Goal: Transaction & Acquisition: Obtain resource

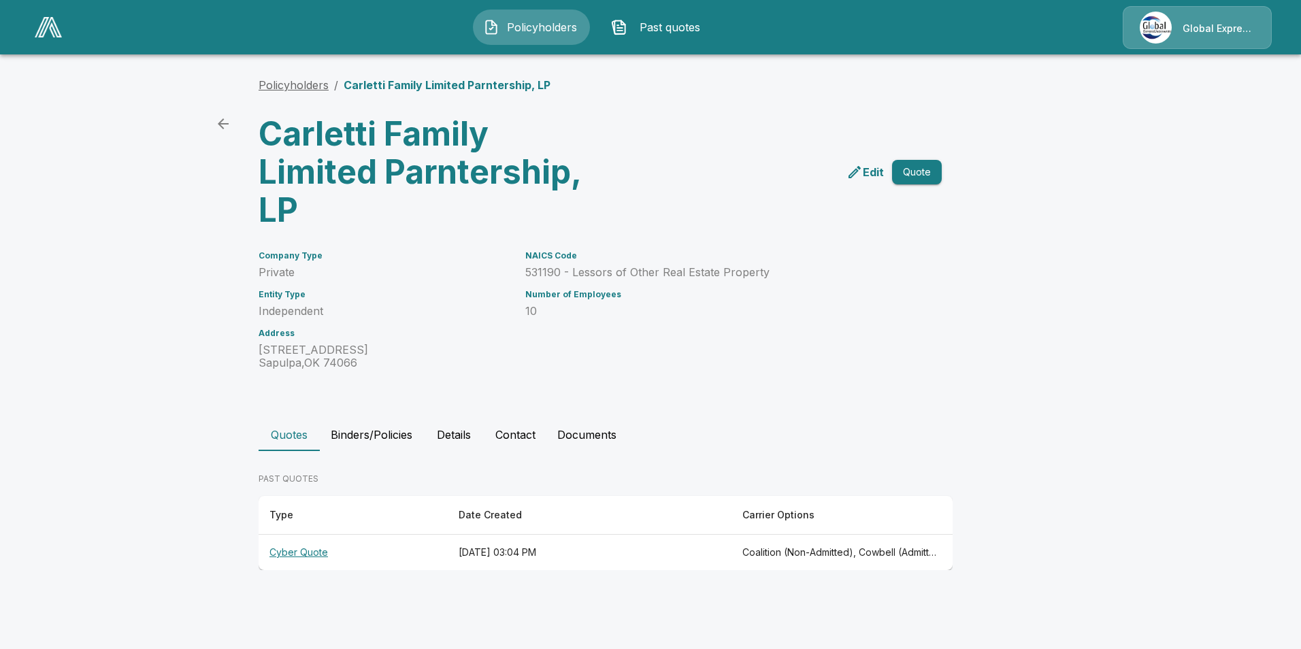
click at [311, 84] on link "Policyholders" at bounding box center [294, 85] width 70 height 14
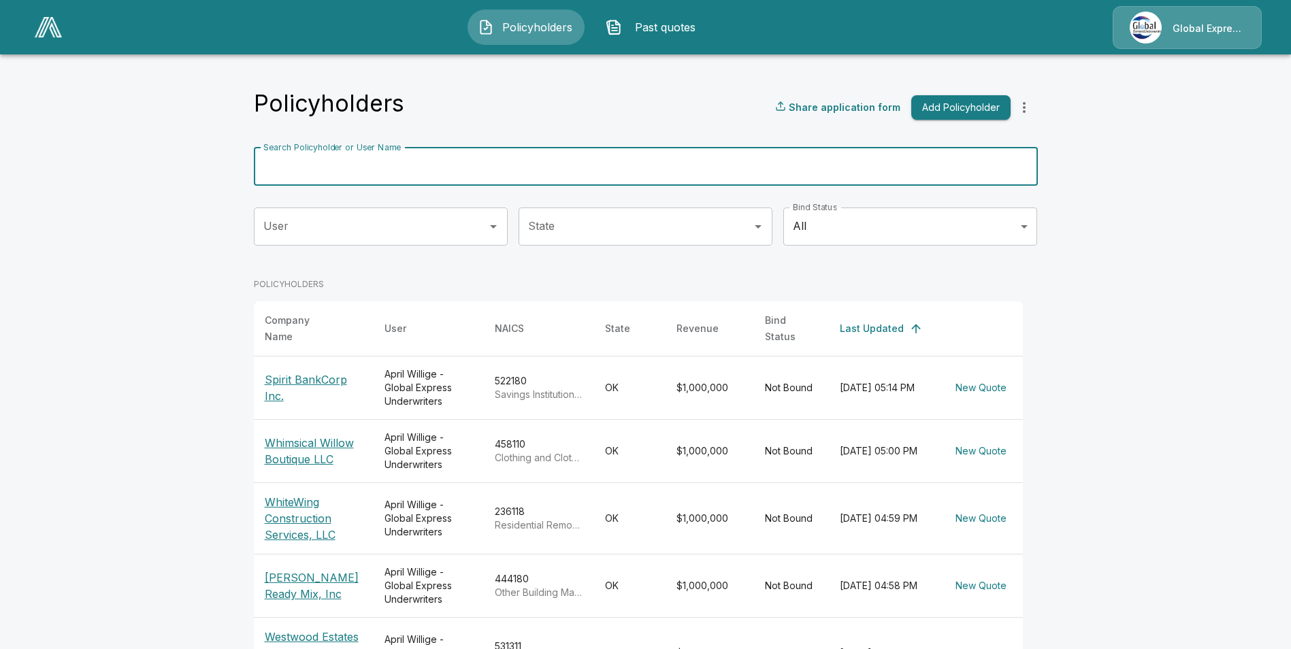
click at [522, 167] on input "Search Policyholder or User Name" at bounding box center [638, 167] width 769 height 38
paste input "**********"
type input "**********"
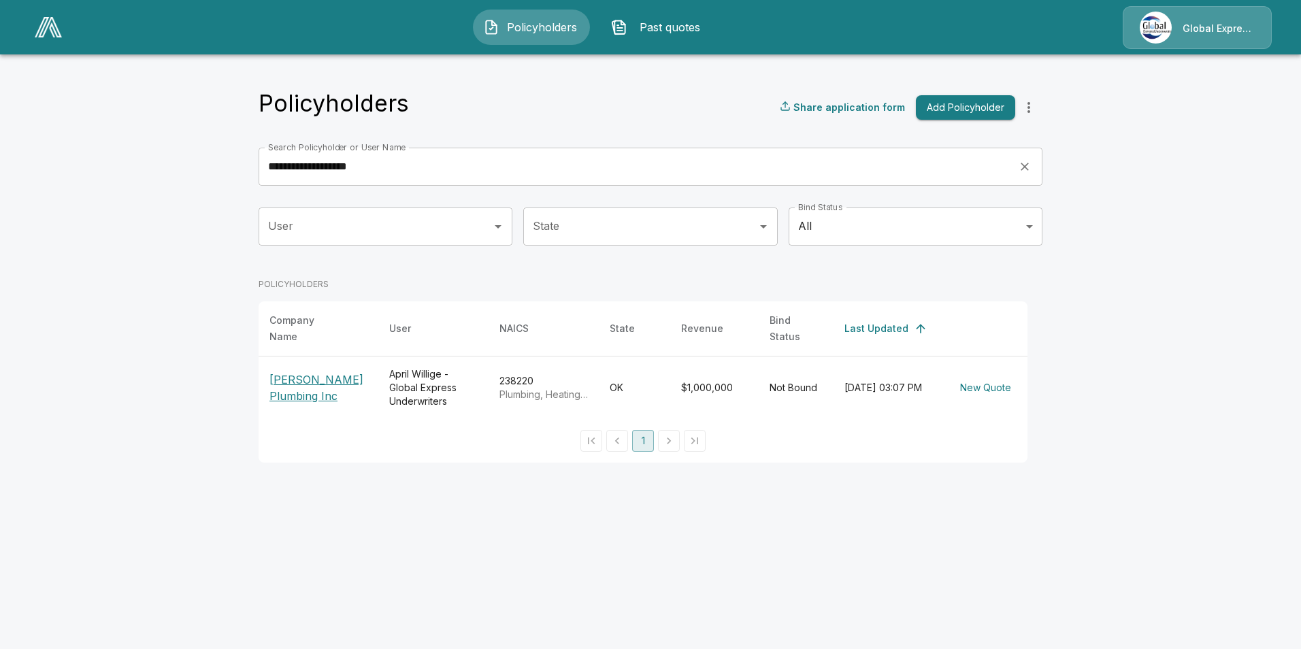
click at [323, 374] on p "Carner Plumbing Inc" at bounding box center [318, 388] width 98 height 33
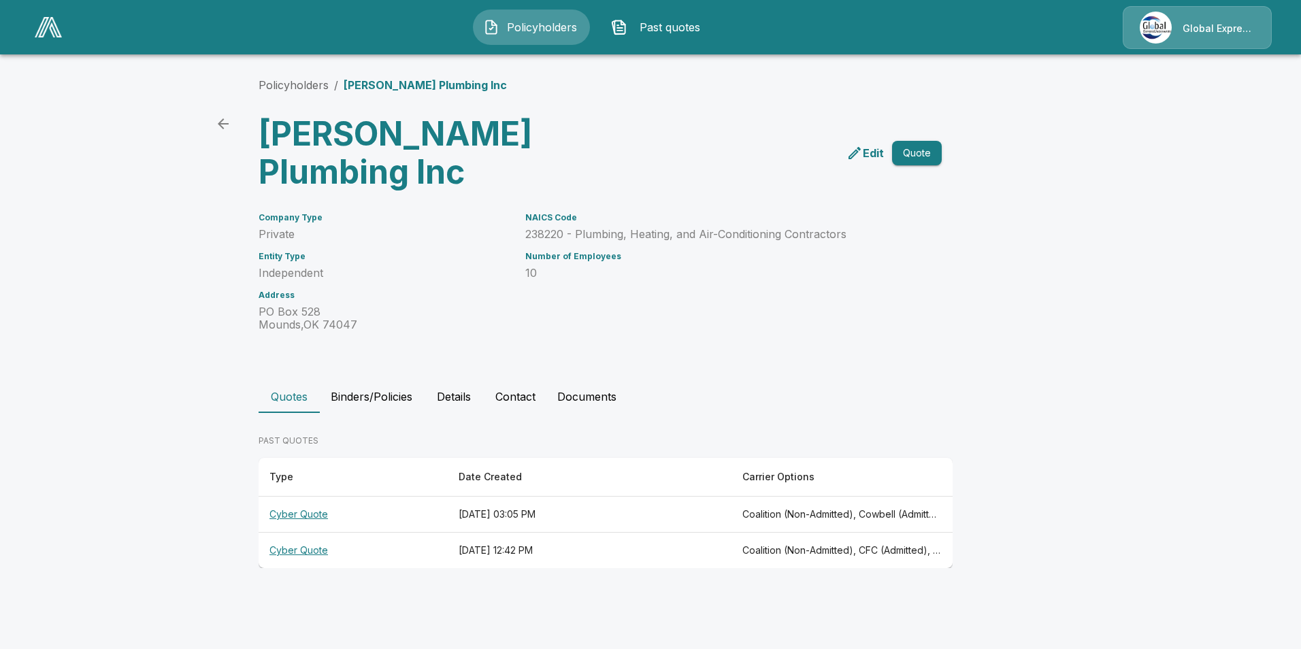
click at [296, 497] on th "Cyber Quote" at bounding box center [353, 515] width 189 height 36
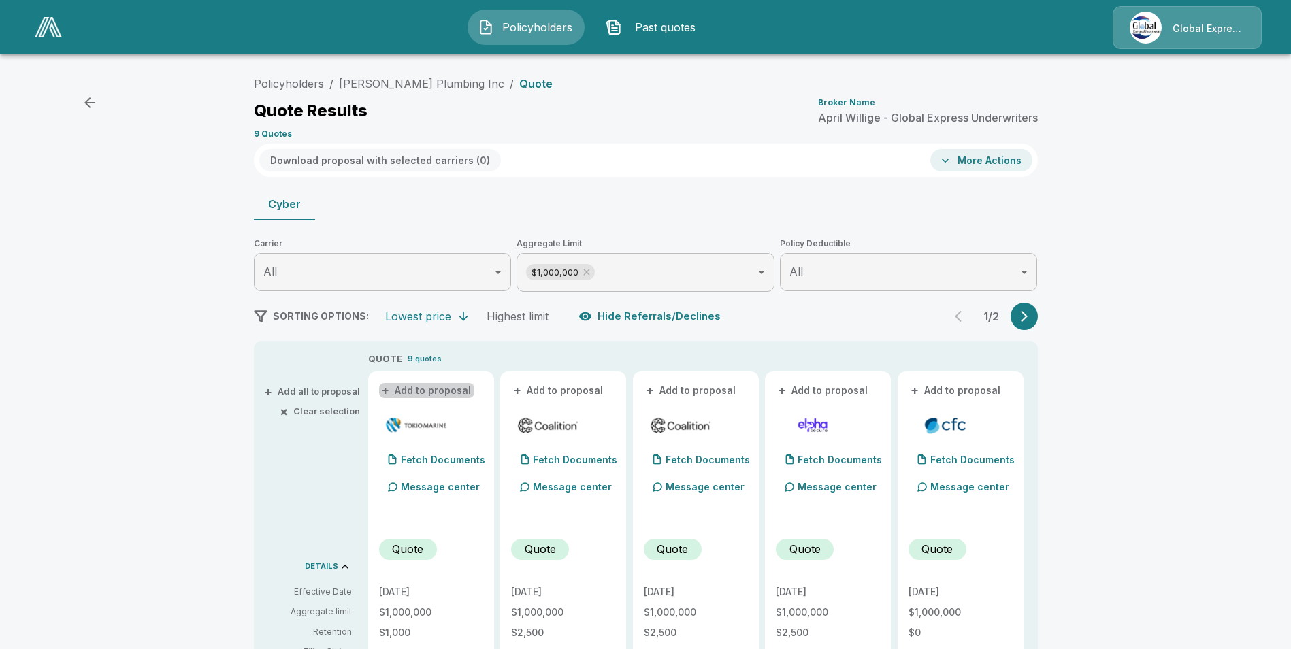
click at [444, 393] on button "+ Add to proposal" at bounding box center [426, 390] width 95 height 15
click at [557, 389] on button "+ Add to proposal" at bounding box center [558, 390] width 95 height 15
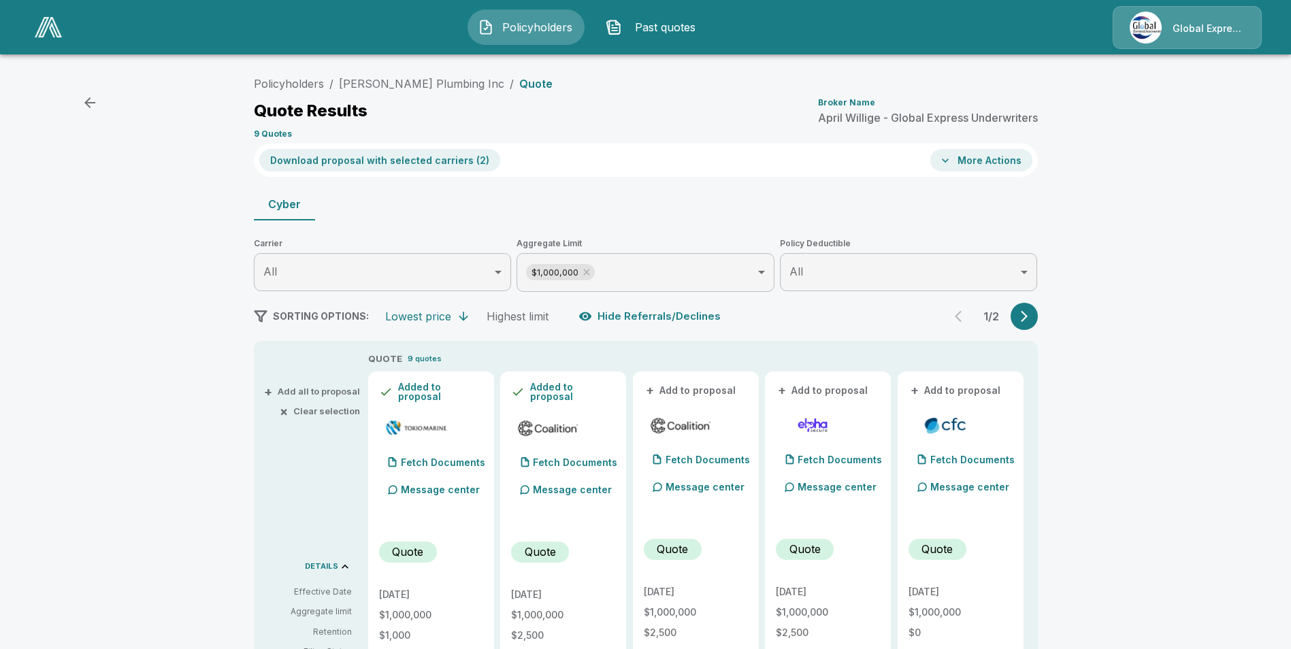
click at [703, 393] on button "+ Add to proposal" at bounding box center [691, 390] width 95 height 15
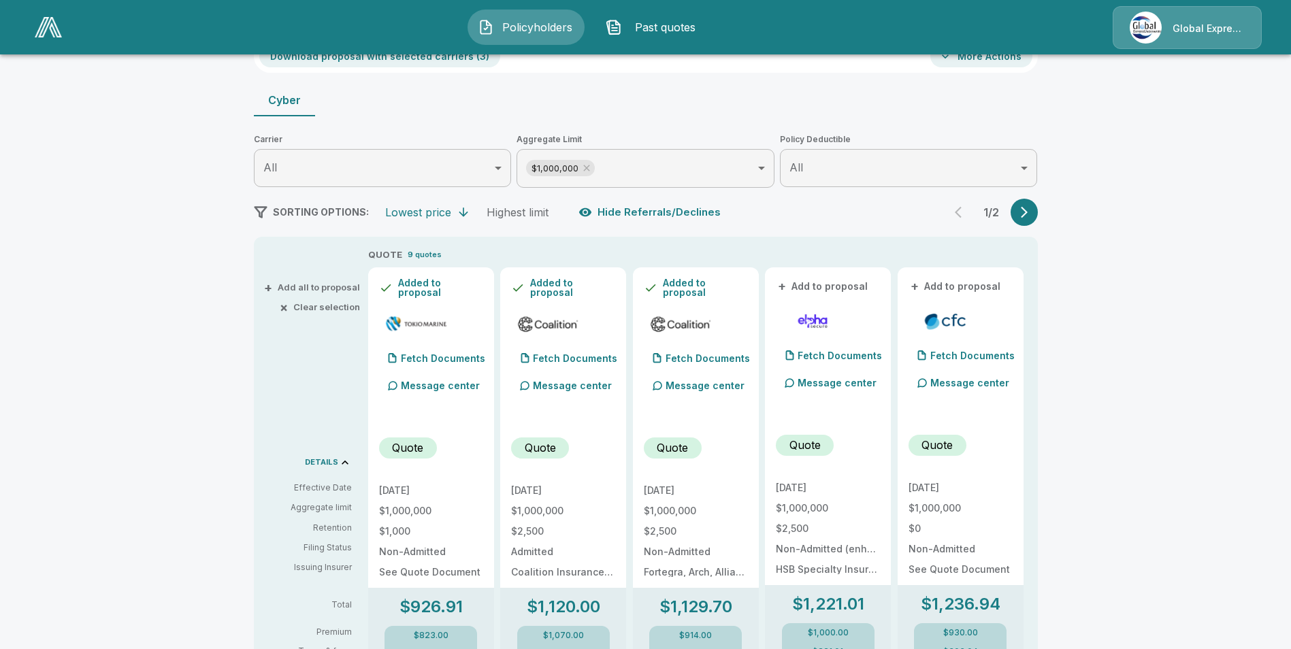
scroll to position [204, 0]
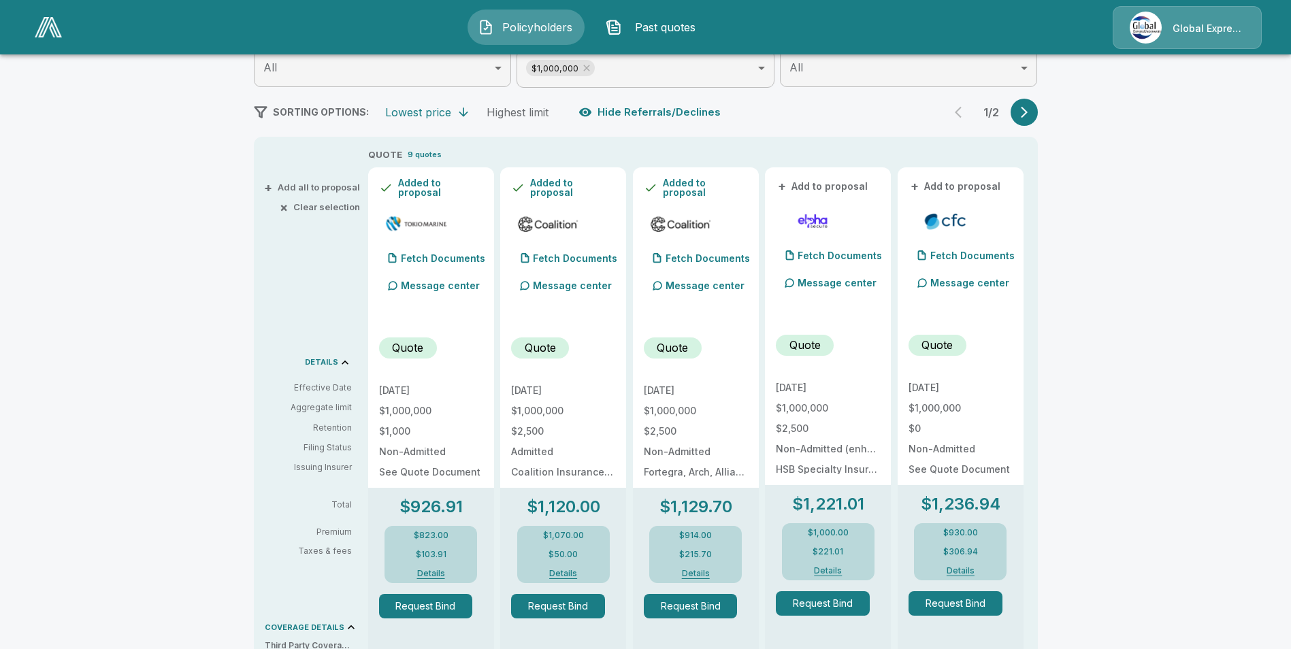
click at [969, 188] on button "+ Add to proposal" at bounding box center [955, 186] width 95 height 15
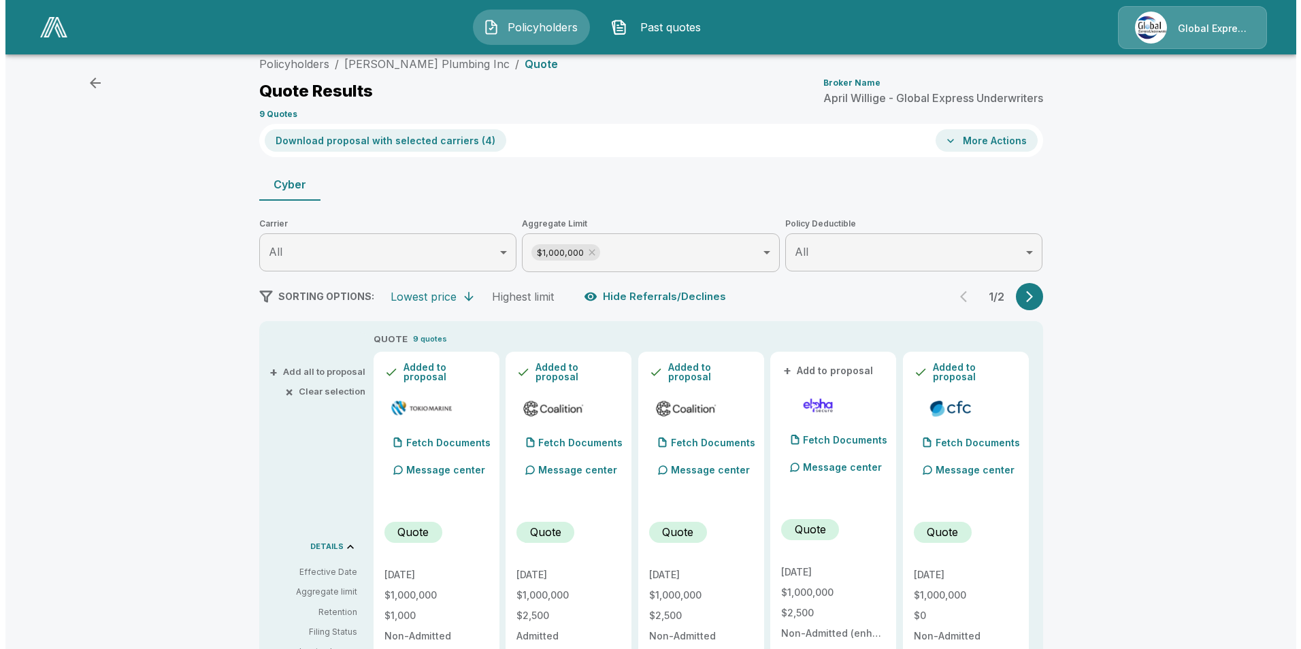
scroll to position [0, 0]
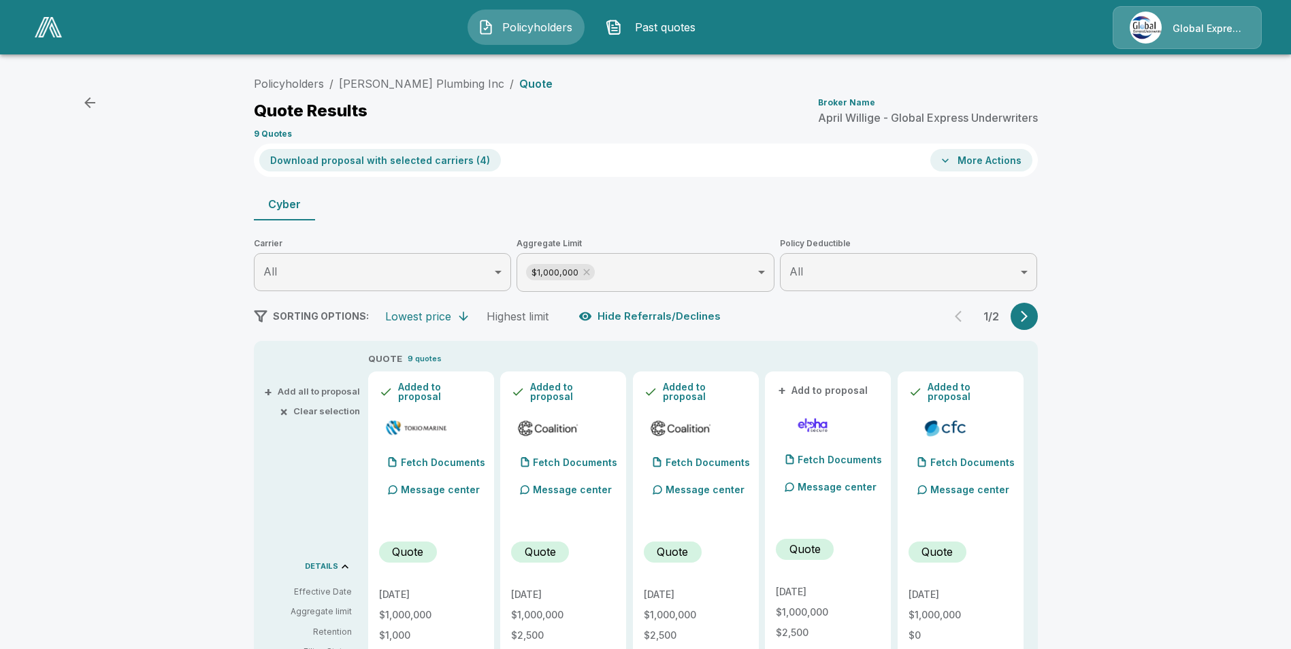
click at [401, 159] on button "Download proposal with selected carriers ( 4 )" at bounding box center [380, 160] width 242 height 22
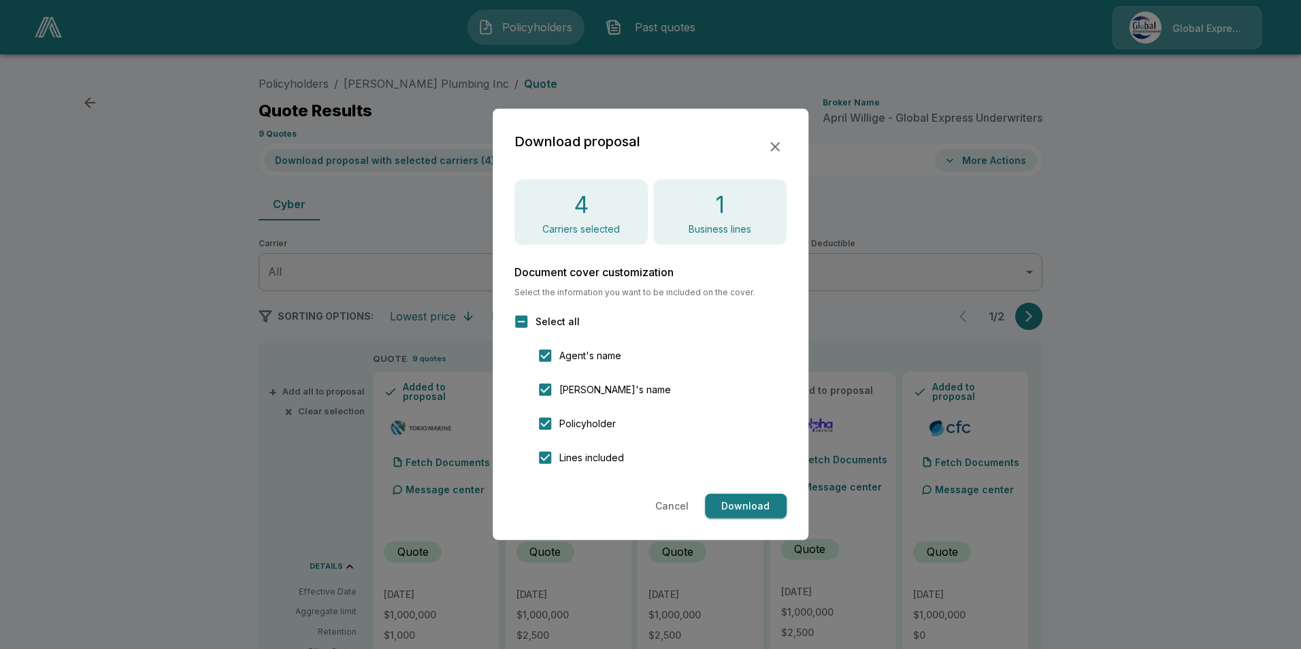
click at [737, 512] on button "Download" at bounding box center [746, 506] width 82 height 25
click at [778, 150] on icon "button" at bounding box center [775, 147] width 10 height 10
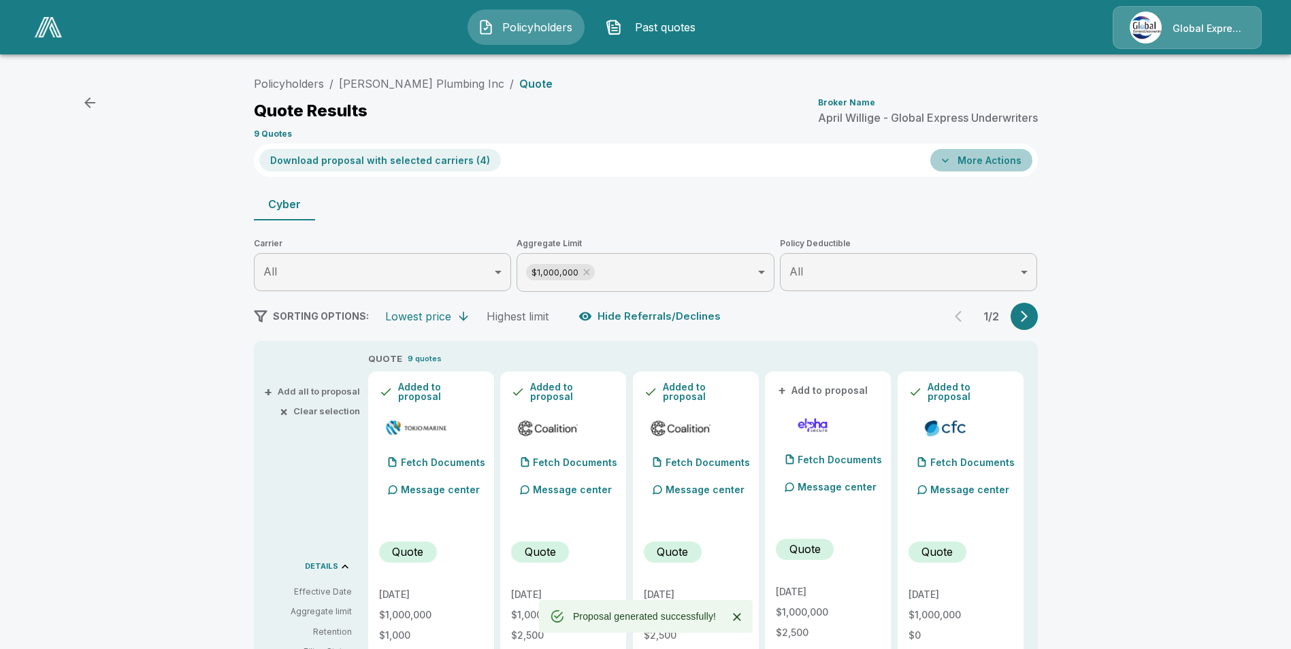
click at [968, 170] on button "More Actions" at bounding box center [981, 160] width 102 height 22
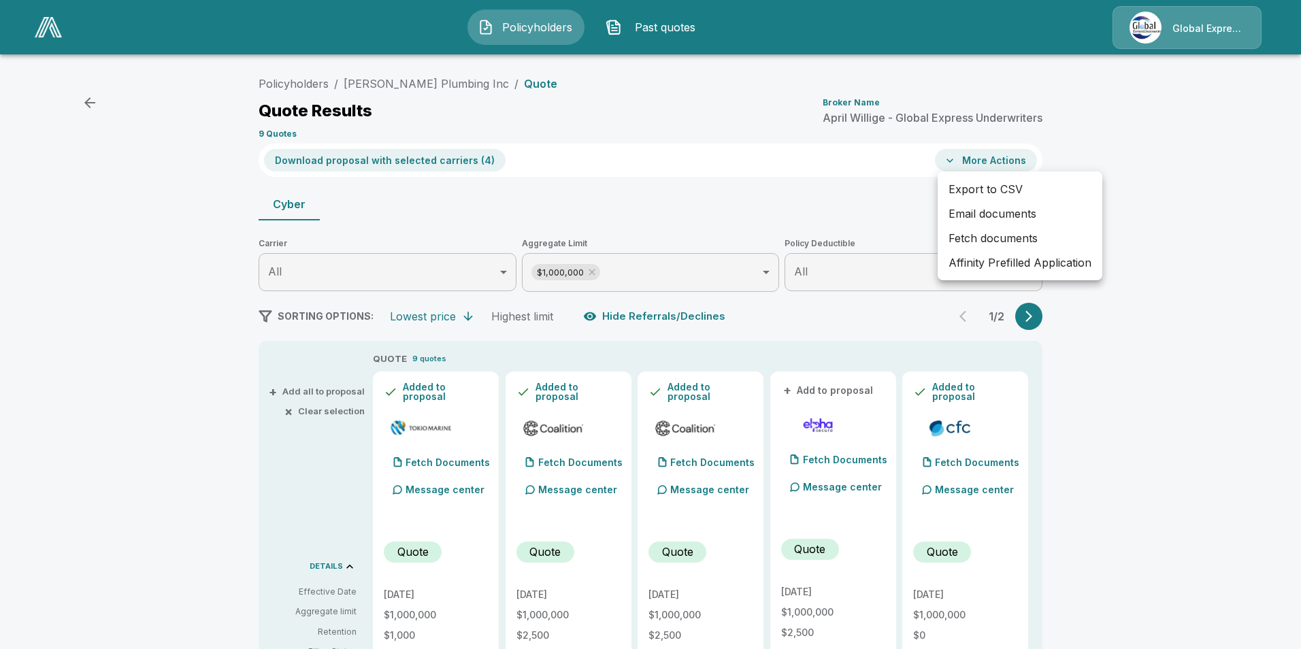
click at [978, 272] on li "Affinity Prefilled Application" at bounding box center [1020, 262] width 165 height 24
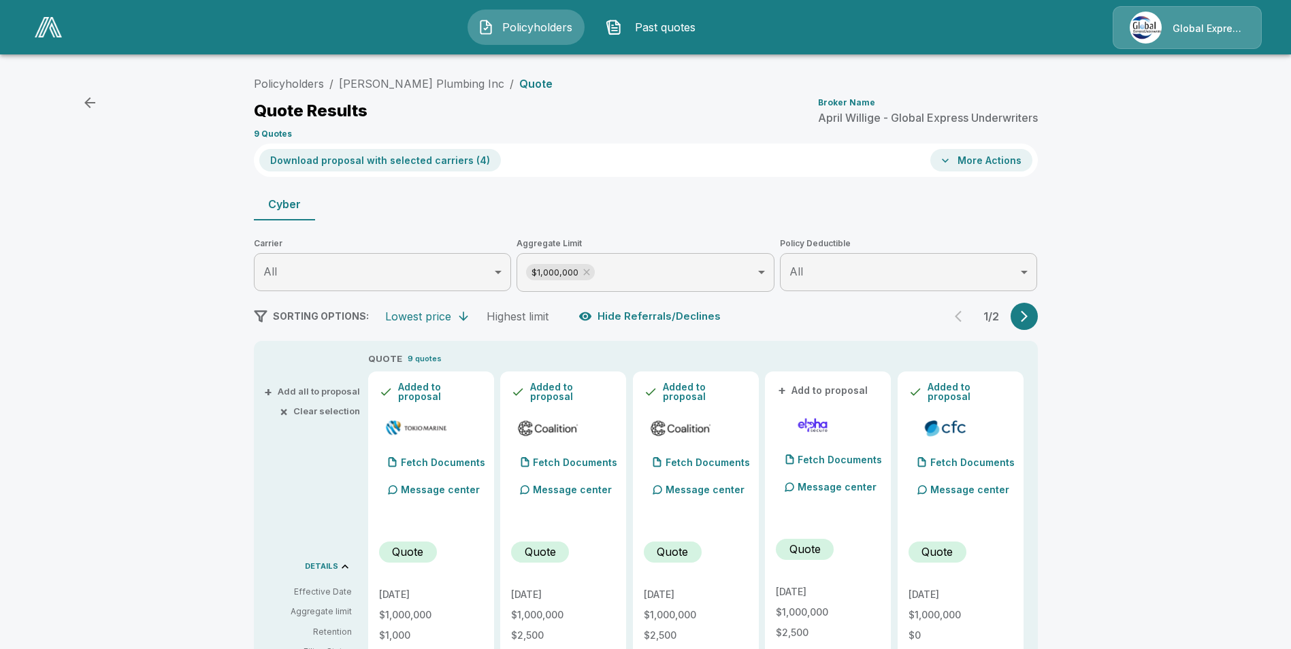
click at [974, 163] on button "More Actions" at bounding box center [981, 160] width 102 height 22
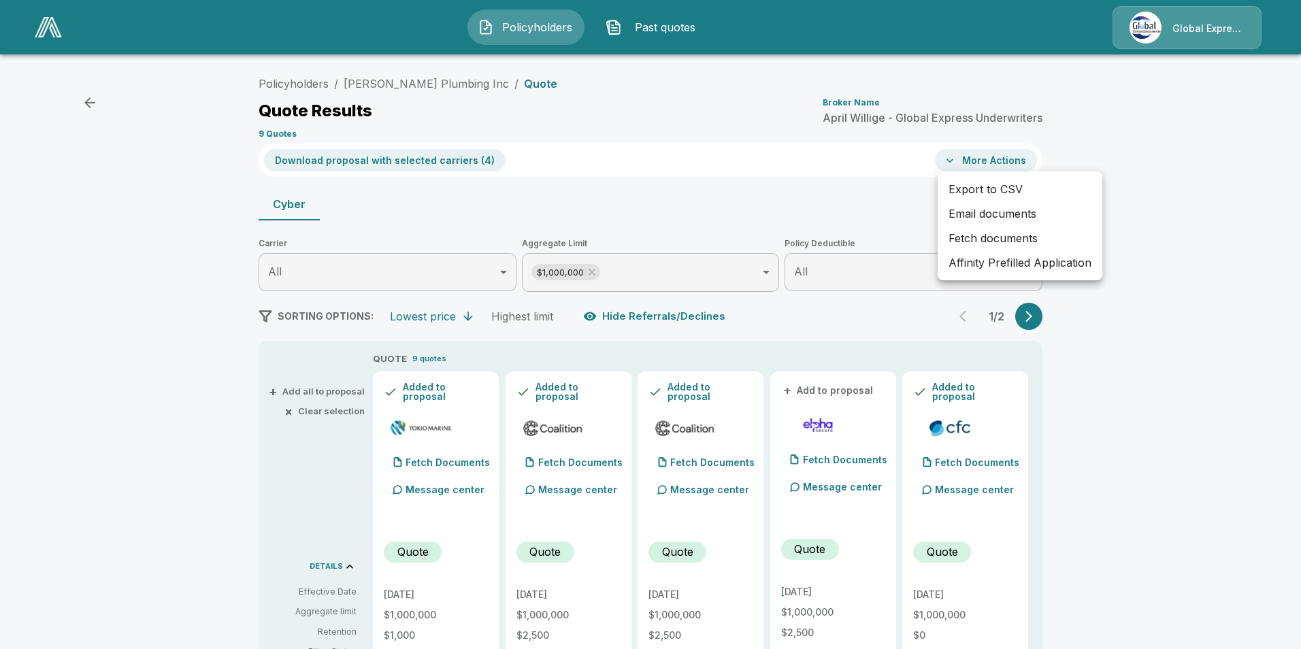
click at [971, 207] on li "Email documents" at bounding box center [1020, 213] width 165 height 24
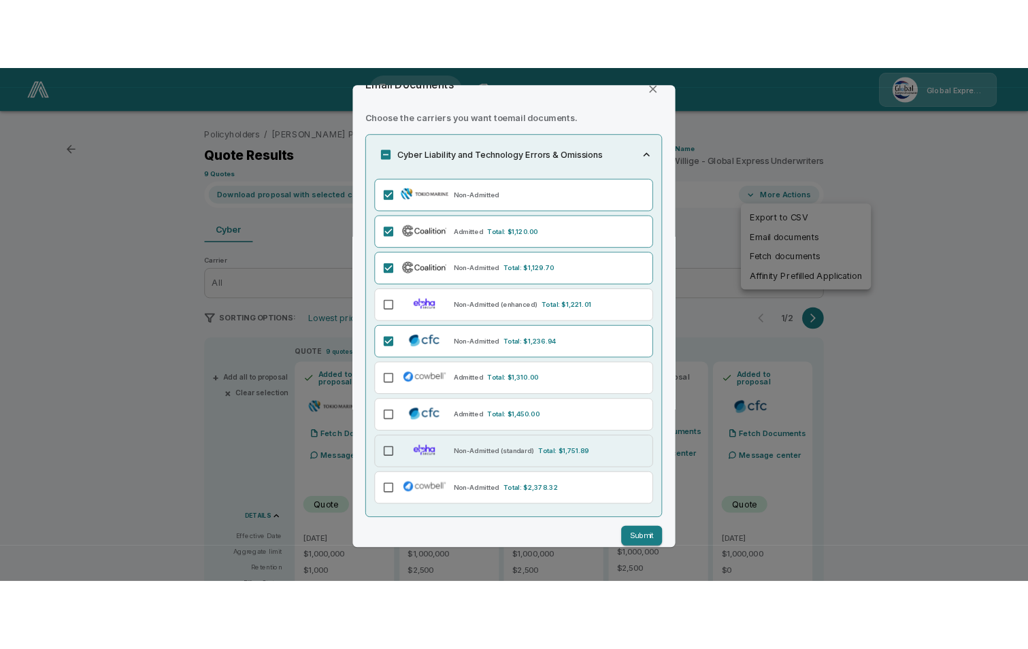
scroll to position [42, 0]
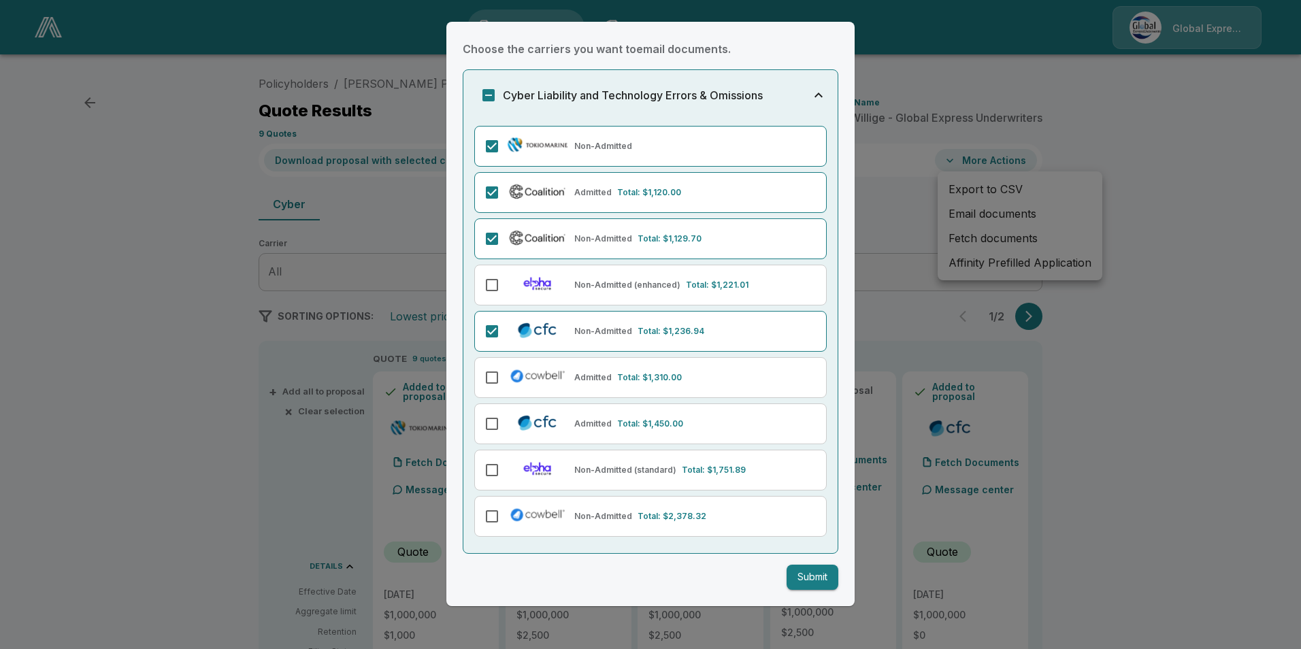
click at [806, 583] on button "Submit" at bounding box center [813, 577] width 52 height 25
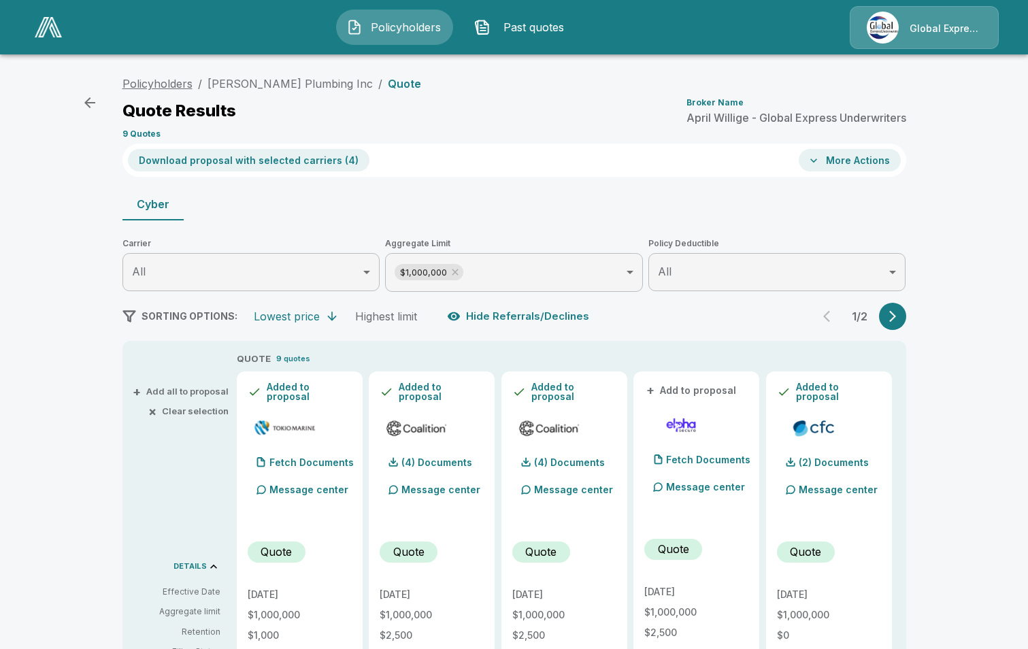
click at [182, 85] on link "Policyholders" at bounding box center [157, 84] width 70 height 14
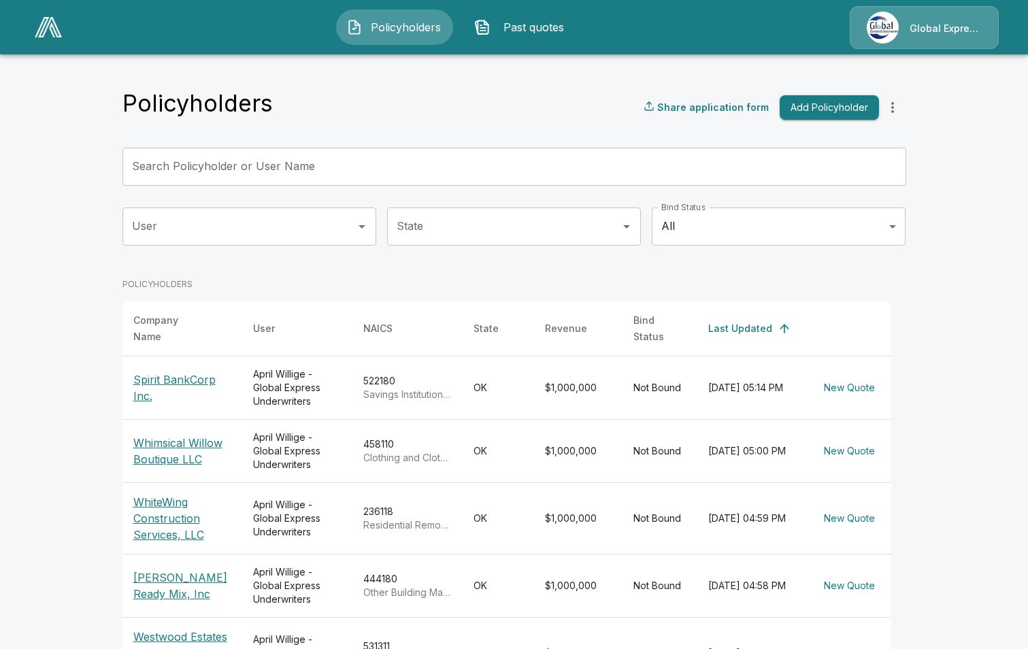
click at [350, 164] on input "Search Policyholder or User Name" at bounding box center [506, 167] width 769 height 38
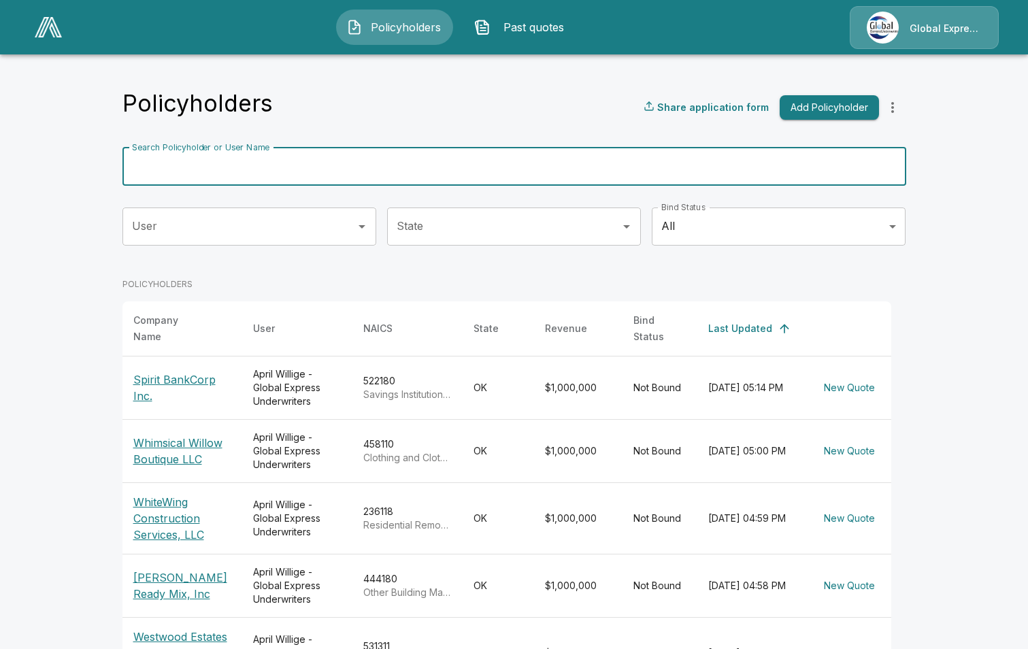
paste input "**********"
type input "**********"
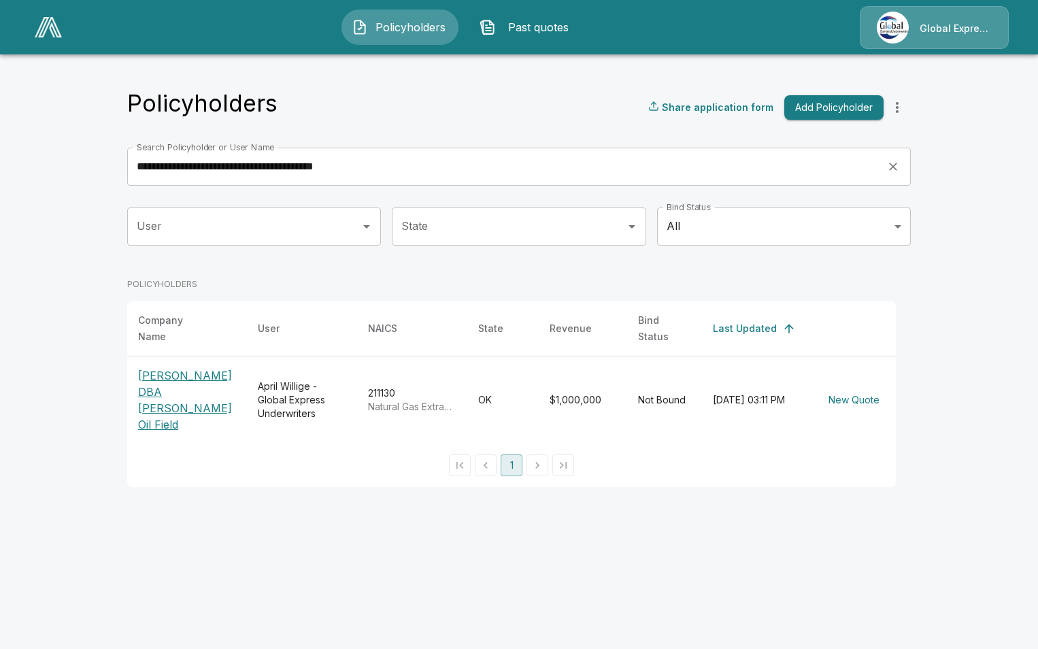
click at [171, 393] on p "Carolyn Joan Sneed DBA Bill Sneed Oil Field" at bounding box center [187, 399] width 98 height 65
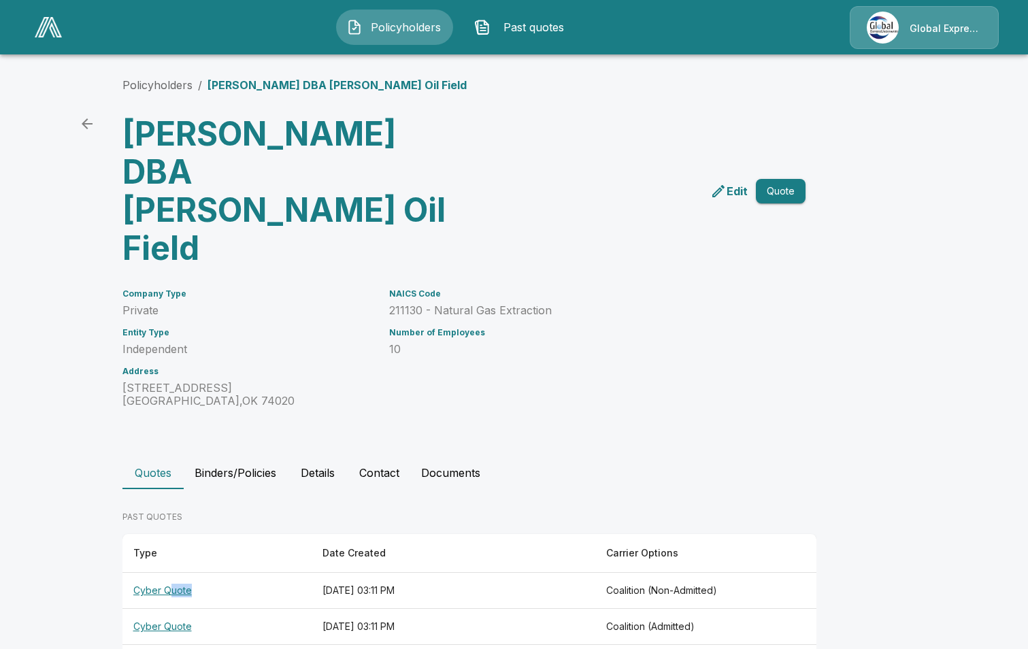
drag, startPoint x: 184, startPoint y: 545, endPoint x: 172, endPoint y: 552, distance: 13.4
click at [172, 573] on th "Cyber Quote" at bounding box center [216, 591] width 189 height 36
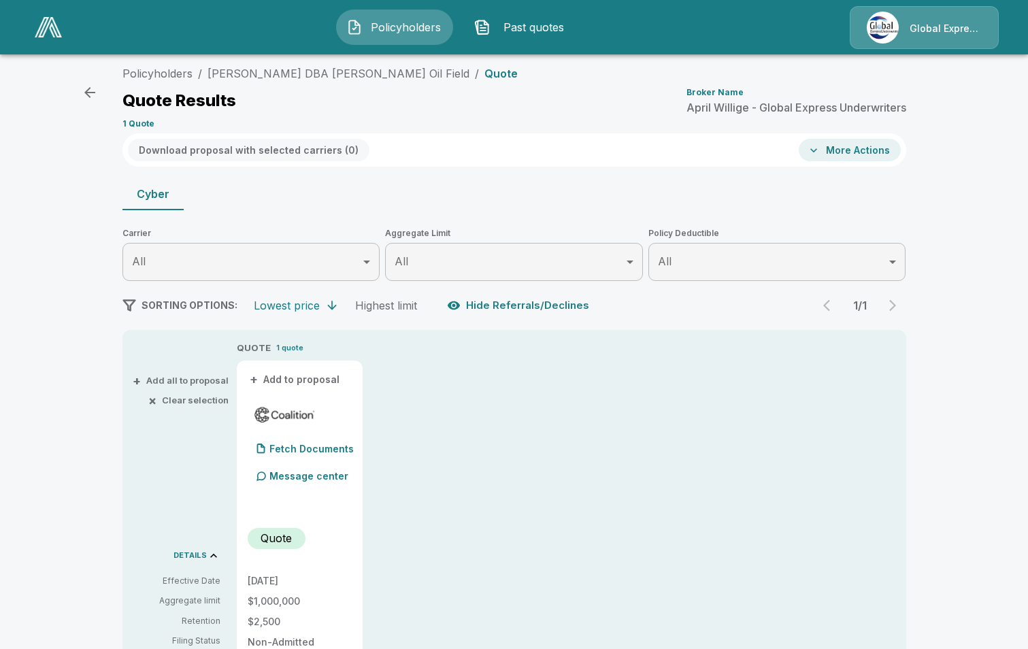
scroll to position [136, 0]
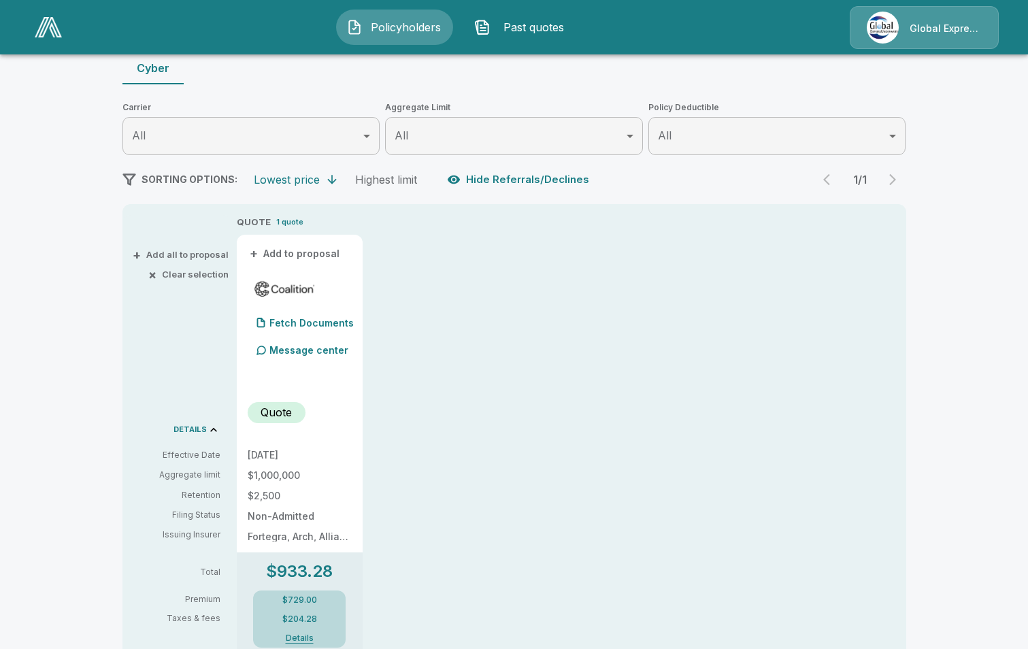
click at [287, 252] on button "+ Add to proposal" at bounding box center [295, 253] width 95 height 15
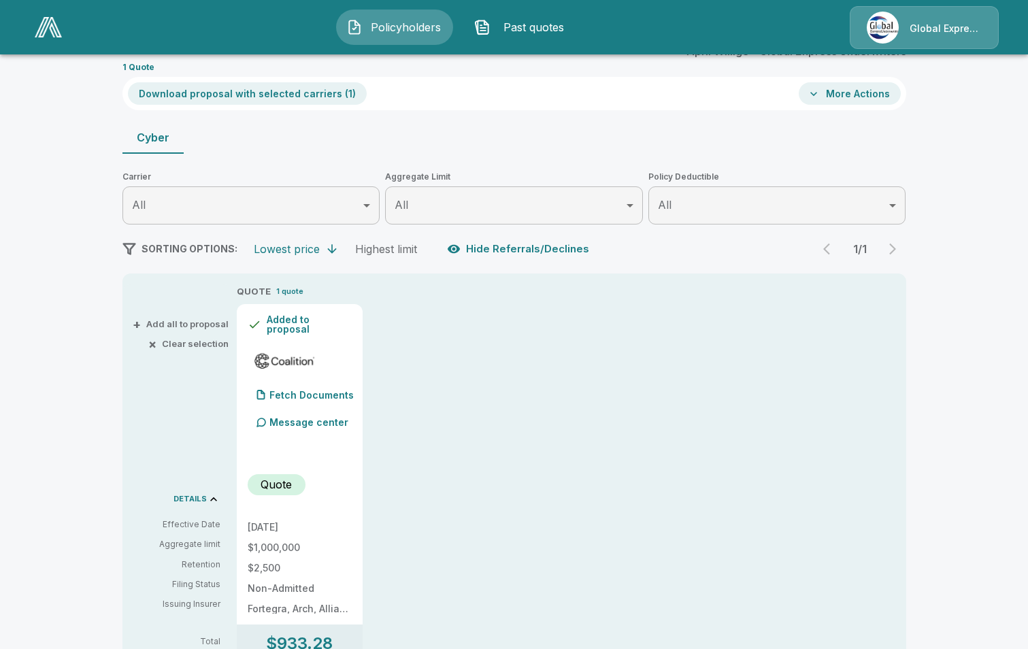
scroll to position [0, 0]
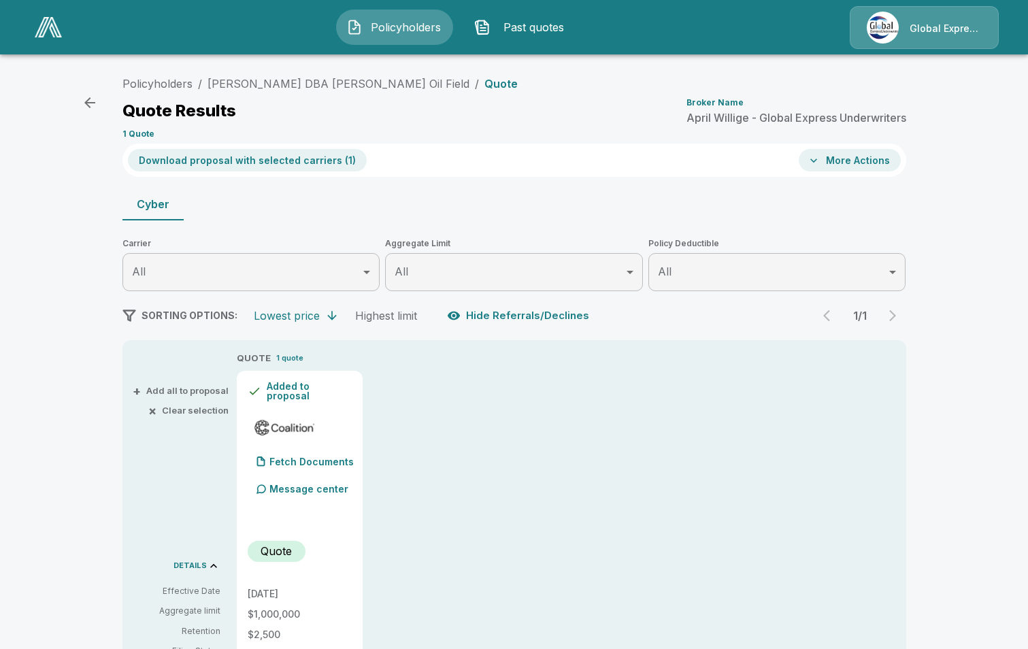
click at [263, 159] on button "Download proposal with selected carriers ( 1 )" at bounding box center [247, 160] width 239 height 22
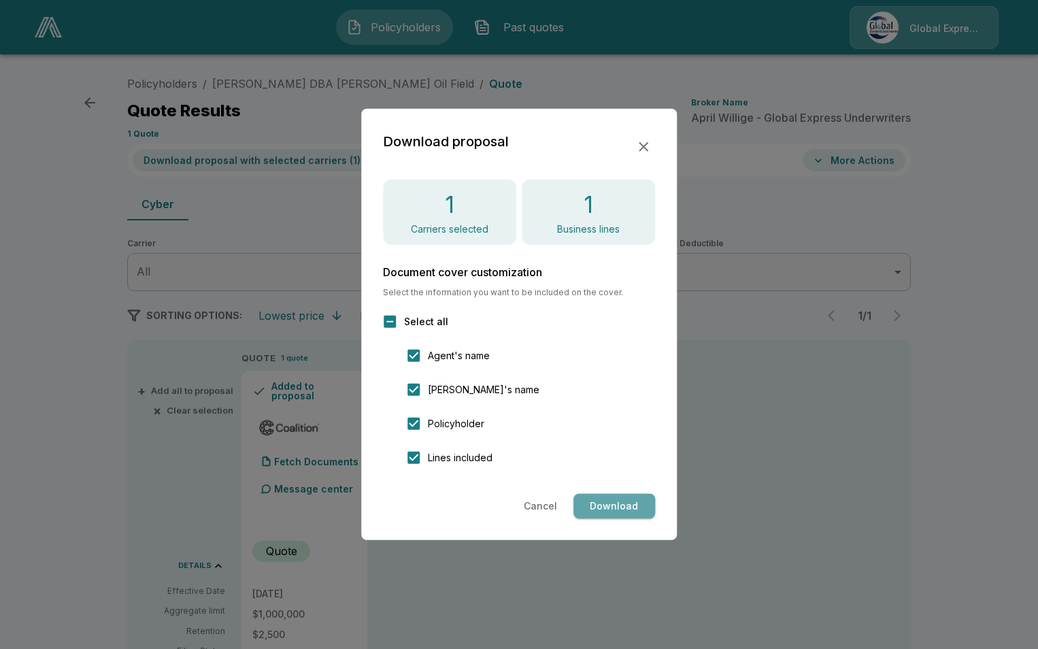
click at [634, 500] on button "Download" at bounding box center [615, 506] width 82 height 25
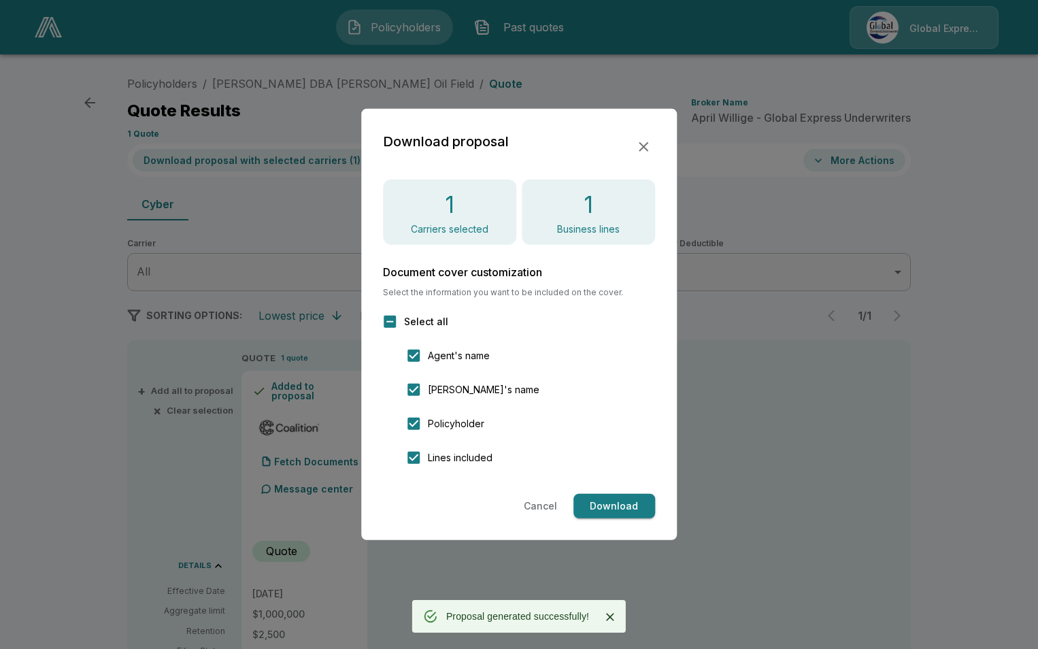
click at [644, 141] on icon "button" at bounding box center [644, 147] width 16 height 16
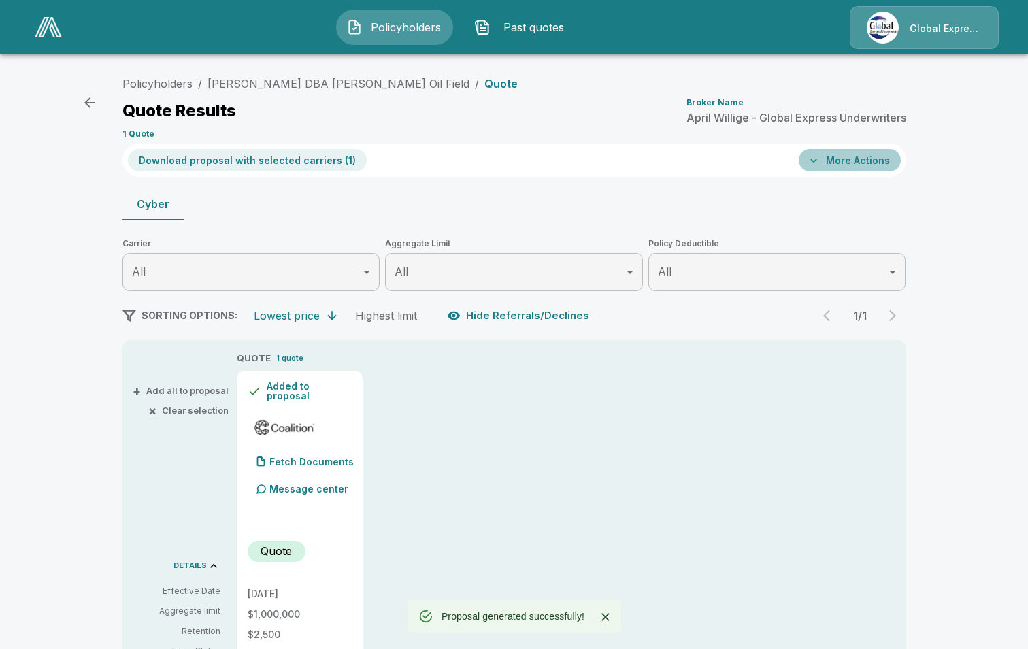
click at [857, 164] on button "More Actions" at bounding box center [850, 160] width 102 height 22
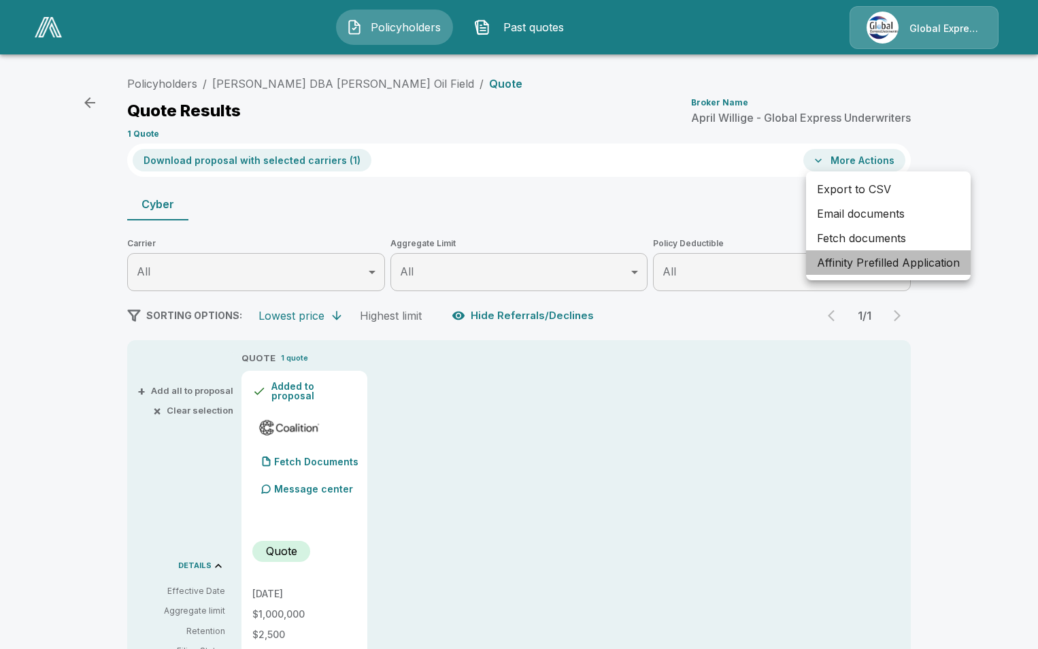
click at [870, 263] on li "Affinity Prefilled Application" at bounding box center [888, 262] width 165 height 24
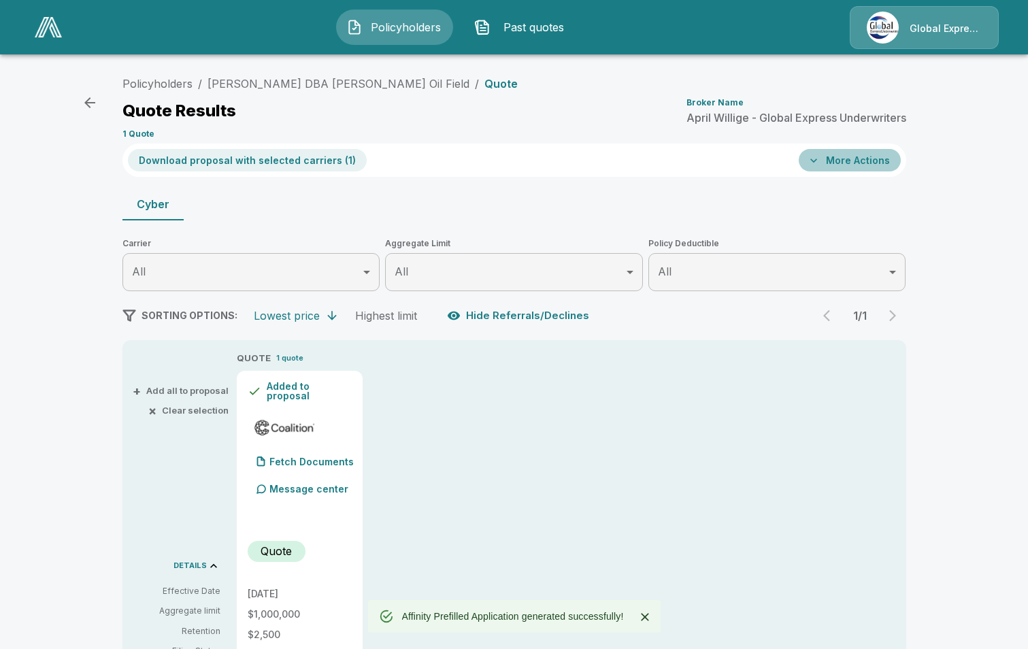
click at [886, 163] on button "More Actions" at bounding box center [850, 160] width 102 height 22
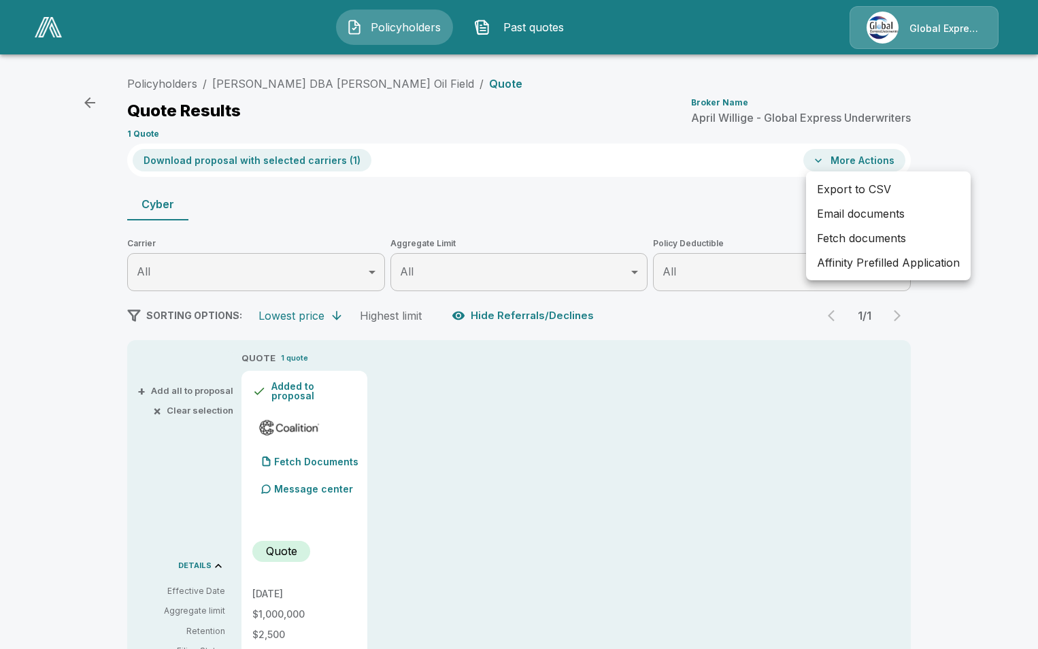
click at [878, 208] on li "Email documents" at bounding box center [888, 213] width 165 height 24
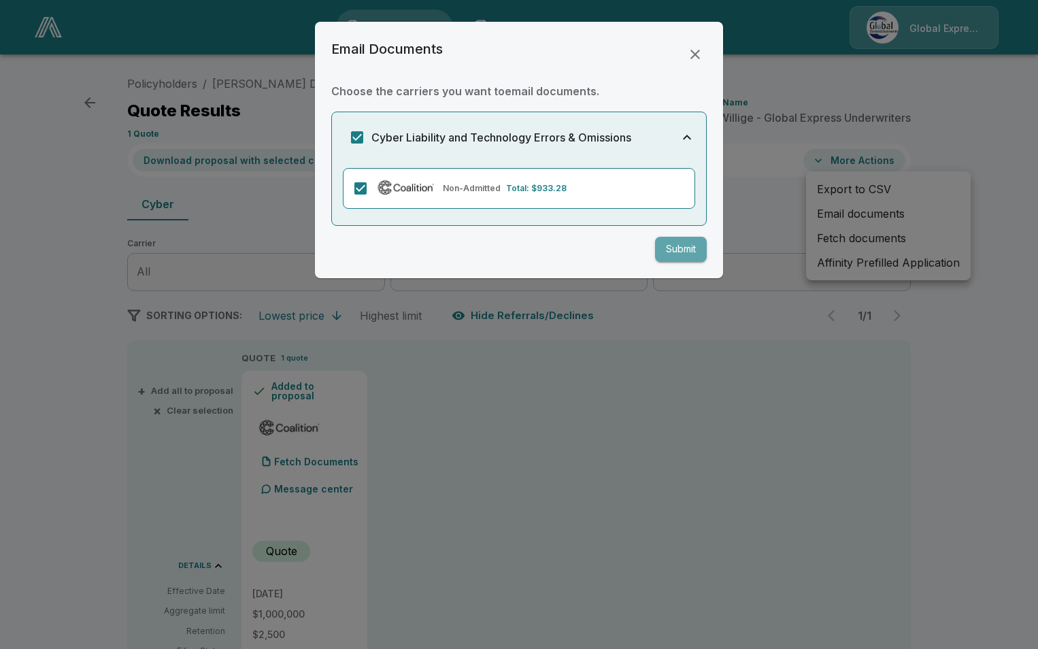
click at [691, 260] on button "Submit" at bounding box center [681, 249] width 52 height 25
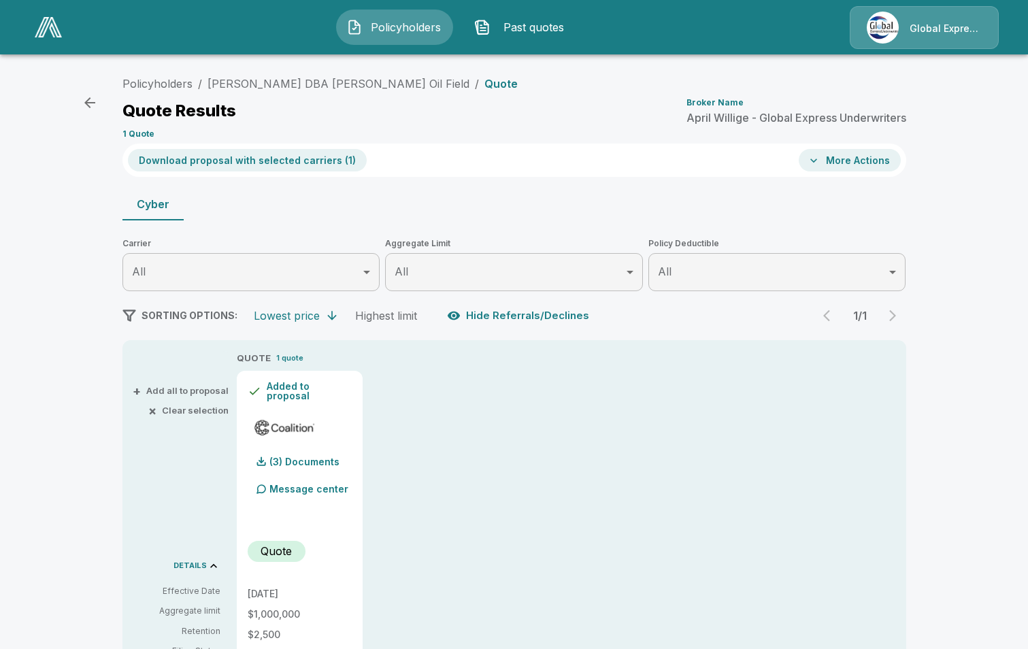
click at [321, 157] on button "Download proposal with selected carriers ( 1 )" at bounding box center [247, 160] width 239 height 22
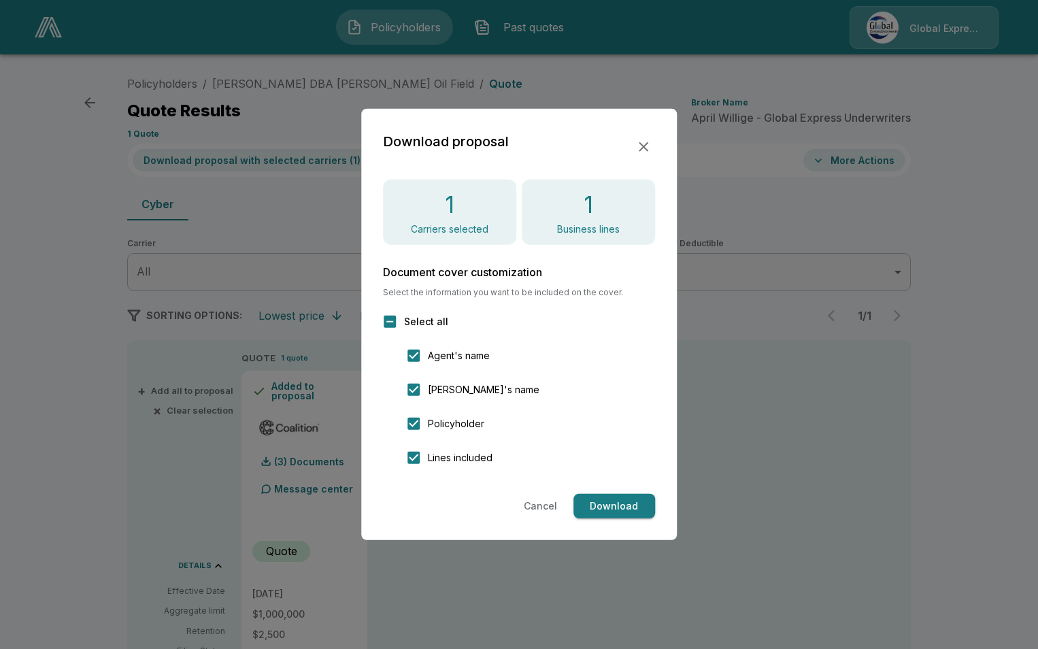
click at [615, 502] on button "Download" at bounding box center [615, 506] width 82 height 25
click at [642, 143] on icon "button" at bounding box center [644, 147] width 16 height 16
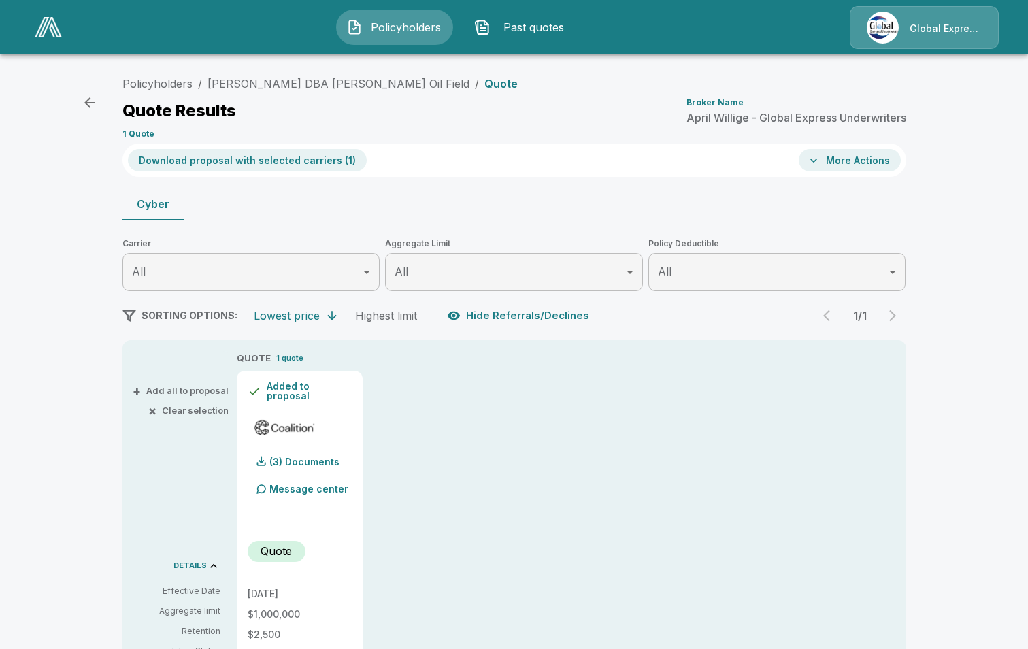
click at [883, 159] on button "More Actions" at bounding box center [850, 160] width 102 height 22
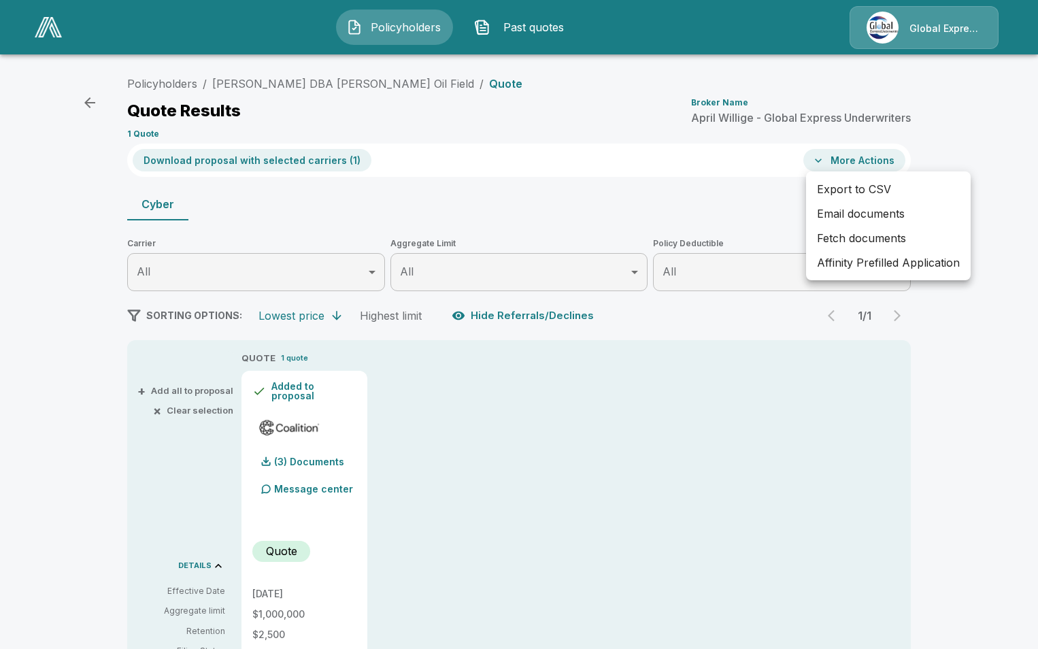
click at [866, 271] on li "Affinity Prefilled Application" at bounding box center [888, 262] width 165 height 24
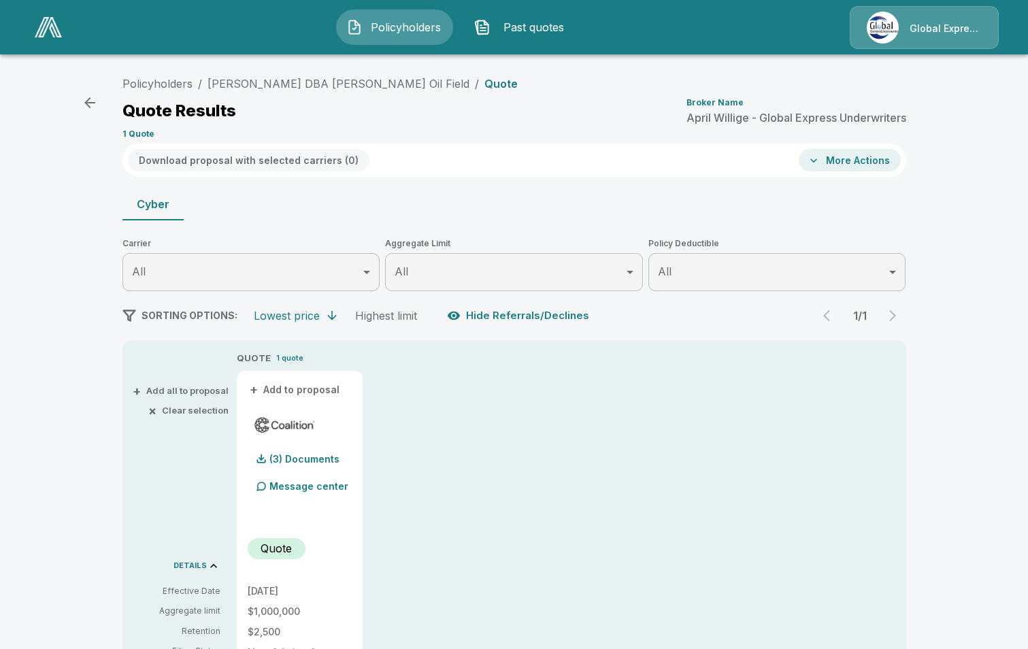
click at [861, 159] on button "More Actions" at bounding box center [850, 160] width 102 height 22
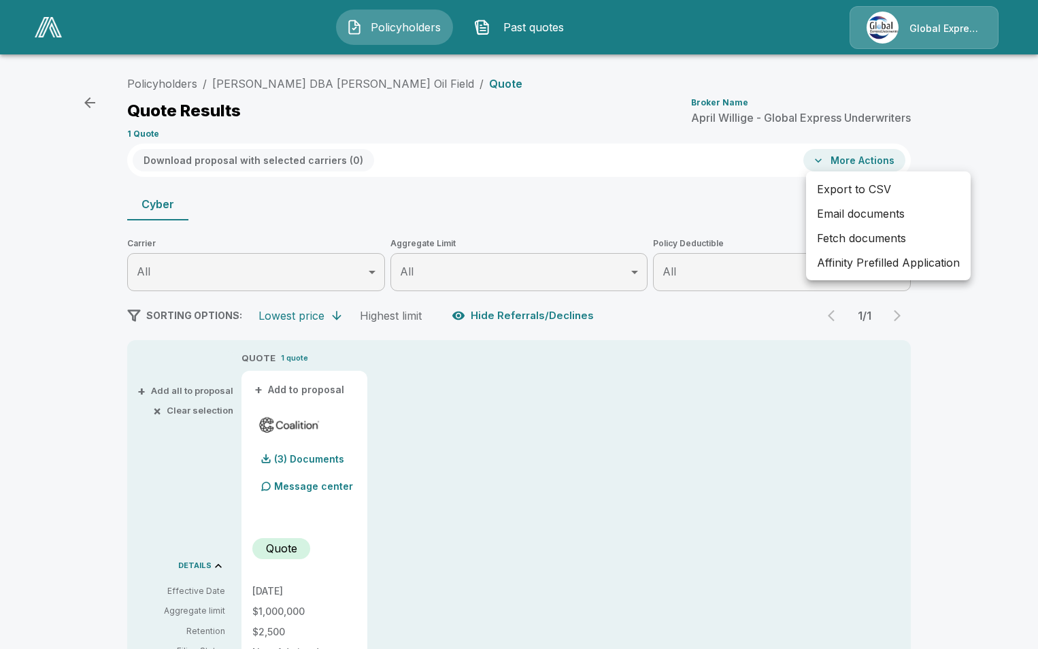
click at [866, 261] on li "Affinity Prefilled Application" at bounding box center [888, 262] width 165 height 24
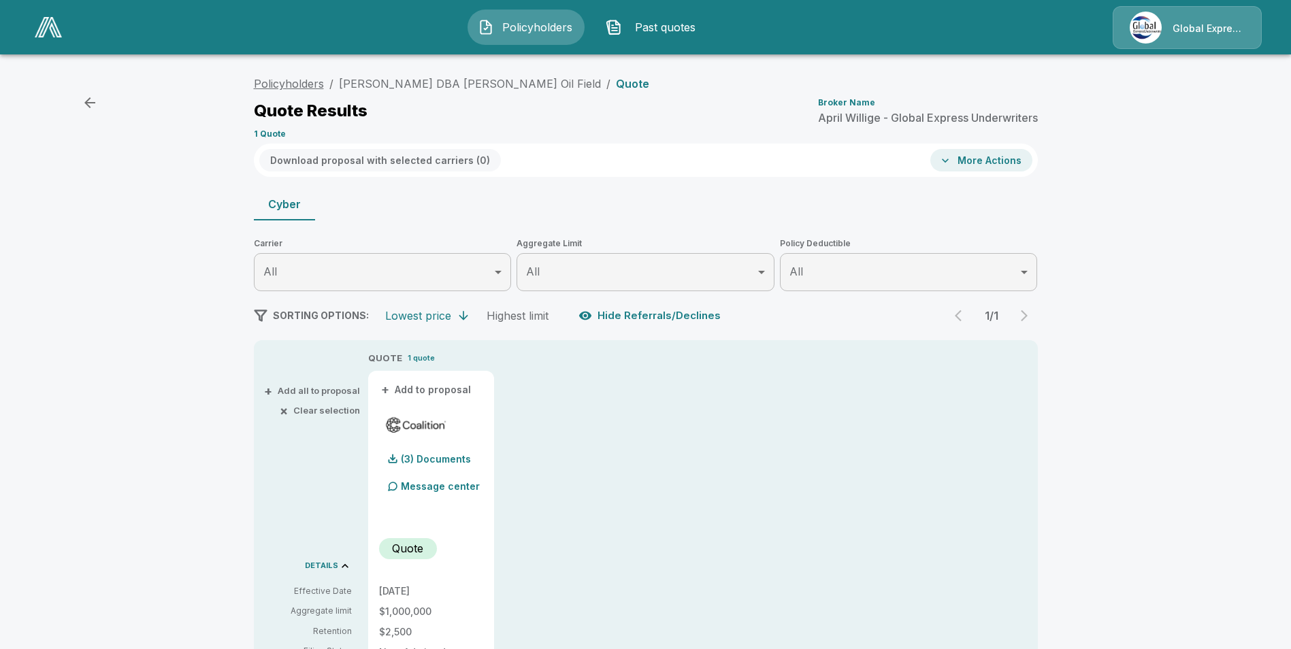
click at [309, 80] on link "Policyholders" at bounding box center [289, 84] width 70 height 14
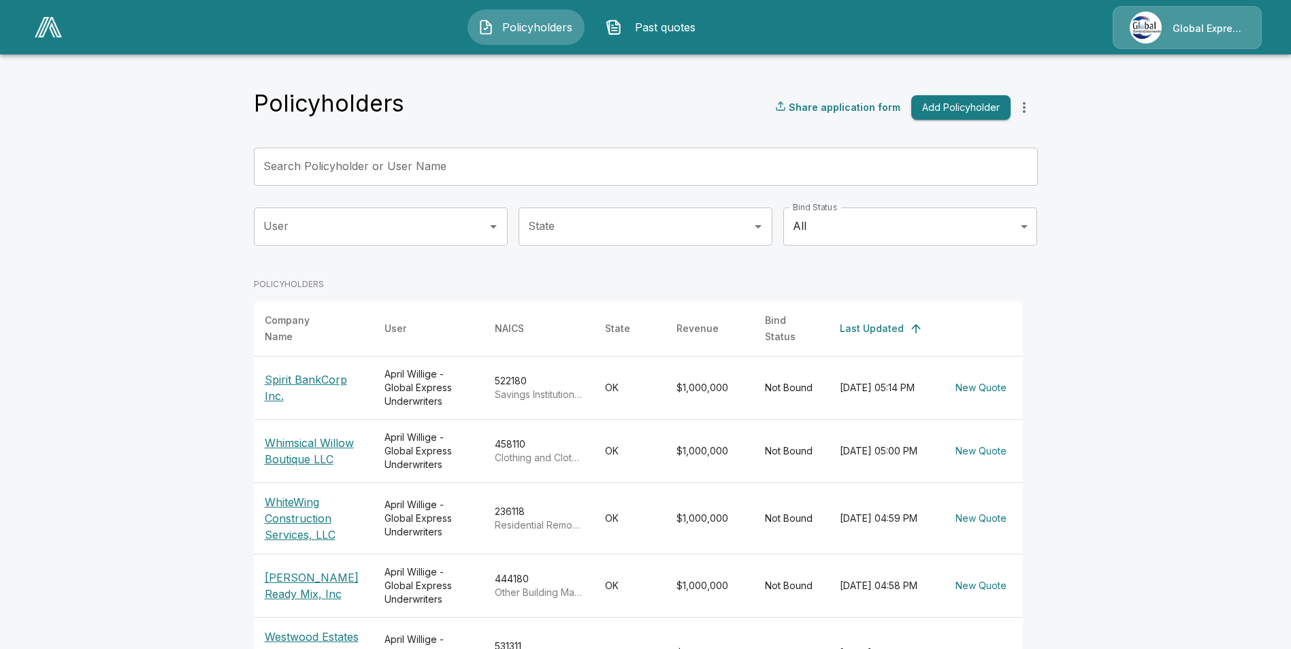
click at [443, 163] on input "Search Policyholder or User Name" at bounding box center [638, 167] width 769 height 38
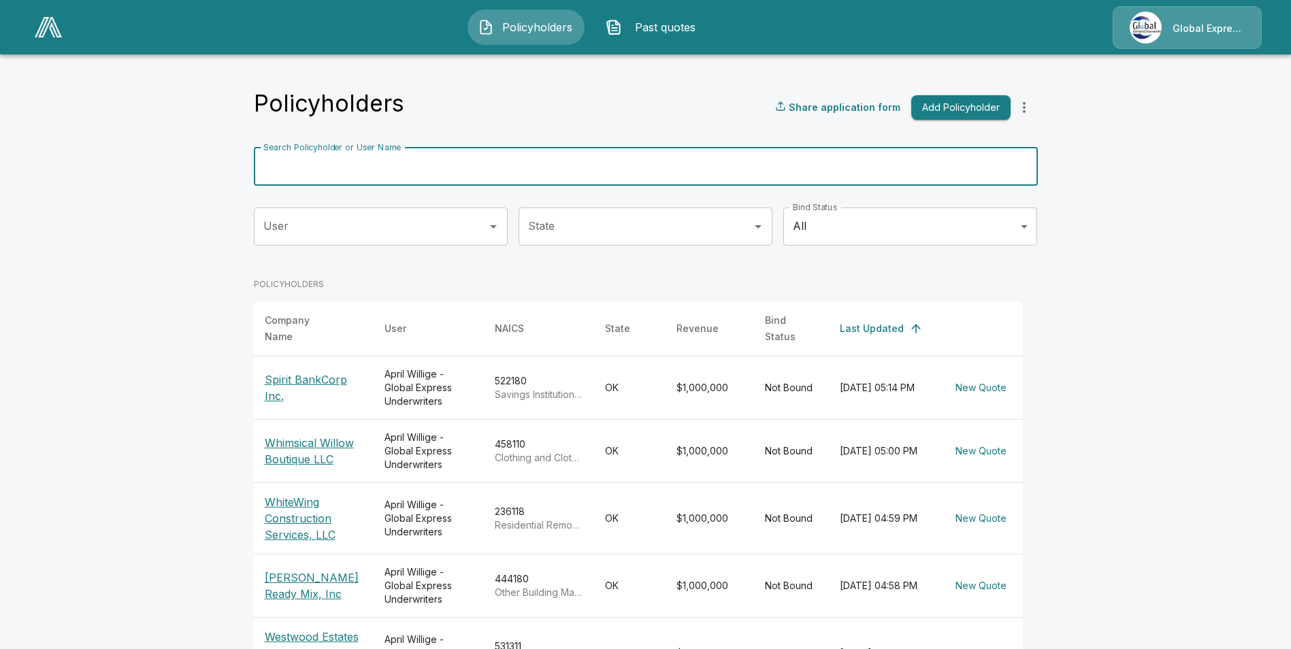
paste input "**********"
type input "**********"
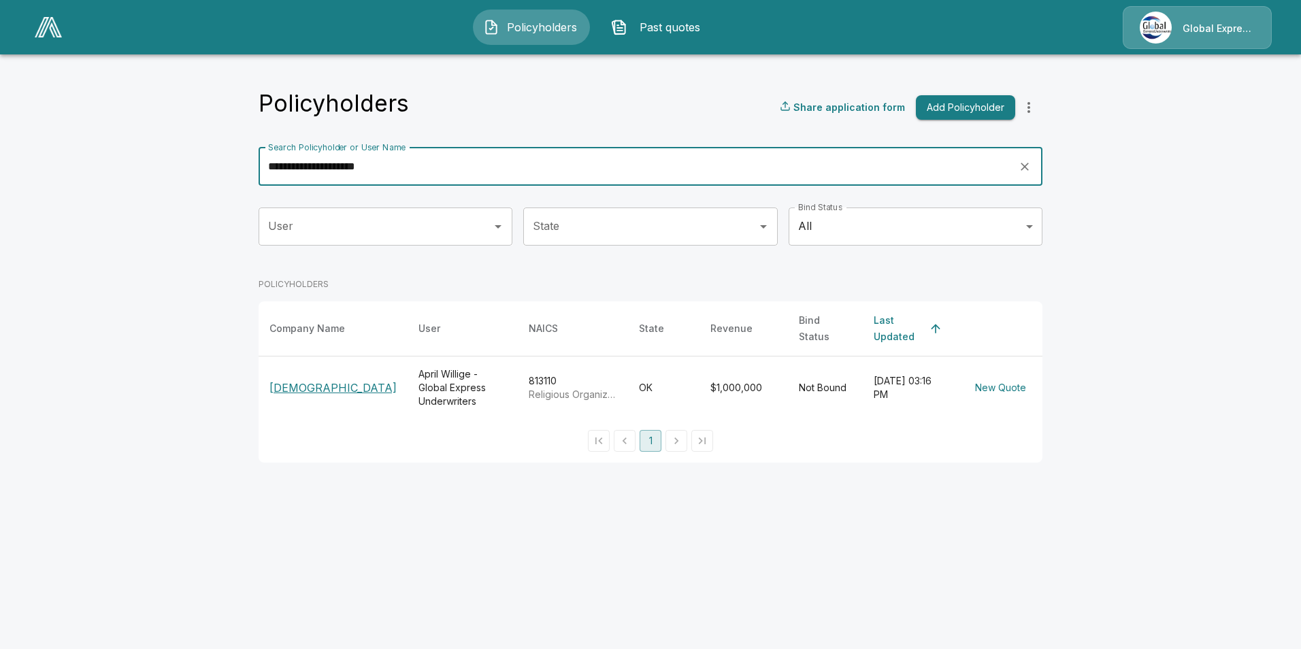
click at [313, 380] on p "[DEMOGRAPHIC_DATA]" at bounding box center [332, 388] width 127 height 16
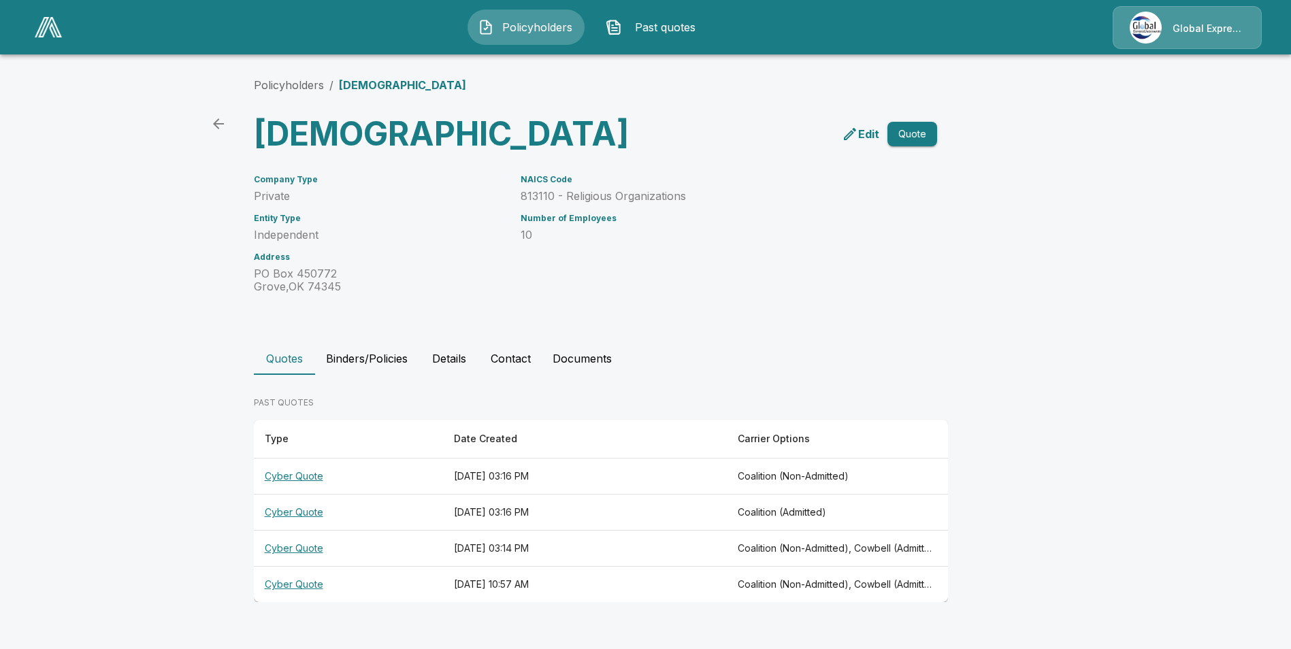
scroll to position [17, 0]
click at [311, 495] on th "Cyber Quote" at bounding box center [348, 477] width 189 height 36
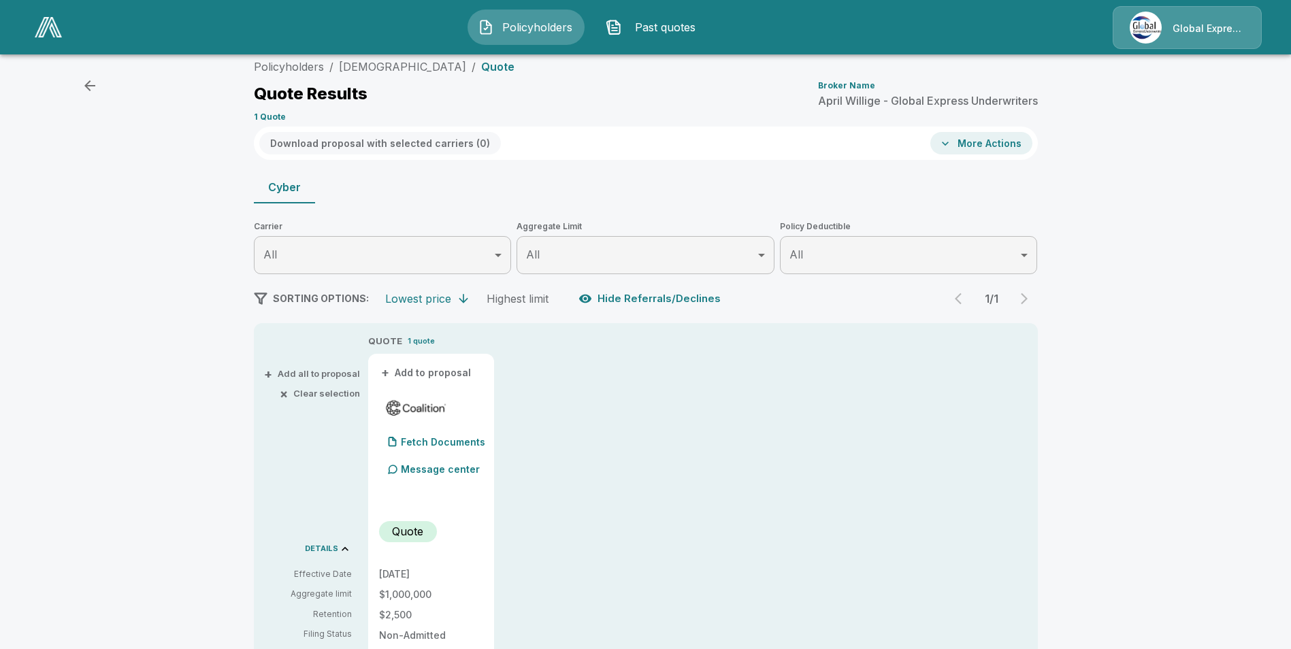
click at [446, 376] on button "+ Add to proposal" at bounding box center [426, 372] width 95 height 15
click at [448, 143] on button "Download proposal with selected carriers ( 1 )" at bounding box center [378, 143] width 239 height 22
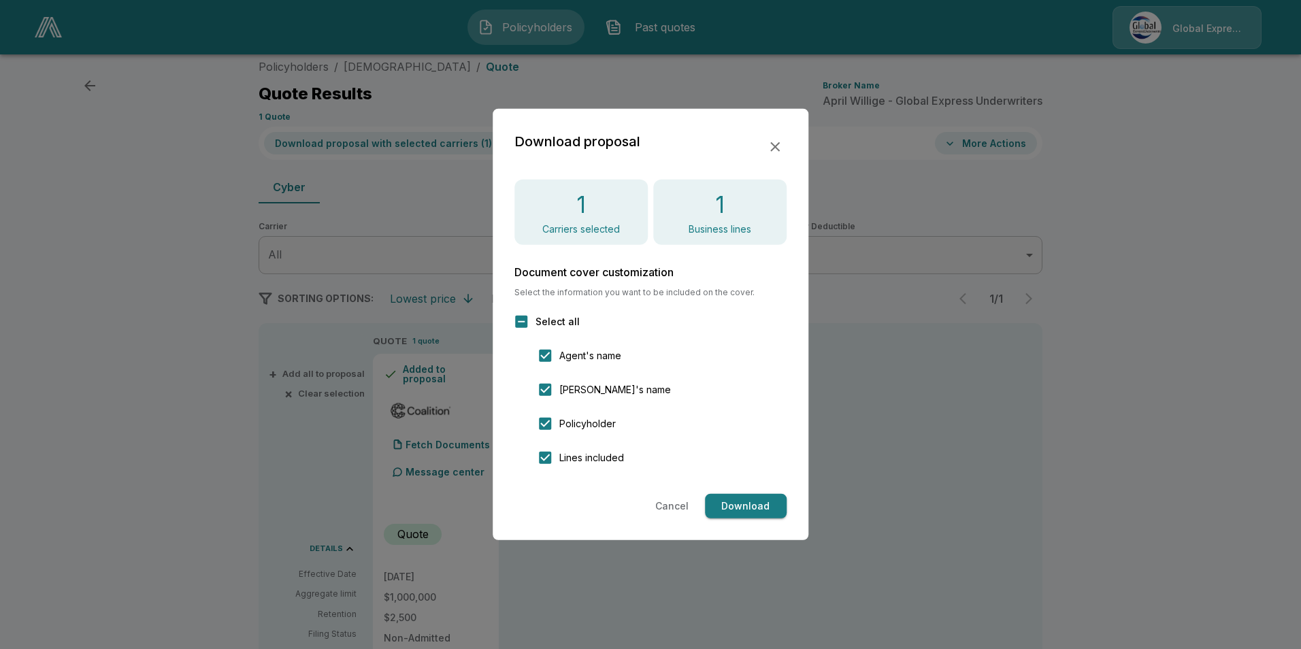
click at [757, 510] on button "Download" at bounding box center [746, 506] width 82 height 25
click at [784, 143] on button "button" at bounding box center [774, 146] width 23 height 23
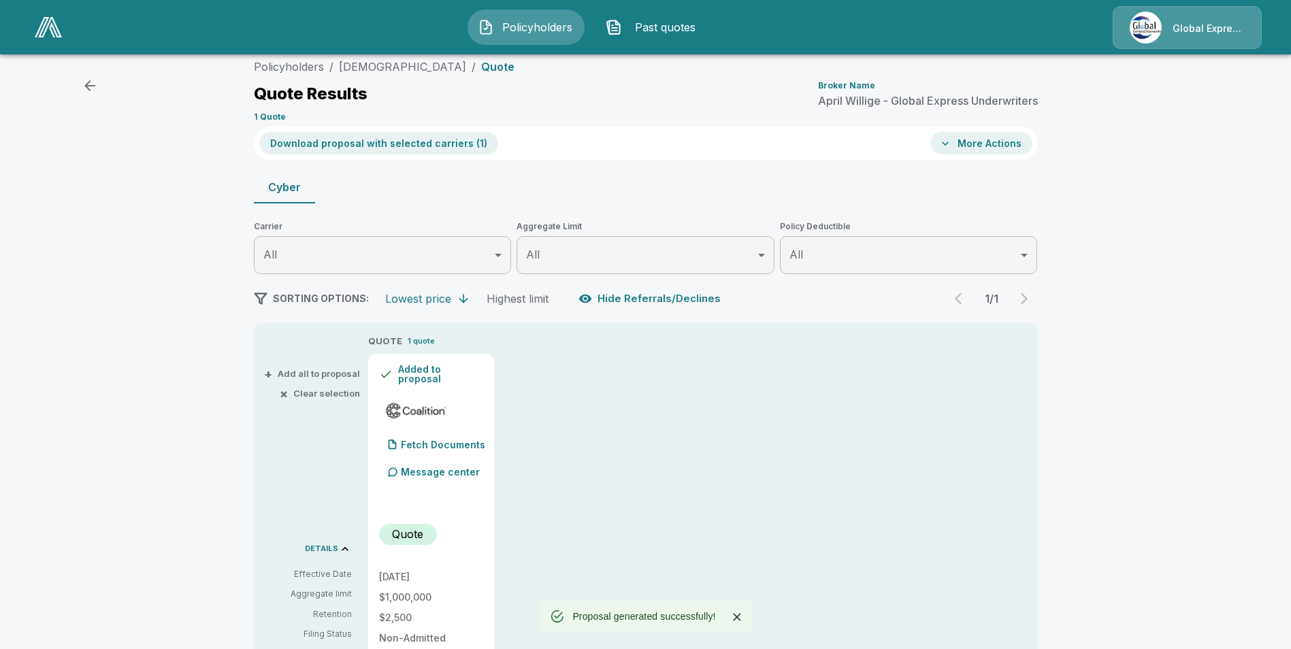
click at [980, 146] on button "More Actions" at bounding box center [981, 143] width 102 height 22
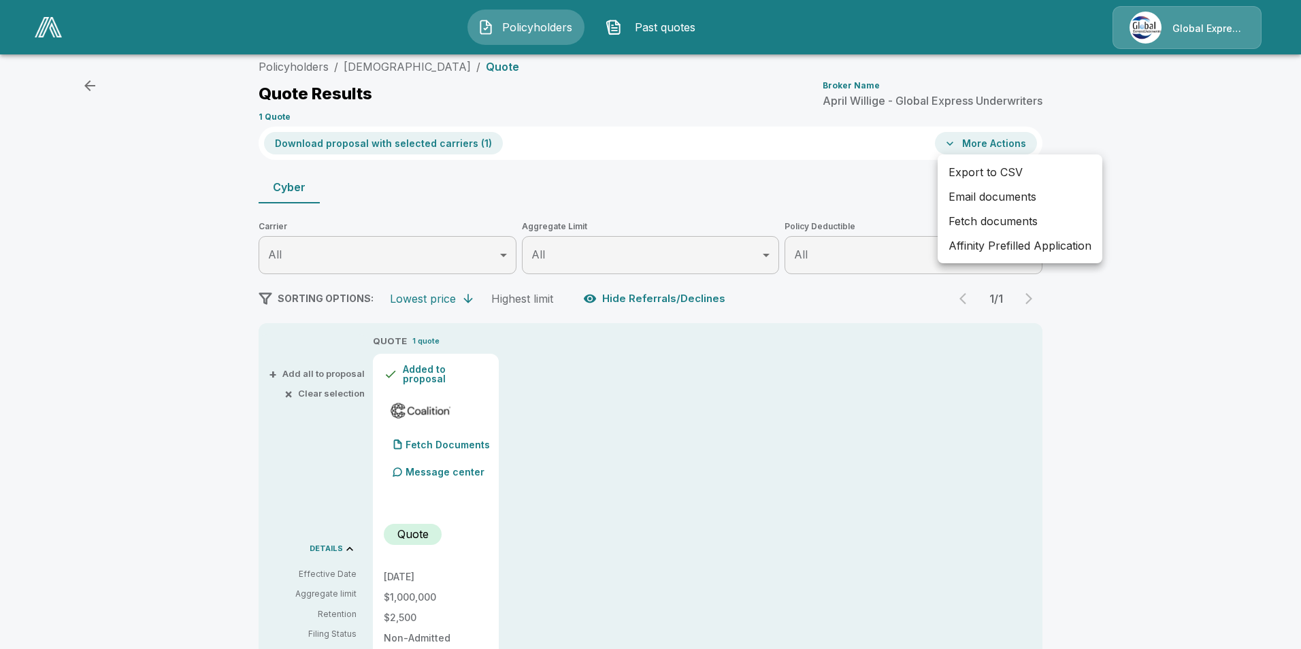
click at [974, 254] on li "Affinity Prefilled Application" at bounding box center [1020, 245] width 165 height 24
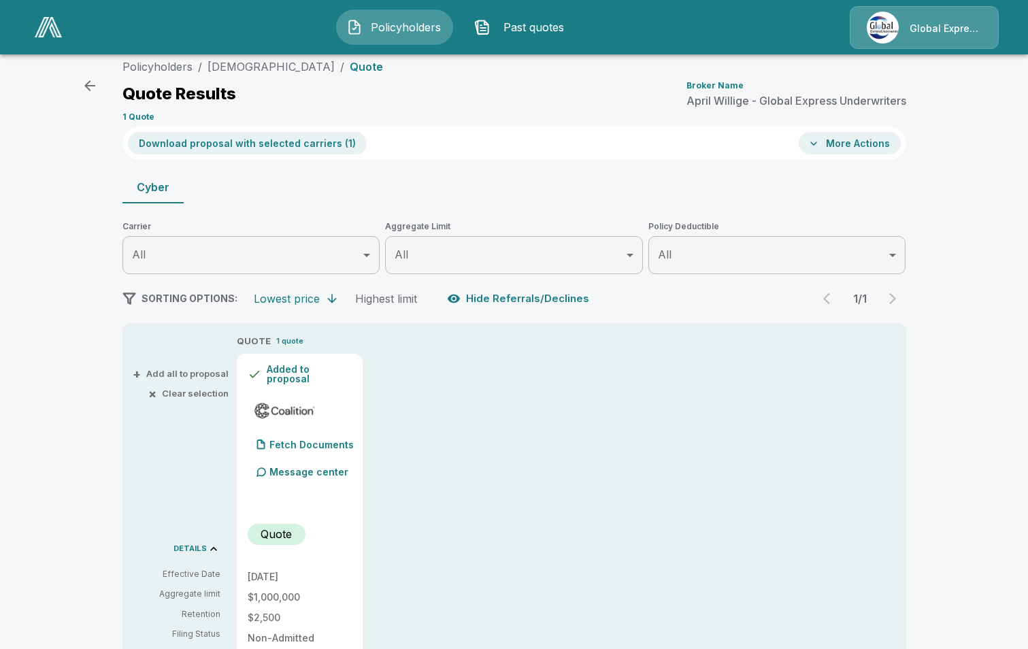
click at [258, 145] on button "Download proposal with selected carriers ( 1 )" at bounding box center [247, 143] width 239 height 22
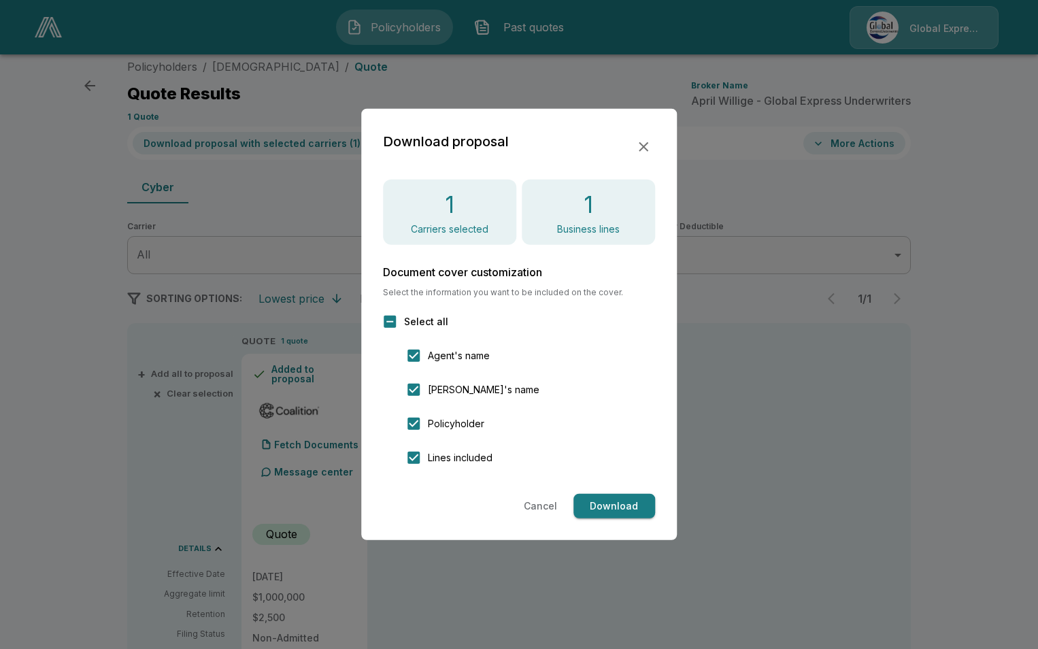
click at [603, 504] on button "Download" at bounding box center [615, 506] width 82 height 25
click at [649, 137] on button "button" at bounding box center [643, 146] width 23 height 23
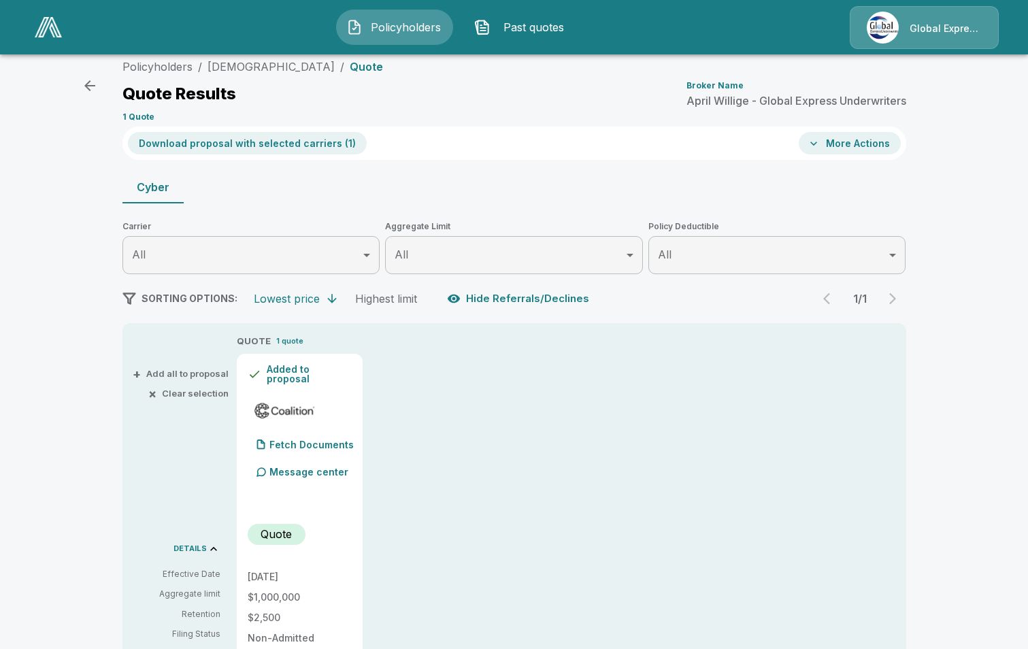
click at [855, 146] on button "More Actions" at bounding box center [850, 143] width 102 height 22
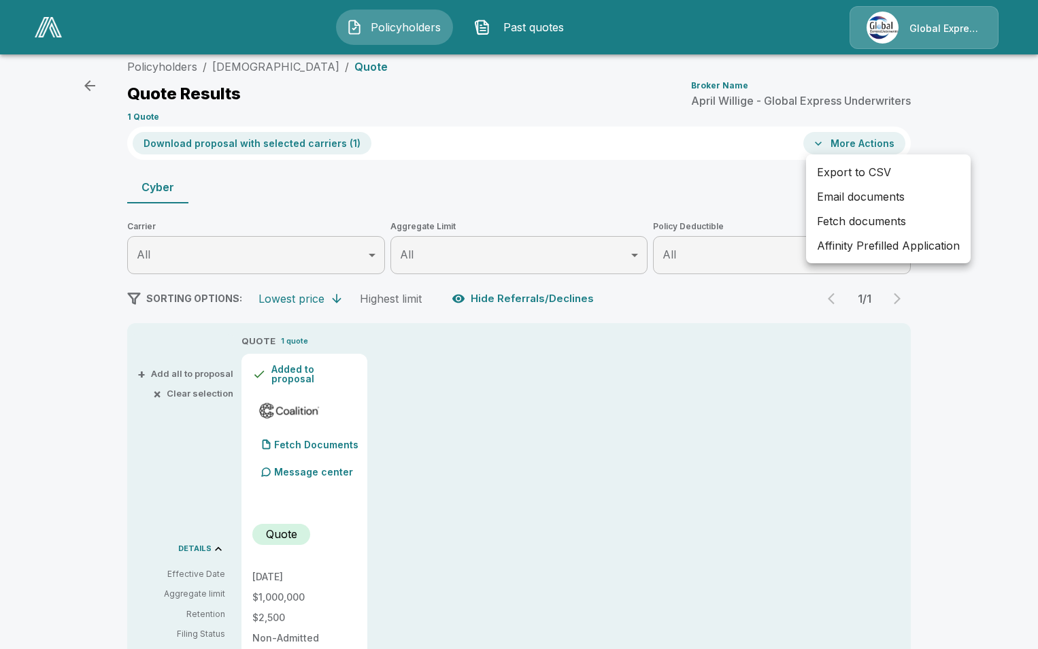
click at [875, 242] on li "Affinity Prefilled Application" at bounding box center [888, 245] width 165 height 24
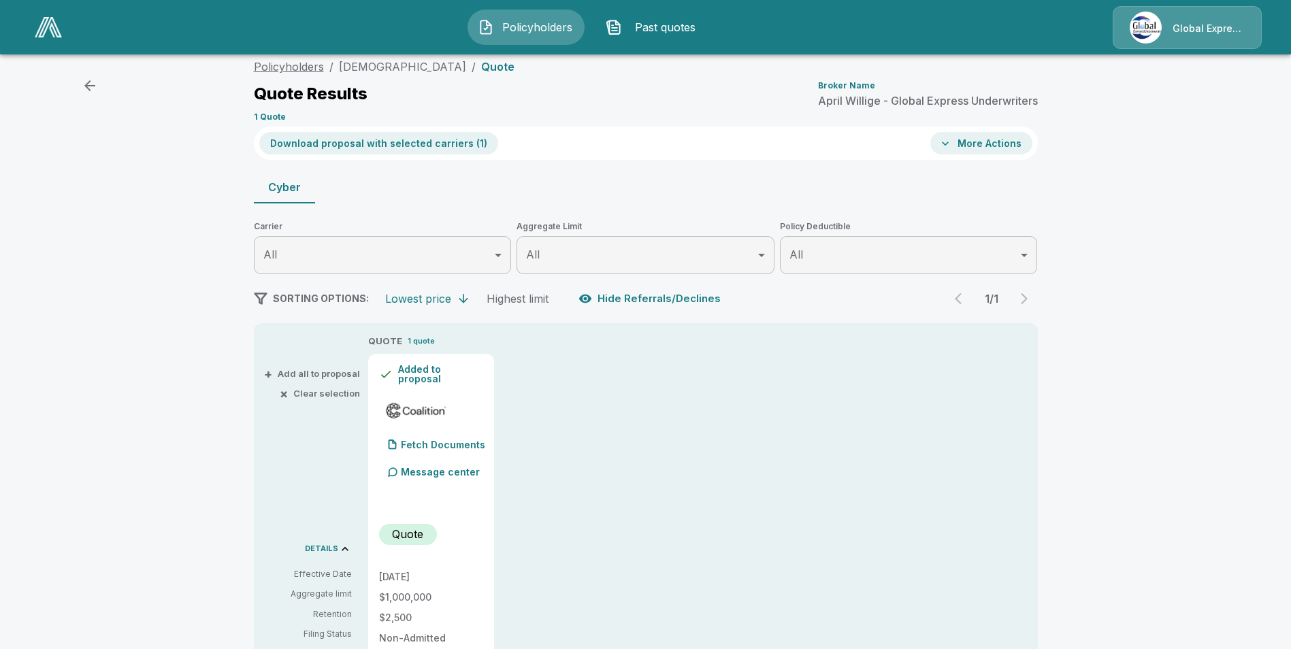
click at [306, 65] on link "Policyholders" at bounding box center [289, 67] width 70 height 14
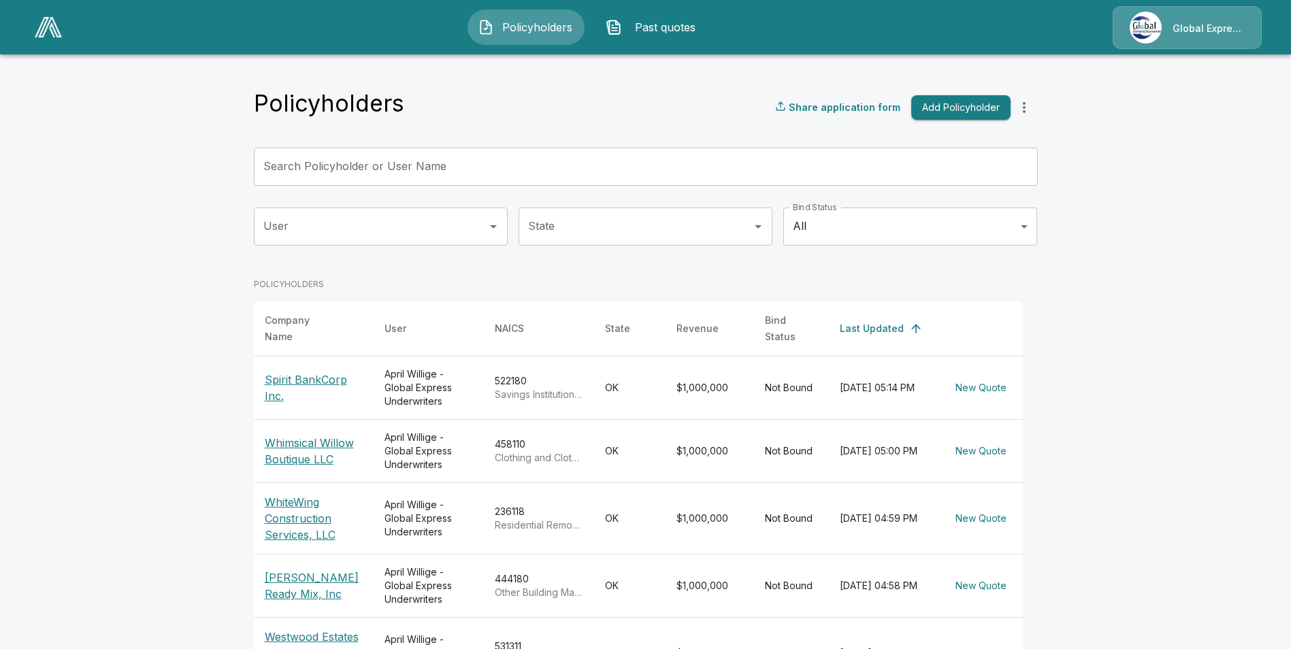
click at [355, 162] on input "Search Policyholder or User Name" at bounding box center [638, 167] width 769 height 38
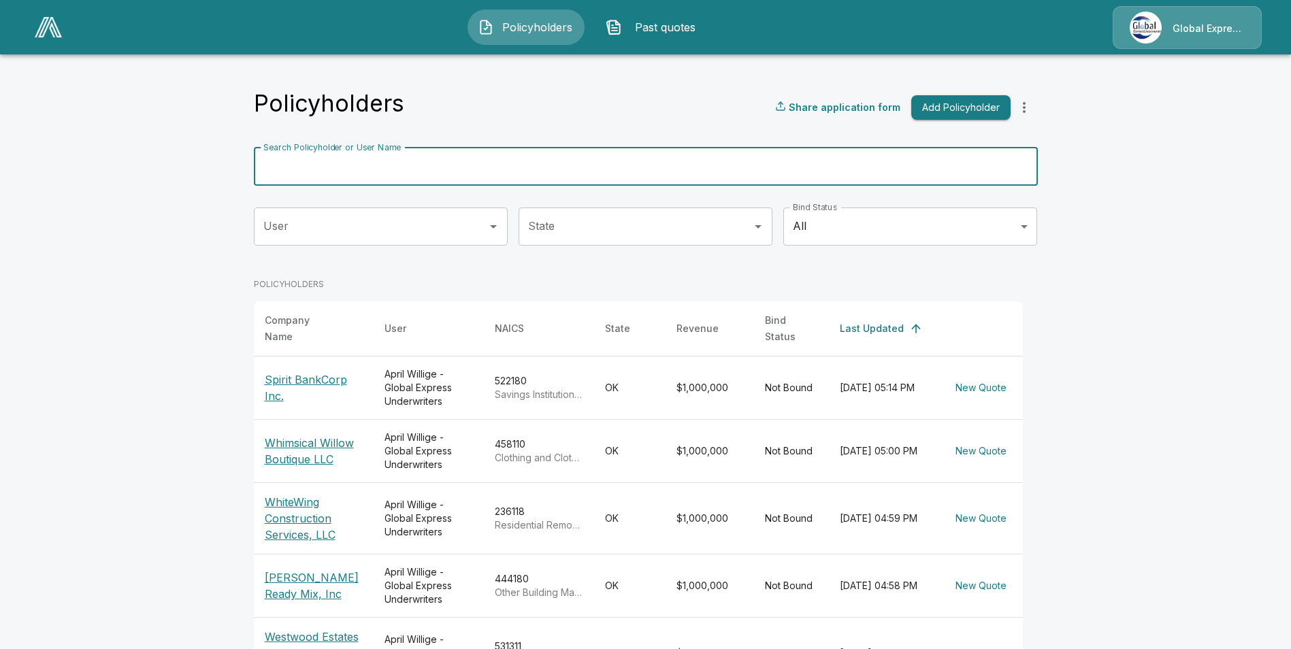
paste input "**********"
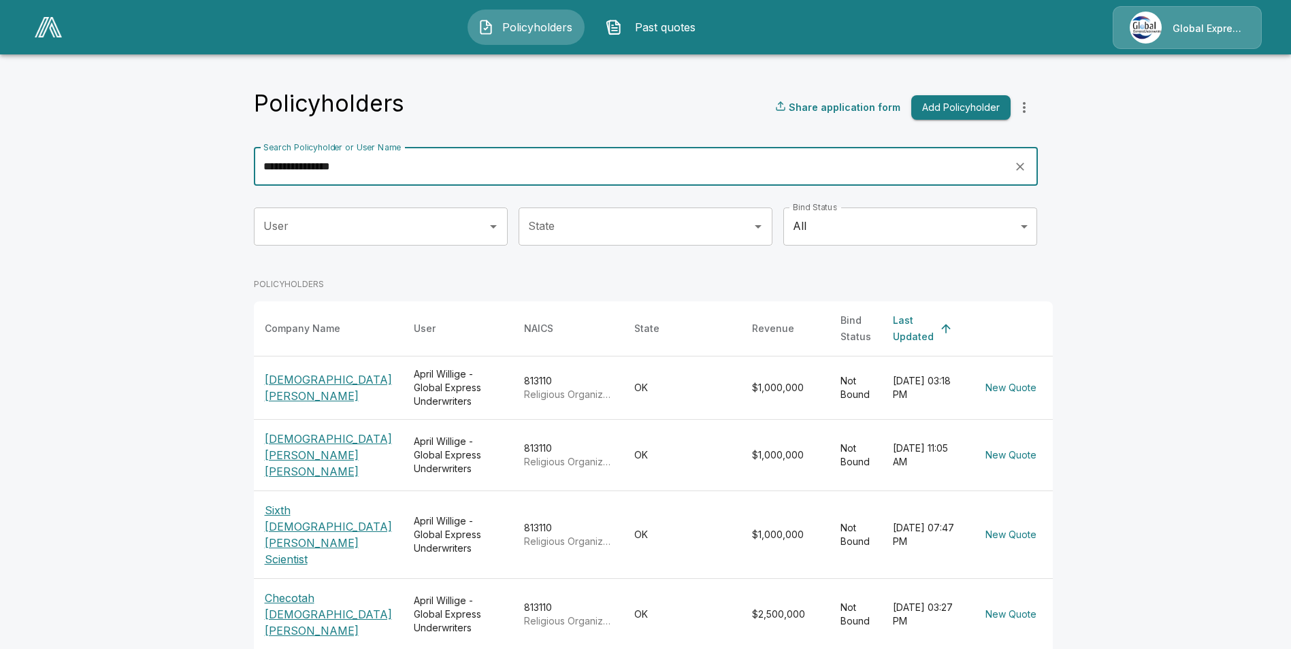
drag, startPoint x: 376, startPoint y: 170, endPoint x: -129, endPoint y: 161, distance: 505.0
click at [0, 161] on html "**********" at bounding box center [645, 399] width 1291 height 798
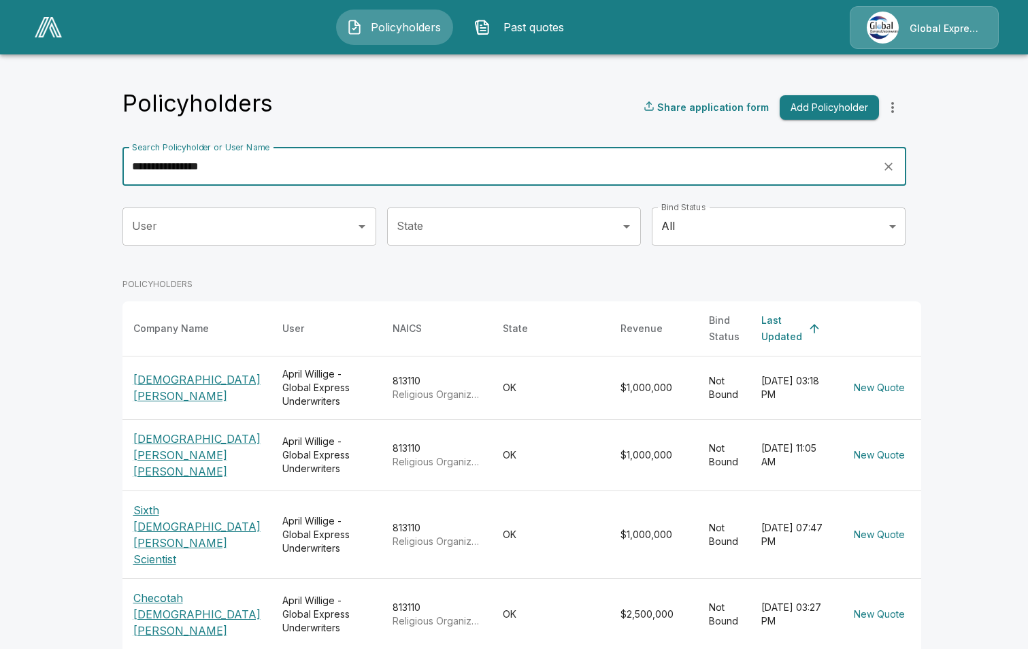
paste input "*****"
type input "**********"
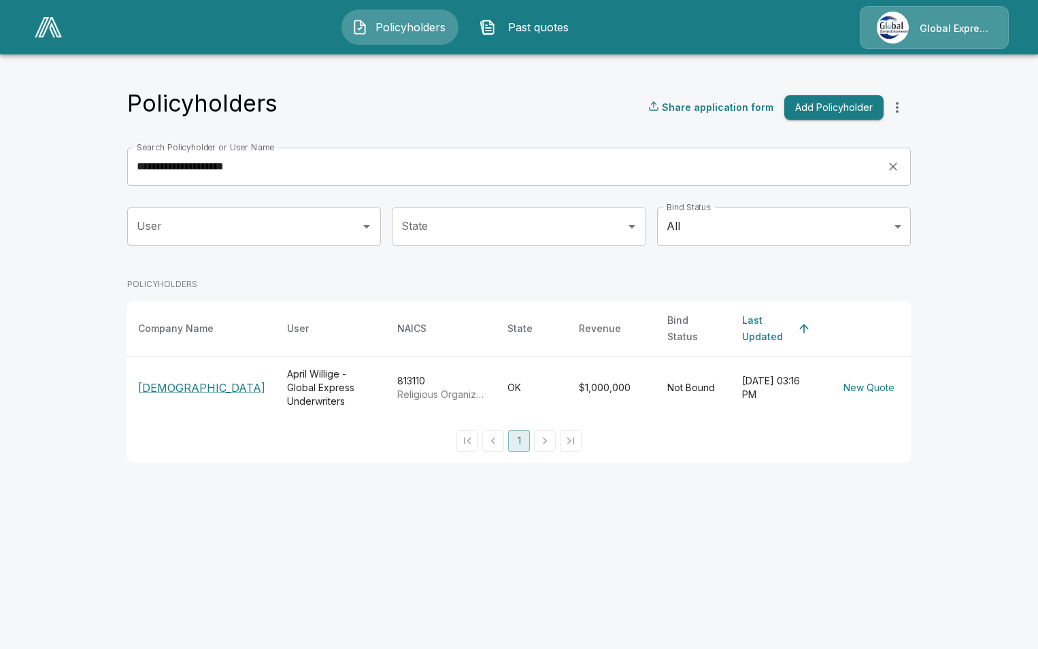
click at [193, 380] on p "[DEMOGRAPHIC_DATA]" at bounding box center [201, 388] width 127 height 16
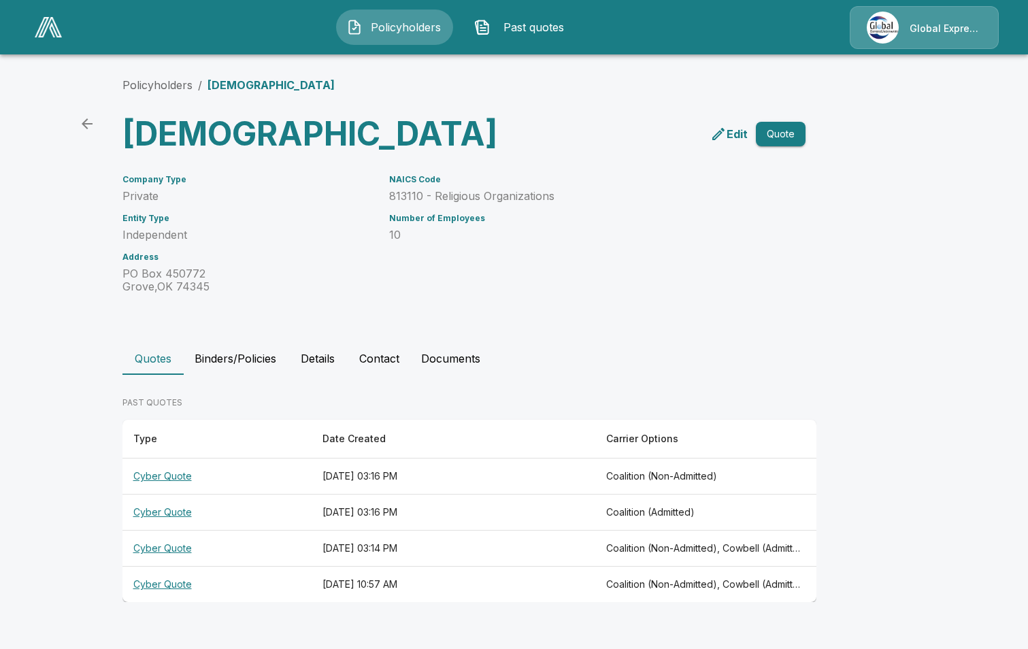
scroll to position [17, 0]
click at [163, 567] on th "Cyber Quote" at bounding box center [216, 549] width 189 height 36
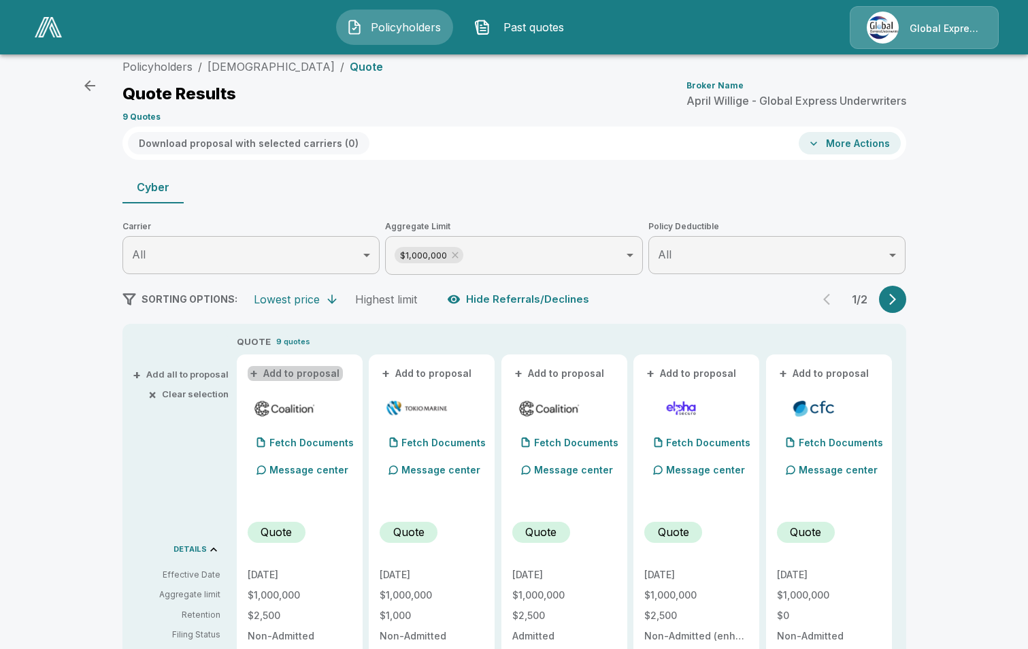
click at [301, 375] on button "+ Add to proposal" at bounding box center [295, 373] width 95 height 15
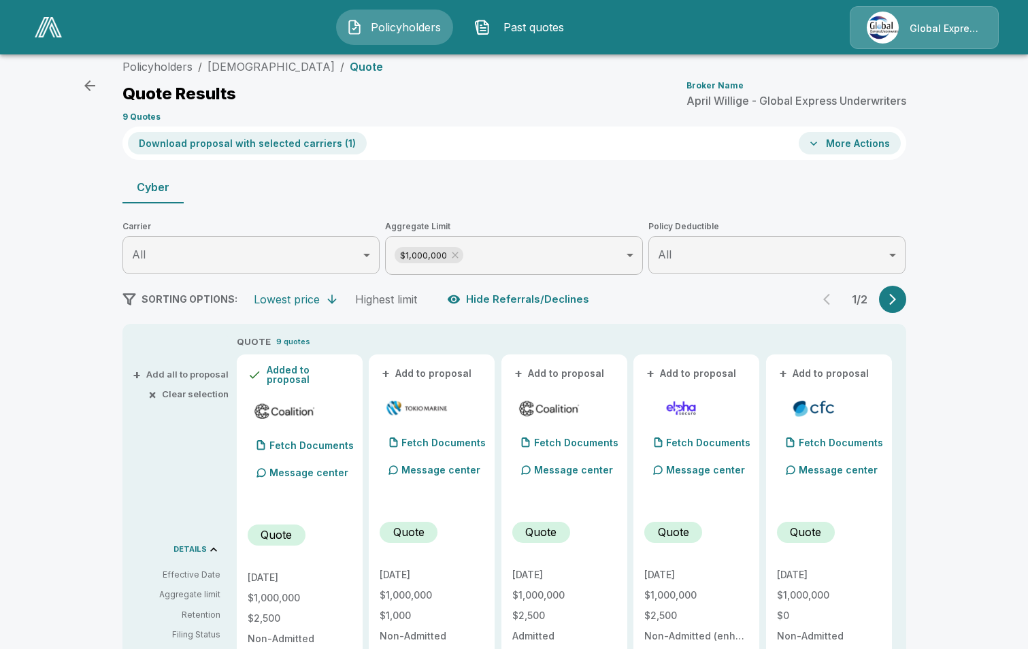
click at [439, 373] on button "+ Add to proposal" at bounding box center [427, 373] width 95 height 15
click at [589, 373] on button "+ Add to proposal" at bounding box center [559, 373] width 95 height 15
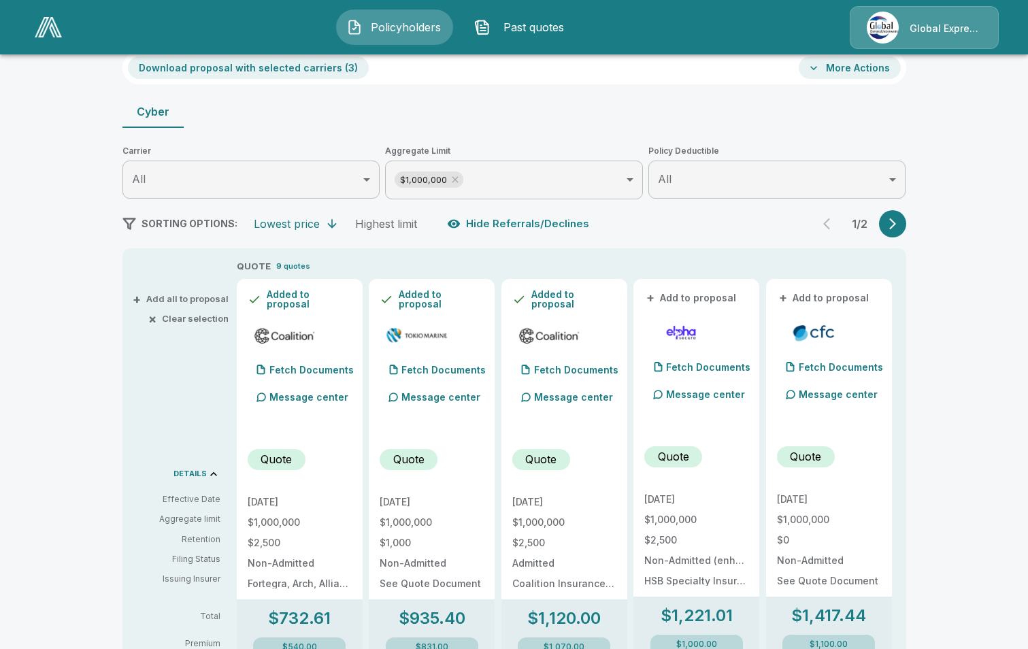
scroll to position [153, 0]
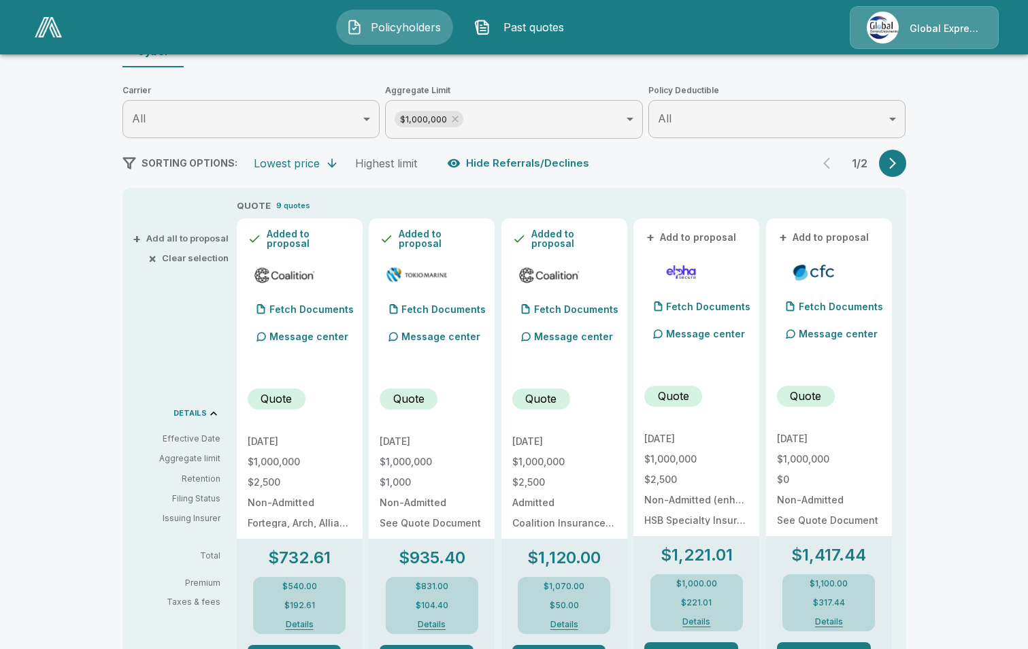
click at [848, 236] on button "+ Add to proposal" at bounding box center [824, 237] width 95 height 15
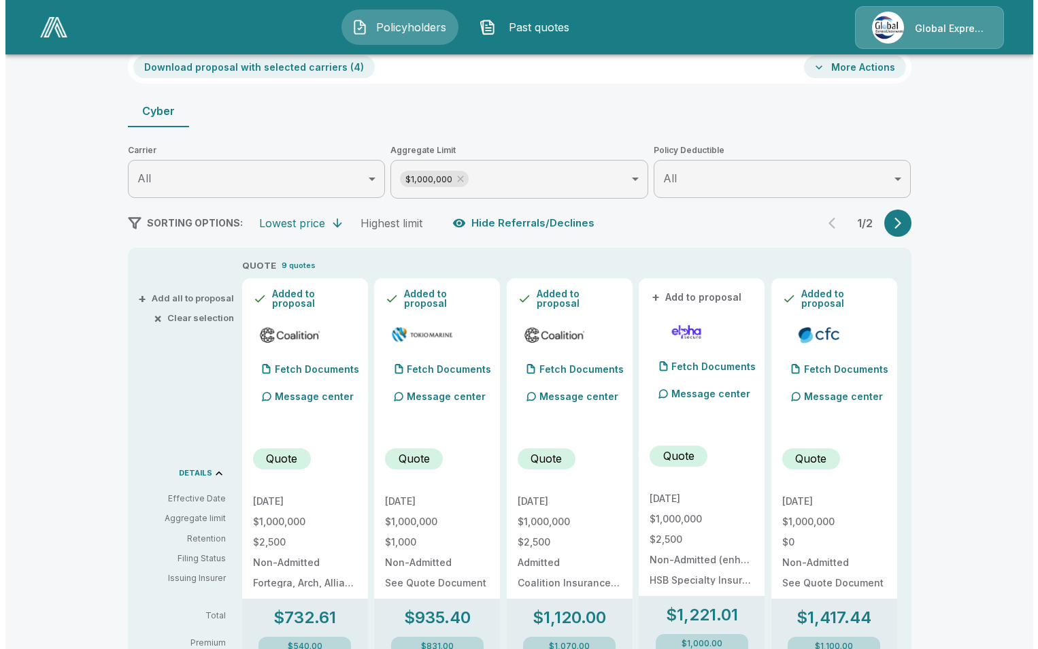
scroll to position [0, 0]
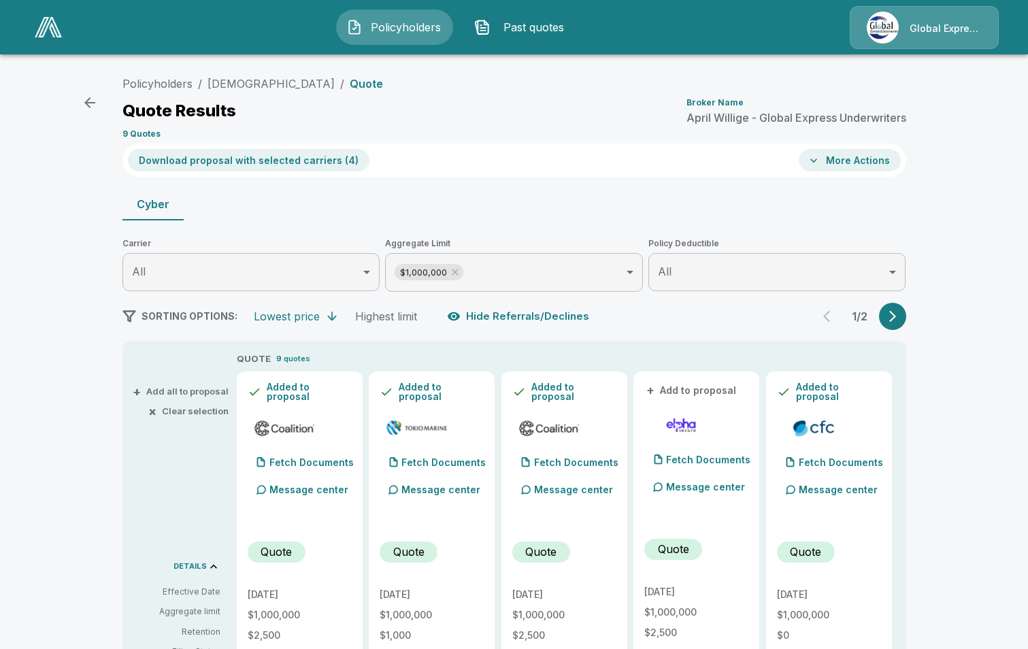
click at [289, 161] on button "Download proposal with selected carriers ( 4 )" at bounding box center [249, 160] width 242 height 22
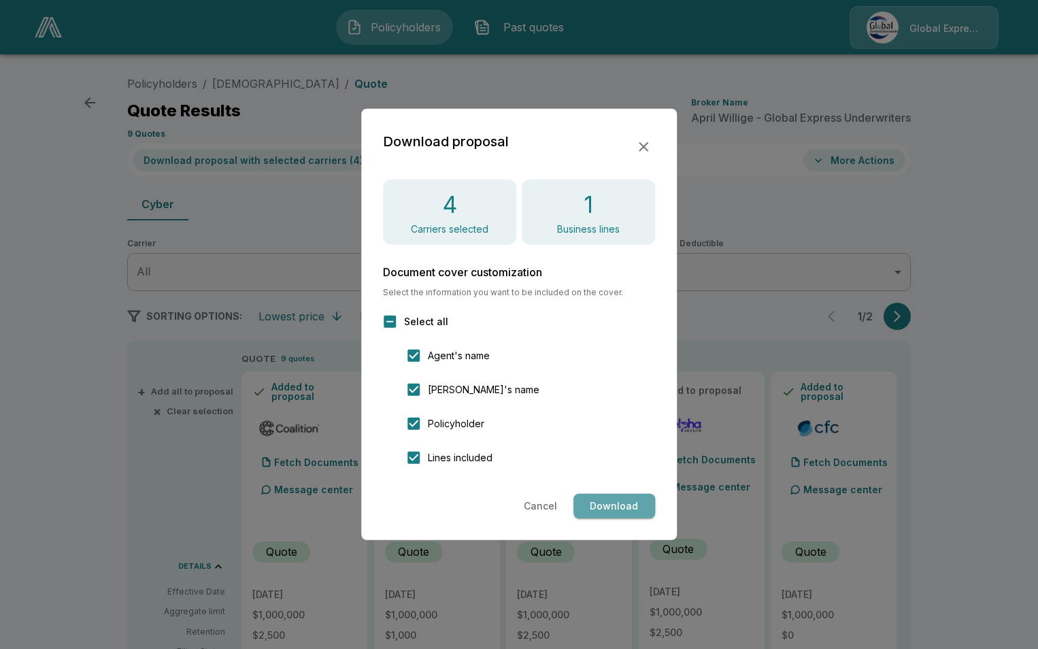
click at [603, 506] on button "Download" at bounding box center [615, 506] width 82 height 25
click at [642, 144] on icon "button" at bounding box center [644, 147] width 16 height 16
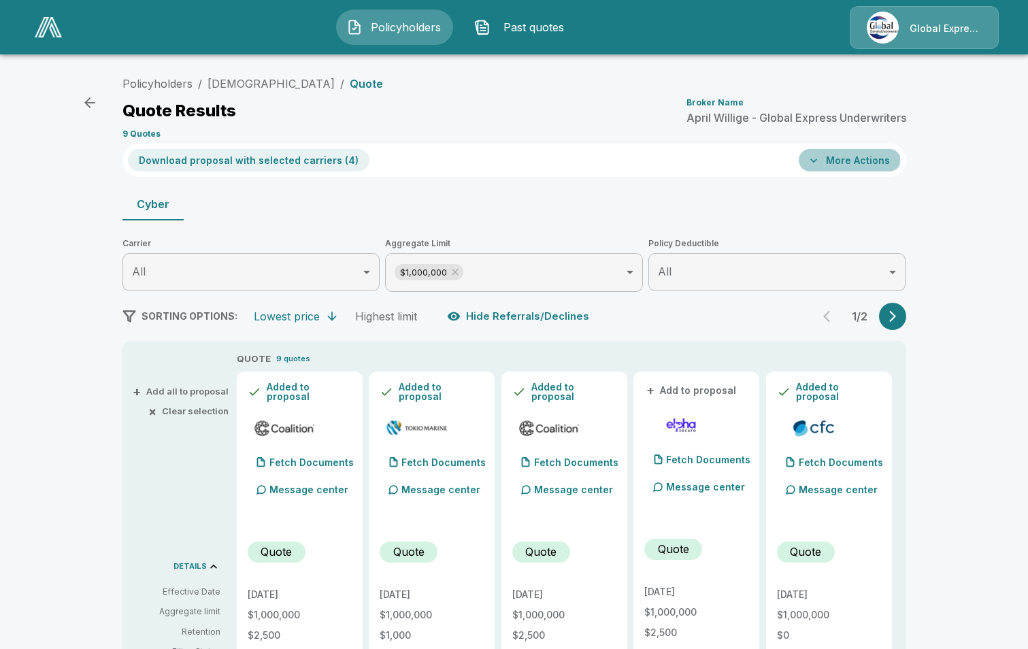
click at [843, 157] on button "More Actions" at bounding box center [850, 160] width 102 height 22
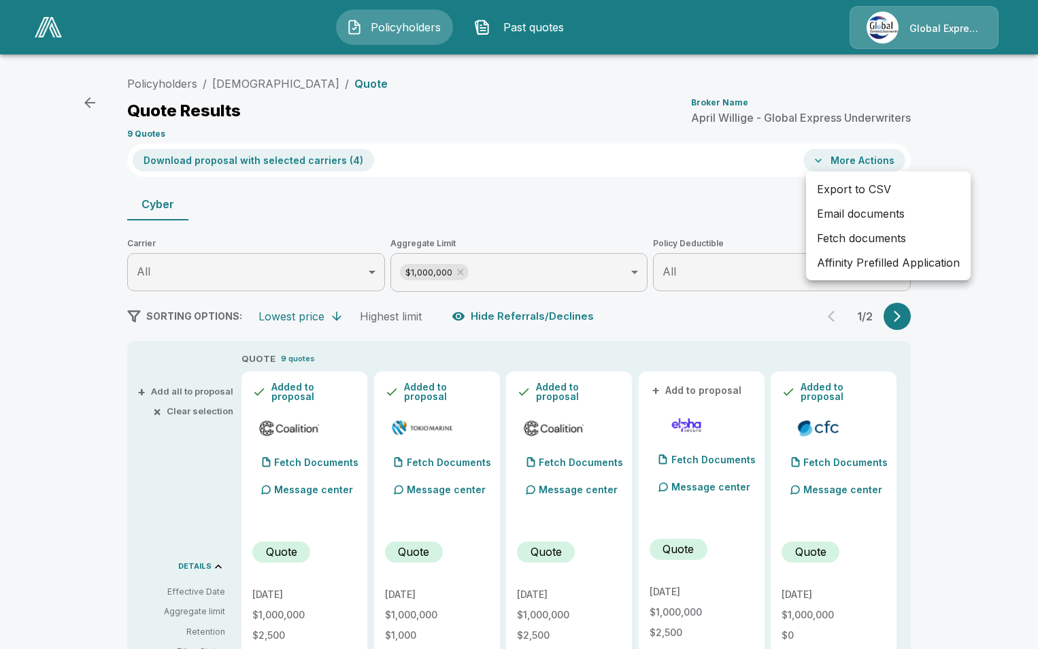
click at [846, 212] on li "Email documents" at bounding box center [888, 213] width 165 height 24
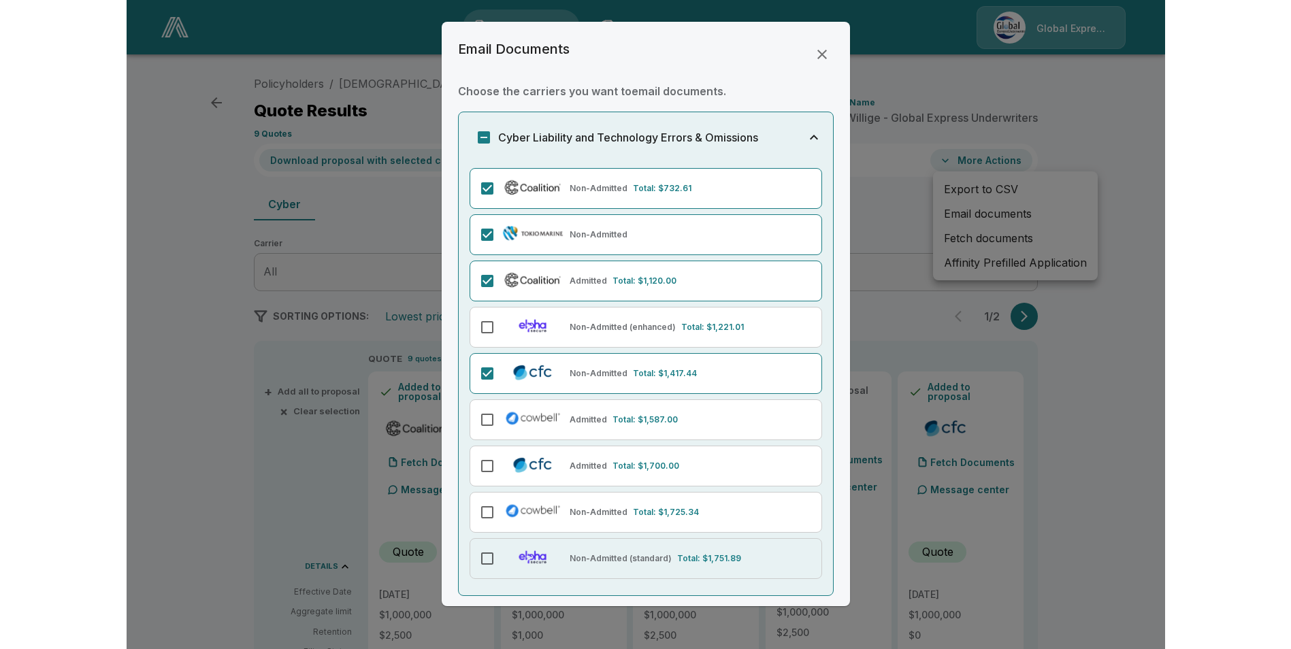
scroll to position [42, 0]
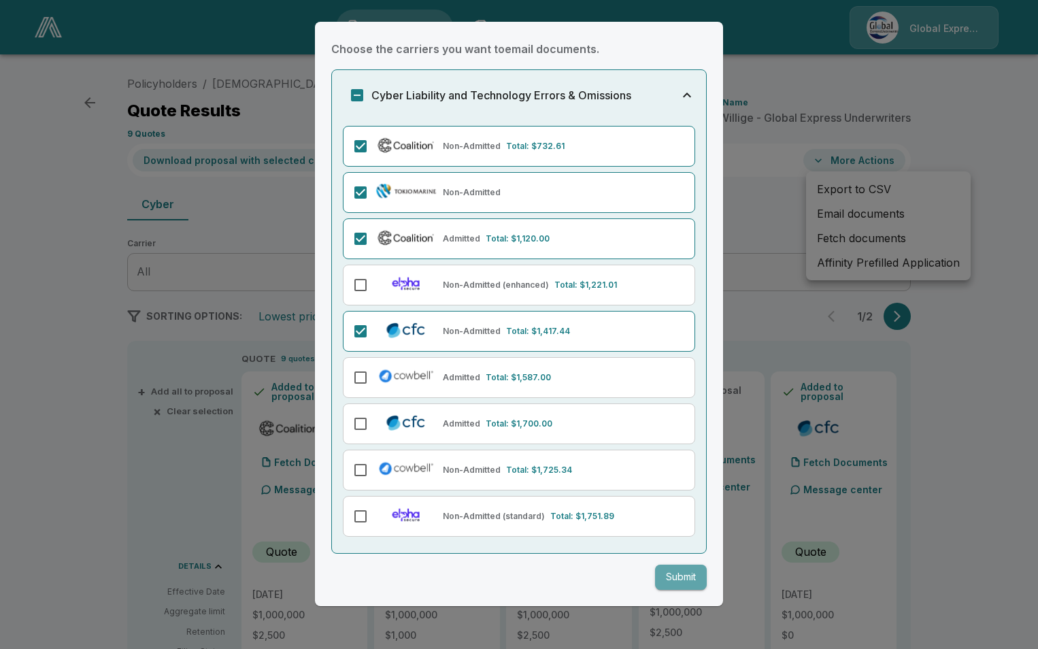
click at [673, 580] on button "Submit" at bounding box center [681, 577] width 52 height 25
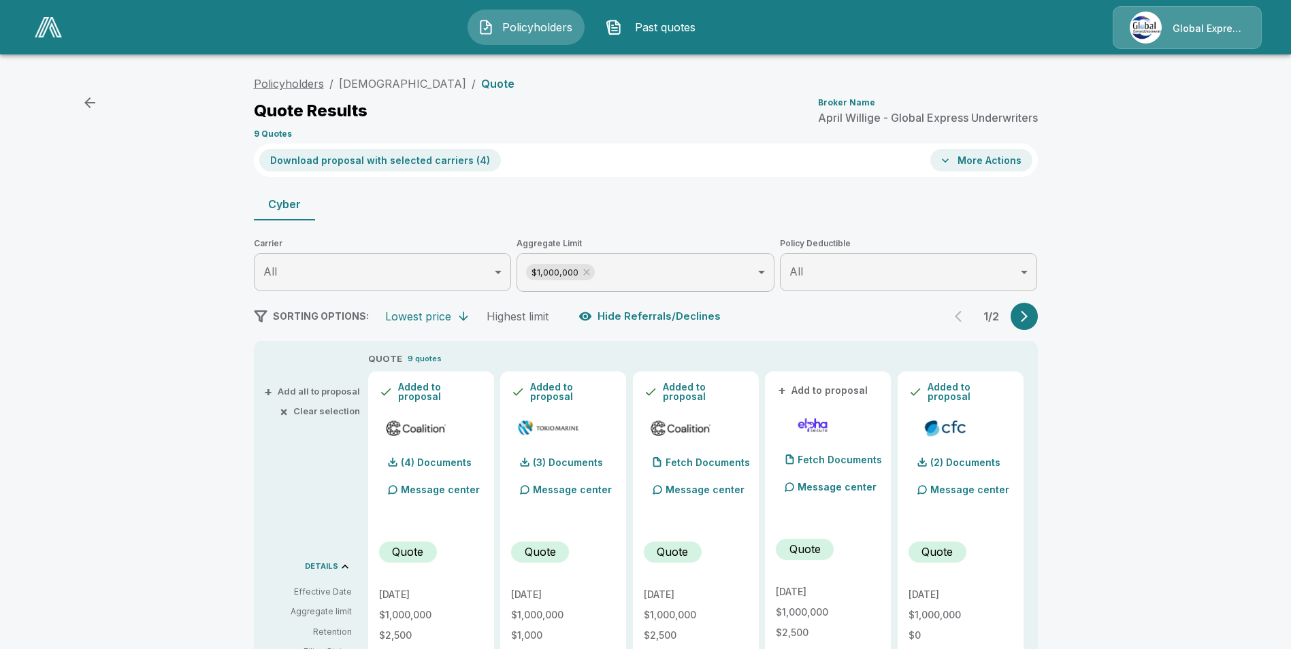
click at [278, 84] on link "Policyholders" at bounding box center [289, 84] width 70 height 14
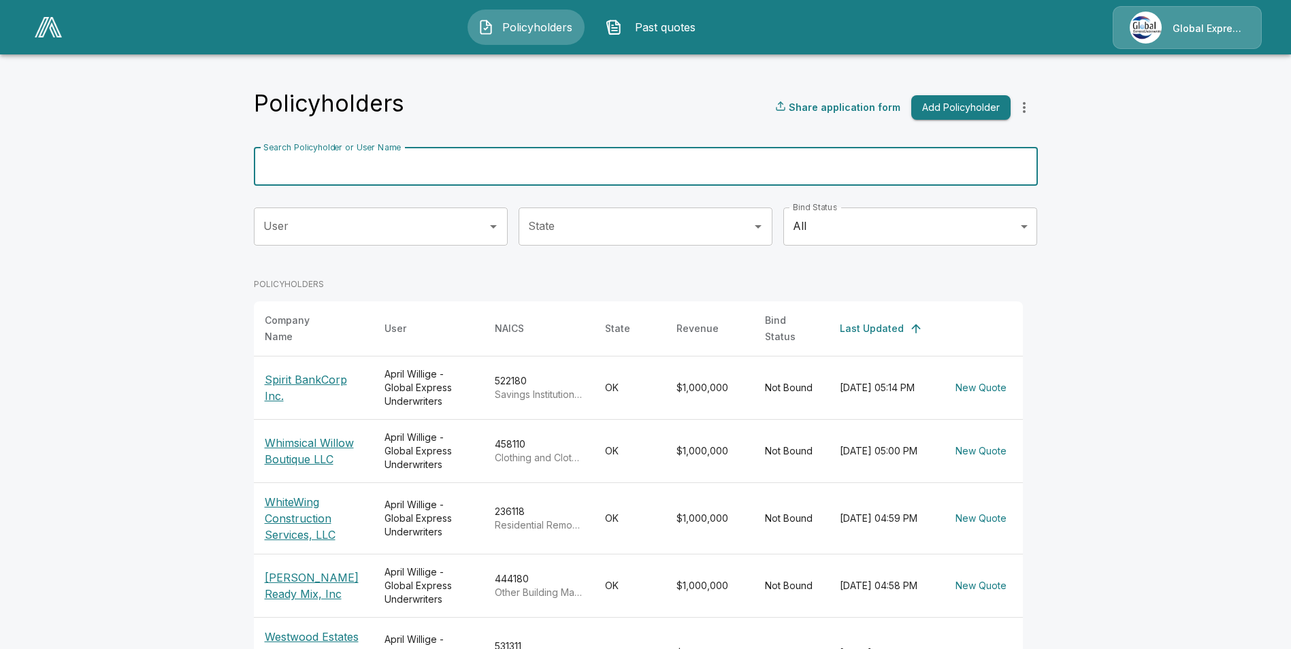
click at [384, 153] on div "Search Policyholder or User Name Search Policyholder or User Name" at bounding box center [646, 167] width 784 height 38
paste input "**********"
type input "**********"
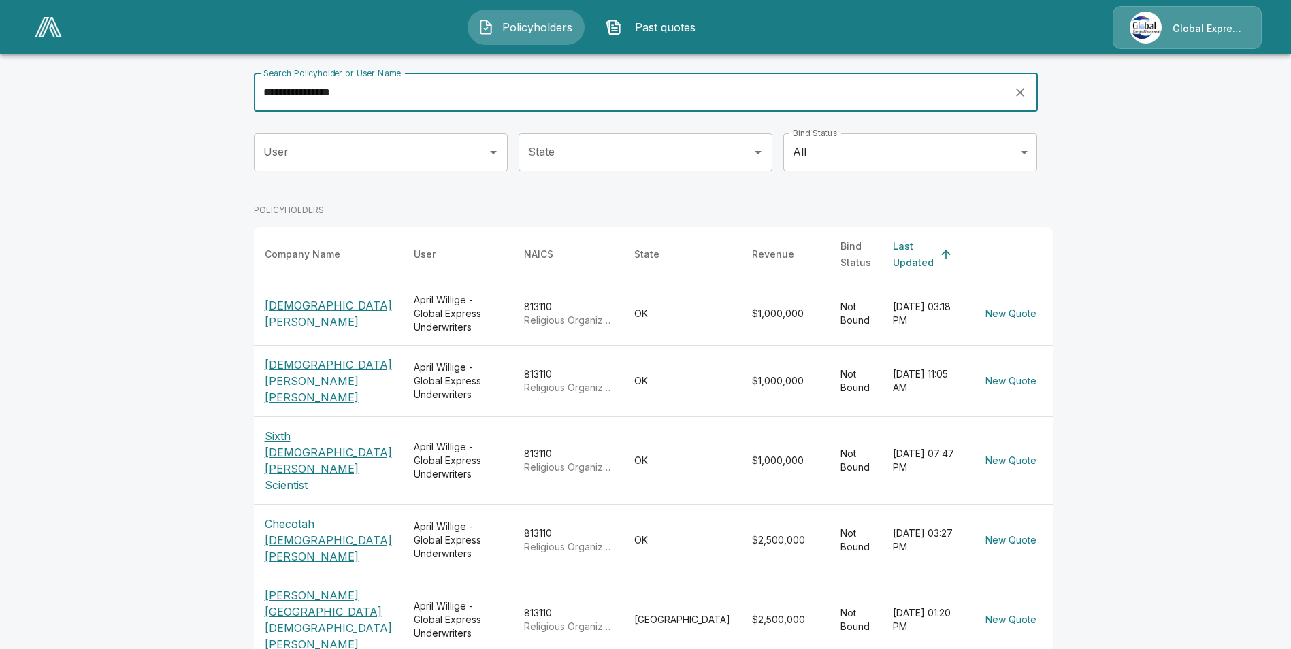
scroll to position [75, 0]
click at [316, 301] on p "[DEMOGRAPHIC_DATA][PERSON_NAME]" at bounding box center [328, 313] width 127 height 33
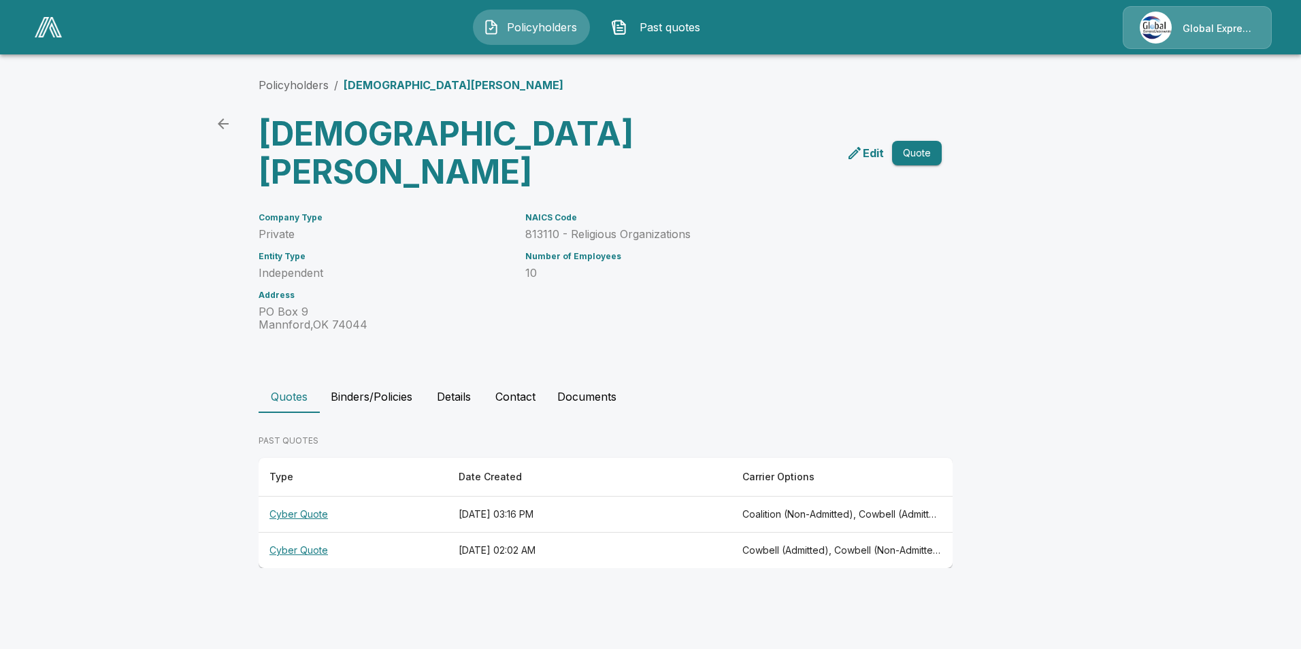
click at [315, 497] on th "Cyber Quote" at bounding box center [353, 515] width 189 height 36
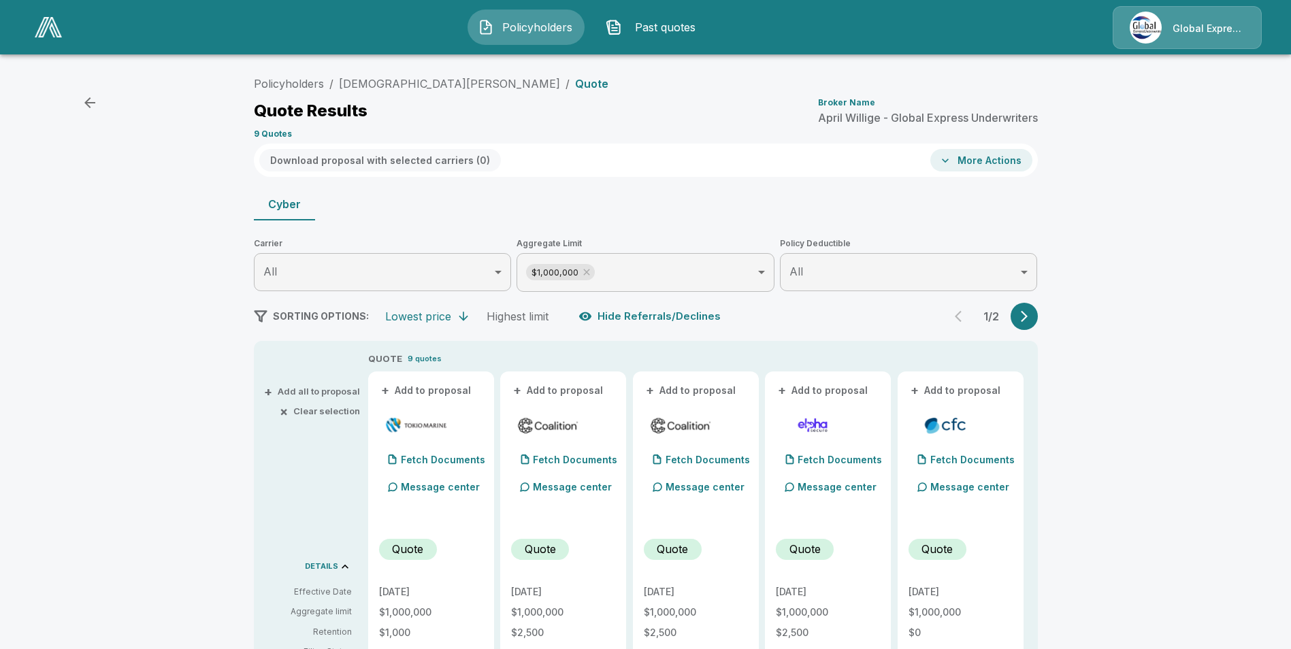
click at [455, 390] on button "+ Add to proposal" at bounding box center [426, 390] width 95 height 15
click at [557, 389] on button "+ Add to proposal" at bounding box center [558, 390] width 95 height 15
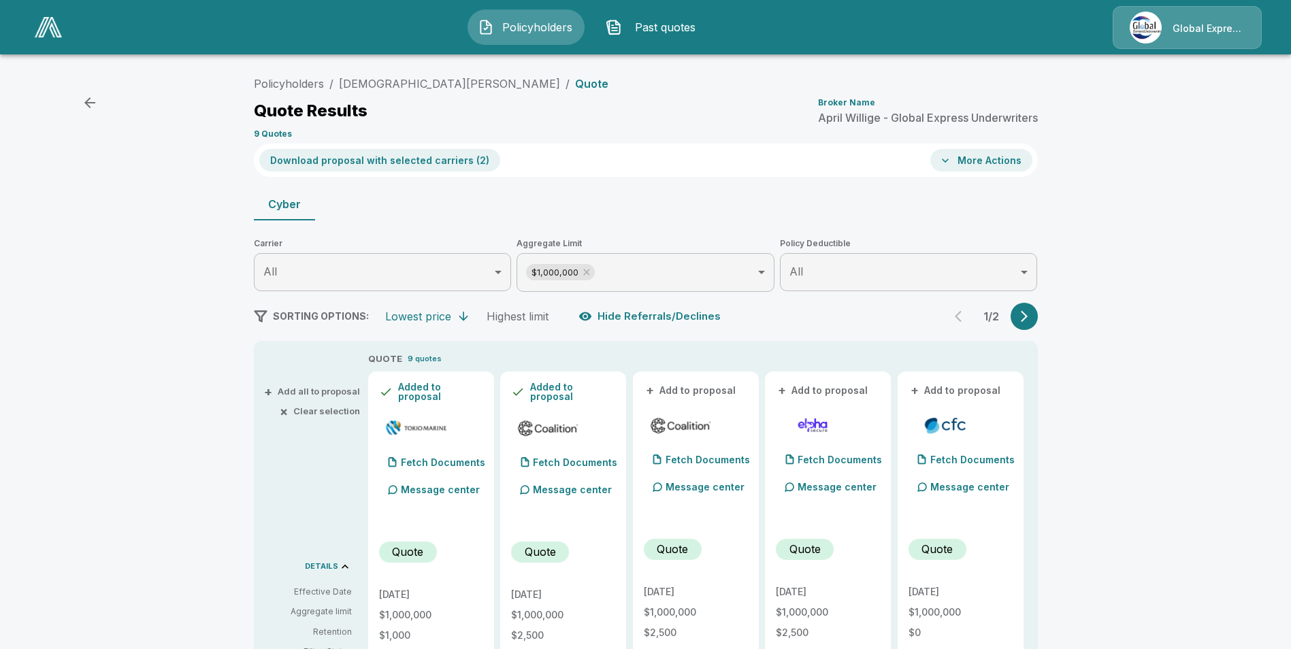
click at [689, 386] on button "+ Add to proposal" at bounding box center [691, 390] width 95 height 15
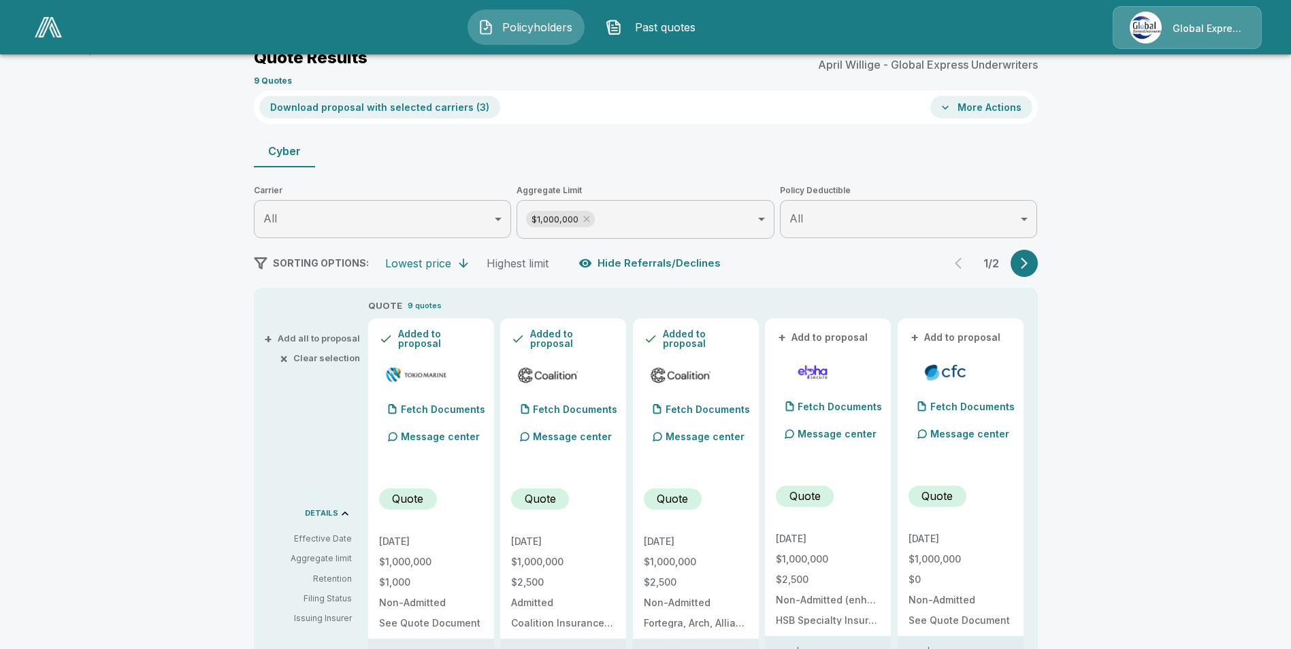
scroll to position [136, 0]
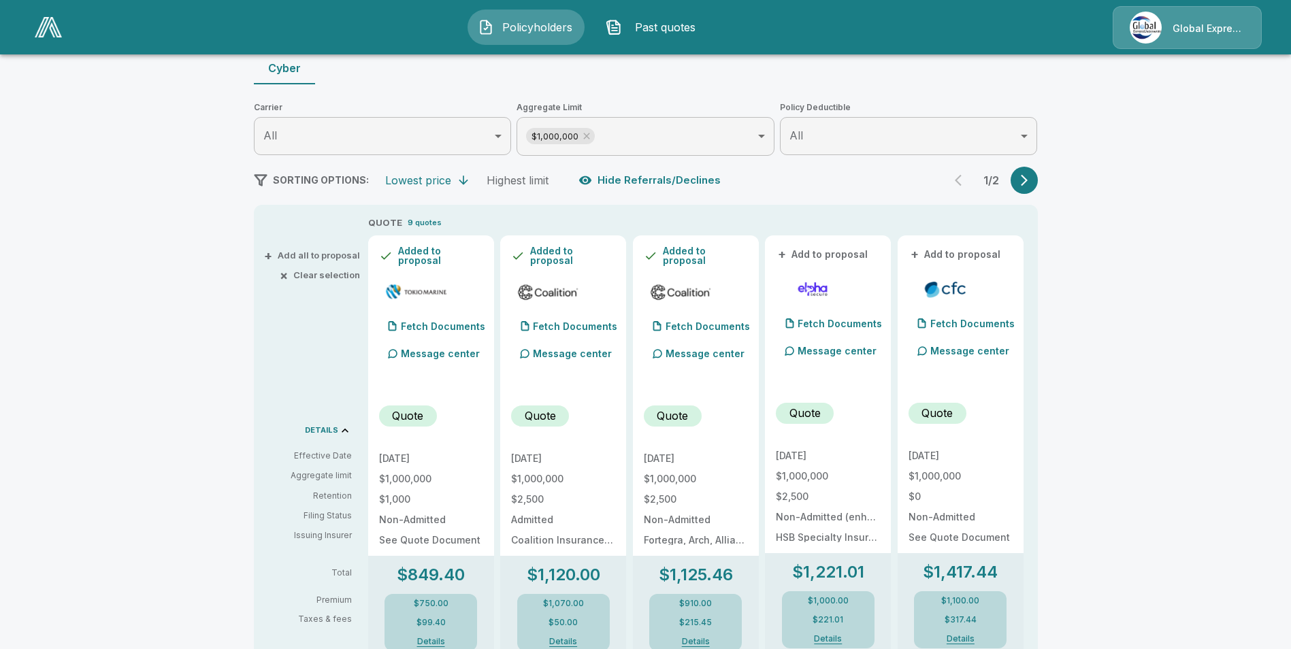
click at [945, 255] on button "+ Add to proposal" at bounding box center [955, 254] width 95 height 15
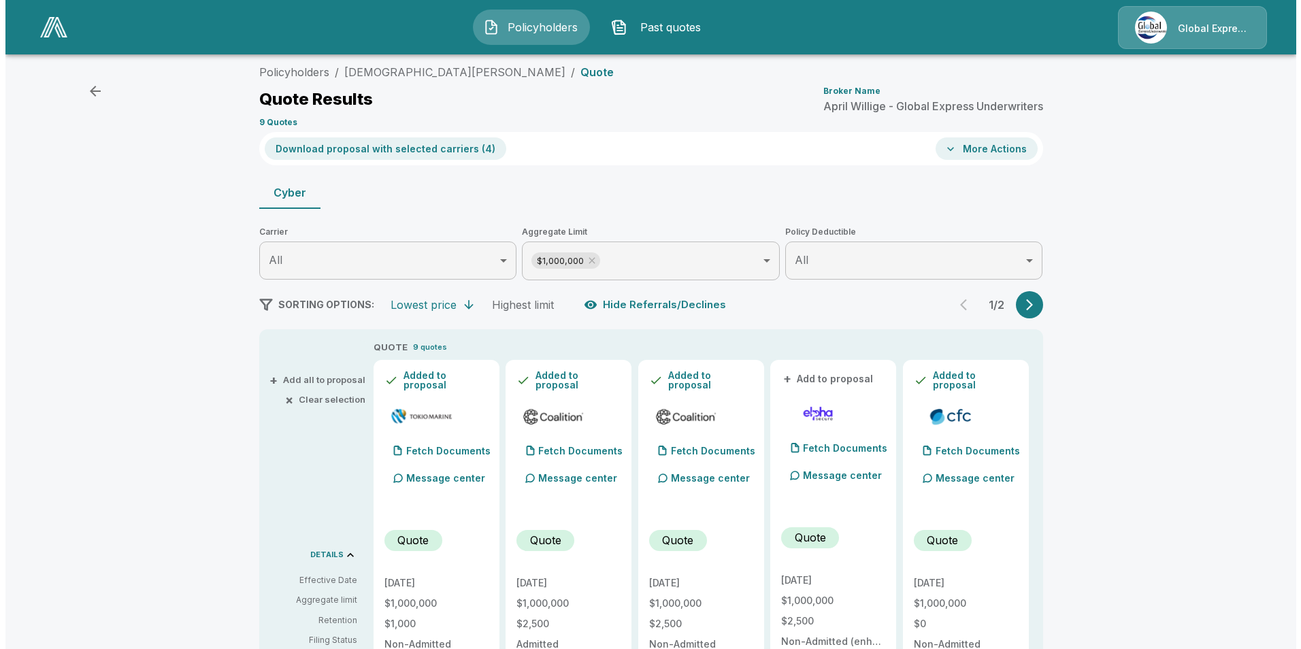
scroll to position [0, 0]
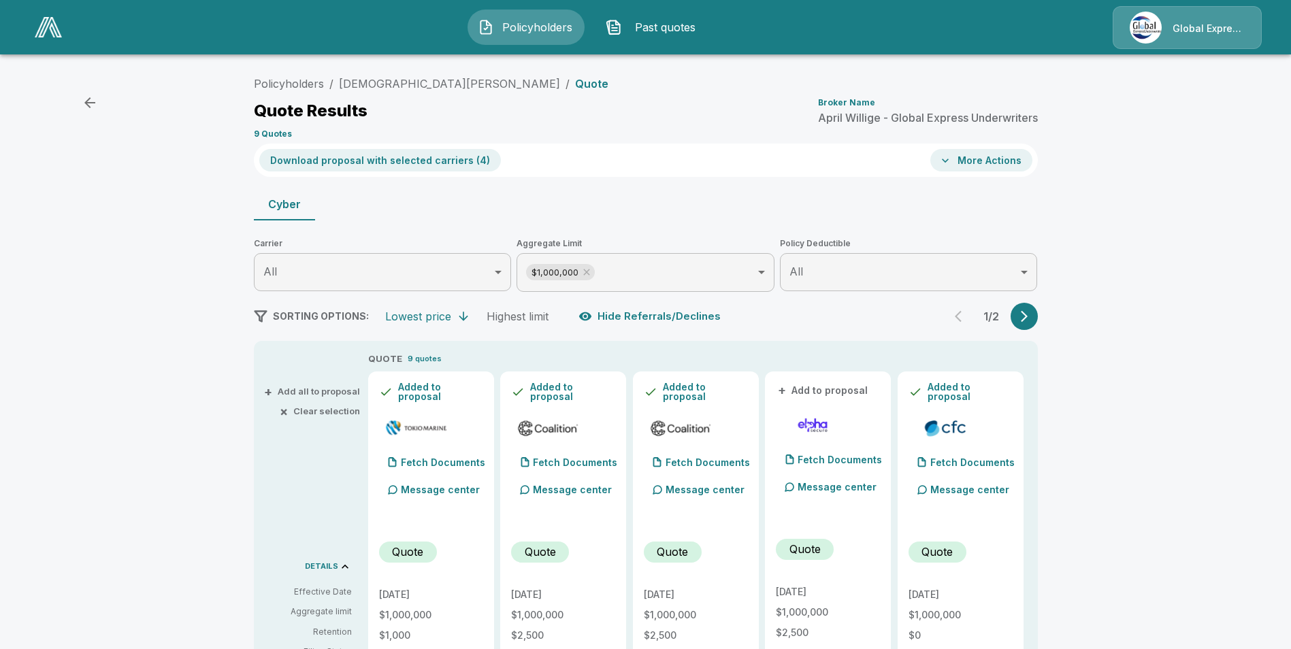
click at [396, 167] on button "Download proposal with selected carriers ( 4 )" at bounding box center [380, 160] width 242 height 22
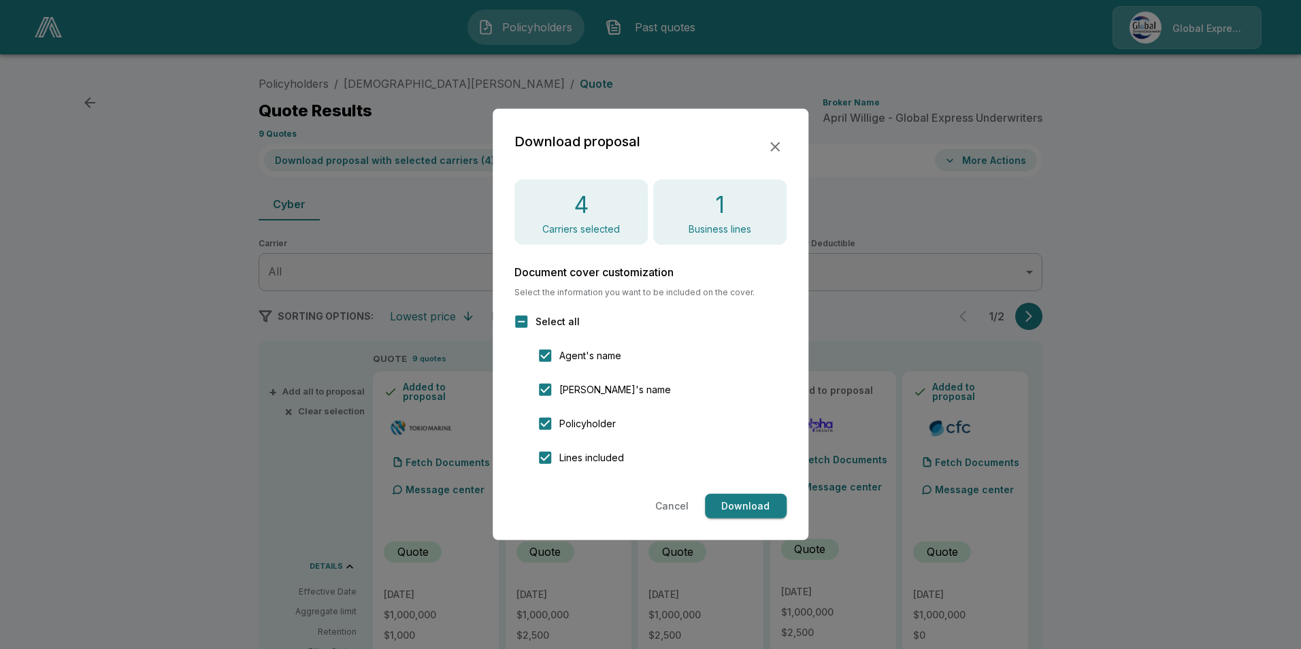
click at [742, 508] on button "Download" at bounding box center [746, 506] width 82 height 25
click at [778, 144] on icon "button" at bounding box center [775, 147] width 16 height 16
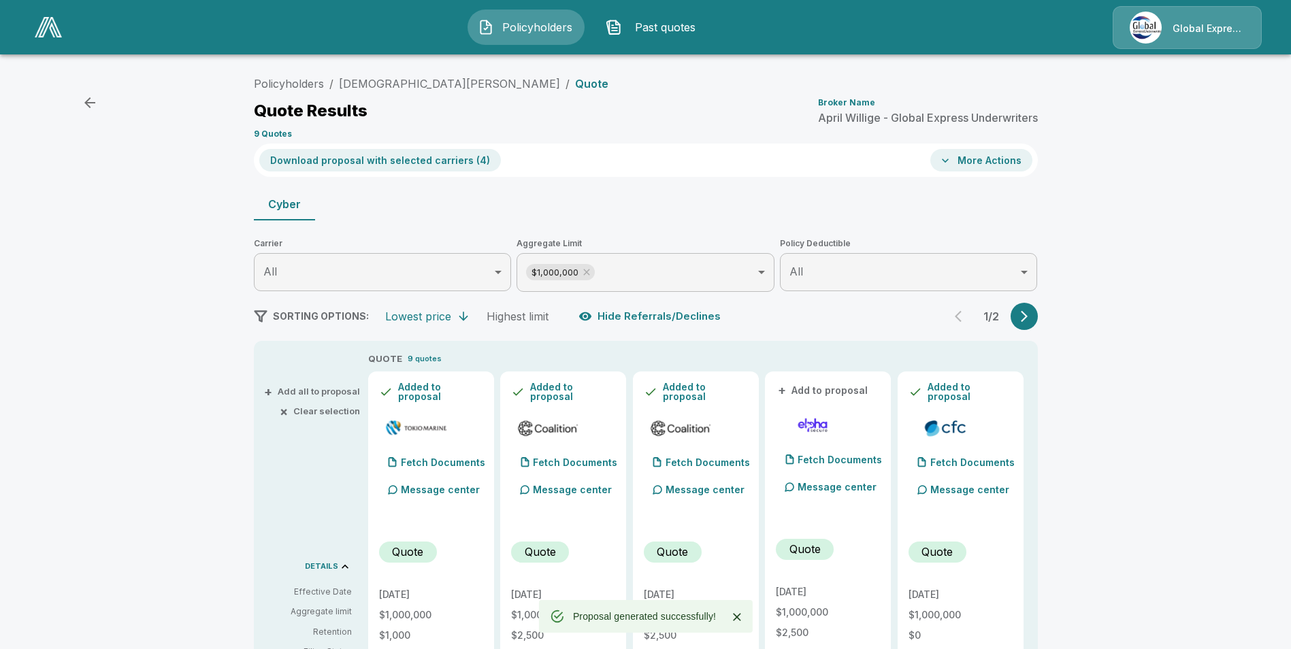
click at [1019, 163] on button "More Actions" at bounding box center [981, 160] width 102 height 22
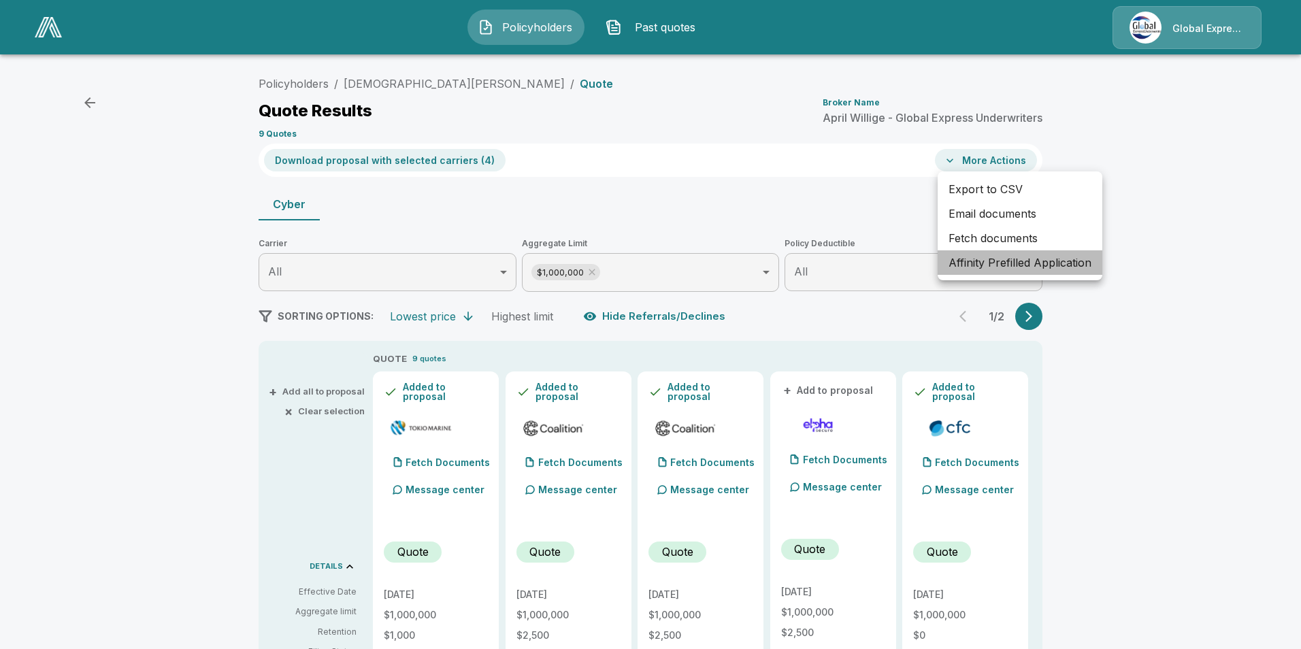
click at [1006, 263] on li "Affinity Prefilled Application" at bounding box center [1020, 262] width 165 height 24
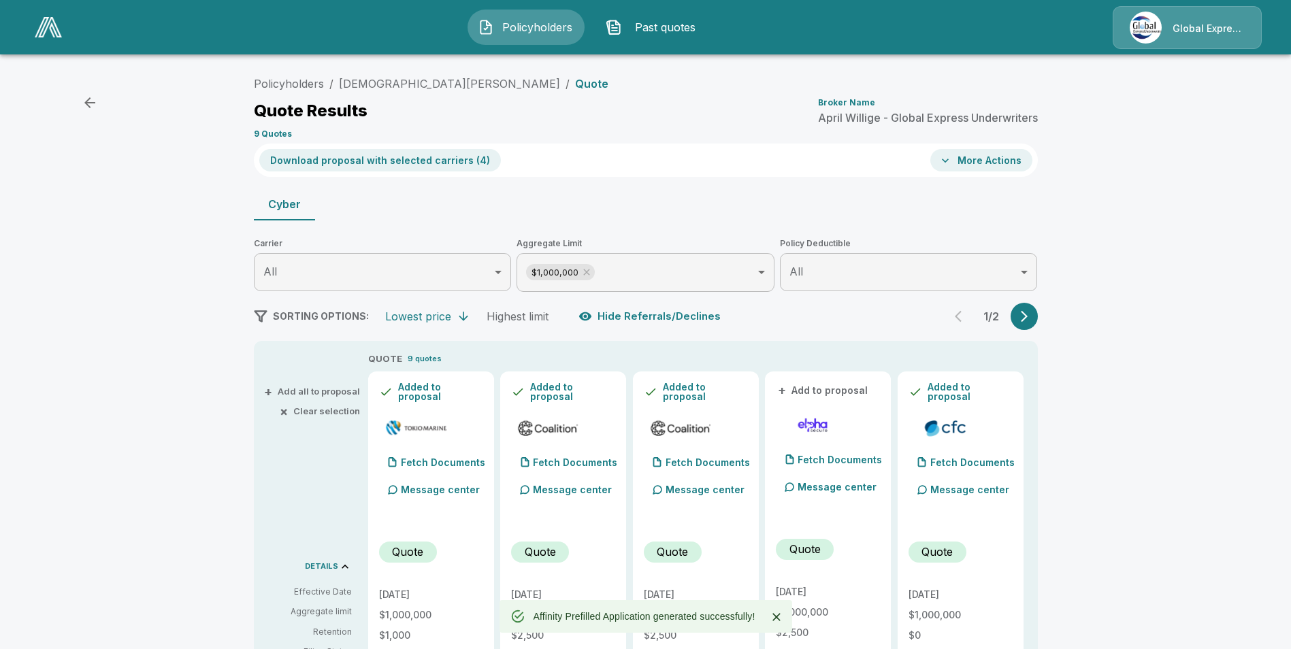
click at [974, 150] on button "More Actions" at bounding box center [981, 160] width 102 height 22
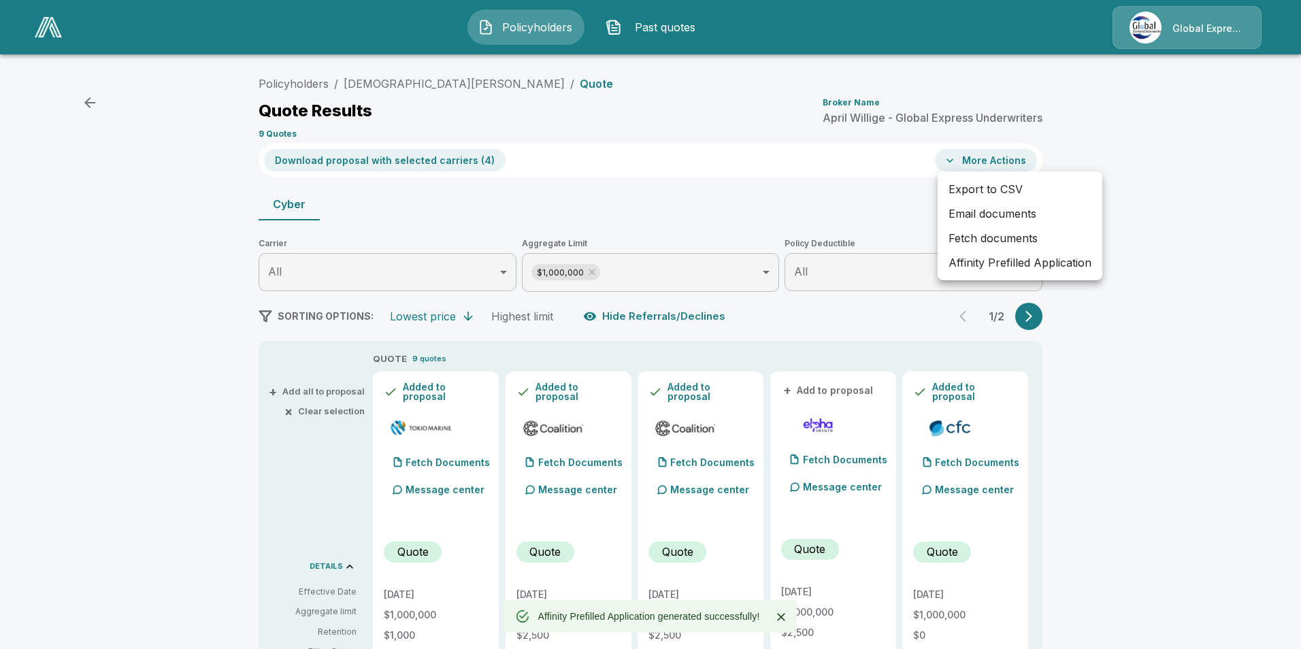
click at [972, 214] on li "Email documents" at bounding box center [1020, 213] width 165 height 24
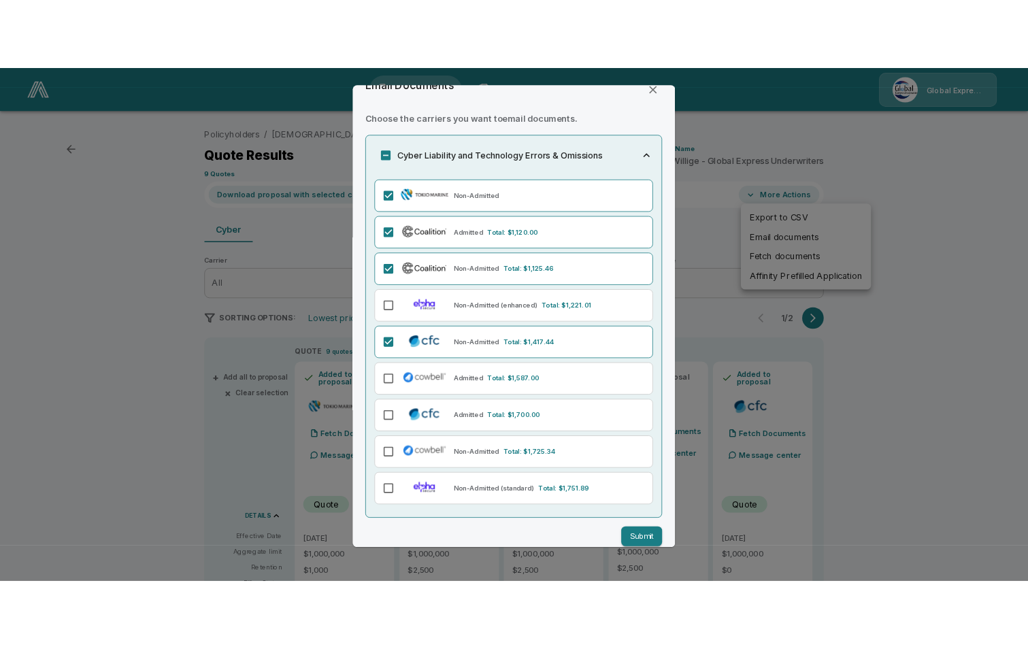
scroll to position [42, 0]
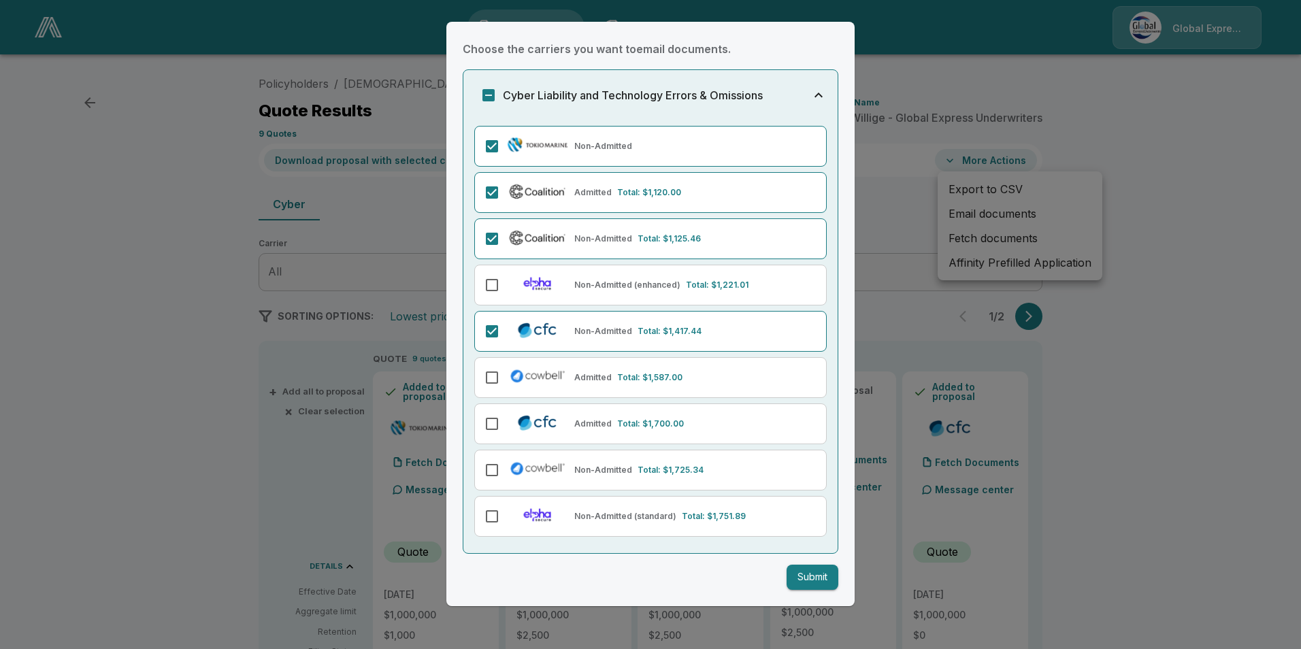
click at [803, 582] on button "Submit" at bounding box center [813, 577] width 52 height 25
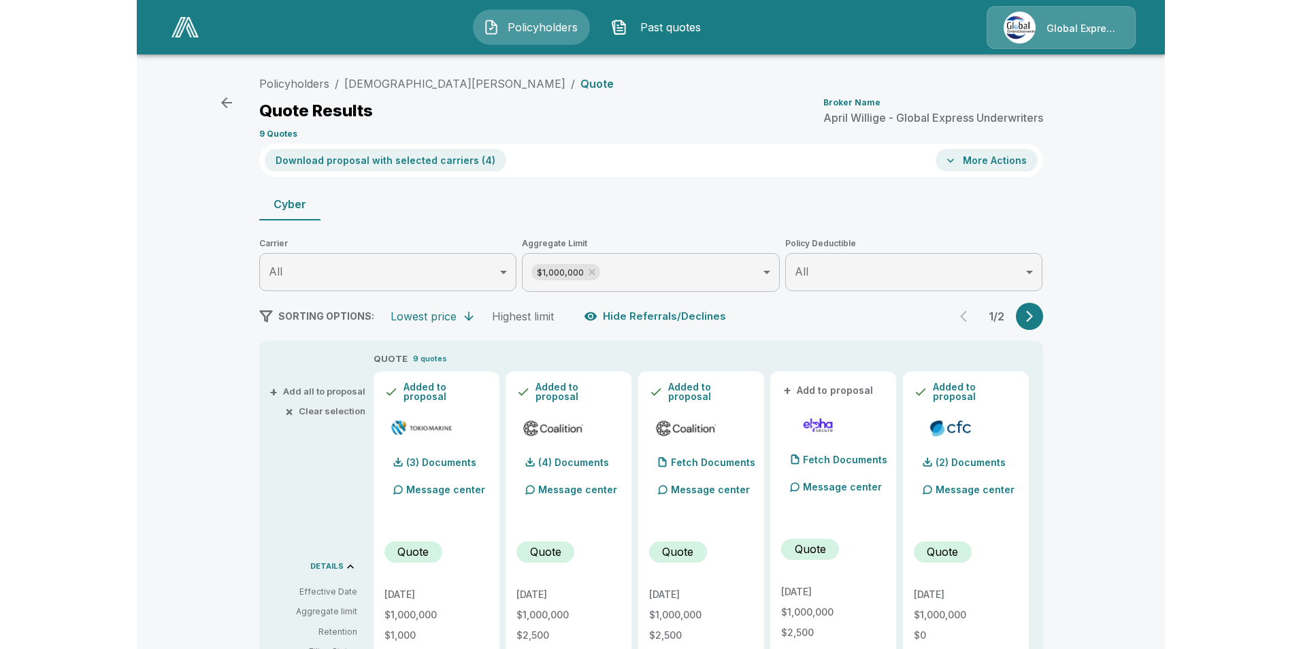
scroll to position [68, 0]
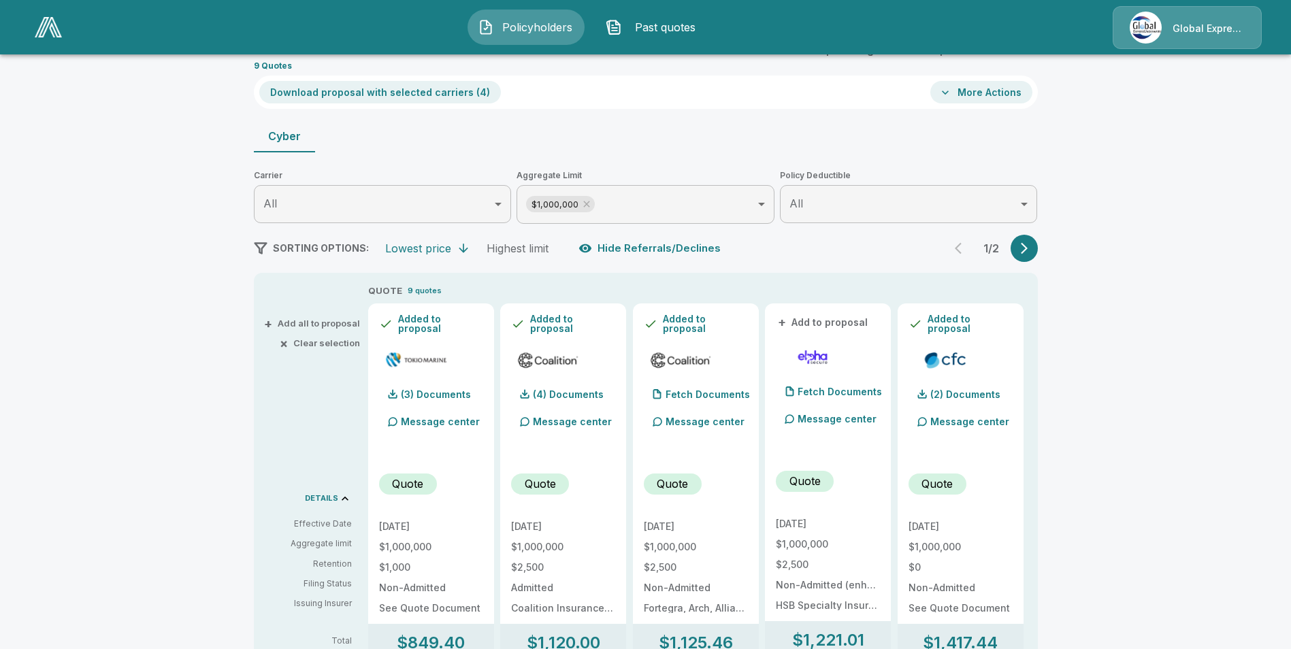
click at [416, 94] on button "Download proposal with selected carriers ( 4 )" at bounding box center [380, 92] width 242 height 22
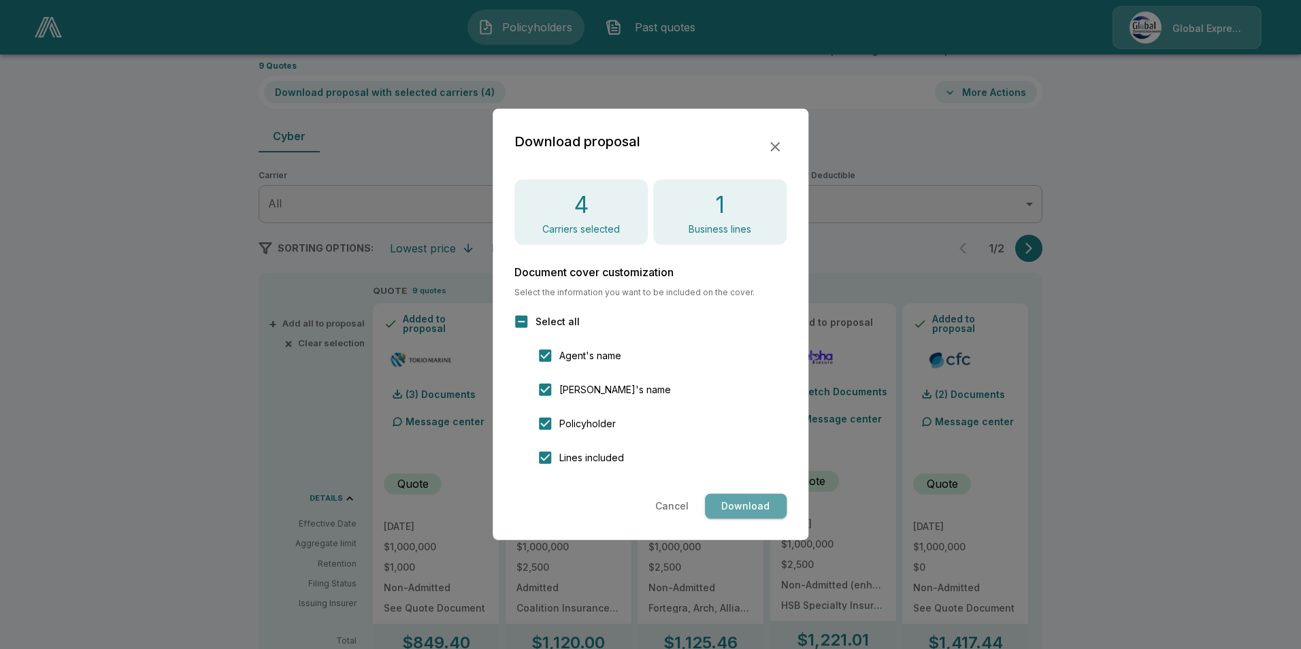
click at [736, 505] on button "Download" at bounding box center [746, 506] width 82 height 25
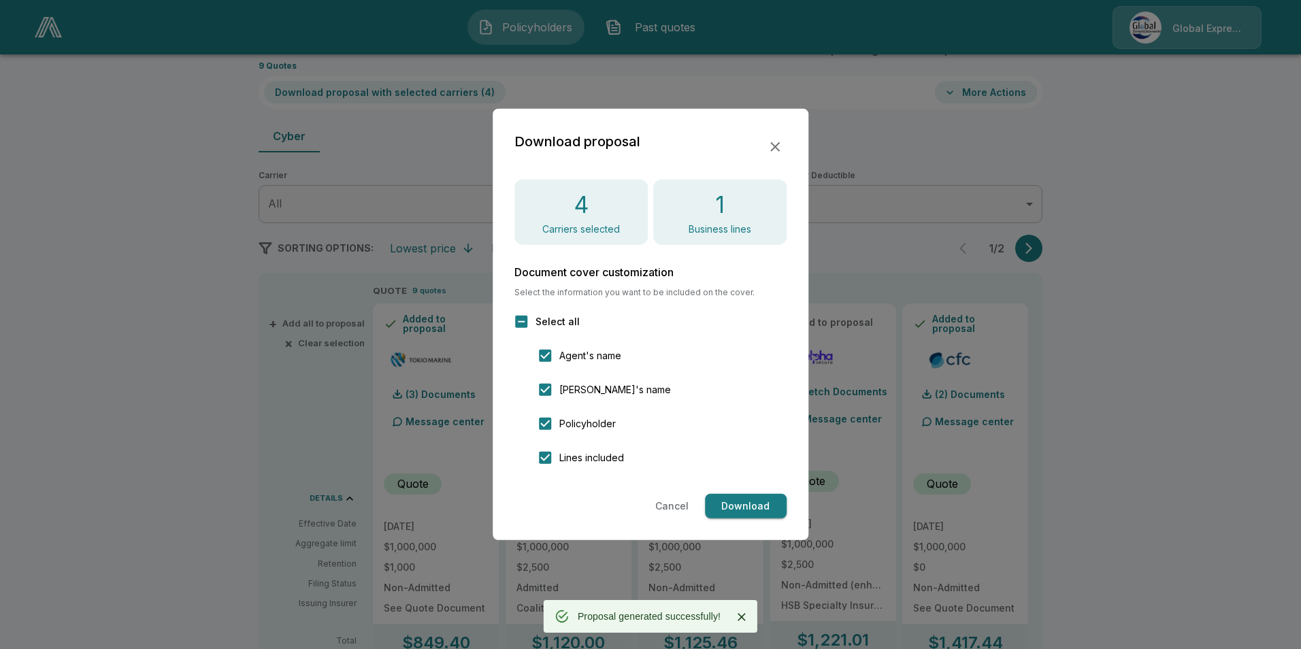
click at [776, 152] on icon "button" at bounding box center [775, 147] width 16 height 16
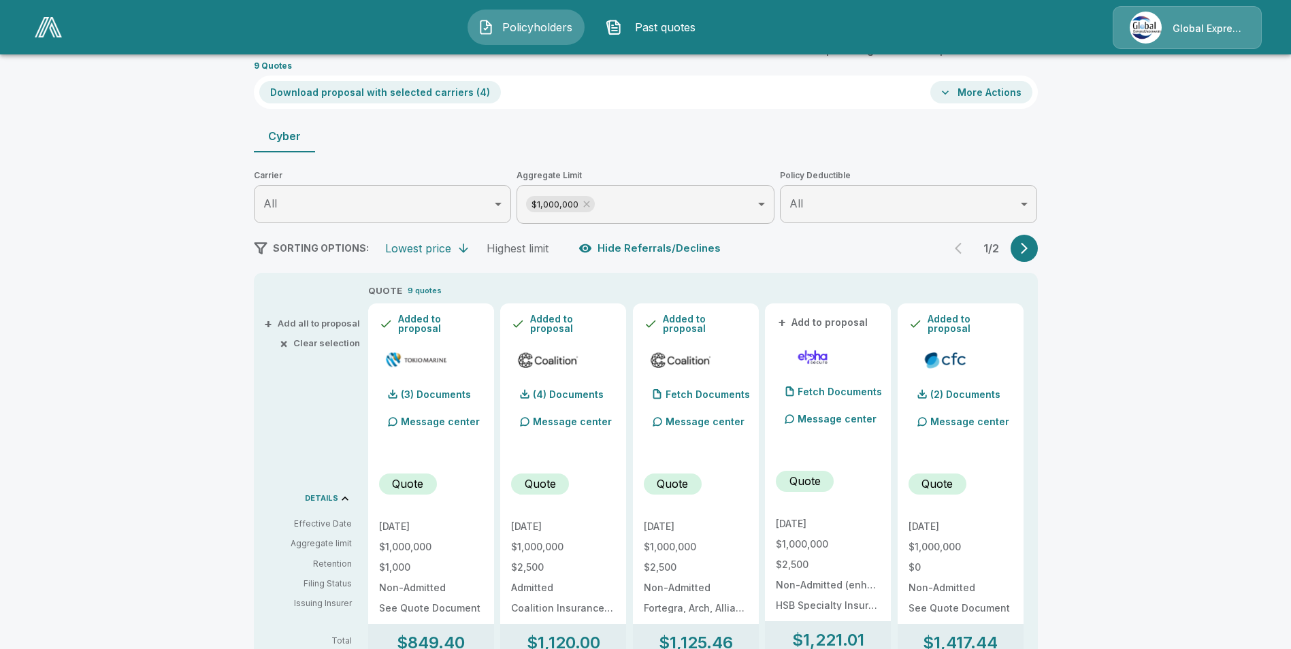
click at [1000, 90] on button "More Actions" at bounding box center [981, 92] width 102 height 22
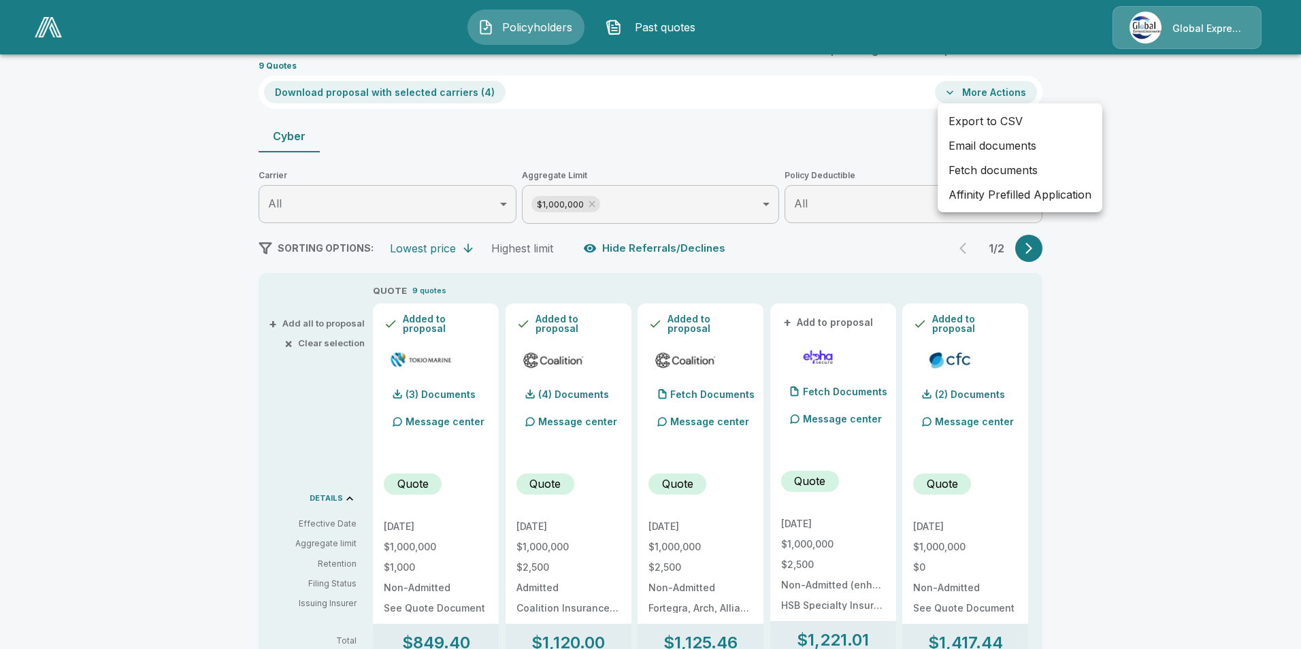
click at [987, 193] on li "Affinity Prefilled Application" at bounding box center [1020, 194] width 165 height 24
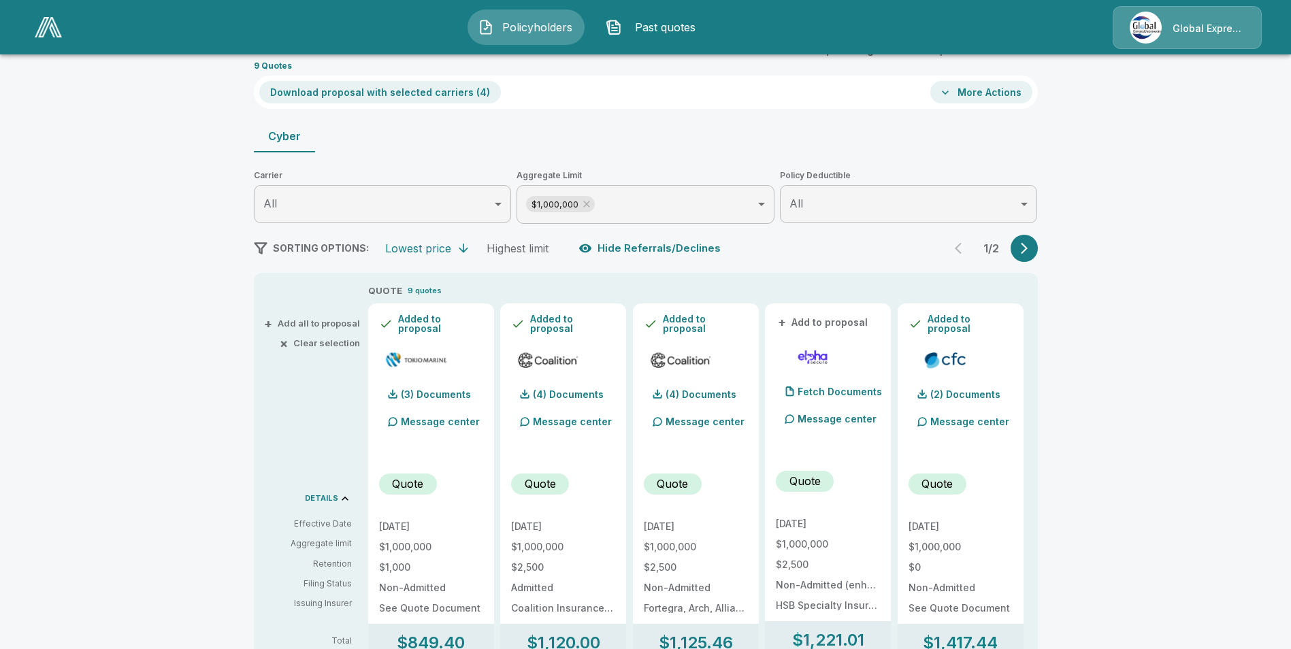
click at [972, 96] on button "More Actions" at bounding box center [981, 92] width 102 height 22
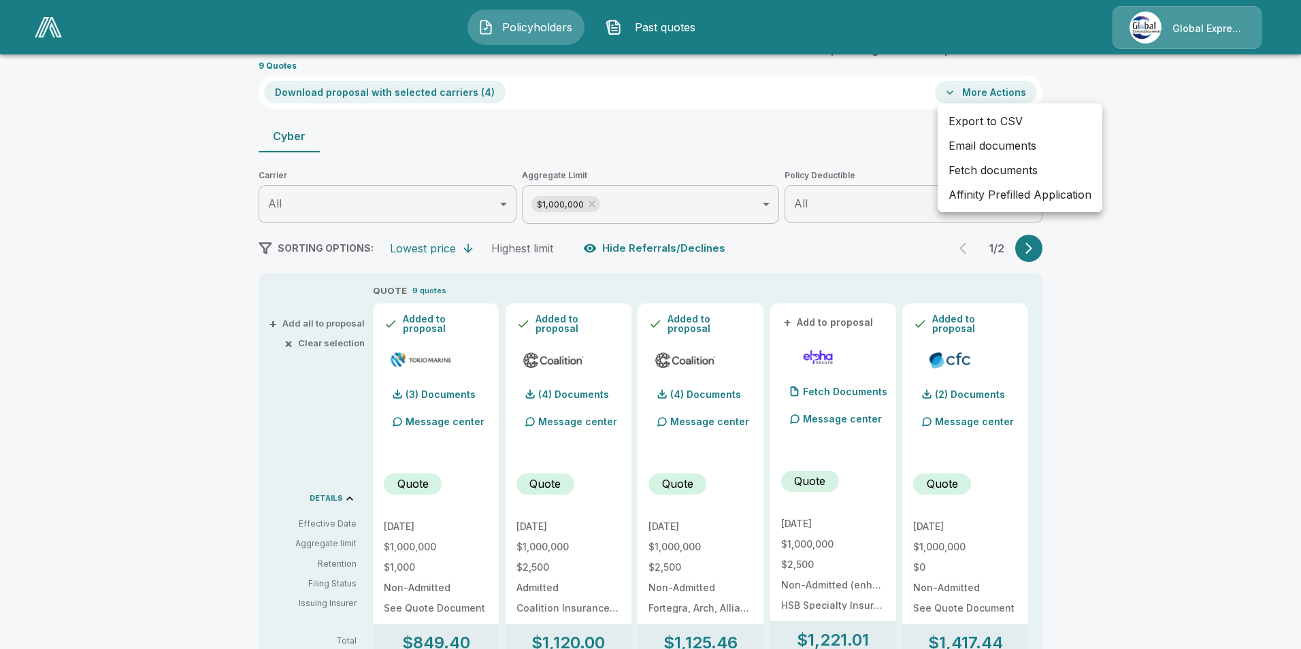
click at [978, 145] on li "Email documents" at bounding box center [1020, 145] width 165 height 24
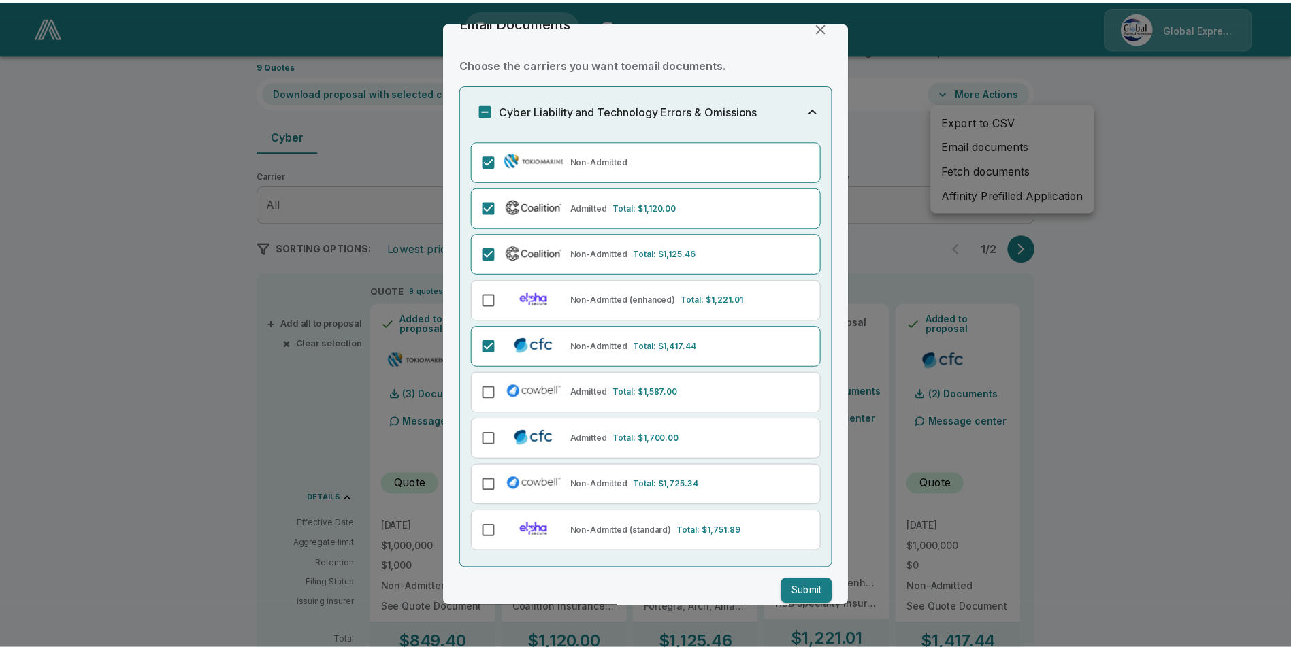
scroll to position [42, 0]
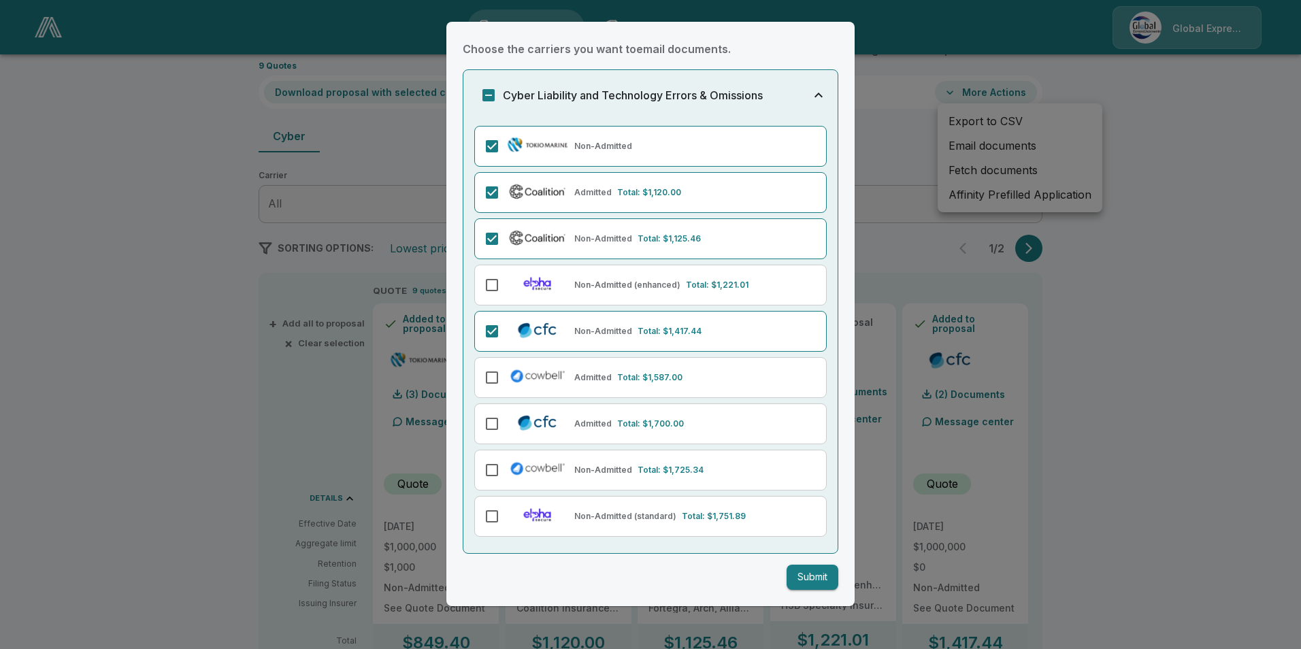
click at [795, 576] on button "Submit" at bounding box center [813, 577] width 52 height 25
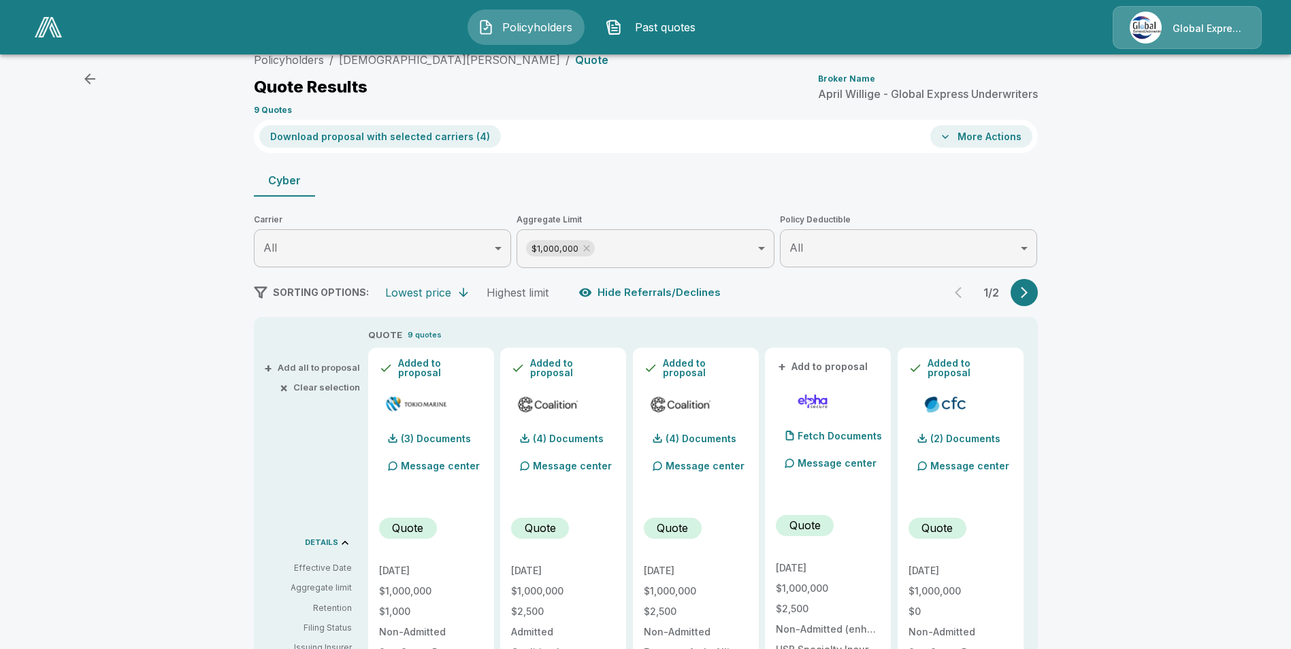
scroll to position [0, 0]
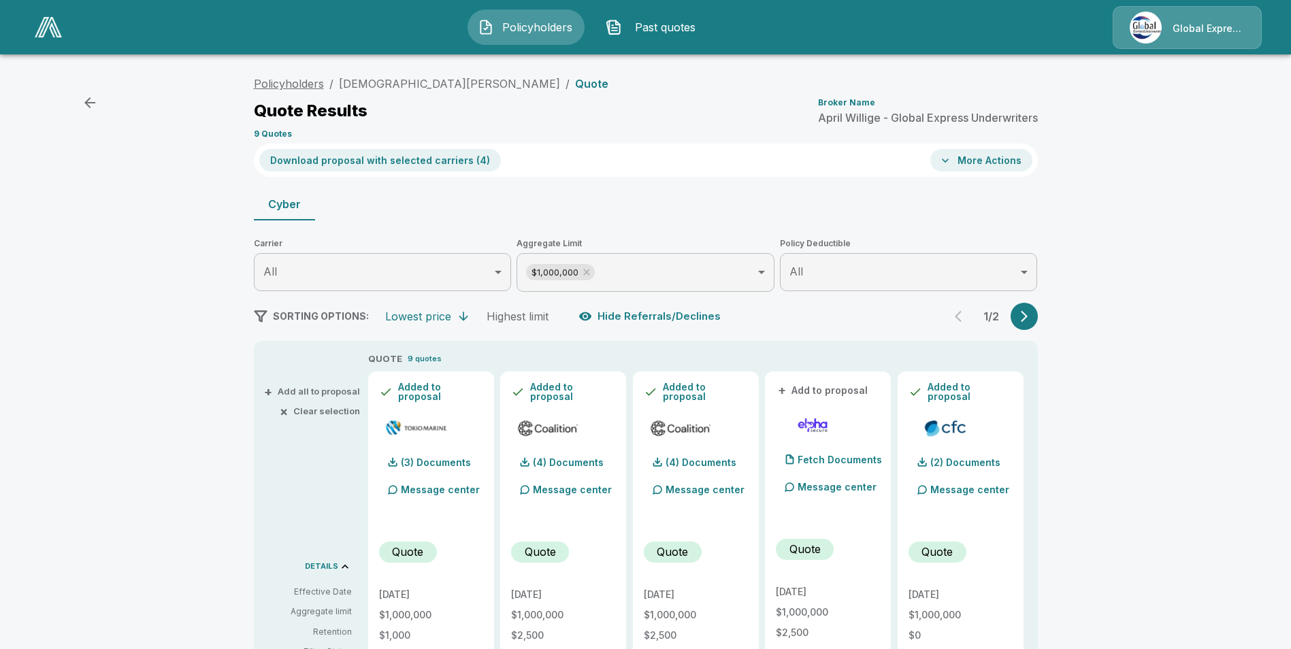
click at [315, 82] on link "Policyholders" at bounding box center [289, 84] width 70 height 14
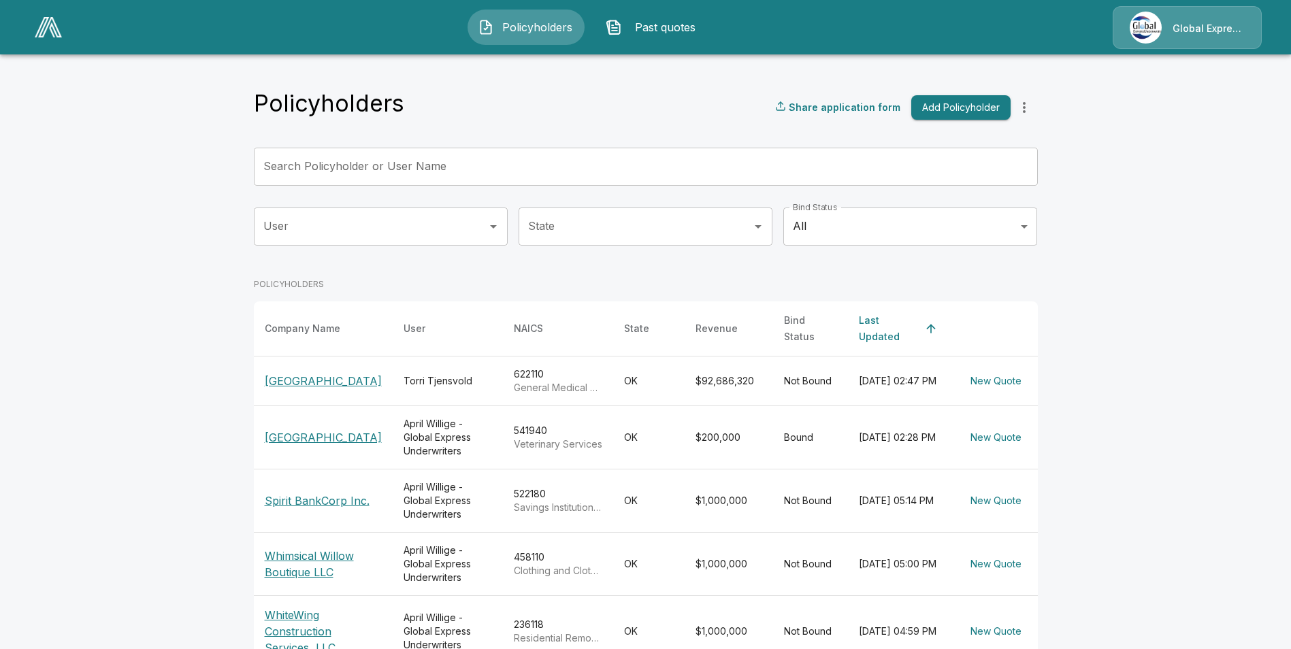
click at [443, 166] on input "Search Policyholder or User Name" at bounding box center [638, 167] width 769 height 38
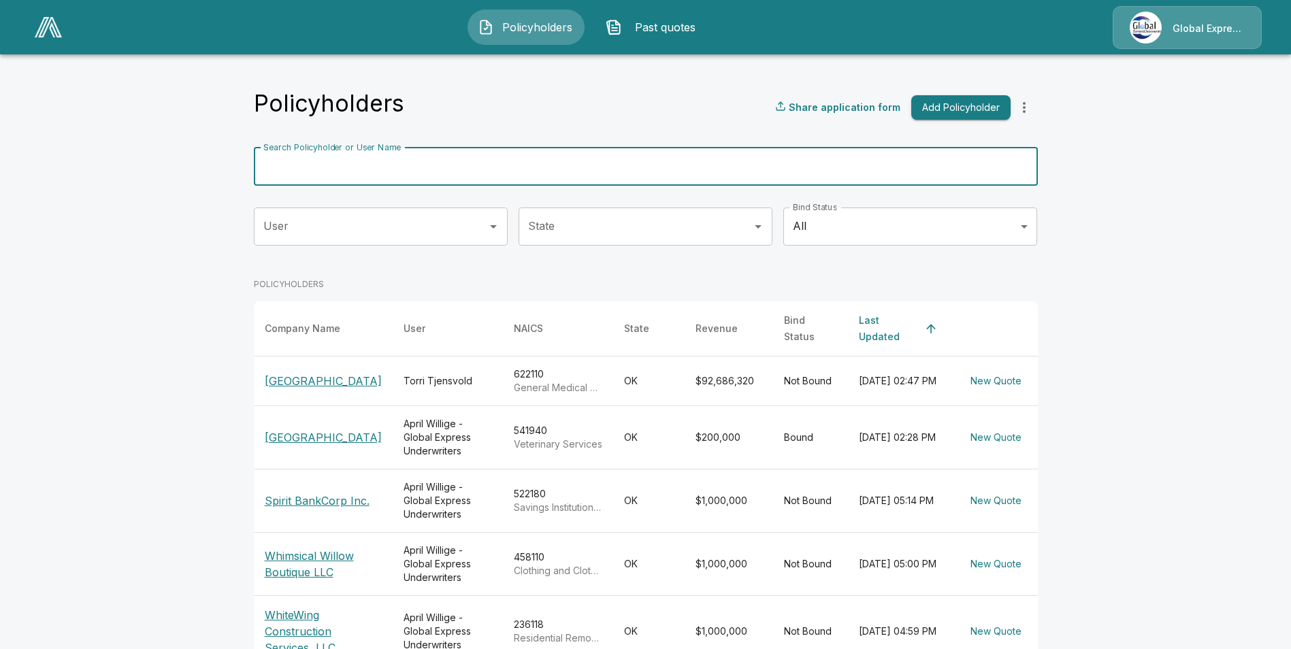
paste input "**********"
type input "**********"
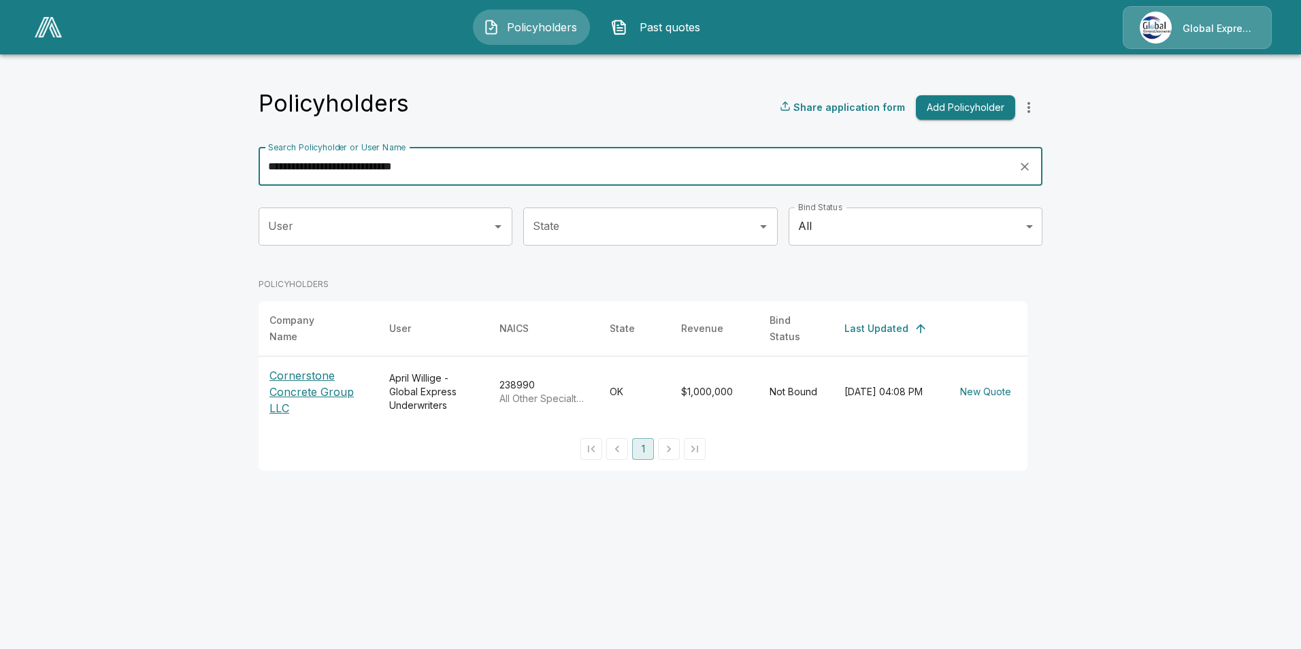
click at [291, 380] on p "Cornerstone Concrete Group LLC" at bounding box center [318, 391] width 98 height 49
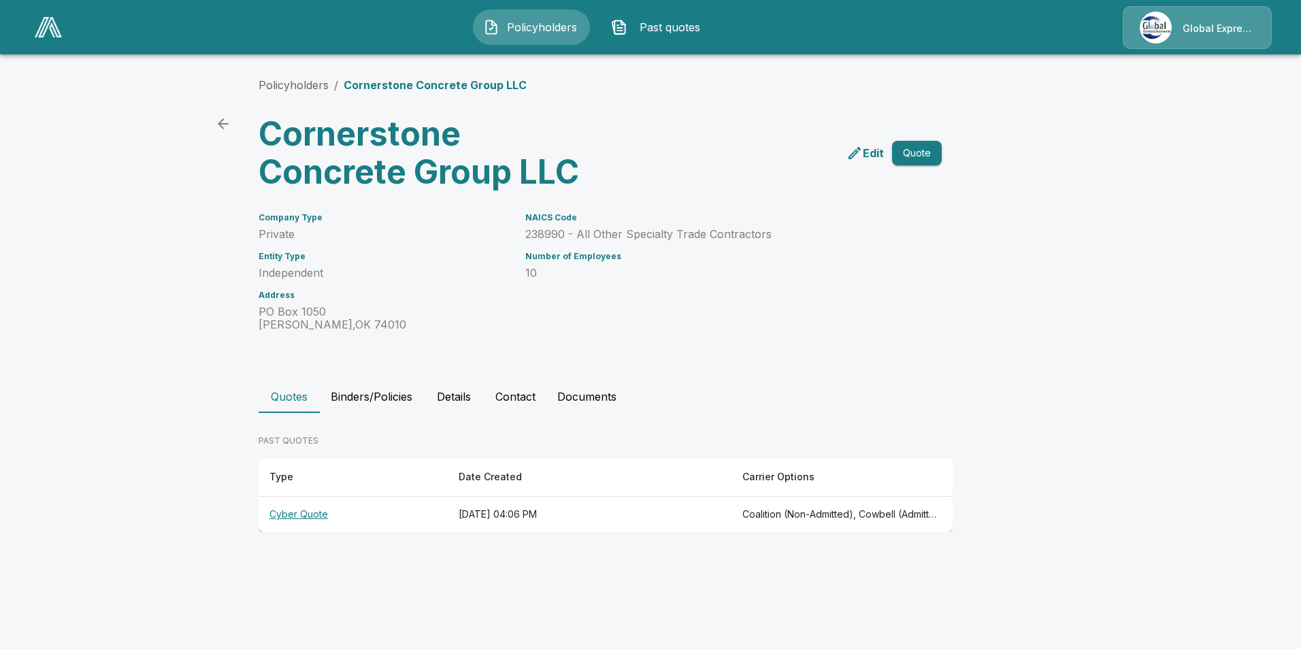
click at [294, 517] on th "Cyber Quote" at bounding box center [353, 515] width 189 height 36
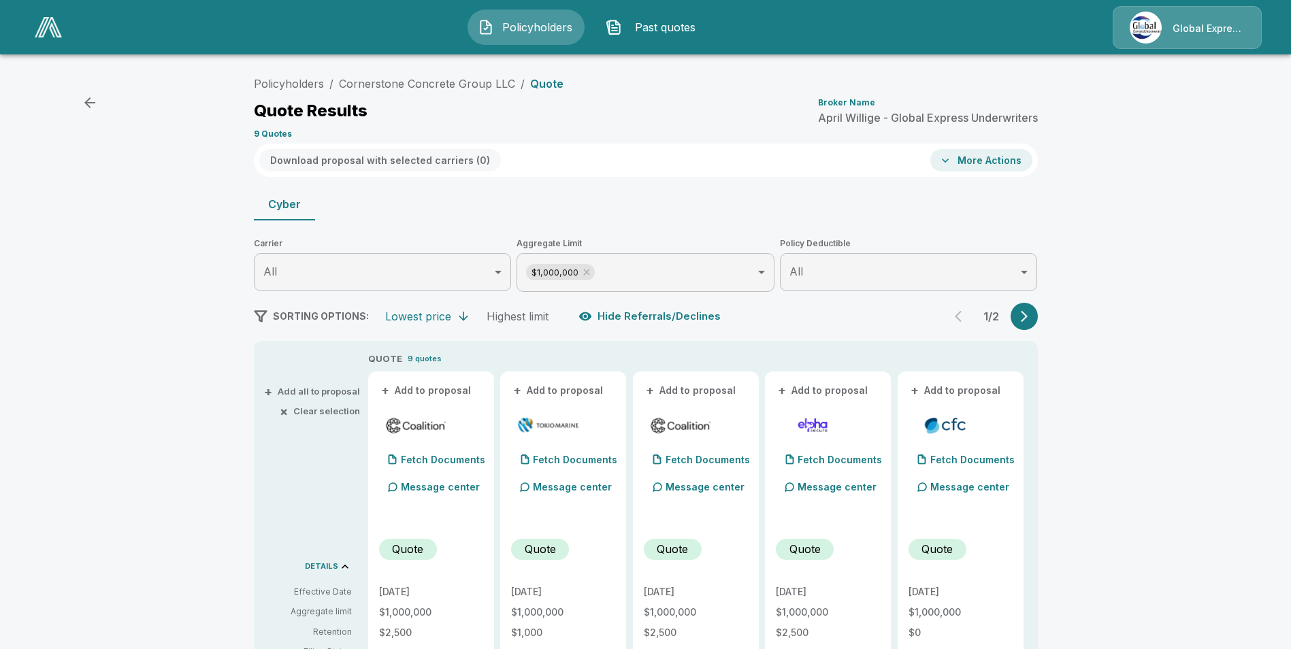
click at [447, 387] on button "+ Add to proposal" at bounding box center [426, 390] width 95 height 15
click at [556, 393] on button "+ Add to proposal" at bounding box center [558, 390] width 95 height 15
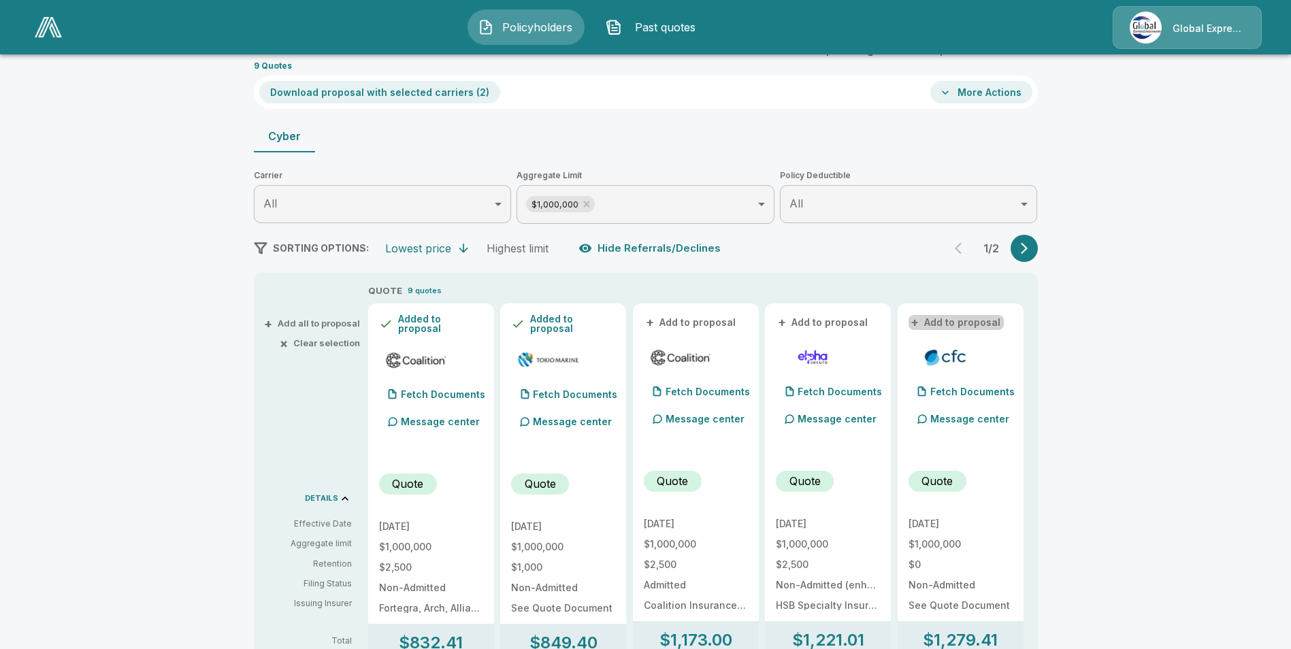
click at [966, 321] on button "+ Add to proposal" at bounding box center [955, 322] width 95 height 15
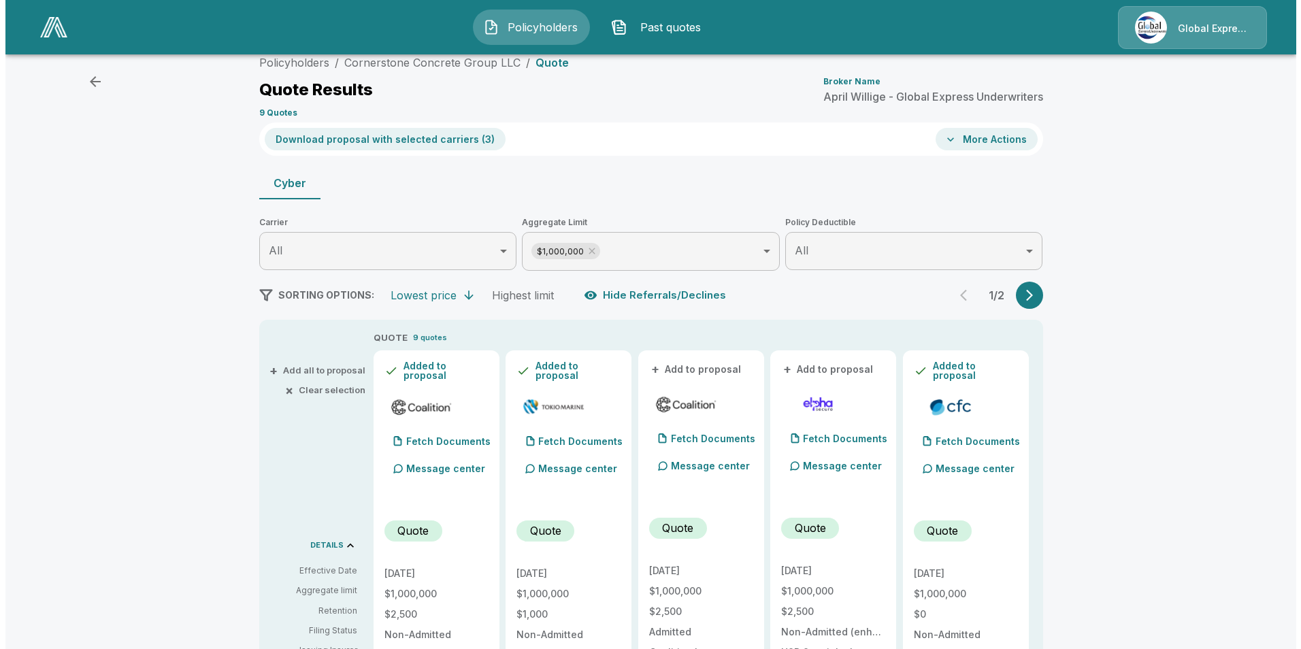
scroll to position [0, 0]
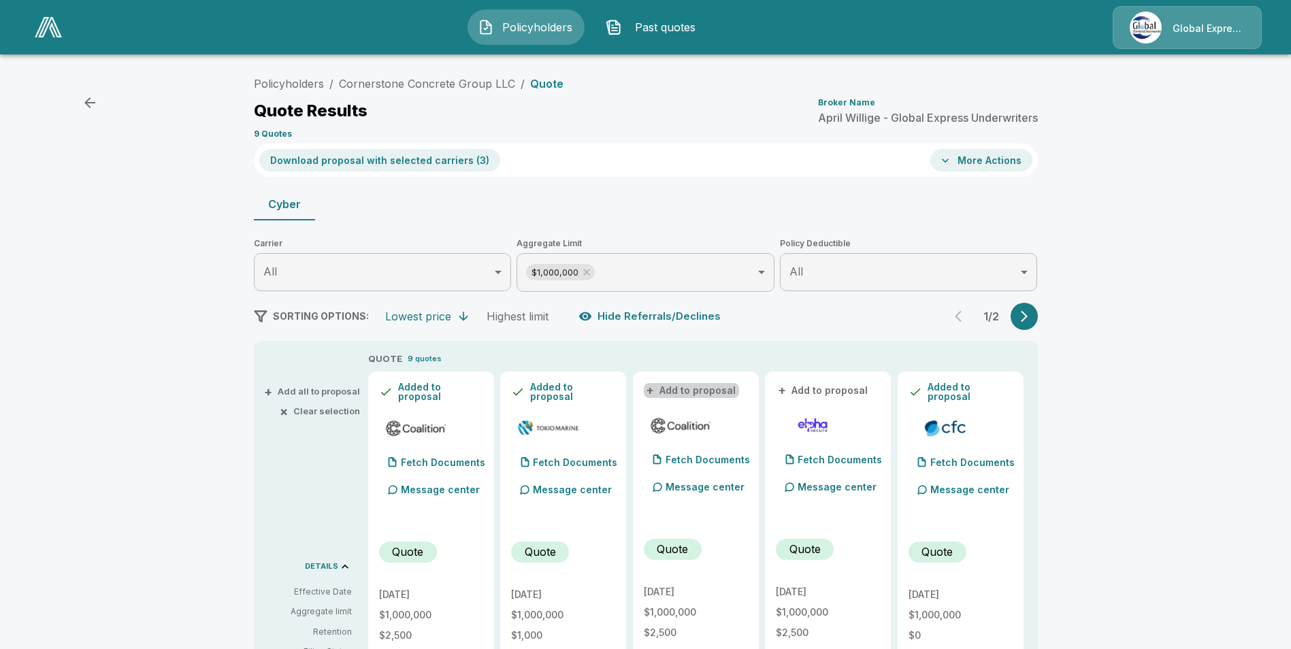
click at [712, 390] on button "+ Add to proposal" at bounding box center [691, 390] width 95 height 15
click at [421, 163] on button "Download proposal with selected carriers ( 4 )" at bounding box center [380, 160] width 242 height 22
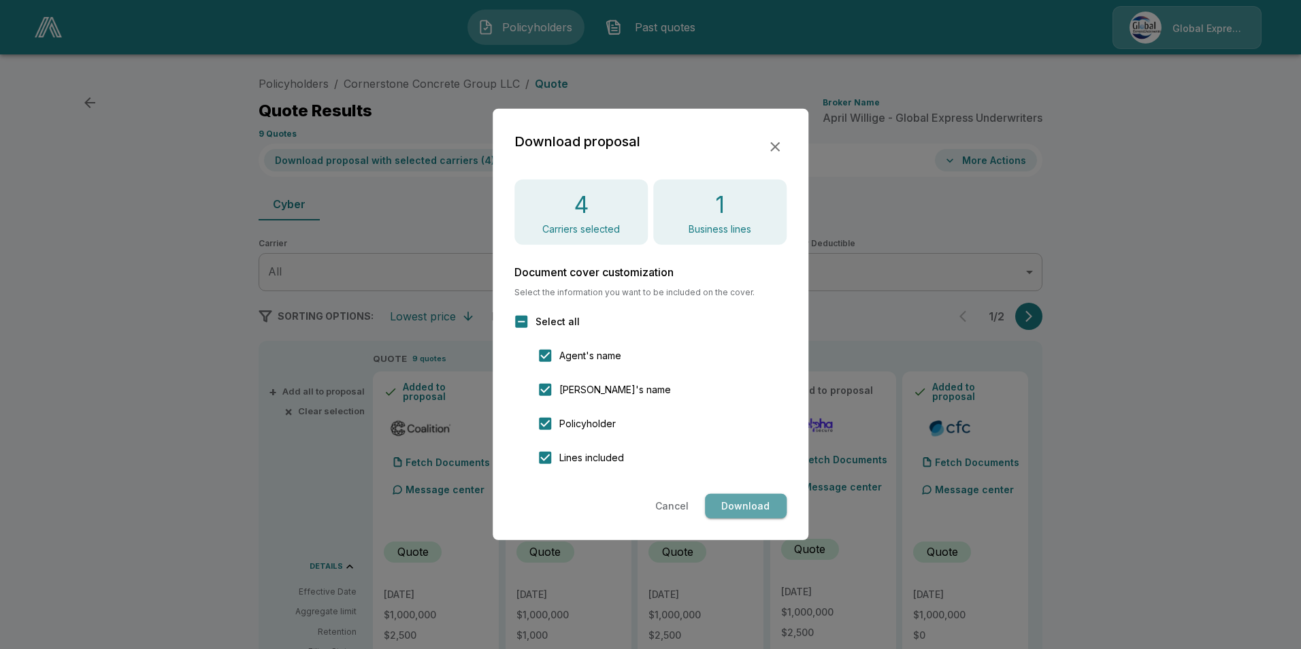
click at [757, 506] on button "Download" at bounding box center [746, 506] width 82 height 25
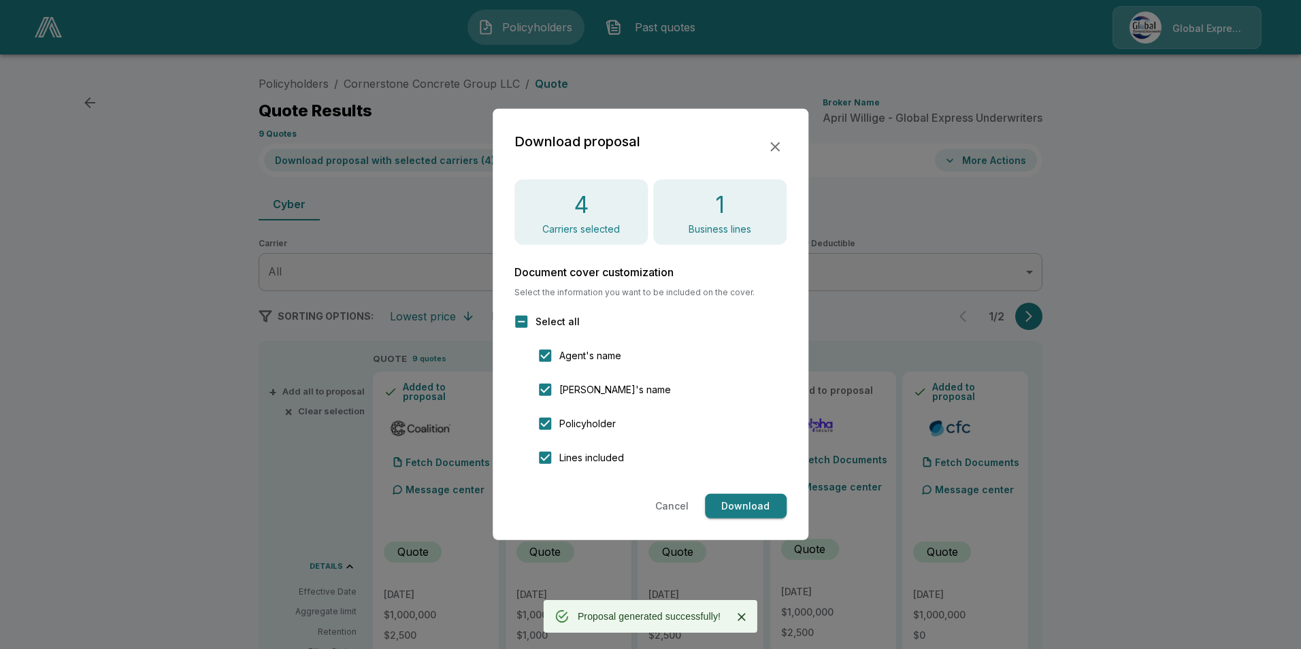
click at [768, 146] on icon "button" at bounding box center [775, 147] width 16 height 16
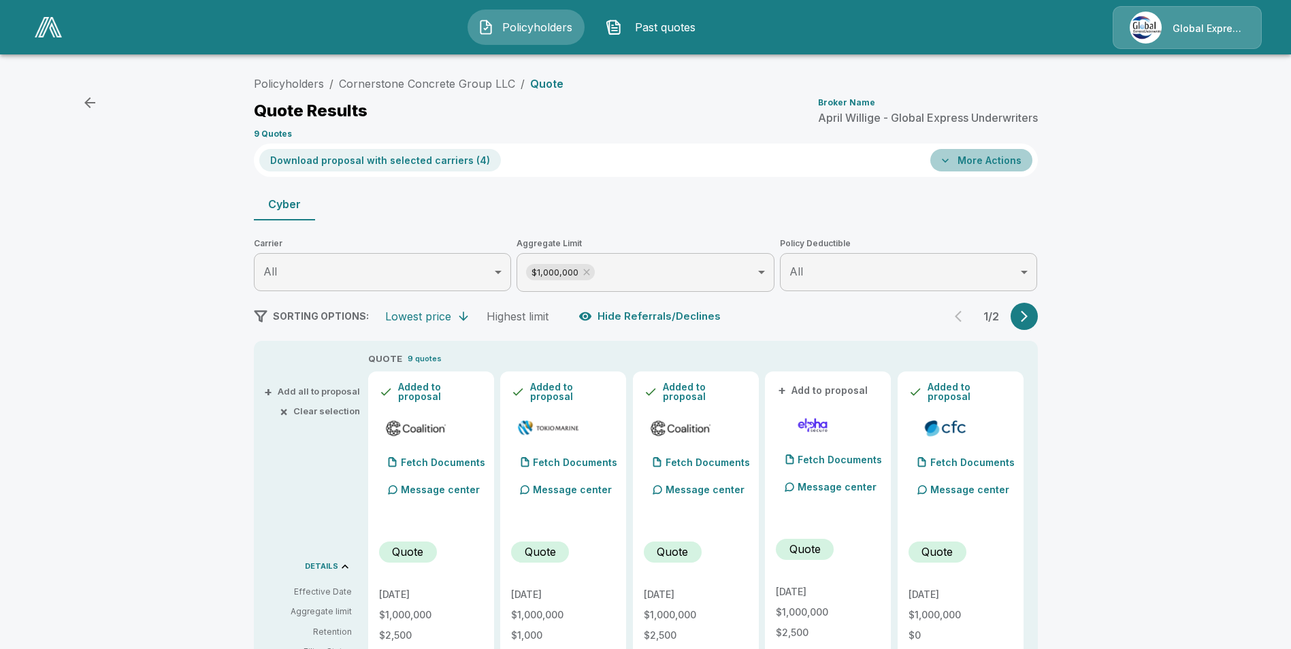
click at [998, 159] on button "More Actions" at bounding box center [981, 160] width 102 height 22
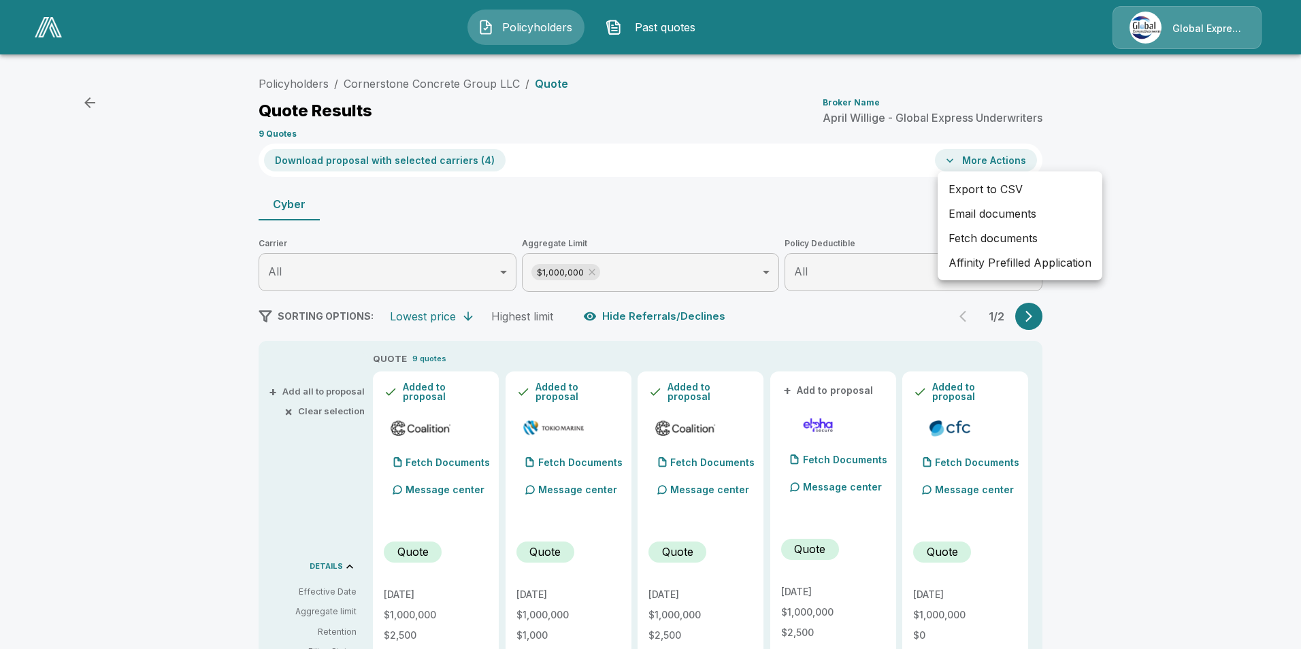
click at [1014, 262] on li "Affinity Prefilled Application" at bounding box center [1020, 262] width 165 height 24
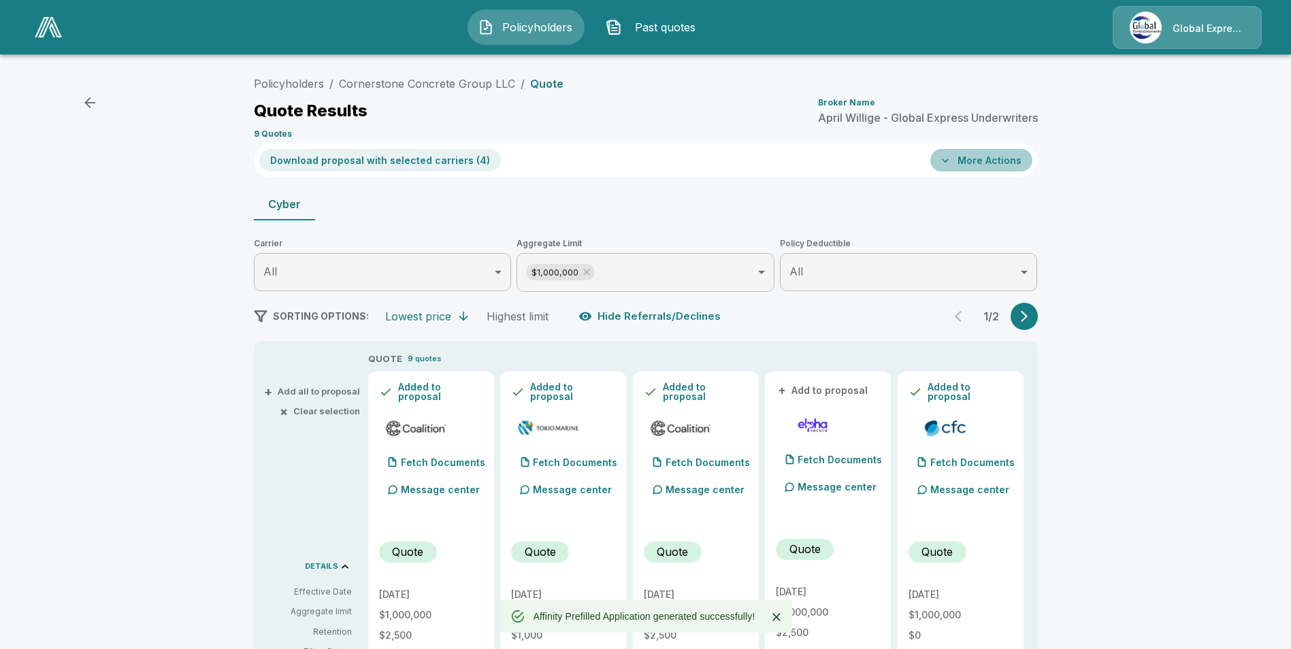
click at [996, 159] on button "More Actions" at bounding box center [981, 160] width 102 height 22
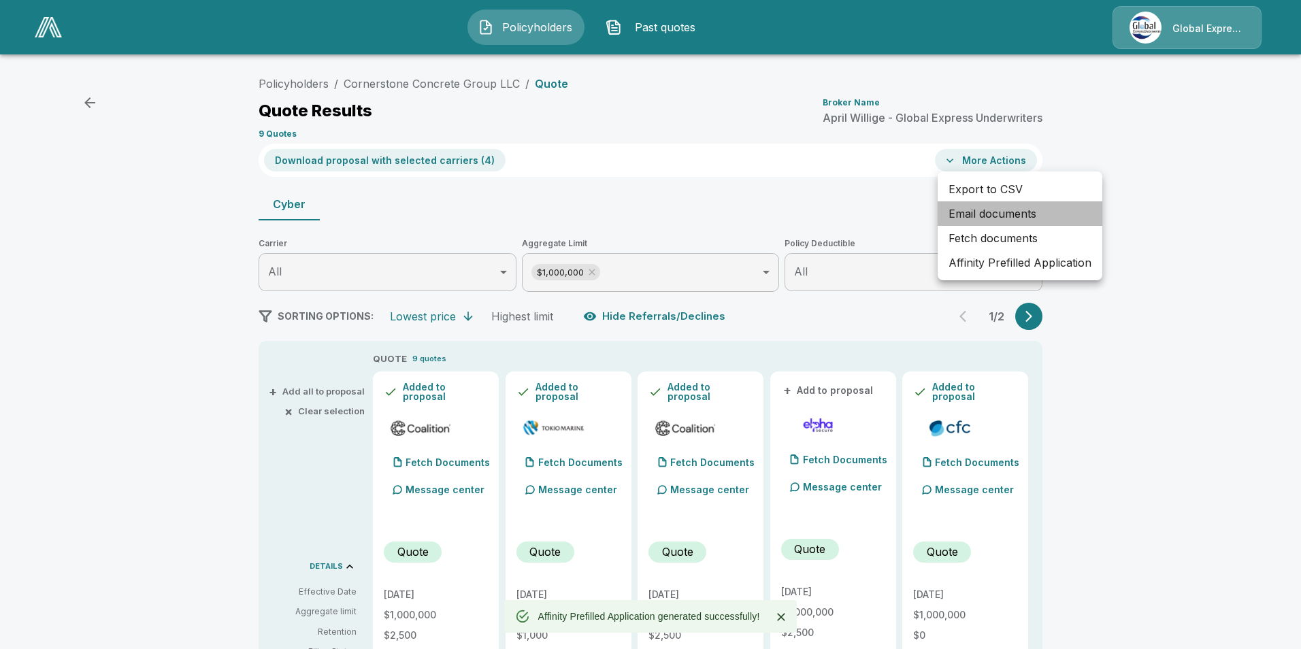
click at [979, 212] on li "Email documents" at bounding box center [1020, 213] width 165 height 24
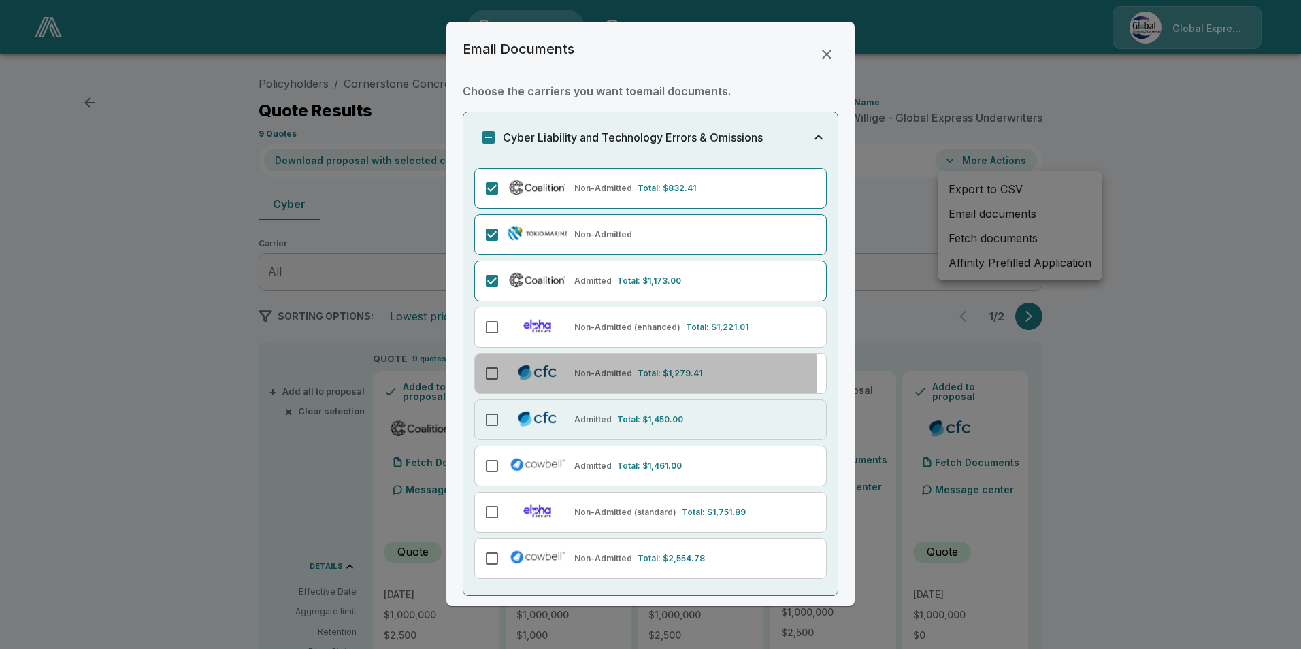
click at [514, 383] on div "Non-Admitted Total: $1,279.41" at bounding box center [650, 373] width 352 height 41
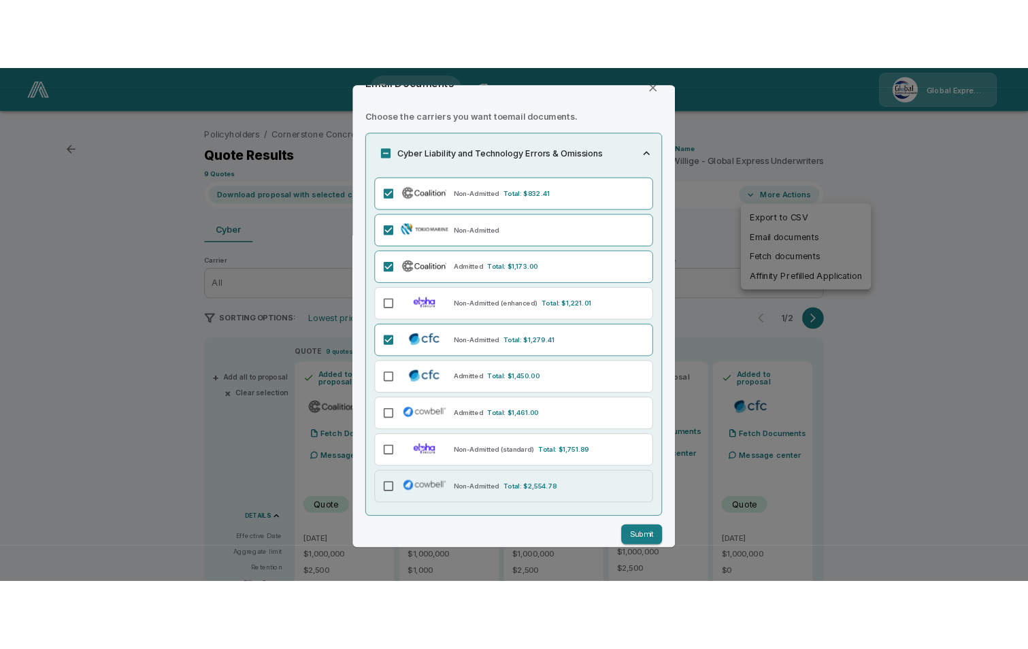
scroll to position [42, 0]
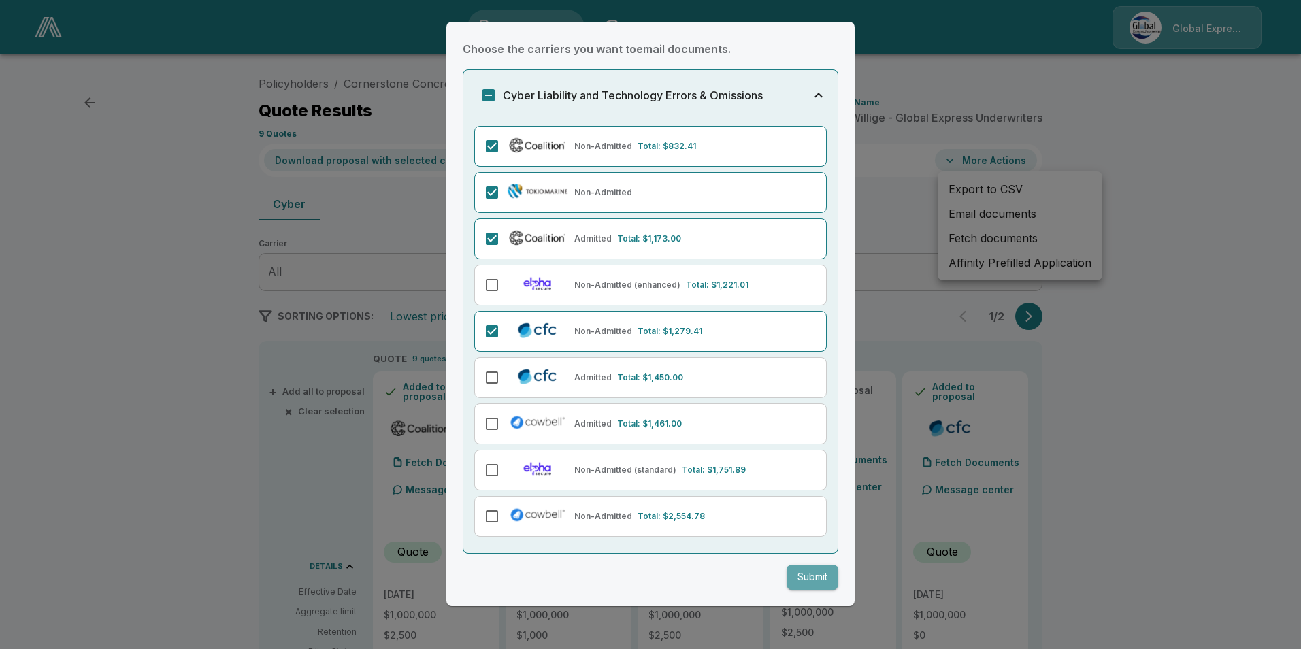
click at [804, 585] on button "Submit" at bounding box center [813, 577] width 52 height 25
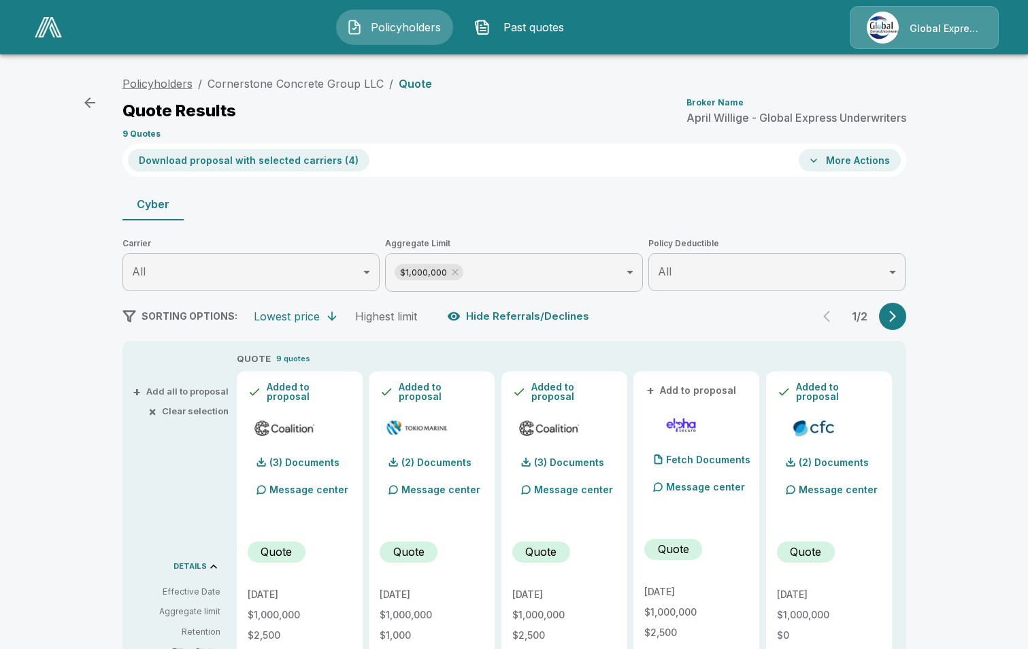
click at [162, 82] on link "Policyholders" at bounding box center [157, 84] width 70 height 14
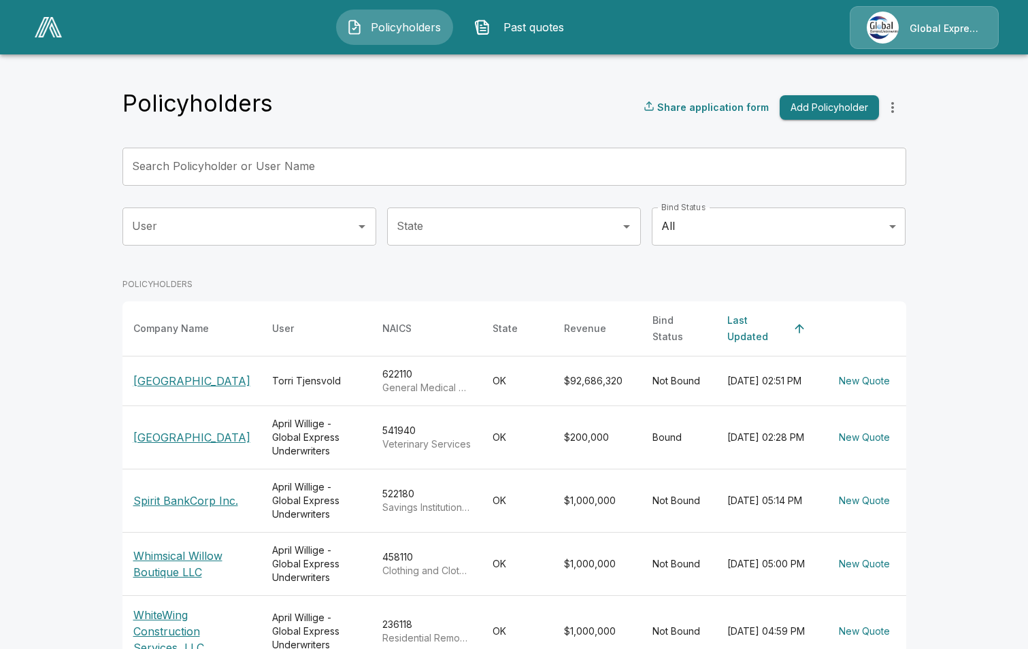
click at [276, 162] on div "Search Policyholder or User Name Search Policyholder or User Name" at bounding box center [514, 167] width 784 height 38
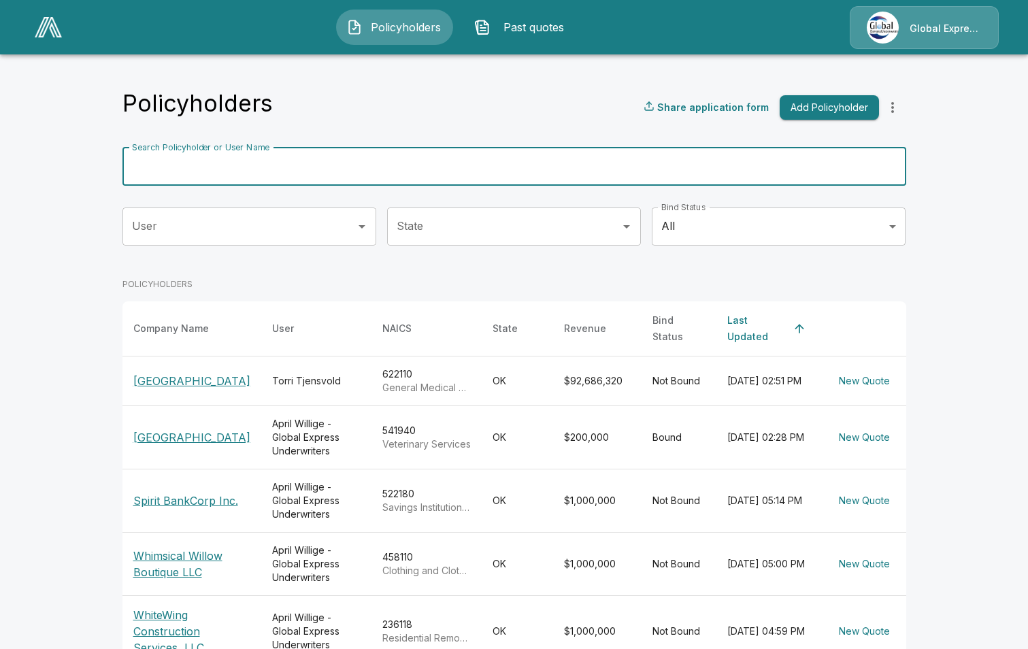
paste input "**********"
type input "**********"
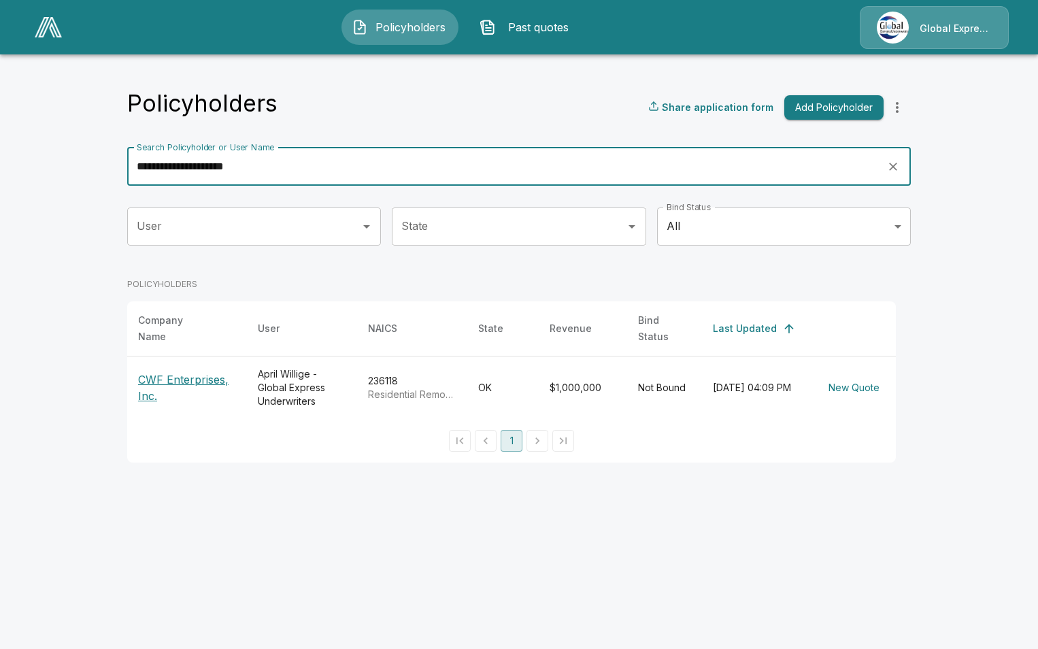
click at [198, 372] on p "CWF Enterprises, Inc." at bounding box center [187, 388] width 98 height 33
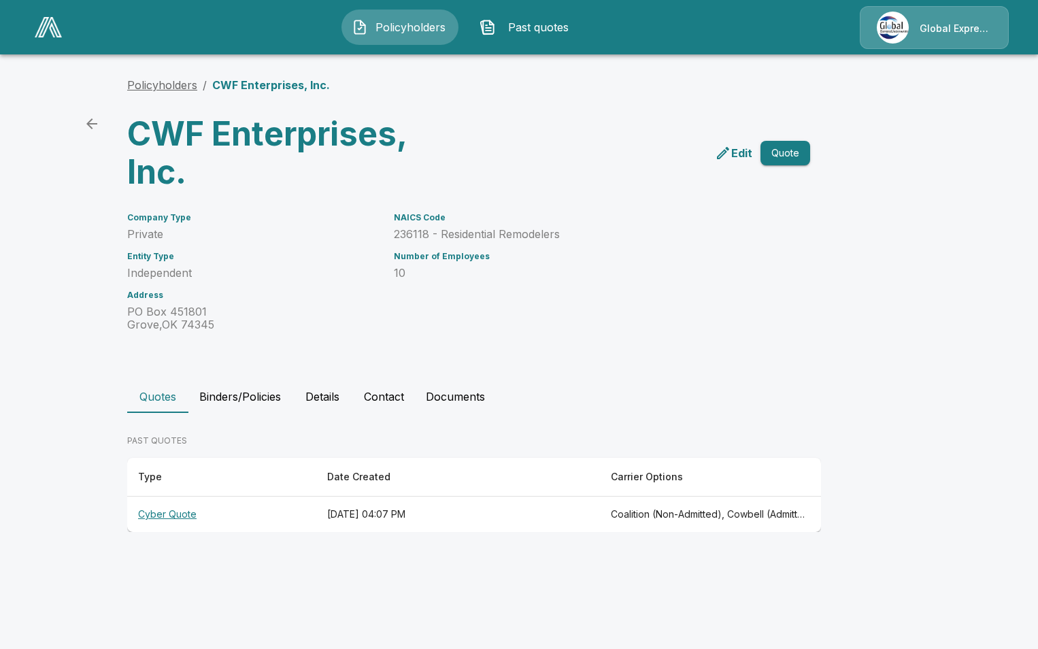
click at [159, 79] on link "Policyholders" at bounding box center [162, 85] width 70 height 14
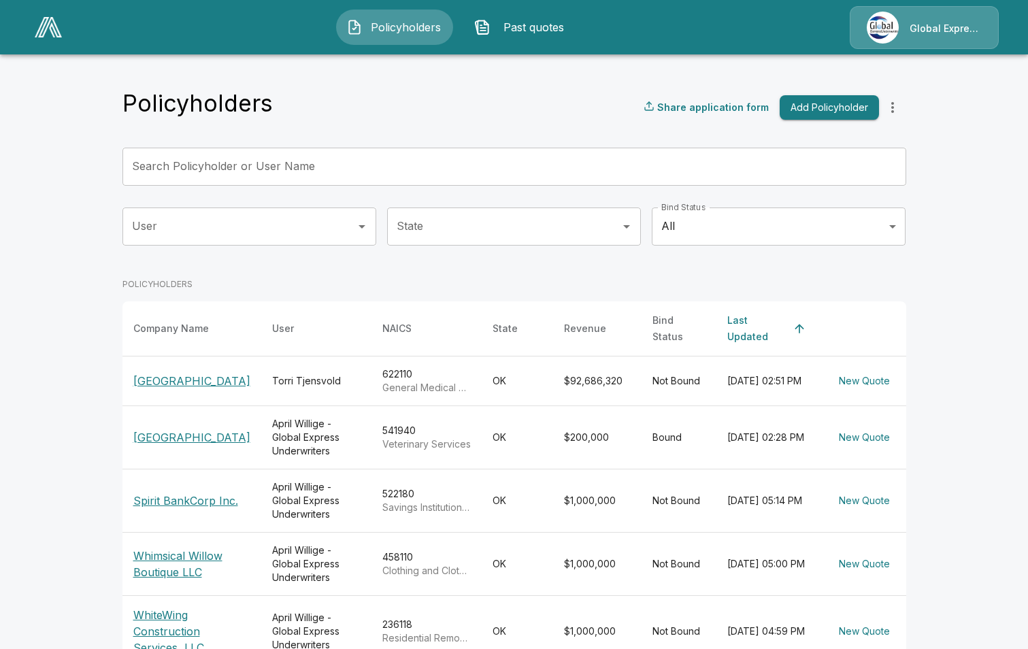
click at [406, 163] on input "Search Policyholder or User Name" at bounding box center [506, 167] width 769 height 38
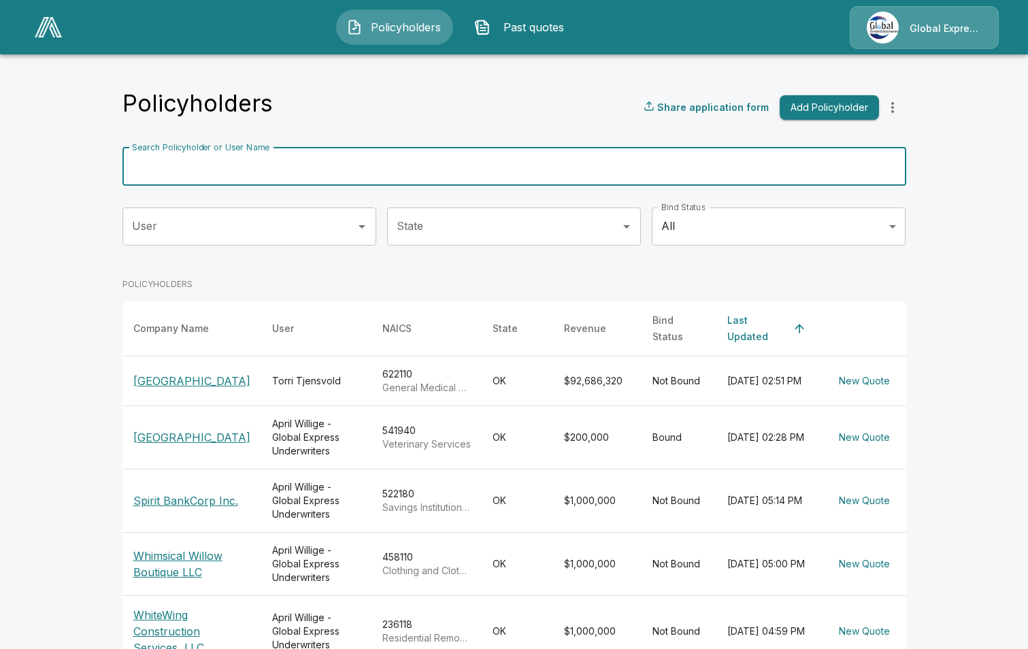
paste input "**********"
type input "**********"
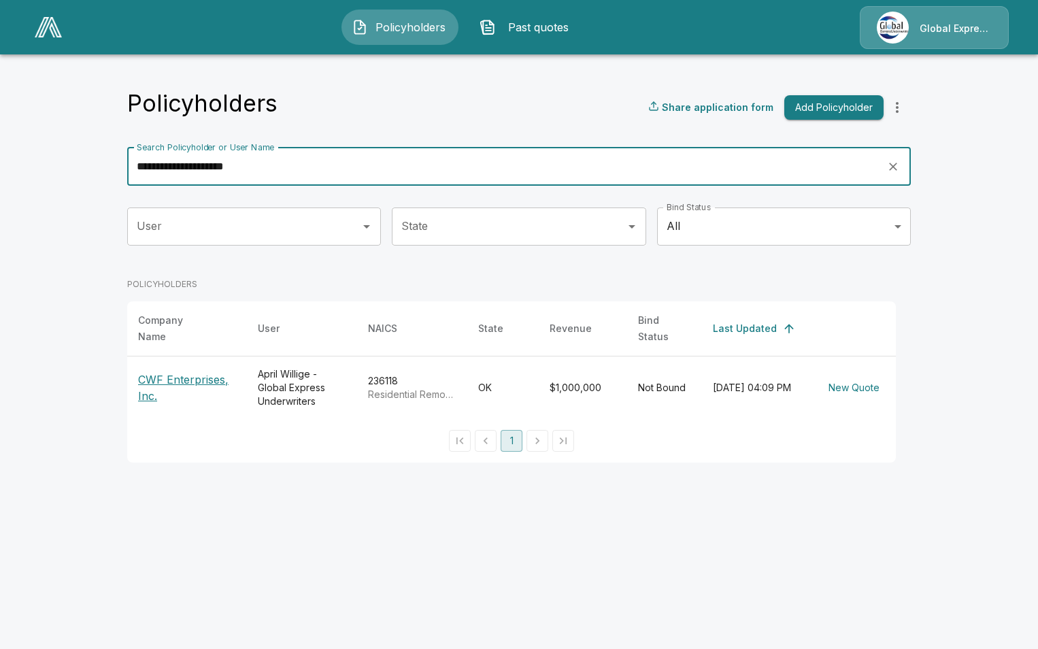
click at [210, 372] on p "CWF Enterprises, Inc." at bounding box center [187, 388] width 98 height 33
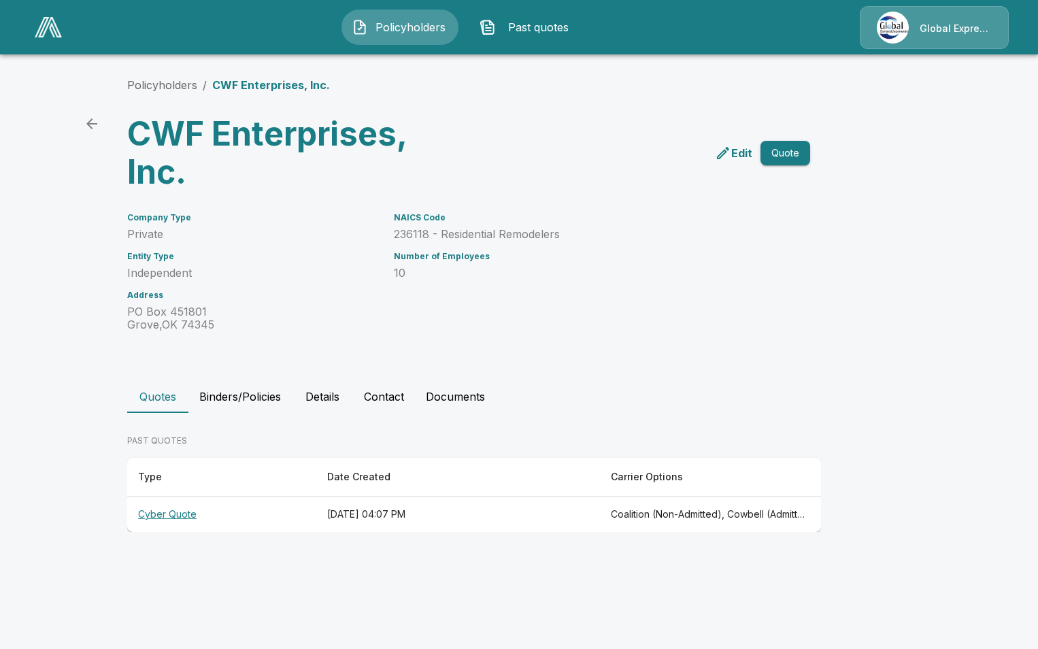
click at [167, 516] on th "Cyber Quote" at bounding box center [221, 515] width 189 height 36
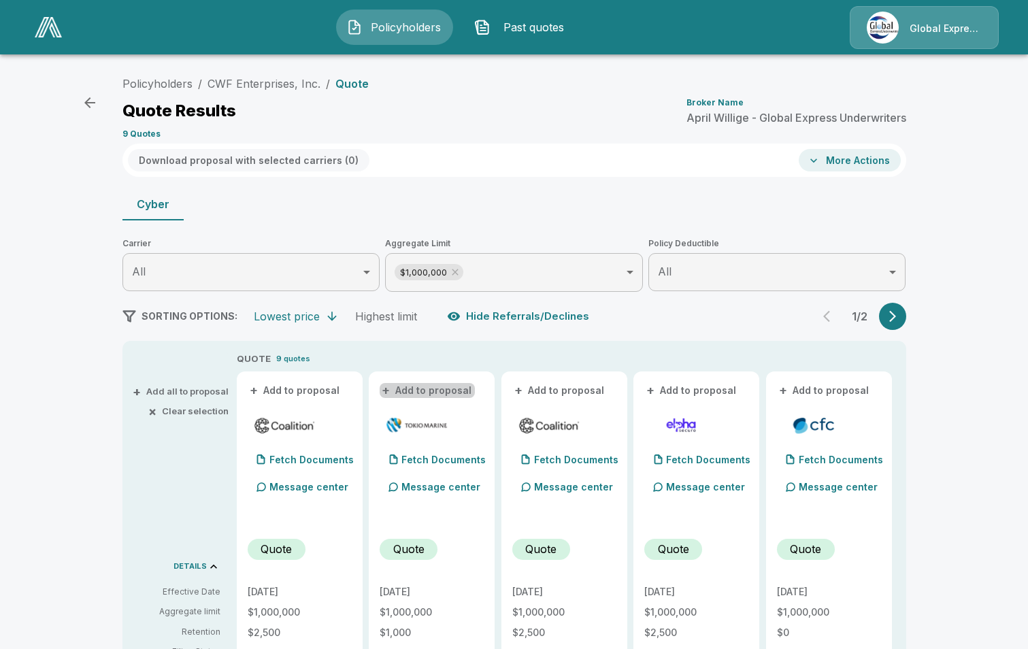
click at [453, 383] on button "+ Add to proposal" at bounding box center [427, 390] width 95 height 15
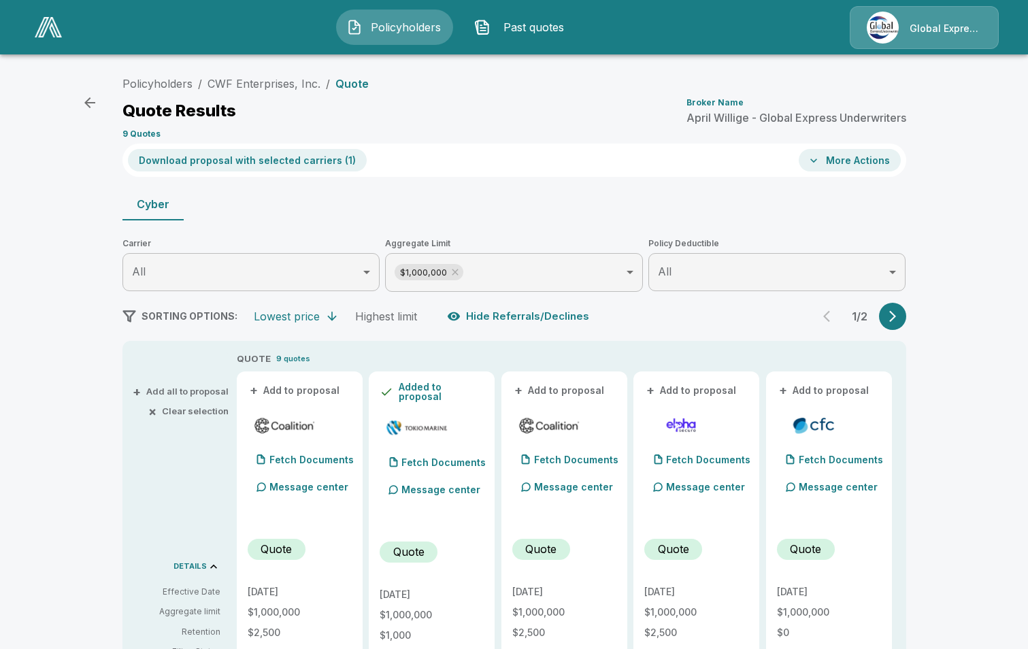
drag, startPoint x: 313, startPoint y: 389, endPoint x: 329, endPoint y: 391, distance: 16.5
click at [313, 389] on button "+ Add to proposal" at bounding box center [295, 390] width 95 height 15
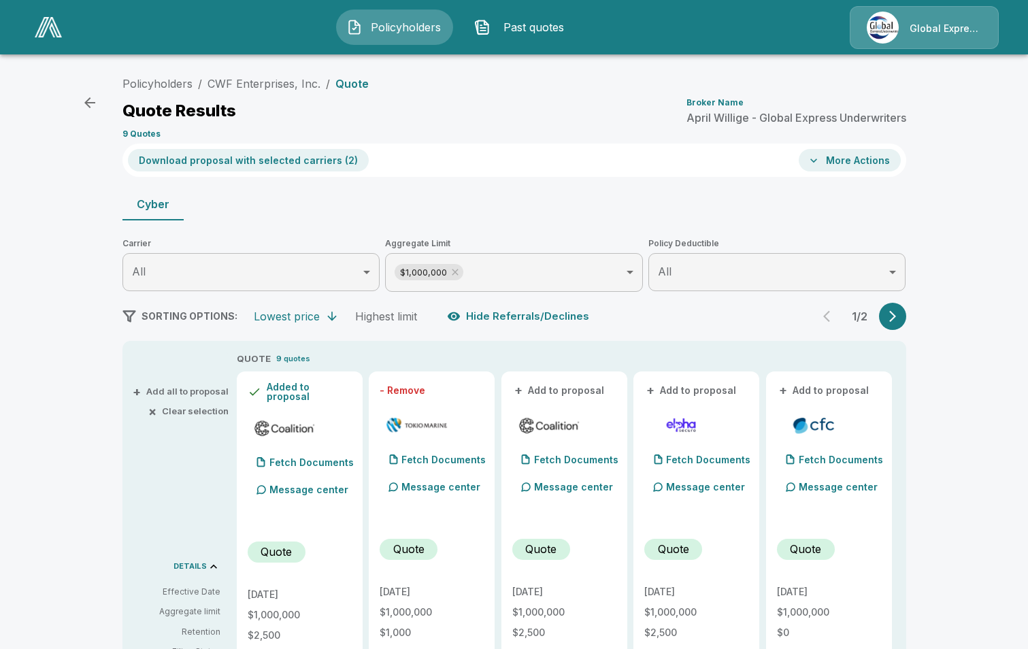
click at [425, 395] on button "- Remove" at bounding box center [403, 391] width 46 height 10
click at [550, 392] on button "+ Add to proposal" at bounding box center [559, 390] width 95 height 15
click at [840, 393] on button "+ Add to proposal" at bounding box center [824, 390] width 95 height 15
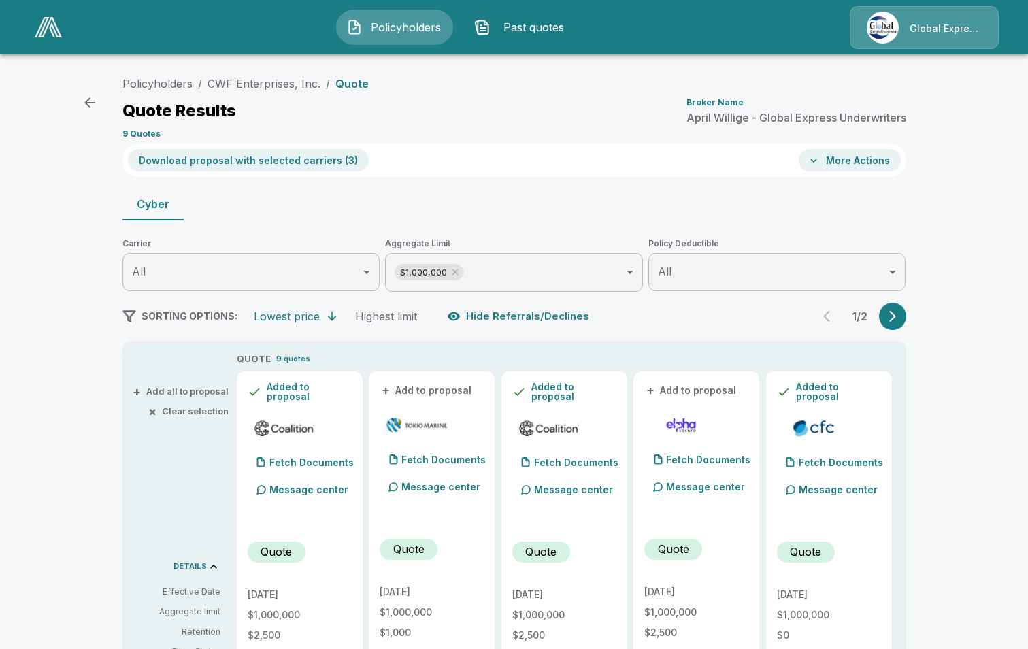
click at [454, 395] on button "+ Add to proposal" at bounding box center [427, 390] width 95 height 15
click at [280, 159] on button "Download proposal with selected carriers ( 4 )" at bounding box center [249, 160] width 242 height 22
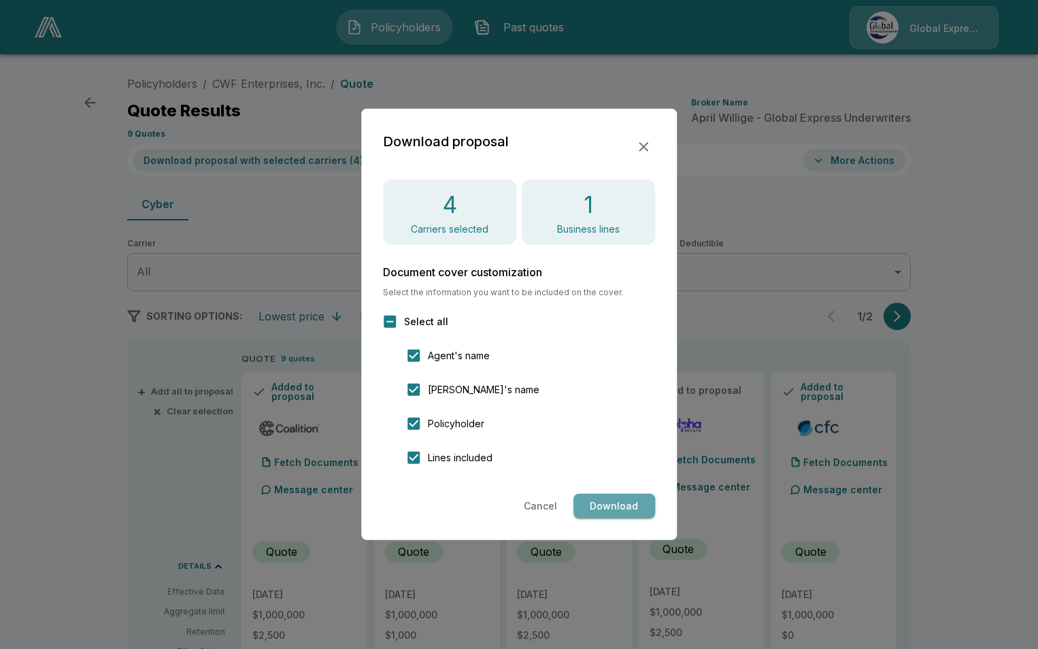
click at [604, 502] on button "Download" at bounding box center [615, 506] width 82 height 25
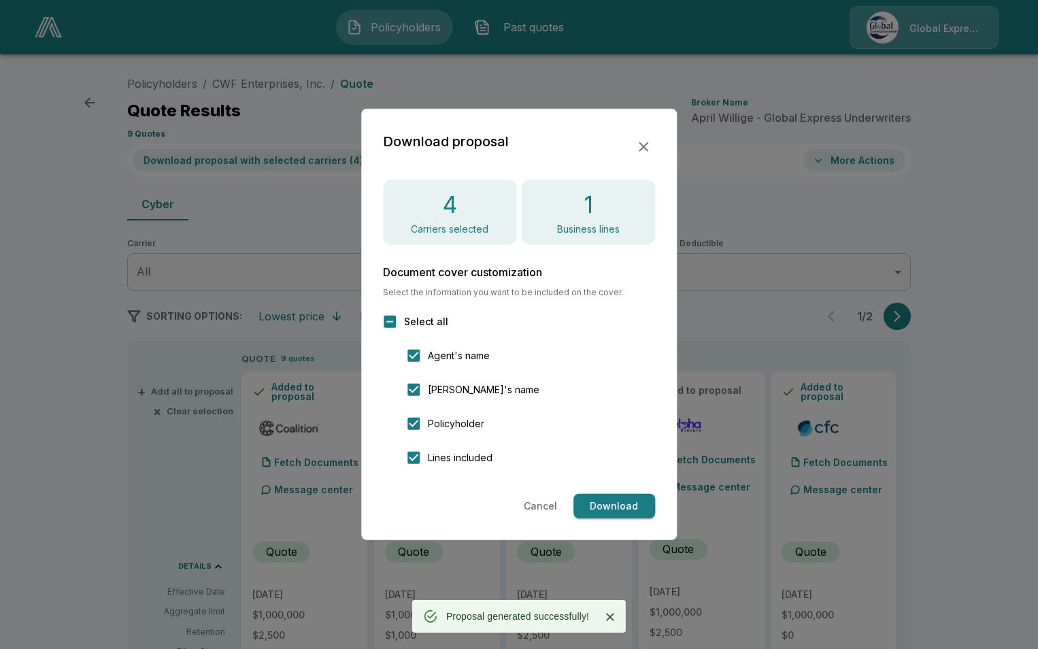
click at [640, 142] on icon "button" at bounding box center [644, 147] width 10 height 10
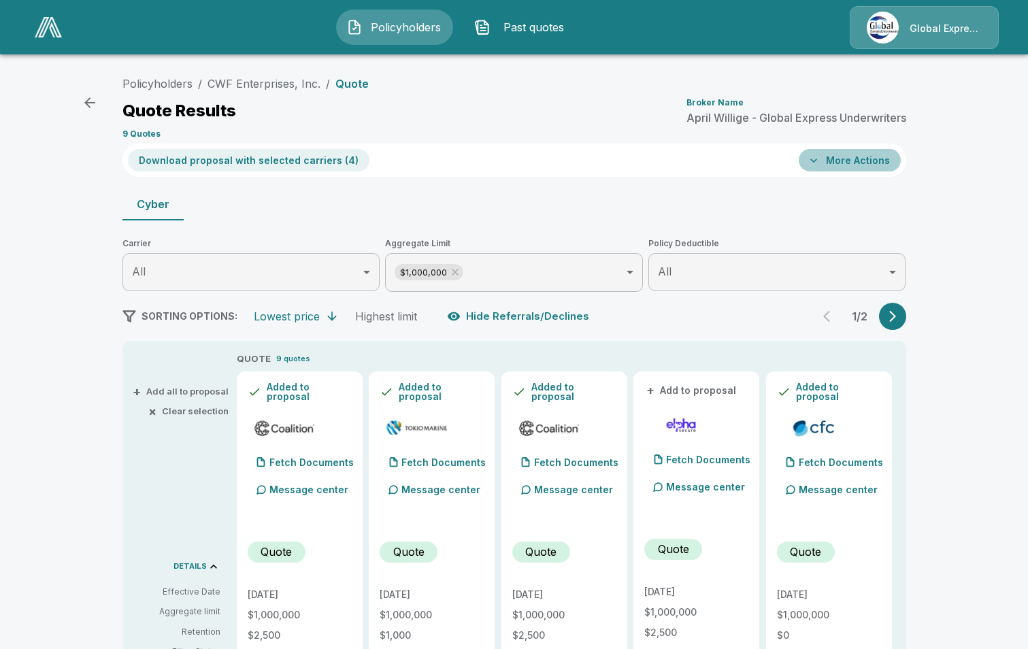
click at [872, 151] on button "More Actions" at bounding box center [850, 160] width 102 height 22
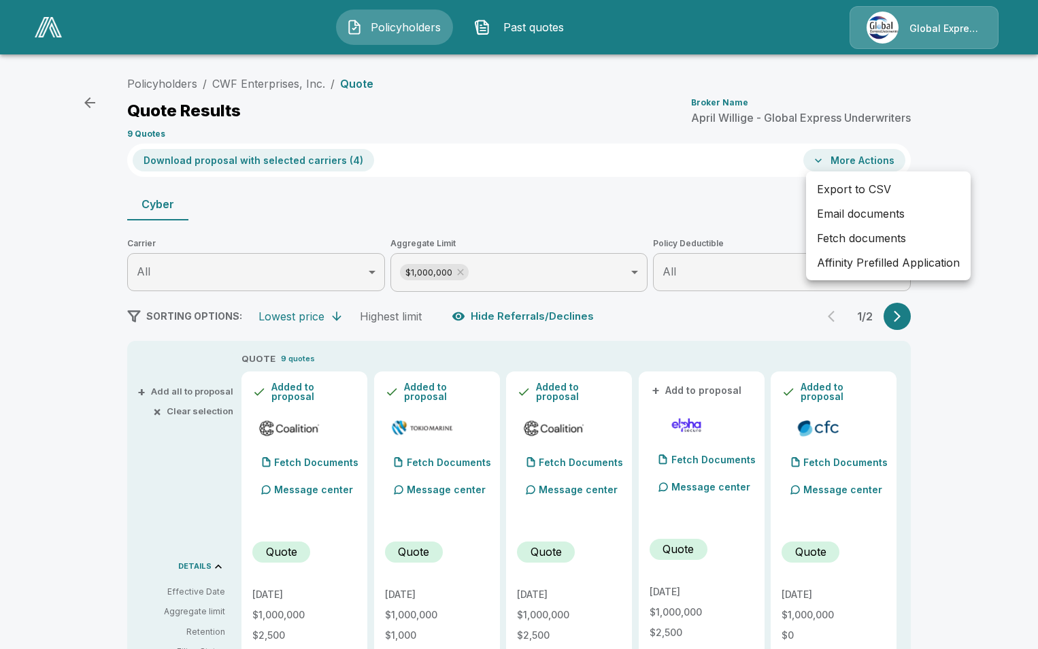
click at [864, 266] on li "Affinity Prefilled Application" at bounding box center [888, 262] width 165 height 24
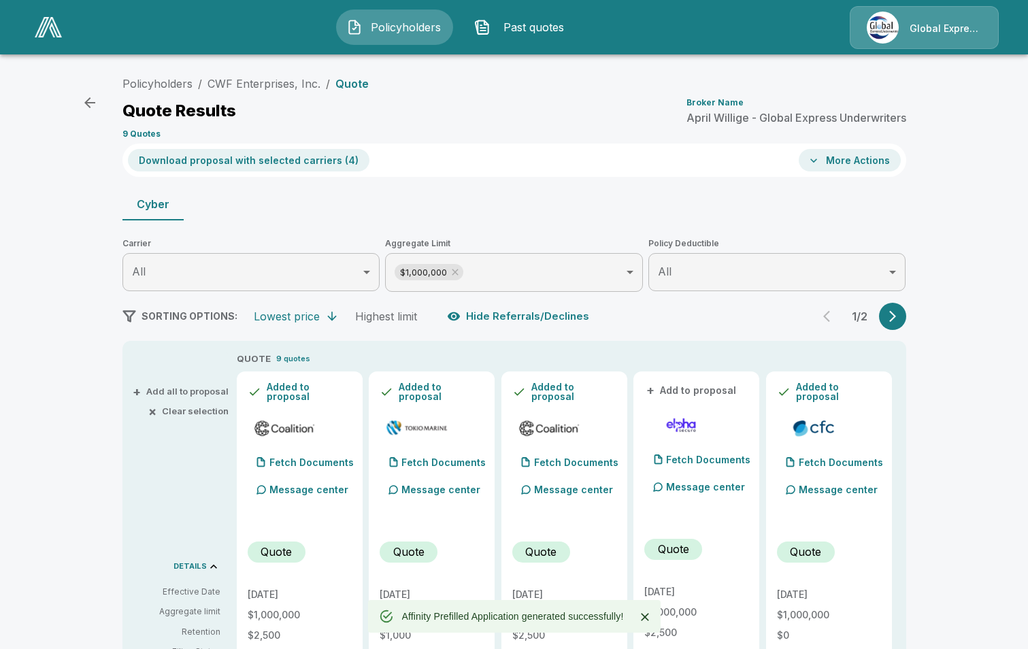
click at [870, 163] on button "More Actions" at bounding box center [850, 160] width 102 height 22
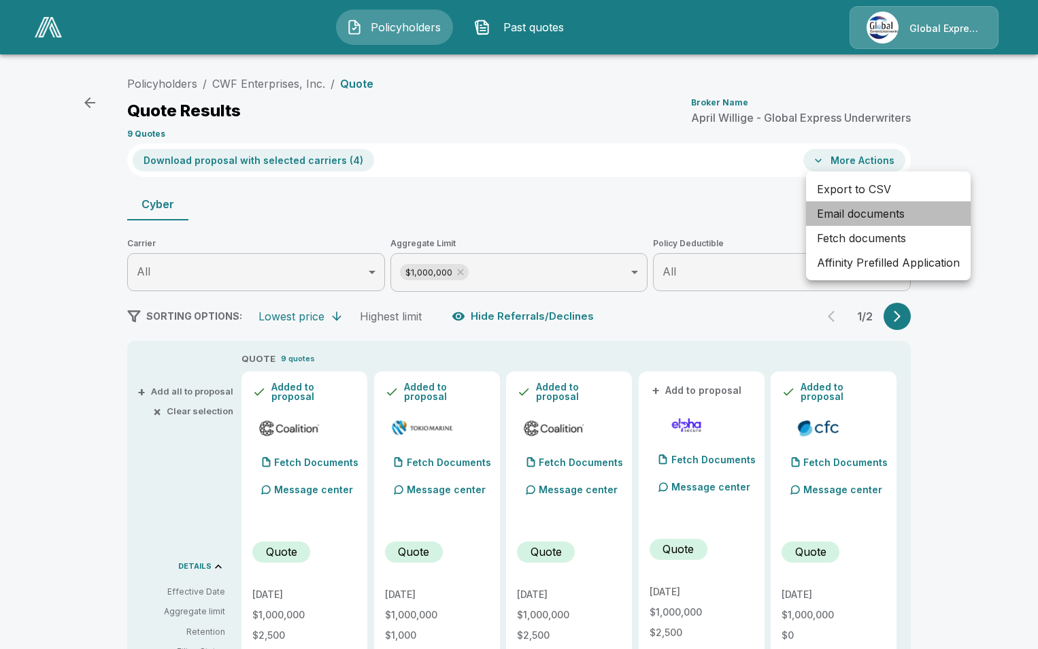
click at [876, 218] on li "Email documents" at bounding box center [888, 213] width 165 height 24
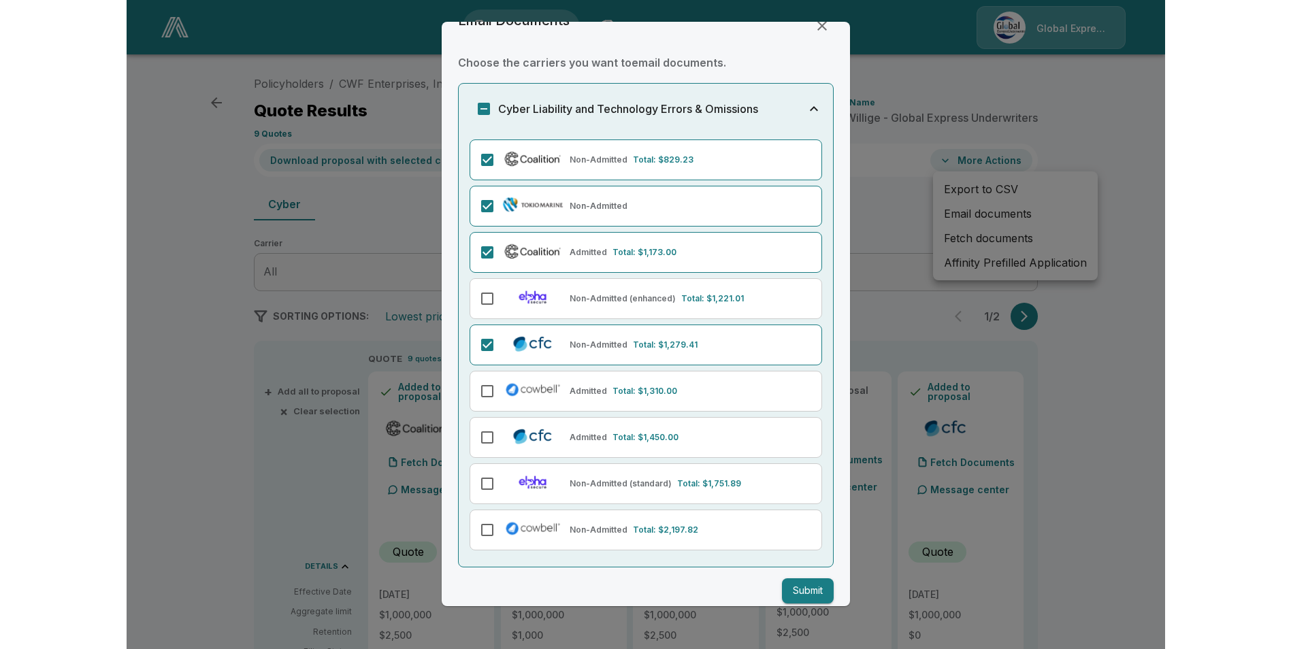
scroll to position [42, 0]
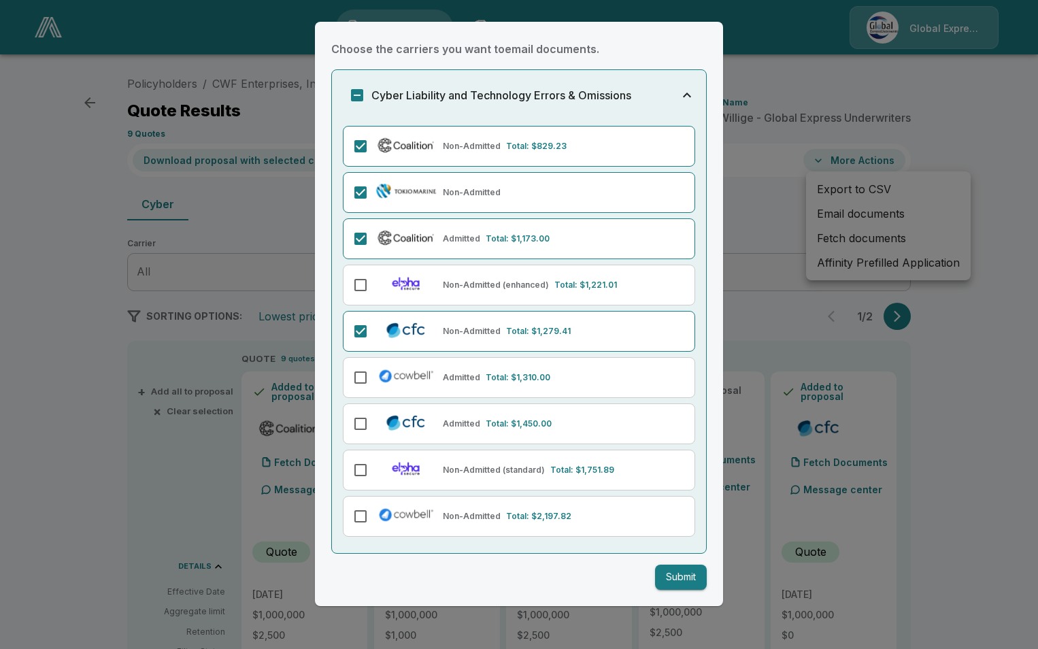
click at [665, 571] on button "Submit" at bounding box center [681, 577] width 52 height 25
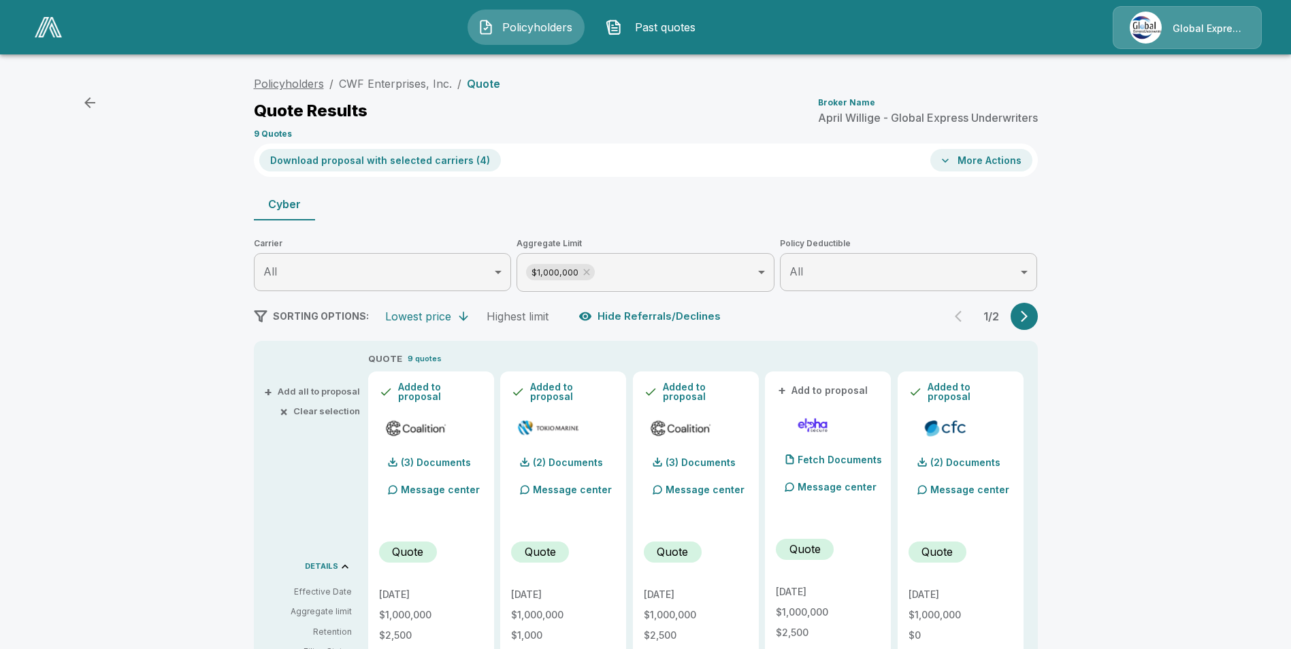
click at [297, 81] on link "Policyholders" at bounding box center [289, 84] width 70 height 14
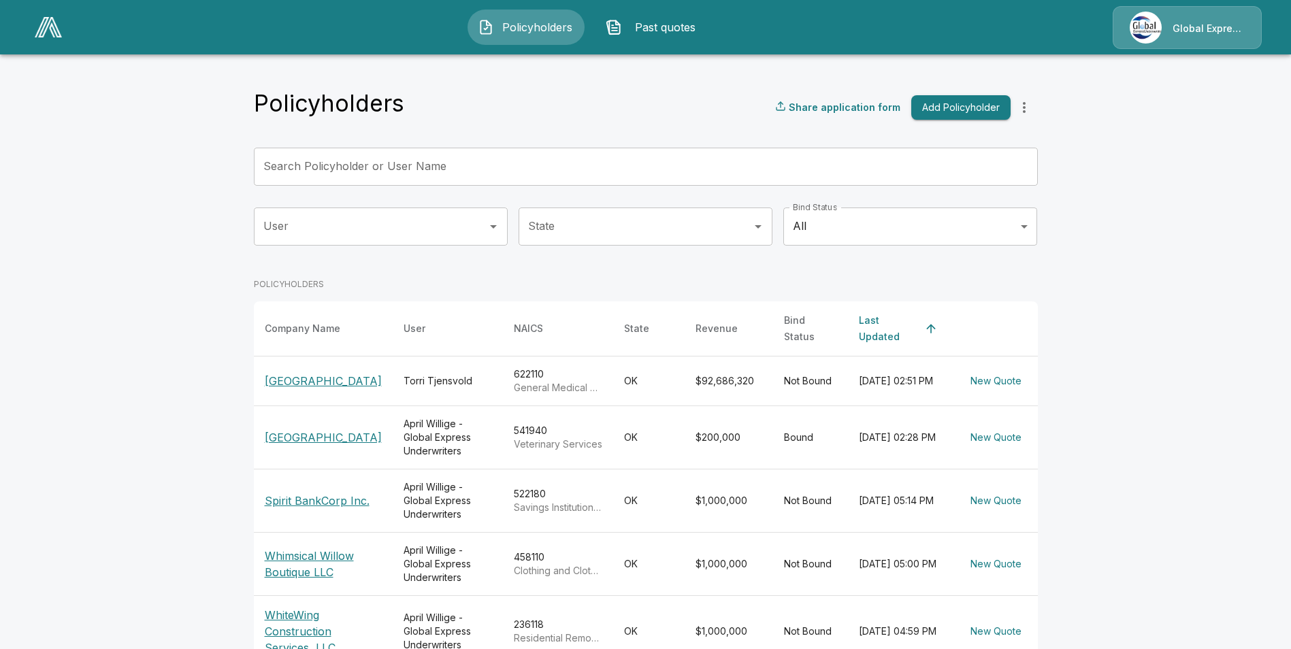
click at [465, 172] on input "Search Policyholder or User Name" at bounding box center [638, 167] width 769 height 38
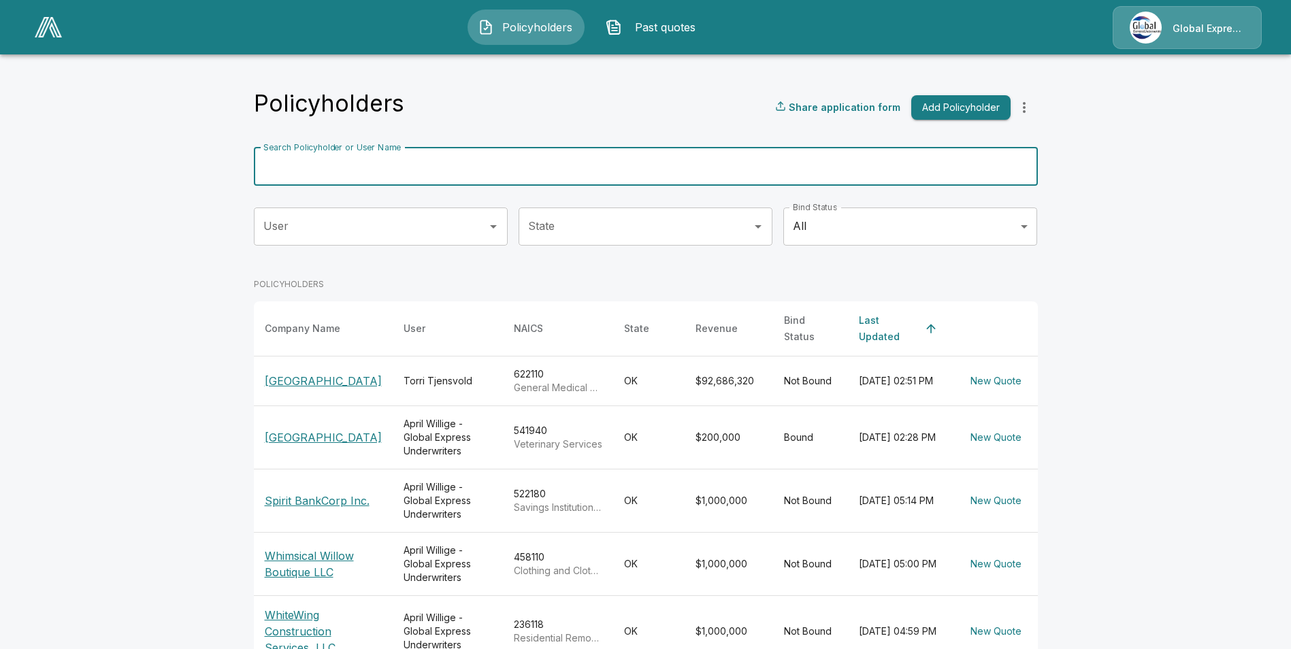
paste input "**********"
type input "**********"
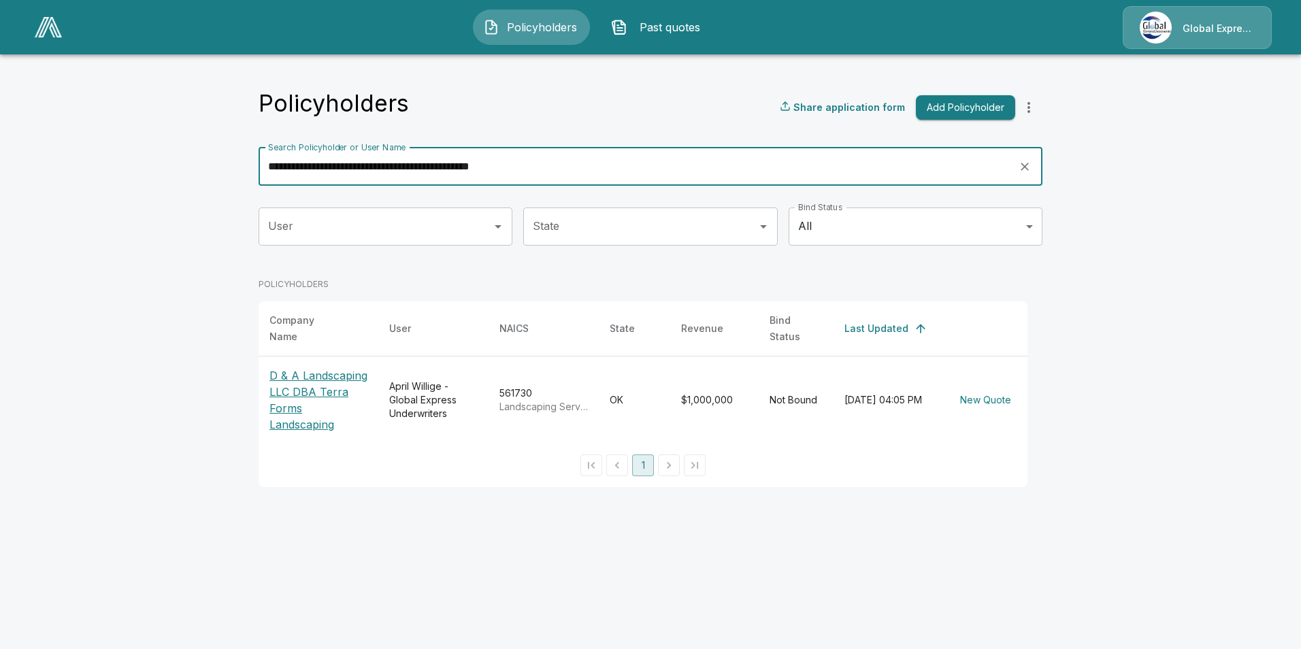
click at [293, 372] on p "D & A Landscaping LLC DBA Terra Forms Landscaping" at bounding box center [318, 399] width 98 height 65
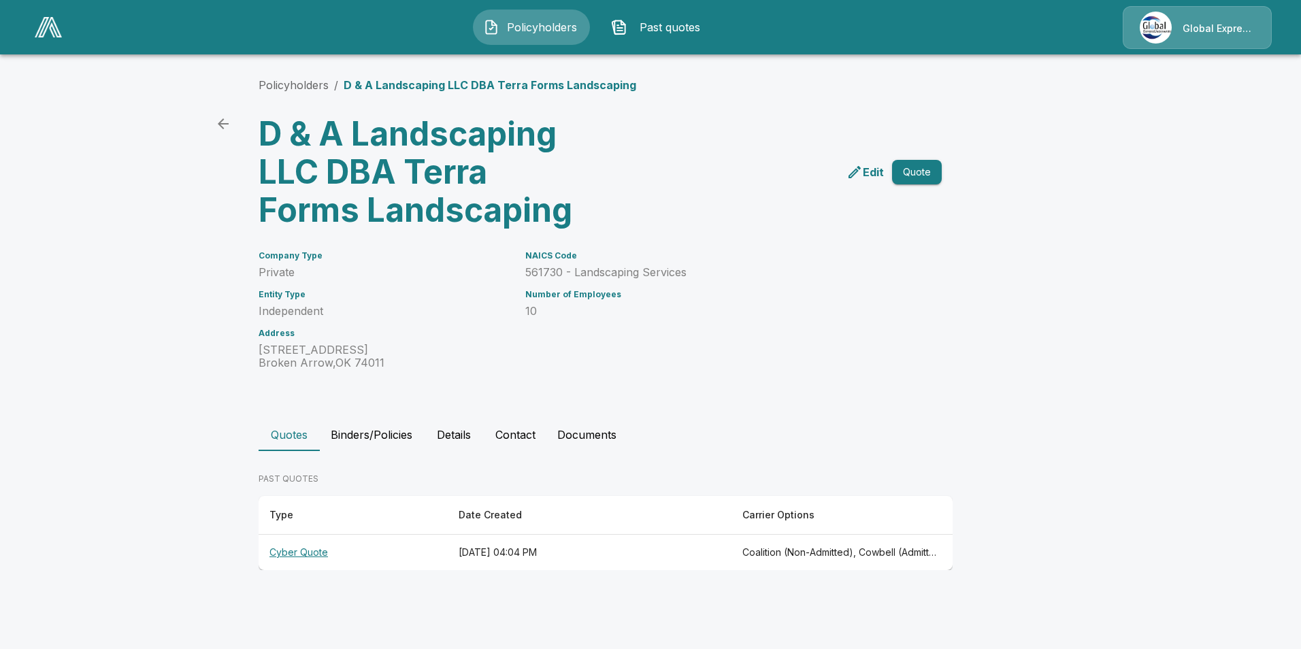
click at [284, 552] on th "Cyber Quote" at bounding box center [353, 553] width 189 height 36
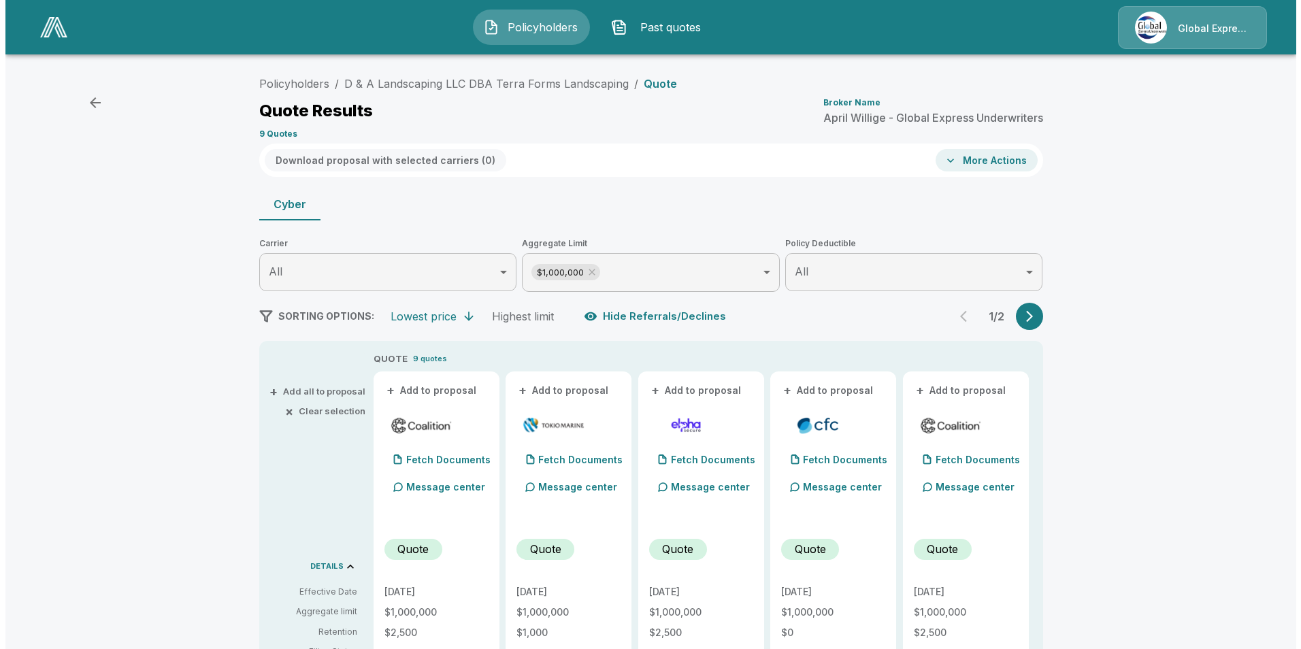
scroll to position [68, 0]
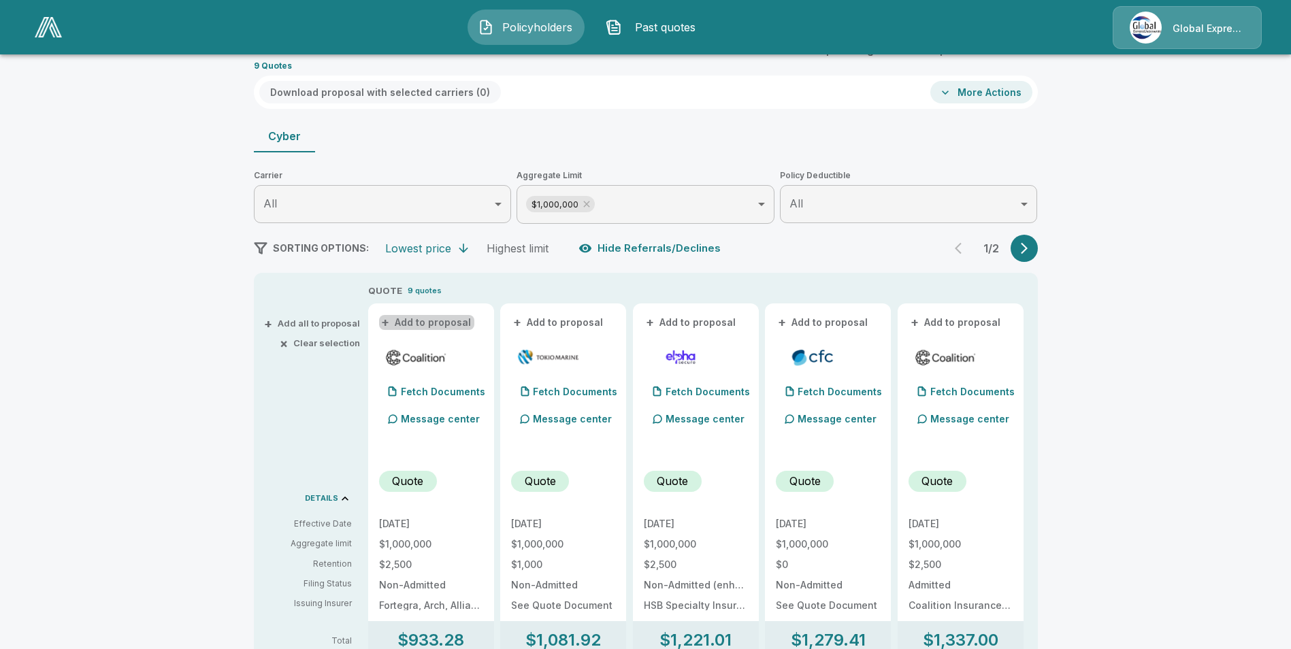
click at [446, 325] on button "+ Add to proposal" at bounding box center [426, 322] width 95 height 15
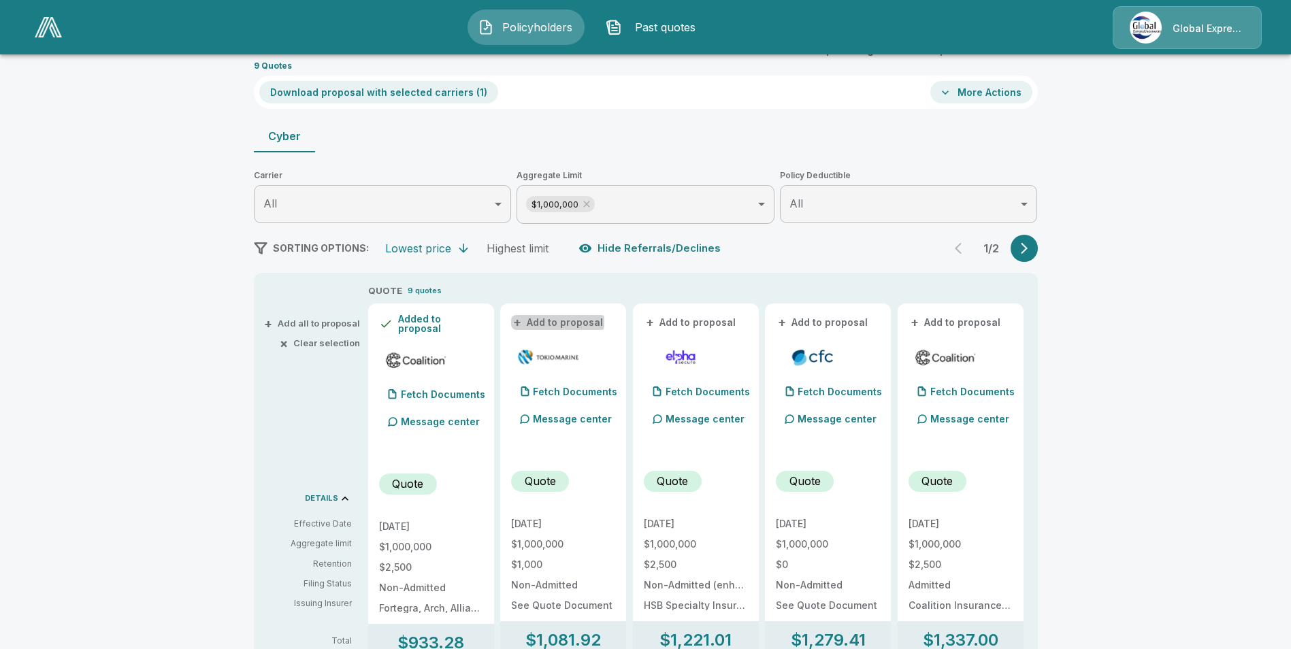
click at [551, 322] on button "+ Add to proposal" at bounding box center [558, 322] width 95 height 15
click at [846, 318] on button "+ Add to proposal" at bounding box center [823, 322] width 95 height 15
click at [957, 318] on button "+ Add to proposal" at bounding box center [955, 322] width 95 height 15
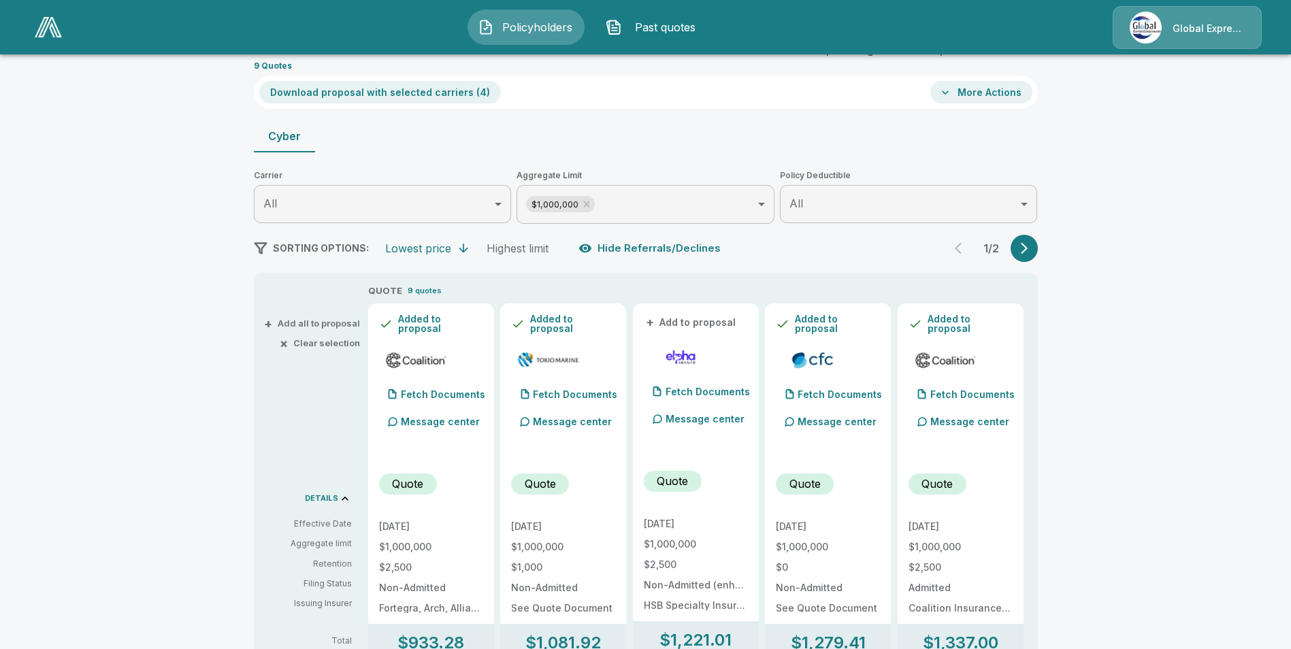
click at [414, 94] on button "Download proposal with selected carriers ( 4 )" at bounding box center [380, 92] width 242 height 22
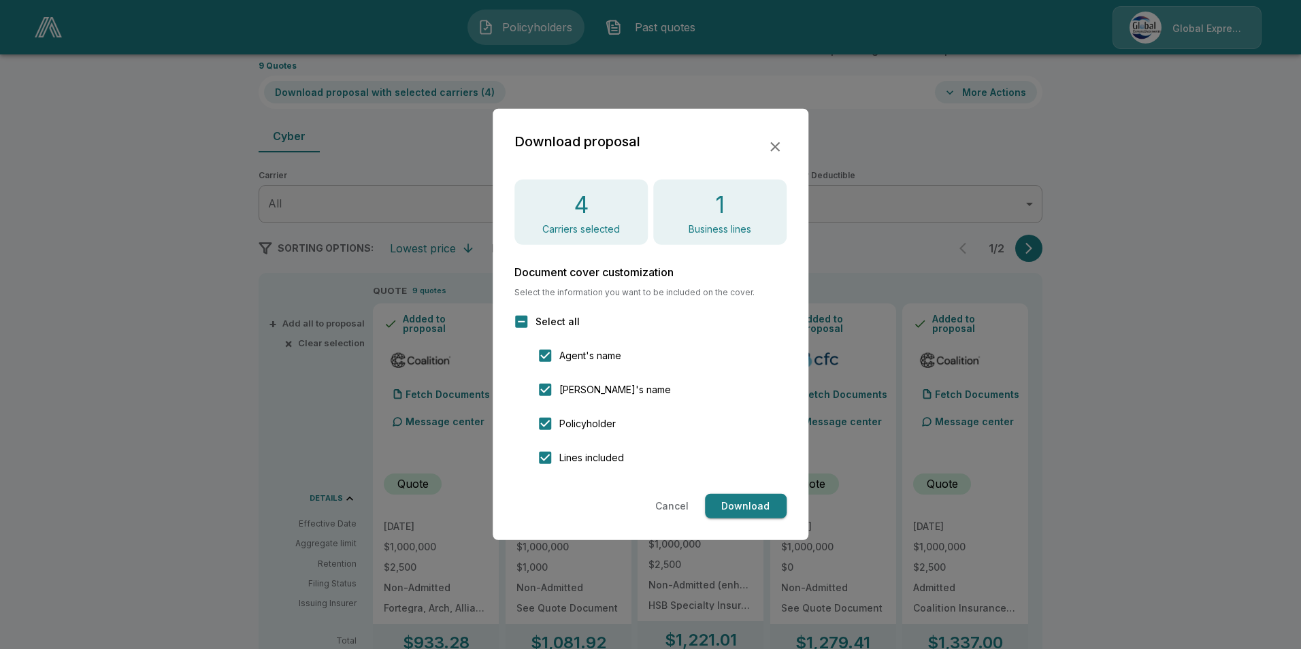
drag, startPoint x: 751, startPoint y: 506, endPoint x: 811, endPoint y: 452, distance: 81.0
click at [751, 505] on button "Download" at bounding box center [746, 506] width 82 height 25
click at [775, 157] on button "button" at bounding box center [774, 146] width 23 height 23
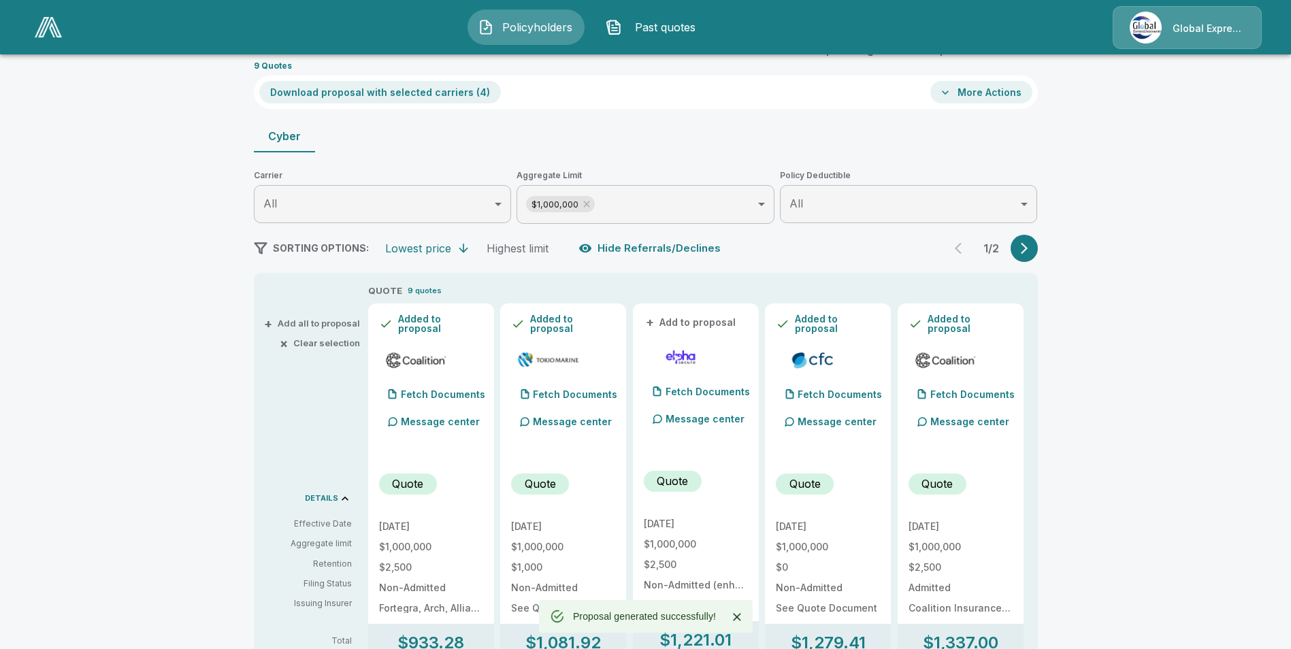
click at [995, 90] on button "More Actions" at bounding box center [981, 92] width 102 height 22
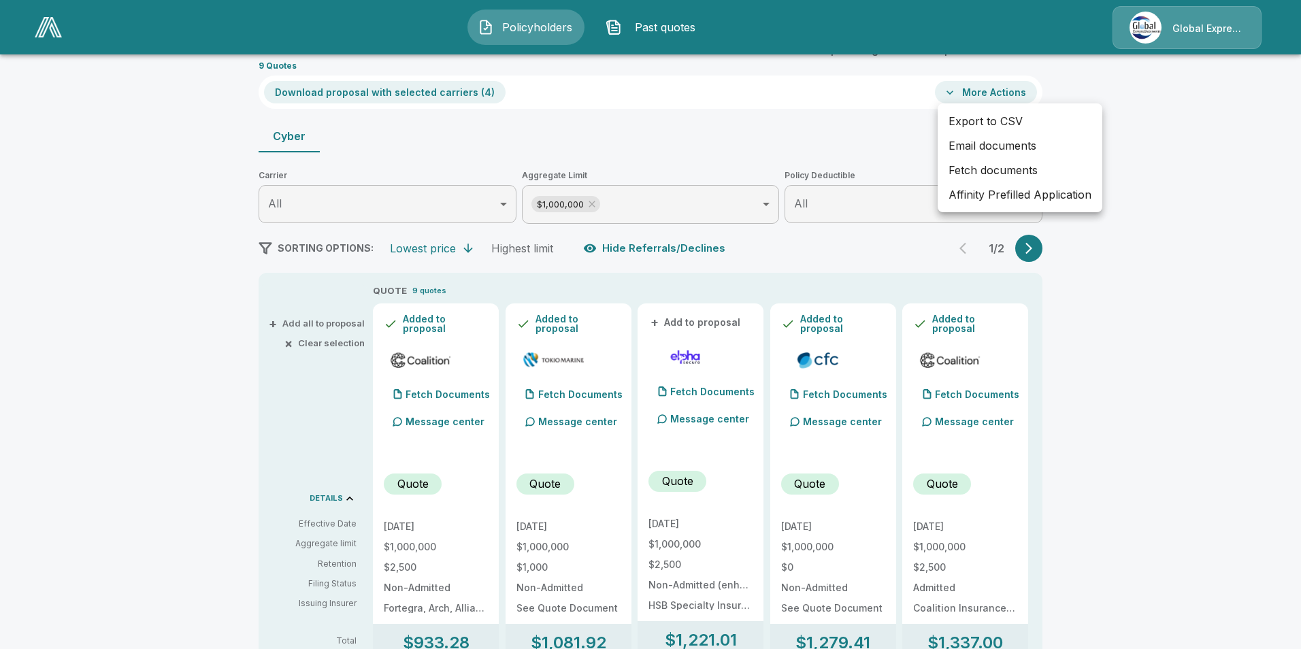
click at [981, 197] on li "Affinity Prefilled Application" at bounding box center [1020, 194] width 165 height 24
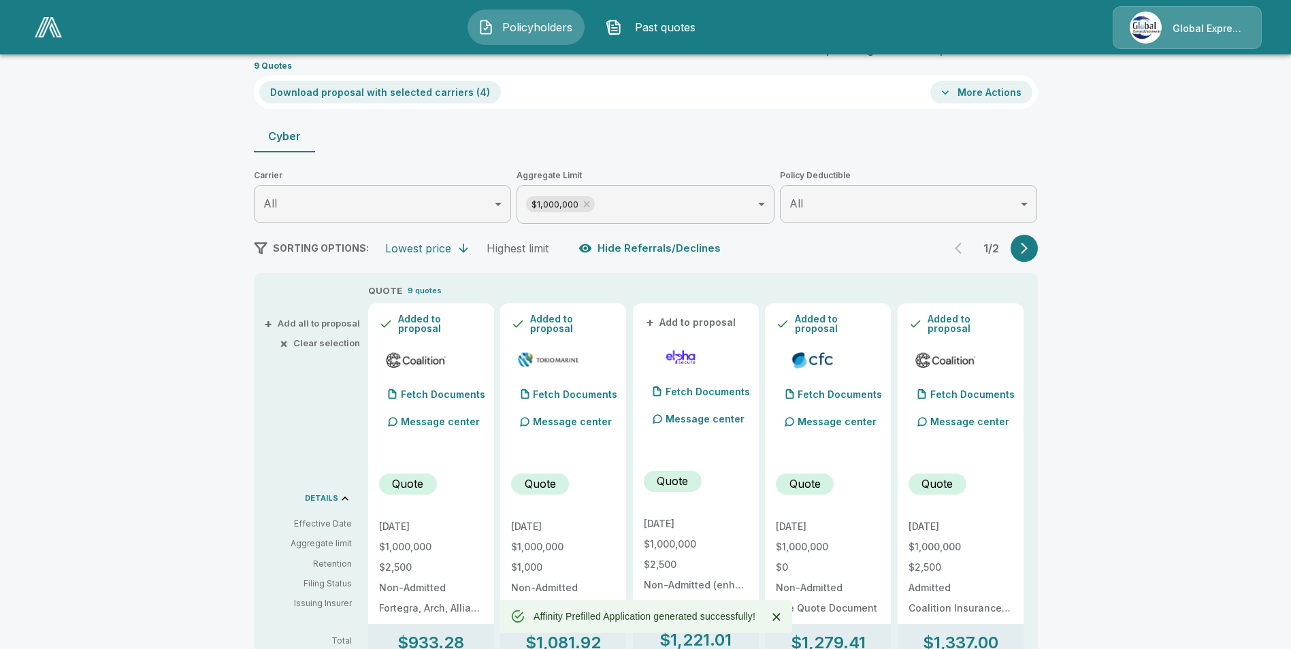
click at [1002, 93] on button "More Actions" at bounding box center [981, 92] width 102 height 22
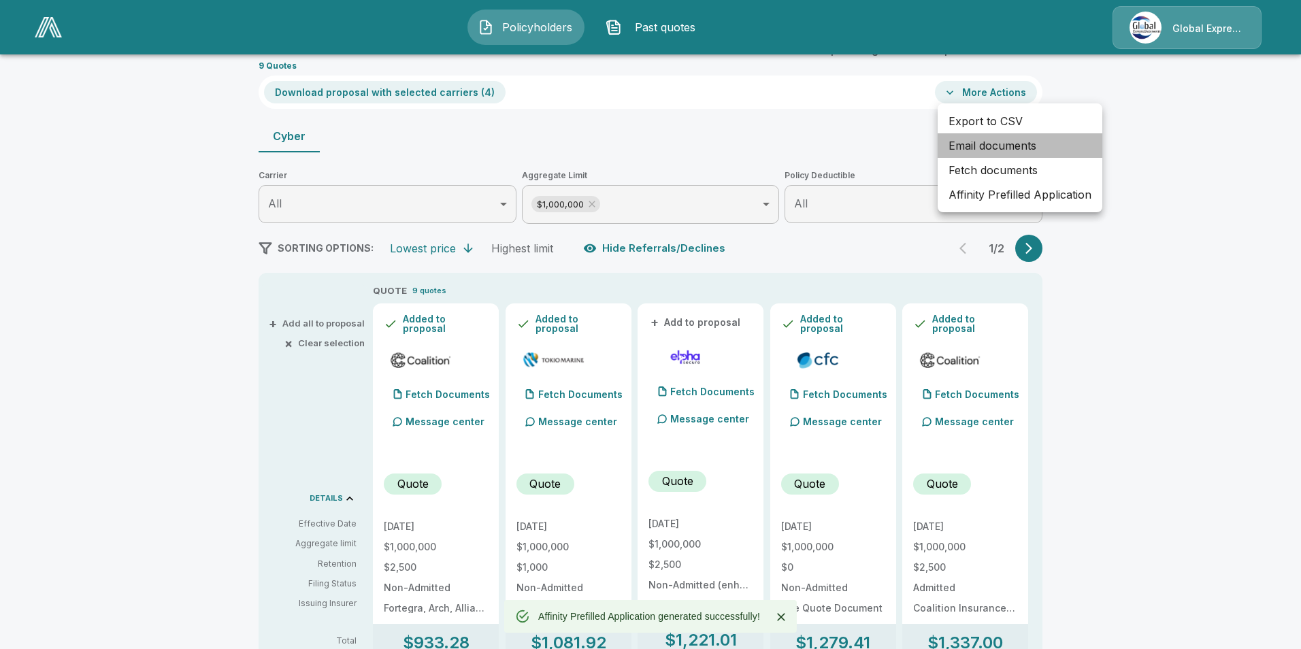
click at [1006, 144] on li "Email documents" at bounding box center [1020, 145] width 165 height 24
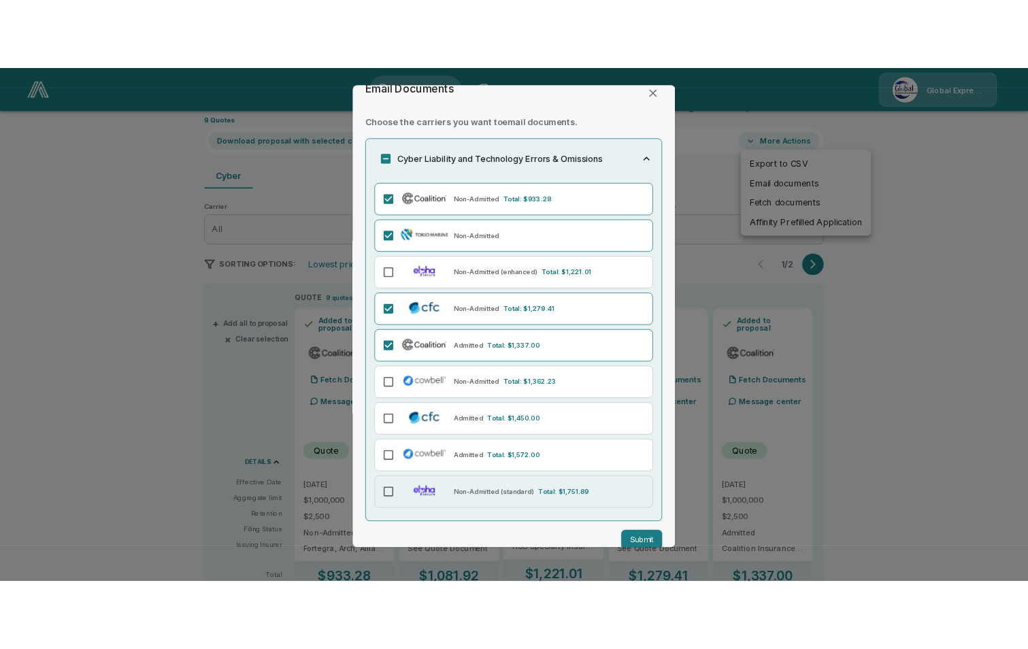
scroll to position [42, 0]
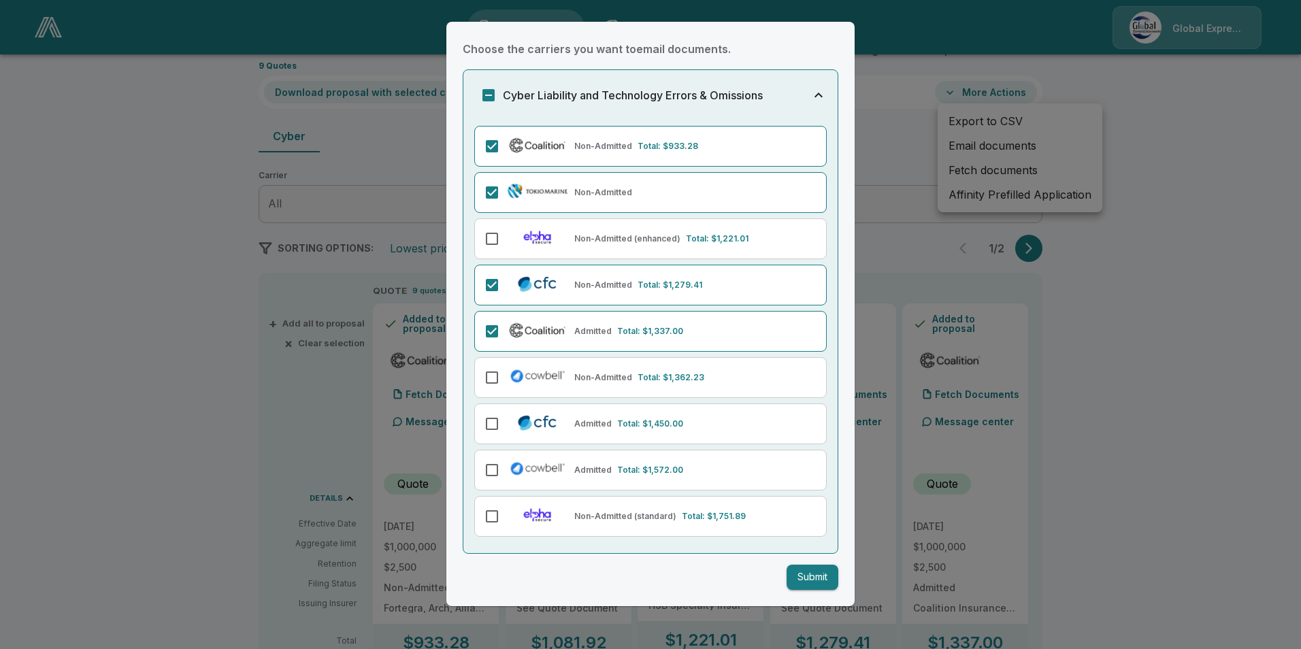
click at [802, 574] on button "Submit" at bounding box center [813, 577] width 52 height 25
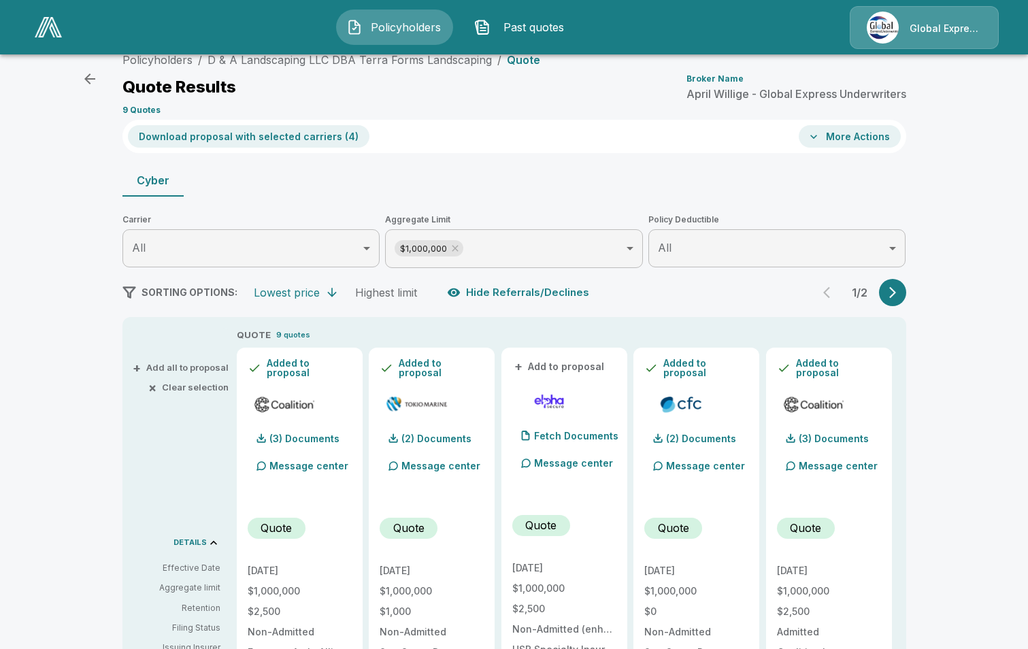
scroll to position [0, 0]
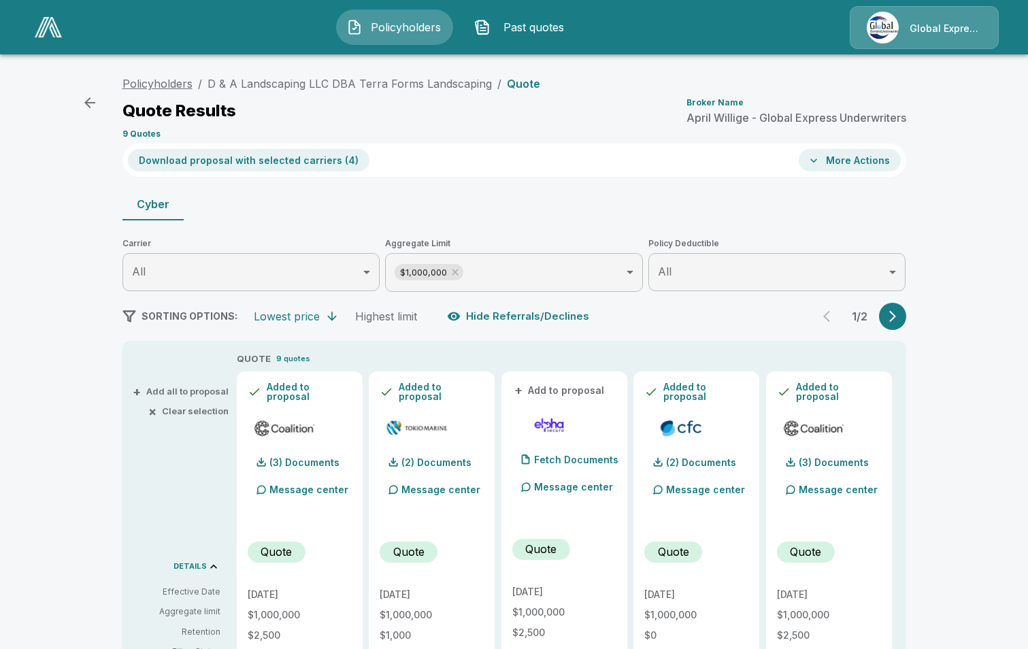
click at [162, 80] on link "Policyholders" at bounding box center [157, 84] width 70 height 14
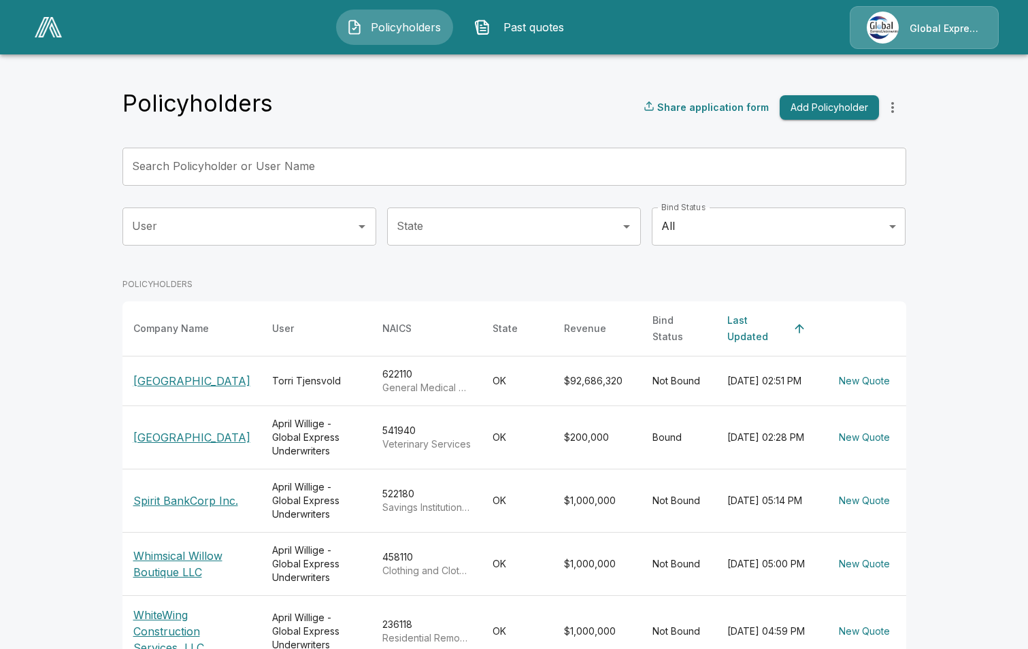
click at [329, 162] on input "Search Policyholder or User Name" at bounding box center [506, 167] width 769 height 38
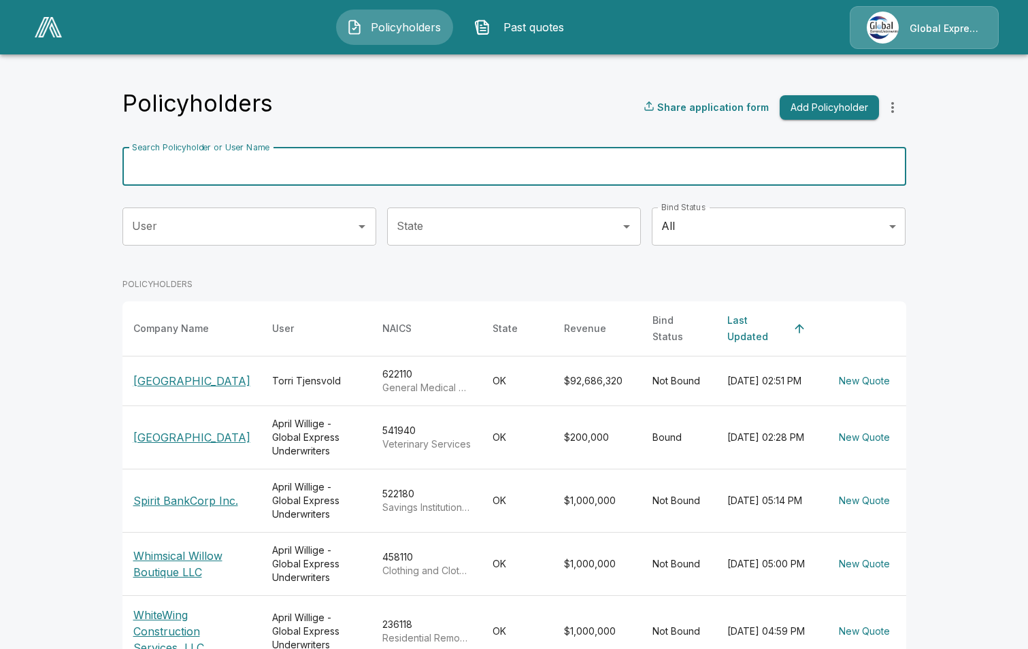
paste input "**********"
type input "**********"
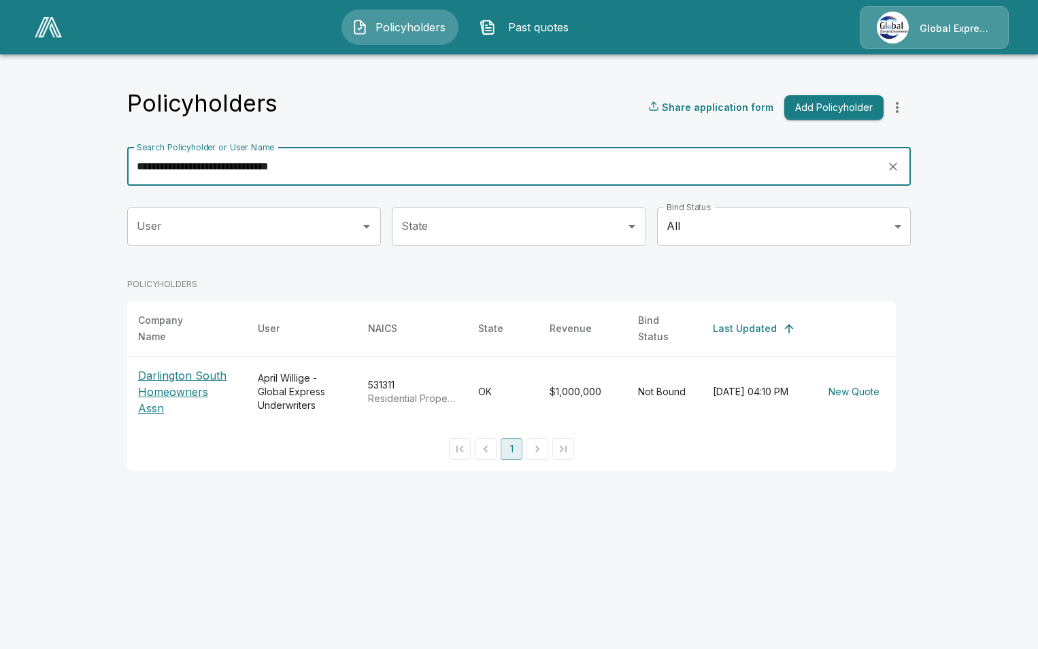
click at [161, 383] on p "Darlington South Homeowners Assn" at bounding box center [187, 391] width 98 height 49
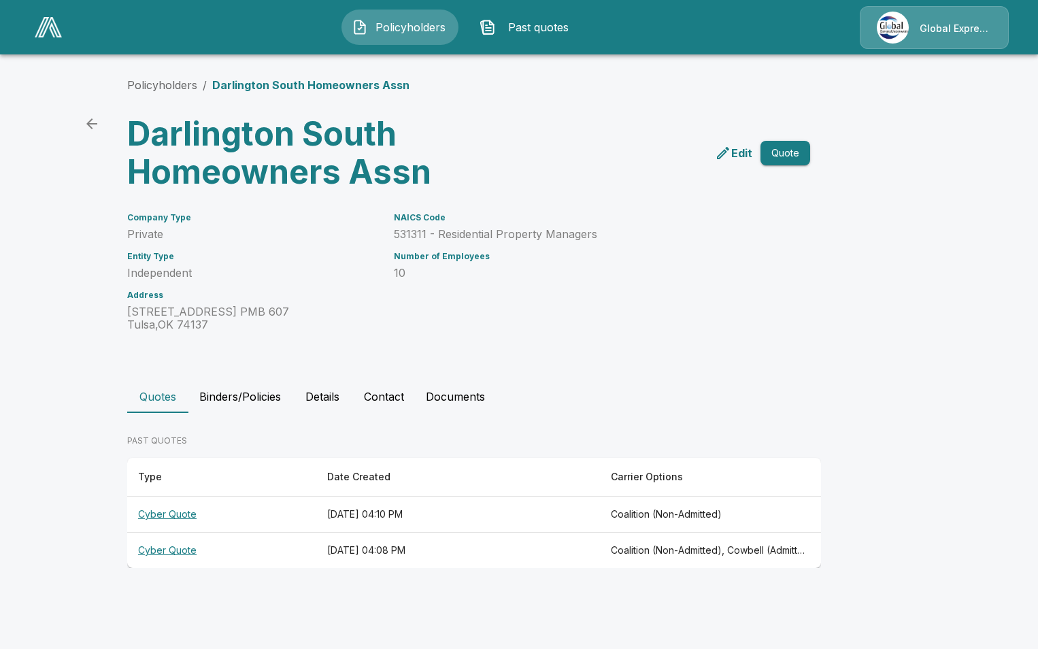
click at [184, 514] on th "Cyber Quote" at bounding box center [221, 515] width 189 height 36
click at [172, 548] on th "Cyber Quote" at bounding box center [221, 551] width 189 height 36
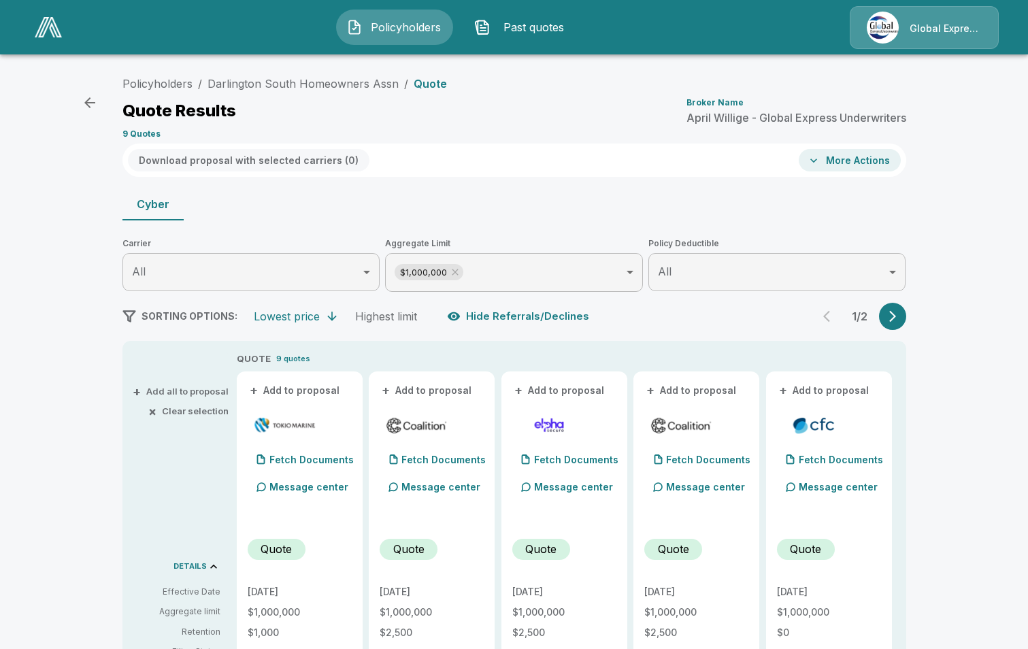
click at [303, 389] on button "+ Add to proposal" at bounding box center [295, 390] width 95 height 15
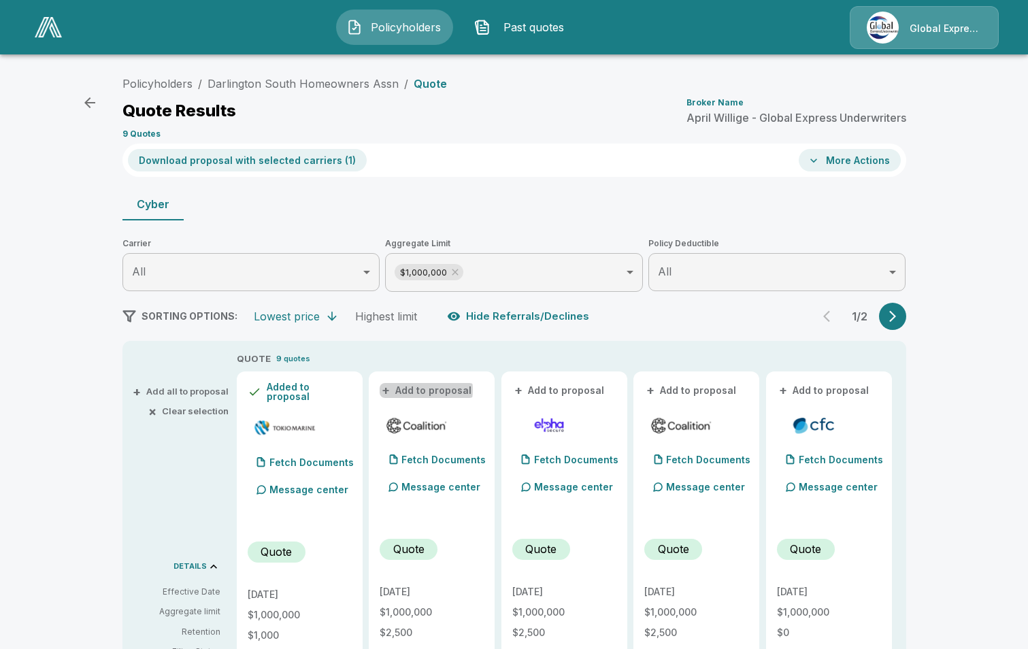
click at [419, 390] on button "+ Add to proposal" at bounding box center [427, 390] width 95 height 15
click at [678, 387] on button "+ Add to proposal" at bounding box center [691, 390] width 95 height 15
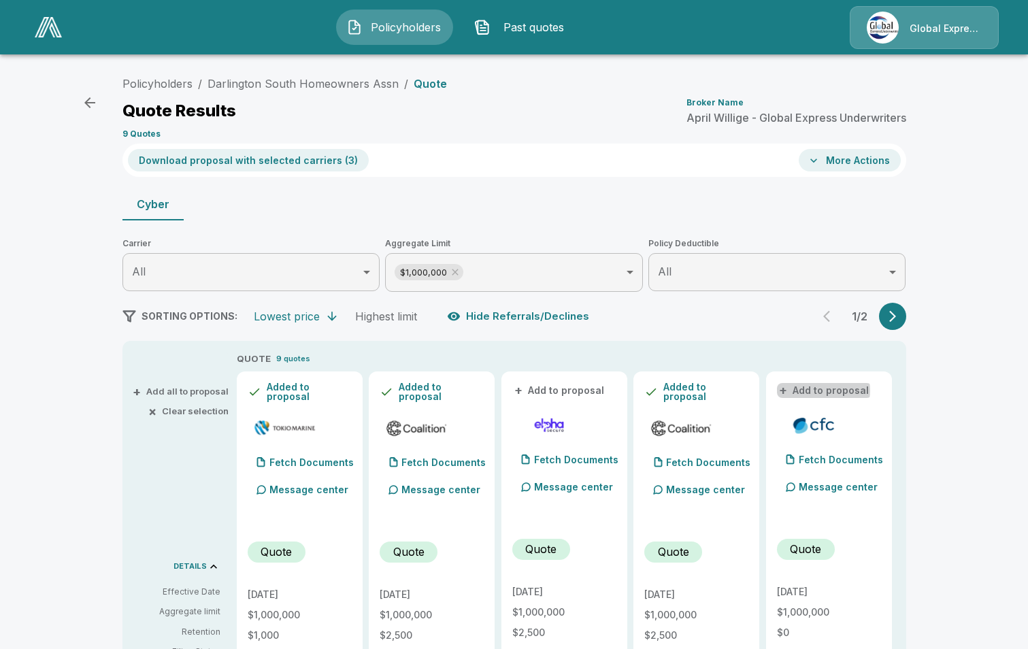
click at [825, 391] on button "+ Add to proposal" at bounding box center [824, 390] width 95 height 15
click at [295, 159] on button "Download proposal with selected carriers ( 4 )" at bounding box center [249, 160] width 242 height 22
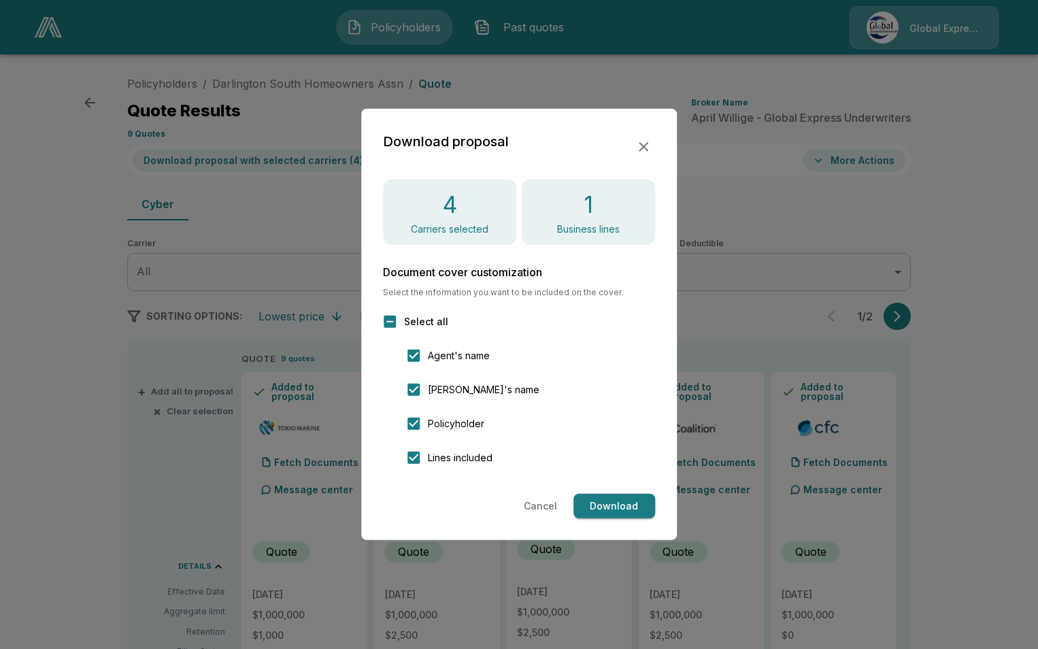
click at [612, 503] on button "Download" at bounding box center [615, 506] width 82 height 25
click at [647, 147] on icon "button" at bounding box center [644, 147] width 16 height 16
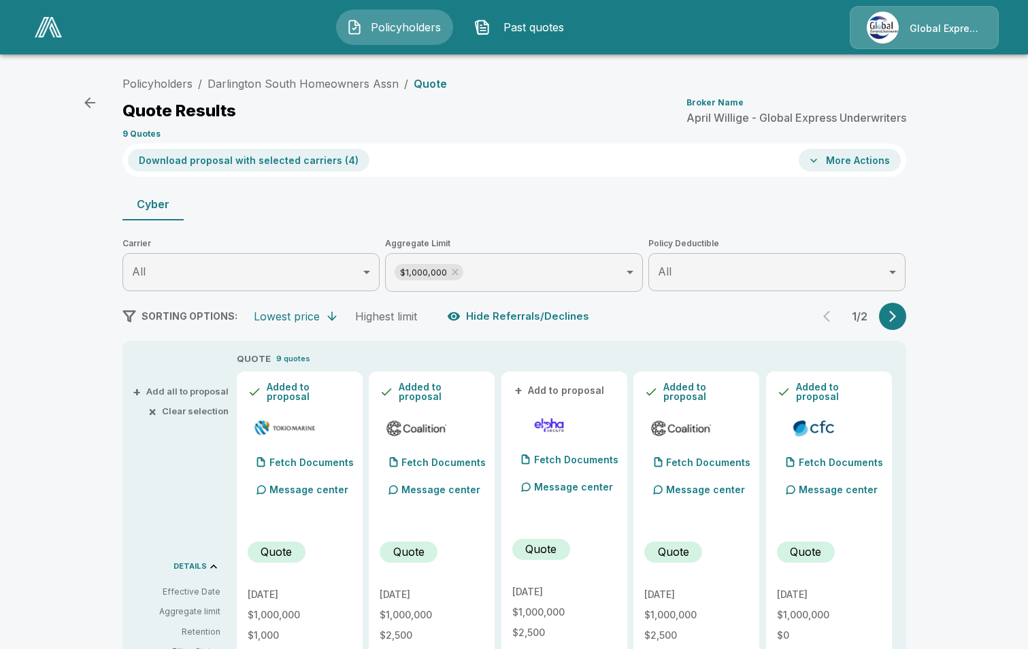
click at [881, 160] on button "More Actions" at bounding box center [850, 160] width 102 height 22
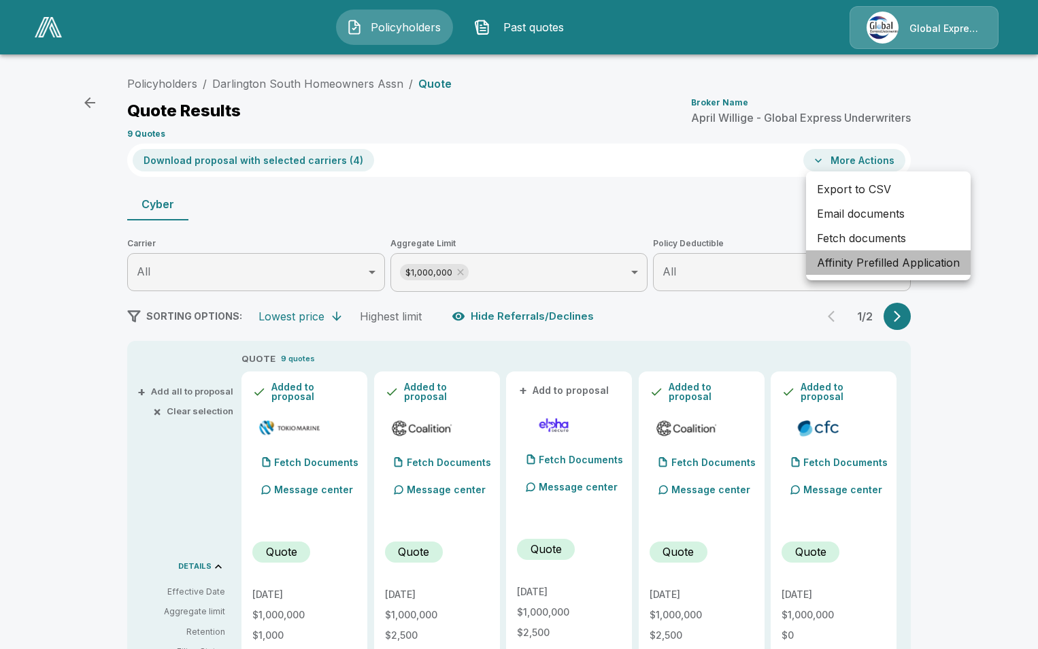
click at [868, 264] on li "Affinity Prefilled Application" at bounding box center [888, 262] width 165 height 24
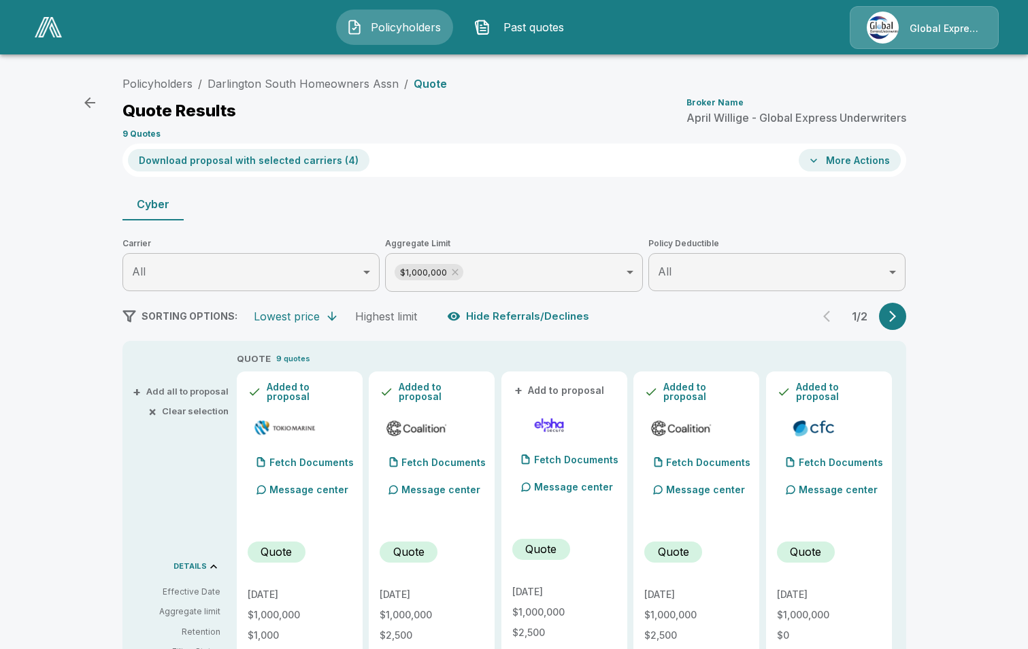
click at [886, 158] on button "More Actions" at bounding box center [850, 160] width 102 height 22
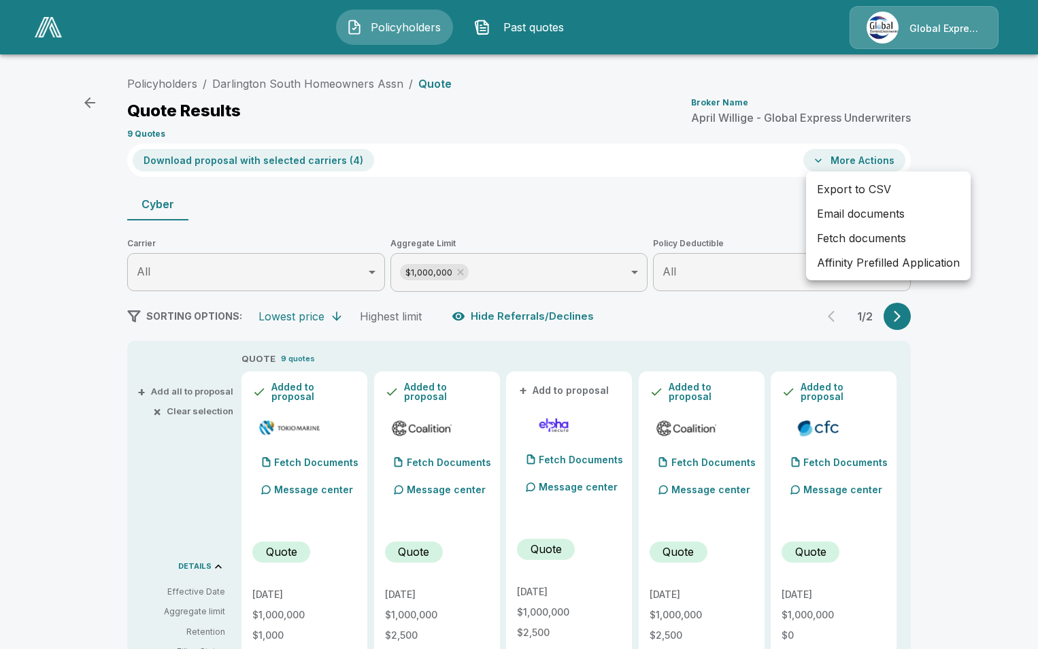
click at [831, 214] on li "Email documents" at bounding box center [888, 213] width 165 height 24
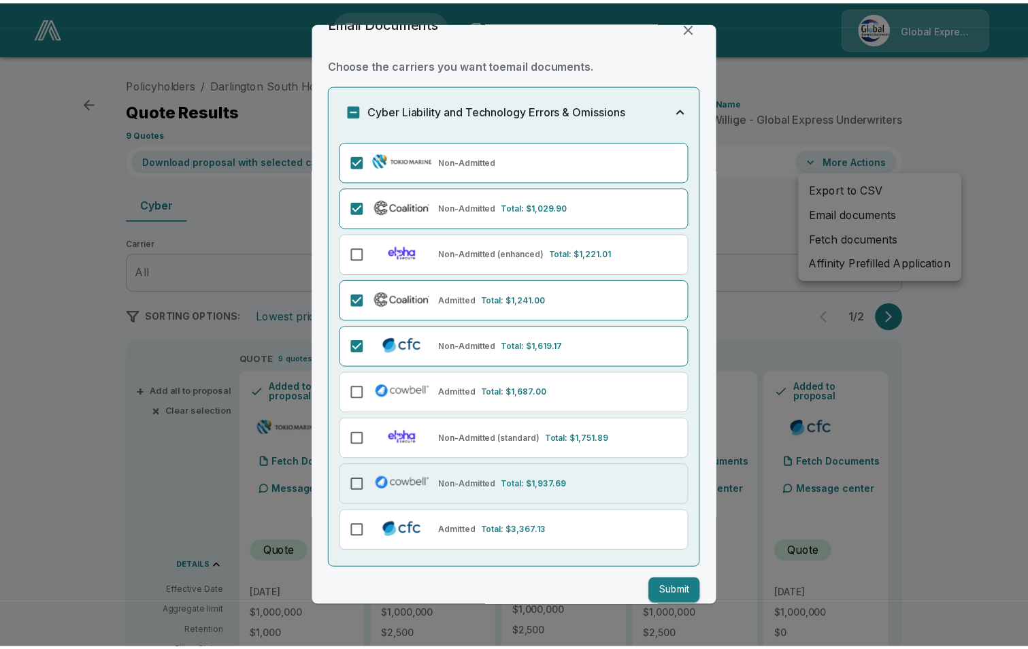
scroll to position [42, 0]
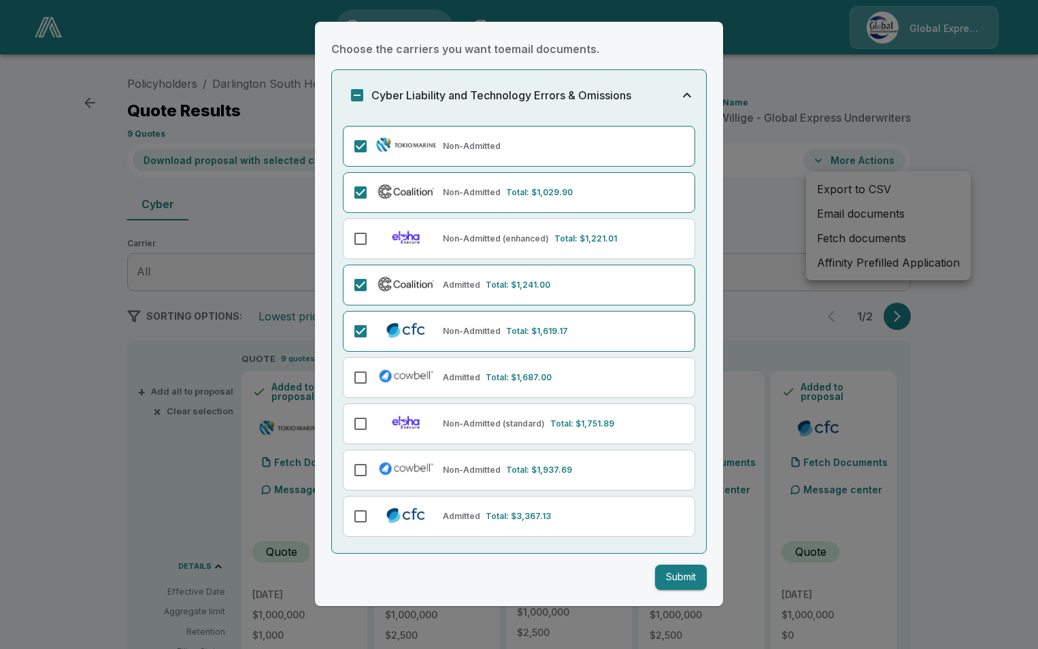
click at [669, 582] on button "Submit" at bounding box center [681, 577] width 52 height 25
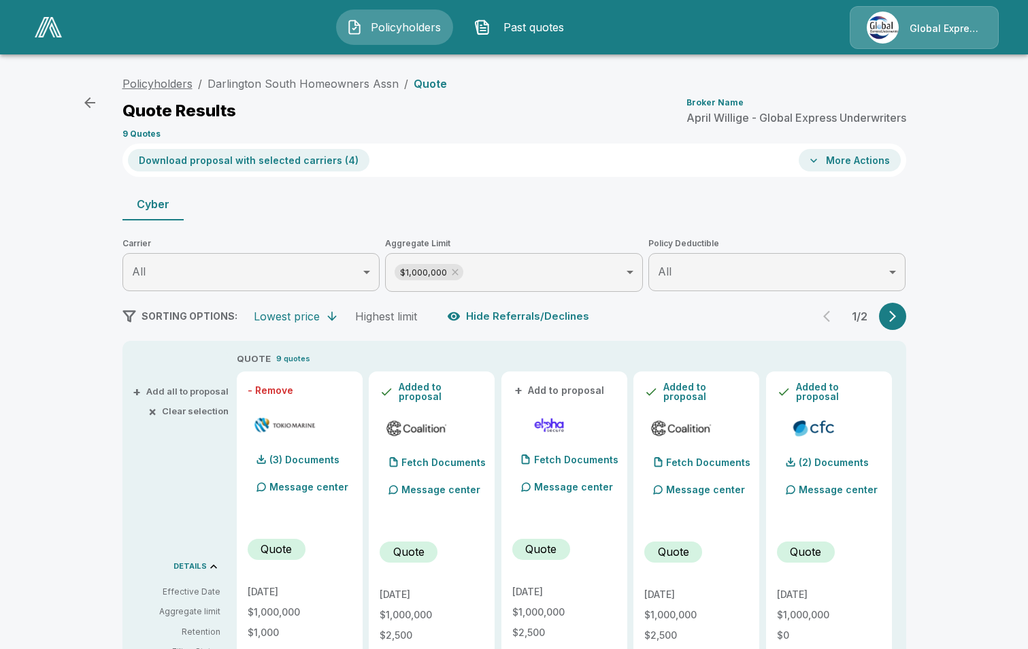
click at [159, 79] on link "Policyholders" at bounding box center [157, 84] width 70 height 14
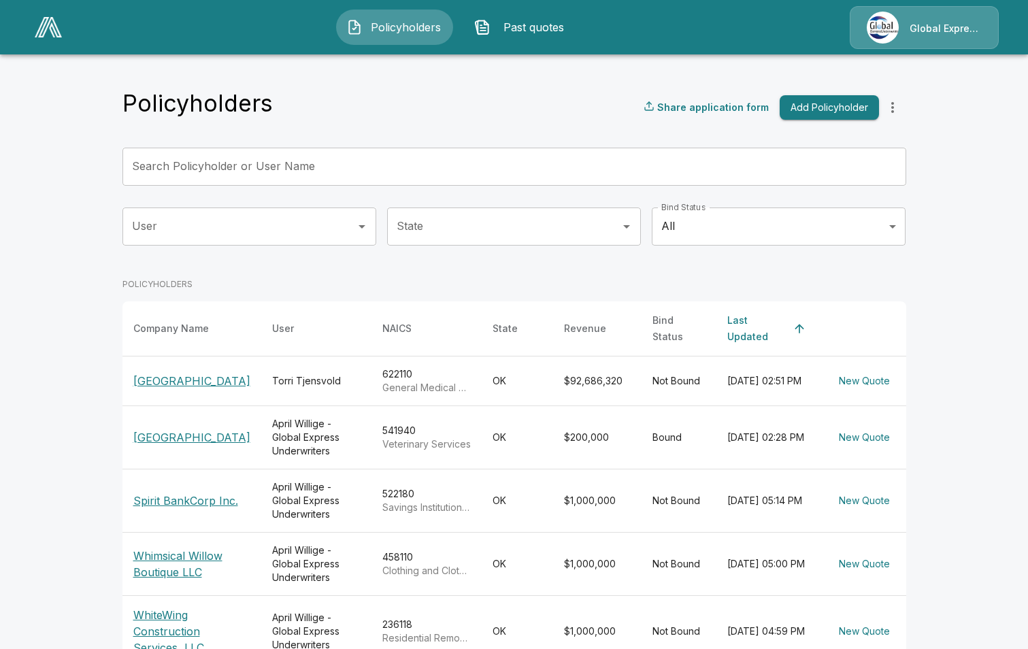
click at [278, 167] on input "Search Policyholder or User Name" at bounding box center [506, 167] width 769 height 38
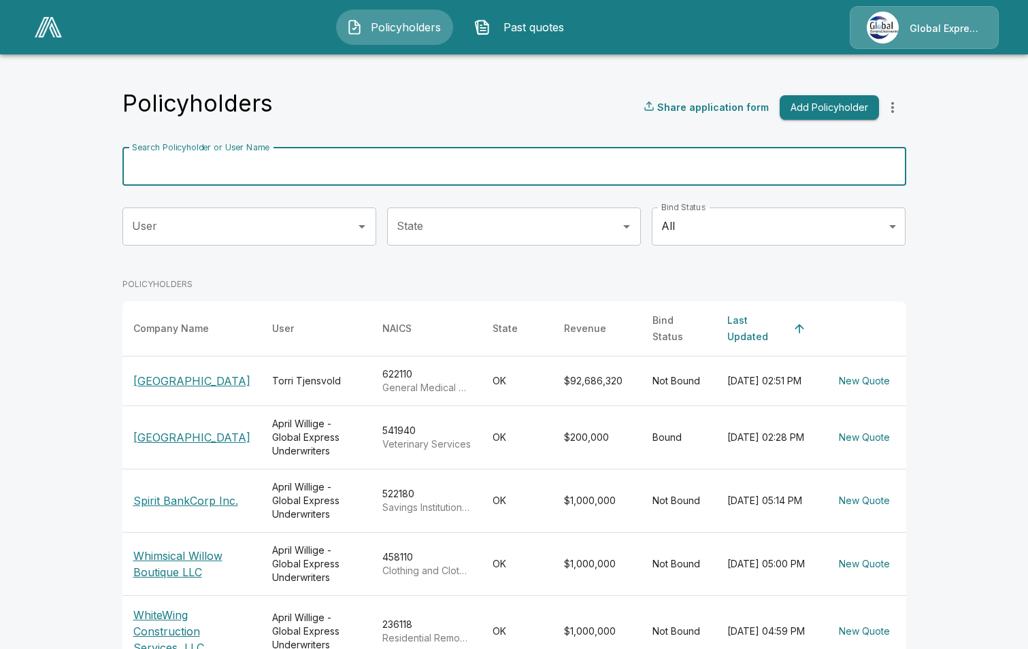
paste input "**********"
type input "**********"
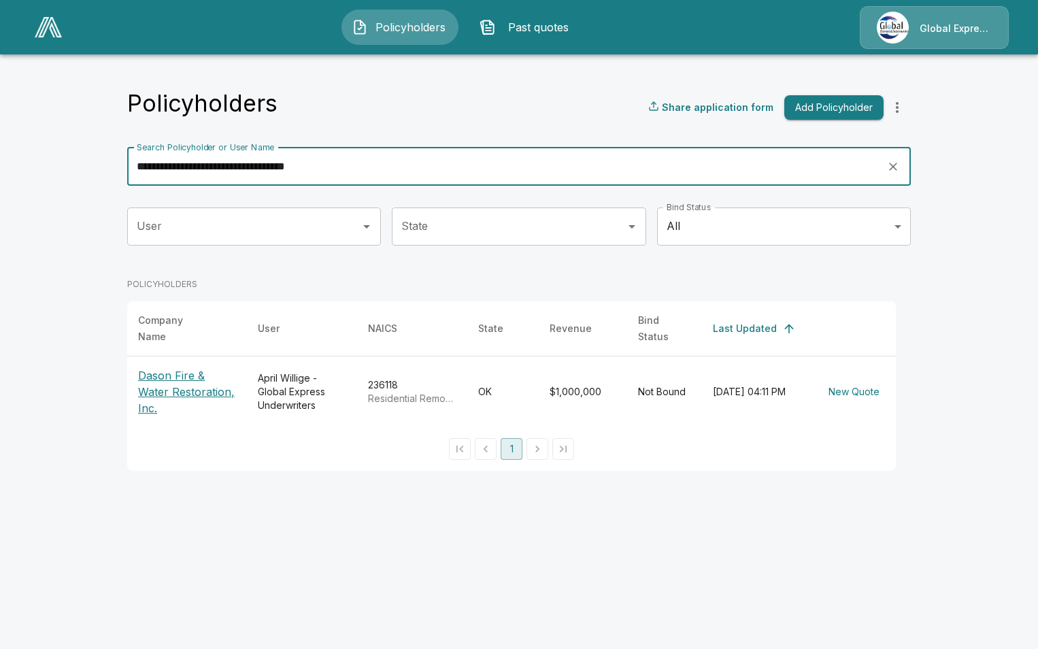
click at [186, 388] on p "Dason Fire & Water Restoration, Inc." at bounding box center [187, 391] width 98 height 49
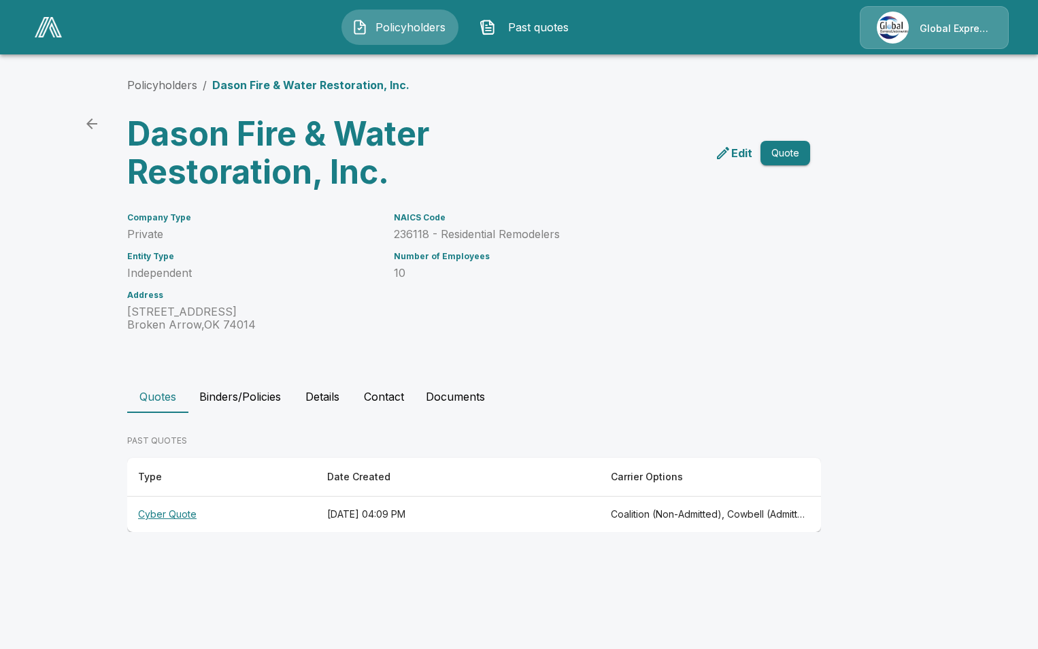
click at [158, 514] on th "Cyber Quote" at bounding box center [221, 515] width 189 height 36
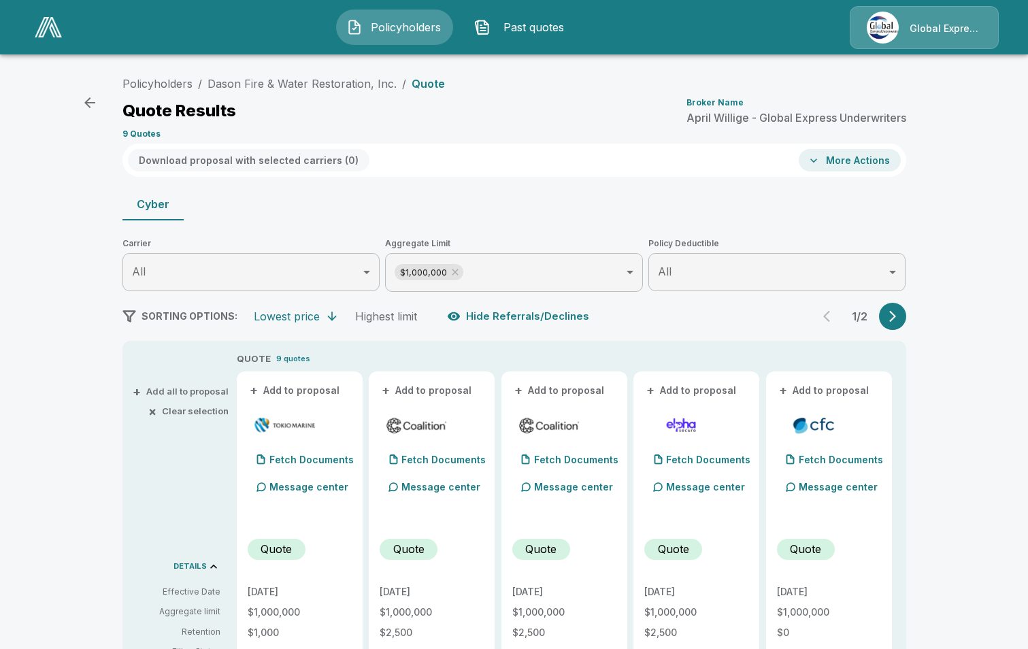
click at [323, 389] on button "+ Add to proposal" at bounding box center [295, 390] width 95 height 15
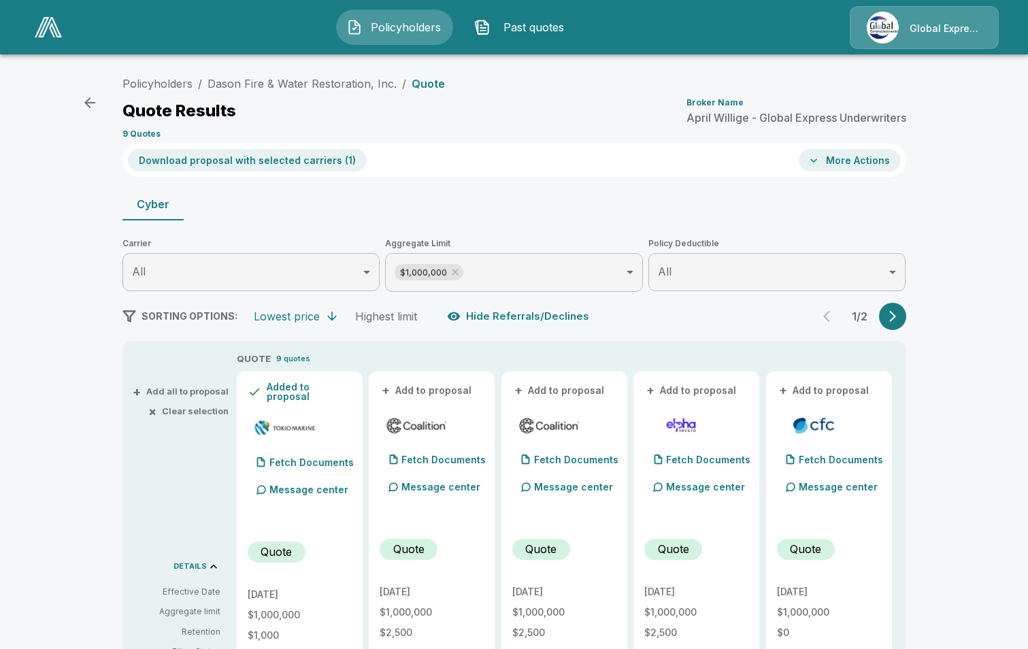
click at [424, 395] on button "+ Add to proposal" at bounding box center [427, 390] width 95 height 15
click at [542, 385] on button "+ Add to proposal" at bounding box center [559, 390] width 95 height 15
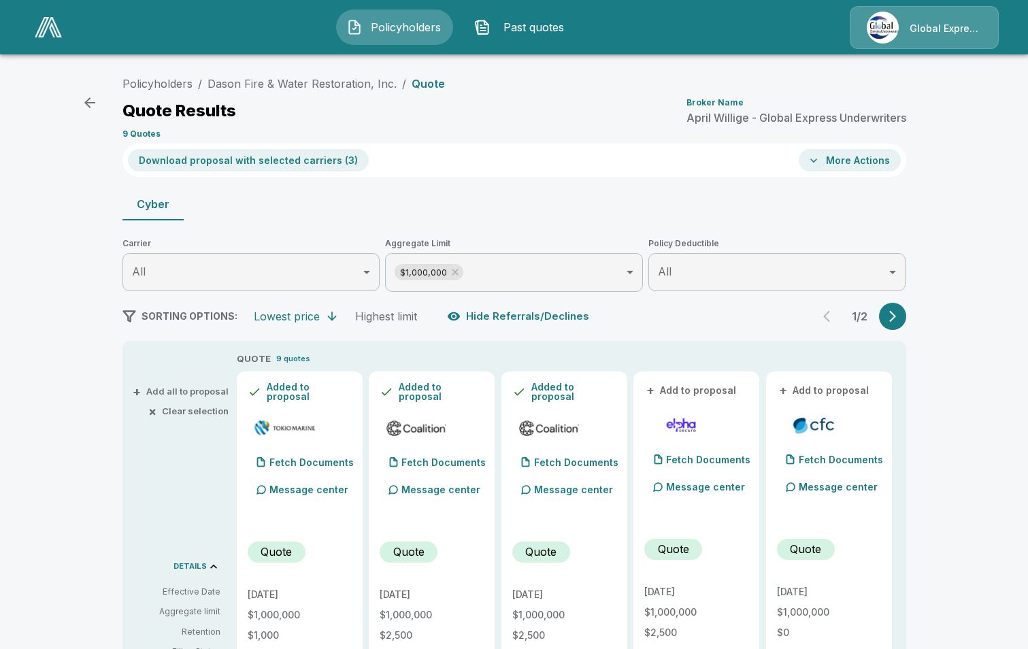
click at [834, 385] on button "+ Add to proposal" at bounding box center [824, 390] width 95 height 15
click at [274, 161] on button "Download proposal with selected carriers ( 4 )" at bounding box center [249, 160] width 242 height 22
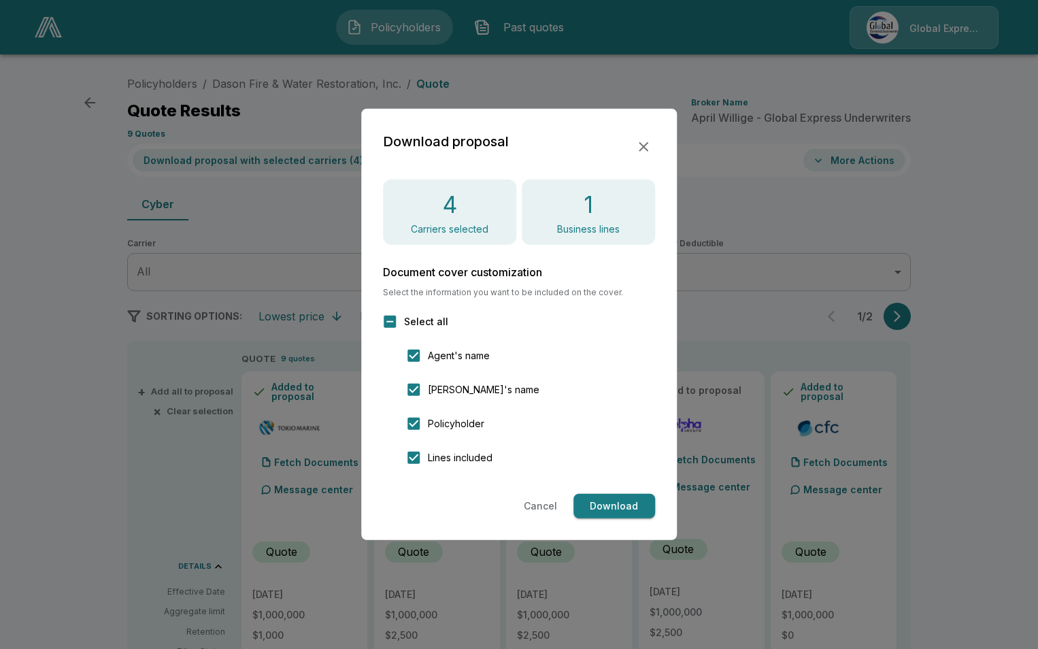
click at [608, 512] on button "Download" at bounding box center [615, 506] width 82 height 25
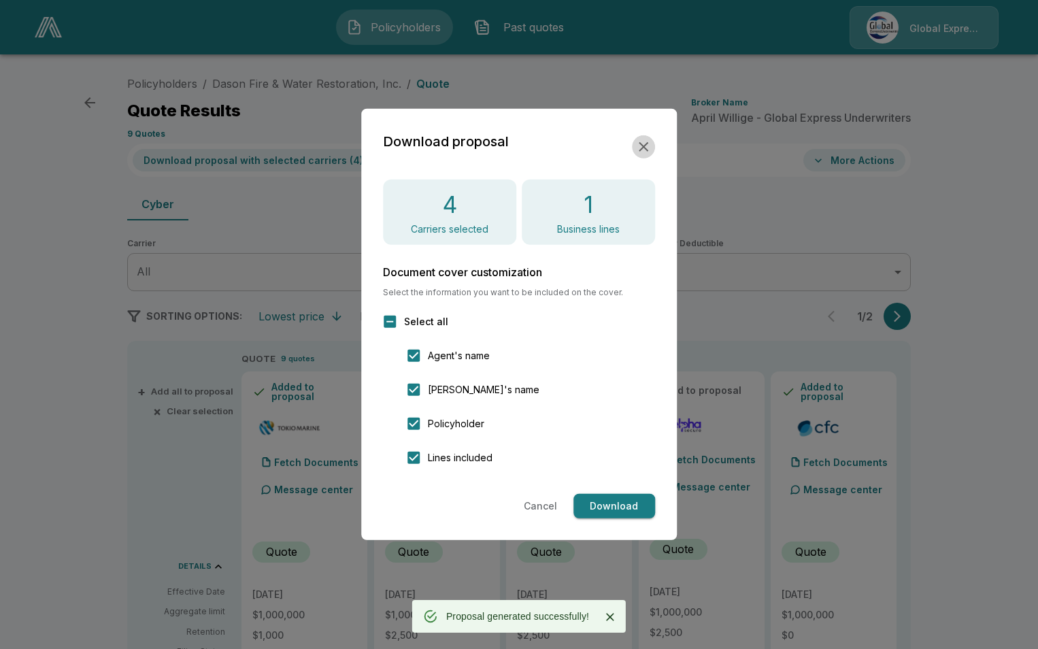
click at [646, 148] on icon "button" at bounding box center [644, 147] width 16 height 16
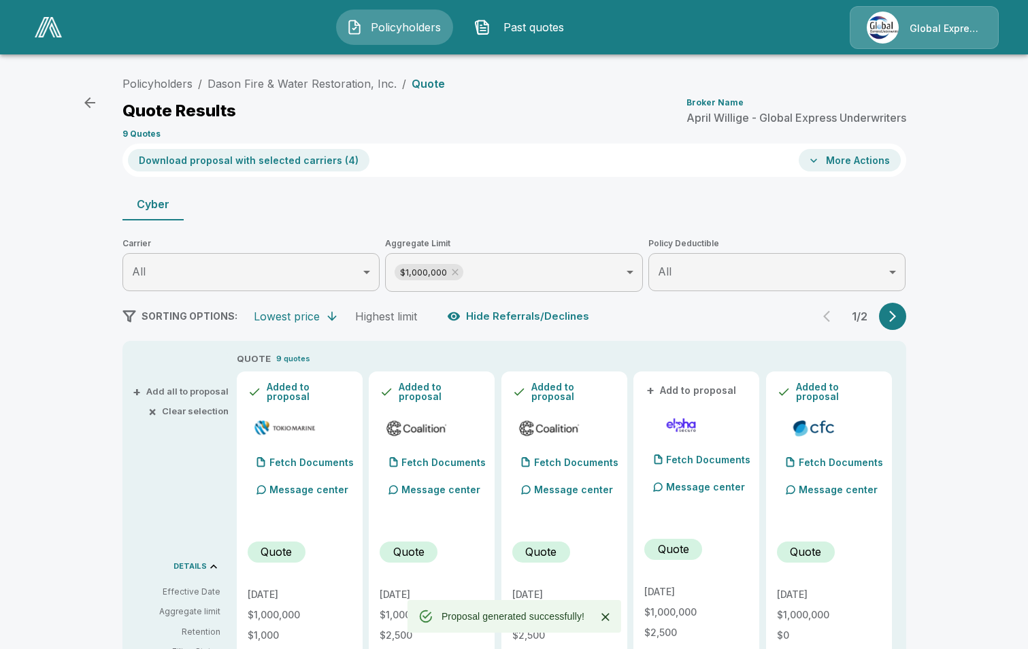
click at [849, 163] on button "More Actions" at bounding box center [850, 160] width 102 height 22
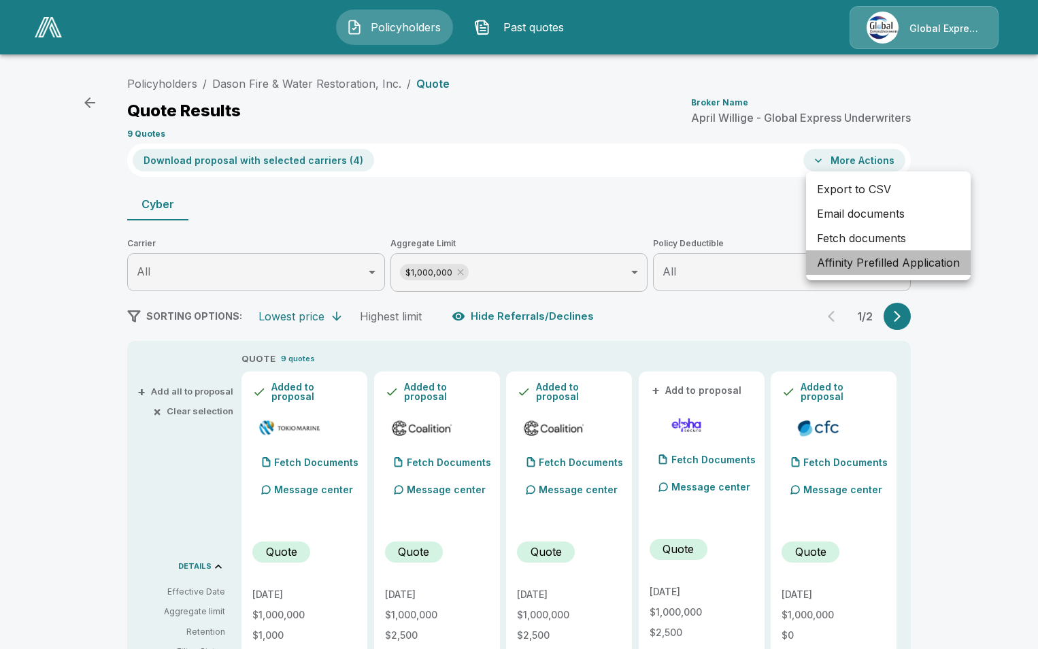
click at [841, 261] on li "Affinity Prefilled Application" at bounding box center [888, 262] width 165 height 24
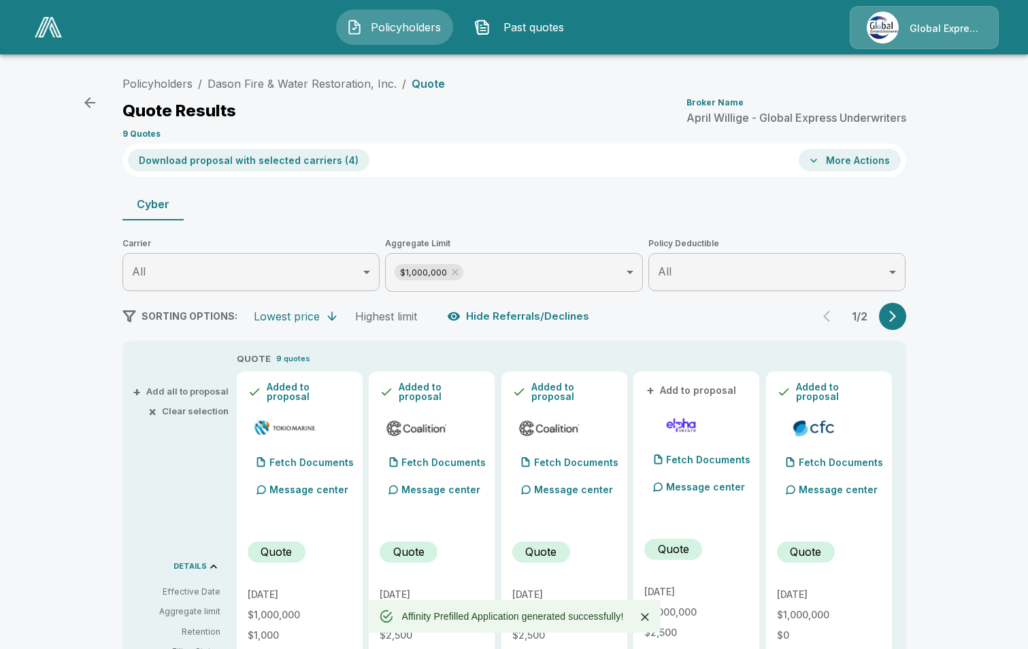
click at [889, 163] on button "More Actions" at bounding box center [850, 160] width 102 height 22
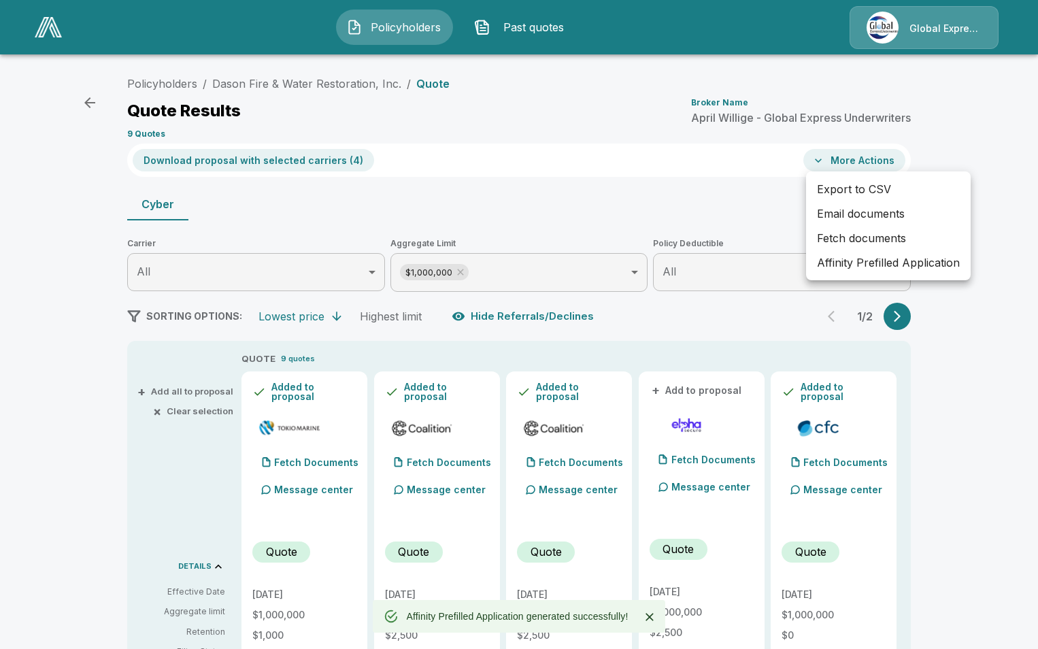
click at [867, 212] on li "Email documents" at bounding box center [888, 213] width 165 height 24
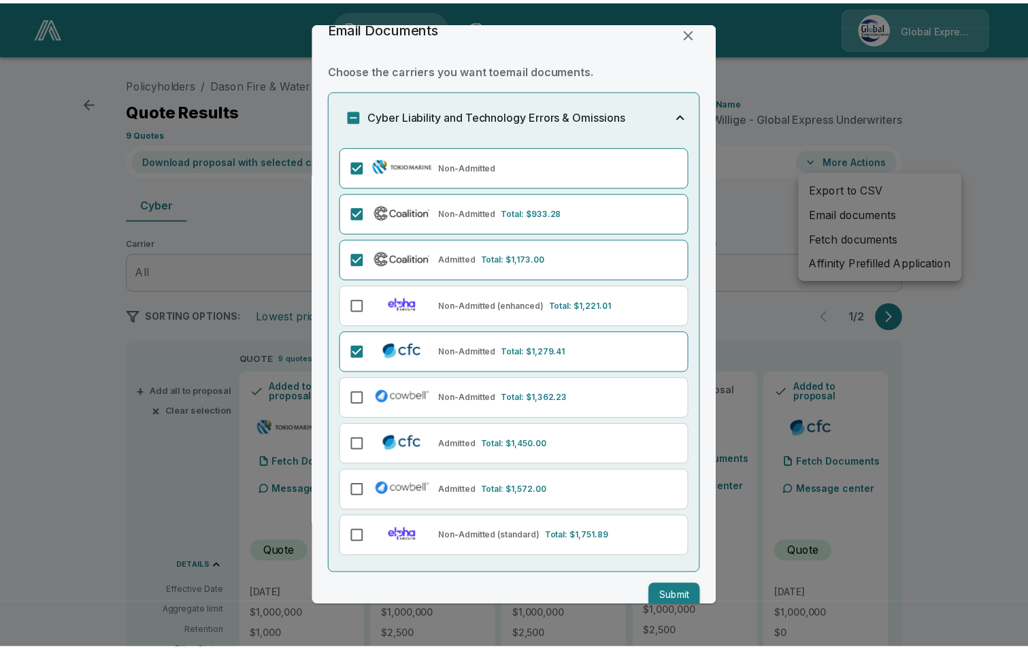
scroll to position [42, 0]
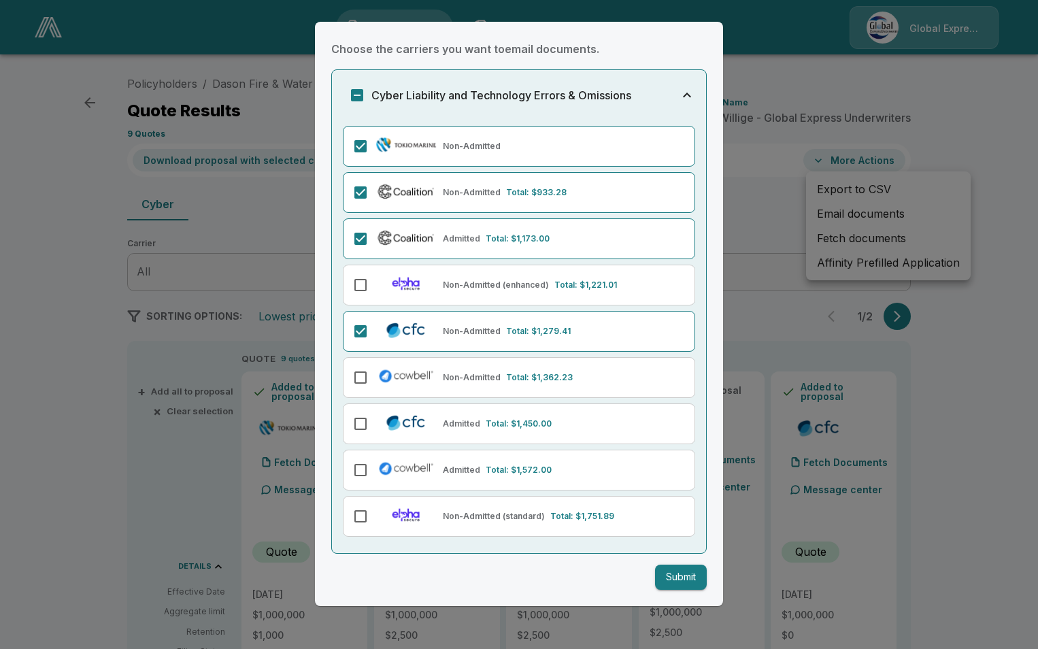
click at [657, 579] on button "Submit" at bounding box center [681, 577] width 52 height 25
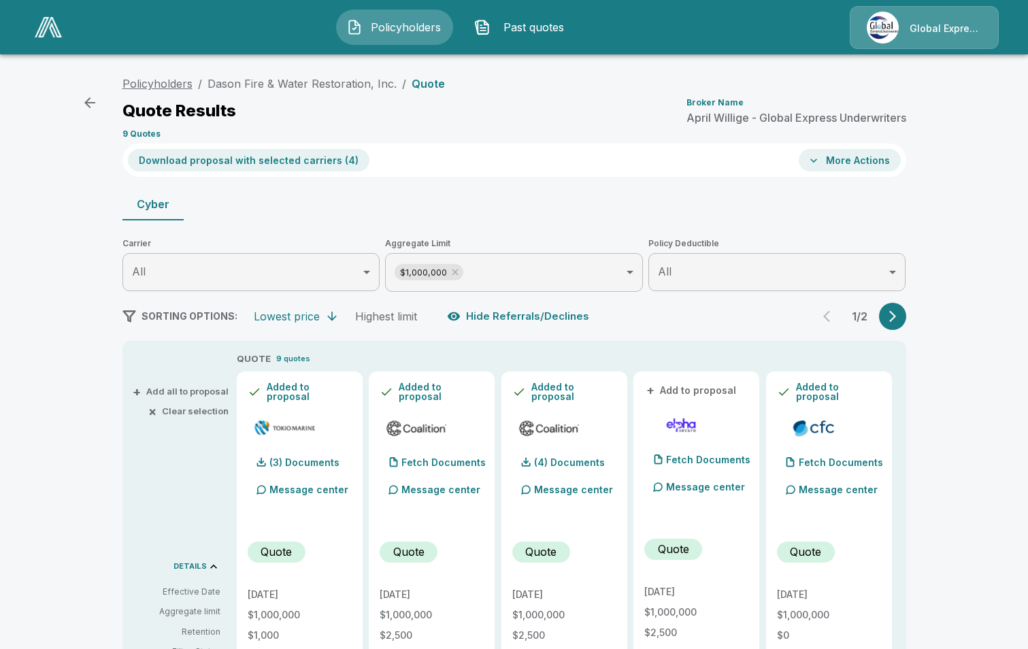
click at [159, 86] on link "Policyholders" at bounding box center [157, 84] width 70 height 14
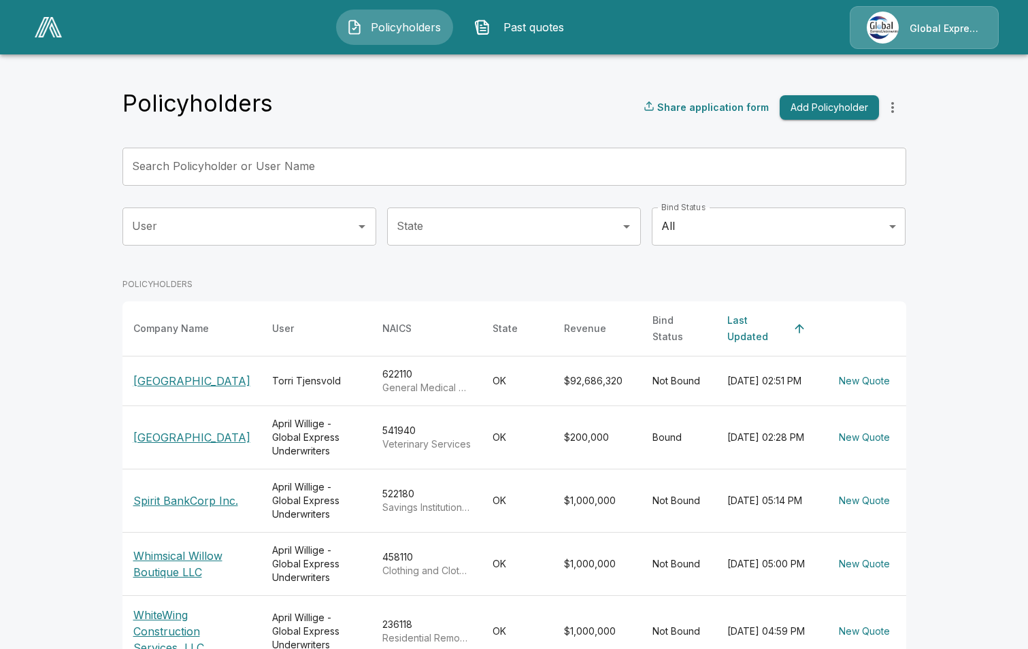
click at [323, 165] on input "Search Policyholder or User Name" at bounding box center [506, 167] width 769 height 38
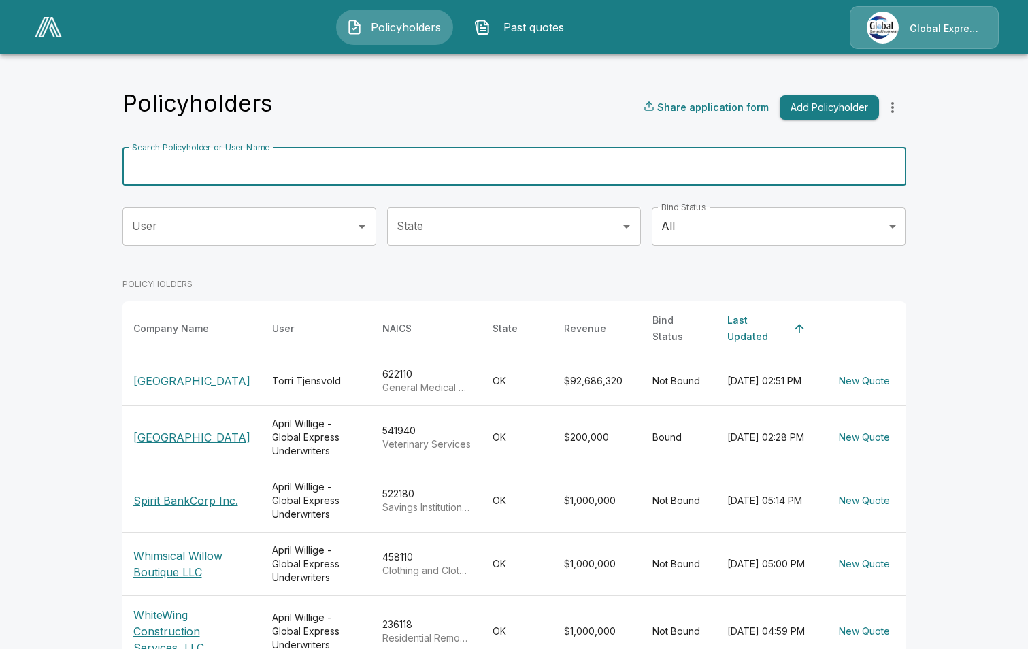
paste input "**********"
type input "**********"
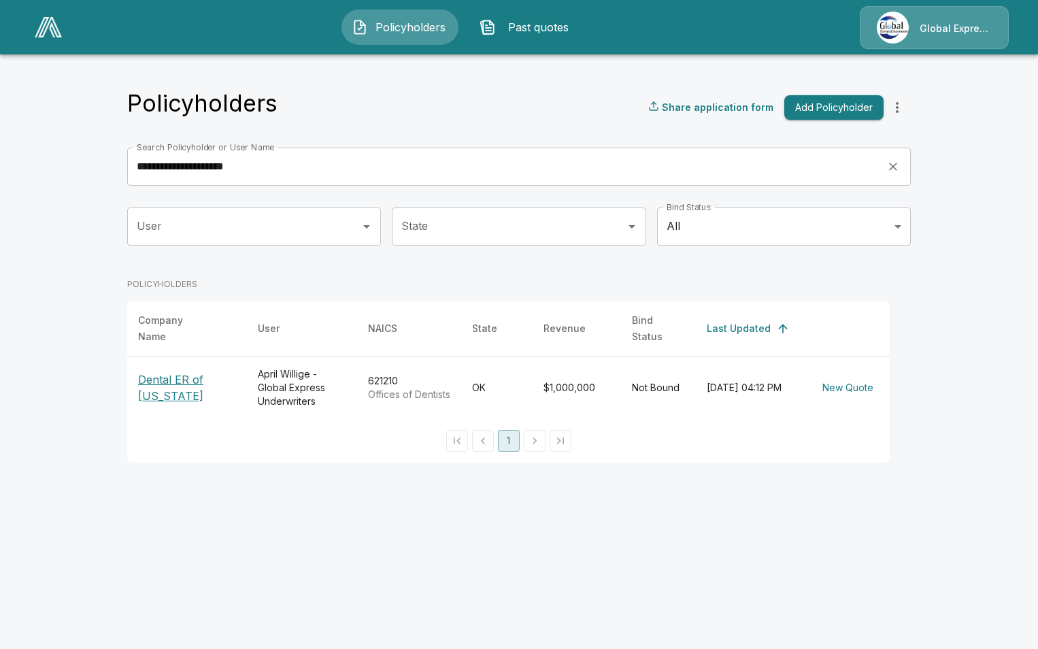
click at [147, 386] on p "Dental ER of [US_STATE]" at bounding box center [187, 388] width 98 height 33
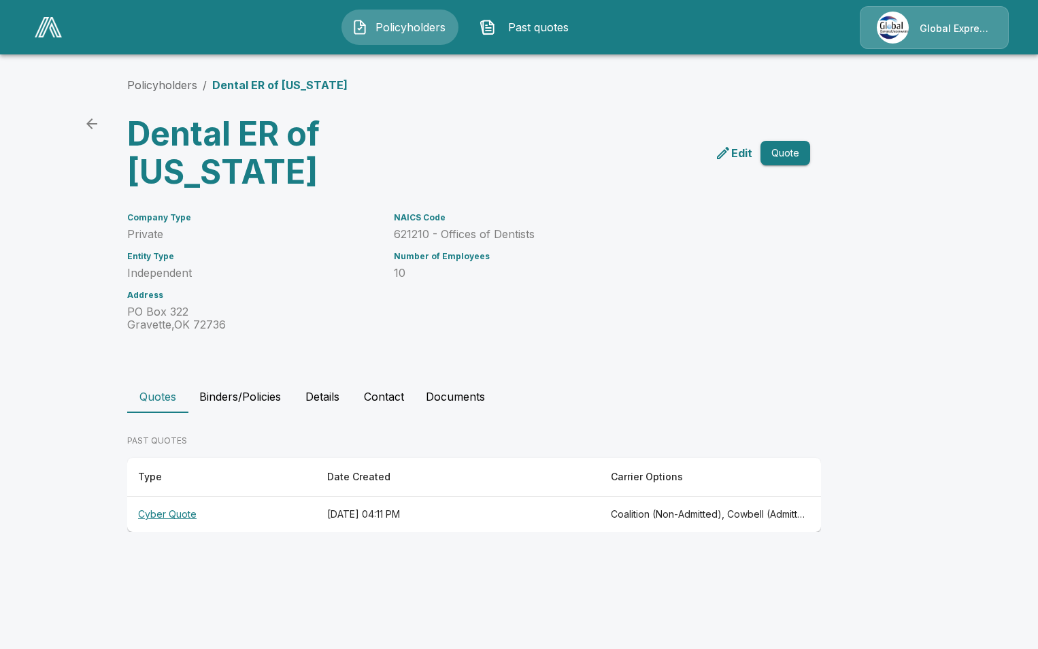
click at [178, 510] on th "Cyber Quote" at bounding box center [221, 515] width 189 height 36
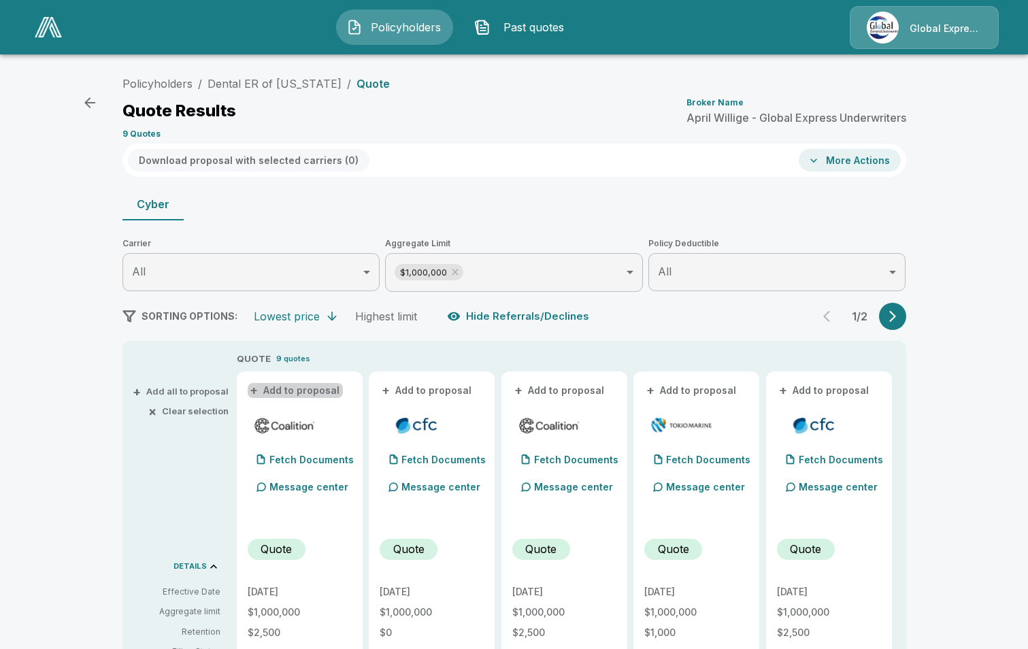
click at [314, 385] on button "+ Add to proposal" at bounding box center [295, 390] width 95 height 15
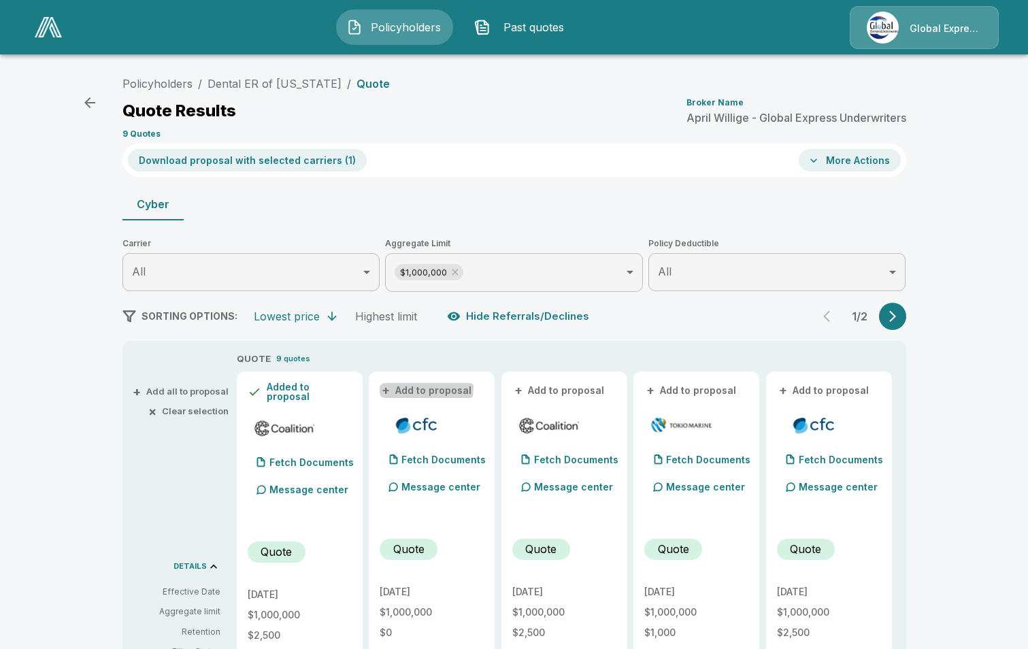
click at [422, 388] on button "+ Add to proposal" at bounding box center [427, 390] width 95 height 15
click at [414, 390] on button "- Remove" at bounding box center [403, 391] width 46 height 10
click at [556, 390] on button "+ Add to proposal" at bounding box center [559, 390] width 95 height 15
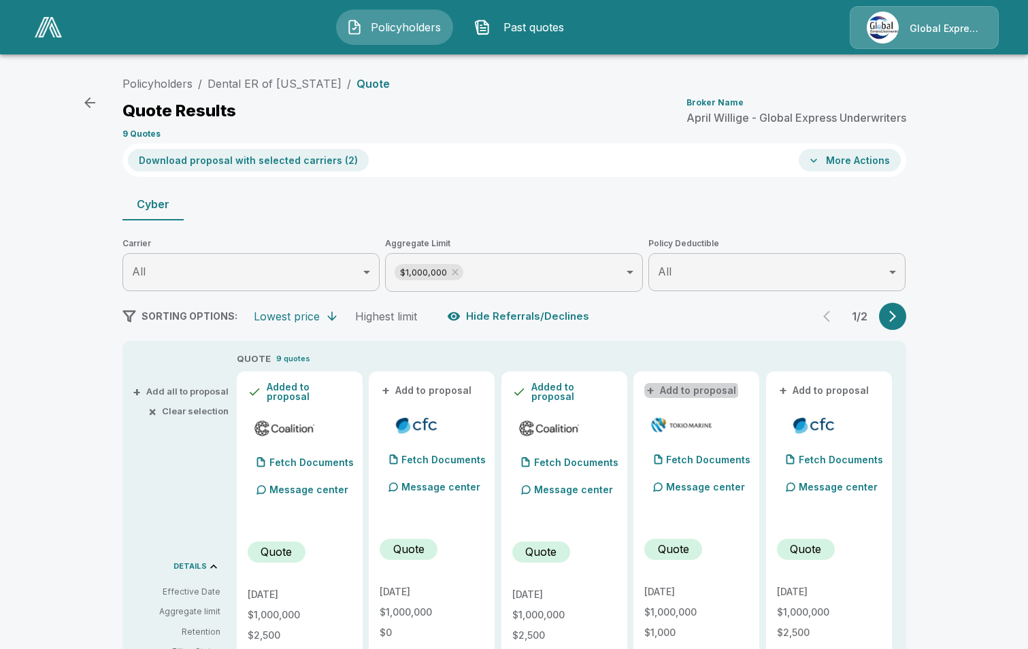
click at [693, 392] on button "+ Add to proposal" at bounding box center [691, 390] width 95 height 15
click at [844, 387] on button "+ Add to proposal" at bounding box center [824, 390] width 95 height 15
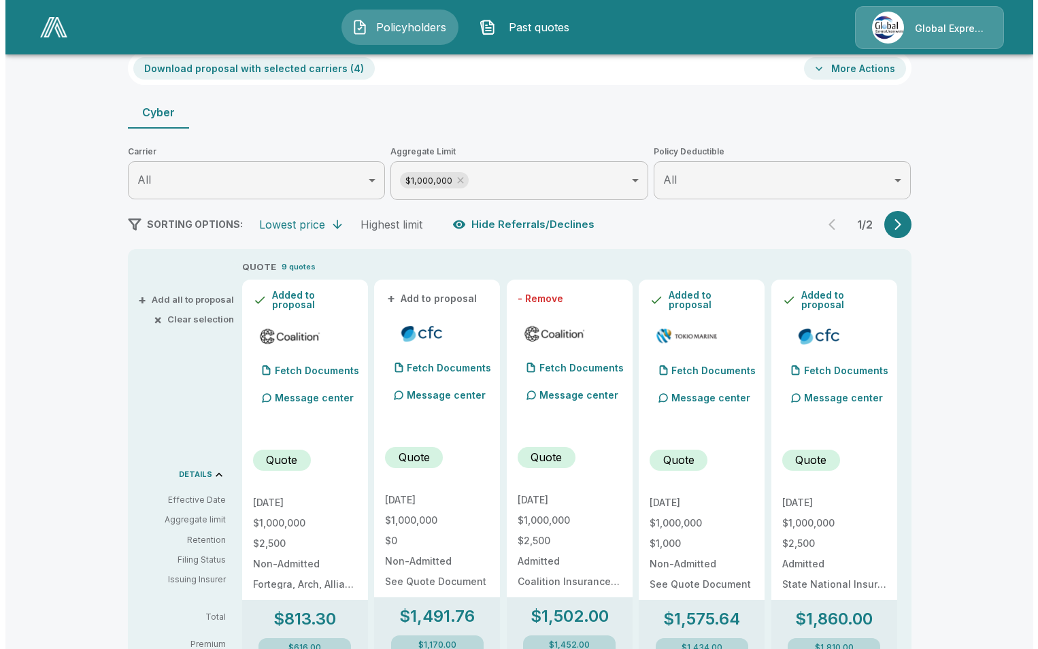
scroll to position [68, 0]
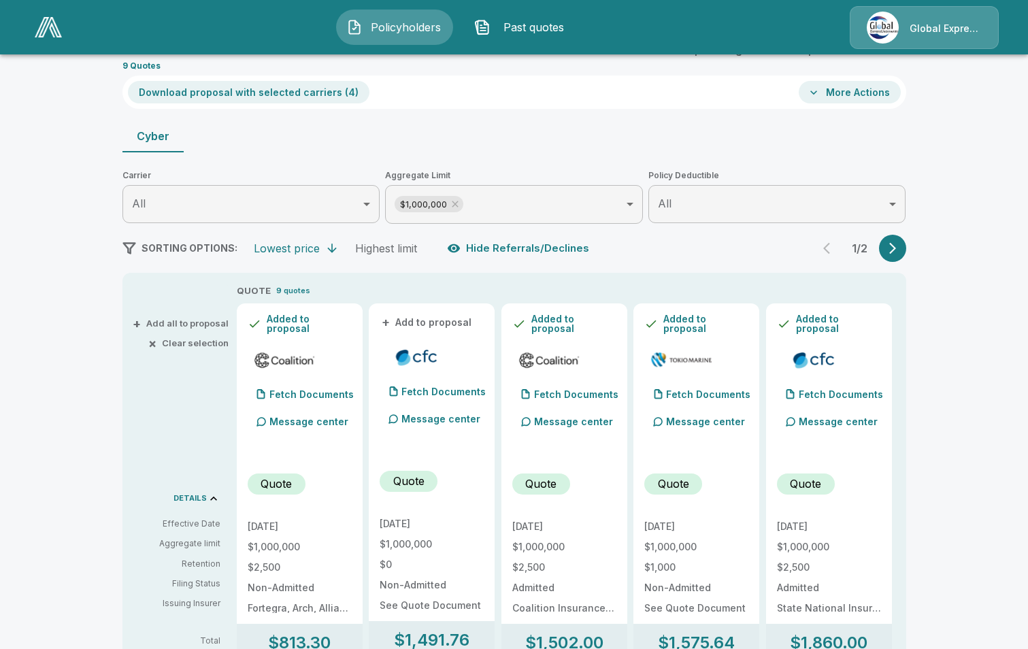
click at [279, 91] on button "Download proposal with selected carriers ( 4 )" at bounding box center [249, 92] width 242 height 22
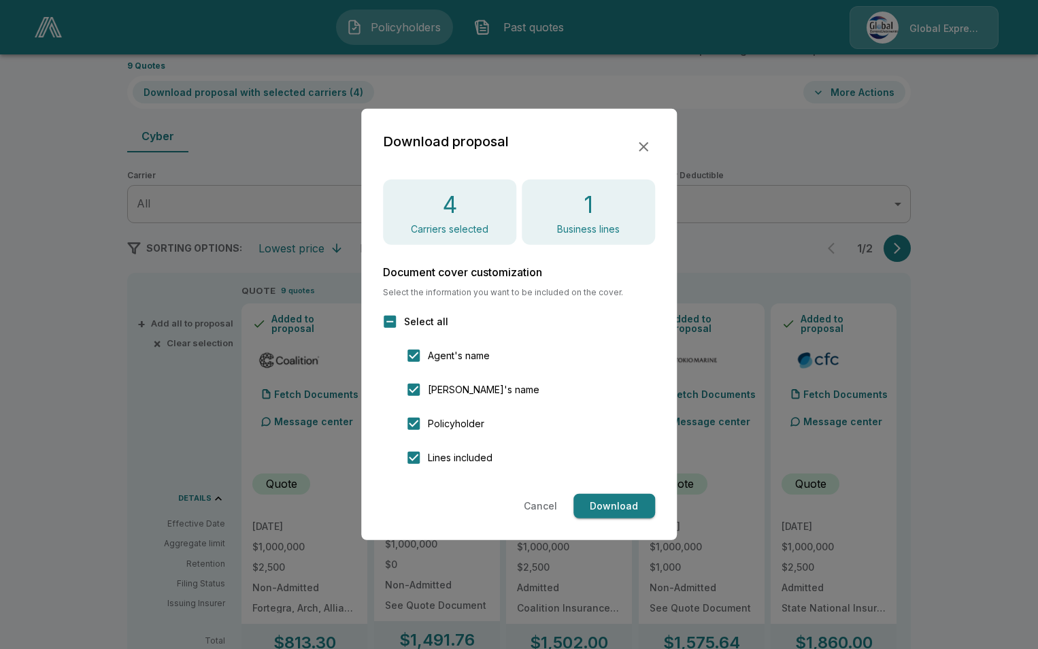
click at [625, 515] on button "Download" at bounding box center [615, 506] width 82 height 25
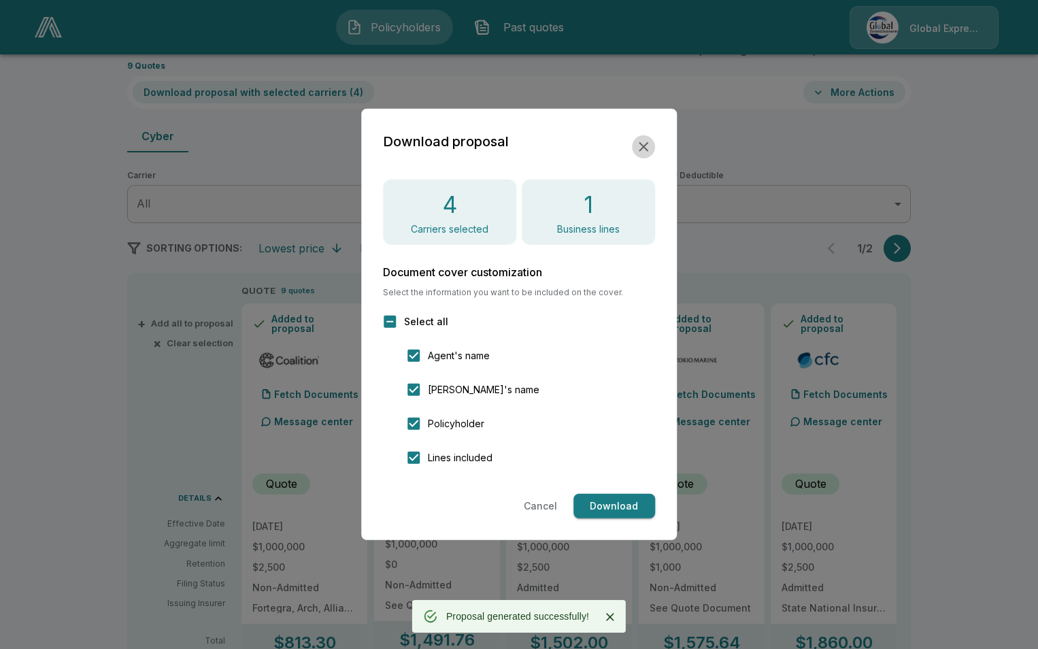
drag, startPoint x: 639, startPoint y: 139, endPoint x: 836, endPoint y: 118, distance: 197.7
click at [639, 139] on icon "button" at bounding box center [644, 147] width 16 height 16
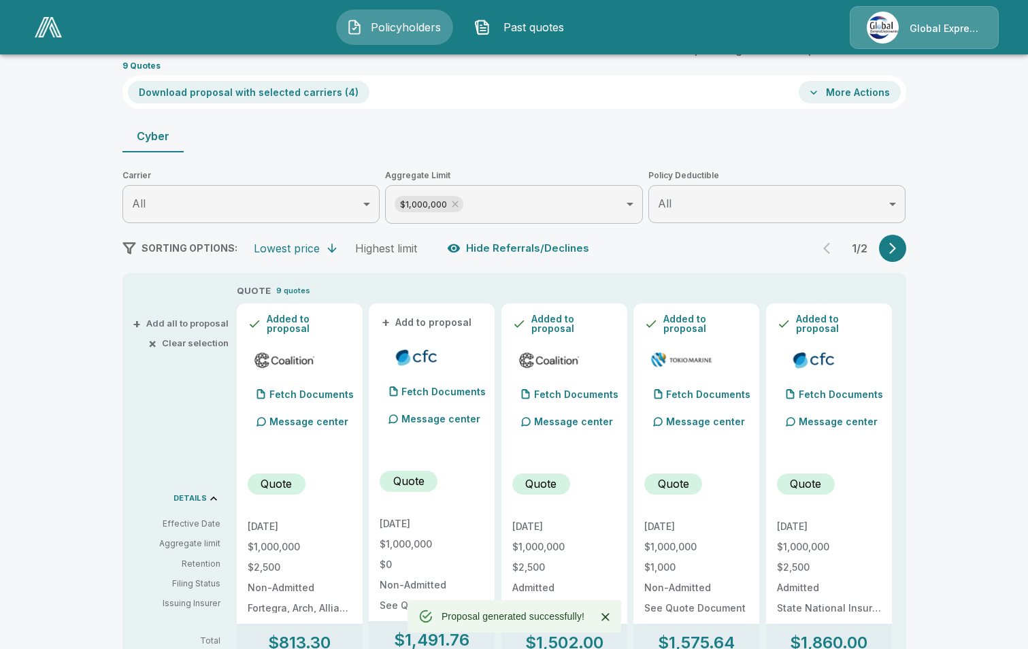
click at [880, 84] on button "More Actions" at bounding box center [850, 92] width 102 height 22
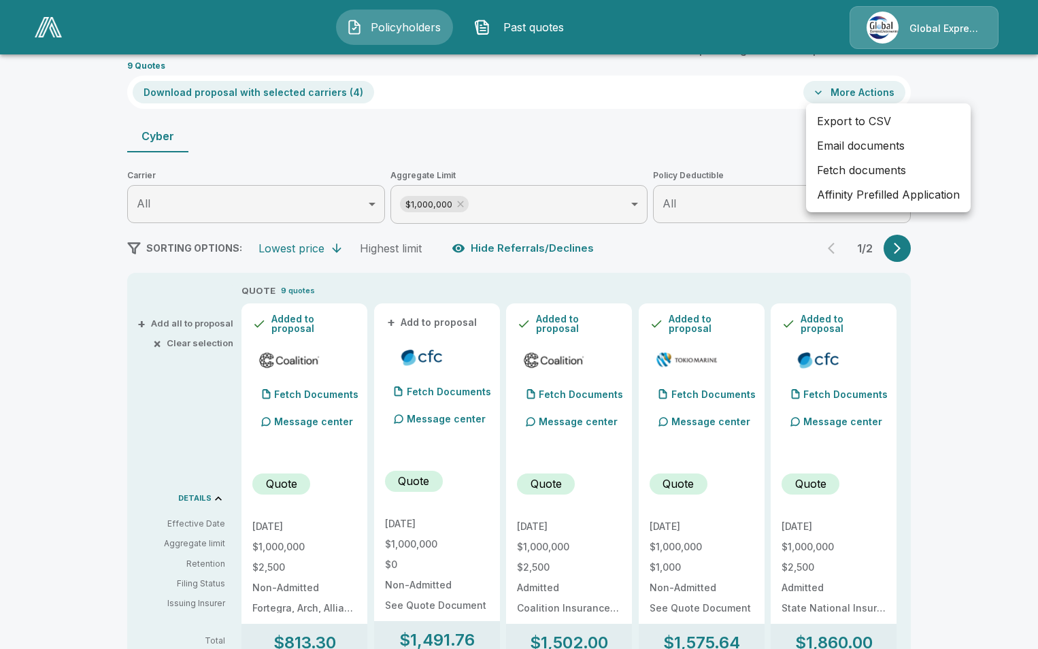
click at [853, 193] on li "Affinity Prefilled Application" at bounding box center [888, 194] width 165 height 24
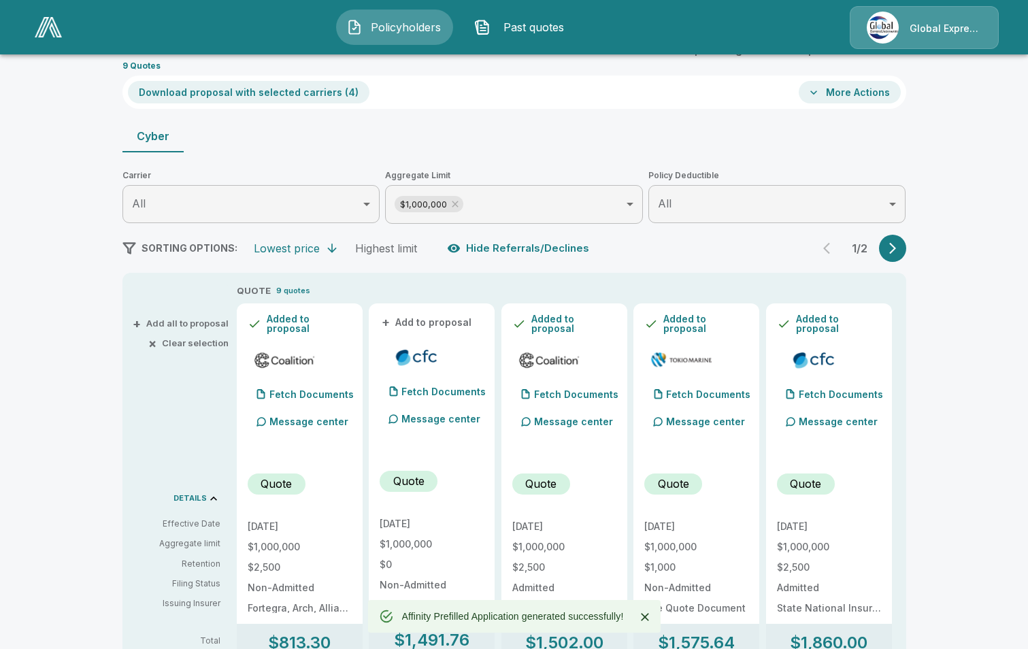
click at [869, 95] on button "More Actions" at bounding box center [850, 92] width 102 height 22
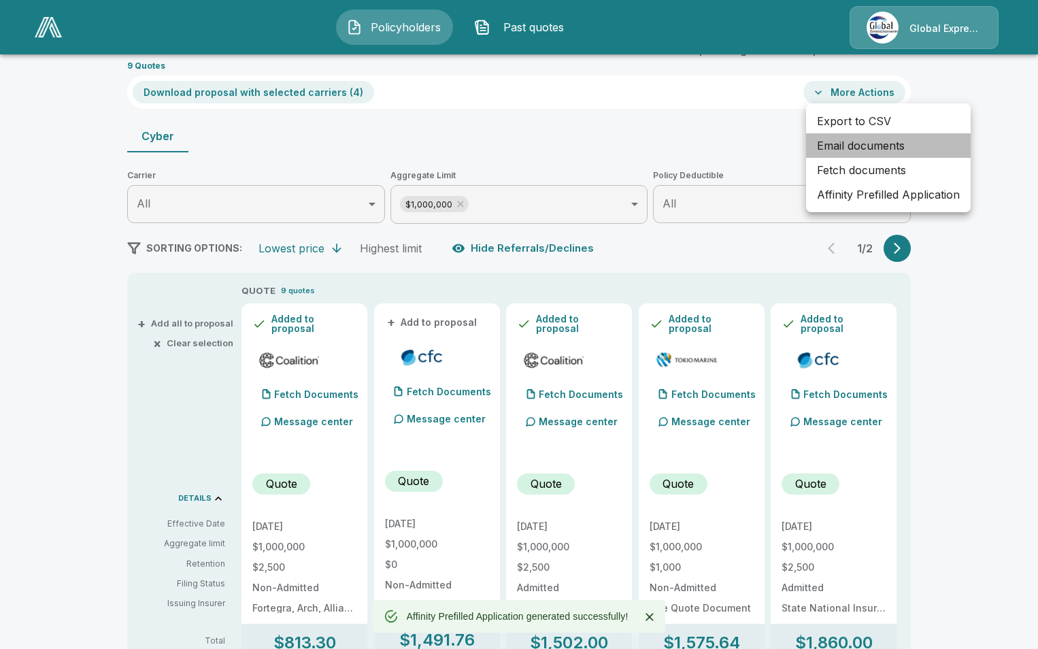
click at [825, 146] on li "Email documents" at bounding box center [888, 145] width 165 height 24
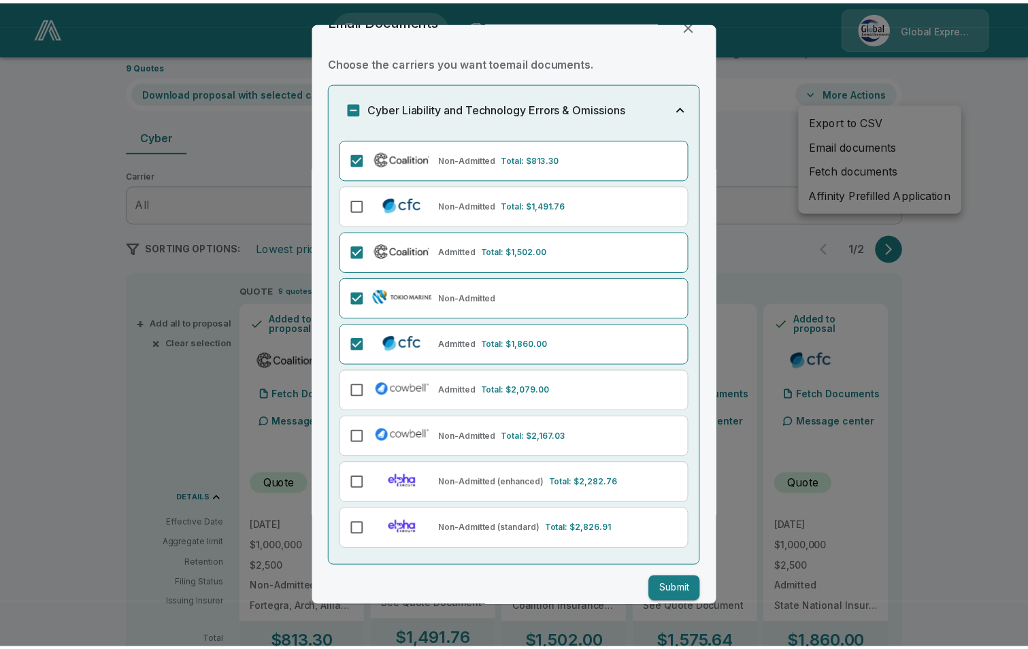
scroll to position [42, 0]
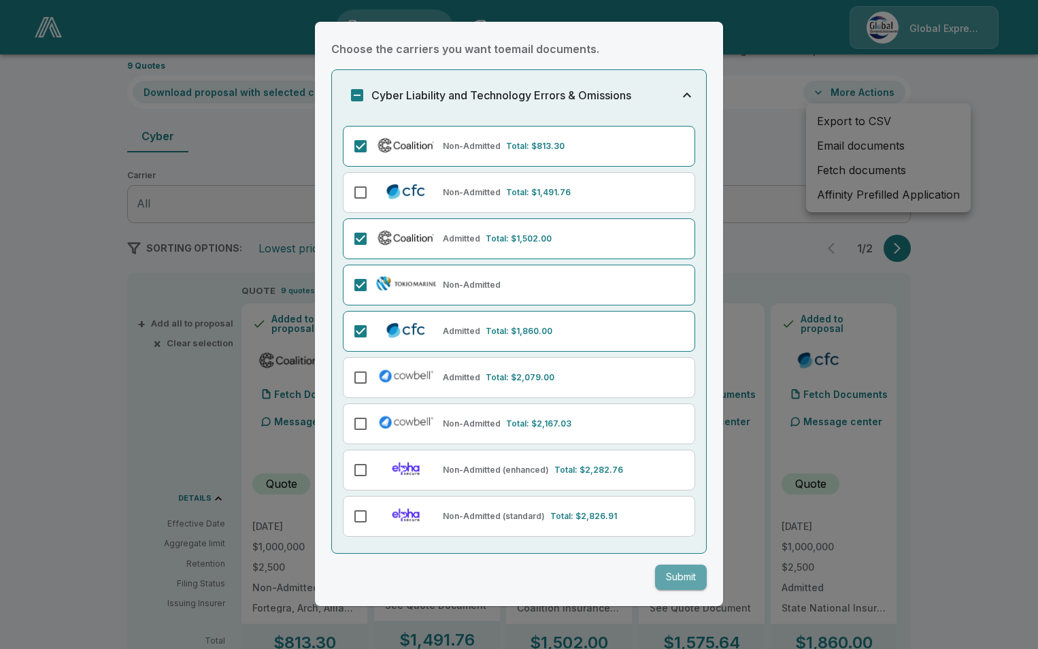
click at [673, 572] on button "Submit" at bounding box center [681, 577] width 52 height 25
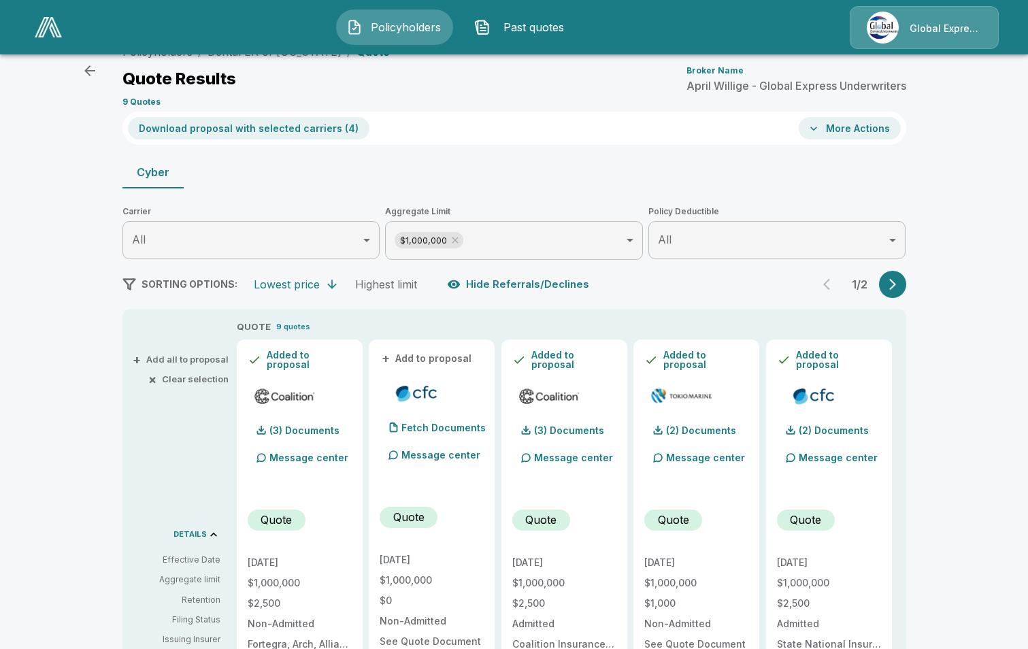
scroll to position [0, 0]
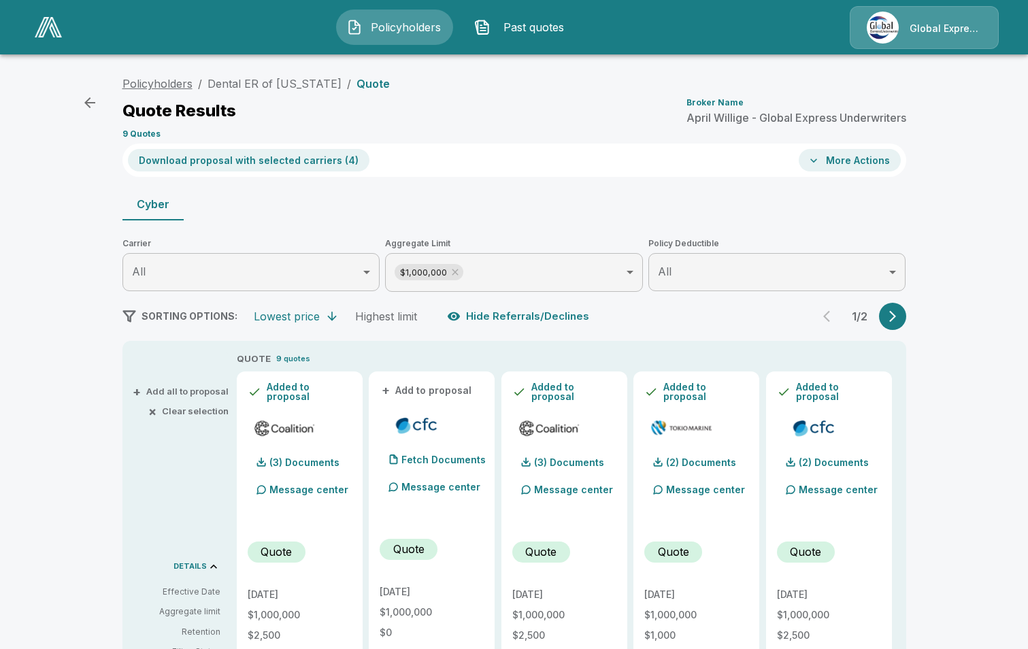
click at [162, 84] on link "Policyholders" at bounding box center [157, 84] width 70 height 14
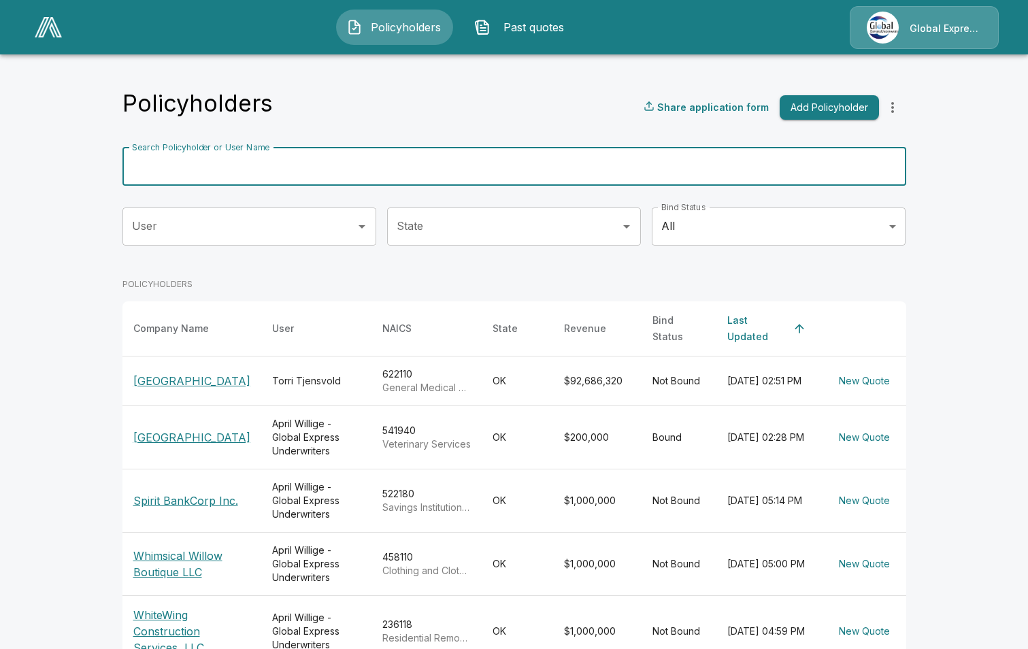
click at [397, 154] on input "Search Policyholder or User Name" at bounding box center [506, 167] width 769 height 38
paste input "**********"
type input "**********"
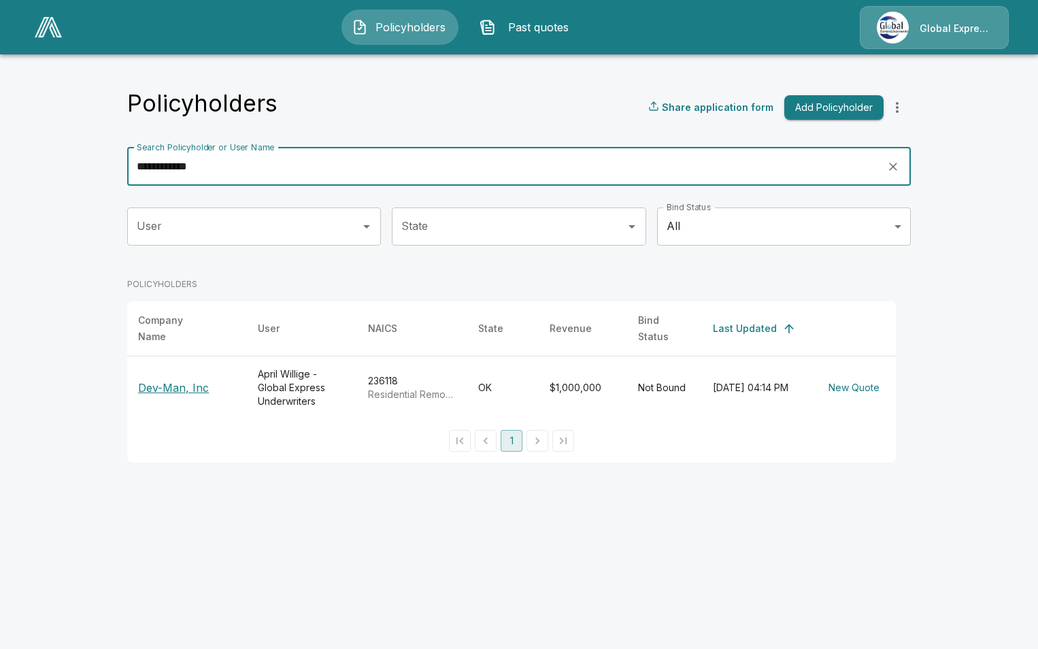
click at [150, 380] on p "Dev-Man, Inc" at bounding box center [187, 388] width 98 height 16
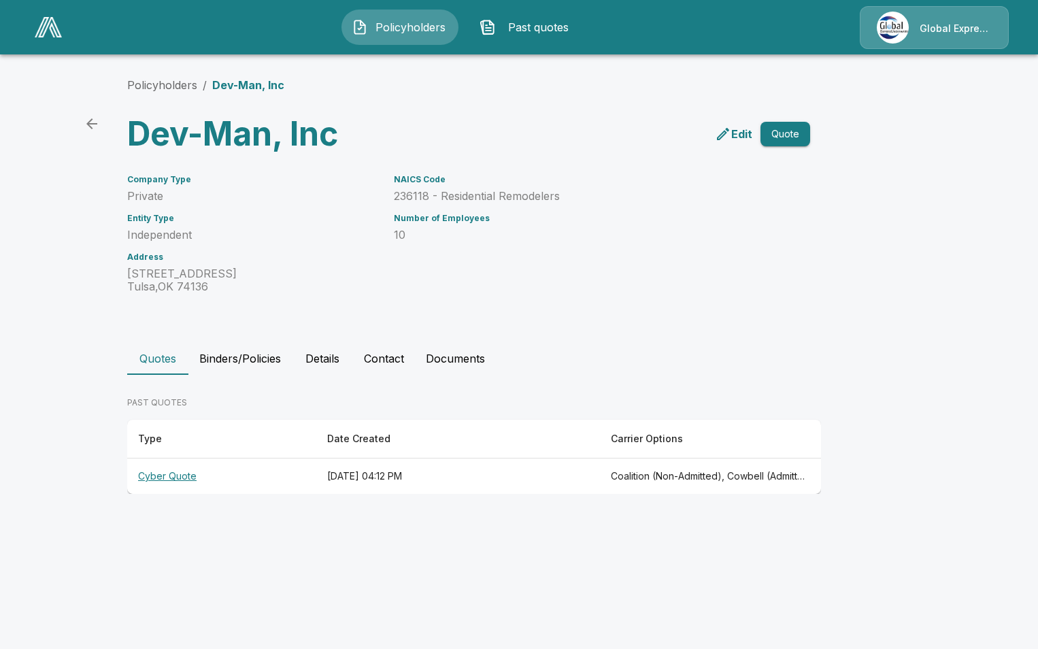
click at [159, 473] on th "Cyber Quote" at bounding box center [221, 477] width 189 height 36
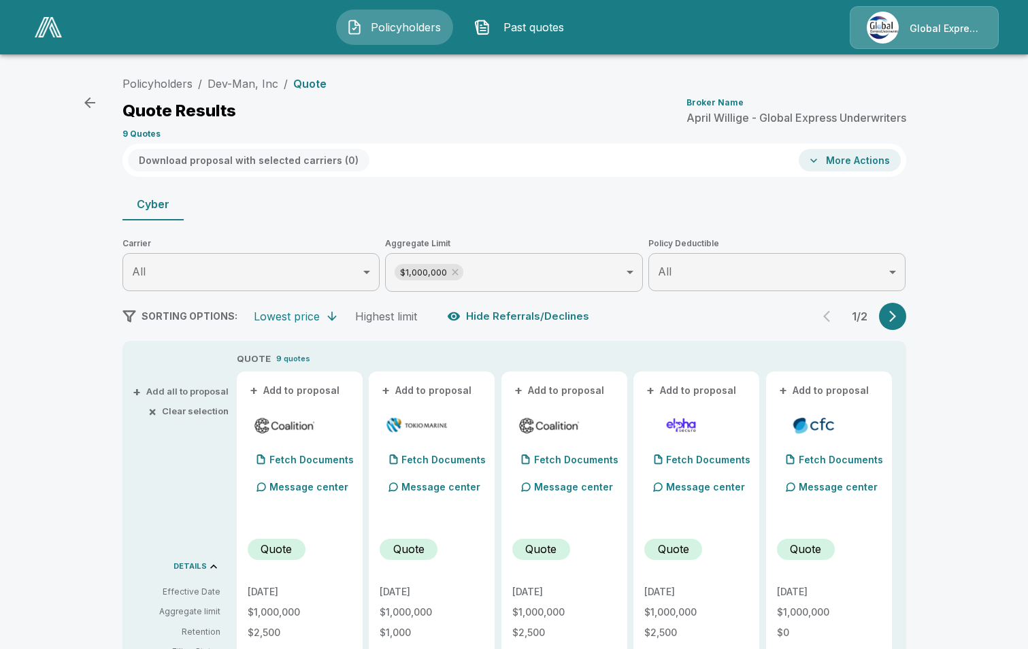
click at [294, 392] on button "+ Add to proposal" at bounding box center [295, 390] width 95 height 15
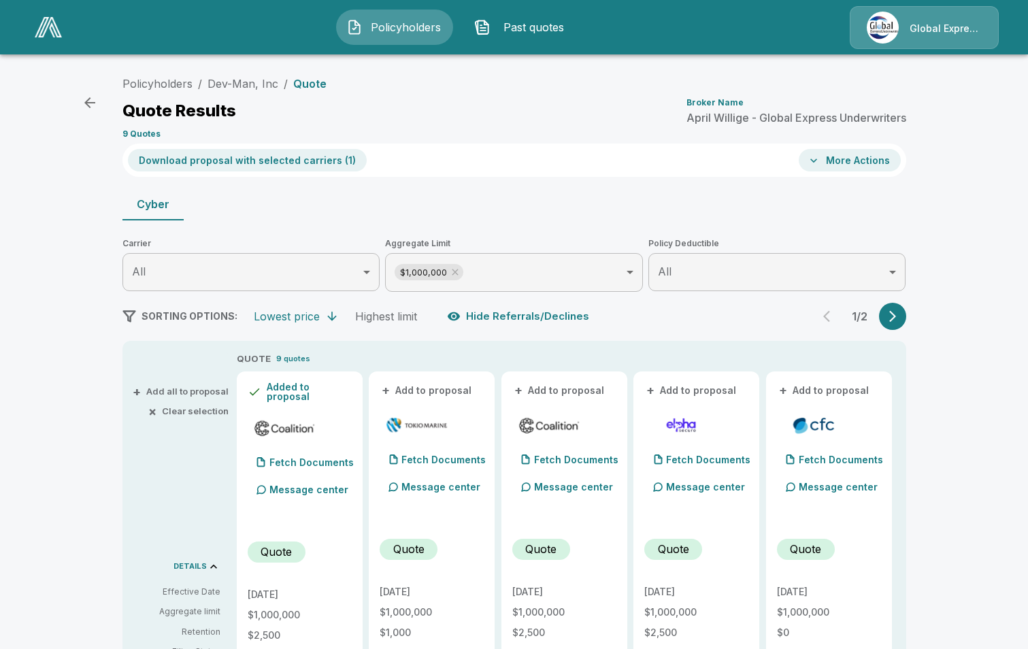
click at [417, 387] on button "+ Add to proposal" at bounding box center [427, 390] width 95 height 15
drag, startPoint x: 557, startPoint y: 393, endPoint x: 791, endPoint y: 399, distance: 234.8
click at [559, 393] on button "+ Add to proposal" at bounding box center [559, 390] width 95 height 15
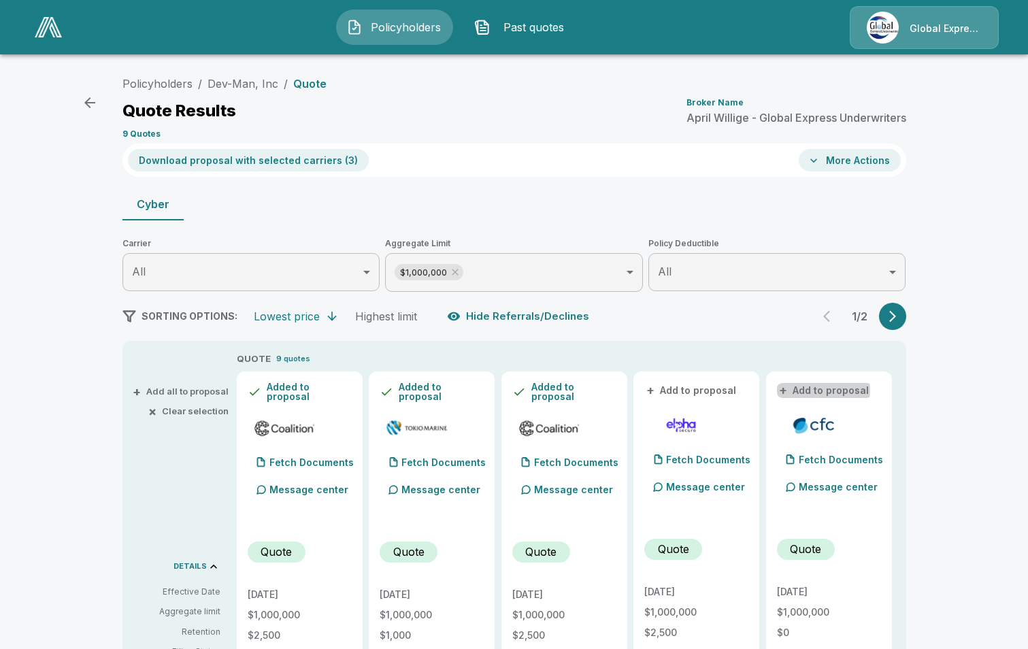
click at [821, 391] on button "+ Add to proposal" at bounding box center [824, 390] width 95 height 15
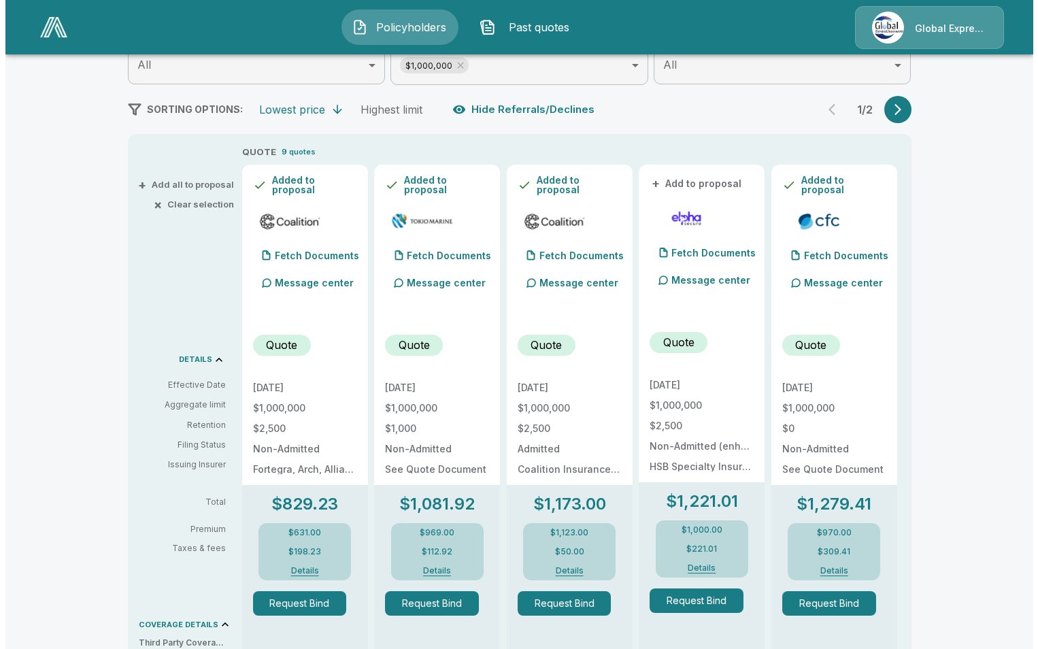
scroll to position [84, 0]
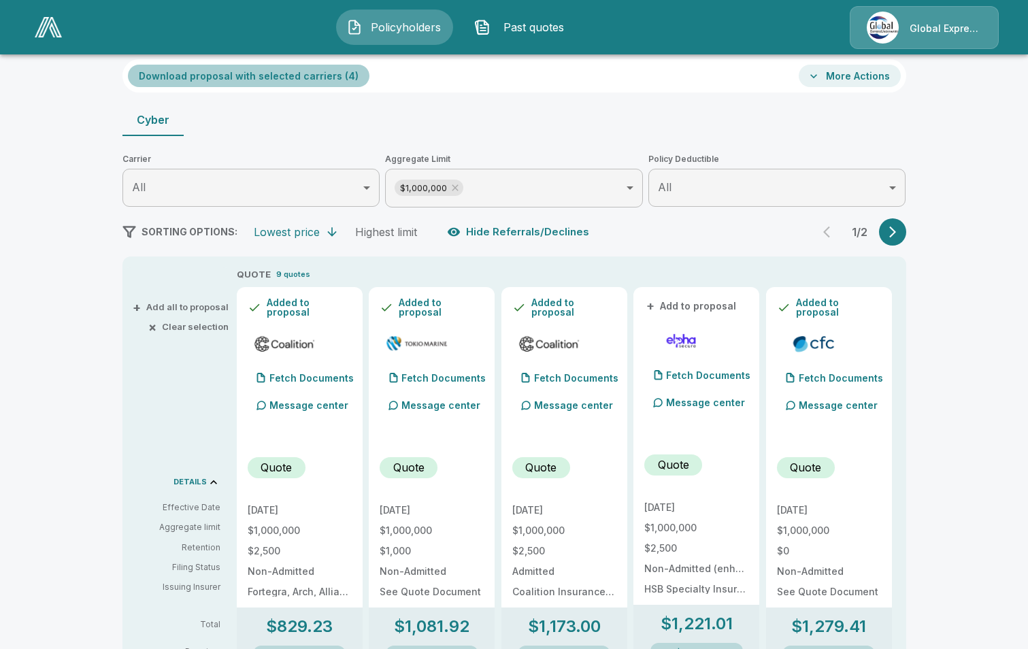
click at [287, 76] on button "Download proposal with selected carriers ( 4 )" at bounding box center [249, 76] width 242 height 22
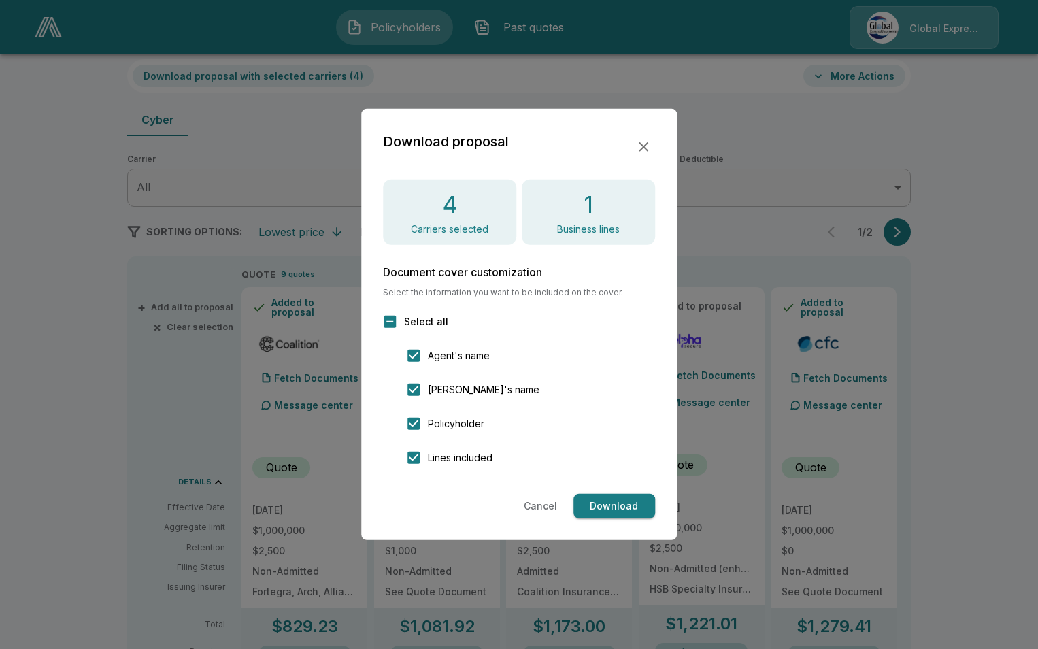
click at [621, 503] on button "Download" at bounding box center [615, 506] width 82 height 25
click at [639, 142] on icon "button" at bounding box center [644, 147] width 16 height 16
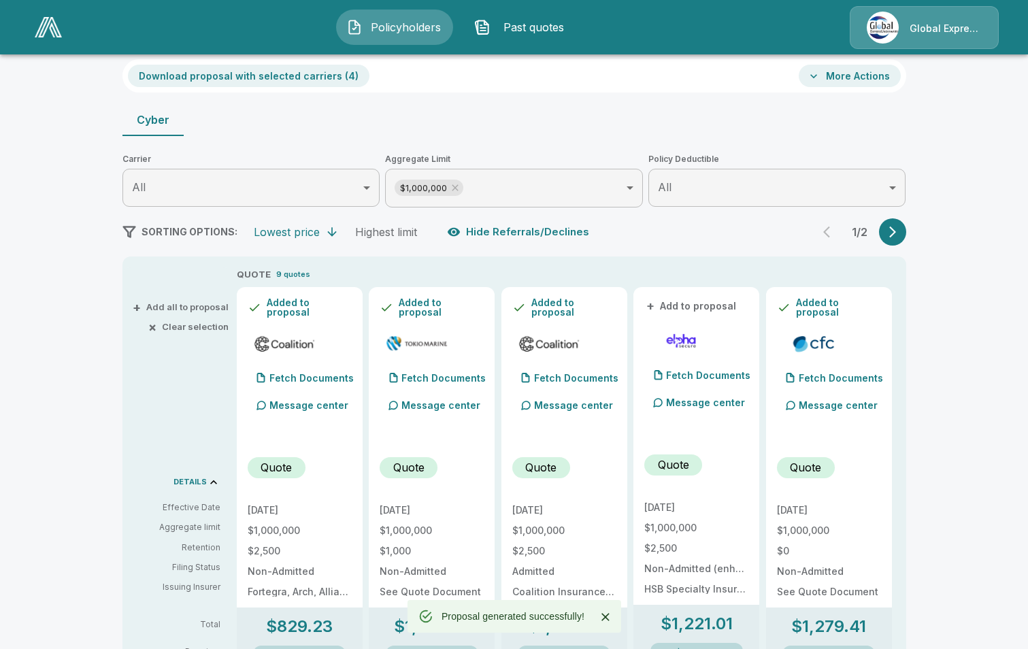
click at [862, 81] on button "More Actions" at bounding box center [850, 76] width 102 height 22
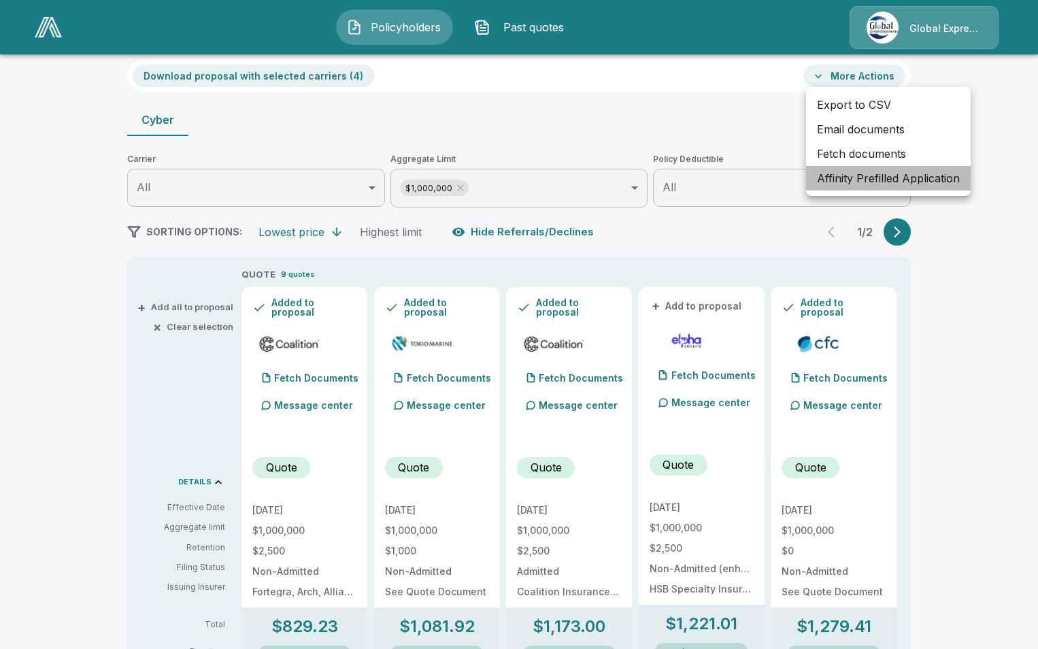
click at [838, 182] on li "Affinity Prefilled Application" at bounding box center [888, 178] width 165 height 24
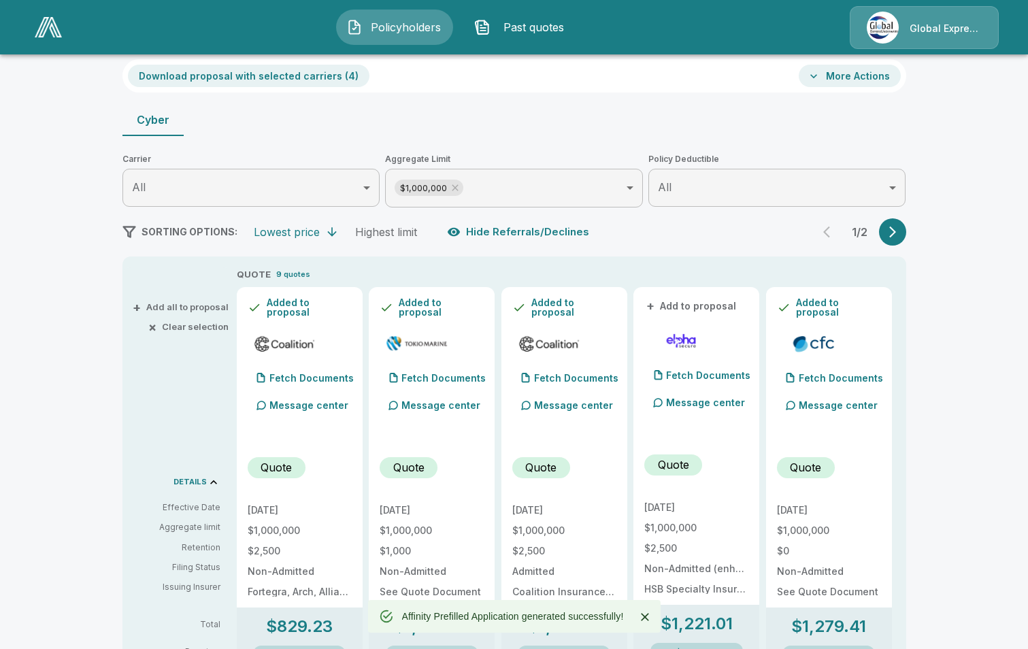
click at [864, 76] on button "More Actions" at bounding box center [850, 76] width 102 height 22
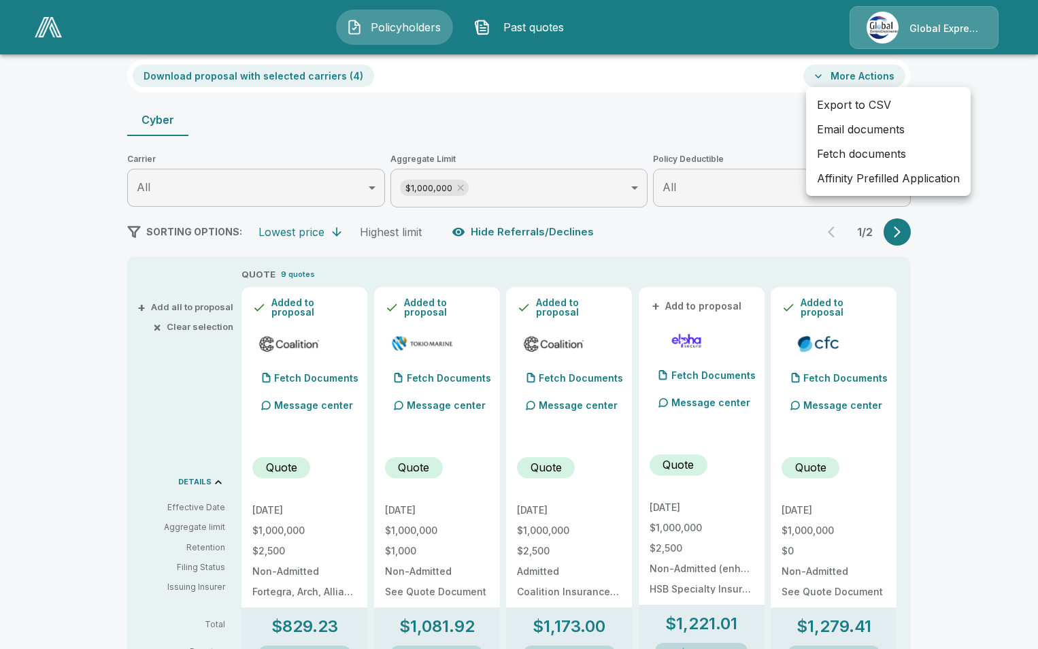
click at [855, 127] on li "Email documents" at bounding box center [888, 129] width 165 height 24
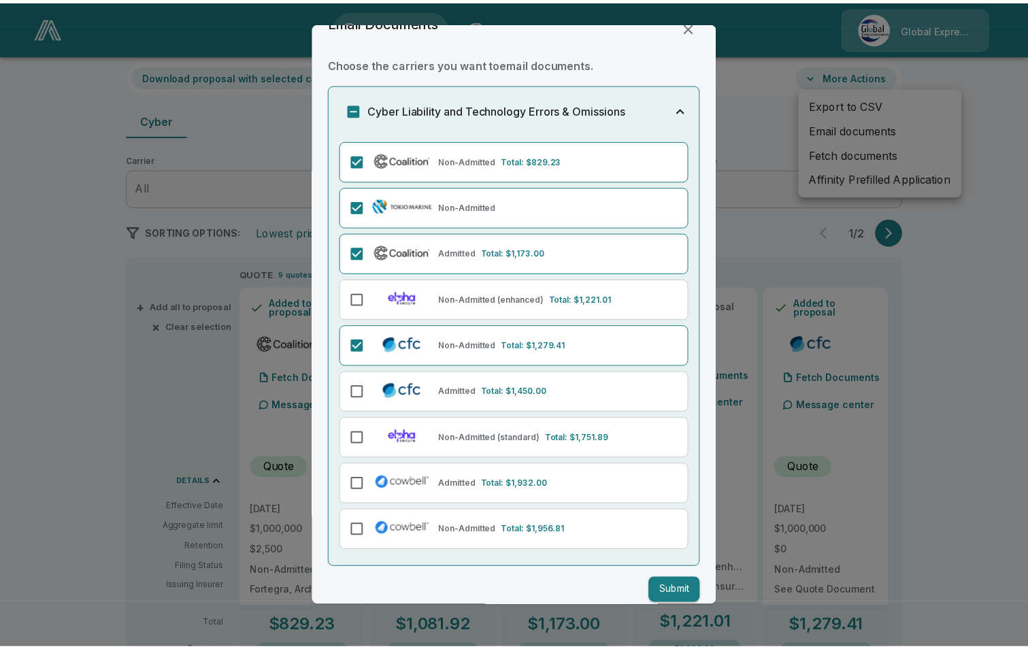
scroll to position [42, 0]
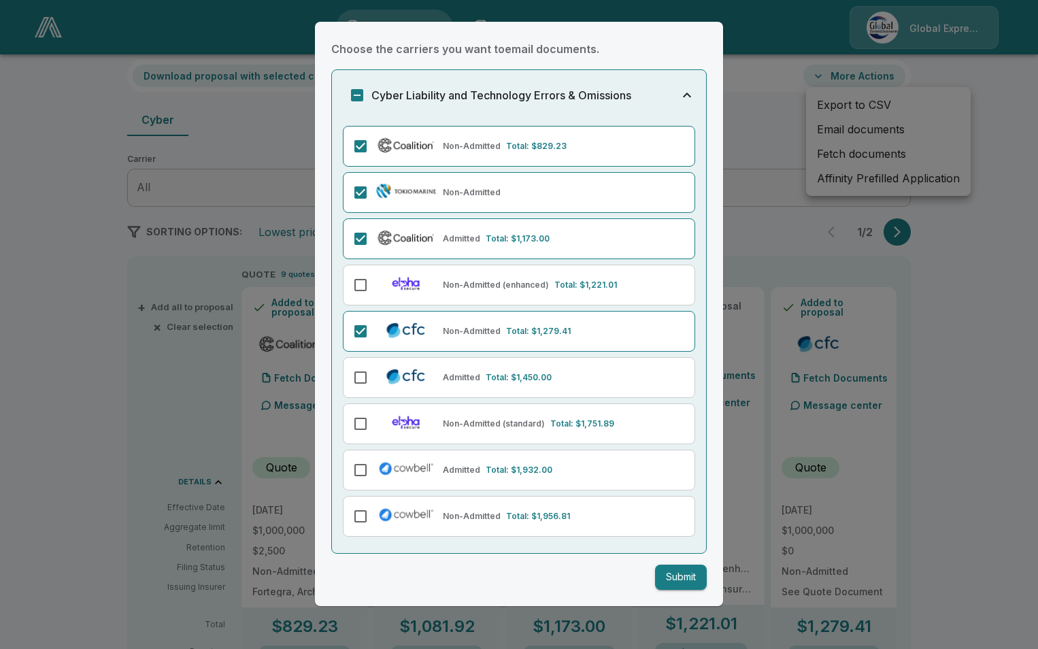
click at [655, 580] on button "Submit" at bounding box center [681, 577] width 52 height 25
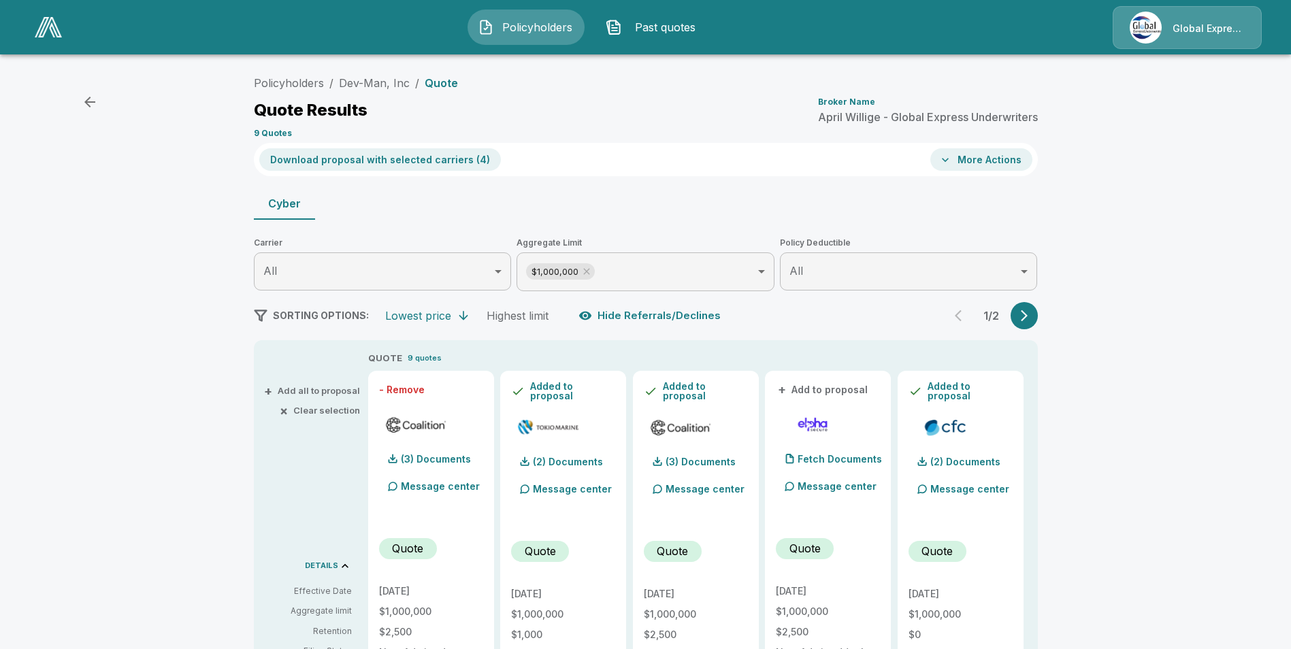
scroll to position [0, 0]
click at [295, 82] on link "Policyholders" at bounding box center [289, 84] width 70 height 14
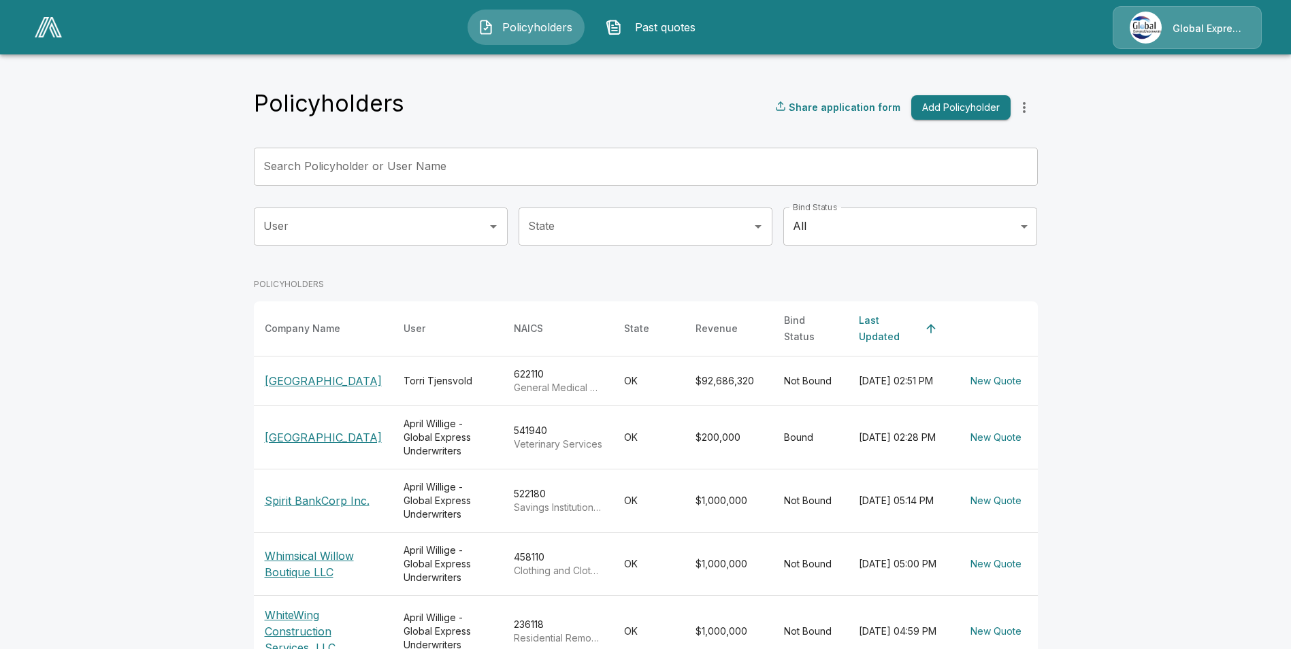
click at [528, 172] on input "Search Policyholder or User Name" at bounding box center [638, 167] width 769 height 38
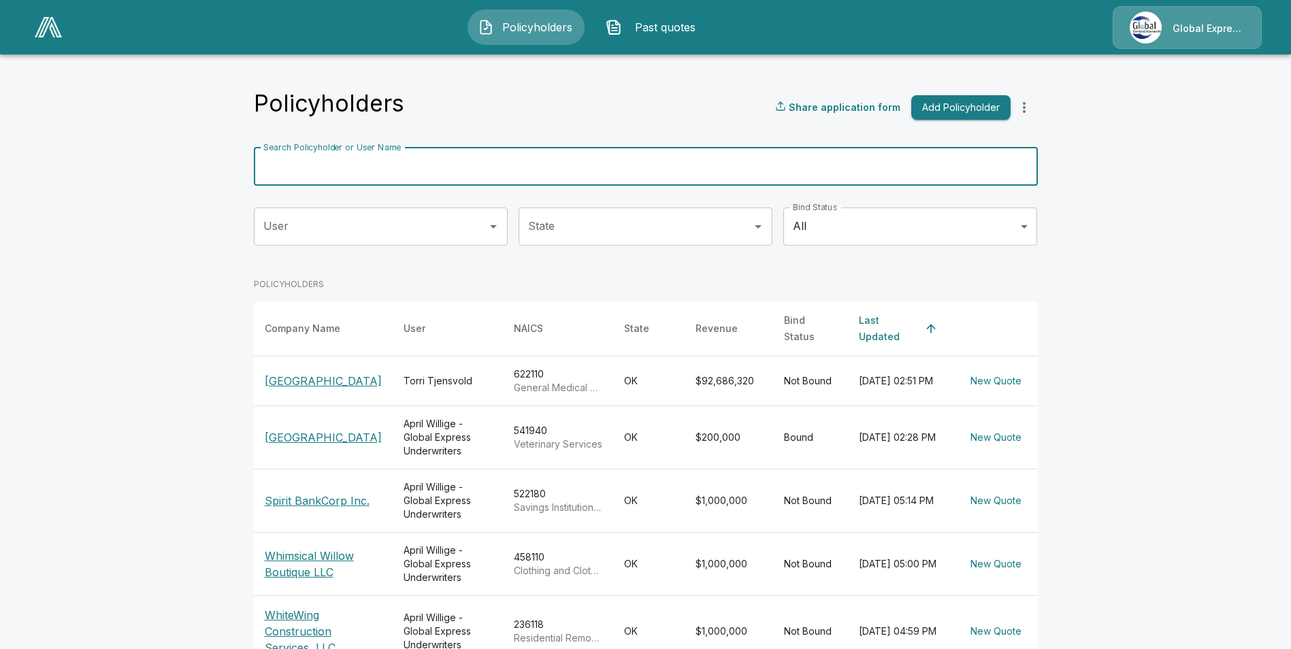
paste input "**********"
type input "**********"
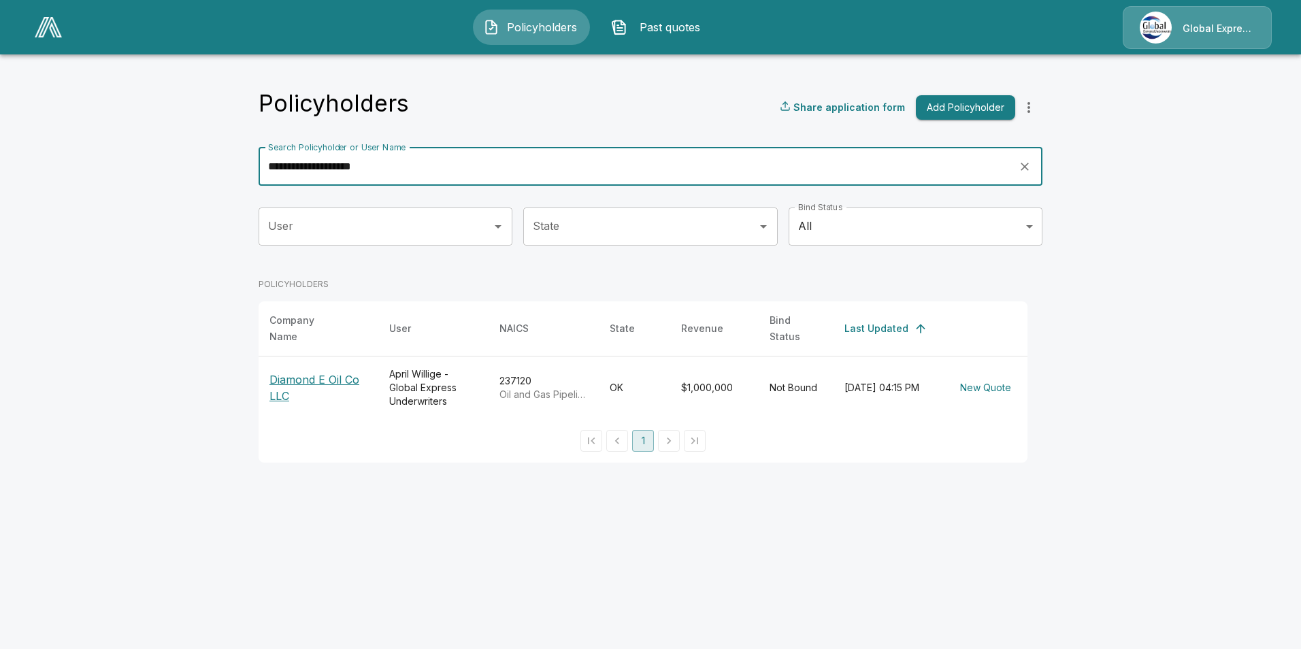
click at [293, 379] on p "Diamond E Oil Co LLC" at bounding box center [318, 388] width 98 height 33
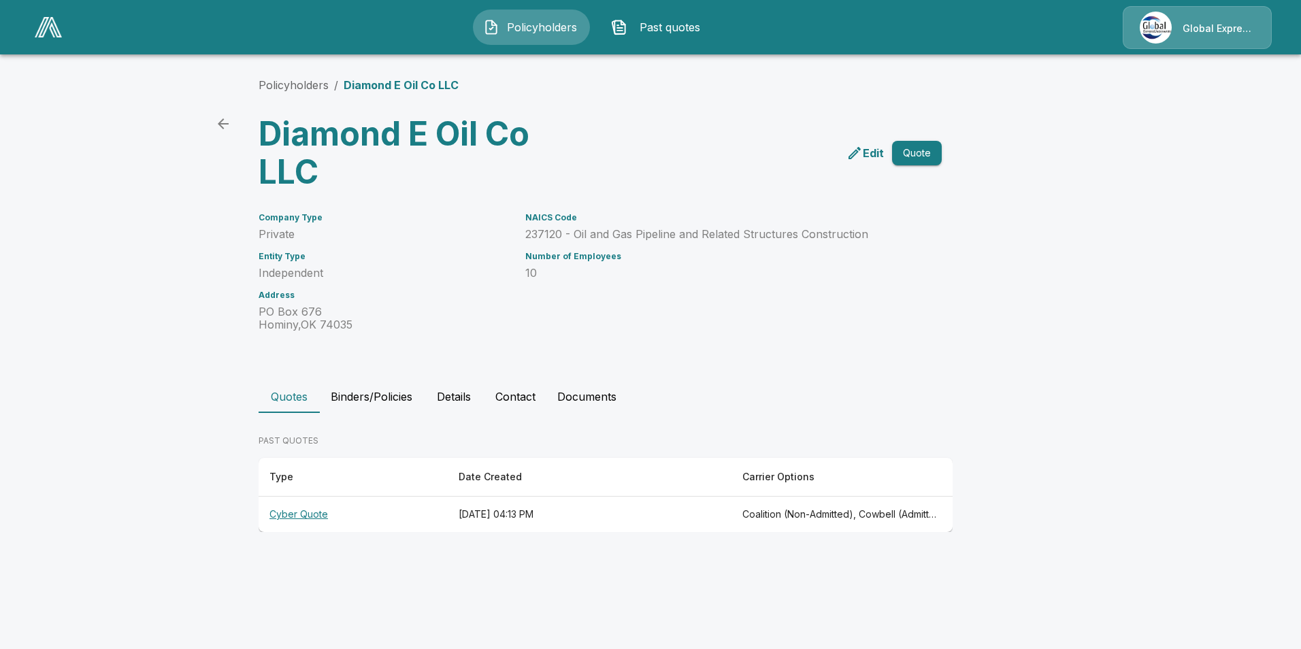
click at [289, 512] on th "Cyber Quote" at bounding box center [353, 515] width 189 height 36
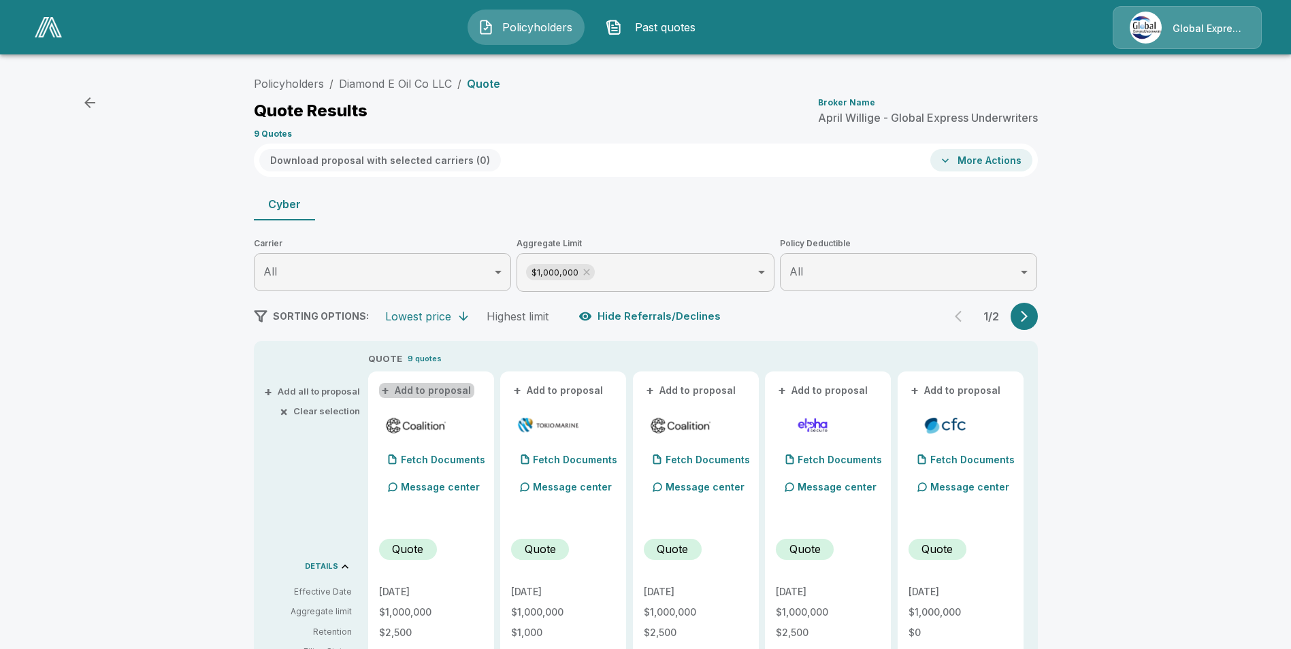
click at [440, 389] on button "+ Add to proposal" at bounding box center [426, 390] width 95 height 15
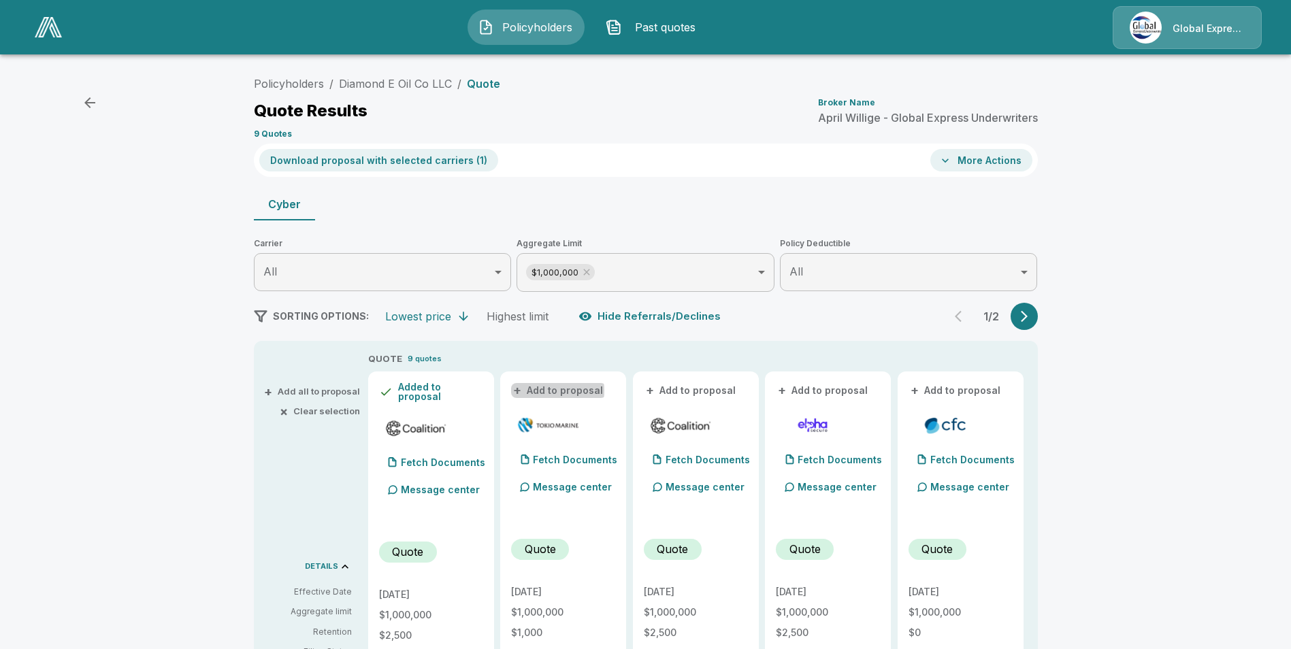
click at [548, 391] on button "+ Add to proposal" at bounding box center [558, 390] width 95 height 15
click at [691, 387] on button "+ Add to proposal" at bounding box center [691, 390] width 95 height 15
click at [963, 385] on button "+ Add to proposal" at bounding box center [955, 390] width 95 height 15
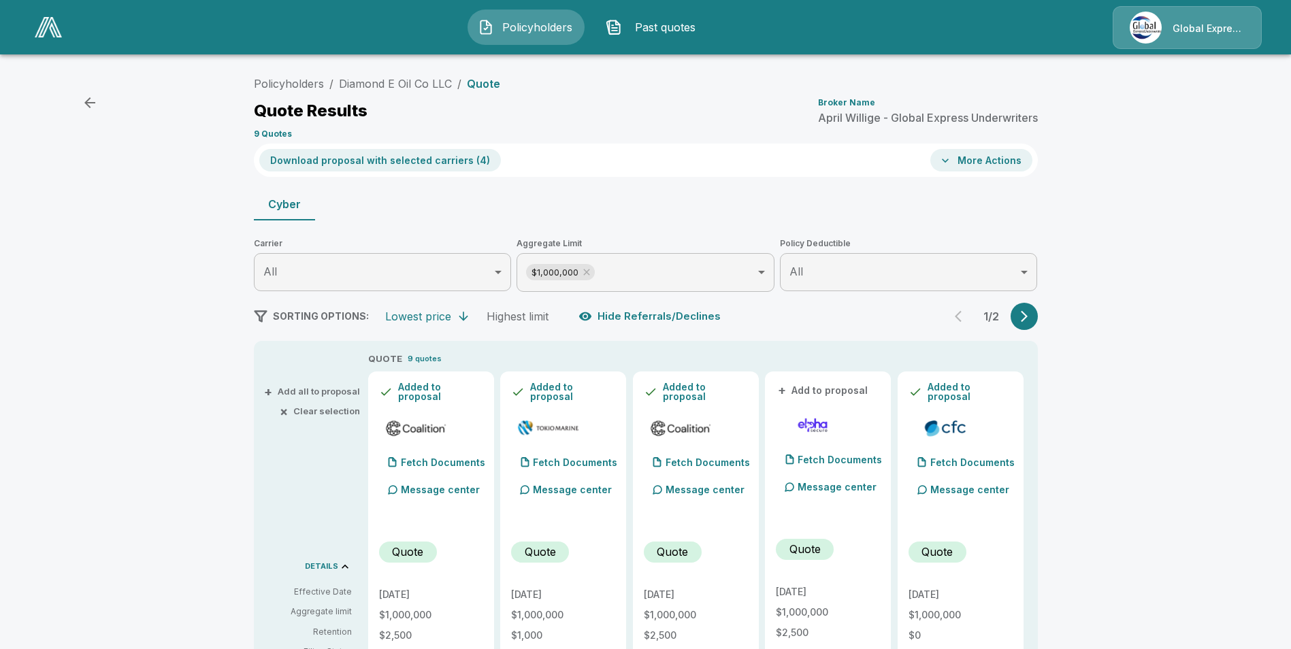
click at [415, 161] on button "Download proposal with selected carriers ( 4 )" at bounding box center [380, 160] width 242 height 22
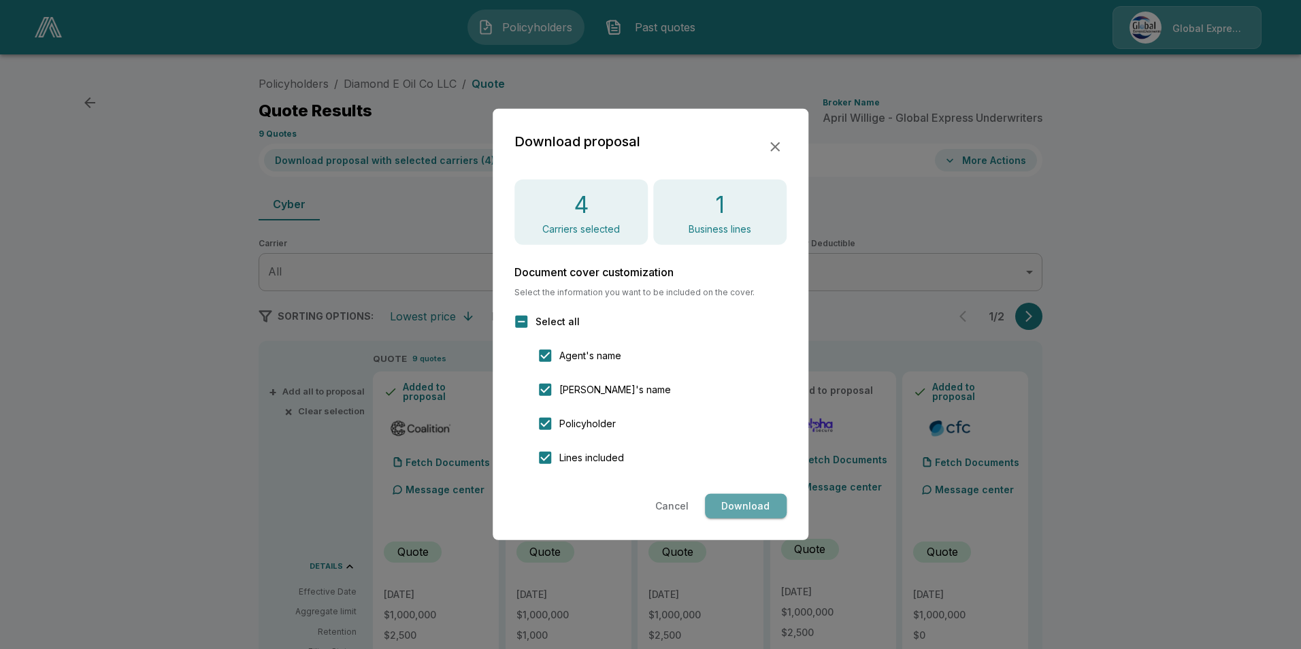
click at [761, 504] on button "Download" at bounding box center [746, 506] width 82 height 25
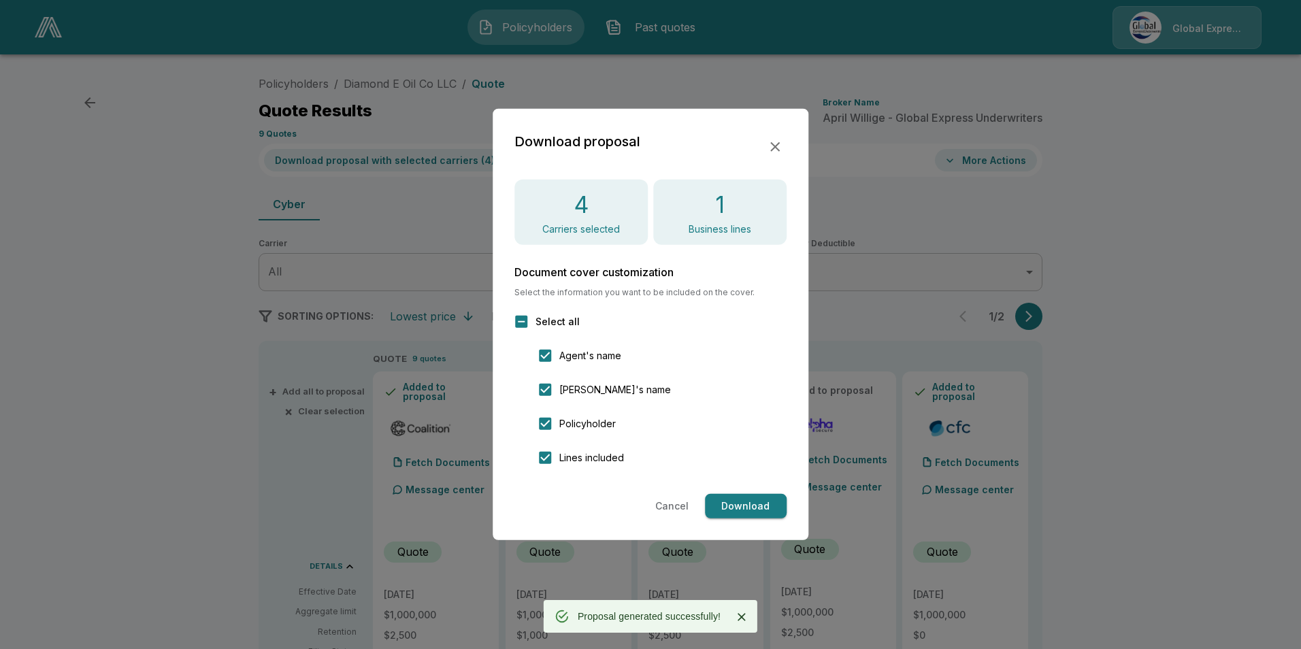
click at [773, 139] on icon "button" at bounding box center [775, 147] width 16 height 16
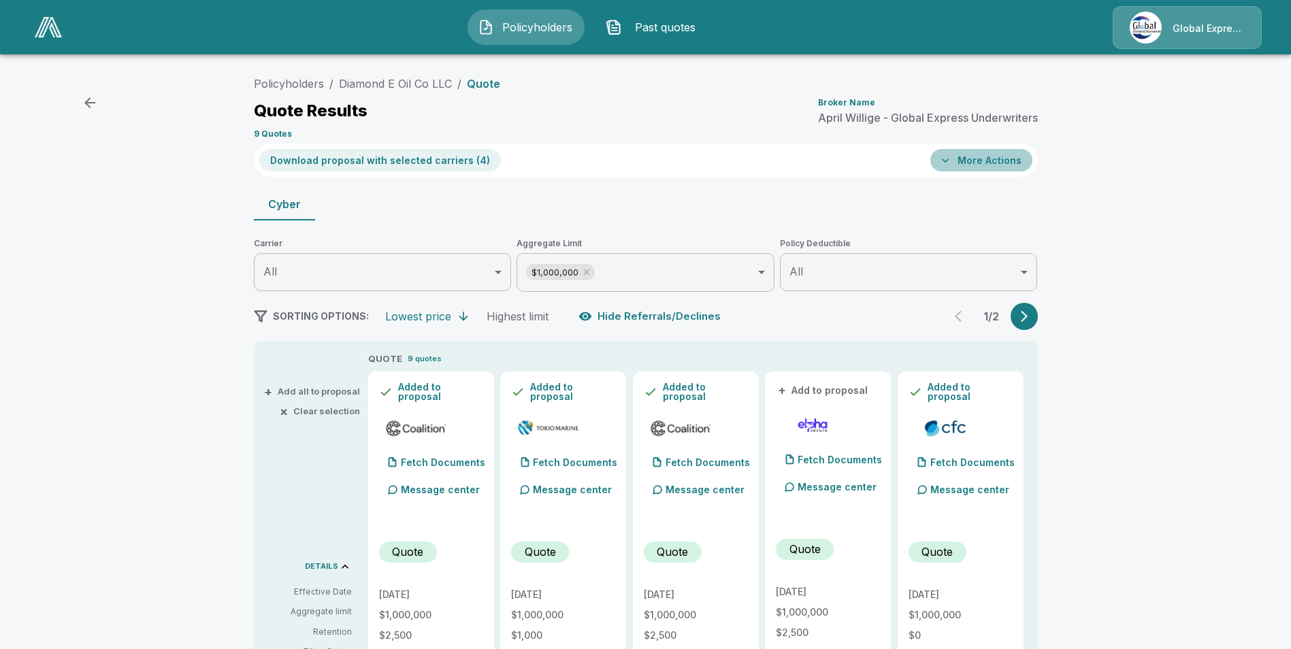
click at [990, 169] on button "More Actions" at bounding box center [981, 160] width 102 height 22
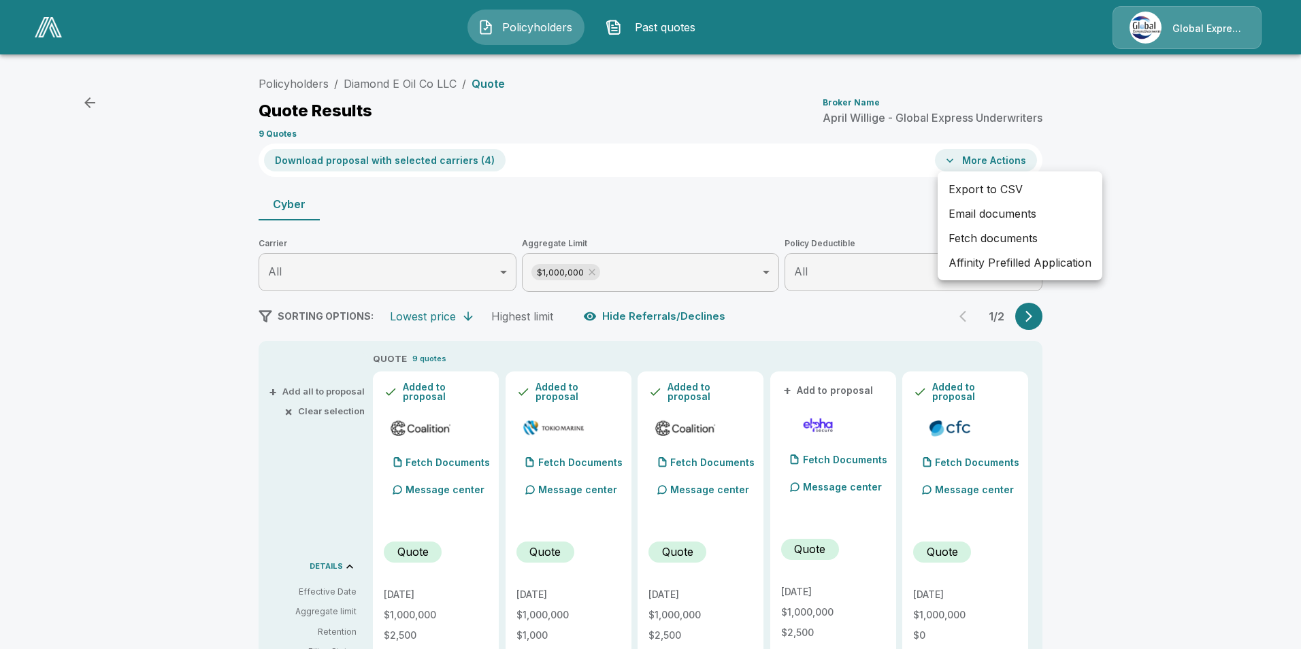
click at [1006, 266] on li "Affinity Prefilled Application" at bounding box center [1020, 262] width 165 height 24
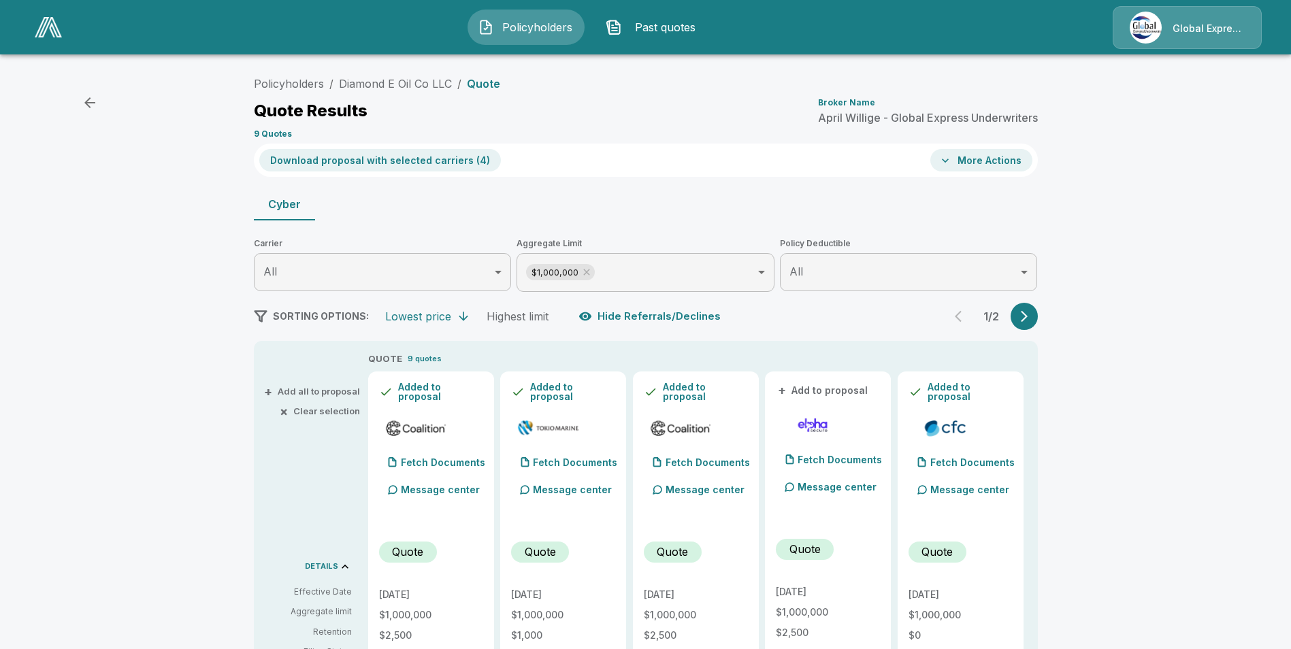
click at [992, 164] on button "More Actions" at bounding box center [981, 160] width 102 height 22
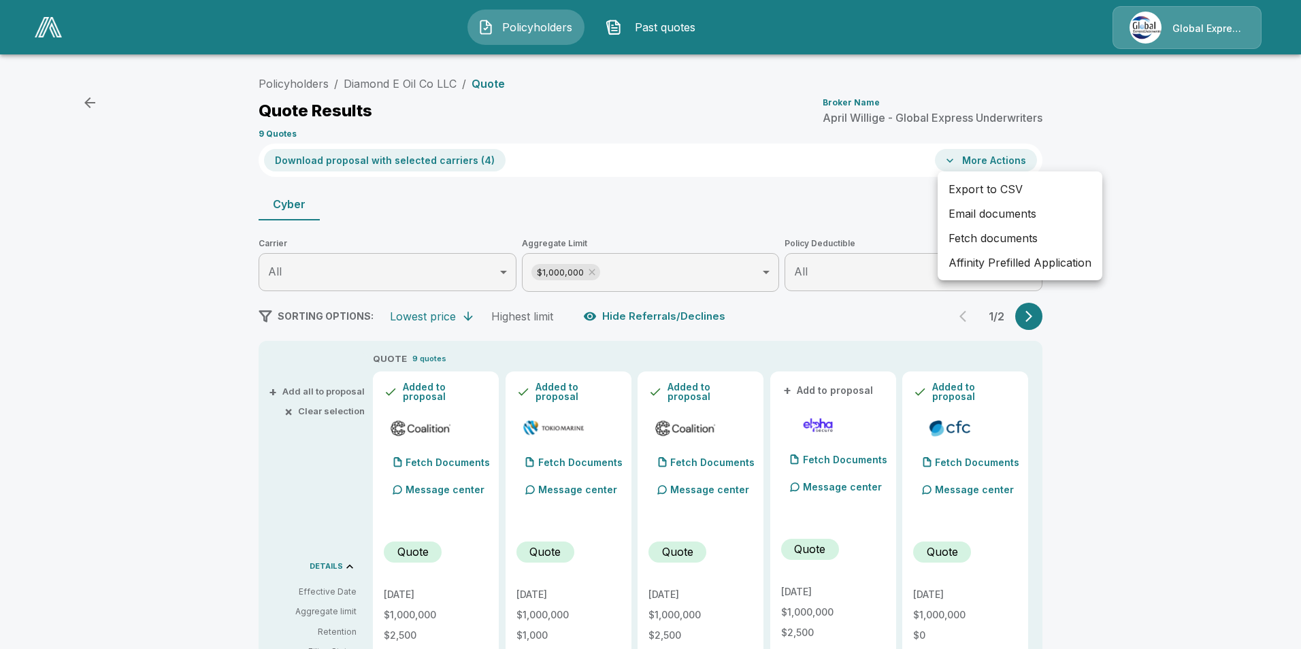
click at [998, 214] on li "Email documents" at bounding box center [1020, 213] width 165 height 24
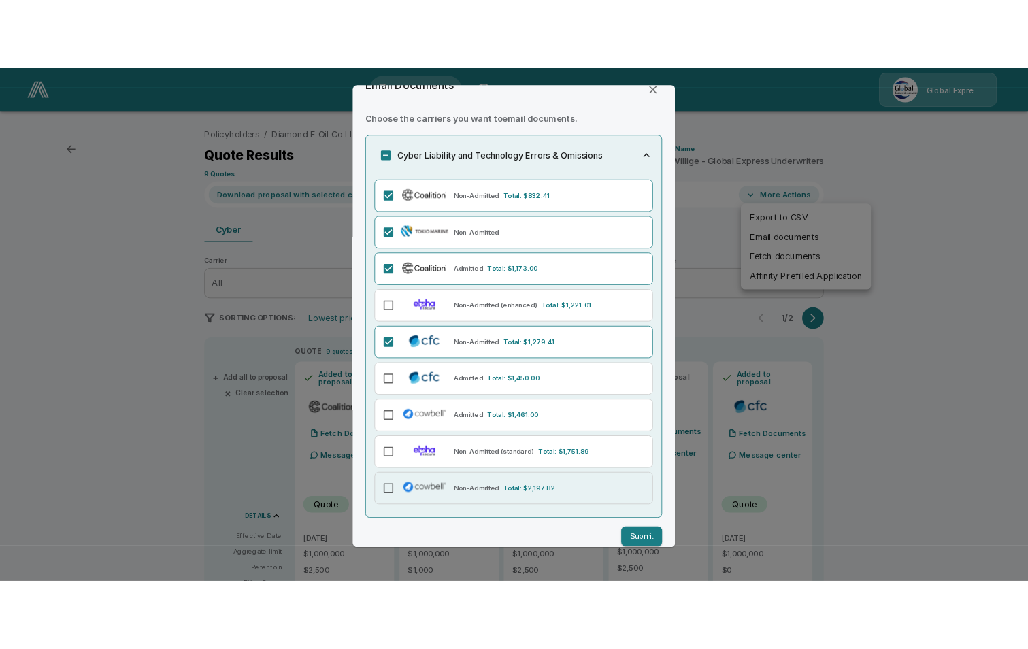
scroll to position [42, 0]
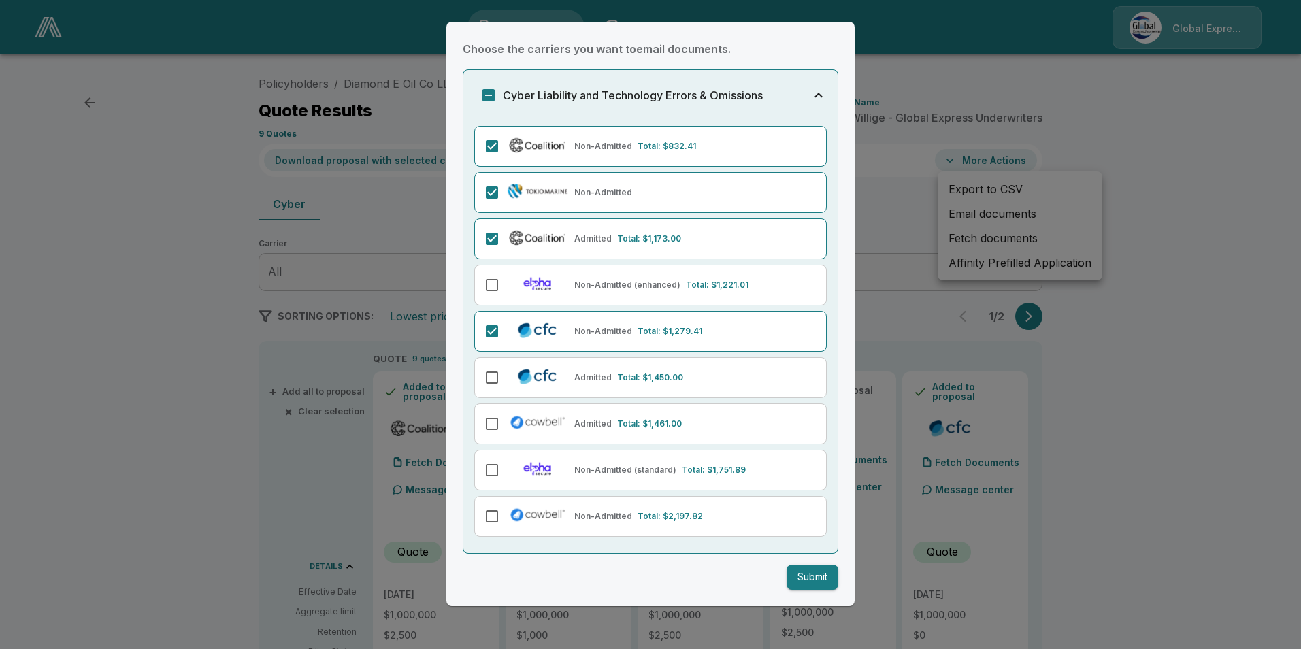
click at [800, 580] on button "Submit" at bounding box center [813, 577] width 52 height 25
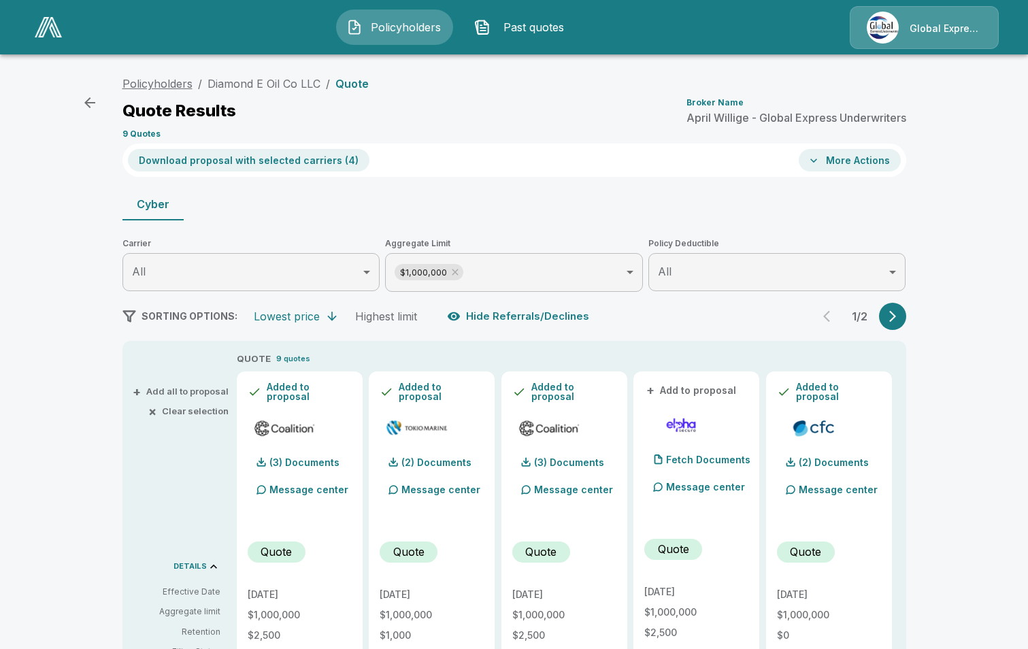
click at [152, 80] on link "Policyholders" at bounding box center [157, 84] width 70 height 14
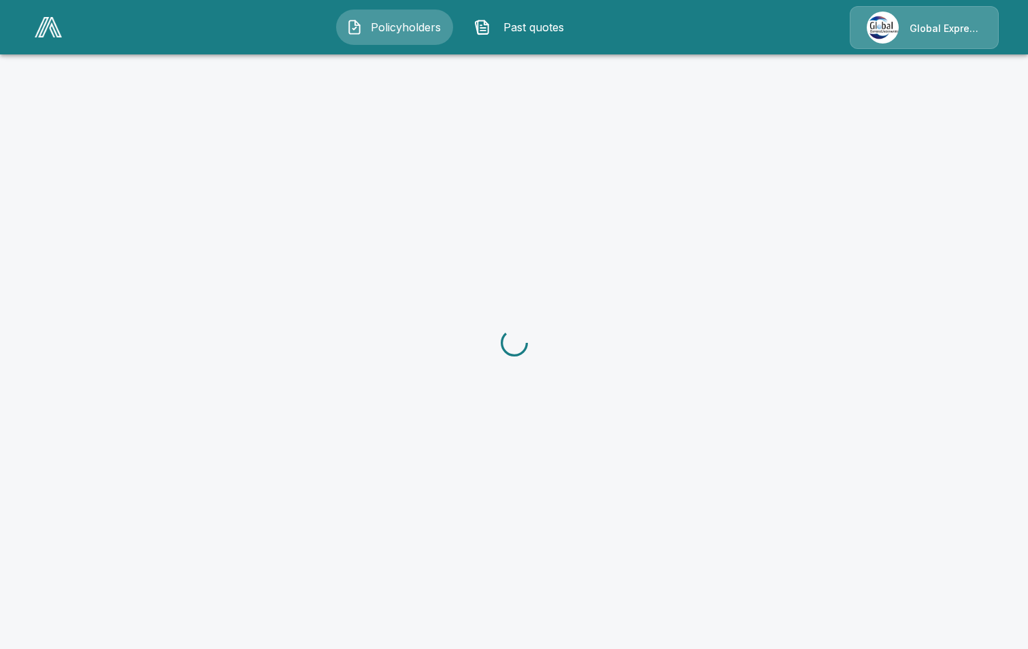
scroll to position [51, 0]
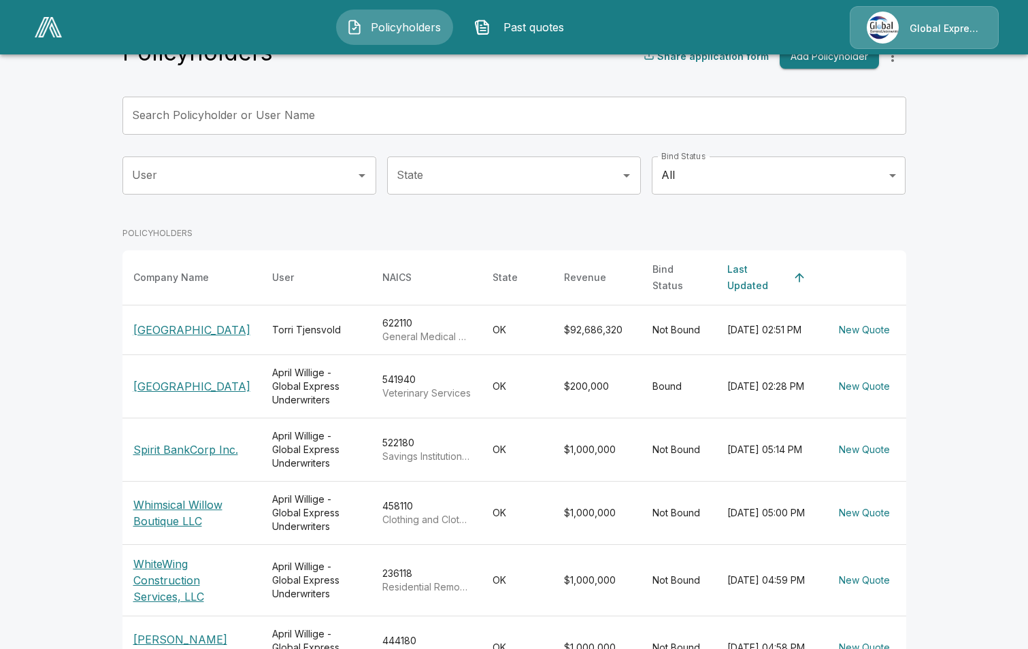
click at [304, 119] on input "Search Policyholder or User Name" at bounding box center [506, 116] width 769 height 38
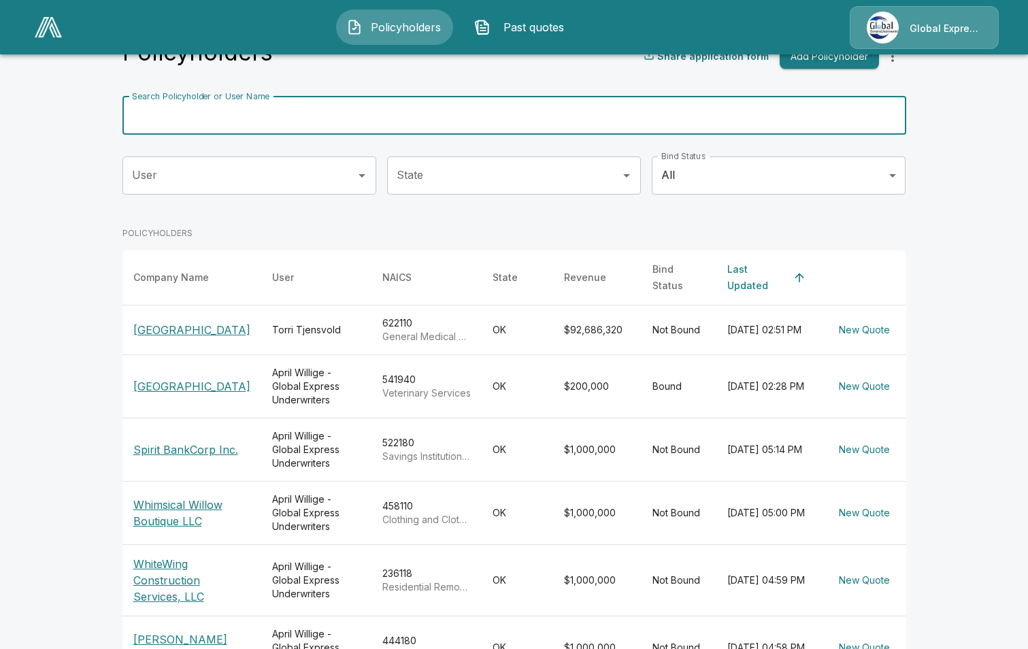
paste input "**********"
type input "**********"
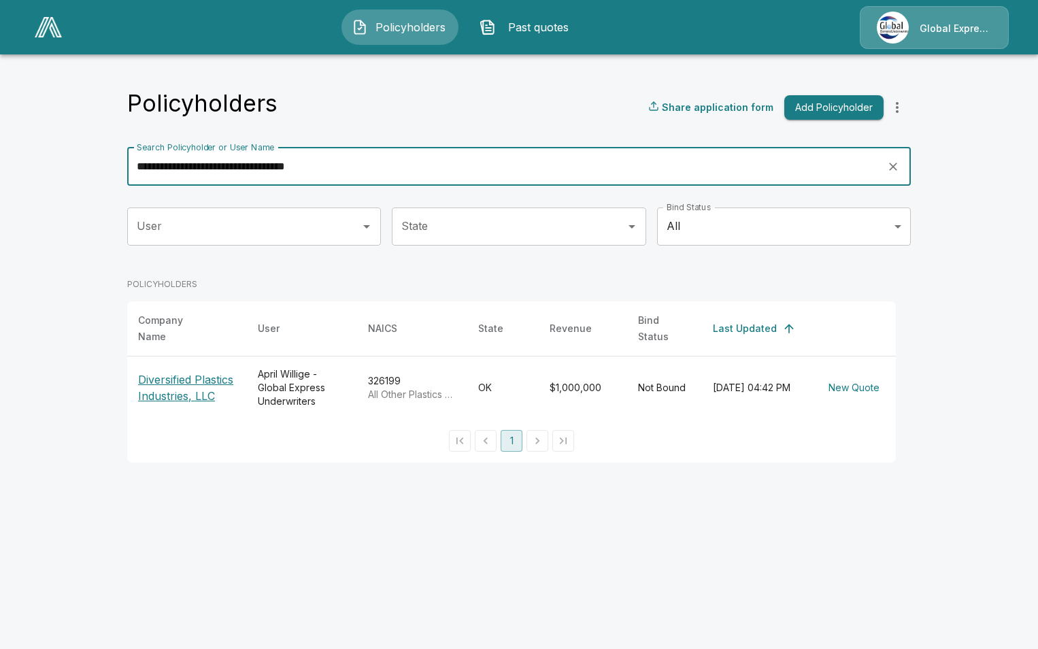
click at [161, 372] on p "Diversified Plastics Industries, LLC" at bounding box center [187, 388] width 98 height 33
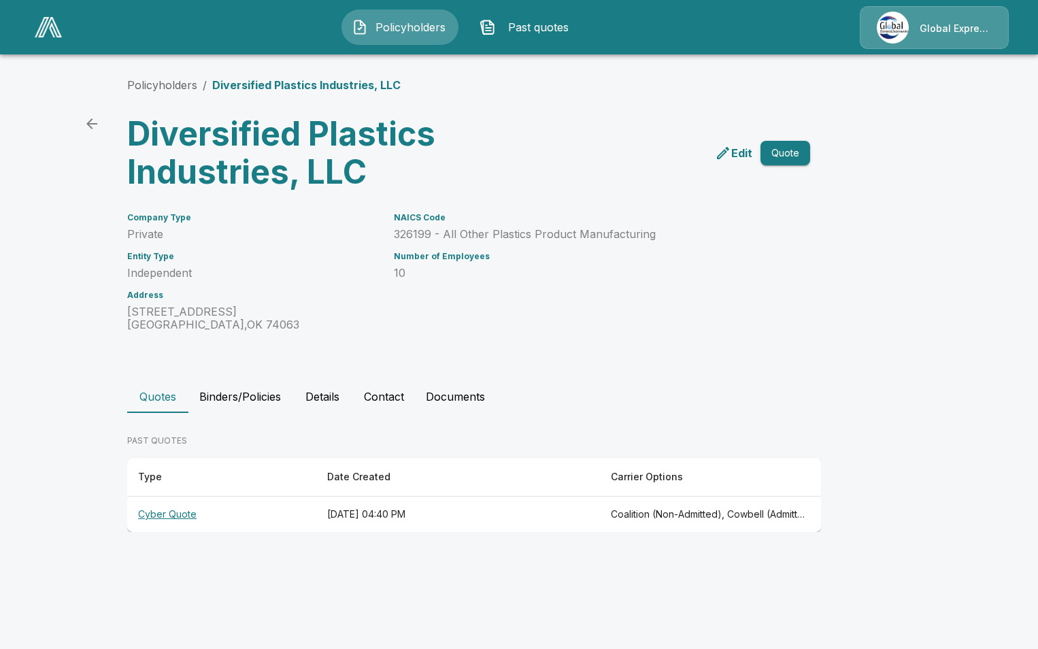
drag, startPoint x: 163, startPoint y: 514, endPoint x: 220, endPoint y: 451, distance: 85.3
click at [163, 514] on th "Cyber Quote" at bounding box center [221, 515] width 189 height 36
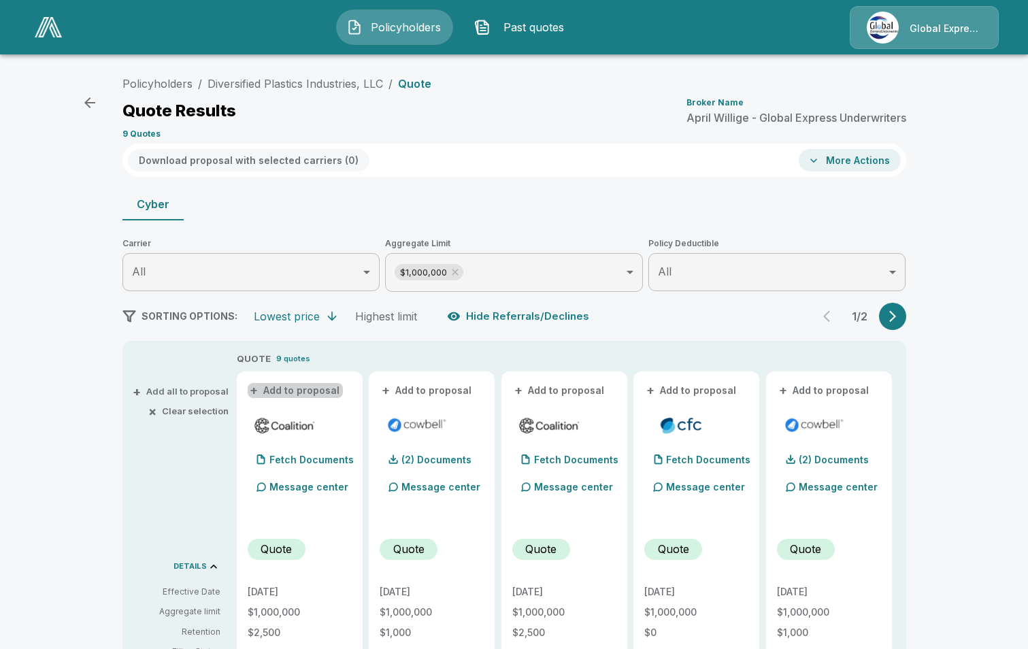
click at [331, 385] on button "+ Add to proposal" at bounding box center [295, 390] width 95 height 15
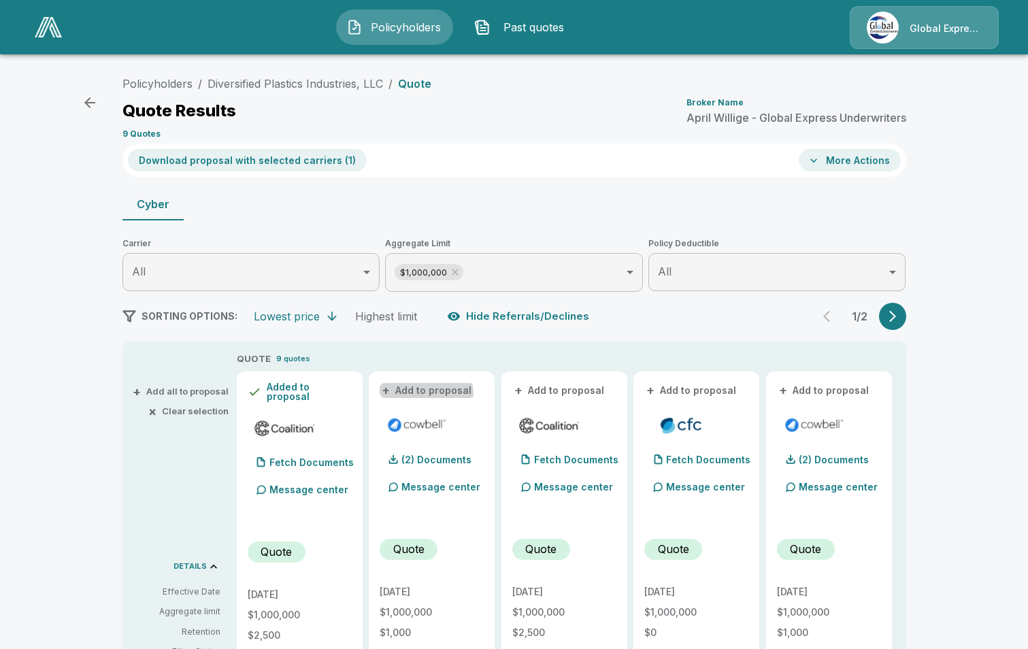
click at [428, 395] on button "+ Add to proposal" at bounding box center [427, 390] width 95 height 15
click at [563, 391] on button "+ Add to proposal" at bounding box center [559, 390] width 95 height 15
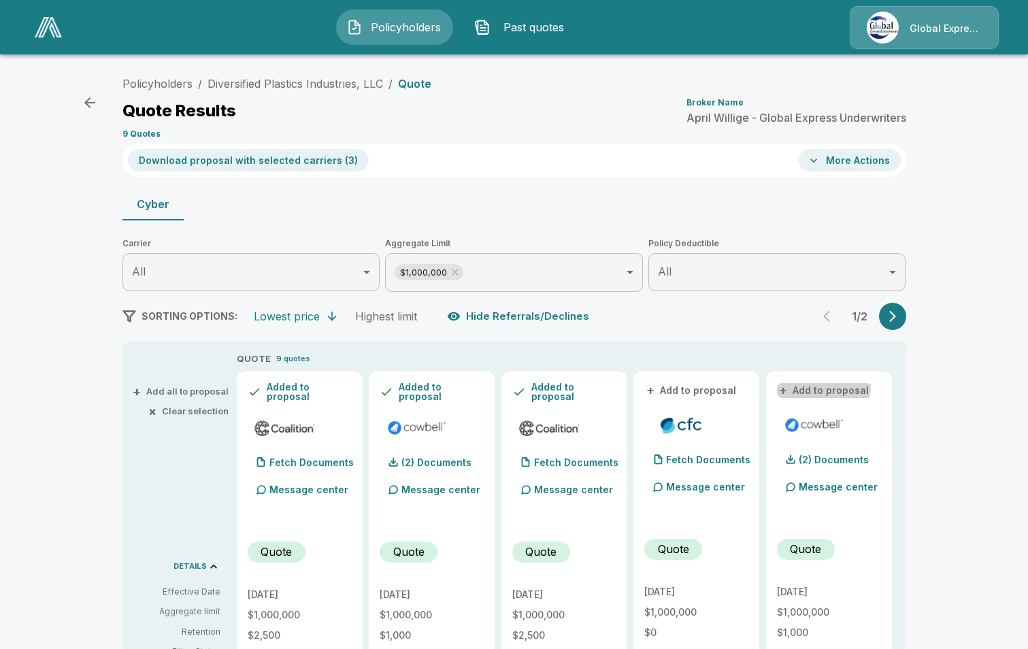
click at [821, 386] on button "+ Add to proposal" at bounding box center [824, 390] width 95 height 15
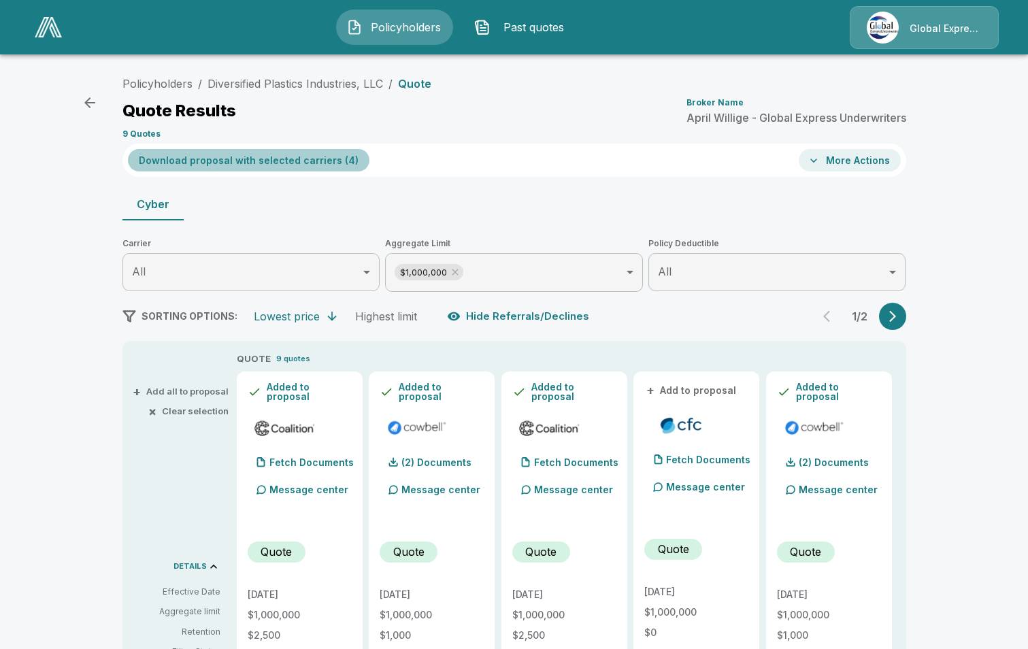
click at [315, 161] on button "Download proposal with selected carriers ( 4 )" at bounding box center [249, 160] width 242 height 22
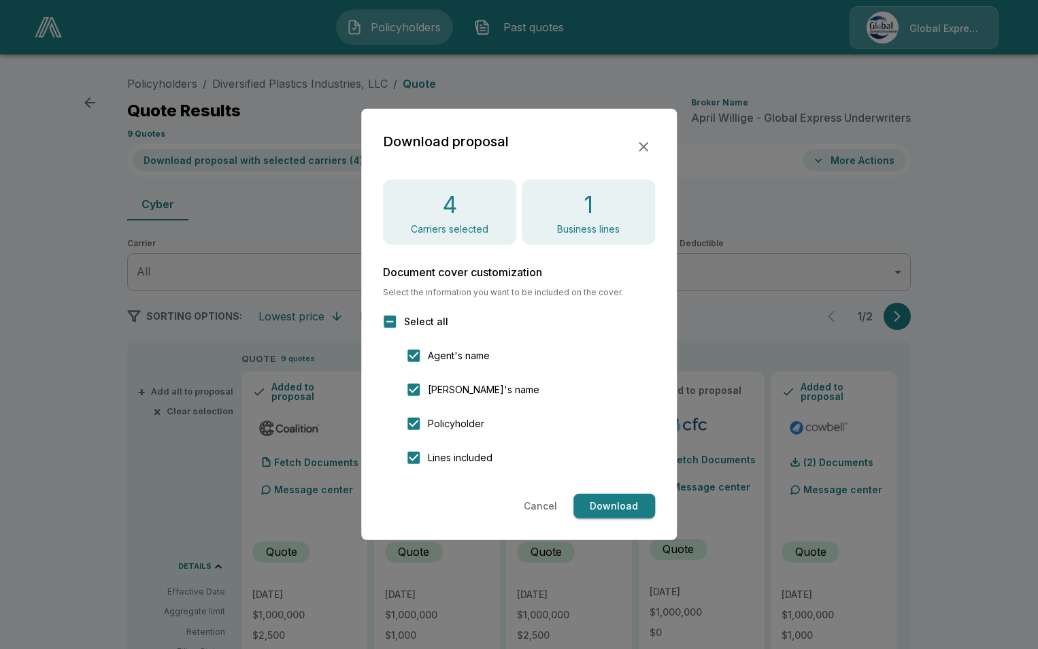
click at [606, 504] on button "Download" at bounding box center [615, 506] width 82 height 25
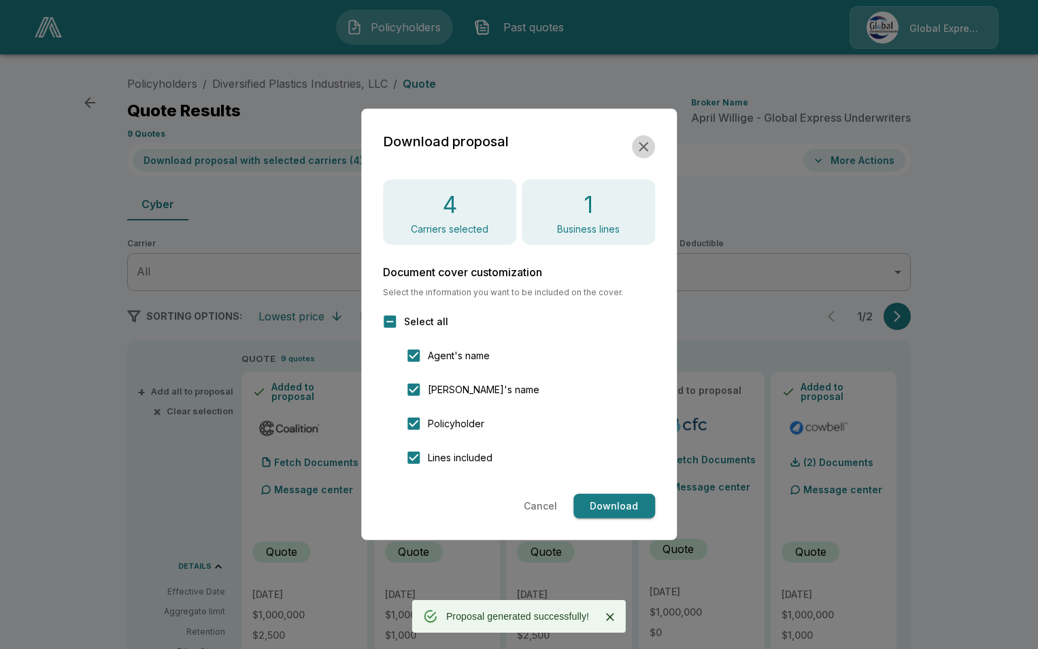
click at [641, 146] on icon "button" at bounding box center [644, 147] width 16 height 16
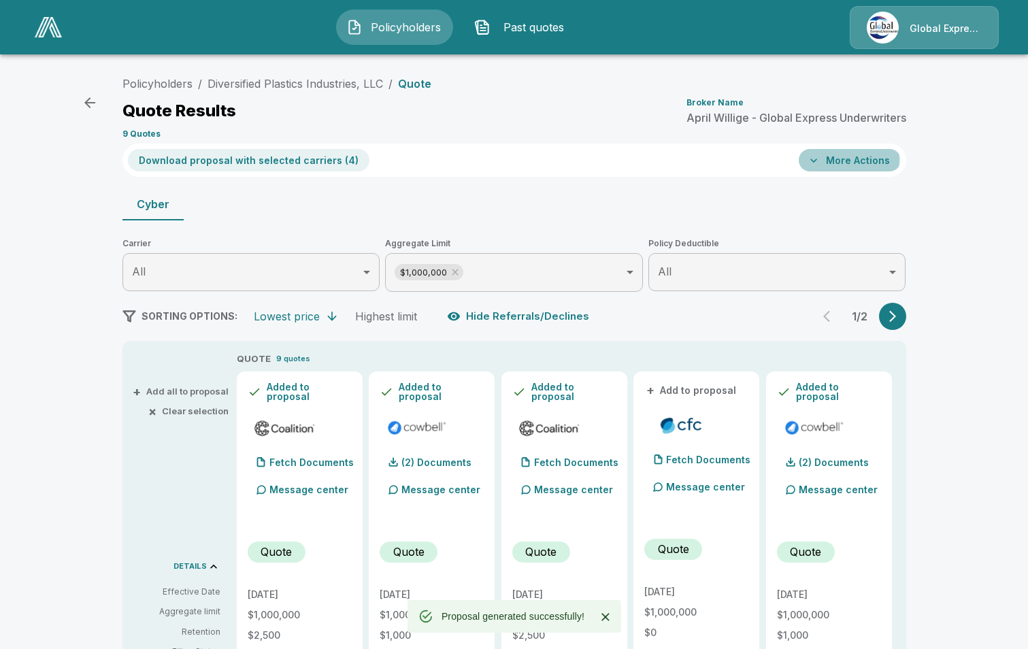
click at [836, 159] on button "More Actions" at bounding box center [850, 160] width 102 height 22
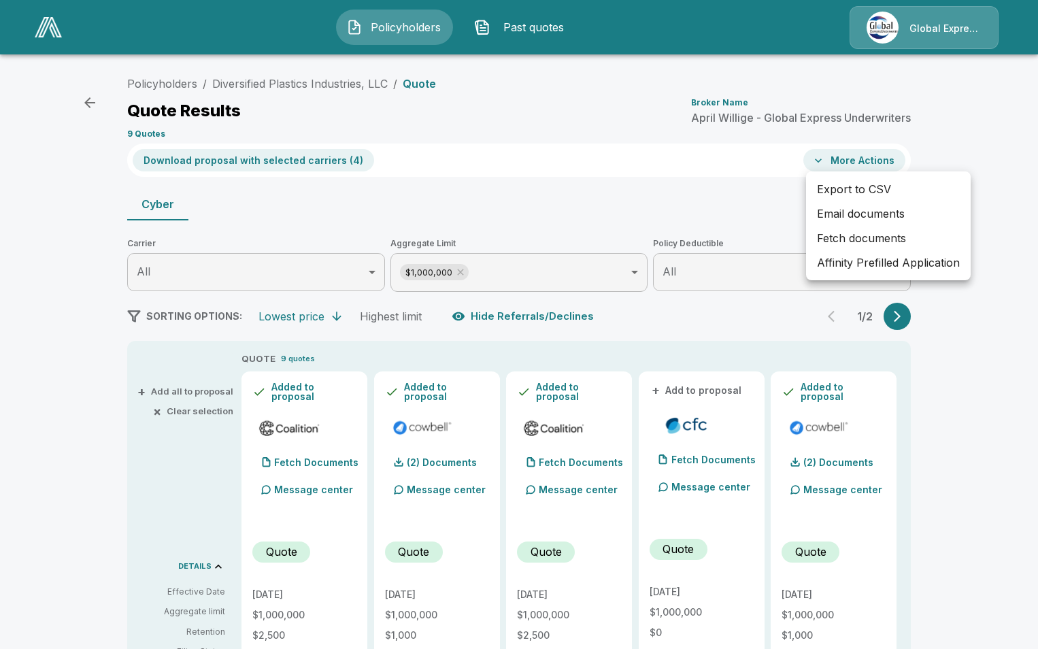
click at [844, 266] on li "Affinity Prefilled Application" at bounding box center [888, 262] width 165 height 24
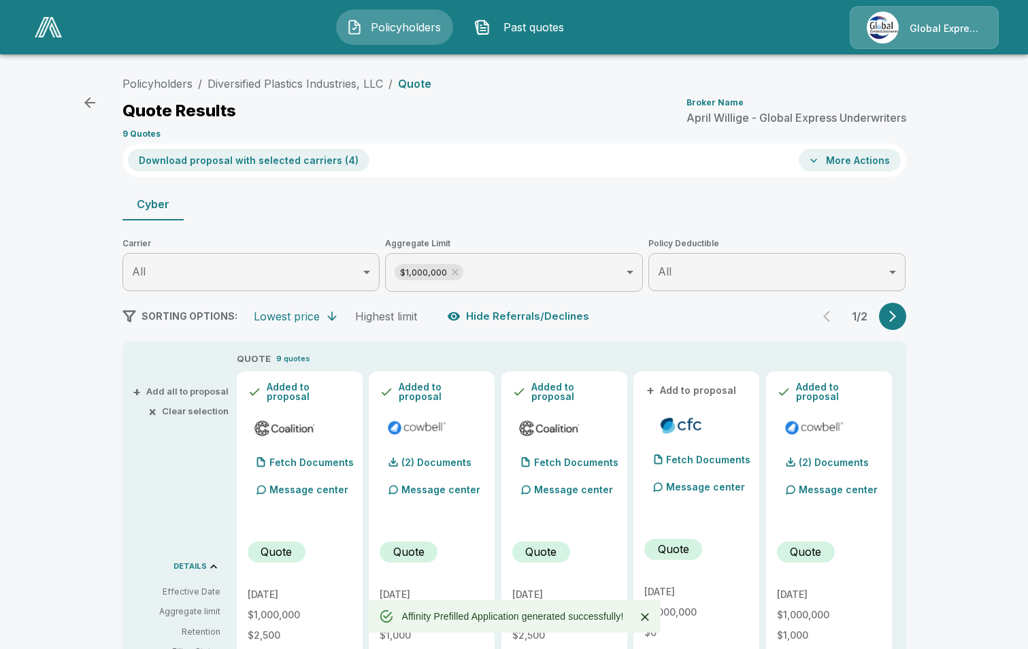
click at [876, 165] on button "More Actions" at bounding box center [850, 160] width 102 height 22
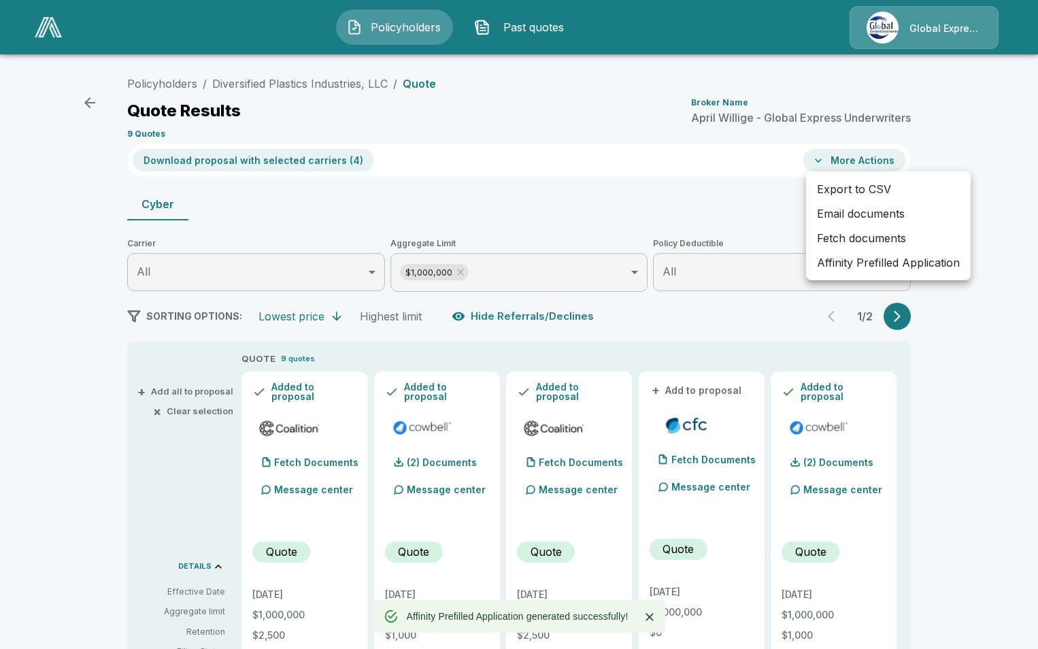
click at [822, 212] on li "Email documents" at bounding box center [888, 213] width 165 height 24
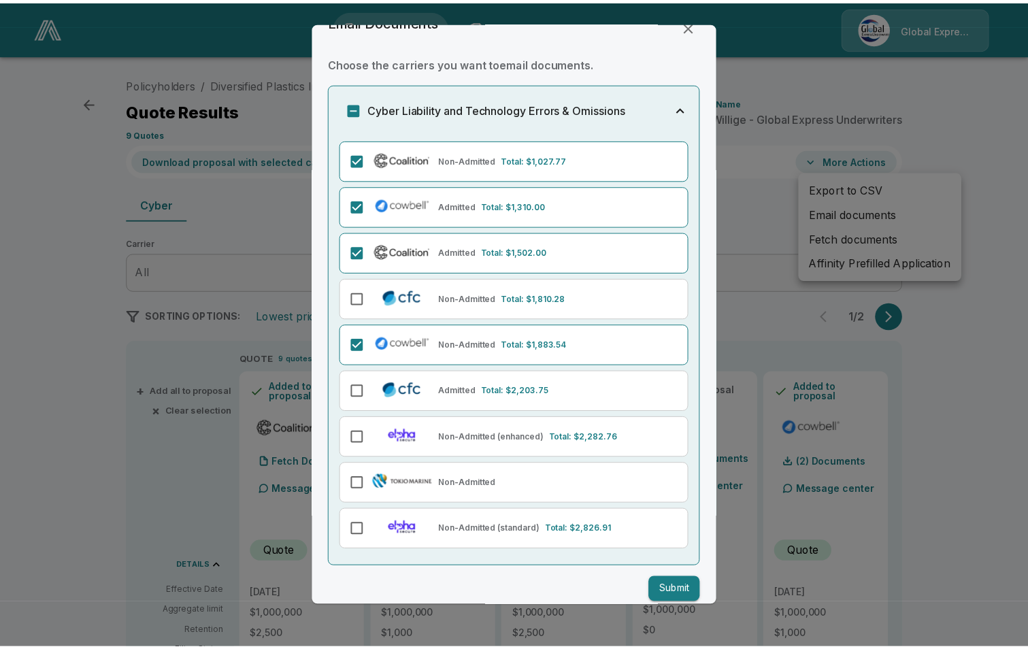
scroll to position [42, 0]
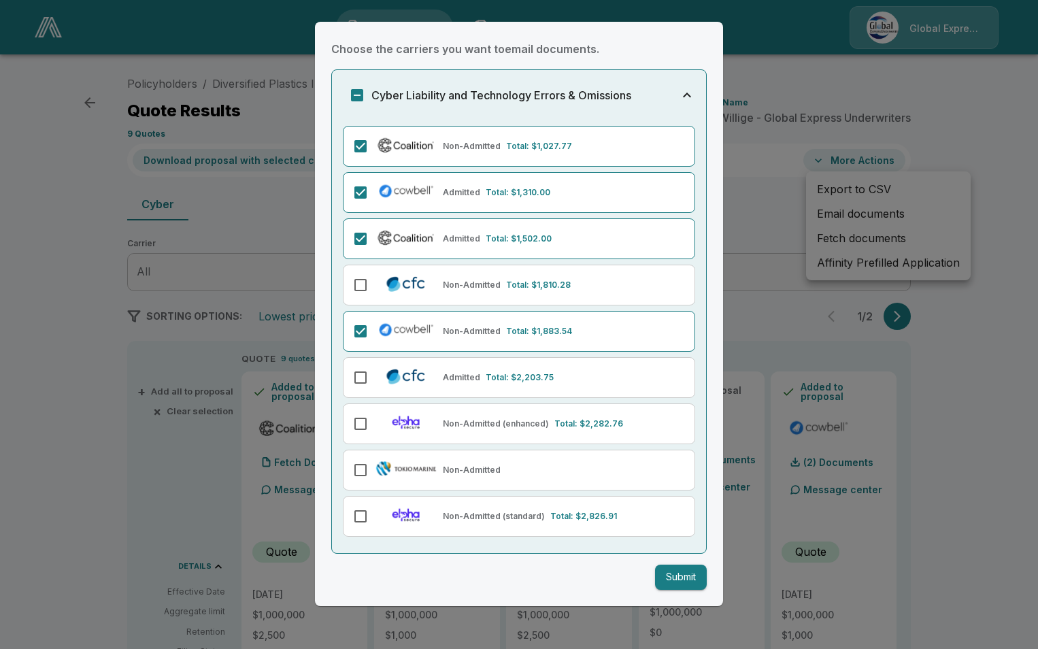
click at [671, 574] on button "Submit" at bounding box center [681, 577] width 52 height 25
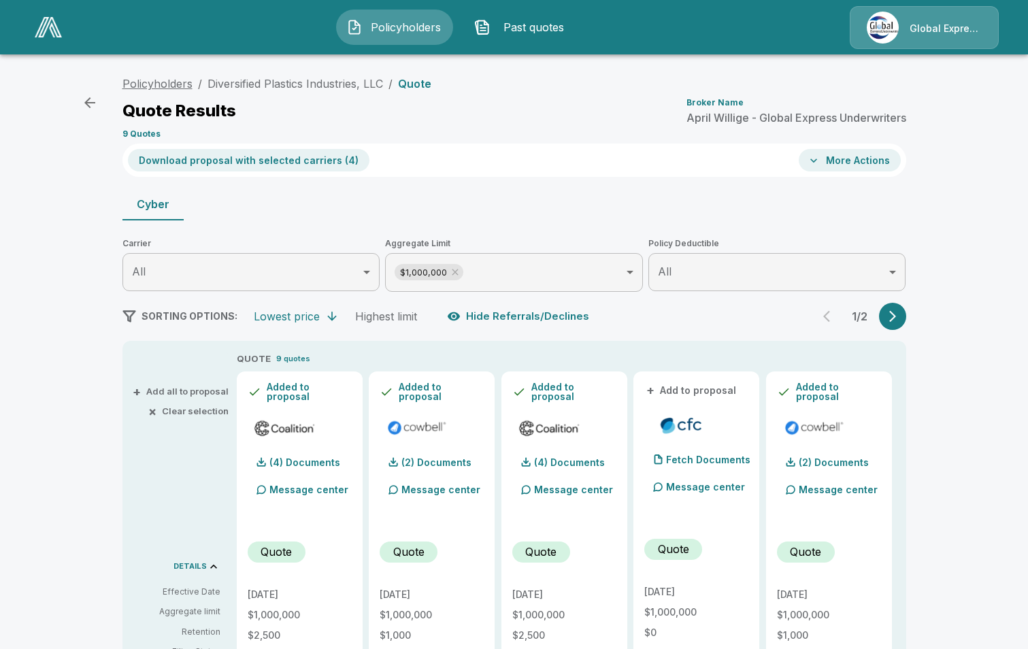
click at [182, 83] on link "Policyholders" at bounding box center [157, 84] width 70 height 14
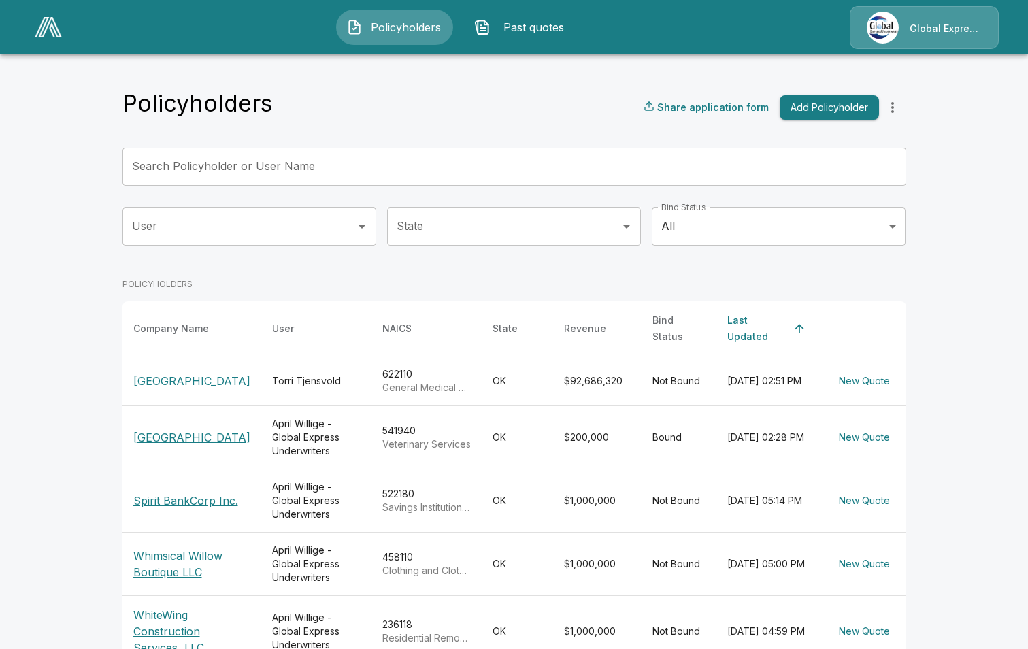
click at [333, 169] on input "Search Policyholder or User Name" at bounding box center [506, 167] width 769 height 38
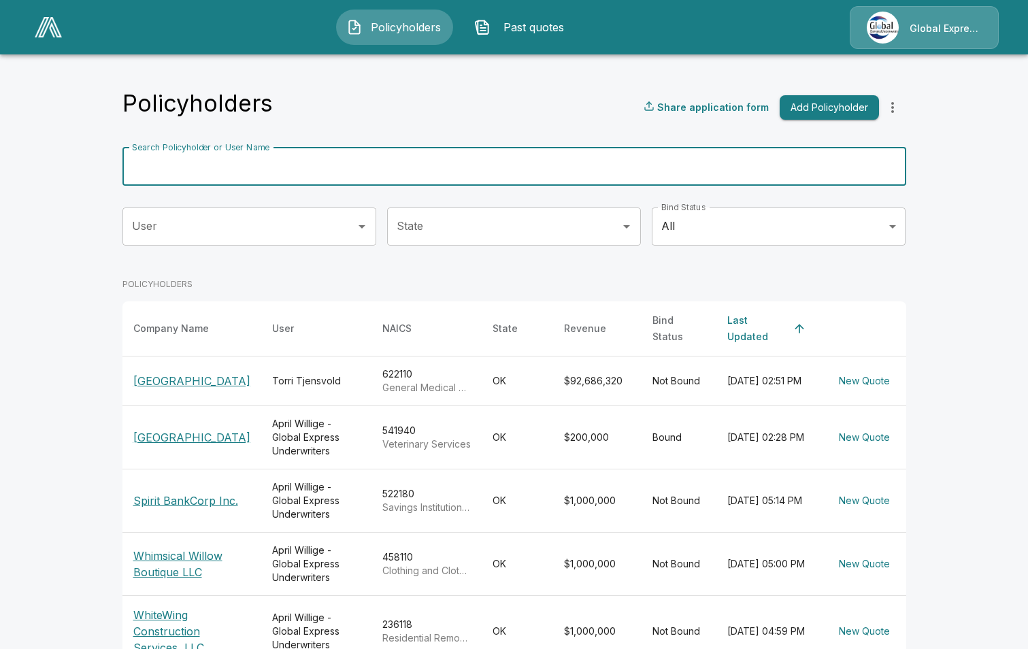
paste input "**********"
type input "**********"
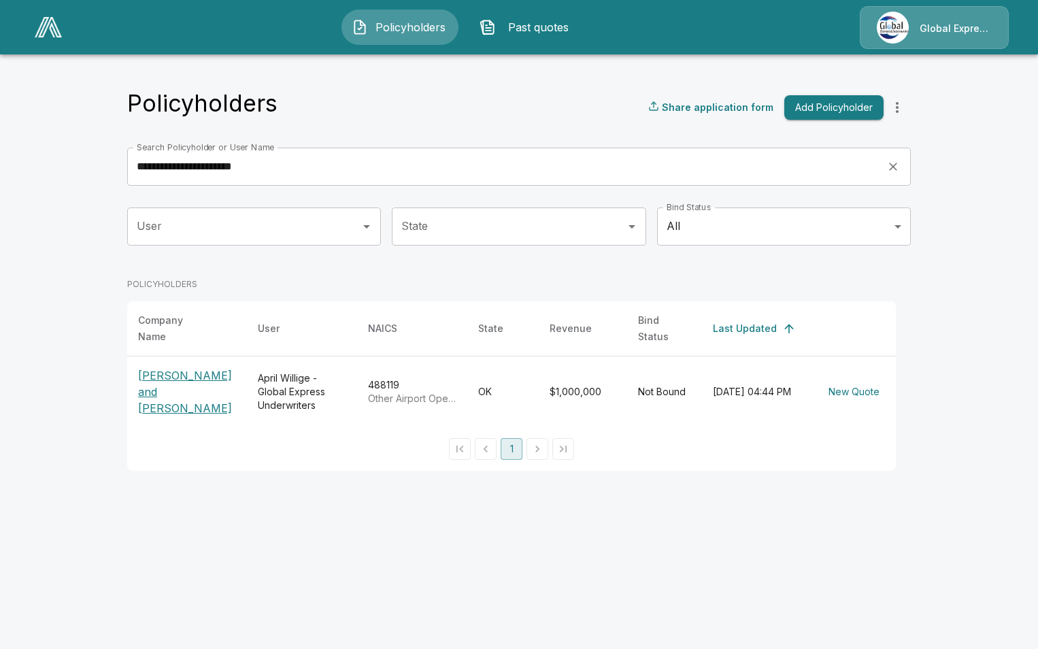
click at [171, 367] on p "[PERSON_NAME] and [PERSON_NAME]" at bounding box center [187, 391] width 98 height 49
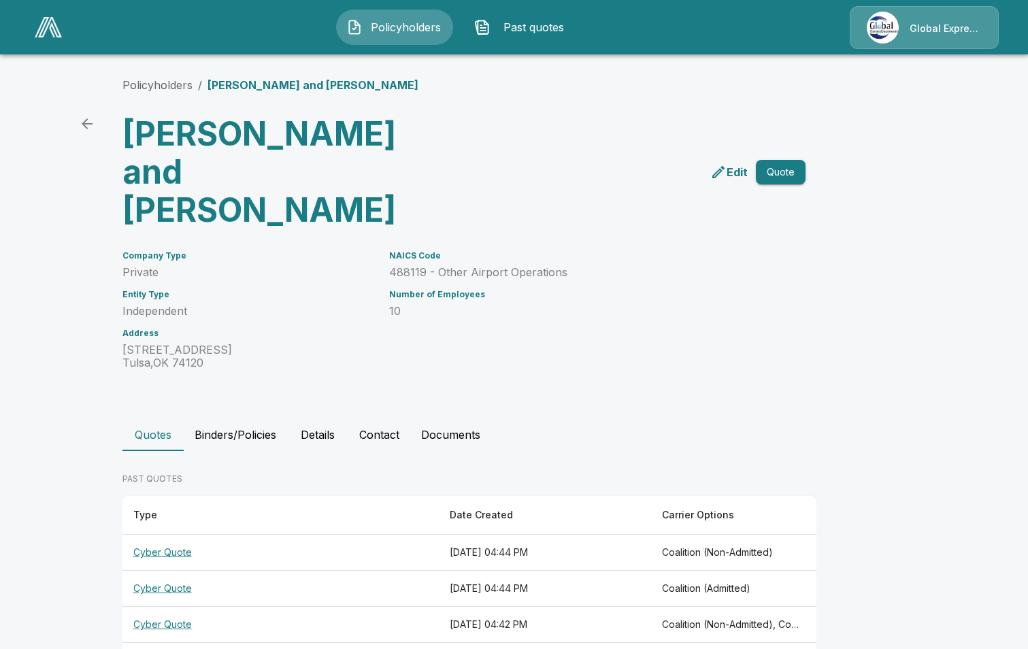
click at [171, 535] on th "Cyber Quote" at bounding box center [280, 553] width 317 height 36
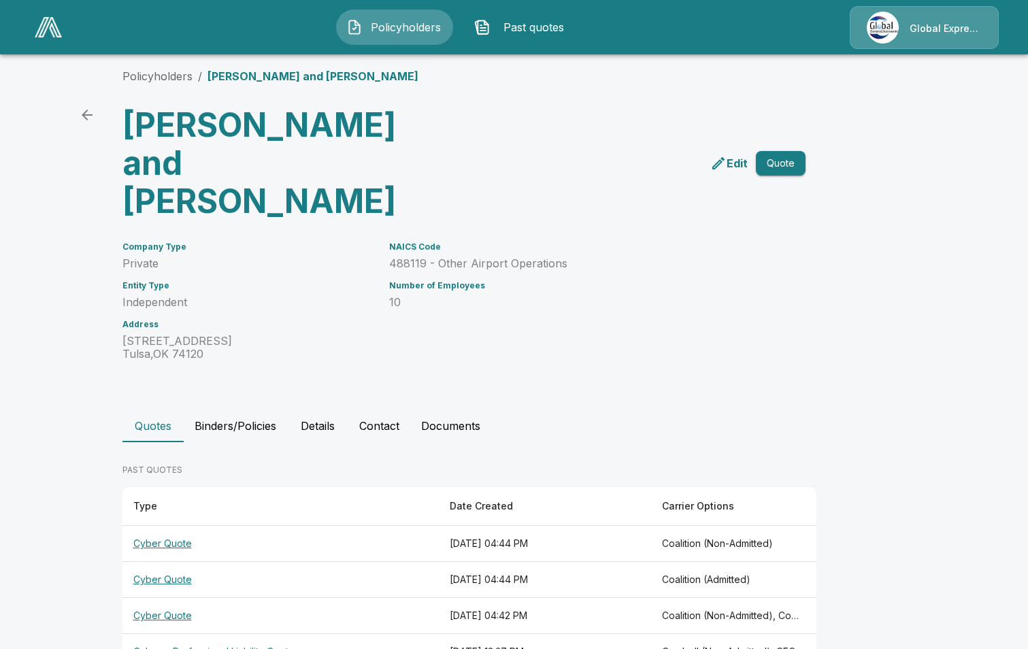
scroll to position [17, 0]
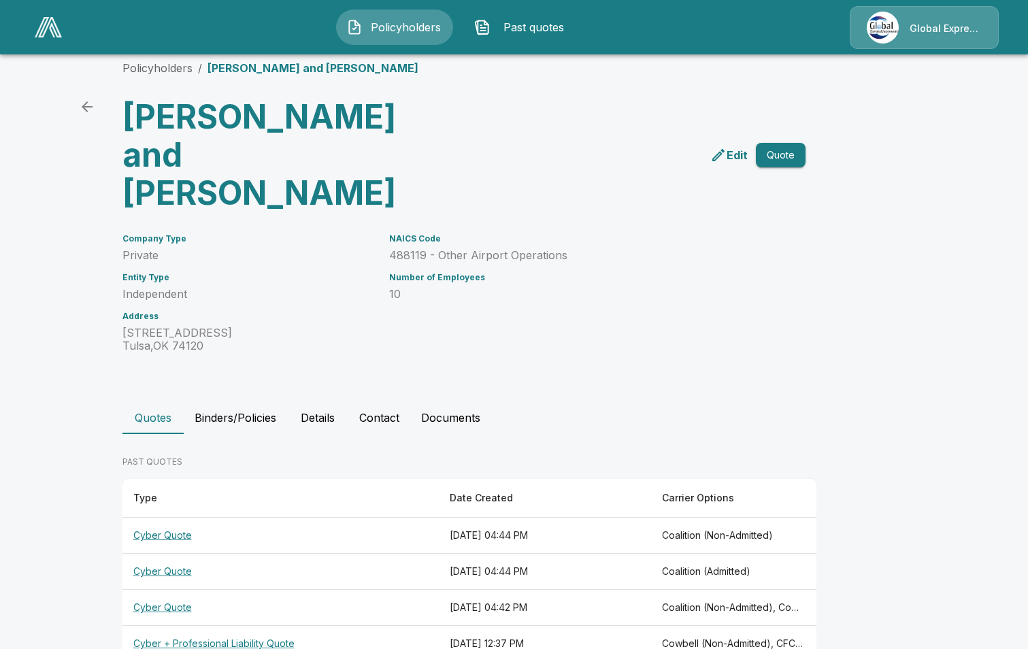
click at [156, 590] on th "Cyber Quote" at bounding box center [280, 608] width 317 height 36
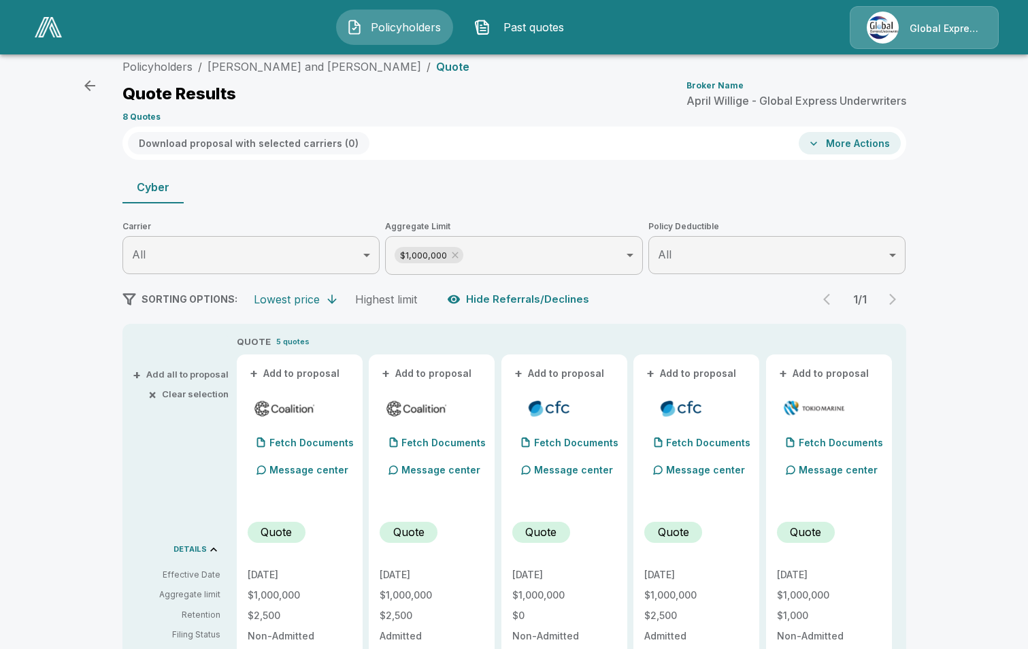
click at [312, 374] on button "+ Add to proposal" at bounding box center [295, 373] width 95 height 15
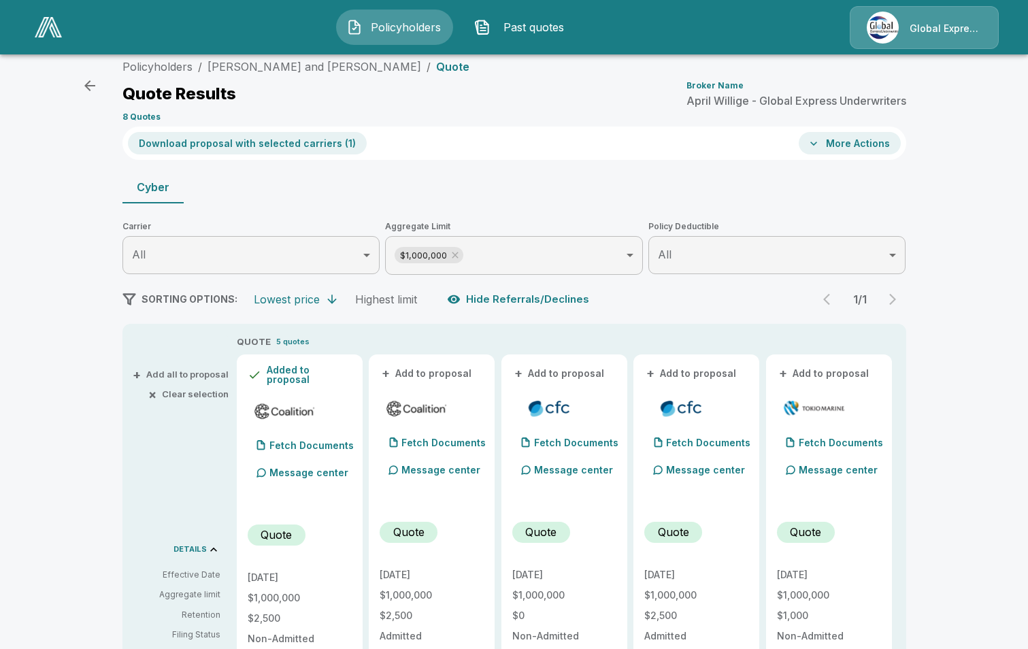
click at [420, 370] on button "+ Add to proposal" at bounding box center [427, 373] width 95 height 15
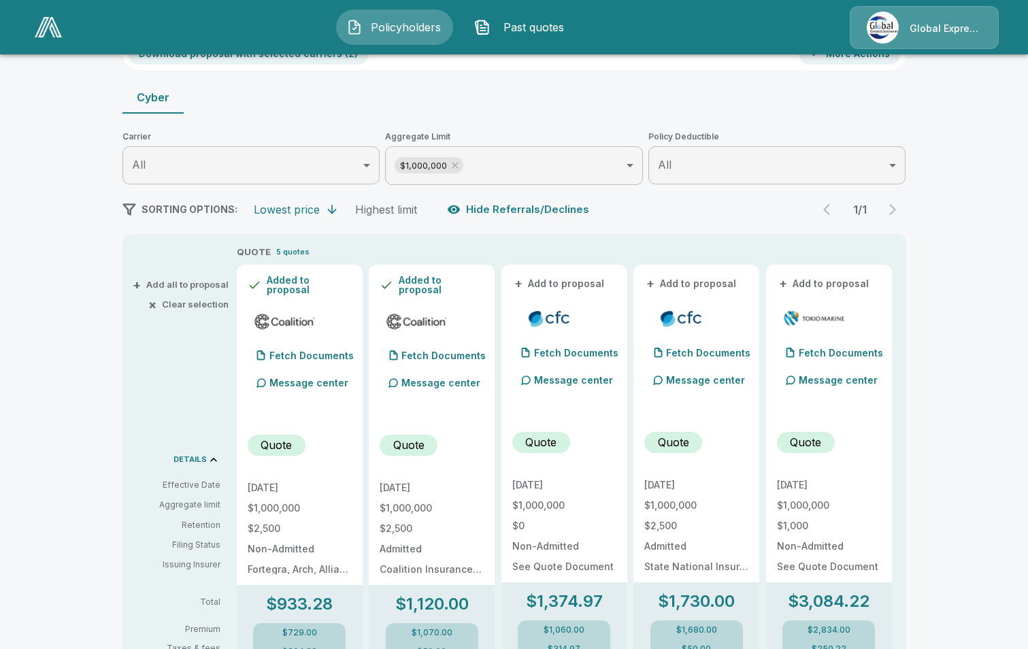
scroll to position [85, 0]
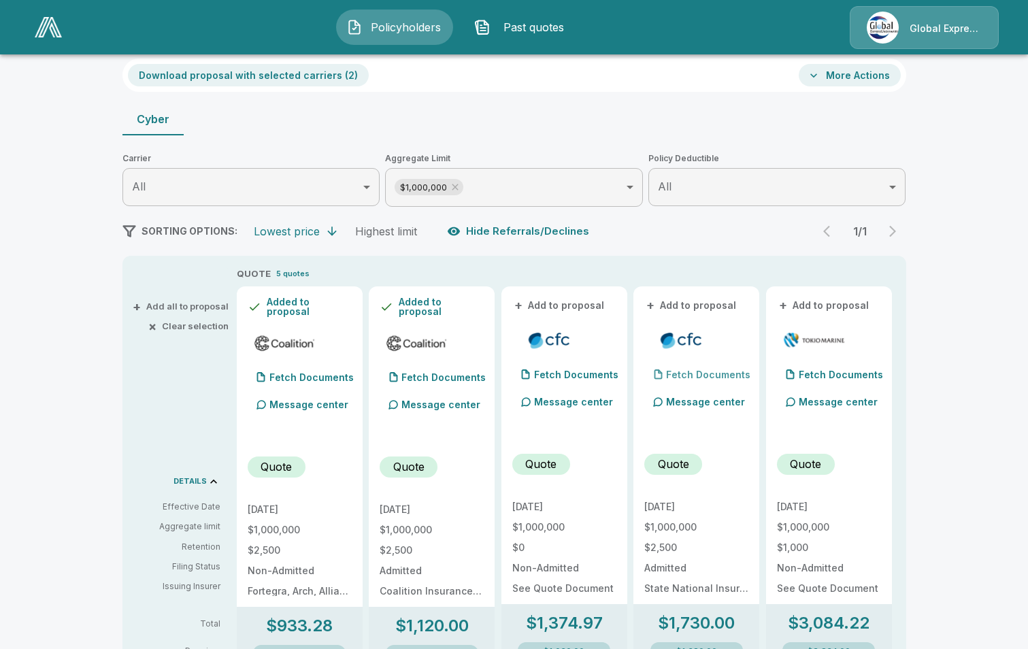
click at [709, 375] on p "Fetch Documents" at bounding box center [708, 375] width 84 height 10
click at [691, 306] on button "+ Add to proposal" at bounding box center [691, 305] width 95 height 15
click at [846, 305] on button "+ Add to proposal" at bounding box center [824, 305] width 95 height 15
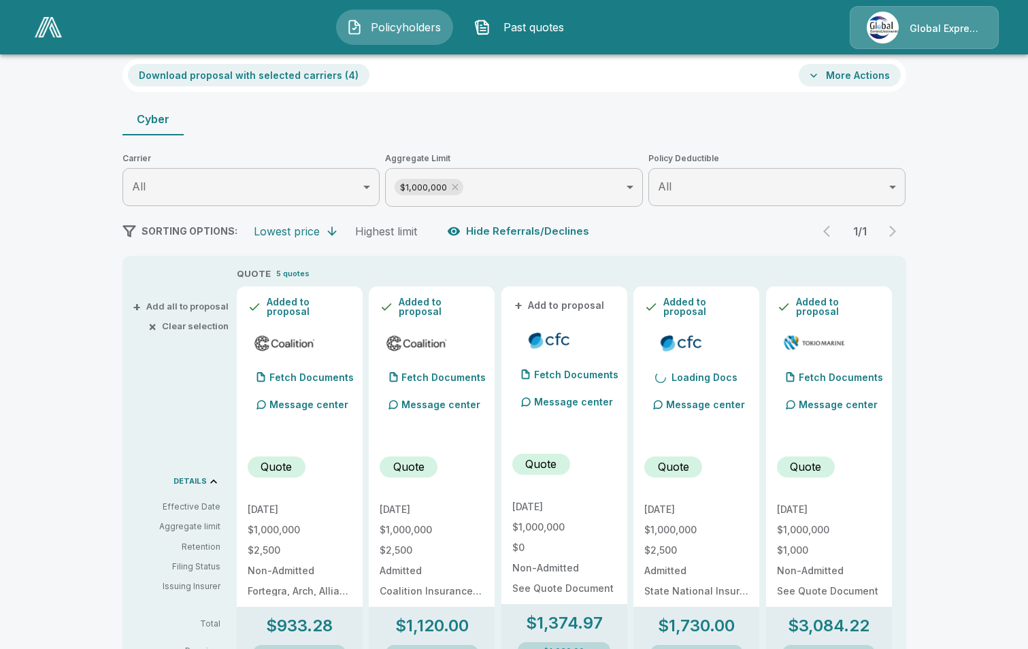
click at [308, 69] on button "Download proposal with selected carriers ( 4 )" at bounding box center [249, 75] width 242 height 22
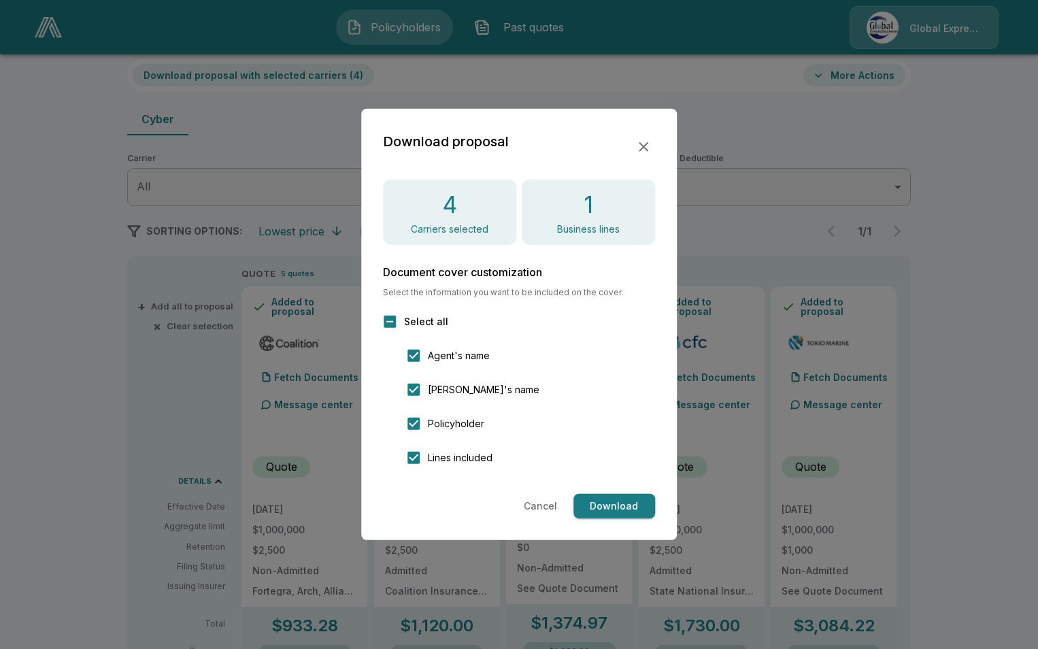
click at [596, 494] on button "Download" at bounding box center [615, 506] width 82 height 25
click at [650, 150] on icon "button" at bounding box center [644, 147] width 16 height 16
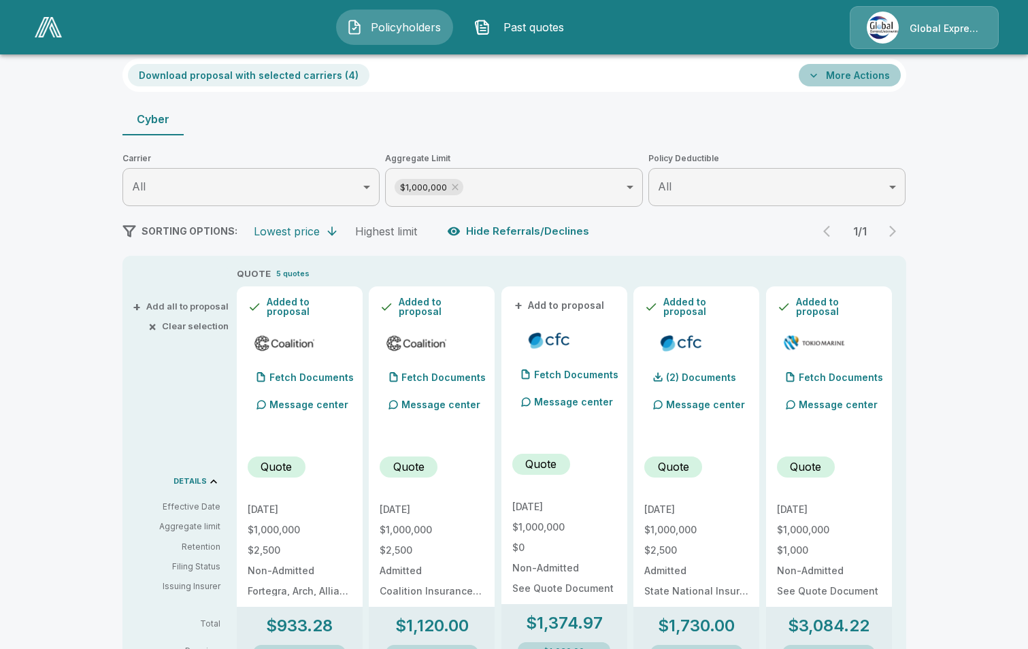
click at [874, 77] on button "More Actions" at bounding box center [850, 75] width 102 height 22
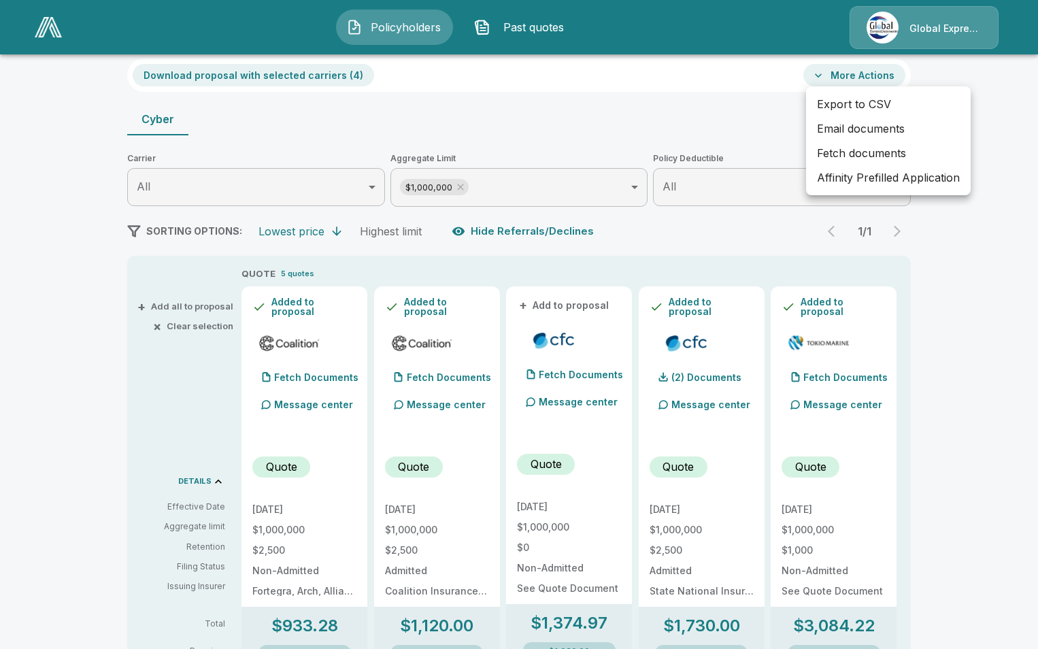
click at [878, 181] on li "Affinity Prefilled Application" at bounding box center [888, 177] width 165 height 24
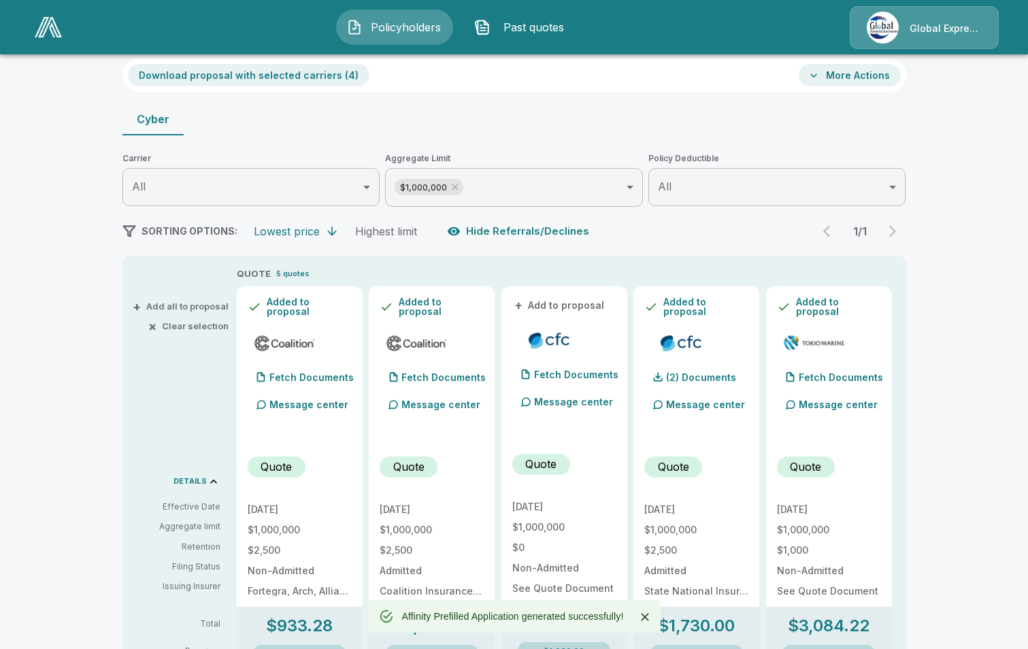
click at [871, 72] on button "More Actions" at bounding box center [850, 75] width 102 height 22
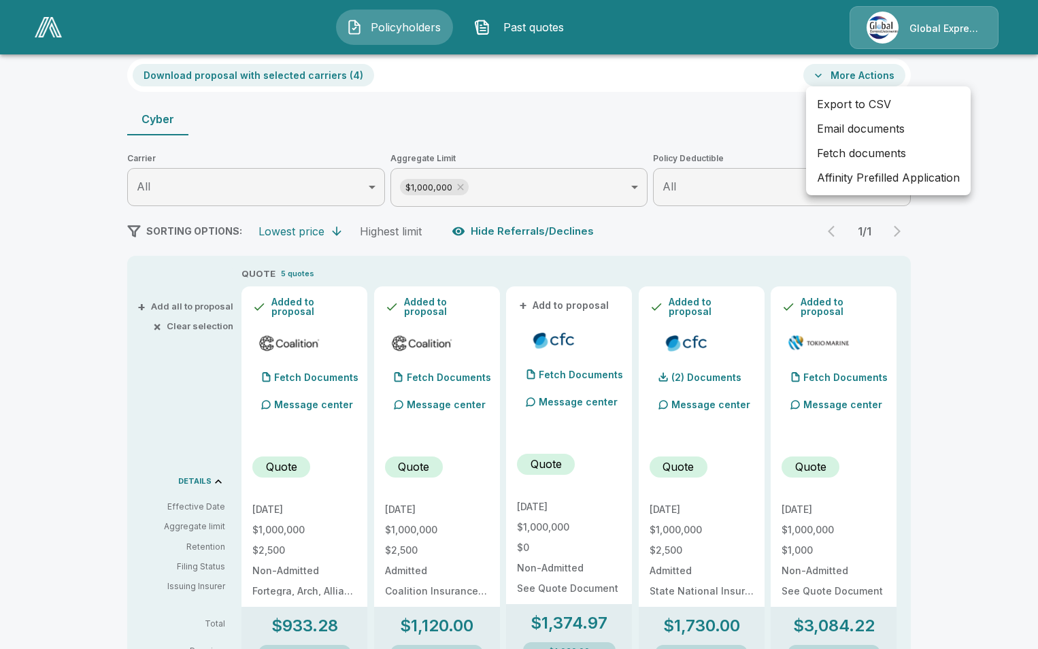
click at [851, 127] on li "Email documents" at bounding box center [888, 128] width 165 height 24
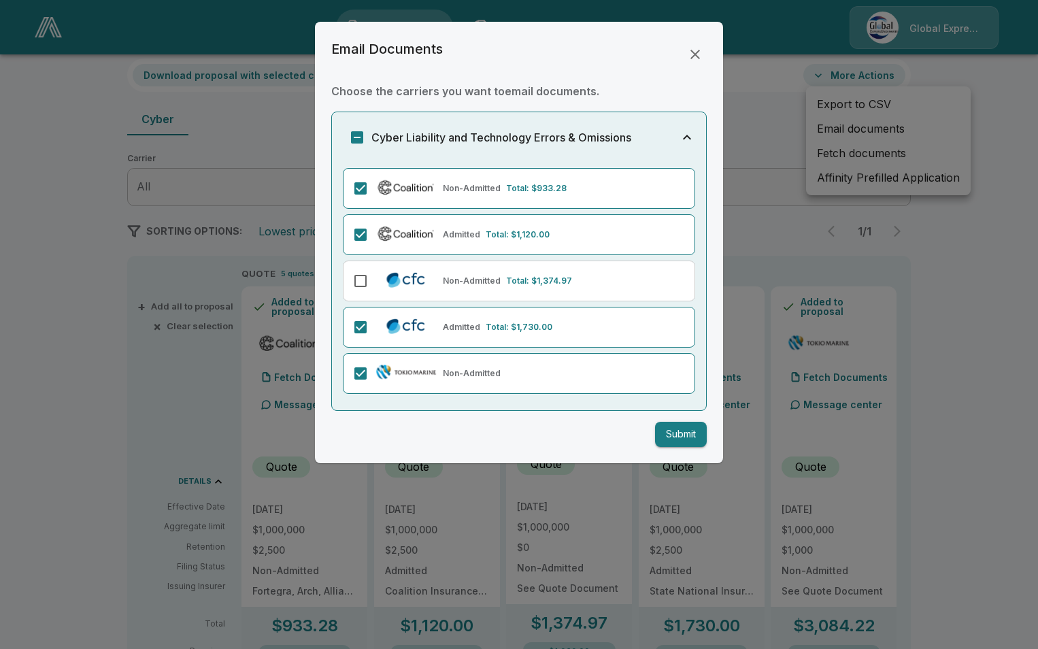
click at [689, 432] on button "Submit" at bounding box center [681, 434] width 52 height 25
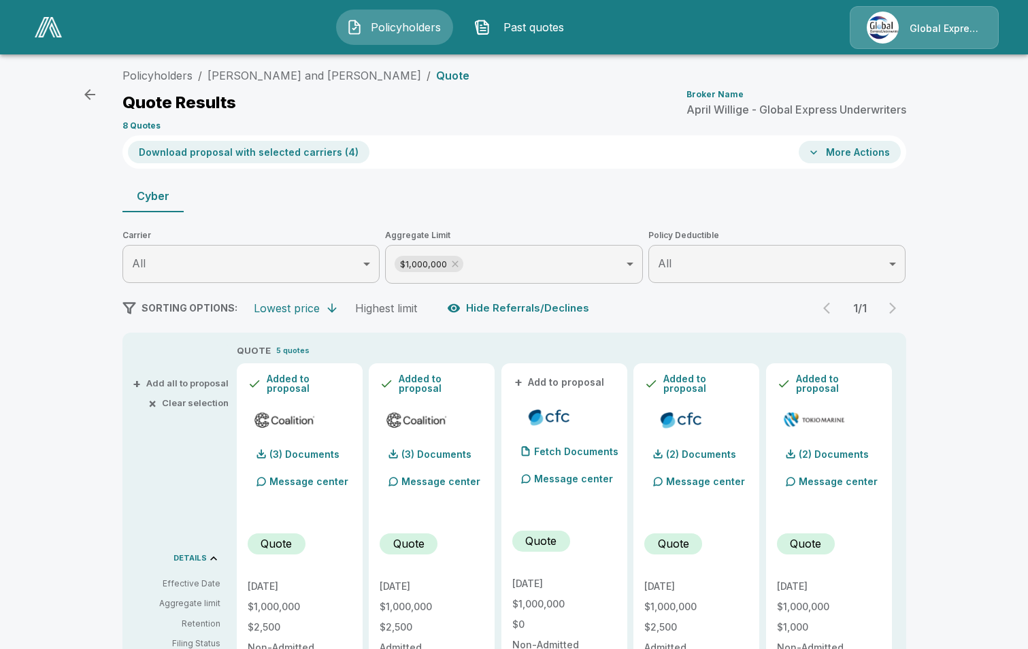
scroll to position [0, 0]
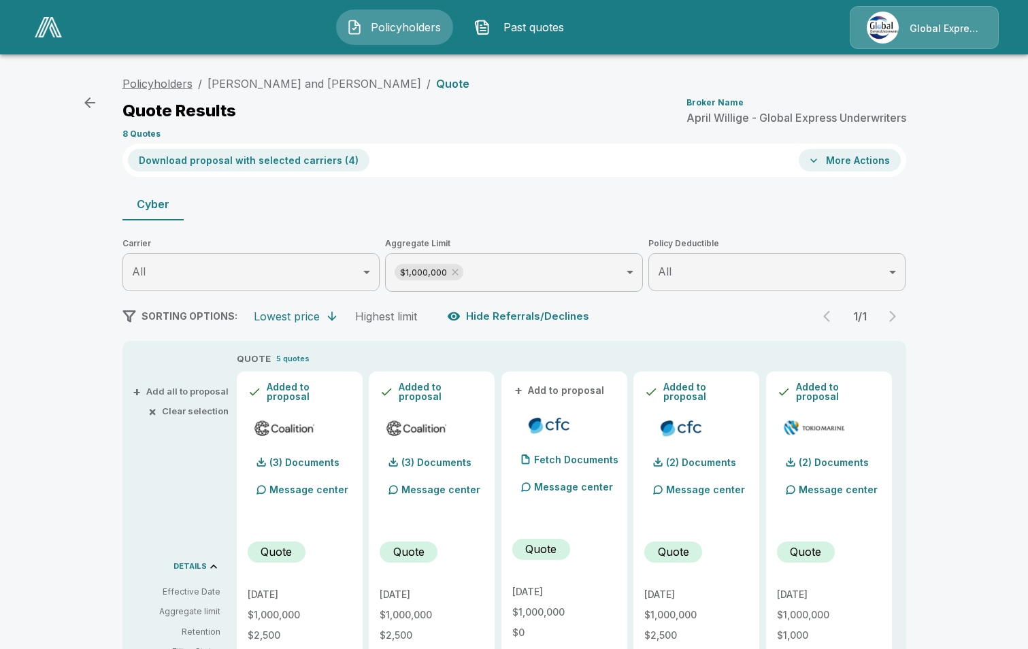
click at [148, 77] on link "Policyholders" at bounding box center [157, 84] width 70 height 14
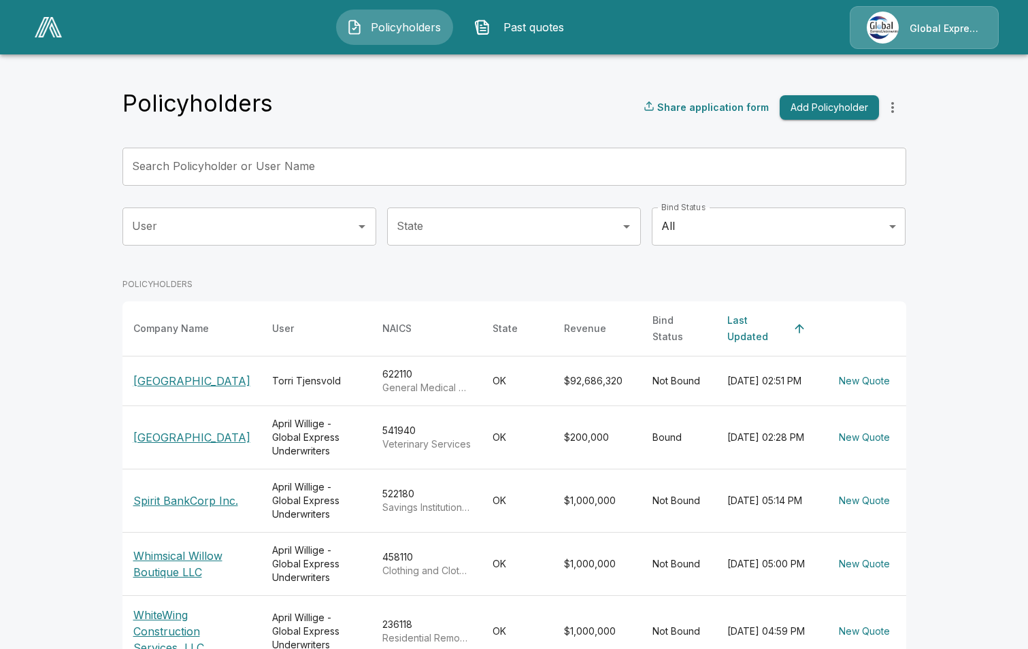
click at [210, 166] on input "Search Policyholder or User Name" at bounding box center [506, 167] width 769 height 38
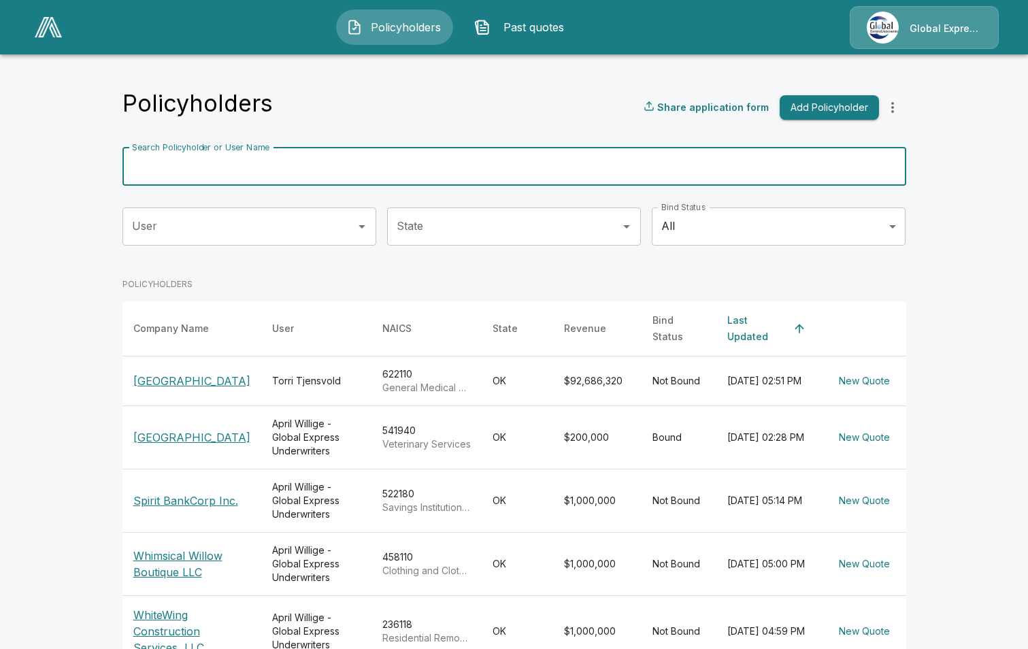
paste input "**********"
type input "**********"
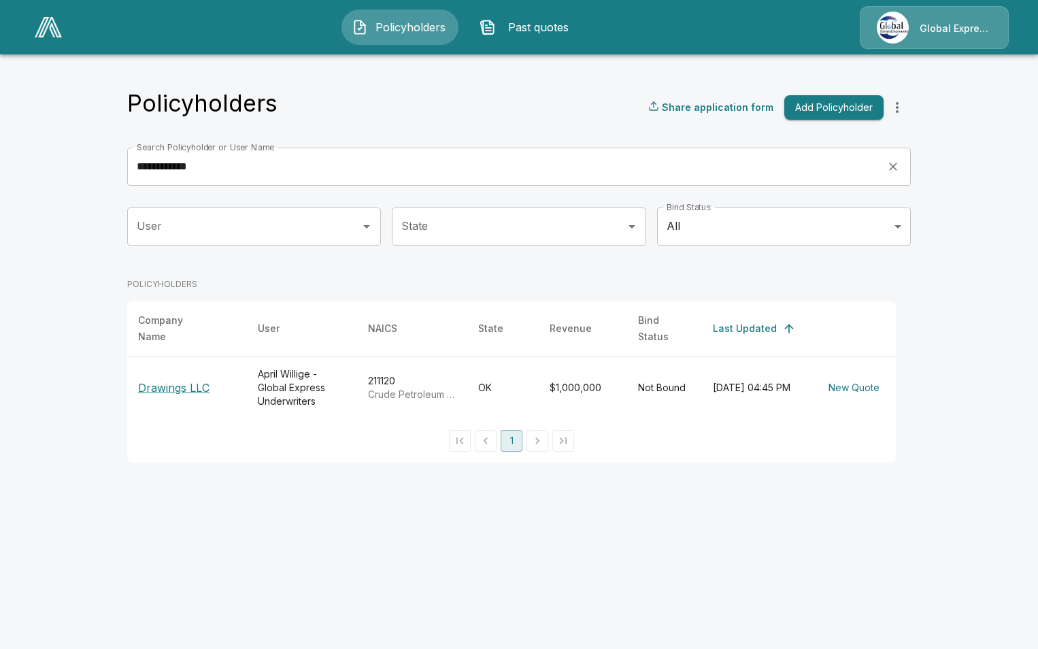
click at [165, 380] on p "Drawings LLC" at bounding box center [187, 388] width 98 height 16
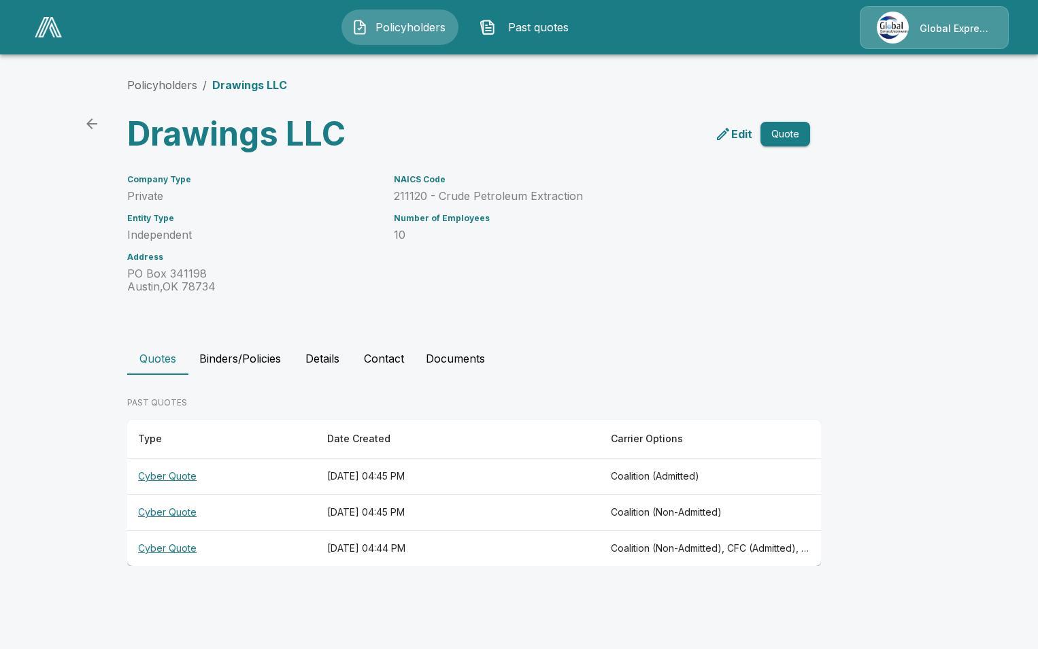
drag, startPoint x: 182, startPoint y: 547, endPoint x: 188, endPoint y: 538, distance: 10.8
click at [182, 546] on th "Cyber Quote" at bounding box center [221, 549] width 189 height 36
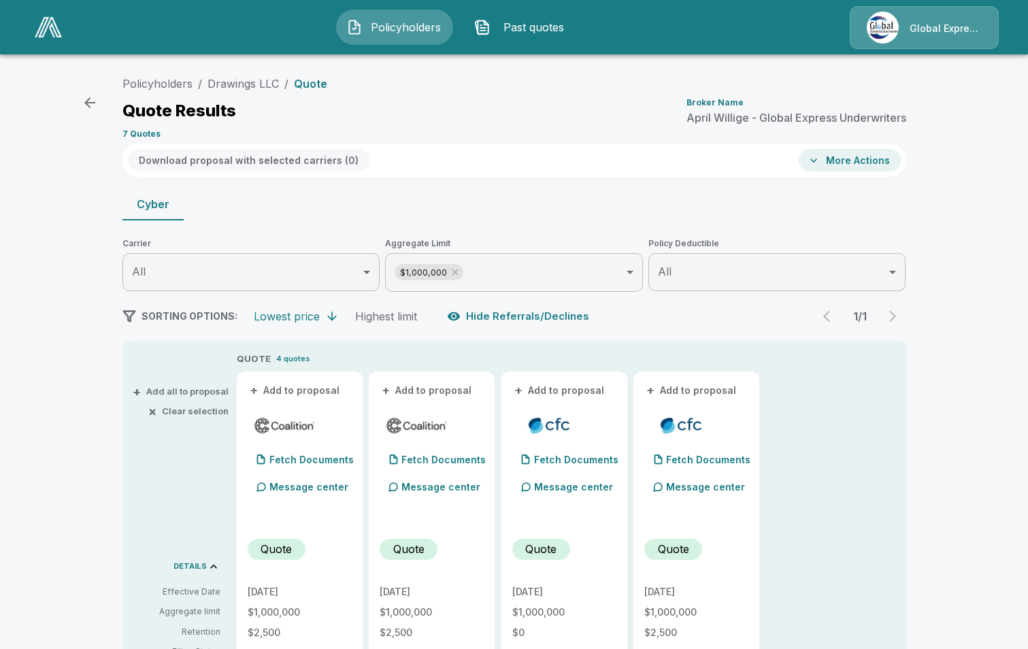
click at [292, 396] on button "+ Add to proposal" at bounding box center [295, 390] width 95 height 15
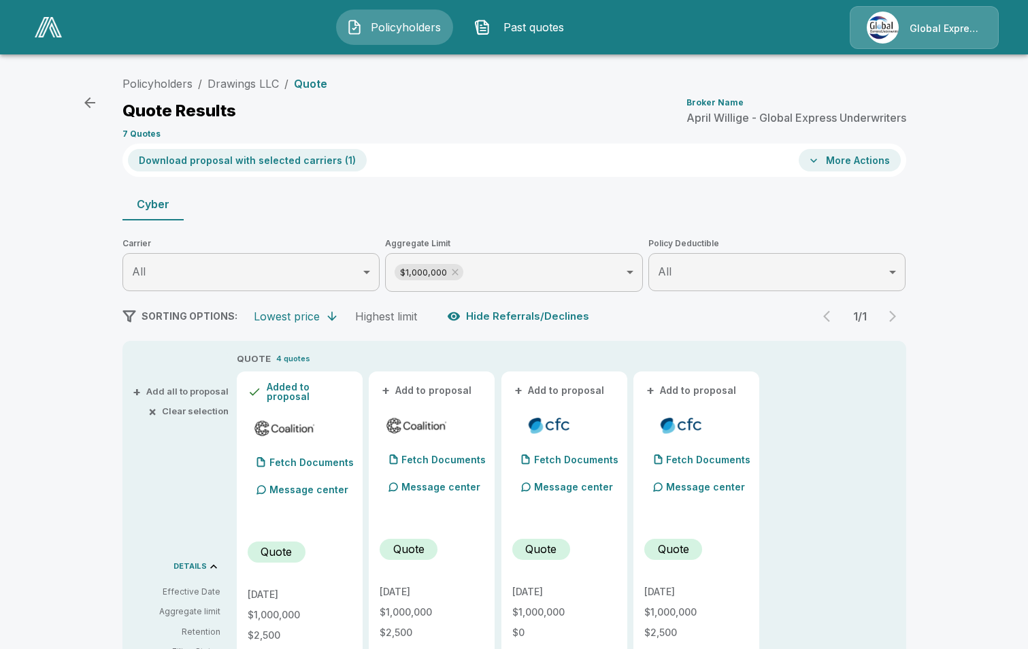
click at [421, 387] on button "+ Add to proposal" at bounding box center [427, 390] width 95 height 15
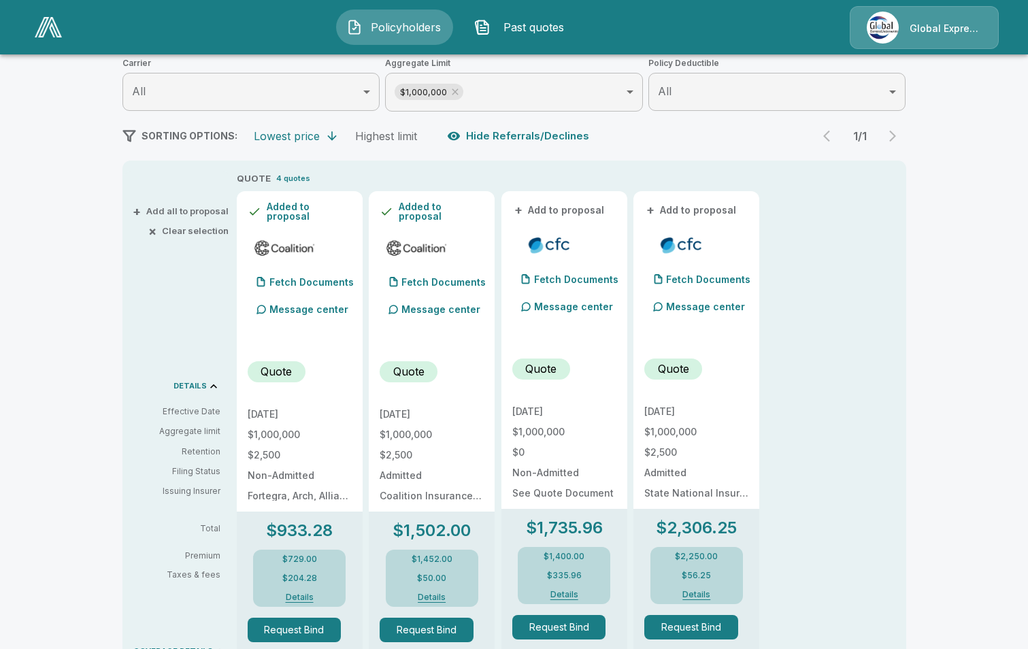
scroll to position [204, 0]
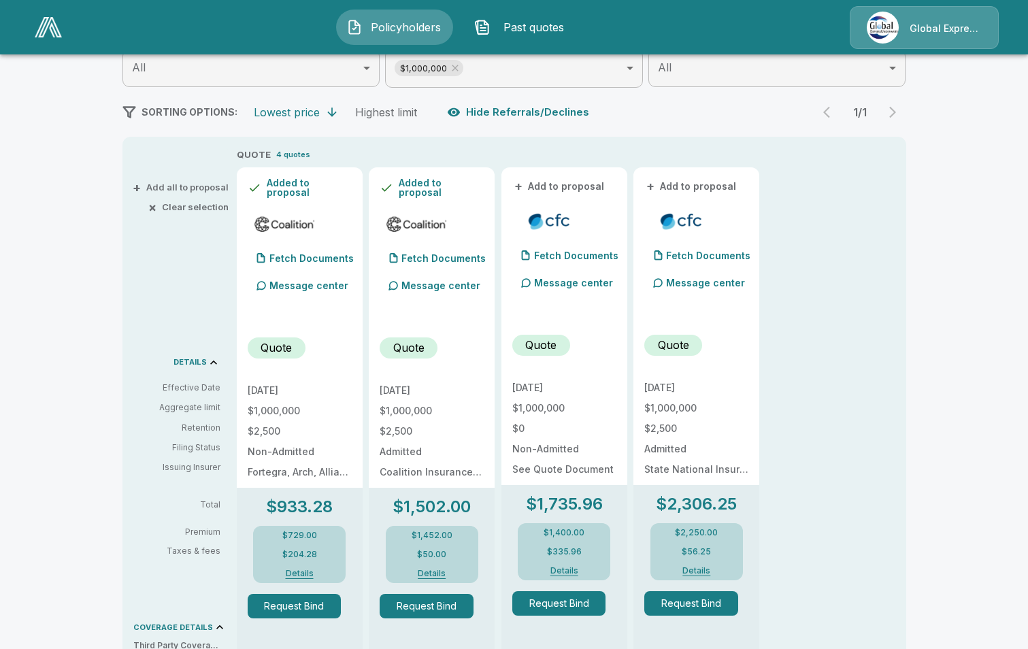
click at [708, 188] on button "+ Add to proposal" at bounding box center [691, 186] width 95 height 15
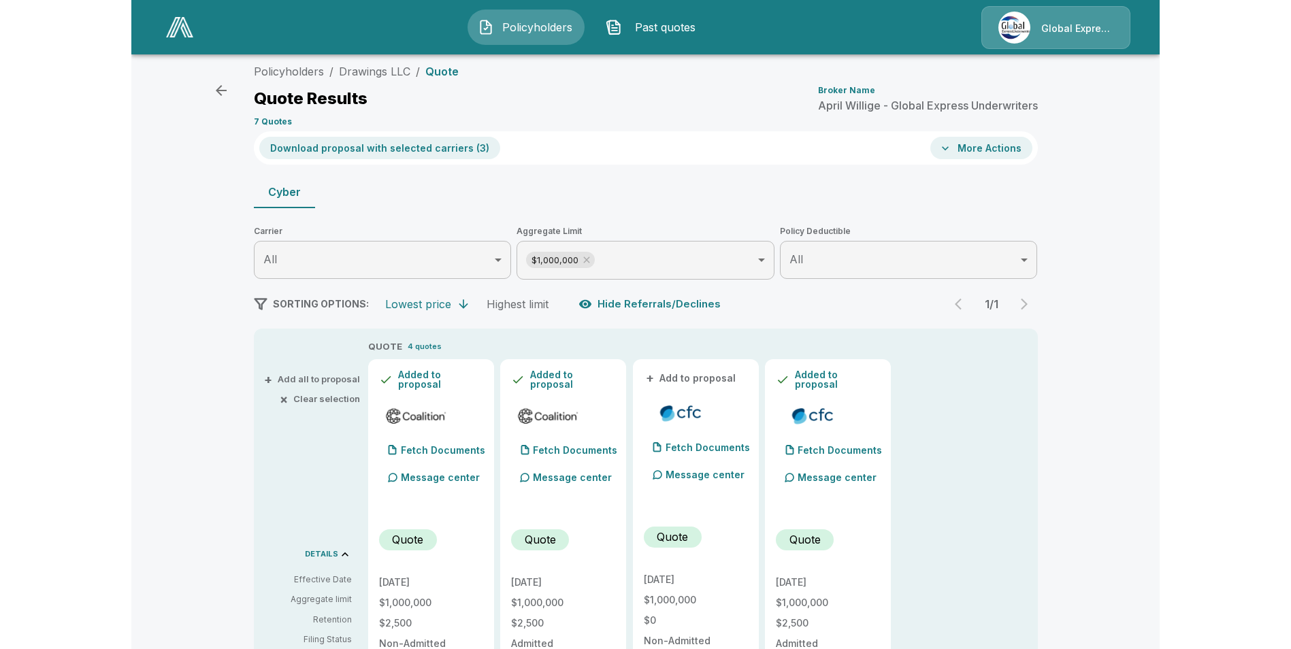
scroll to position [0, 0]
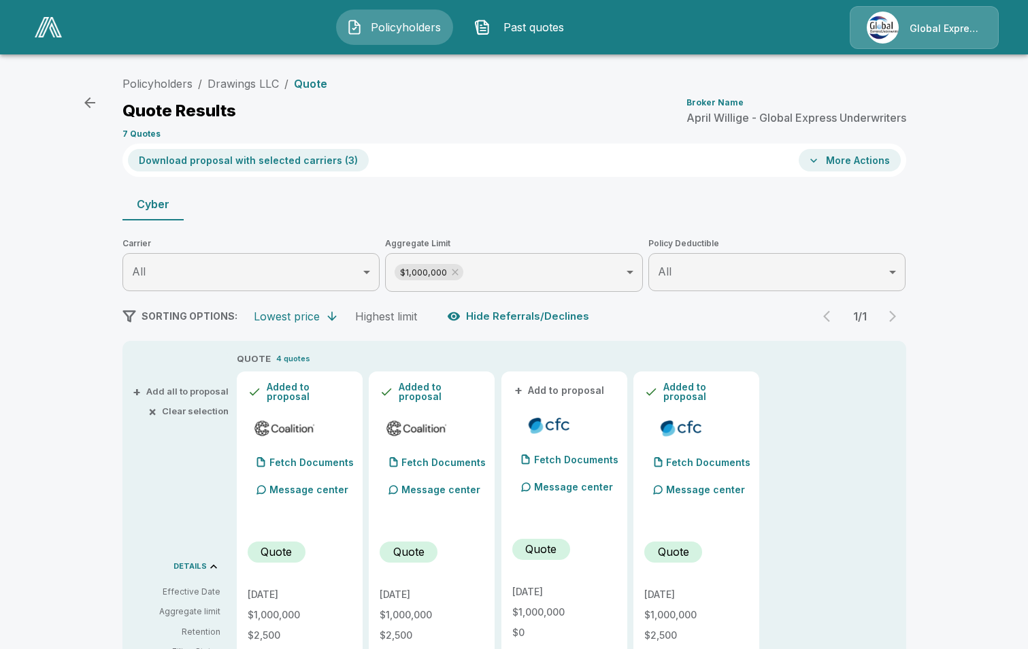
click at [298, 168] on button "Download proposal with selected carriers ( 3 )" at bounding box center [248, 160] width 241 height 22
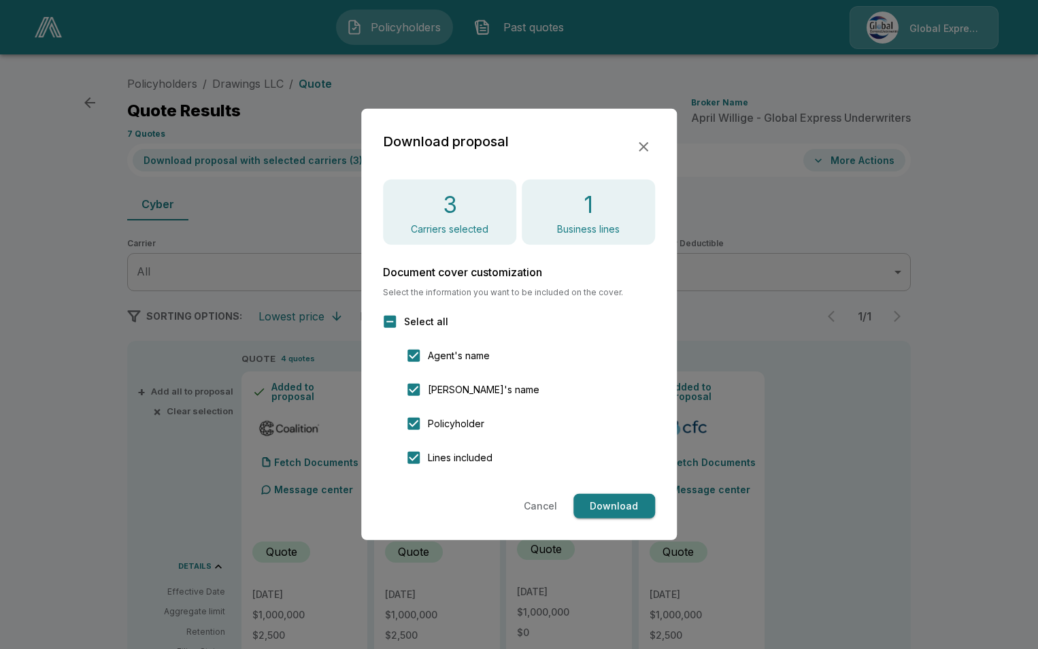
click at [604, 508] on button "Download" at bounding box center [615, 506] width 82 height 25
click at [646, 149] on icon "button" at bounding box center [644, 147] width 10 height 10
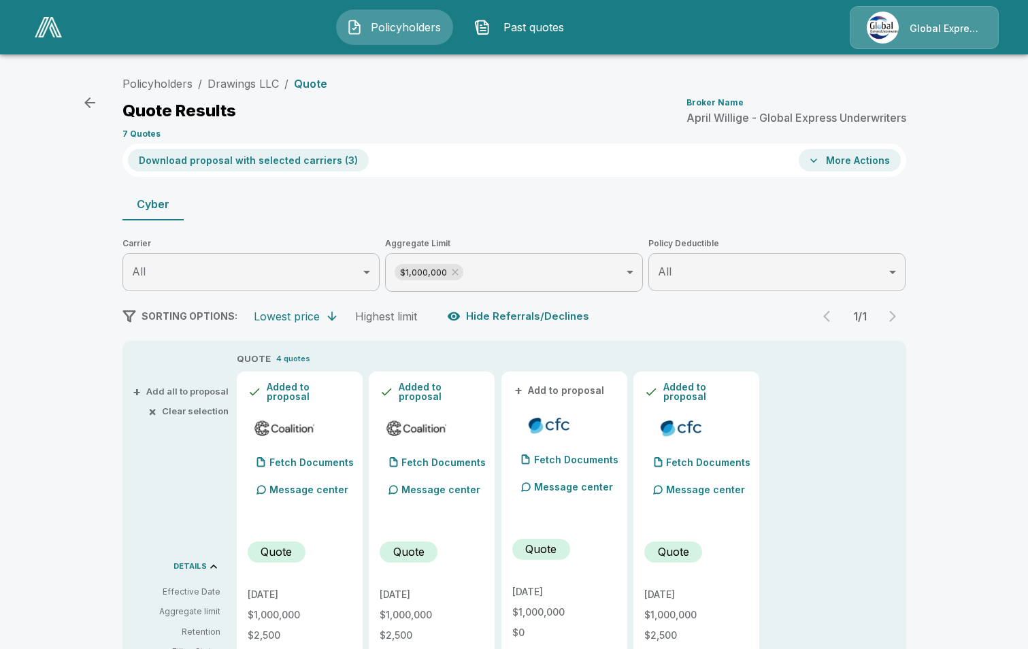
click at [842, 167] on button "More Actions" at bounding box center [850, 160] width 102 height 22
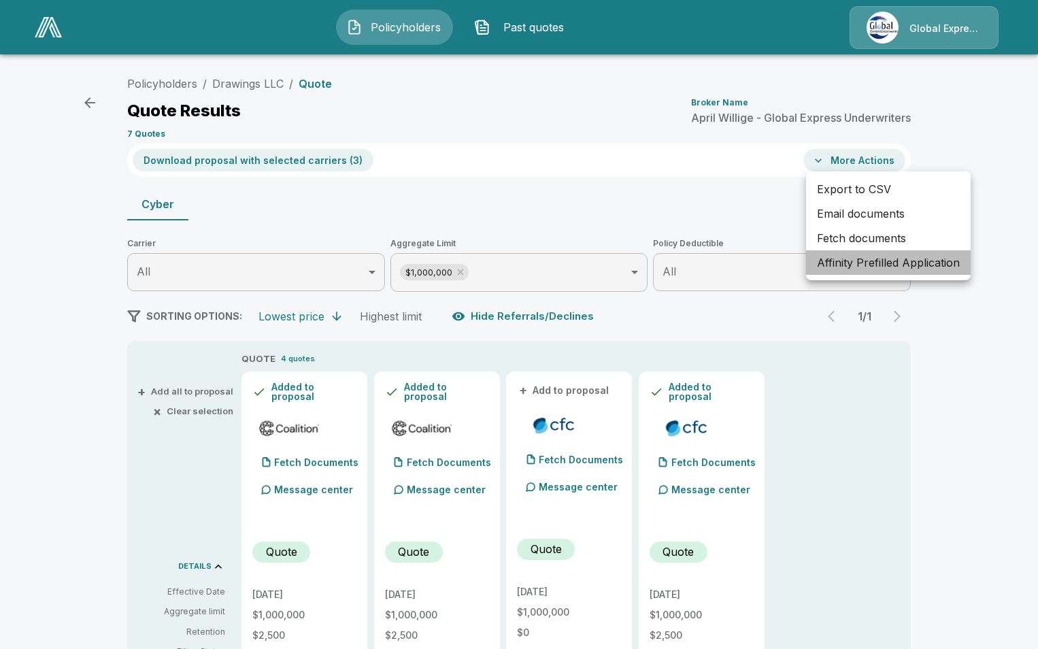
click at [858, 264] on li "Affinity Prefilled Application" at bounding box center [888, 262] width 165 height 24
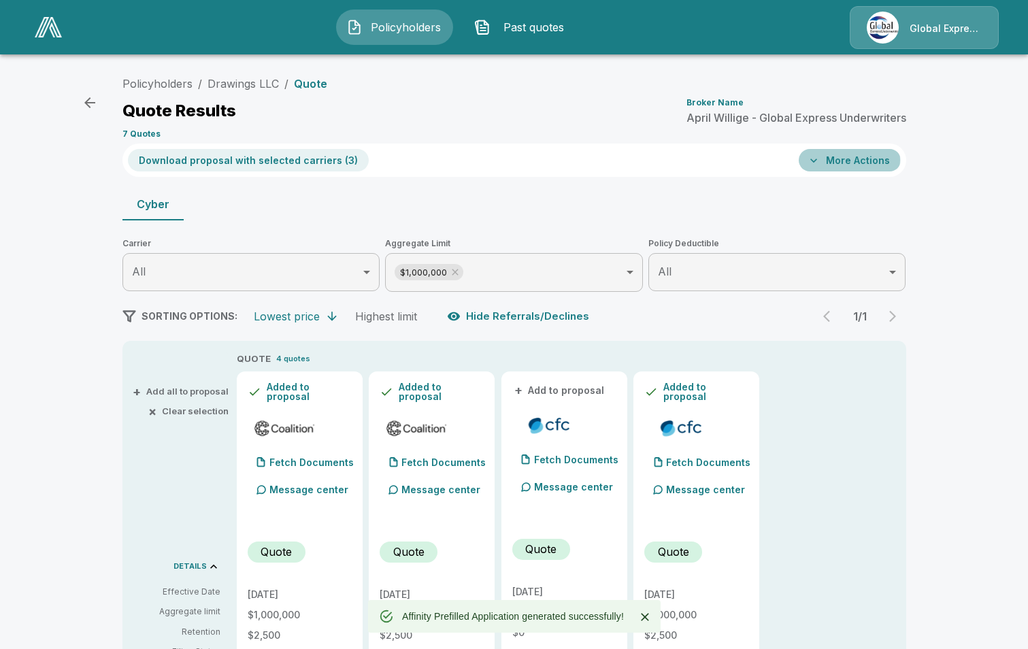
click at [854, 160] on button "More Actions" at bounding box center [850, 160] width 102 height 22
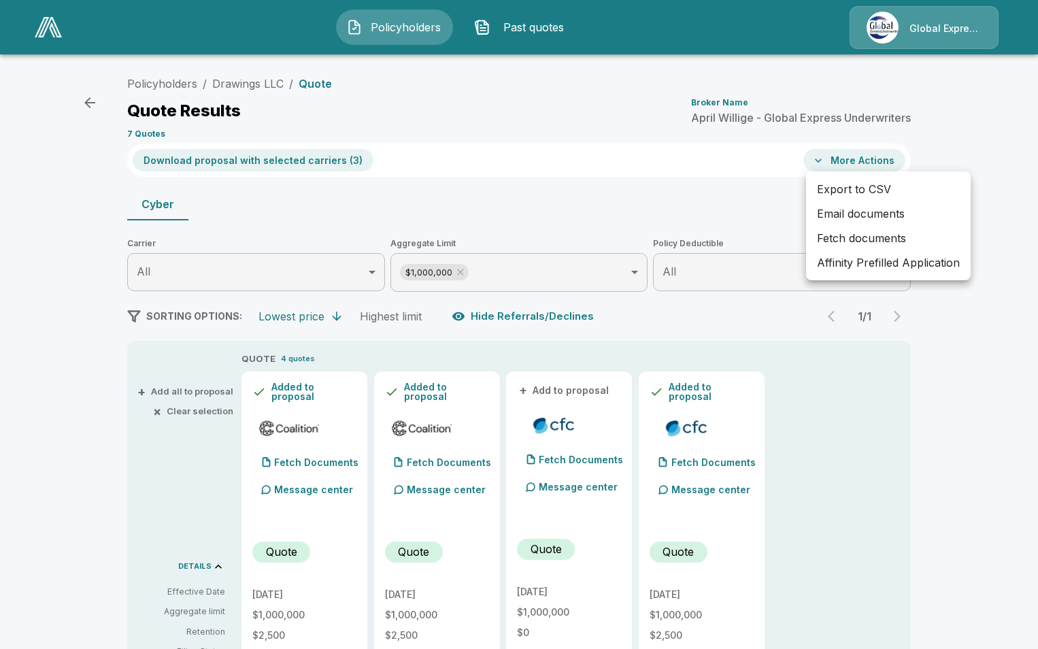
click at [866, 216] on li "Email documents" at bounding box center [888, 213] width 165 height 24
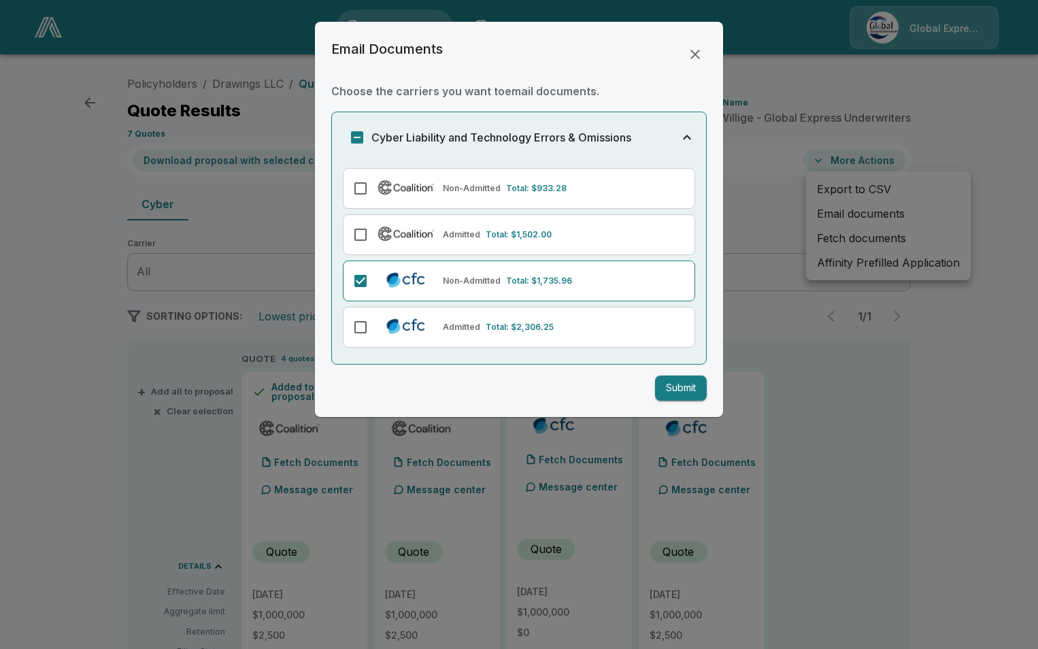
click at [679, 390] on button "Submit" at bounding box center [681, 388] width 52 height 25
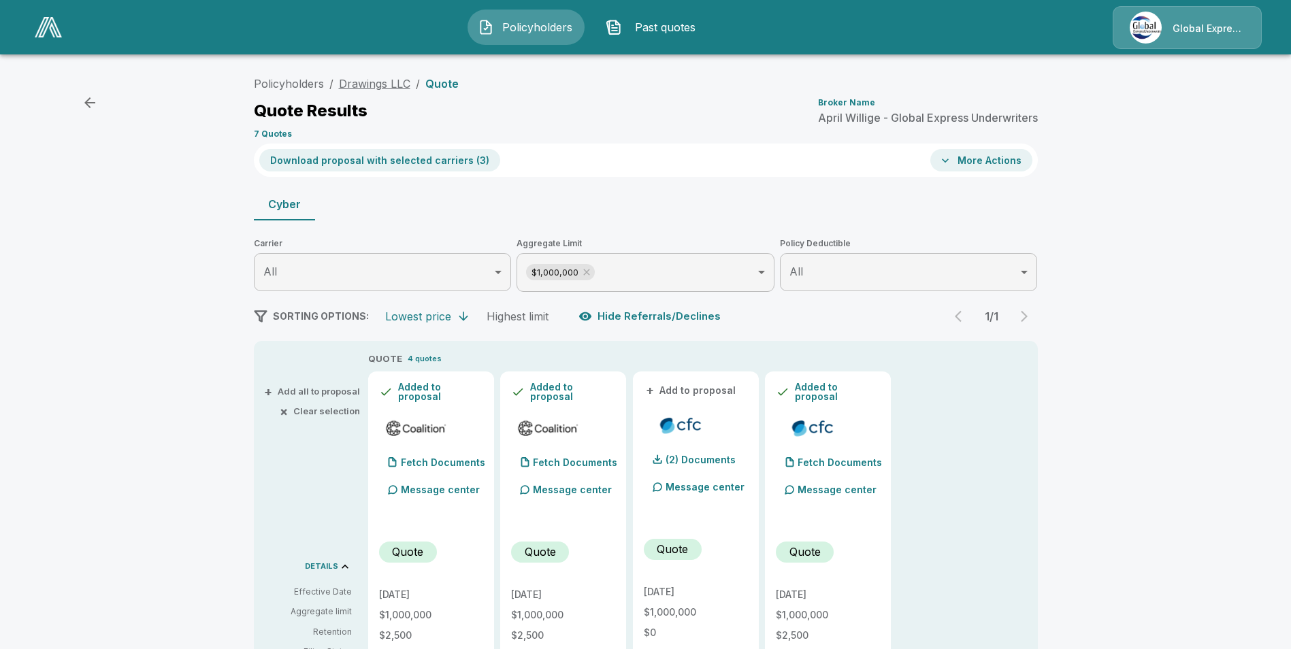
click at [363, 82] on link "Drawings LLC" at bounding box center [374, 84] width 71 height 14
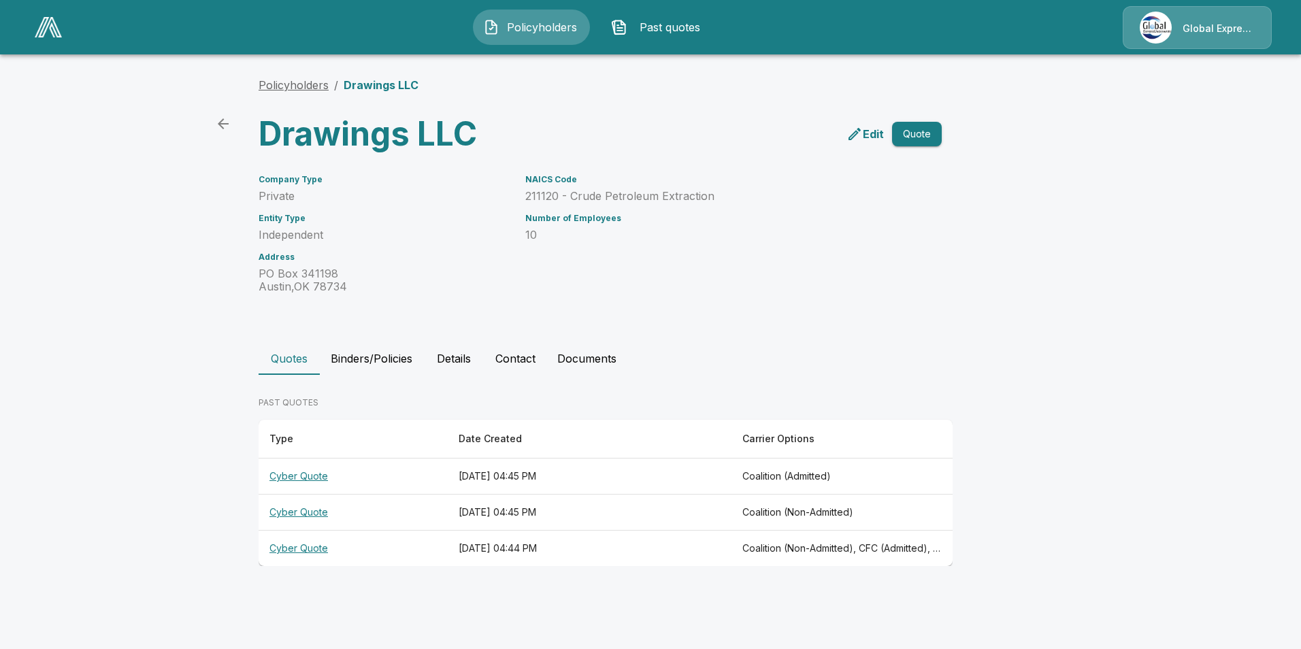
click at [295, 80] on link "Policyholders" at bounding box center [294, 85] width 70 height 14
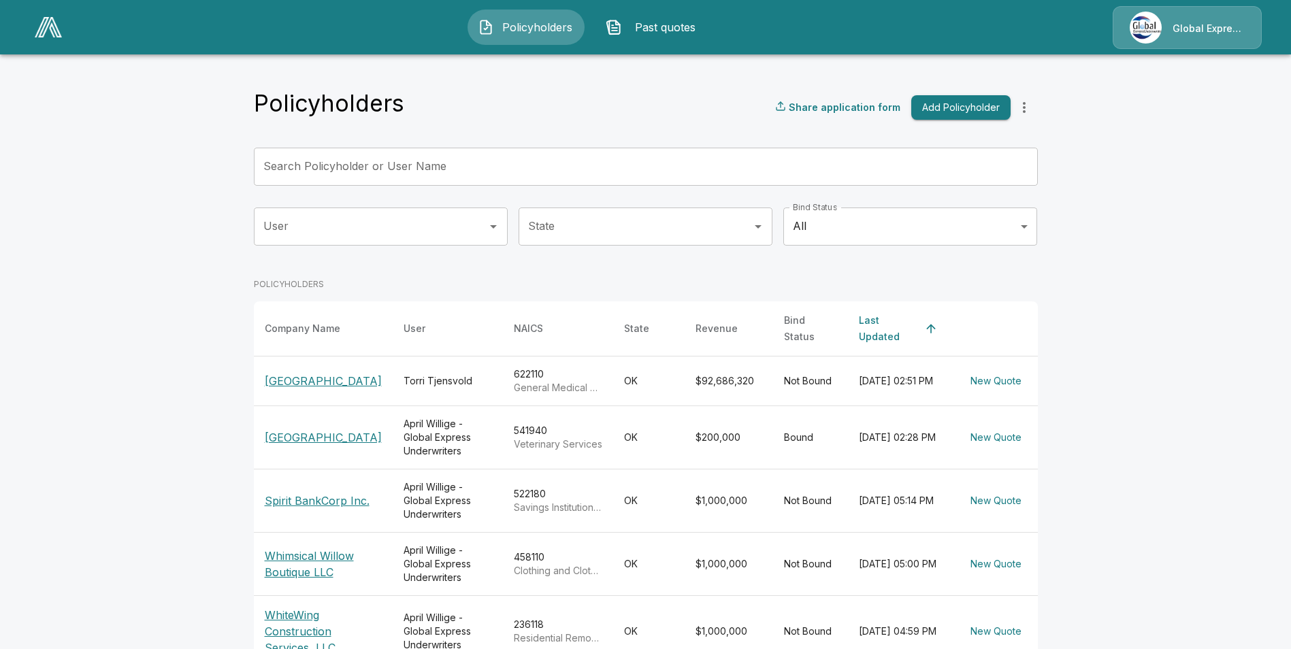
click at [403, 167] on input "Search Policyholder or User Name" at bounding box center [638, 167] width 769 height 38
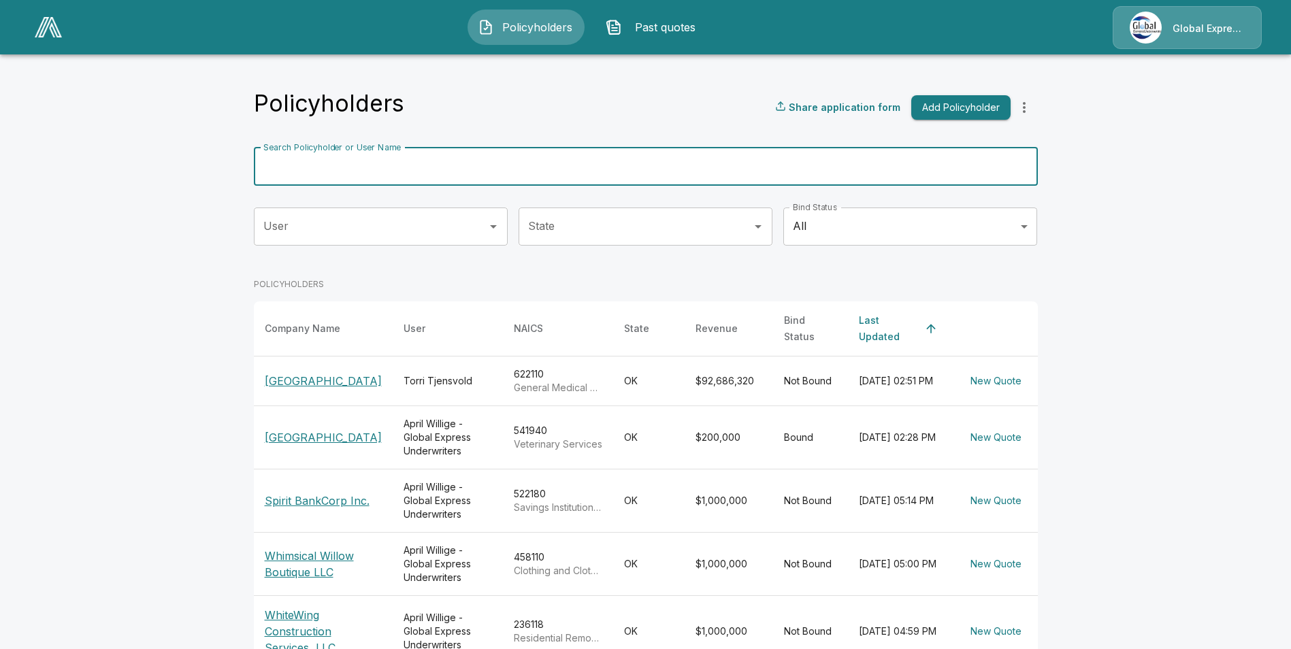
paste input "**********"
type input "**********"
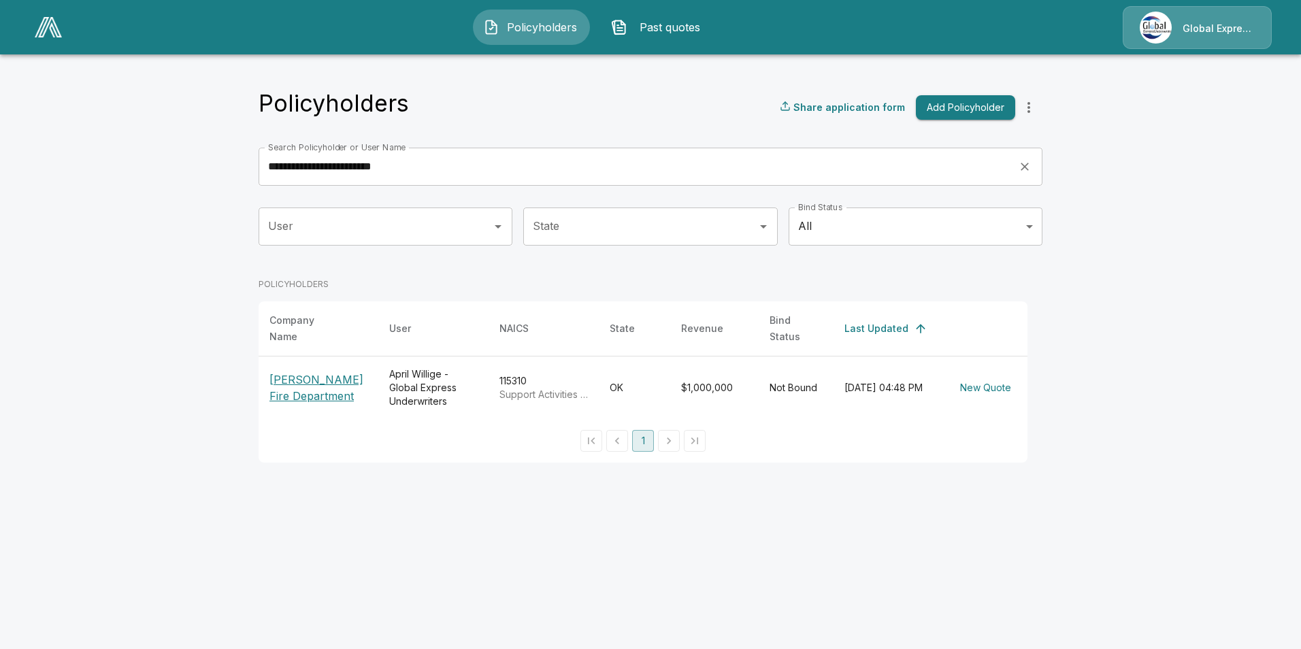
click at [306, 389] on p "[PERSON_NAME] Fire Department" at bounding box center [318, 388] width 98 height 33
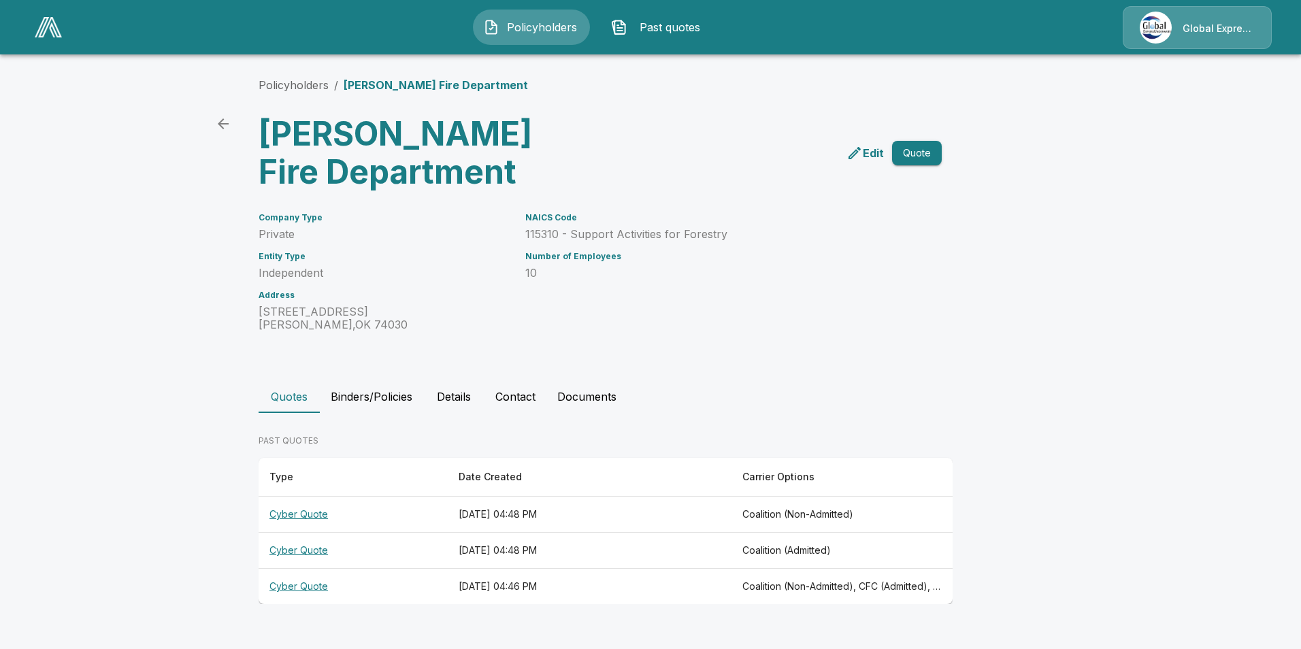
click at [298, 587] on th "Cyber Quote" at bounding box center [353, 587] width 189 height 36
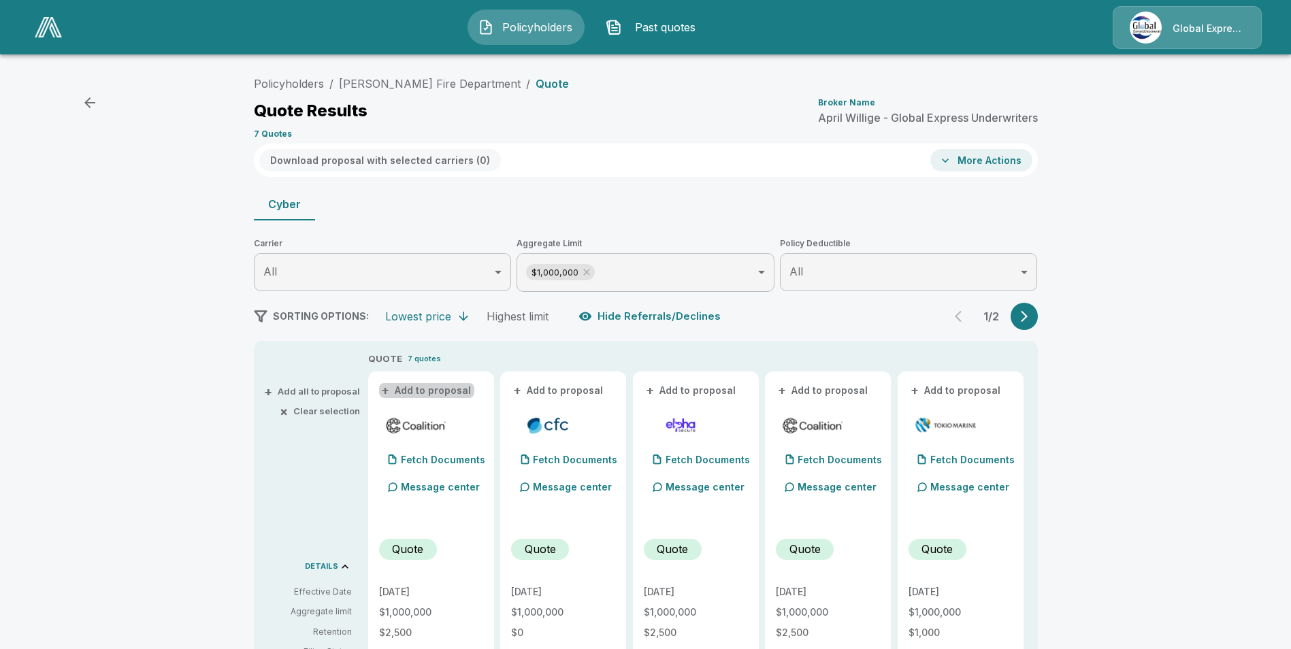
click at [450, 390] on button "+ Add to proposal" at bounding box center [426, 390] width 95 height 15
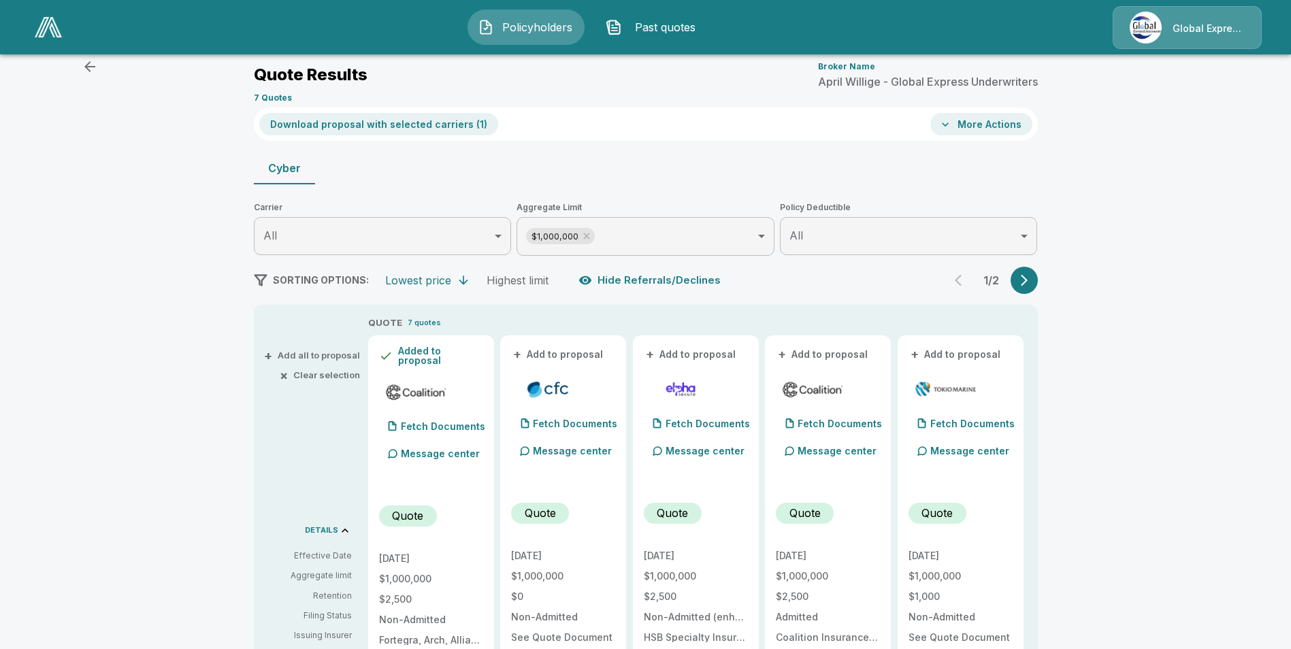
scroll to position [68, 0]
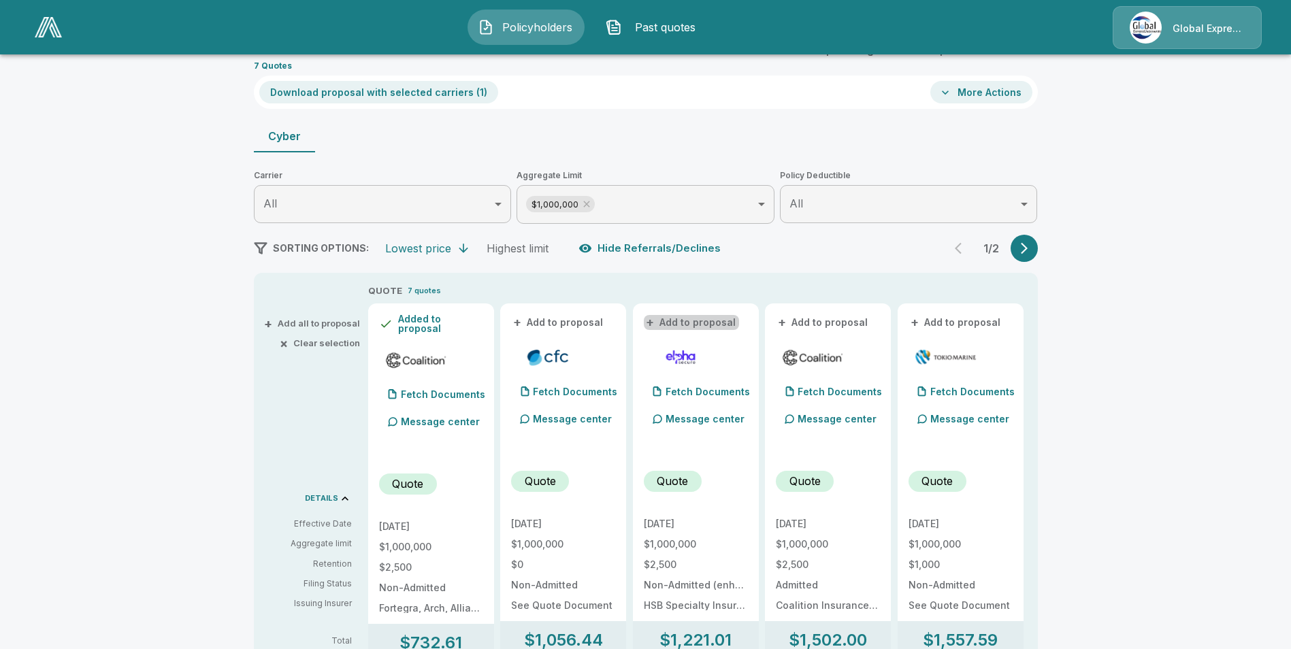
click at [714, 318] on button "+ Add to proposal" at bounding box center [691, 322] width 95 height 15
click at [820, 320] on button "+ Add to proposal" at bounding box center [823, 322] width 95 height 15
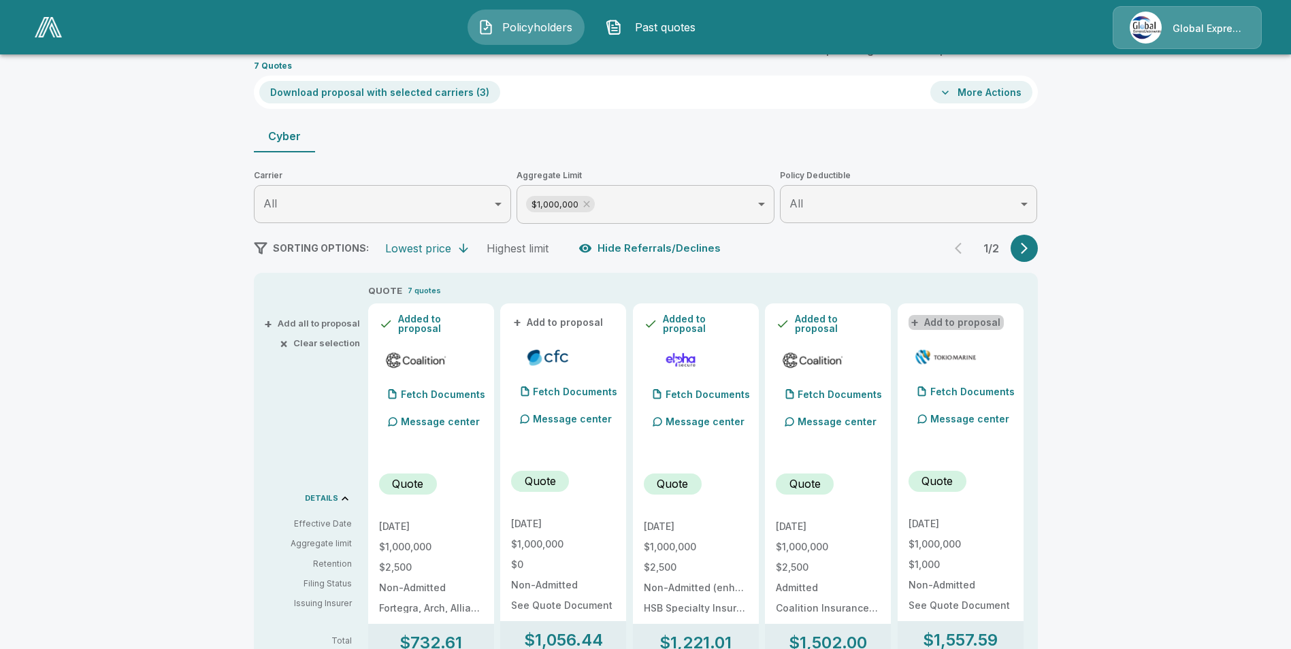
click at [964, 320] on button "+ Add to proposal" at bounding box center [955, 322] width 95 height 15
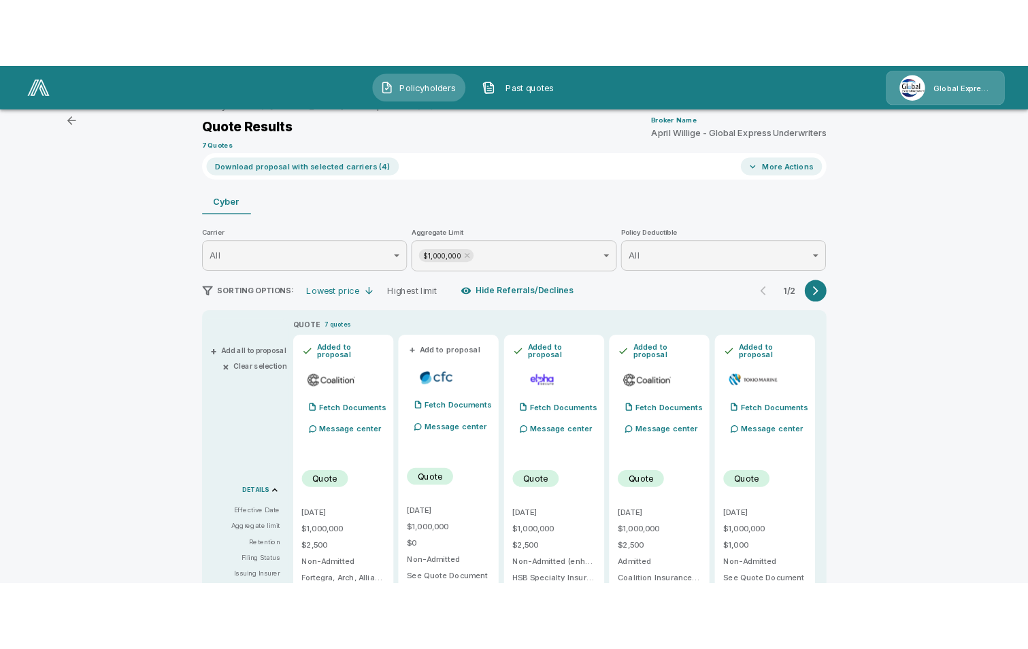
scroll to position [0, 0]
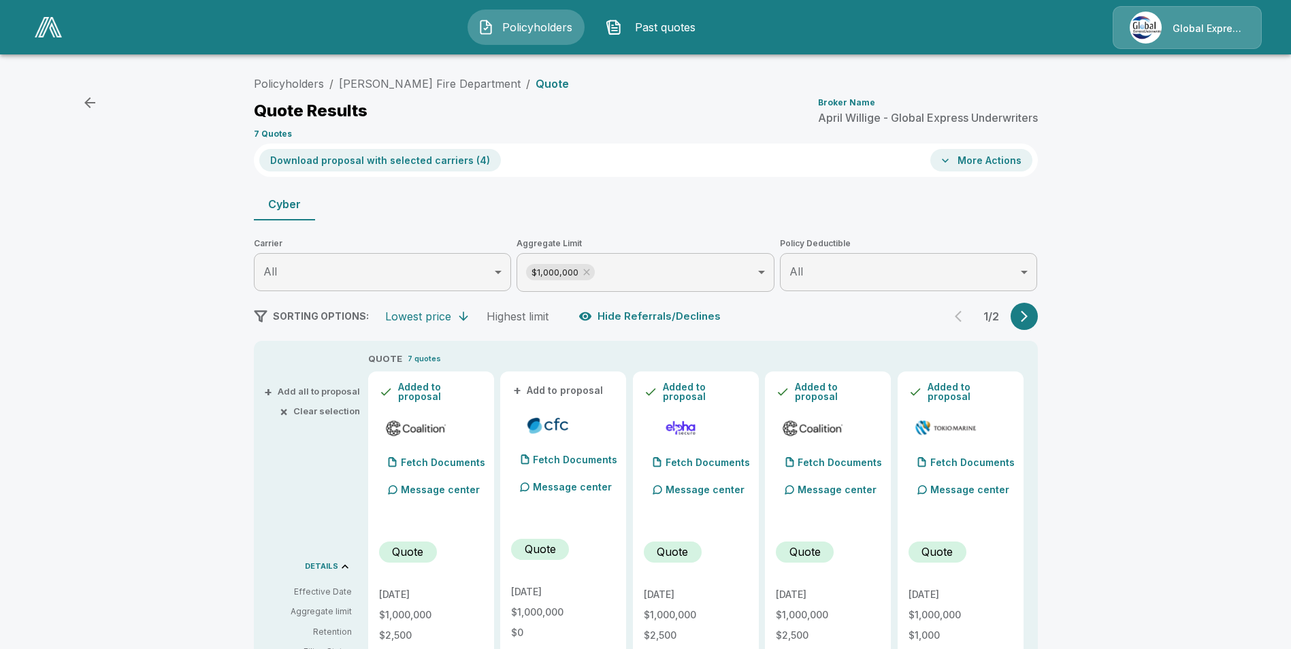
click at [414, 163] on button "Download proposal with selected carriers ( 4 )" at bounding box center [380, 160] width 242 height 22
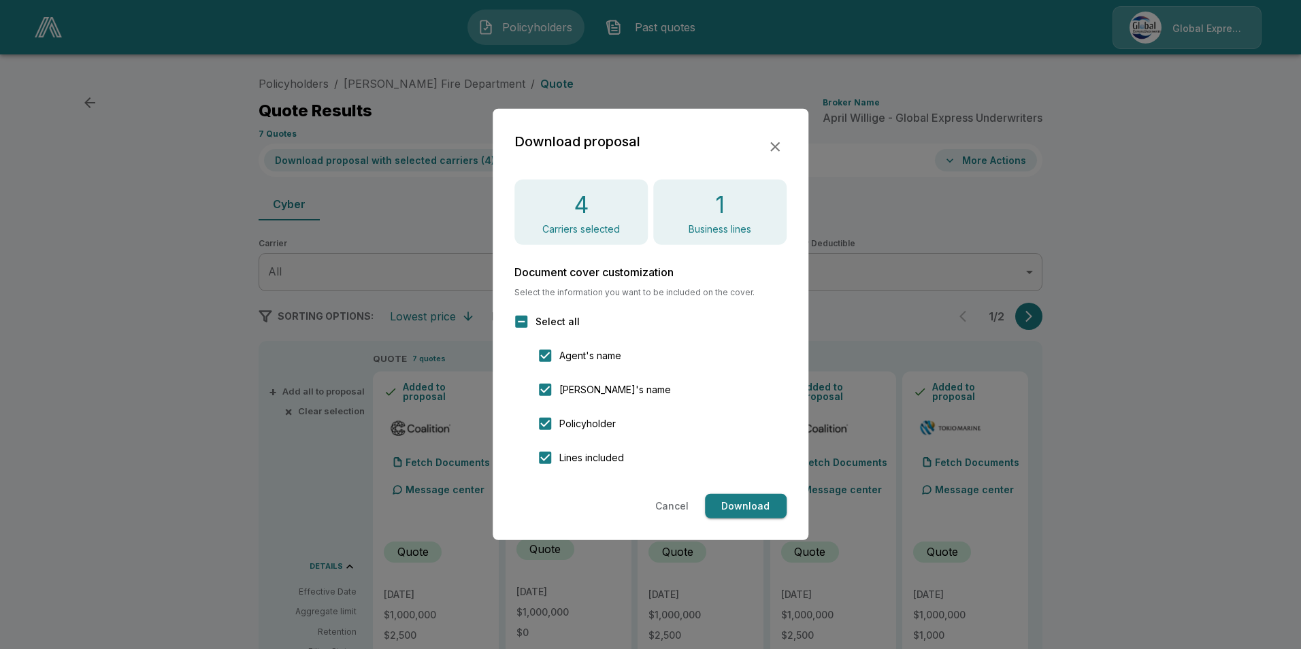
click at [746, 504] on button "Download" at bounding box center [746, 506] width 82 height 25
click at [778, 146] on icon "button" at bounding box center [775, 147] width 16 height 16
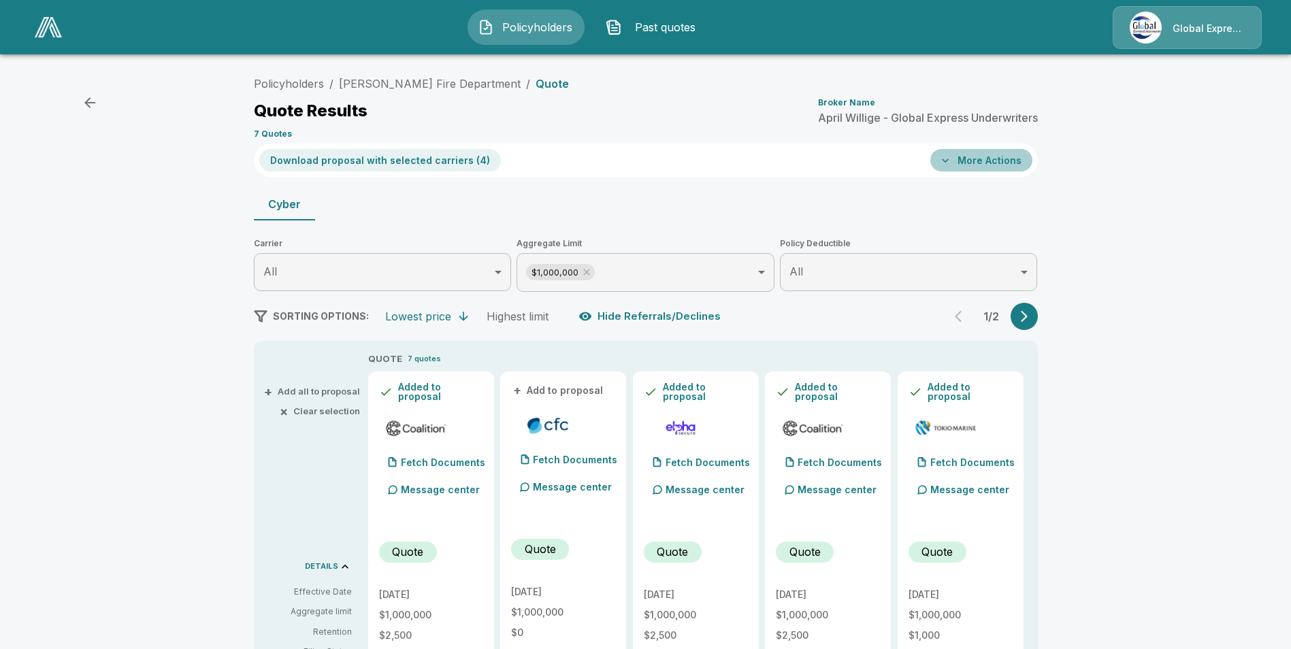
click at [993, 165] on button "More Actions" at bounding box center [981, 160] width 102 height 22
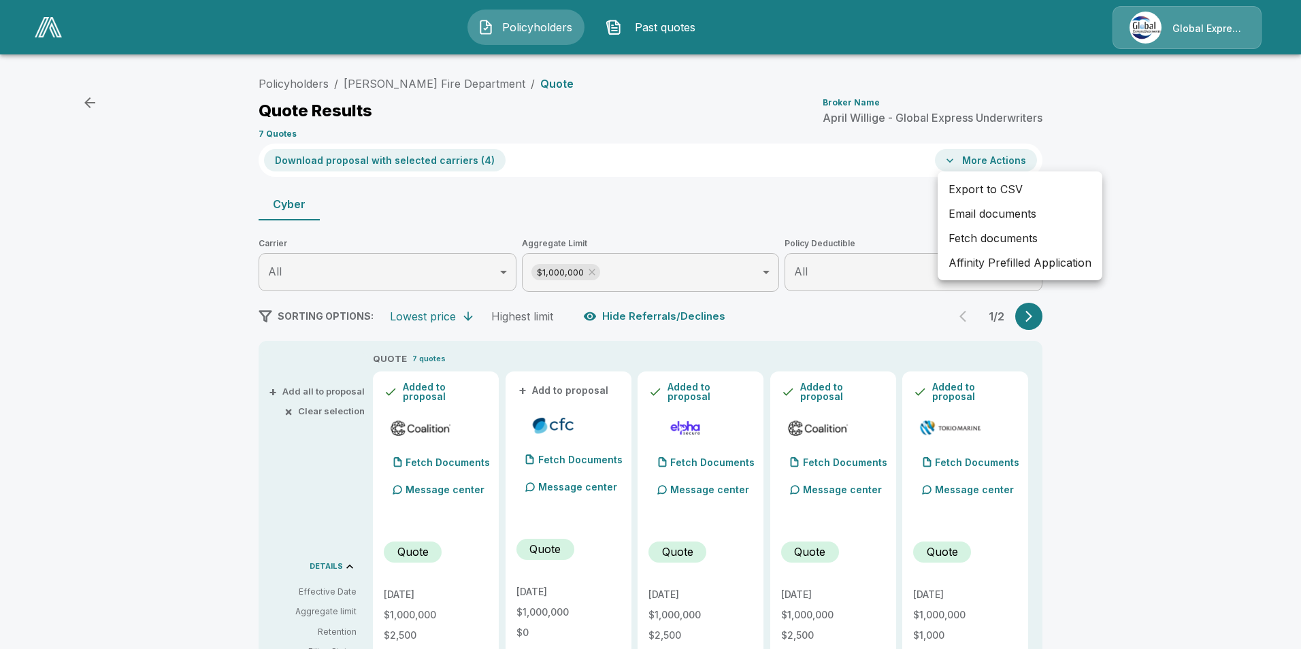
click at [1003, 260] on li "Affinity Prefilled Application" at bounding box center [1020, 262] width 165 height 24
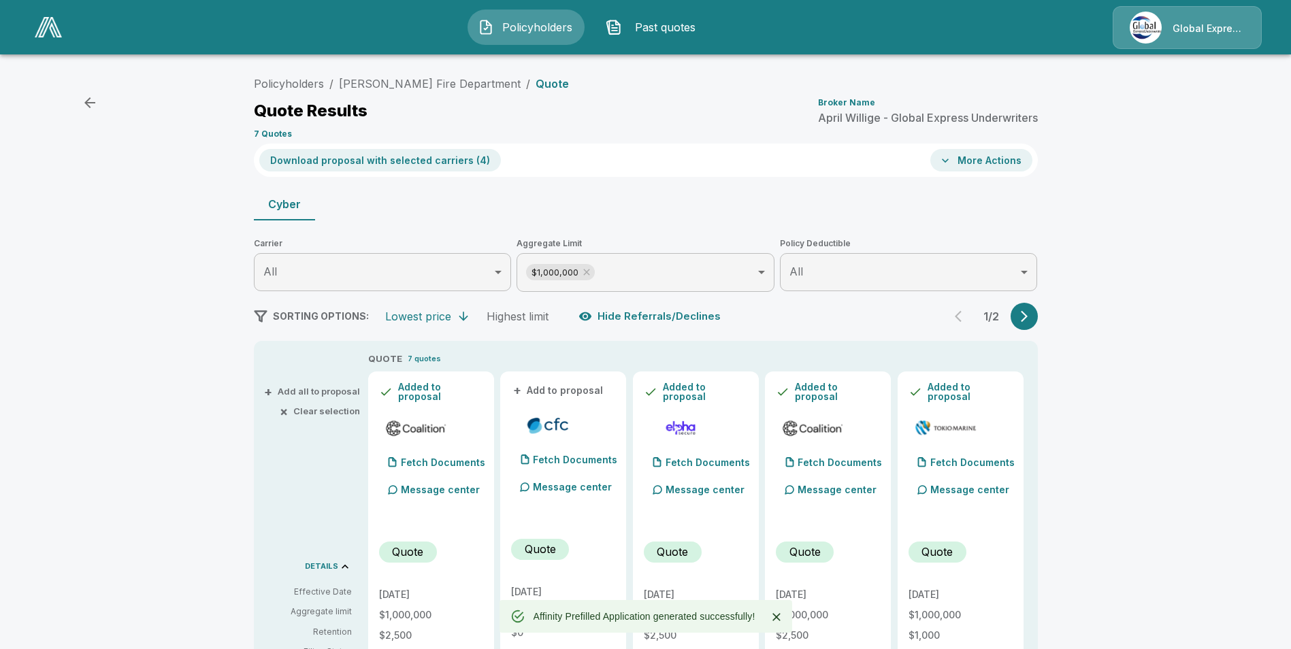
click at [996, 158] on button "More Actions" at bounding box center [981, 160] width 102 height 22
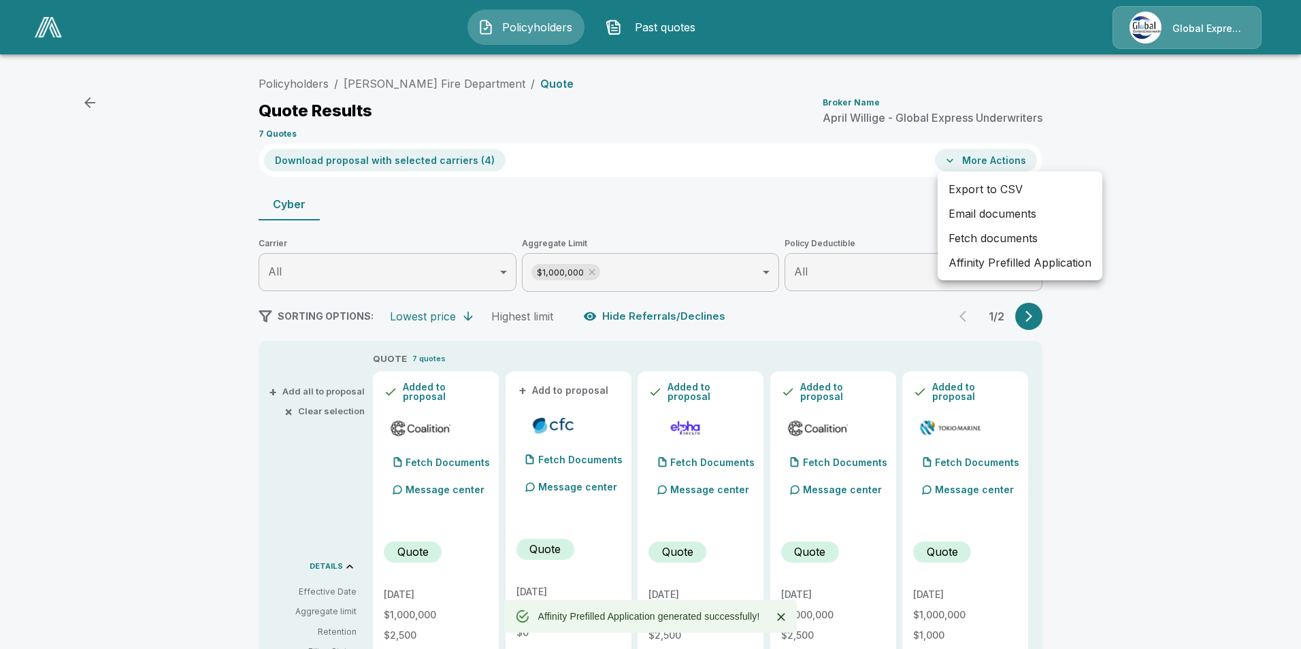
click at [979, 213] on li "Email documents" at bounding box center [1020, 213] width 165 height 24
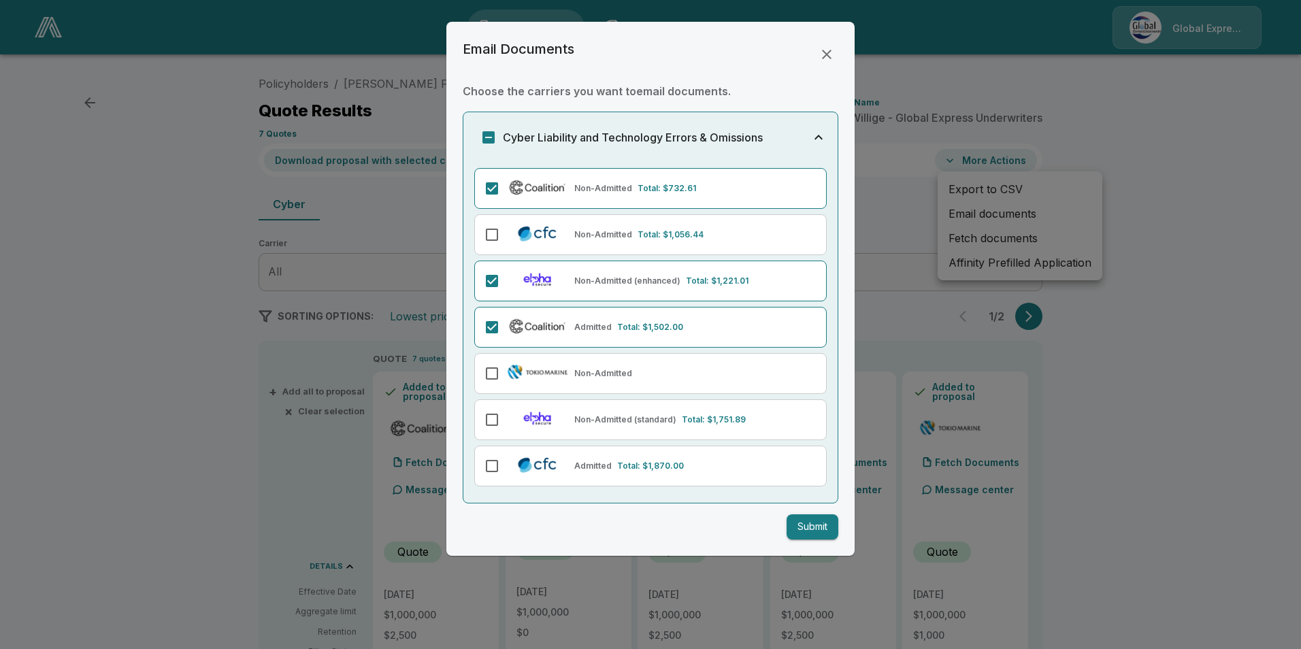
click at [812, 536] on button "Submit" at bounding box center [813, 526] width 52 height 25
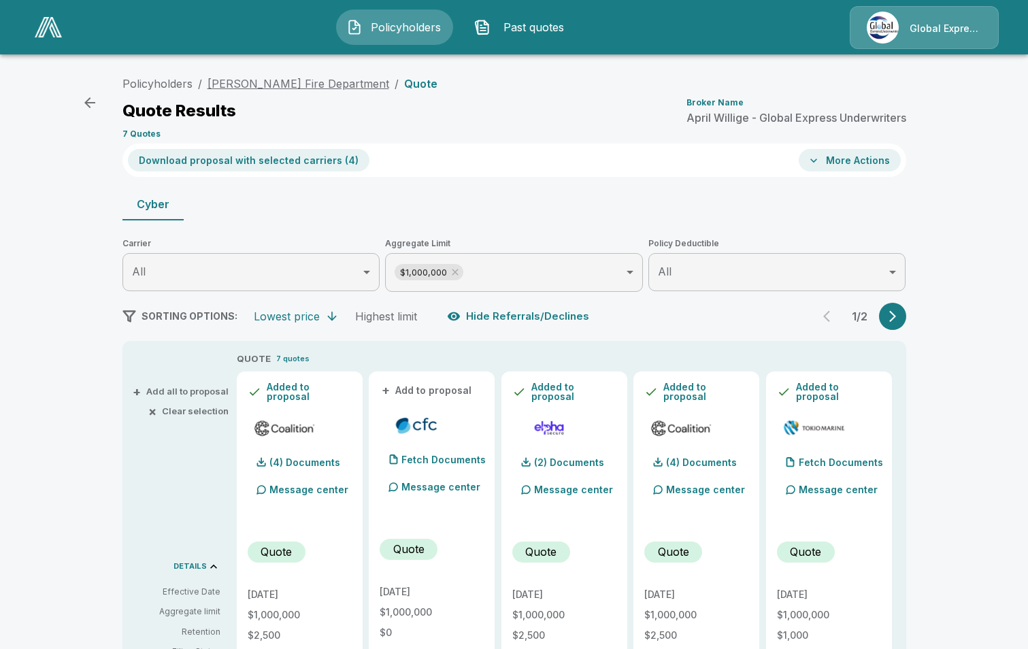
click at [246, 80] on link "Drumright Fire Department" at bounding box center [299, 84] width 182 height 14
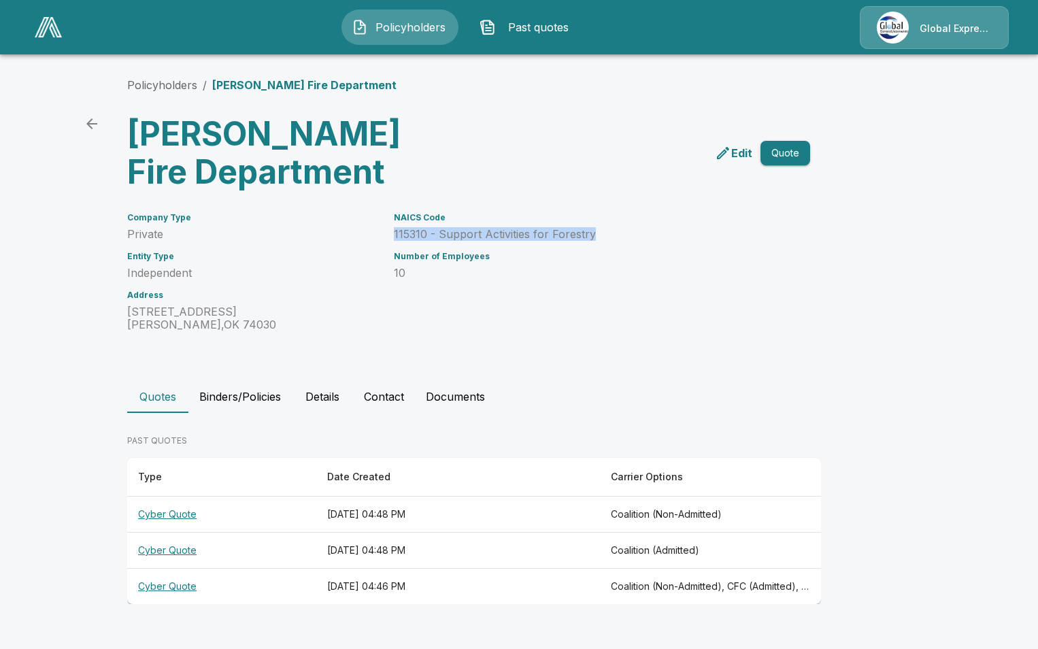
drag, startPoint x: 395, startPoint y: 234, endPoint x: 597, endPoint y: 237, distance: 202.8
click at [597, 237] on p "115310 - Support Activities for Forestry" at bounding box center [586, 234] width 384 height 13
drag, startPoint x: 597, startPoint y: 237, endPoint x: 560, endPoint y: 236, distance: 37.4
copy p "115310 - Support Activities for Forestry"
click at [88, 126] on icon "back" at bounding box center [91, 123] width 11 height 11
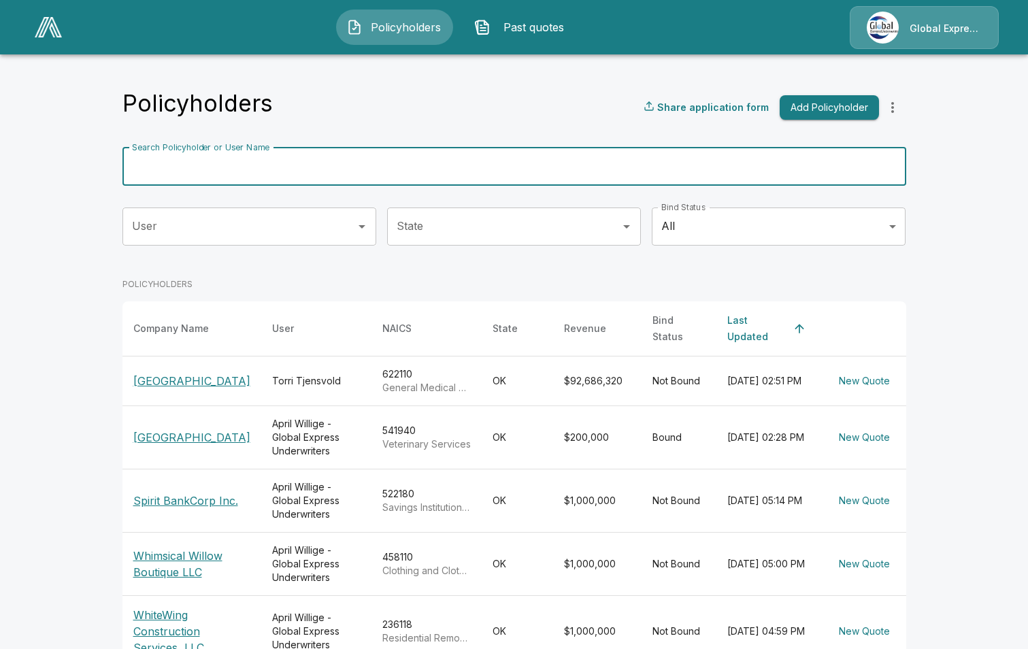
click at [389, 176] on input "Search Policyholder or User Name" at bounding box center [506, 167] width 769 height 38
paste input "**********"
type input "**********"
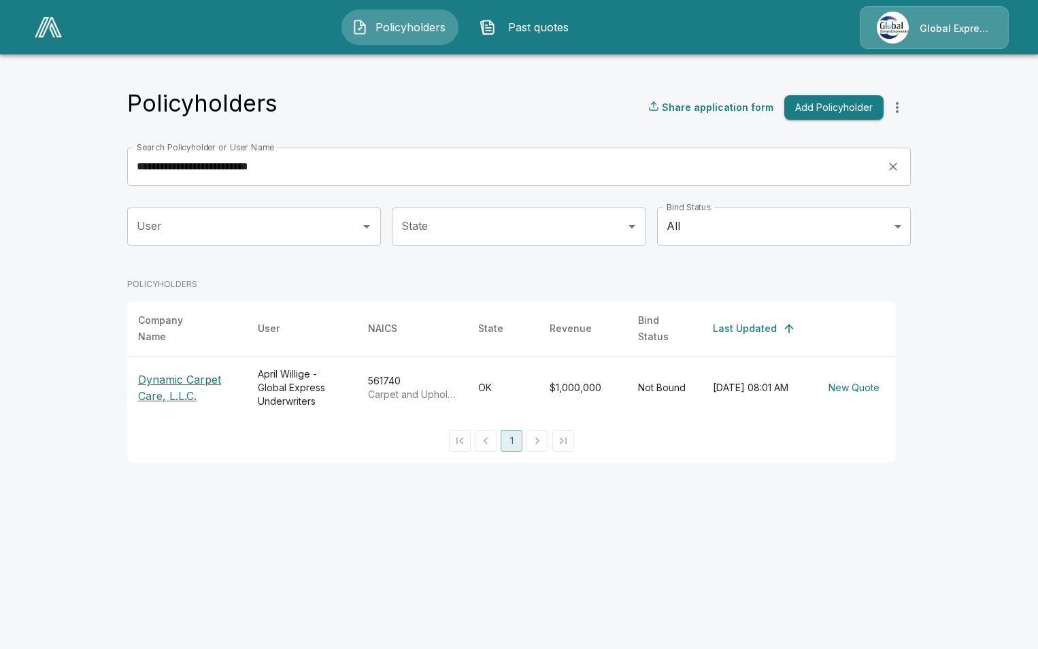
click at [201, 372] on p "Dynamic Carpet Care, L.L.C." at bounding box center [187, 388] width 98 height 33
click at [206, 372] on p "Dynamic Carpet Care, L.L.C." at bounding box center [187, 388] width 98 height 33
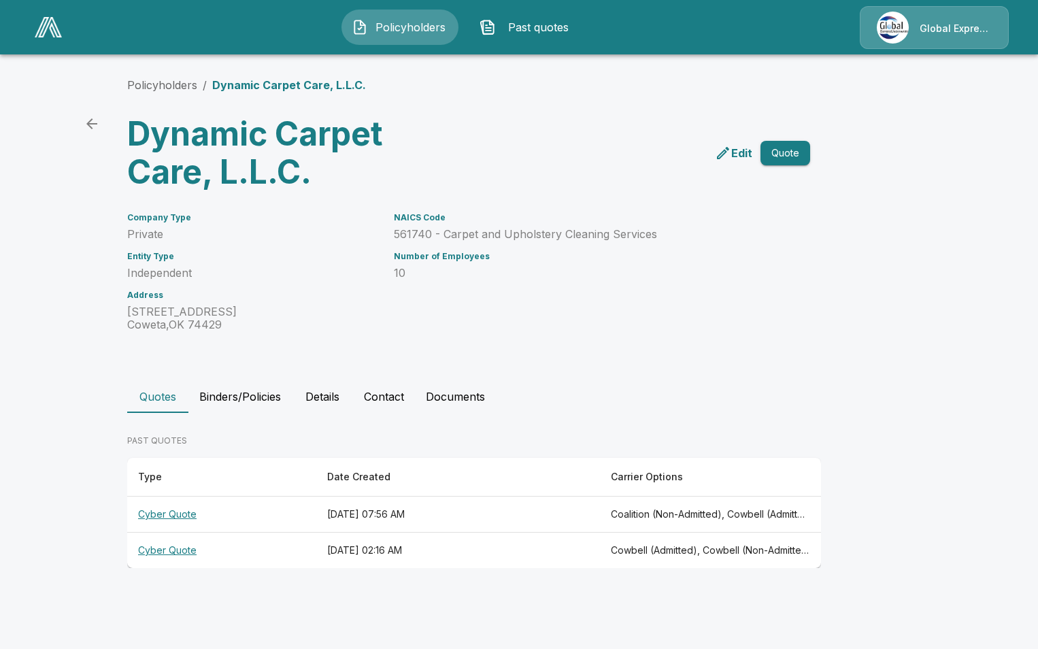
click at [176, 514] on th "Cyber Quote" at bounding box center [221, 515] width 189 height 36
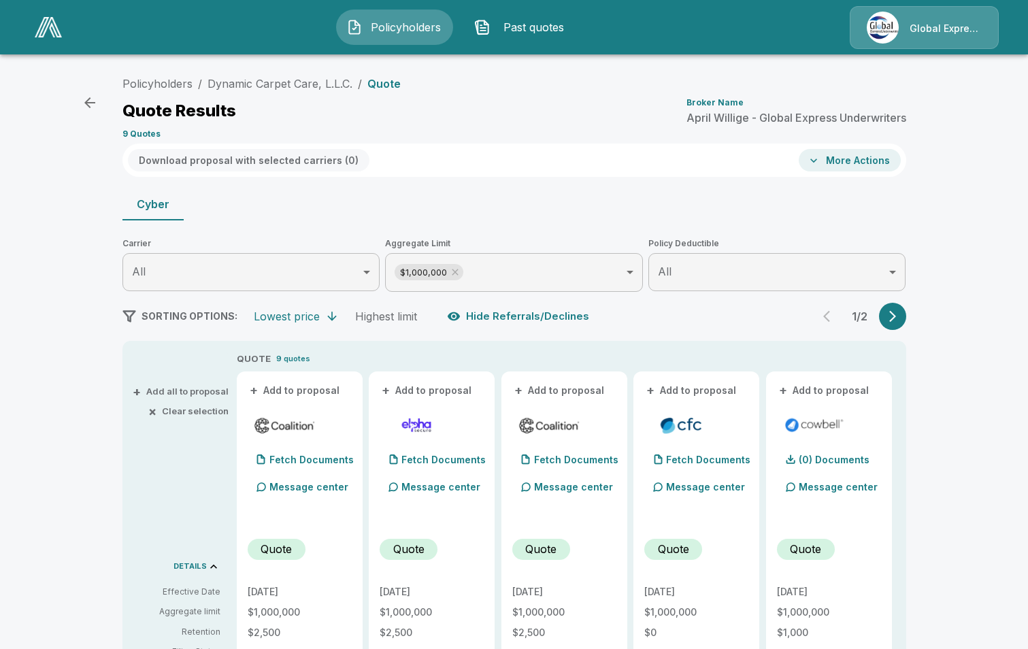
click at [310, 389] on button "+ Add to proposal" at bounding box center [295, 390] width 95 height 15
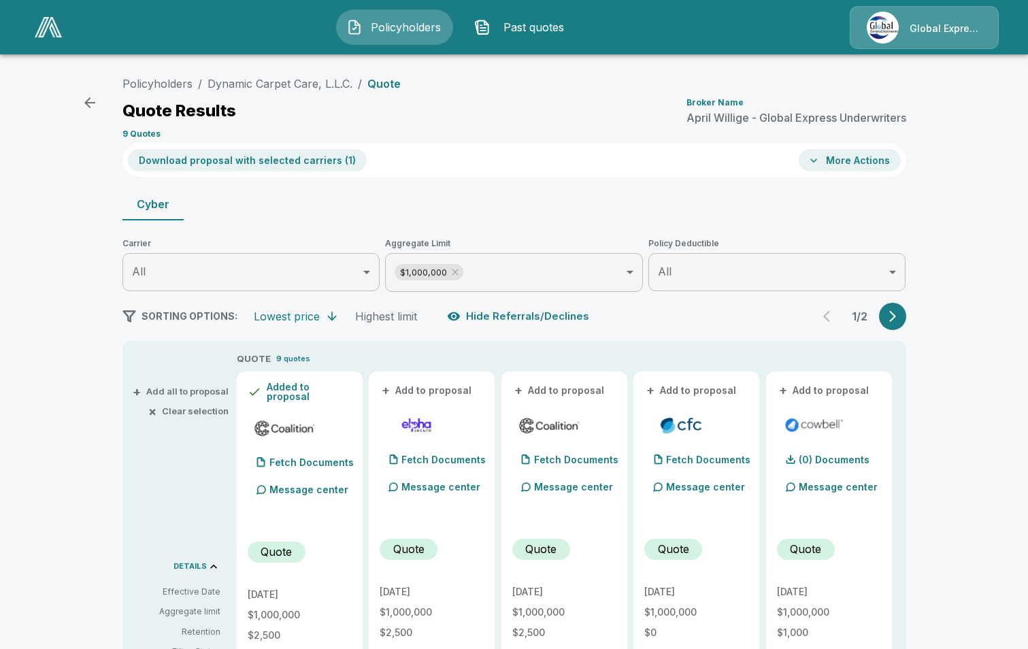
click at [579, 395] on button "+ Add to proposal" at bounding box center [559, 390] width 95 height 15
click at [696, 385] on button "+ Add to proposal" at bounding box center [691, 390] width 95 height 15
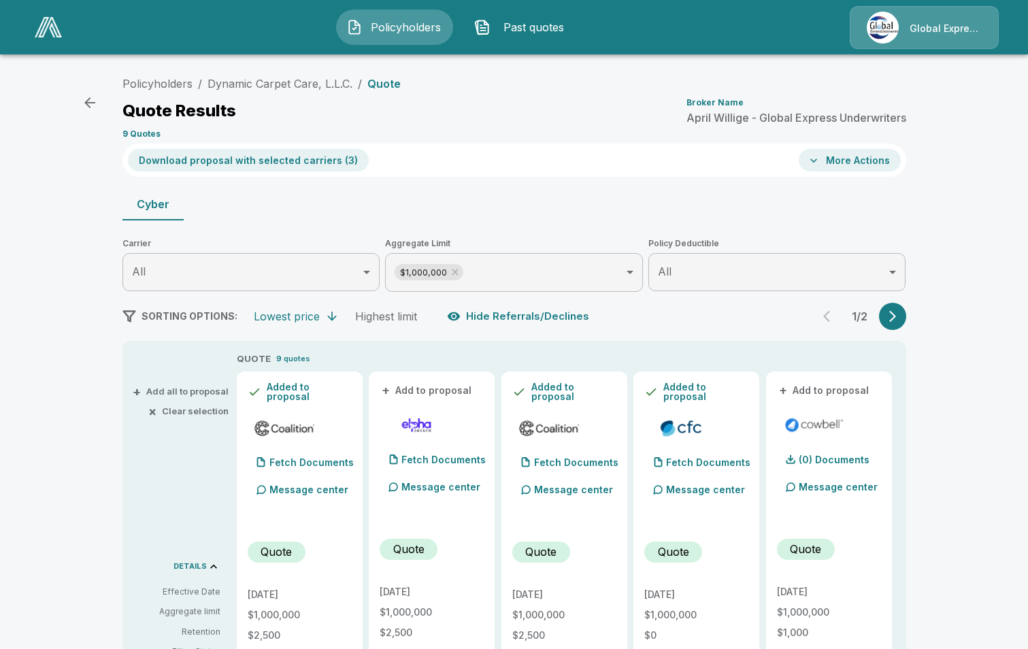
click at [294, 162] on button "Download proposal with selected carriers ( 3 )" at bounding box center [248, 160] width 241 height 22
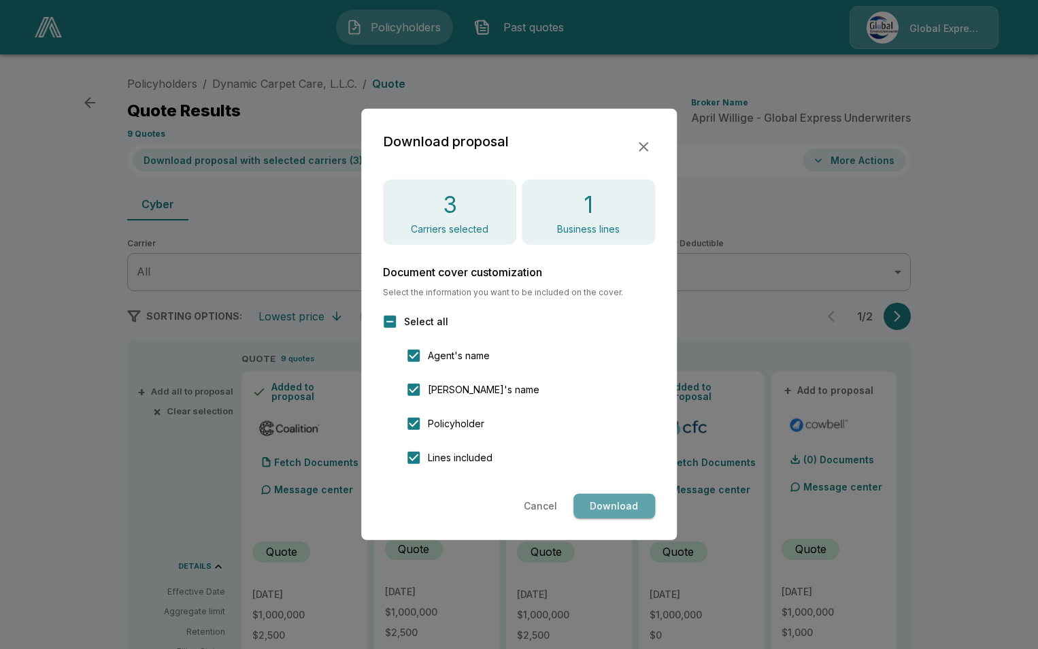
click at [621, 508] on button "Download" at bounding box center [615, 506] width 82 height 25
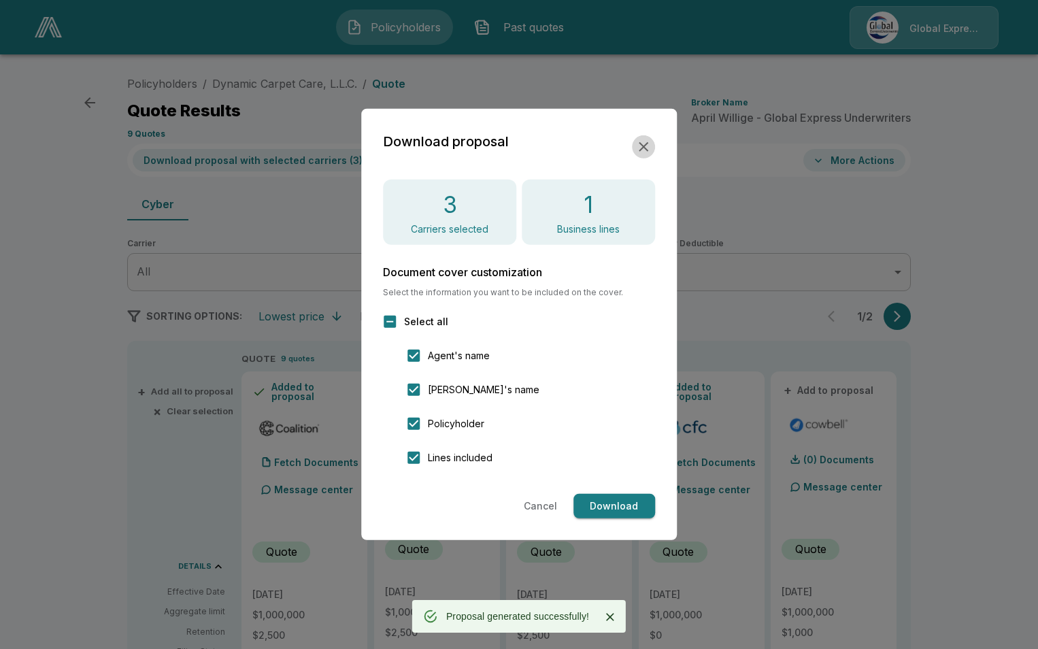
click at [649, 143] on icon "button" at bounding box center [644, 147] width 16 height 16
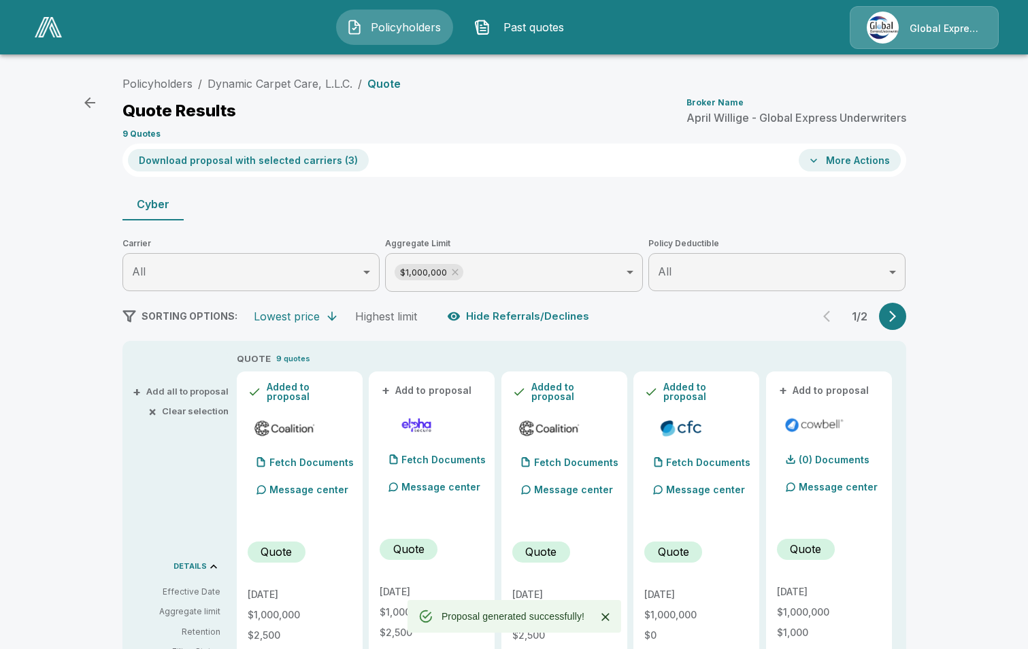
click at [868, 157] on button "More Actions" at bounding box center [850, 160] width 102 height 22
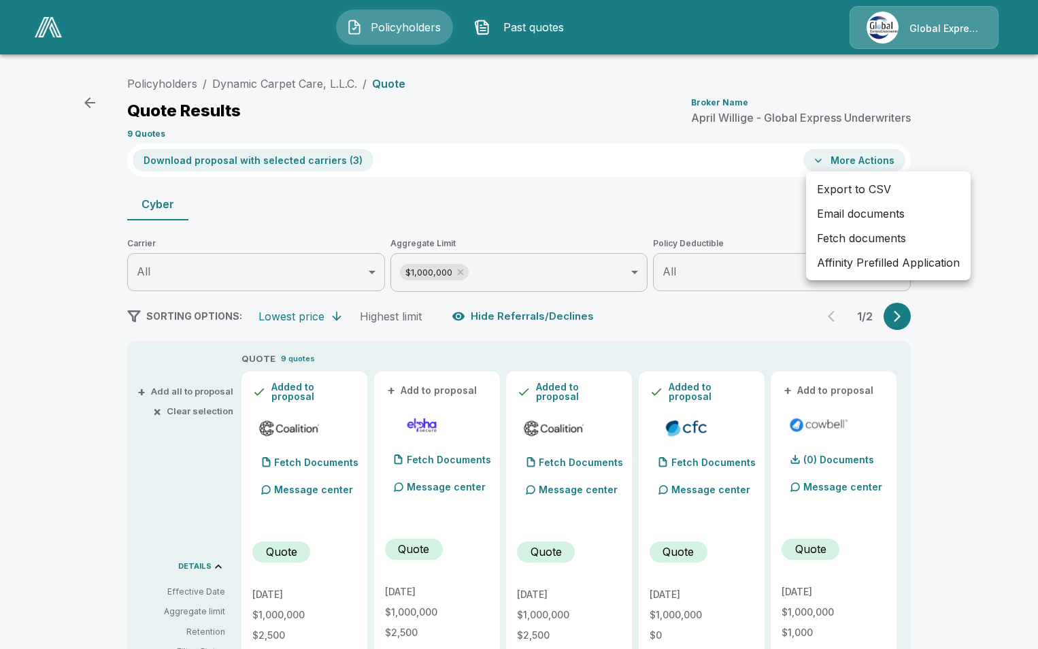
click at [844, 266] on li "Affinity Prefilled Application" at bounding box center [888, 262] width 165 height 24
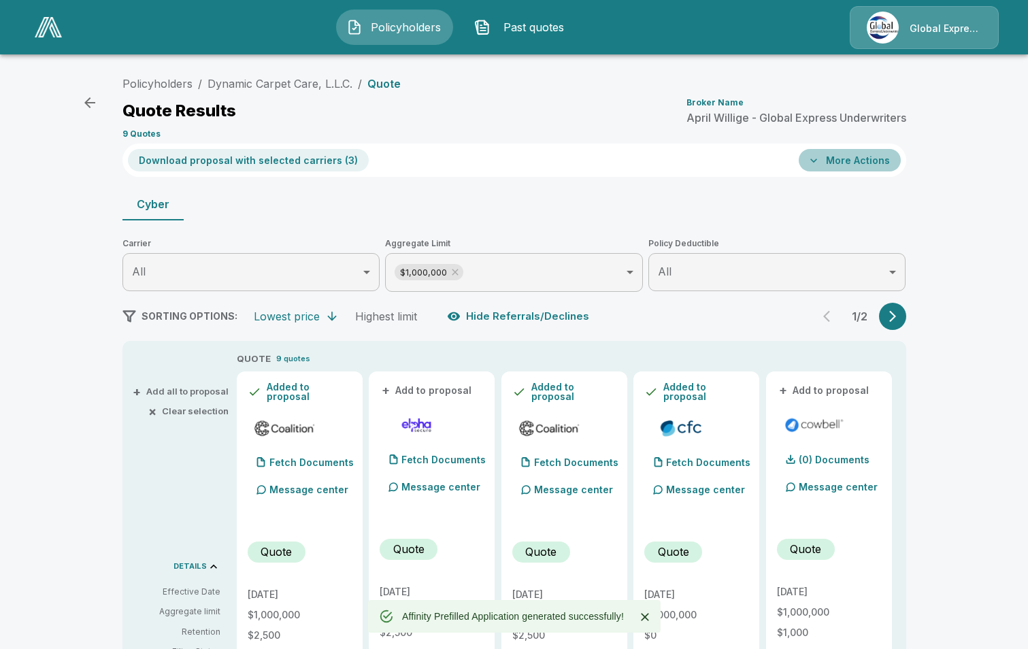
click at [862, 165] on button "More Actions" at bounding box center [850, 160] width 102 height 22
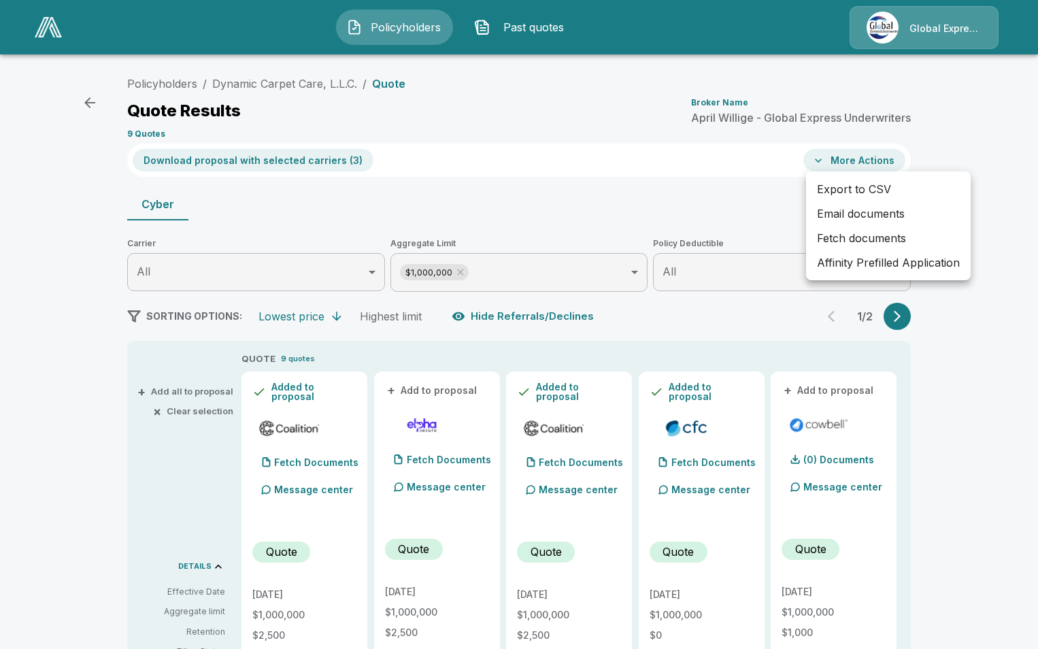
click at [862, 217] on li "Email documents" at bounding box center [888, 213] width 165 height 24
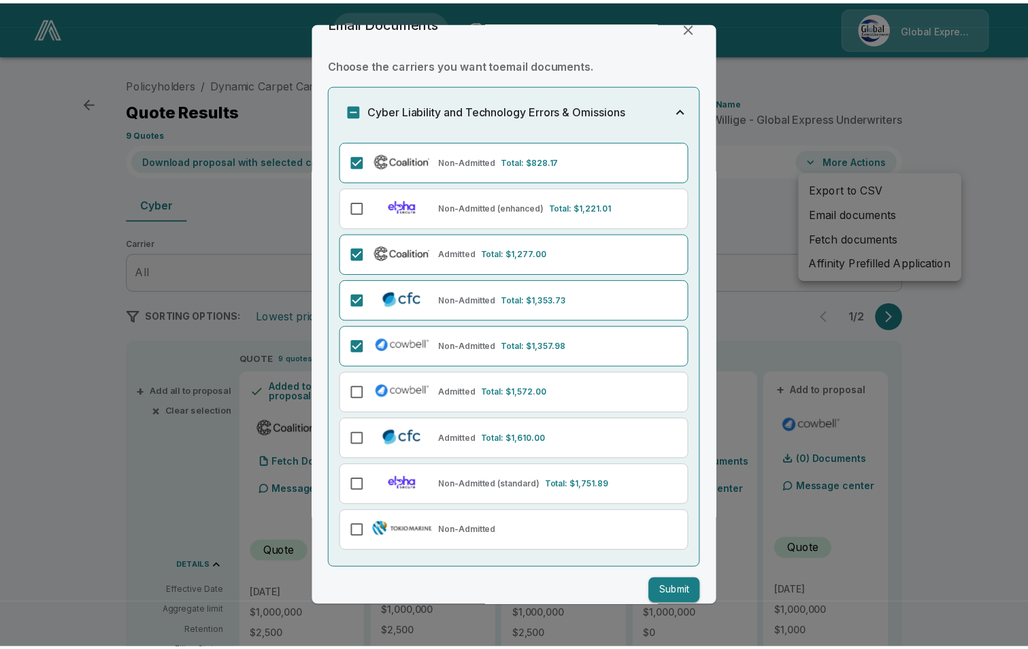
scroll to position [42, 0]
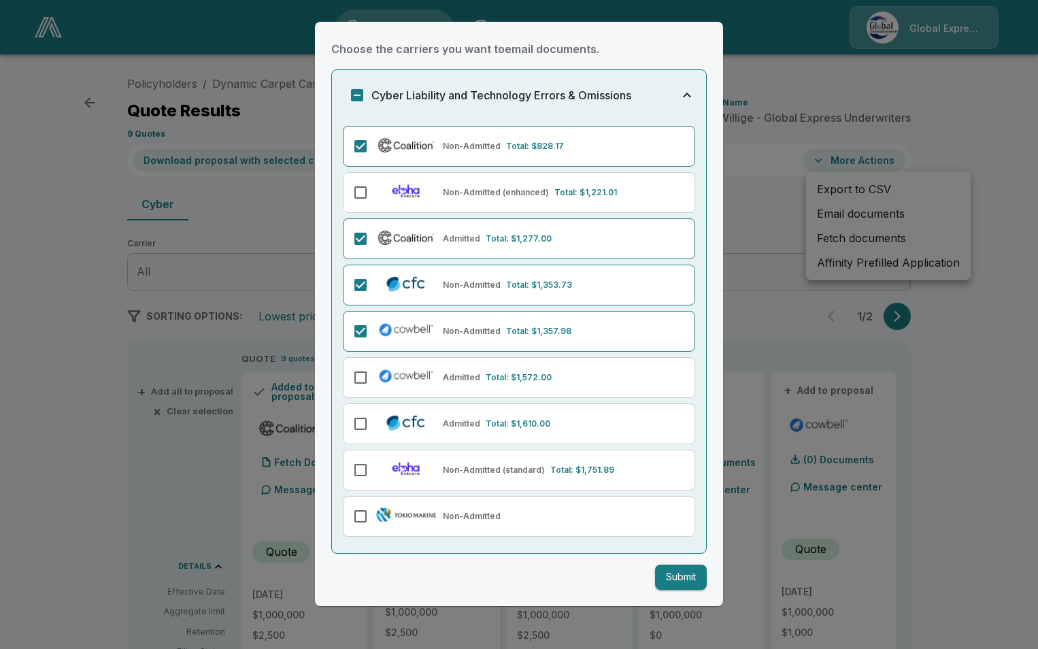
click at [668, 578] on button "Submit" at bounding box center [681, 577] width 52 height 25
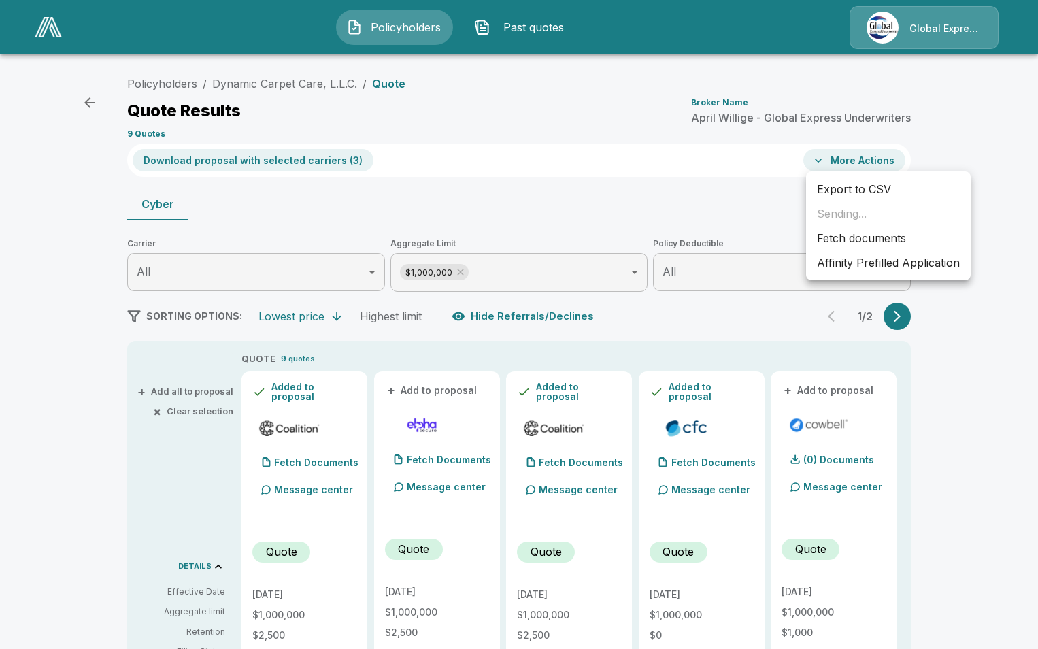
click at [292, 81] on div at bounding box center [519, 324] width 1038 height 649
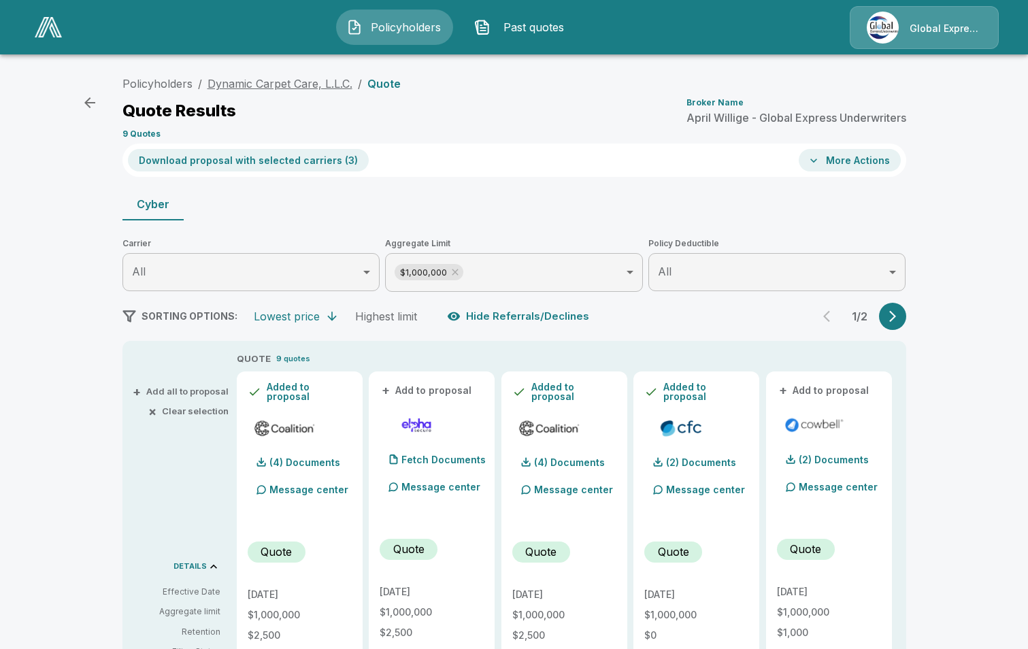
click at [292, 80] on link "Dynamic Carpet Care, L.L.C." at bounding box center [280, 84] width 145 height 14
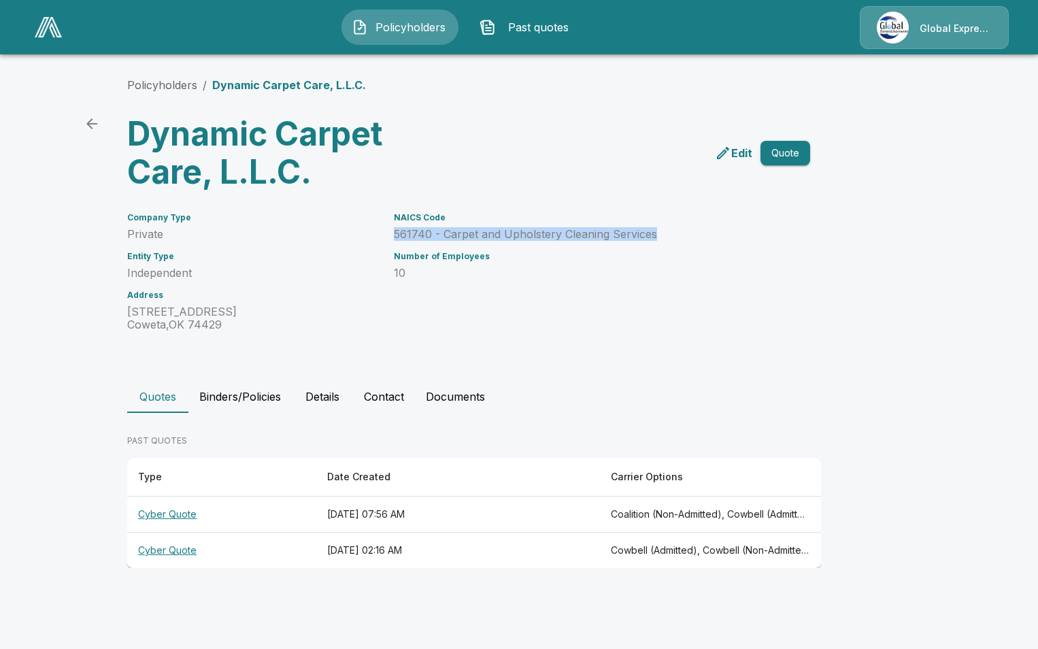
drag, startPoint x: 391, startPoint y: 233, endPoint x: 655, endPoint y: 235, distance: 264.7
click at [655, 235] on div "NAICS Code 561740 - Carpet and Upholstery Cleaning Services Number of Employees…" at bounding box center [578, 264] width 400 height 135
drag, startPoint x: 655, startPoint y: 235, endPoint x: 641, endPoint y: 235, distance: 14.3
copy p "561740 - Carpet and Upholstery Cleaning Services"
click at [165, 90] on link "Policyholders" at bounding box center [162, 85] width 70 height 14
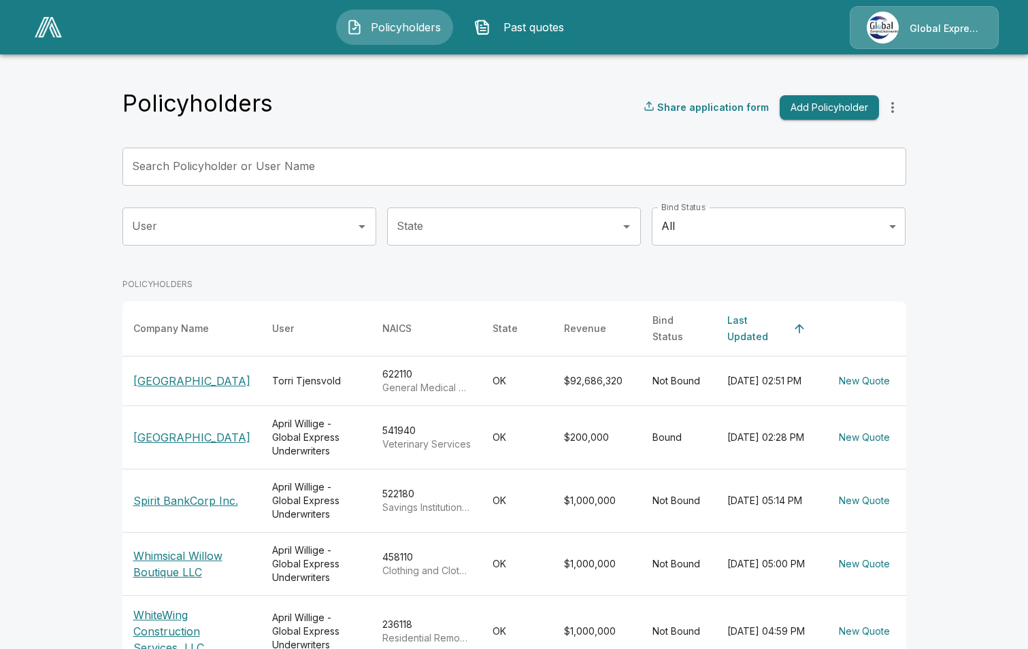
click at [289, 171] on input "Search Policyholder or User Name" at bounding box center [506, 167] width 769 height 38
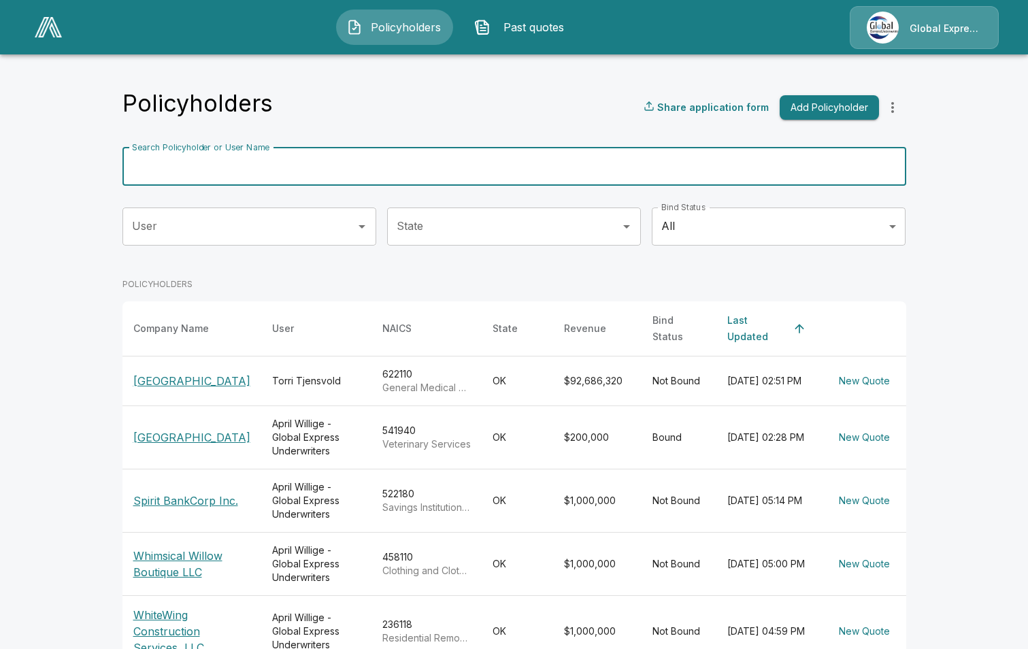
paste input "**********"
type input "**********"
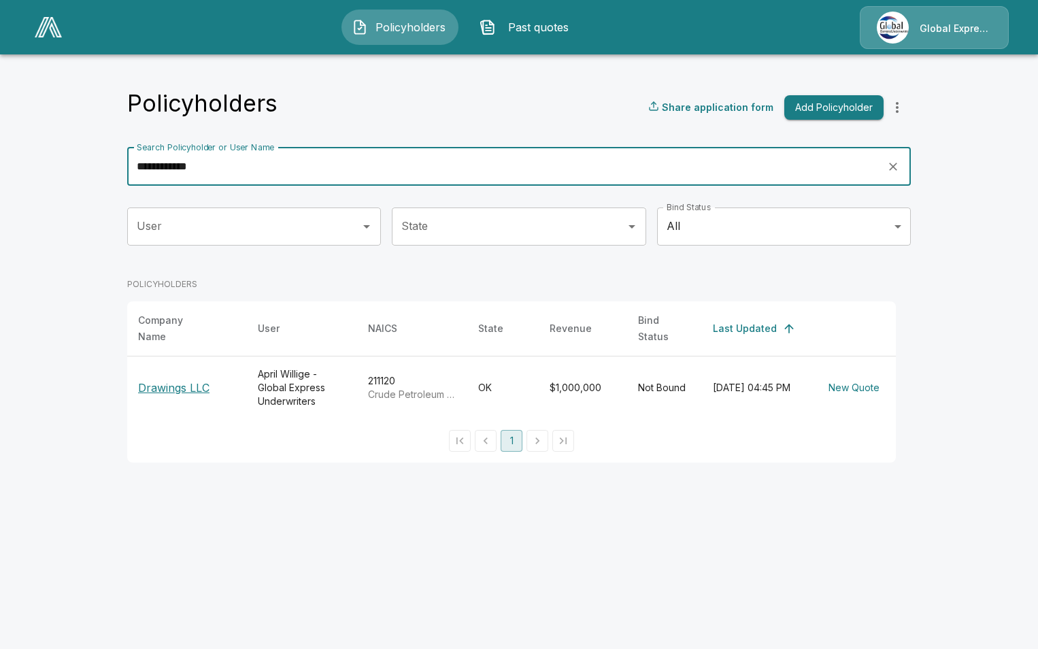
click at [173, 380] on p "Drawings LLC" at bounding box center [187, 388] width 98 height 16
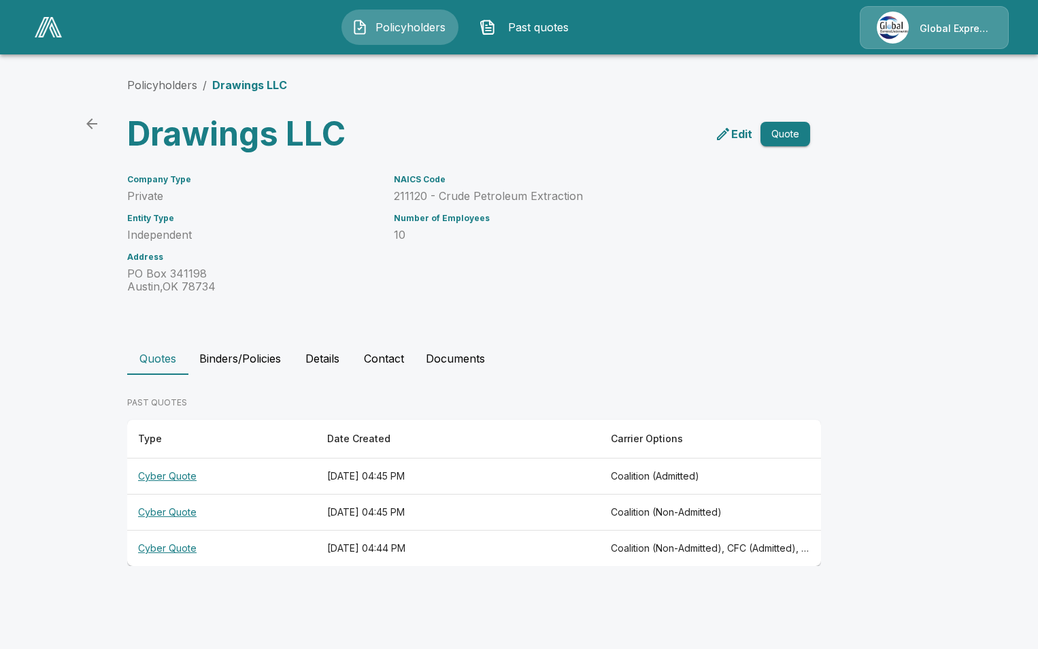
click at [168, 546] on th "Cyber Quote" at bounding box center [221, 549] width 189 height 36
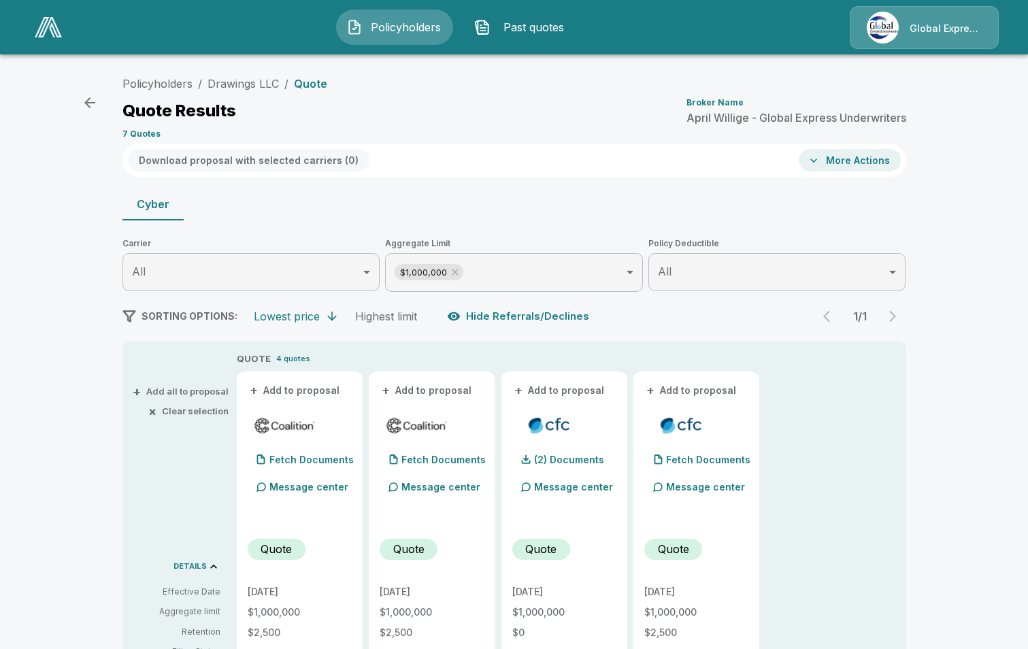
click at [852, 158] on button "More Actions" at bounding box center [850, 160] width 102 height 22
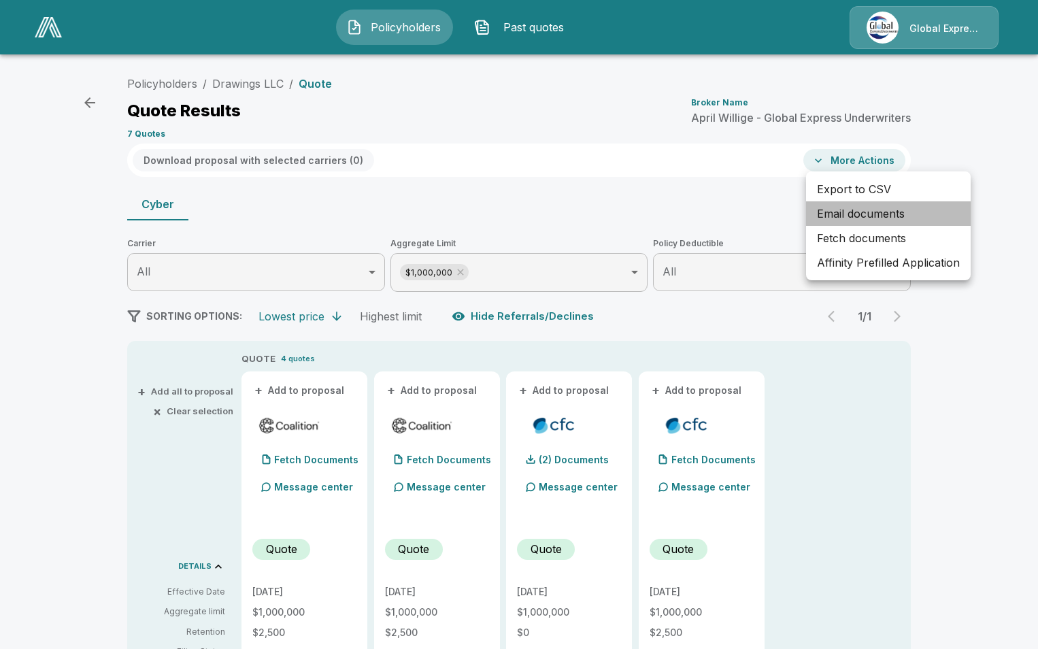
click at [853, 215] on li "Email documents" at bounding box center [888, 213] width 165 height 24
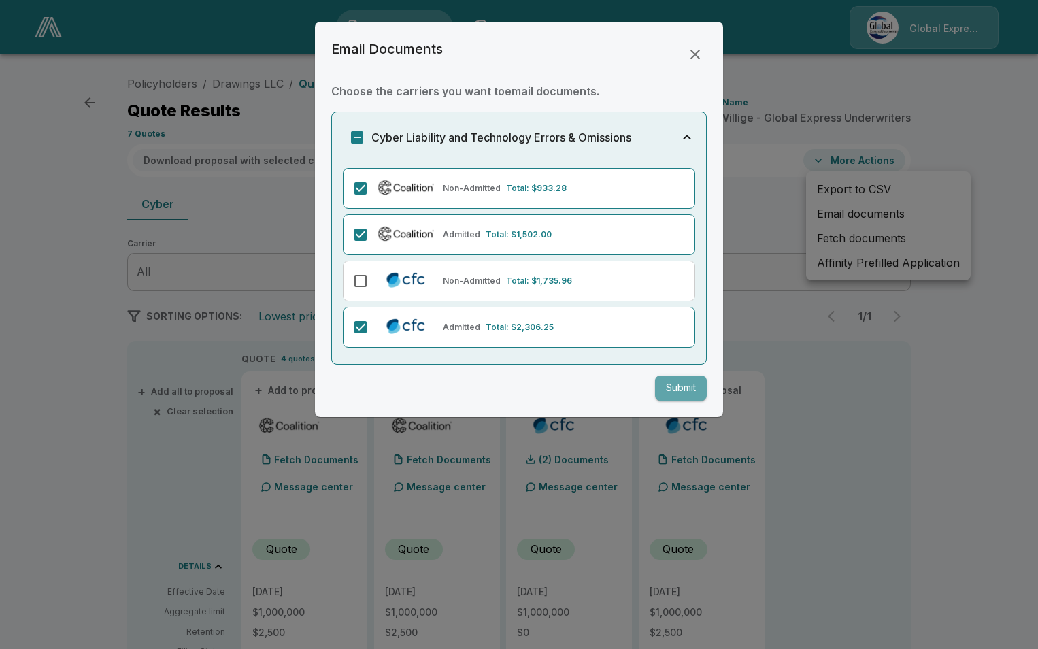
click at [683, 388] on button "Submit" at bounding box center [681, 388] width 52 height 25
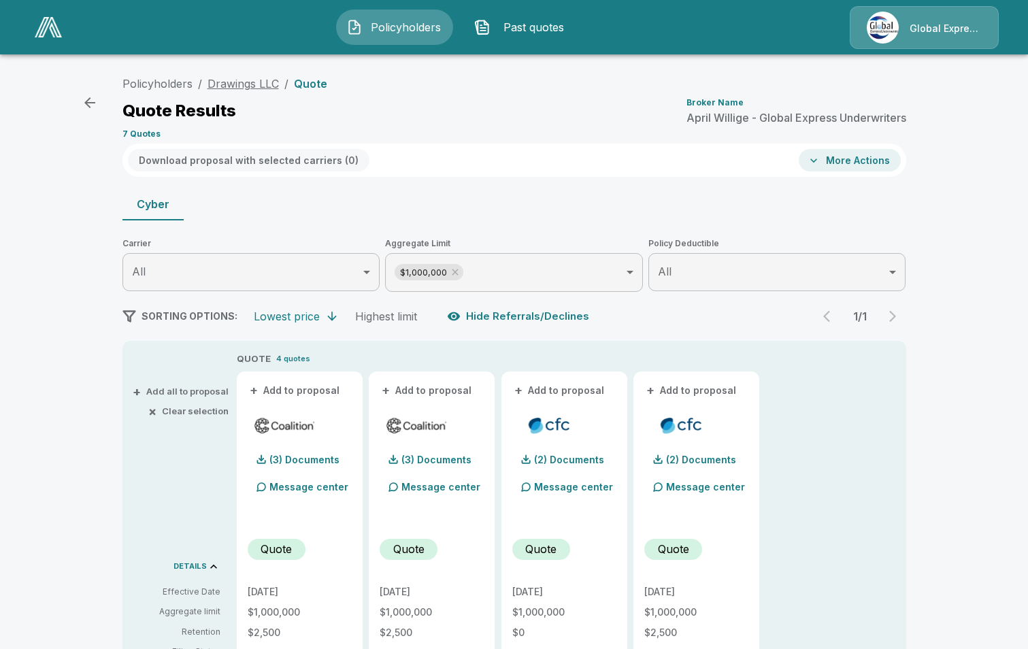
click at [252, 82] on link "Drawings LLC" at bounding box center [243, 84] width 71 height 14
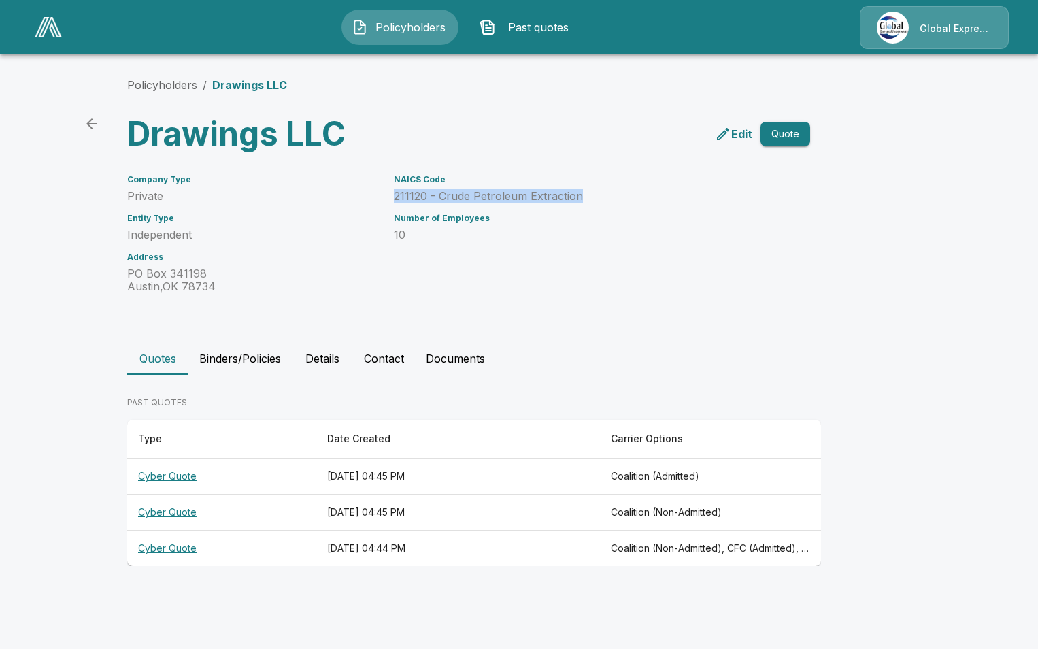
drag, startPoint x: 392, startPoint y: 194, endPoint x: 578, endPoint y: 198, distance: 185.8
click at [578, 198] on div "NAICS Code 211120 - Crude Petroleum Extraction Number of Employees 10" at bounding box center [578, 226] width 400 height 135
drag, startPoint x: 578, startPoint y: 198, endPoint x: 561, endPoint y: 197, distance: 16.4
copy p "211120 - Crude Petroleum Extraction"
click at [150, 88] on link "Policyholders" at bounding box center [162, 85] width 70 height 14
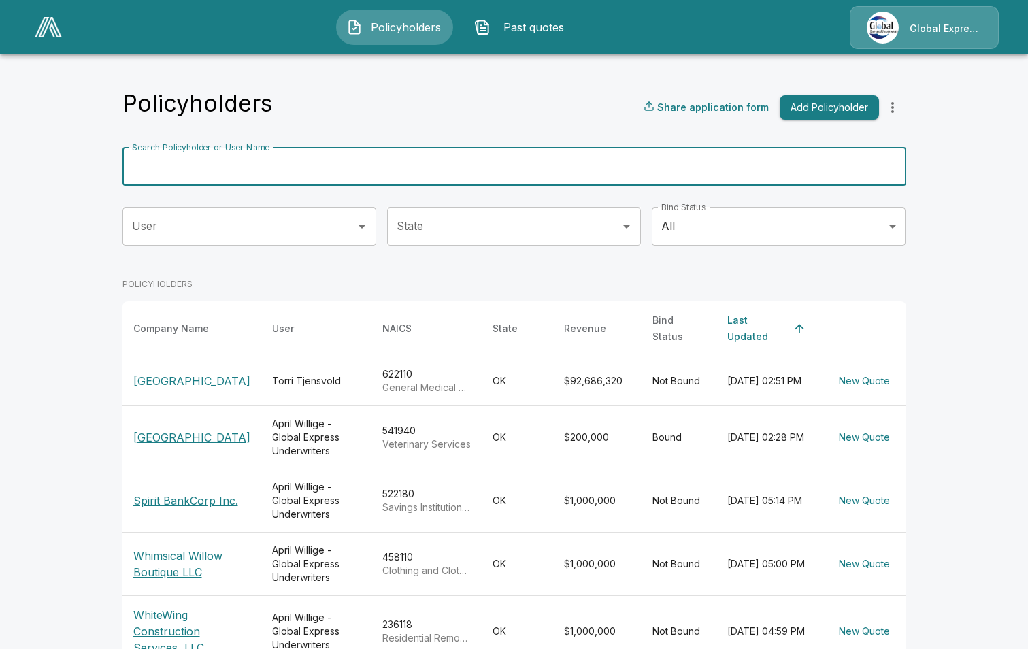
click at [329, 159] on input "Search Policyholder or User Name" at bounding box center [506, 167] width 769 height 38
paste input "**********"
type input "**********"
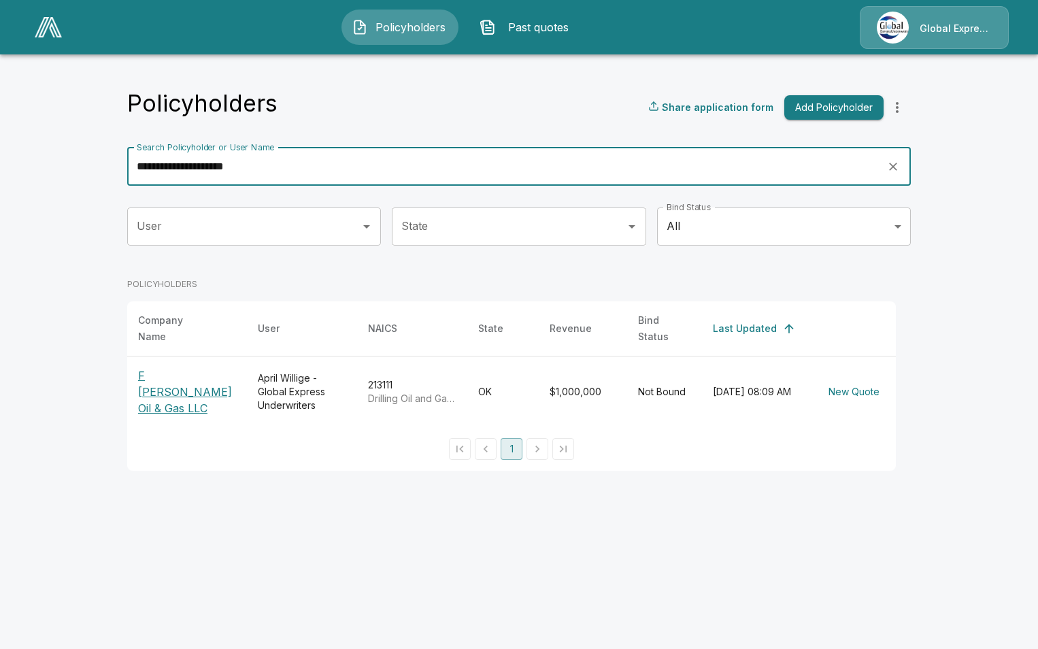
click at [164, 368] on p "F [PERSON_NAME] Oil & Gas LLC" at bounding box center [187, 391] width 98 height 49
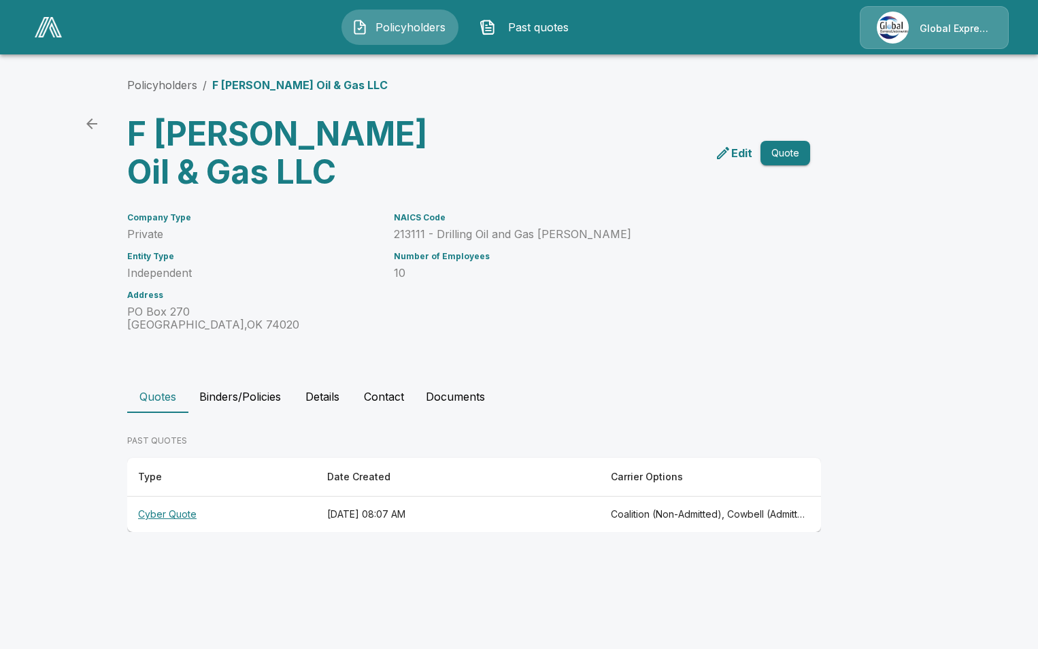
click at [165, 497] on th "Cyber Quote" at bounding box center [221, 515] width 189 height 36
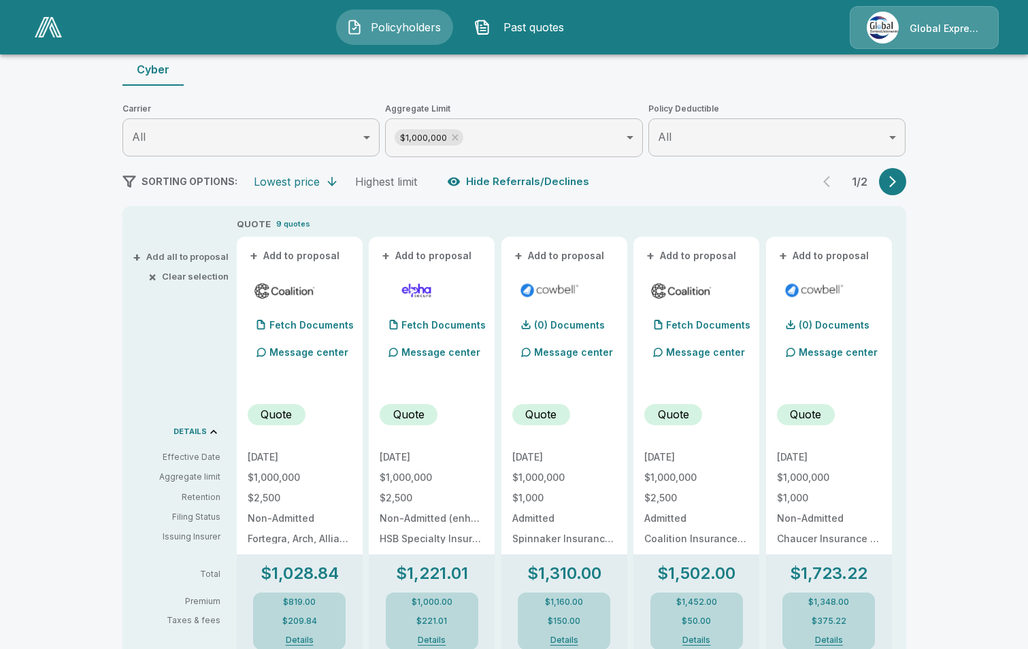
scroll to position [136, 0]
click at [291, 253] on button "+ Add to proposal" at bounding box center [295, 254] width 95 height 15
click at [563, 258] on button "+ Add to proposal" at bounding box center [559, 254] width 95 height 15
click at [689, 251] on button "+ Add to proposal" at bounding box center [691, 254] width 95 height 15
click at [833, 252] on button "+ Add to proposal" at bounding box center [824, 254] width 95 height 15
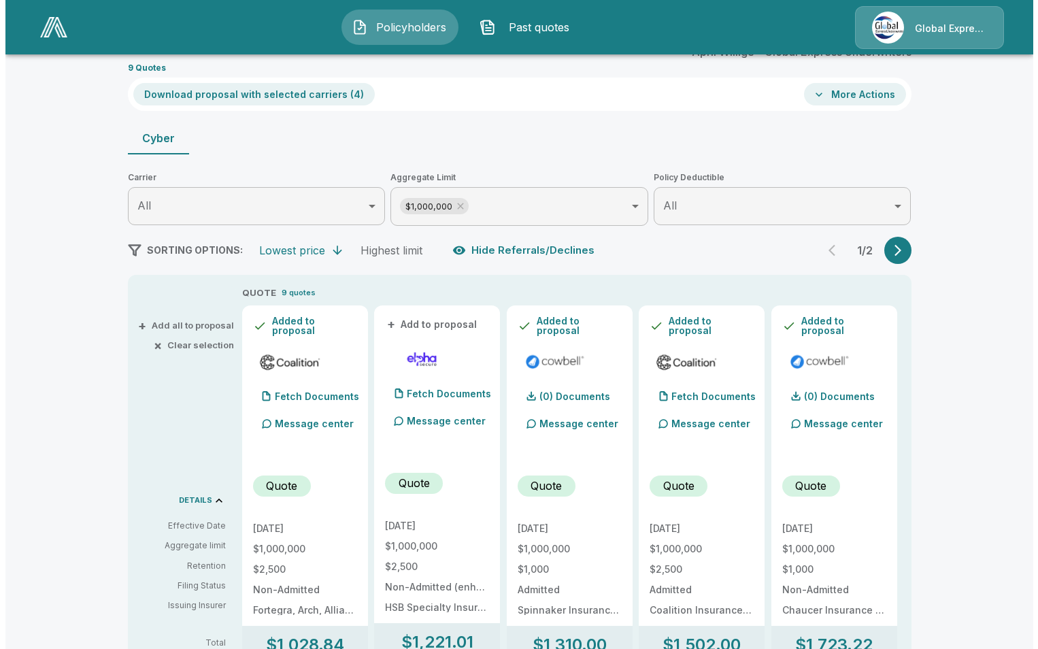
scroll to position [0, 0]
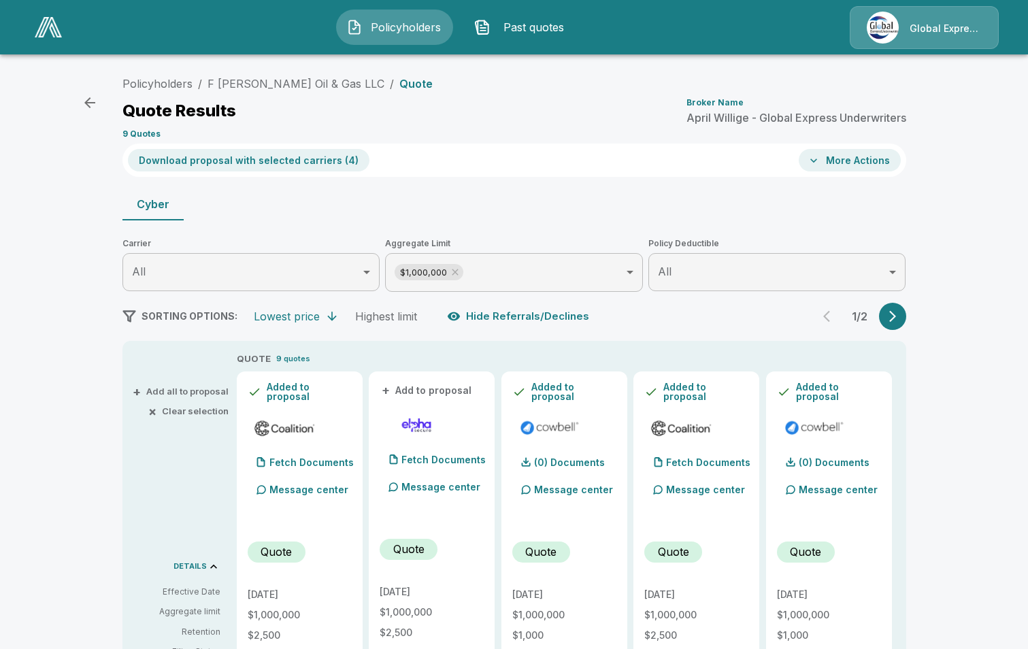
click at [263, 158] on button "Download proposal with selected carriers ( 4 )" at bounding box center [249, 160] width 242 height 22
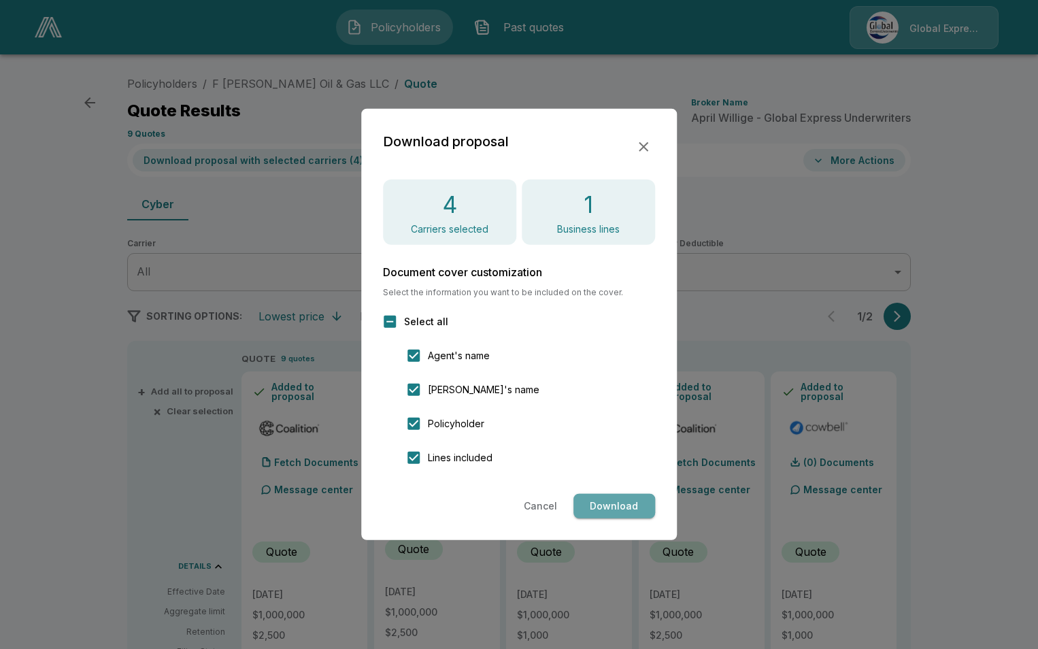
click at [616, 502] on button "Download" at bounding box center [615, 506] width 82 height 25
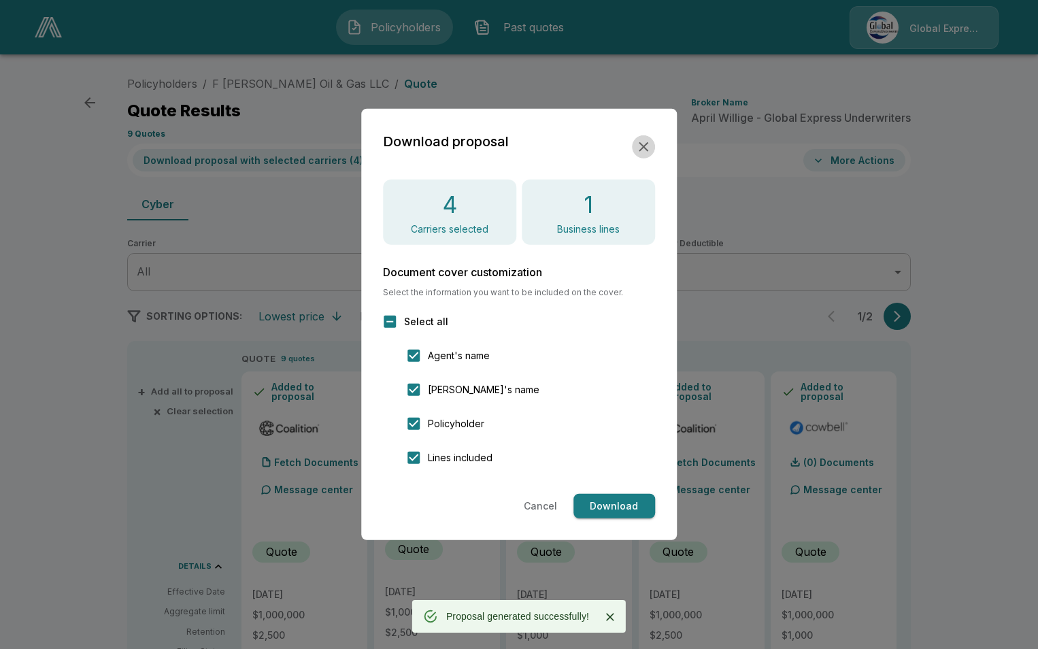
click at [640, 148] on icon "button" at bounding box center [644, 147] width 16 height 16
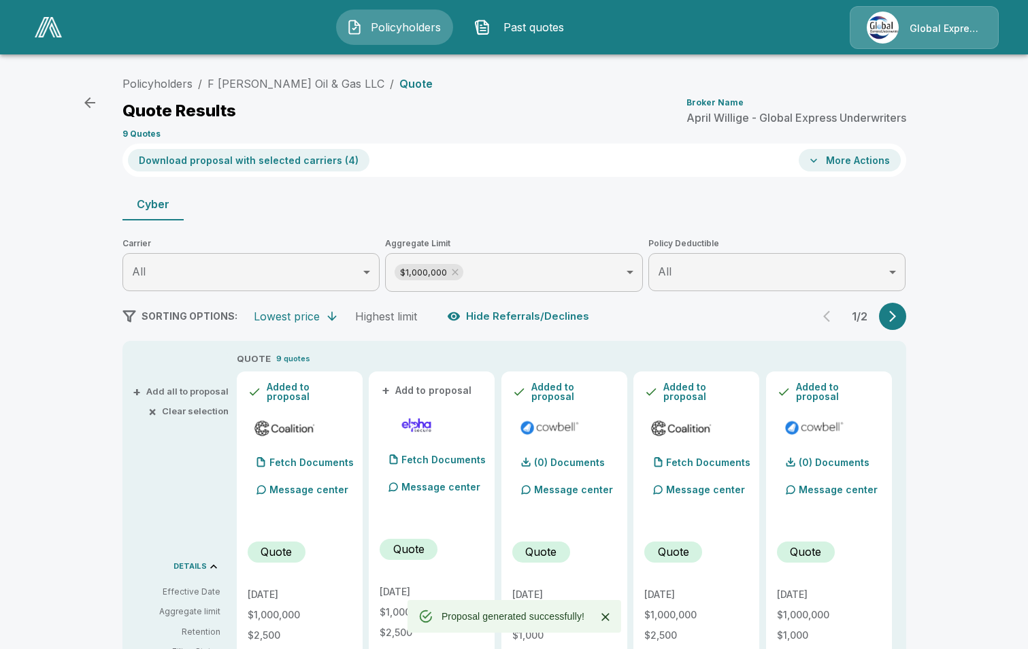
click at [857, 165] on button "More Actions" at bounding box center [850, 160] width 102 height 22
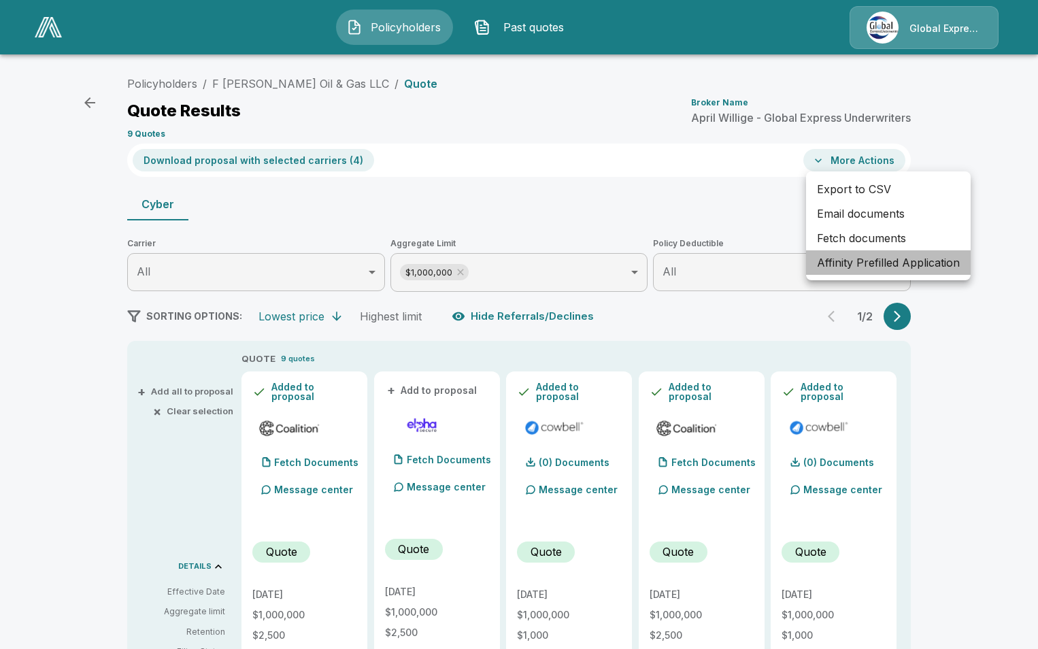
click at [854, 267] on li "Affinity Prefilled Application" at bounding box center [888, 262] width 165 height 24
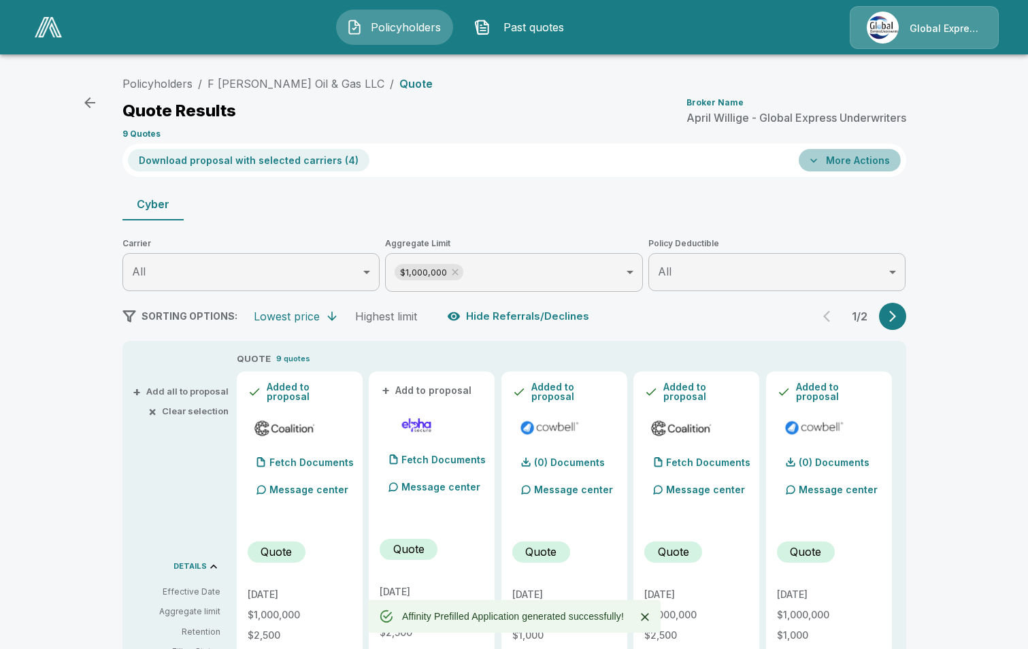
click at [848, 165] on button "More Actions" at bounding box center [850, 160] width 102 height 22
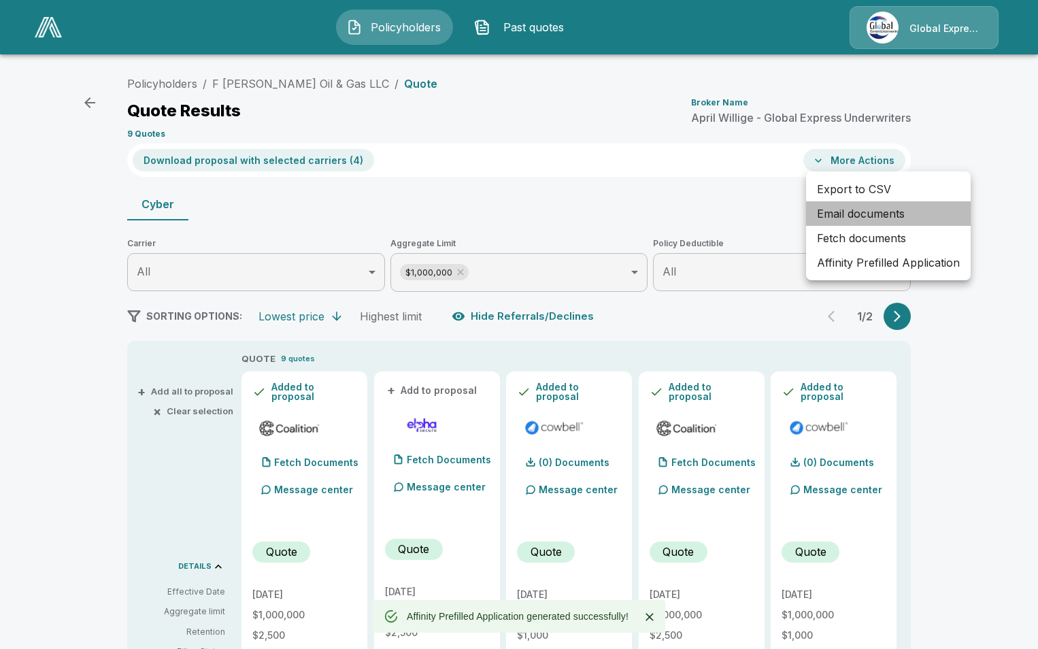
click at [840, 213] on li "Email documents" at bounding box center [888, 213] width 165 height 24
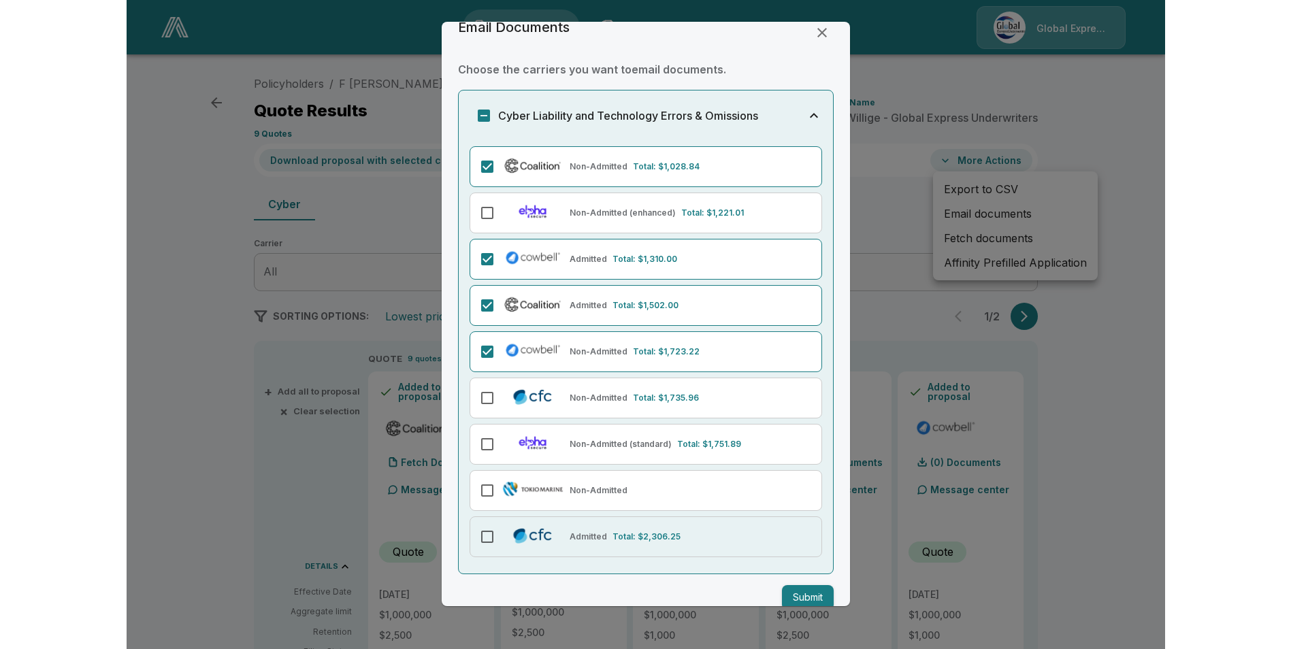
scroll to position [42, 0]
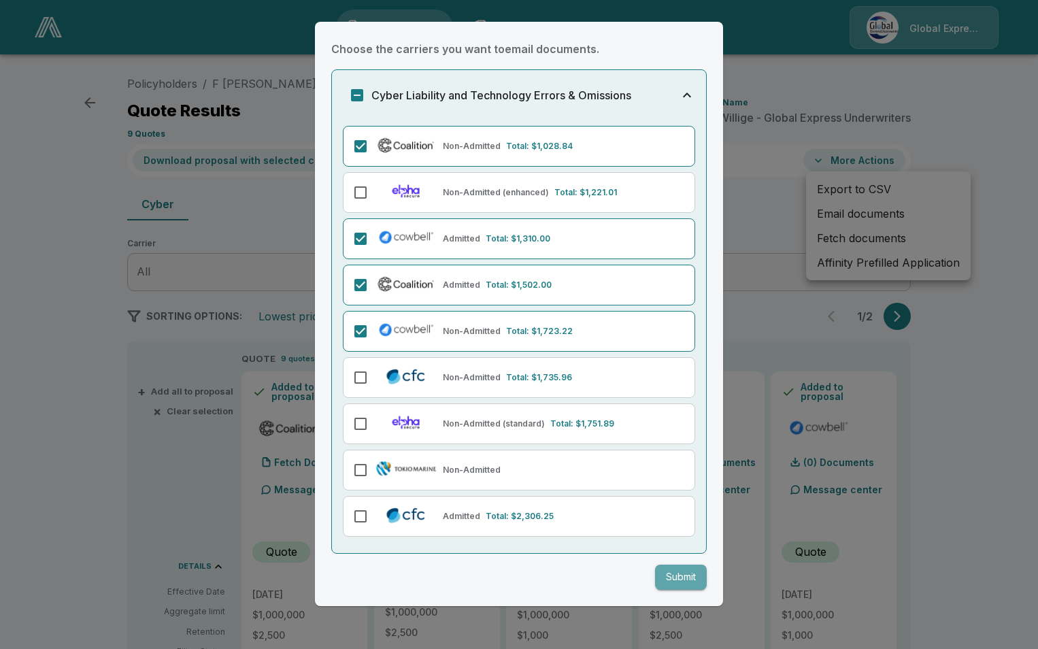
click at [669, 578] on button "Submit" at bounding box center [681, 577] width 52 height 25
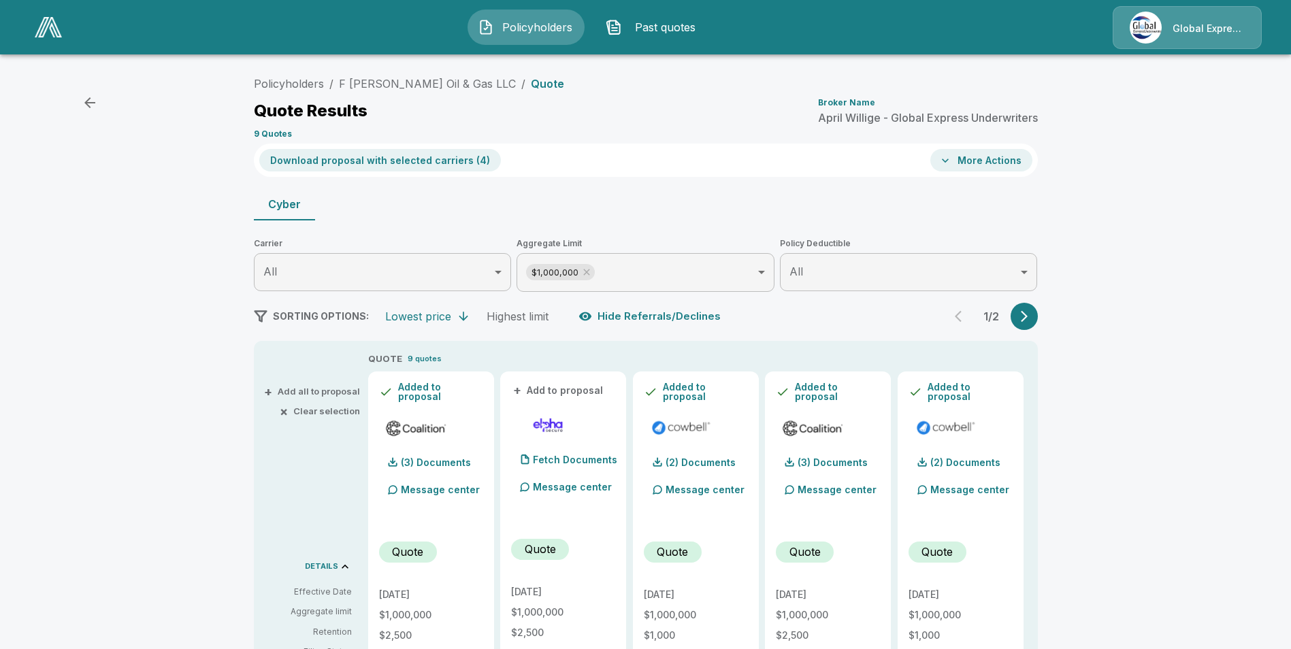
drag, startPoint x: 405, startPoint y: 86, endPoint x: 435, endPoint y: 104, distance: 35.7
click at [405, 86] on link "F Davis Oil & Gas LLC" at bounding box center [427, 84] width 177 height 14
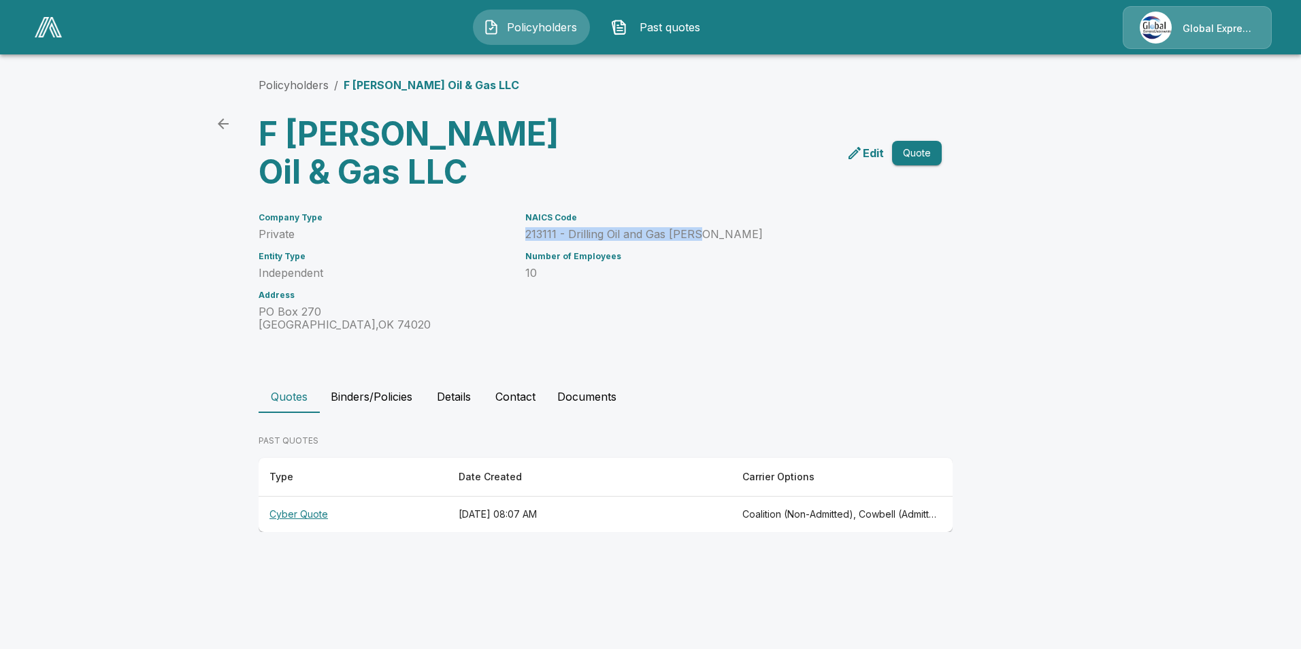
drag, startPoint x: 523, startPoint y: 195, endPoint x: 703, endPoint y: 198, distance: 179.7
click at [703, 198] on div "NAICS Code 213111 - Drilling Oil and Gas [PERSON_NAME] Number of Employees 10" at bounding box center [709, 264] width 400 height 135
drag, startPoint x: 703, startPoint y: 198, endPoint x: 637, endPoint y: 193, distance: 66.2
copy p "213111 - Drilling Oil and Gas [PERSON_NAME]"
click at [299, 83] on link "Policyholders" at bounding box center [294, 85] width 70 height 14
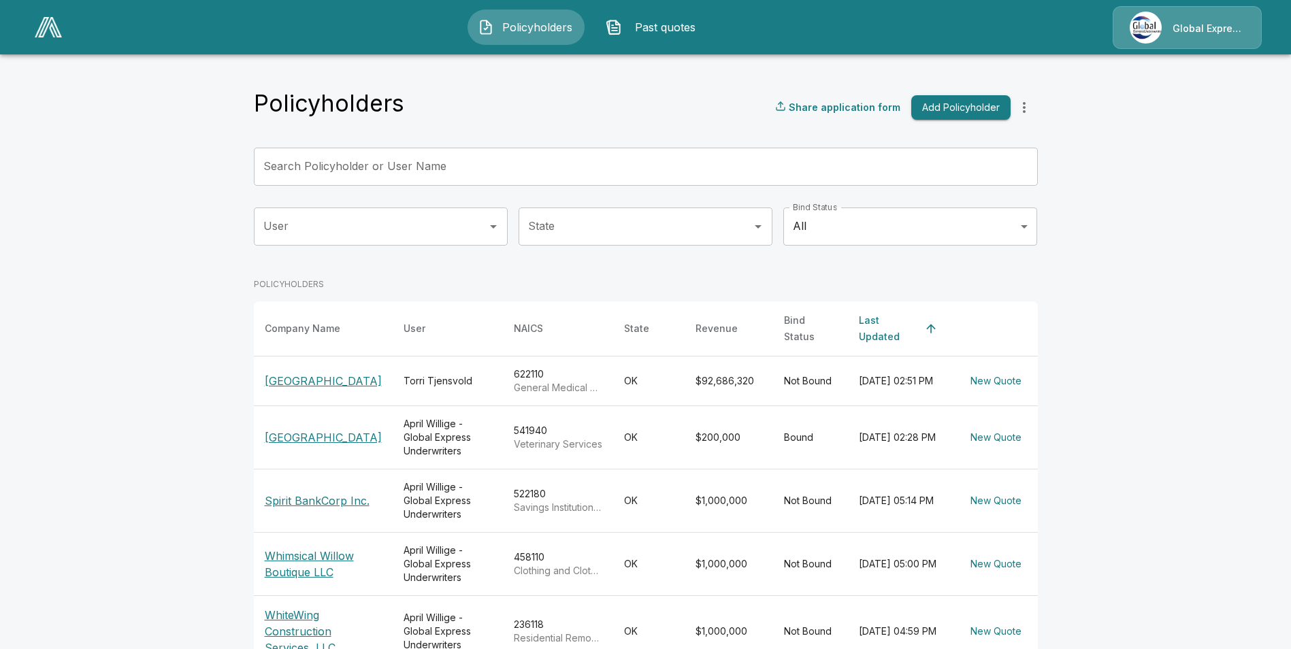
click at [418, 169] on input "Search Policyholder or User Name" at bounding box center [638, 167] width 769 height 38
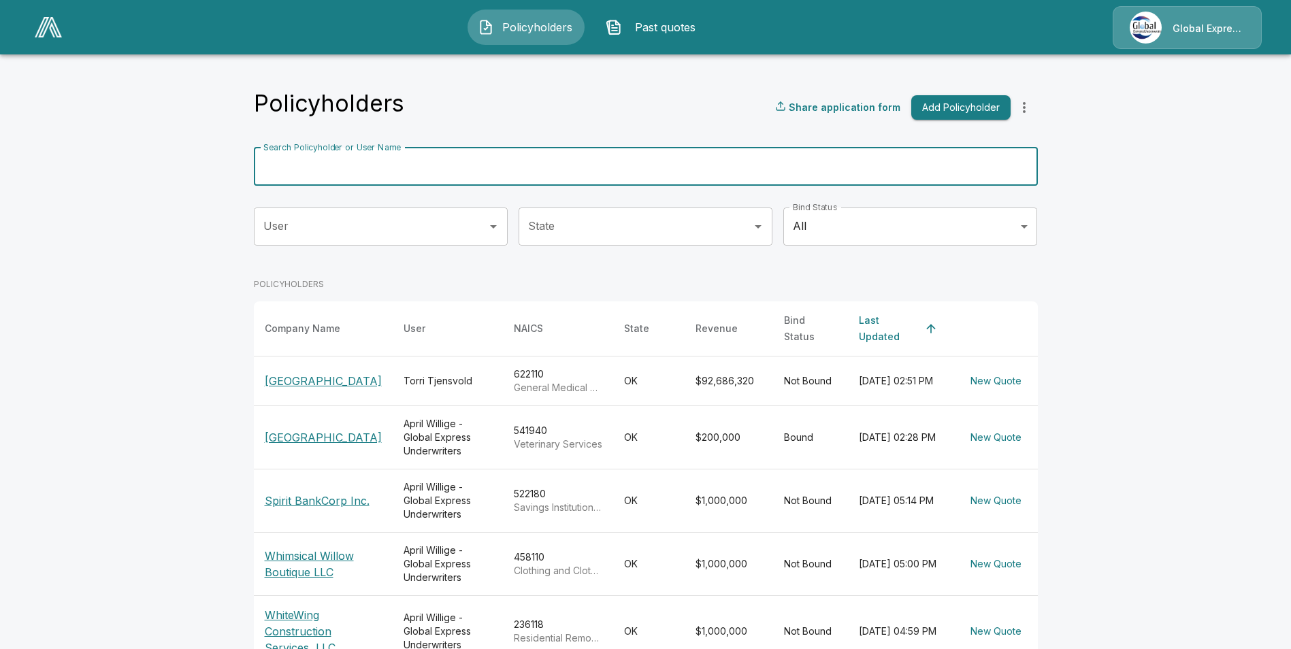
paste input "**********"
type input "**********"
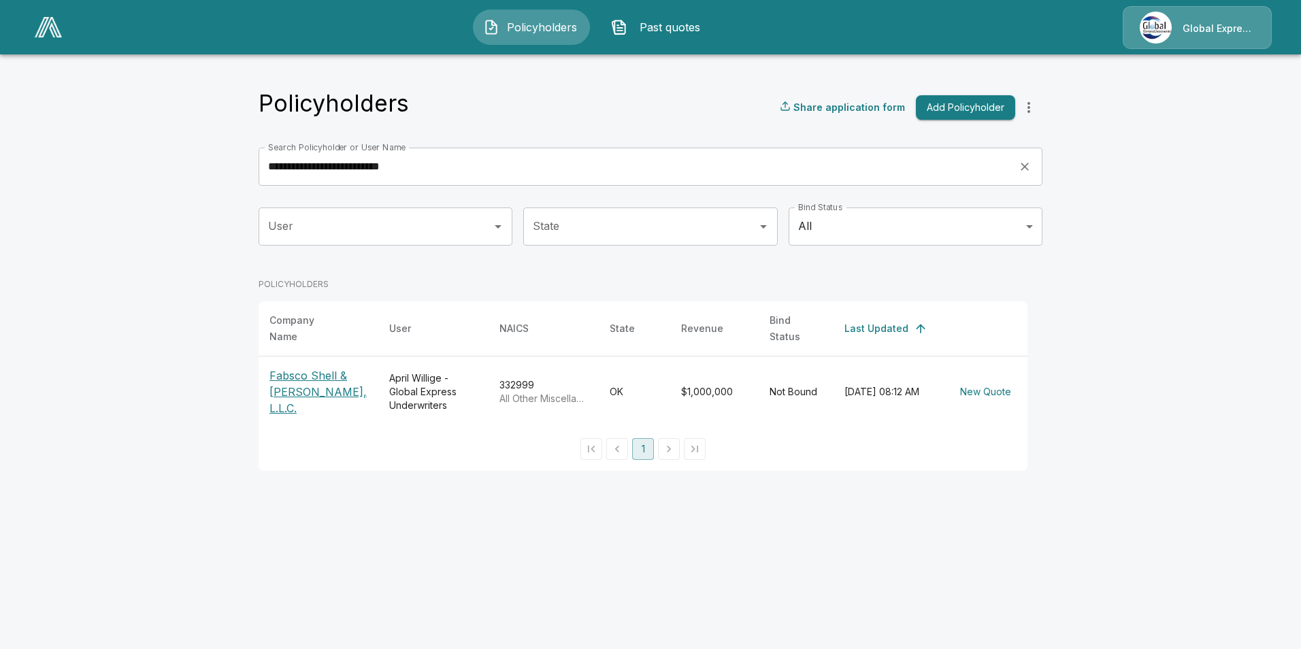
click at [302, 367] on p "Fabsco Shell & [PERSON_NAME], L.L.C." at bounding box center [318, 391] width 98 height 49
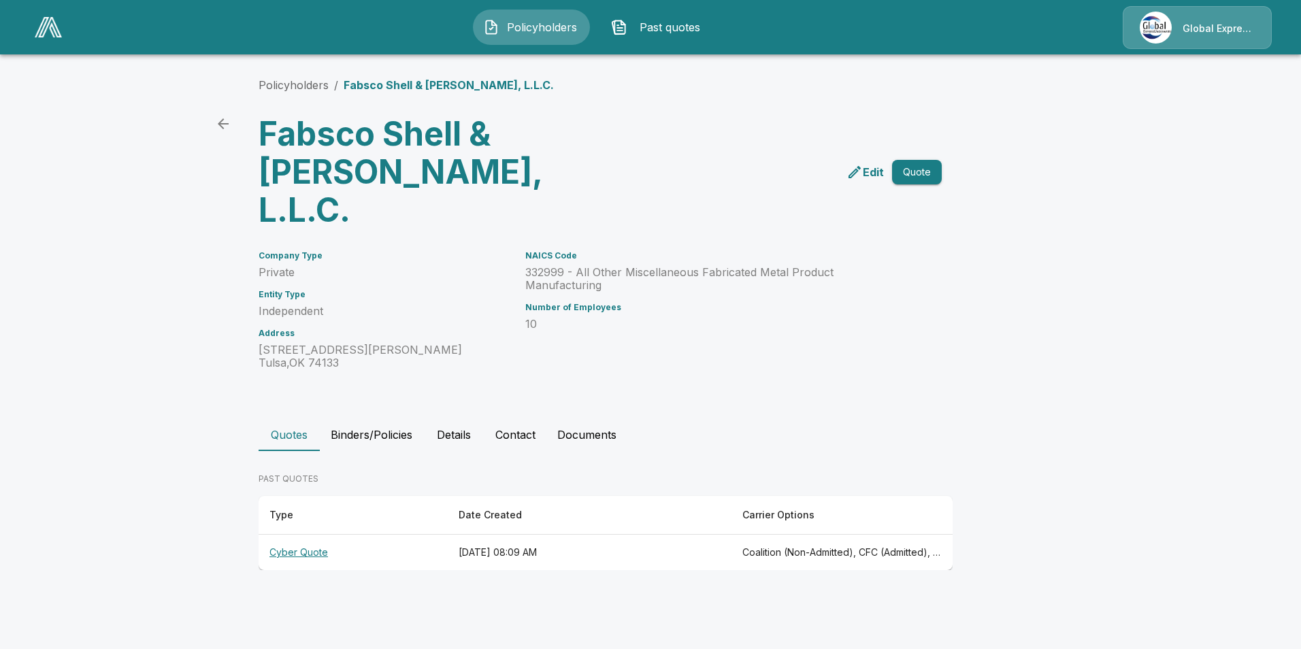
click at [311, 535] on th "Cyber Quote" at bounding box center [353, 553] width 189 height 36
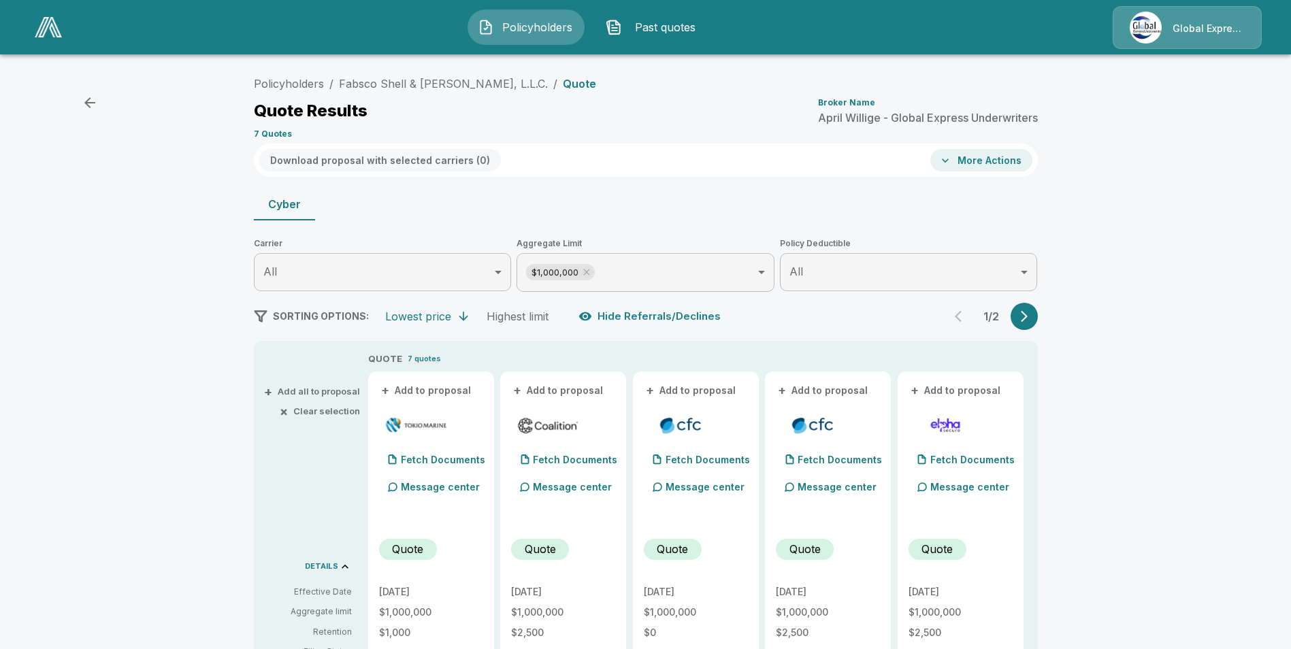
click at [451, 393] on button "+ Add to proposal" at bounding box center [426, 390] width 95 height 15
click at [572, 393] on button "+ Add to proposal" at bounding box center [558, 390] width 95 height 15
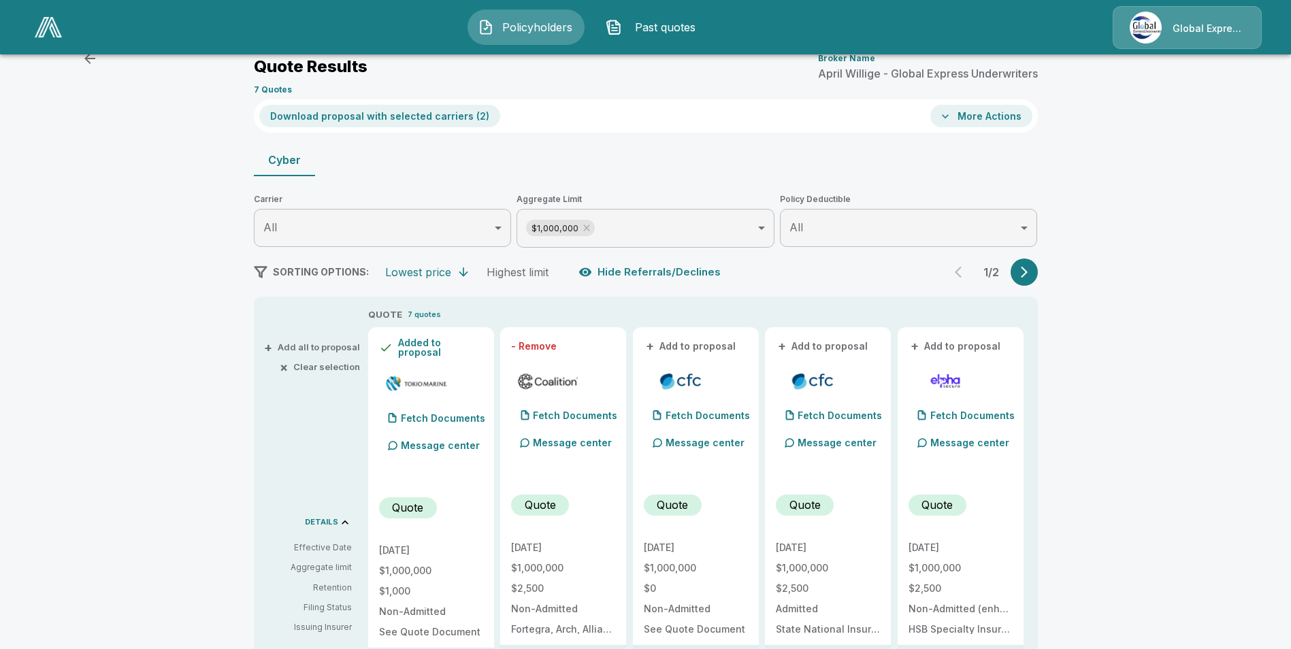
scroll to position [136, 0]
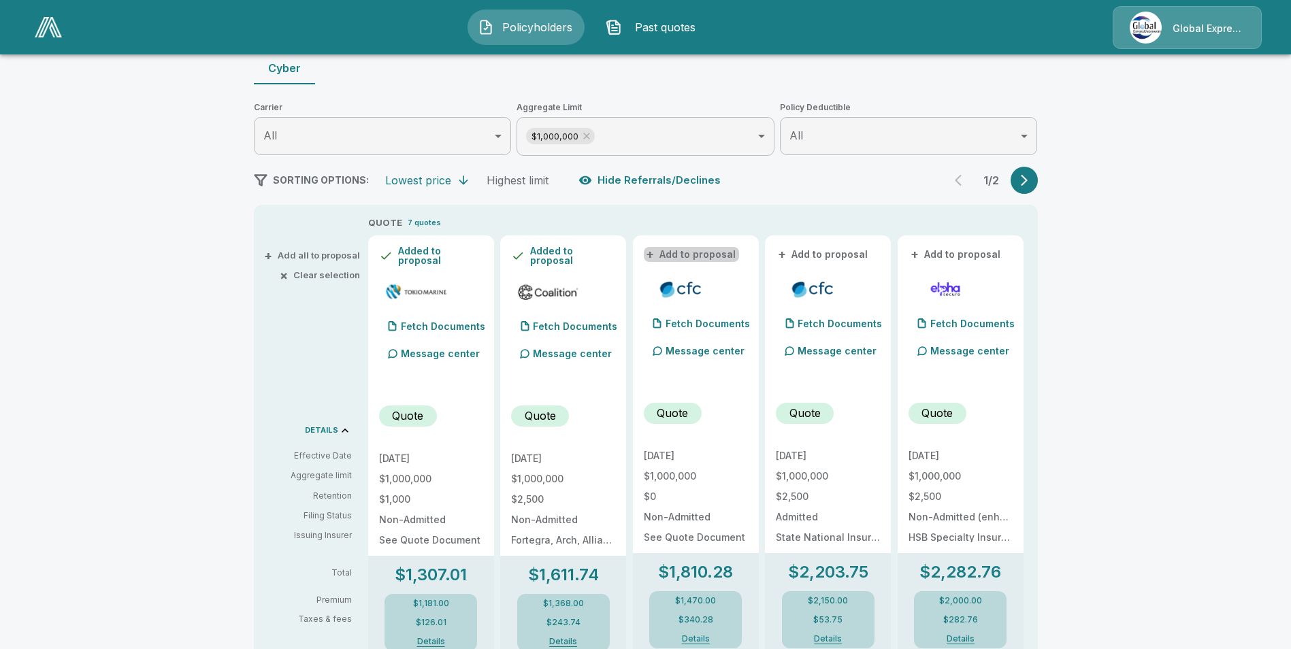
click at [697, 258] on button "+ Add to proposal" at bounding box center [691, 254] width 95 height 15
click at [810, 250] on button "+ Add to proposal" at bounding box center [823, 254] width 95 height 15
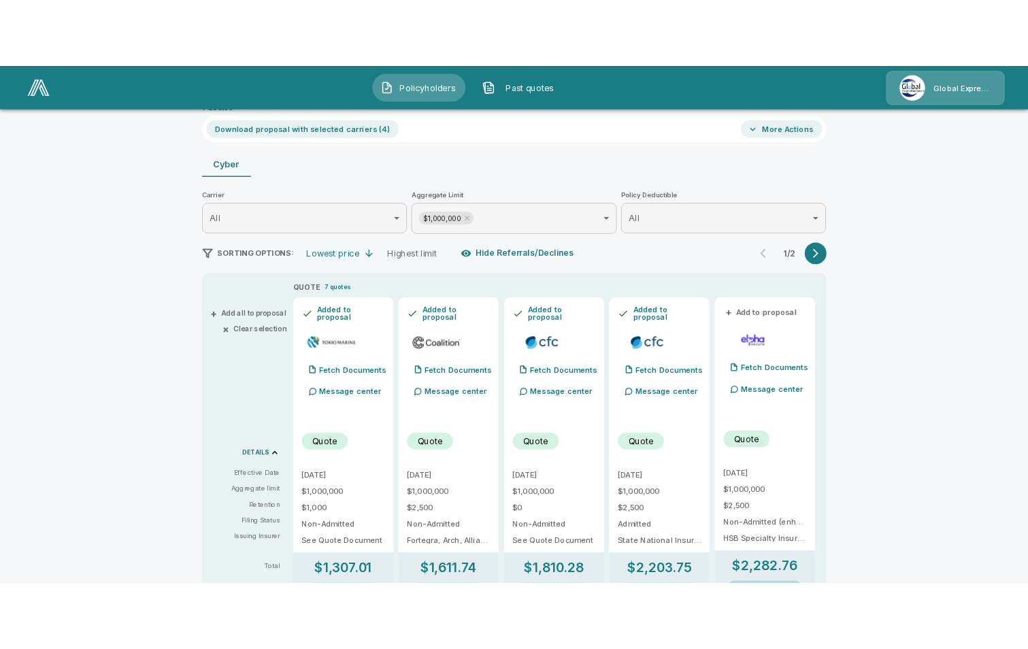
scroll to position [0, 0]
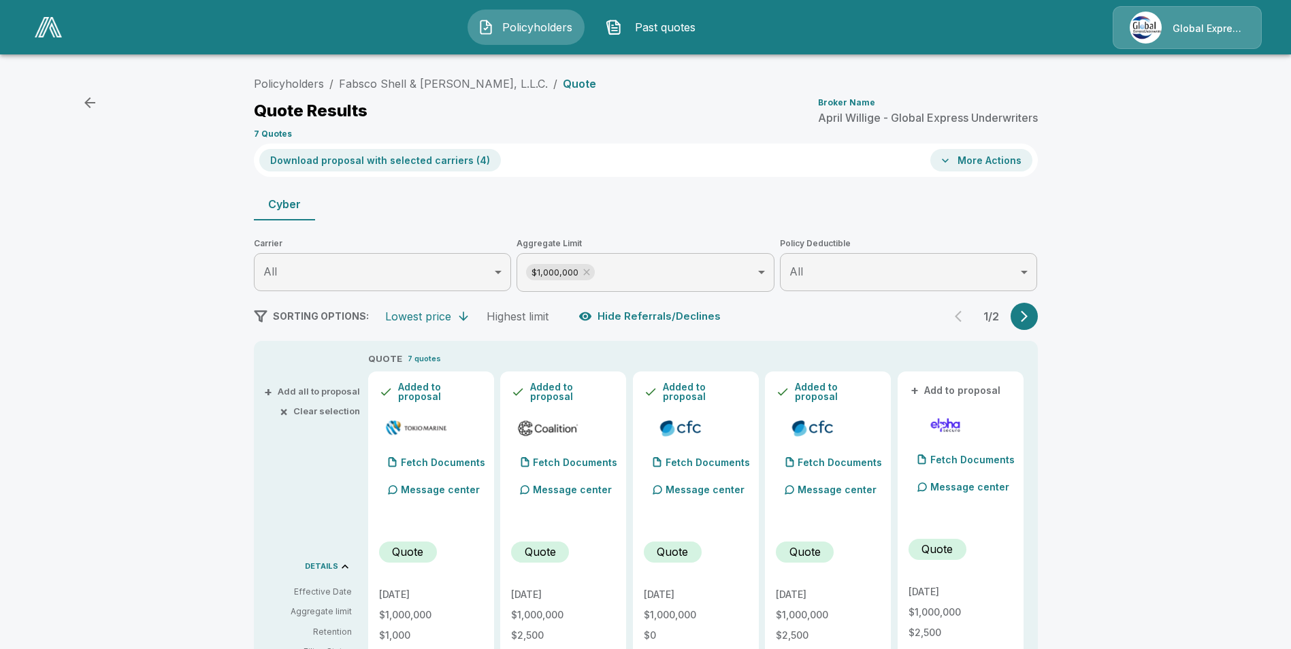
click at [369, 158] on button "Download proposal with selected carriers ( 4 )" at bounding box center [380, 160] width 242 height 22
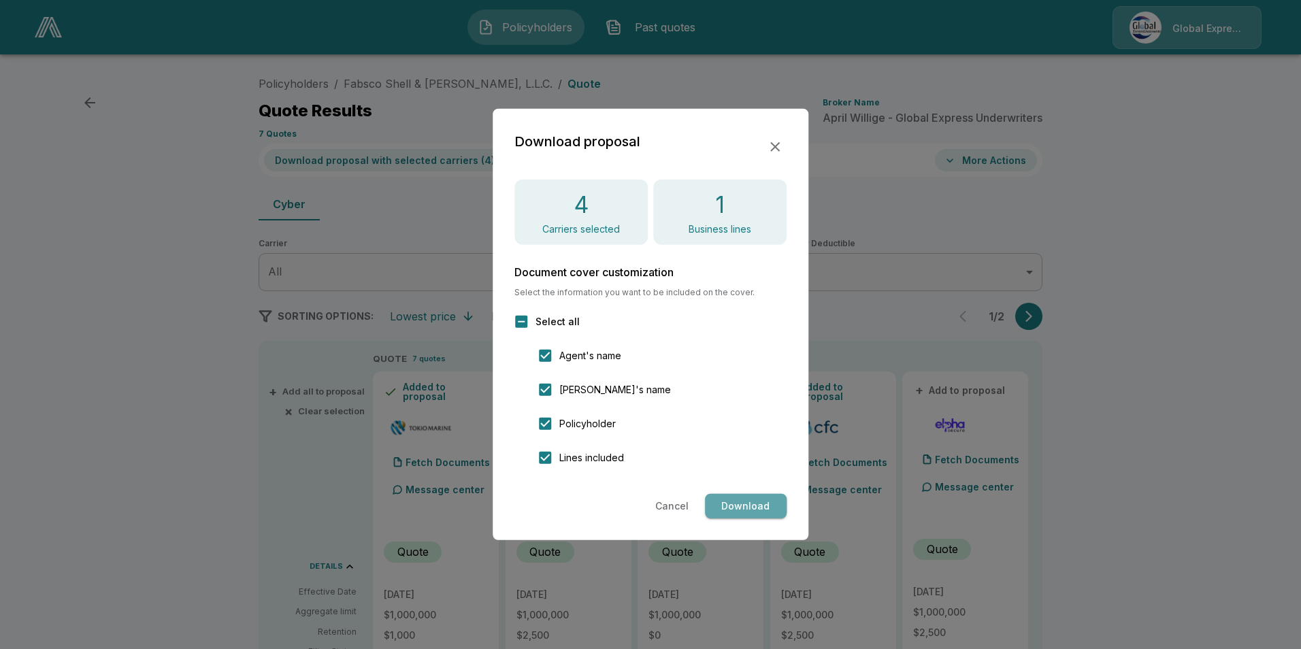
click at [753, 497] on button "Download" at bounding box center [746, 506] width 82 height 25
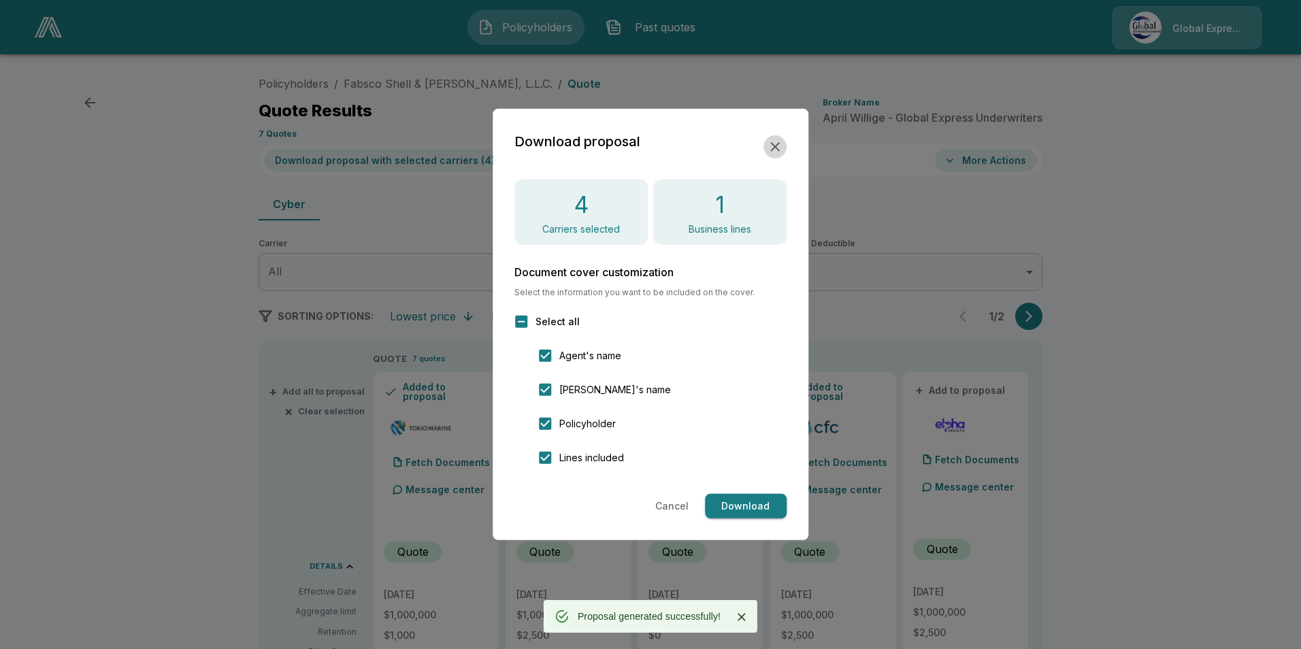
click at [776, 143] on icon "button" at bounding box center [775, 147] width 16 height 16
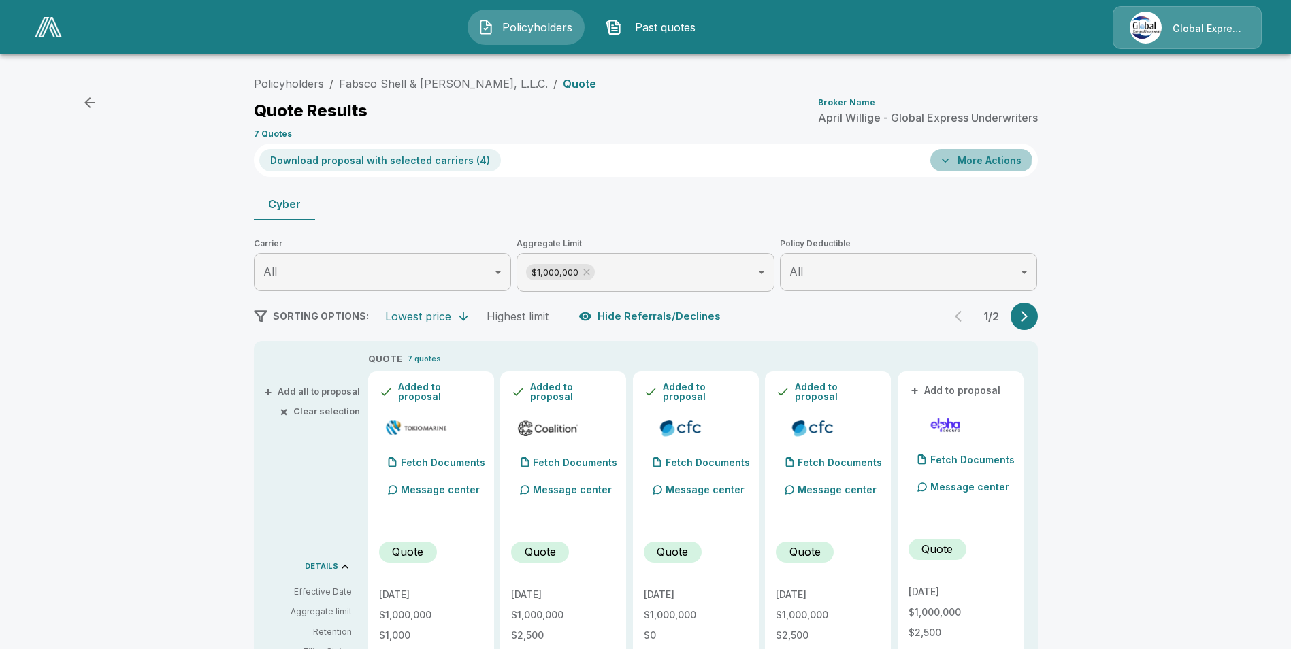
click at [974, 157] on button "More Actions" at bounding box center [981, 160] width 102 height 22
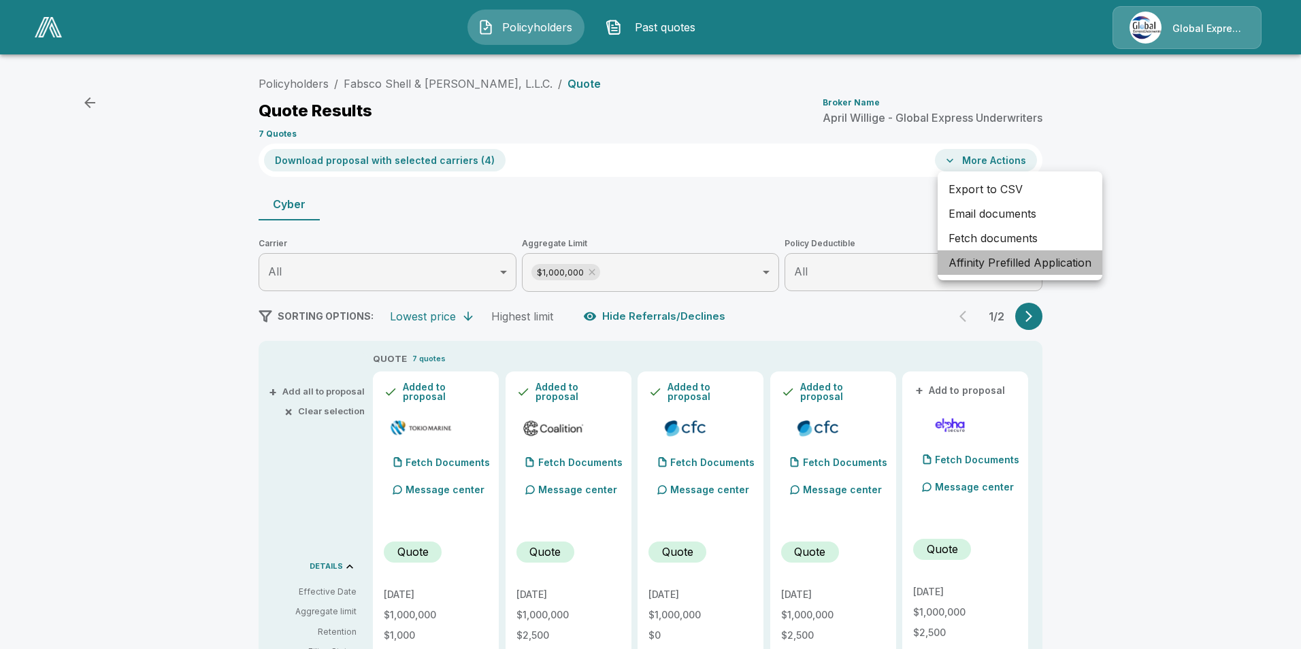
click at [977, 263] on li "Affinity Prefilled Application" at bounding box center [1020, 262] width 165 height 24
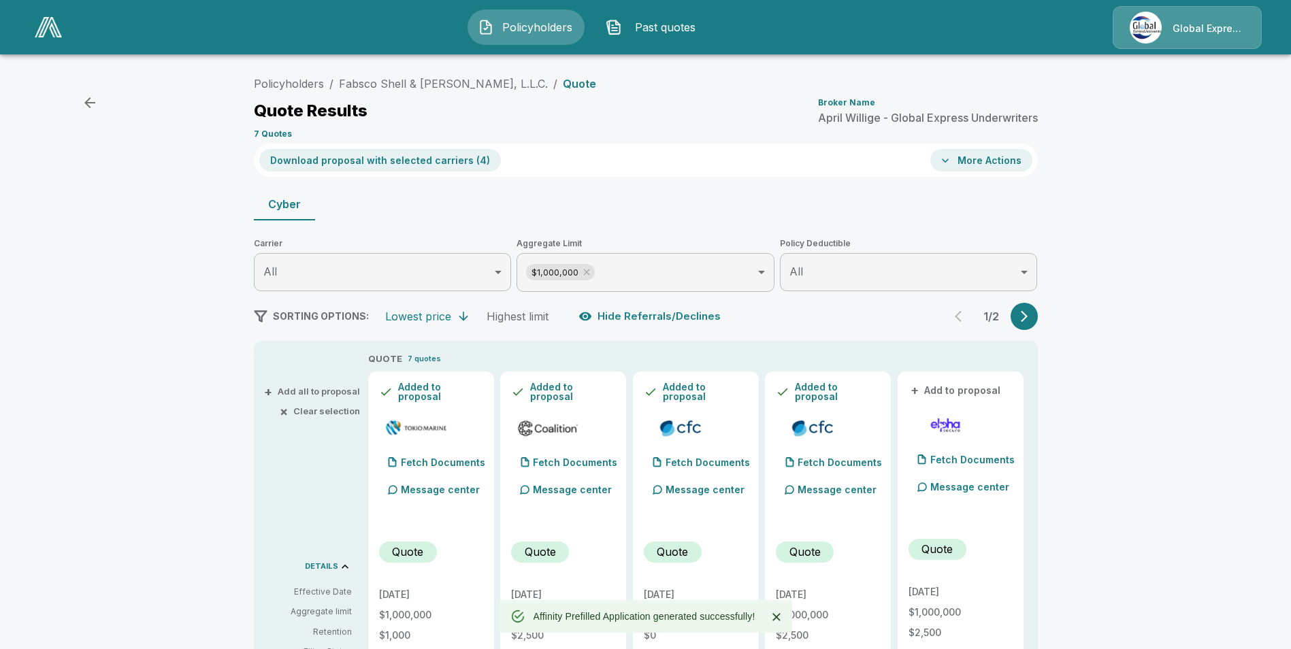
click at [976, 167] on button "More Actions" at bounding box center [981, 160] width 102 height 22
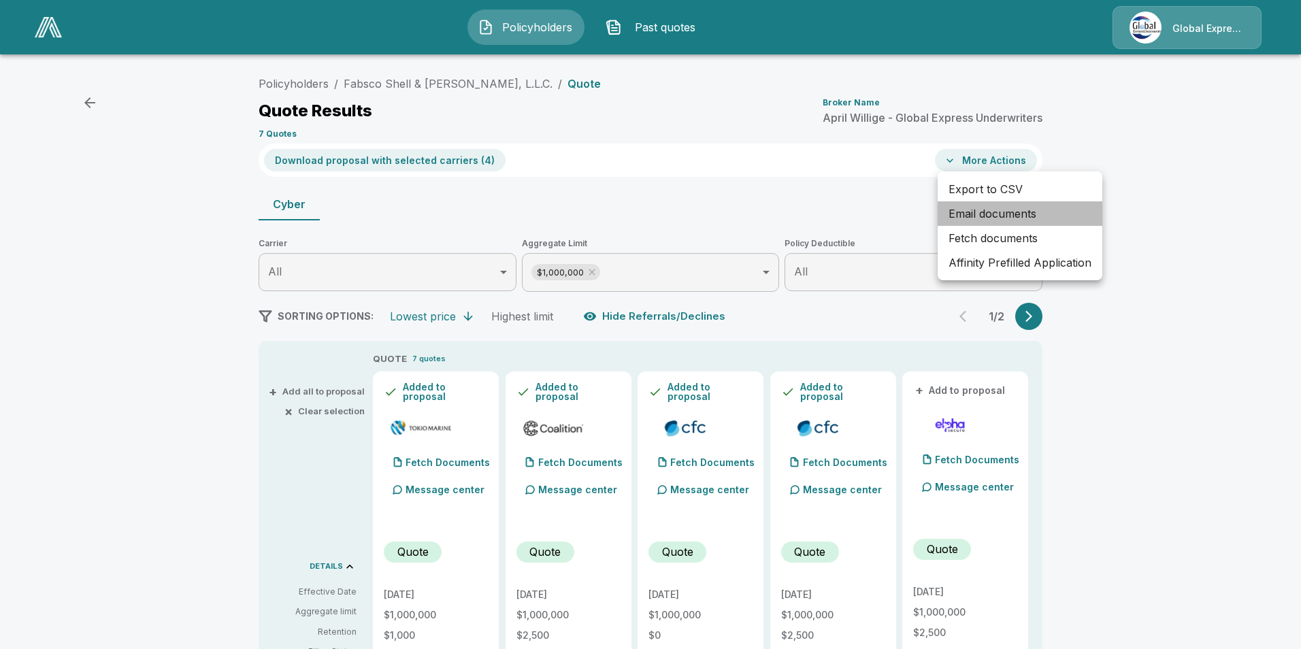
click at [978, 216] on li "Email documents" at bounding box center [1020, 213] width 165 height 24
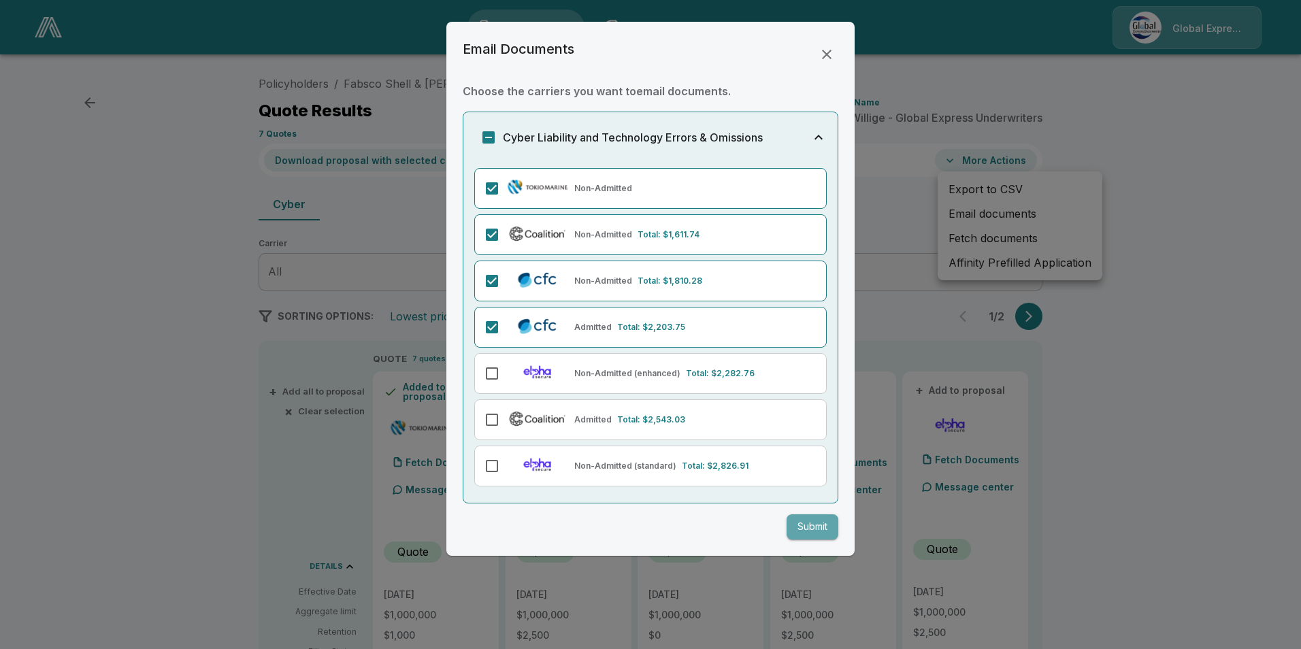
click at [816, 519] on button "Submit" at bounding box center [813, 526] width 52 height 25
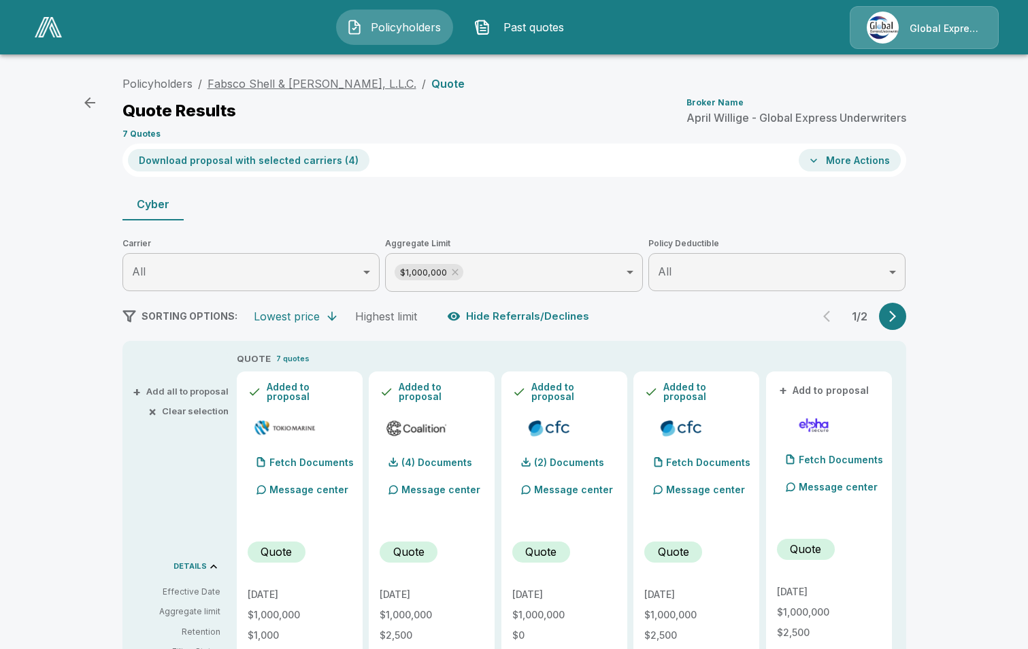
click at [292, 84] on link "Fabsco Shell & Tube, L.L.C." at bounding box center [312, 84] width 209 height 14
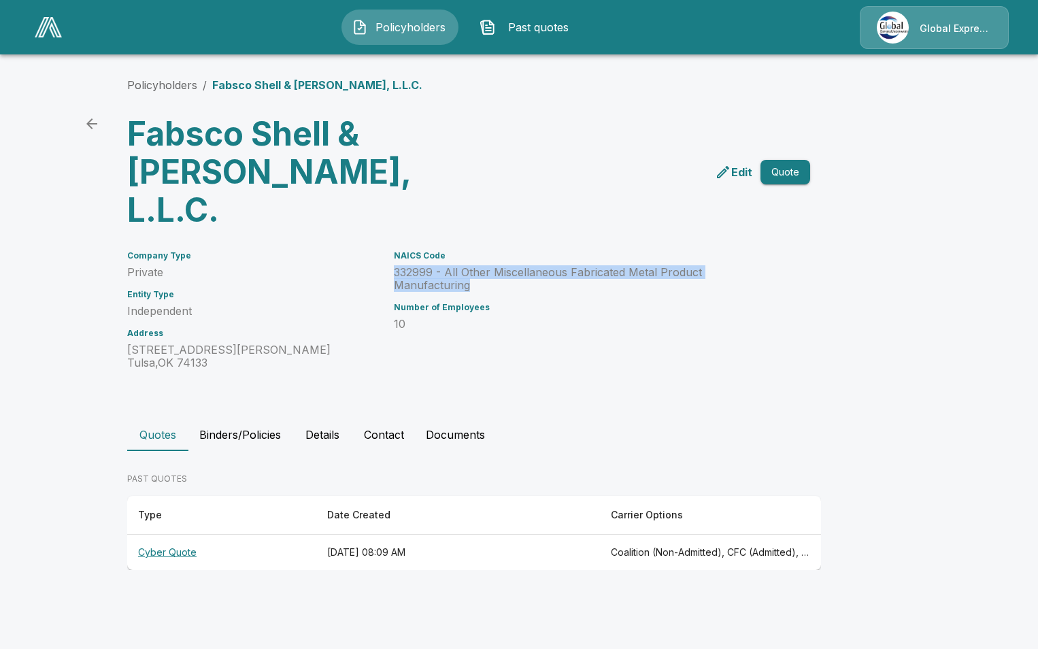
drag, startPoint x: 392, startPoint y: 229, endPoint x: 782, endPoint y: 230, distance: 389.9
click at [782, 235] on div "Company Type Private Entity Type Independent Address [STREET_ADDRESS][PERSON_NA…" at bounding box center [511, 302] width 800 height 135
drag, startPoint x: 782, startPoint y: 230, endPoint x: 723, endPoint y: 240, distance: 60.1
copy p "332999 - All Other Miscellaneous Fabricated Metal Product Manufacturing"
click at [148, 84] on link "Policyholders" at bounding box center [162, 85] width 70 height 14
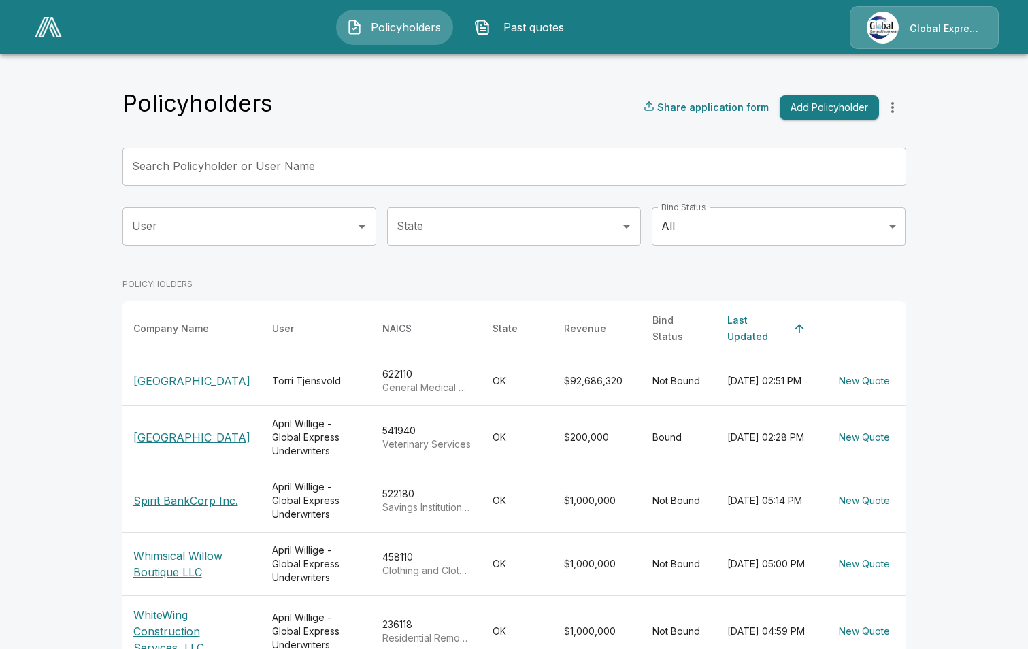
click at [355, 175] on input "Search Policyholder or User Name" at bounding box center [506, 167] width 769 height 38
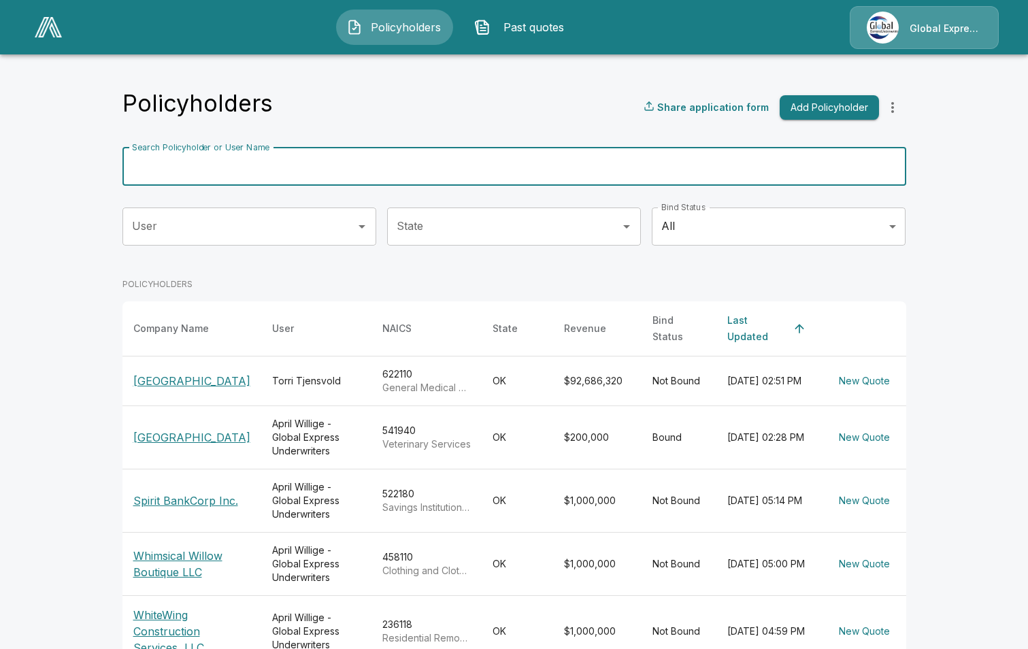
paste input "**********"
type input "**********"
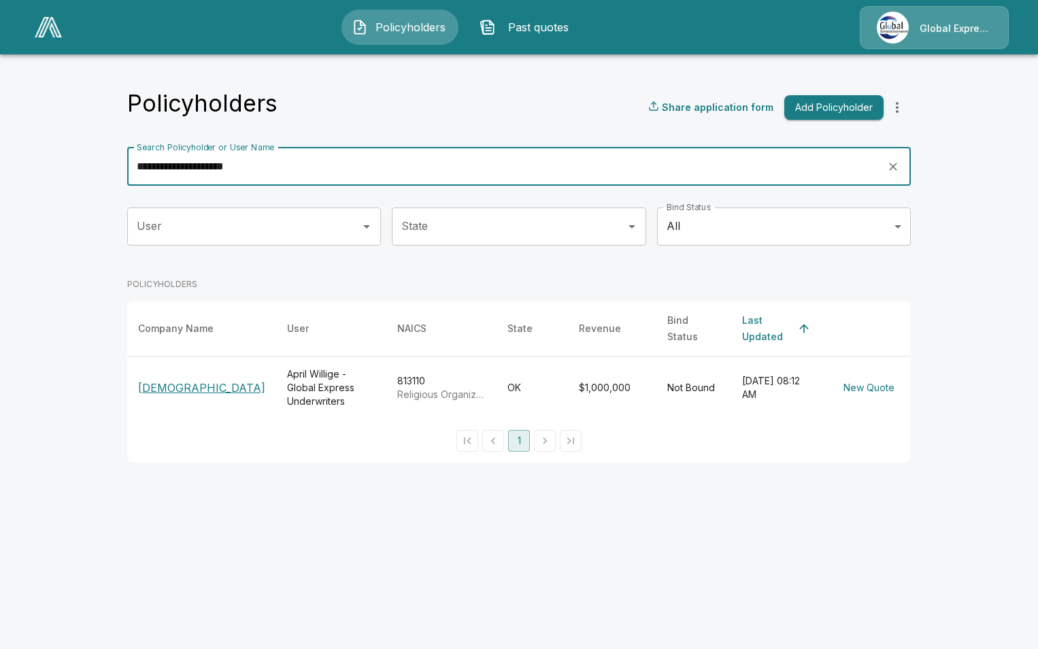
click at [159, 380] on p "[DEMOGRAPHIC_DATA]" at bounding box center [201, 388] width 127 height 16
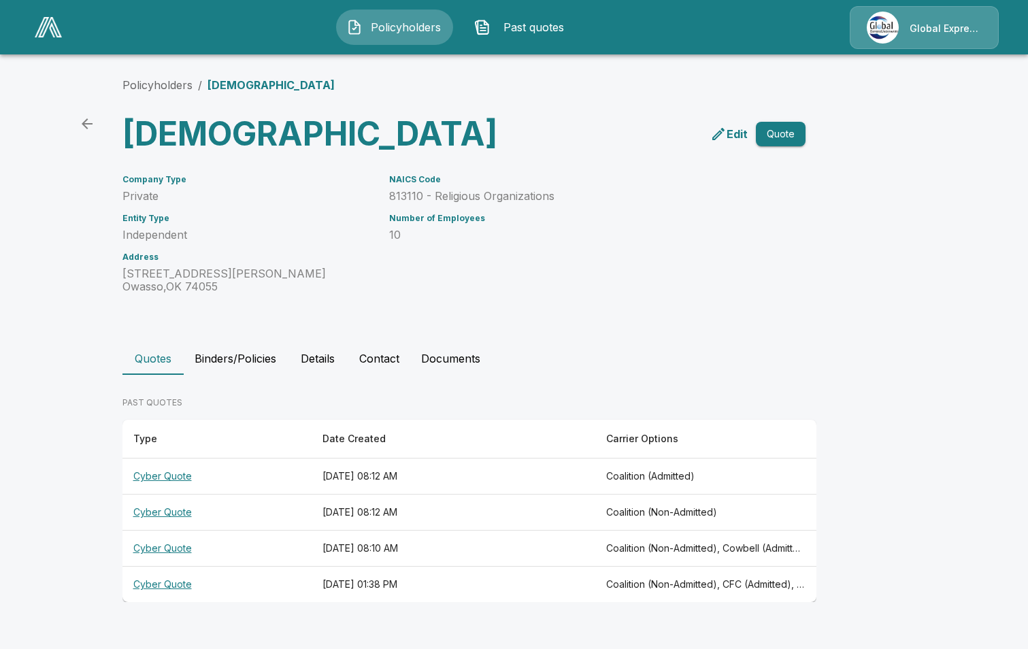
click at [157, 567] on th "Cyber Quote" at bounding box center [216, 549] width 189 height 36
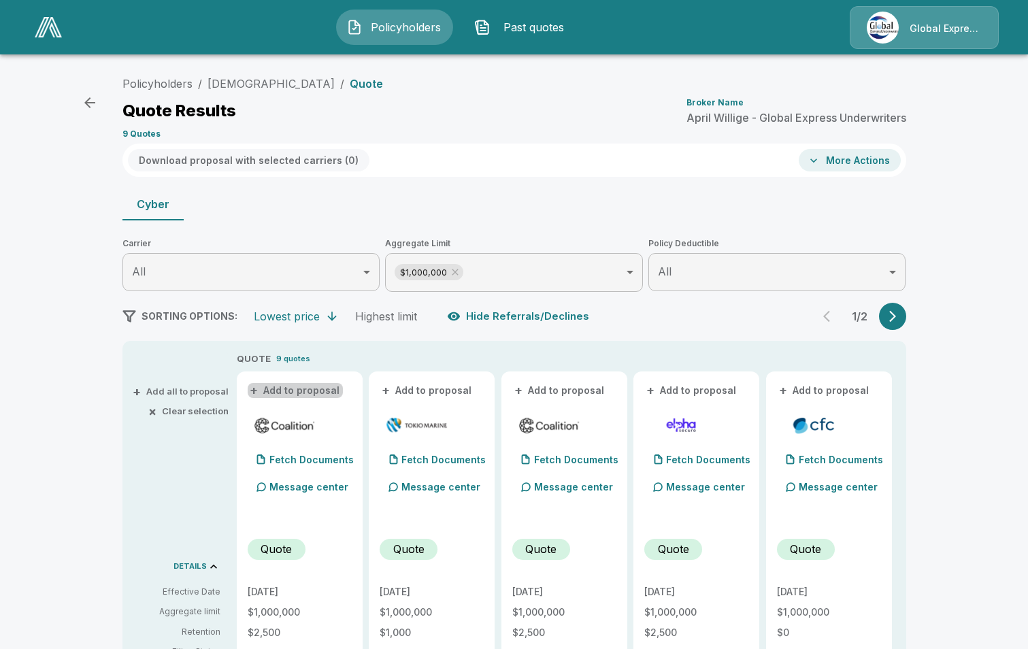
click at [315, 389] on button "+ Add to proposal" at bounding box center [295, 390] width 95 height 15
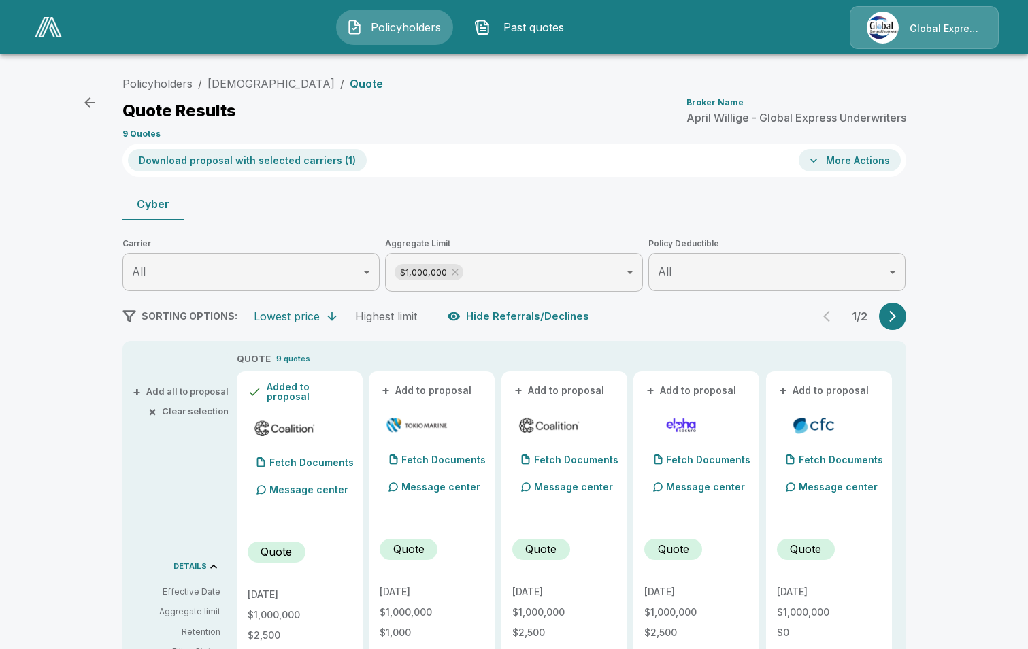
click at [451, 388] on button "+ Add to proposal" at bounding box center [427, 390] width 95 height 15
click at [575, 393] on button "+ Add to proposal" at bounding box center [559, 390] width 95 height 15
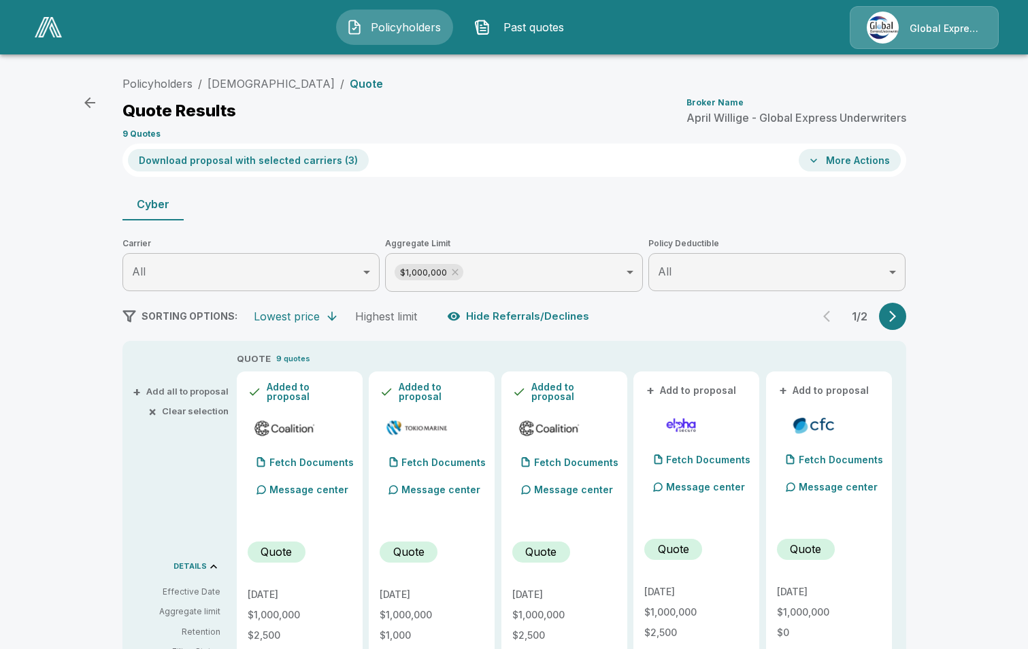
scroll to position [68, 0]
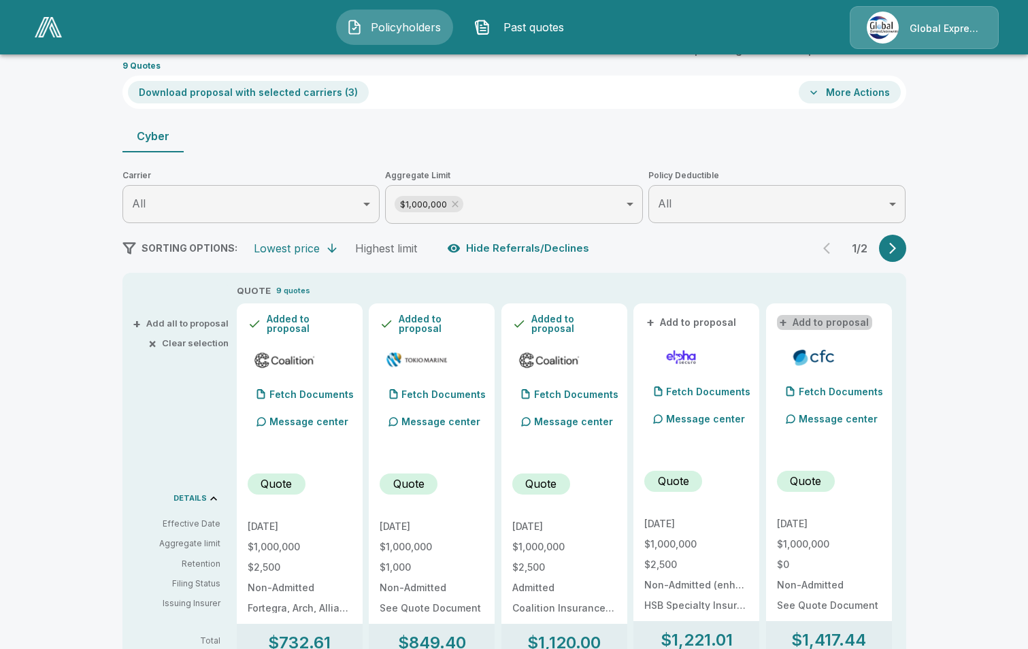
click at [841, 325] on button "+ Add to proposal" at bounding box center [824, 322] width 95 height 15
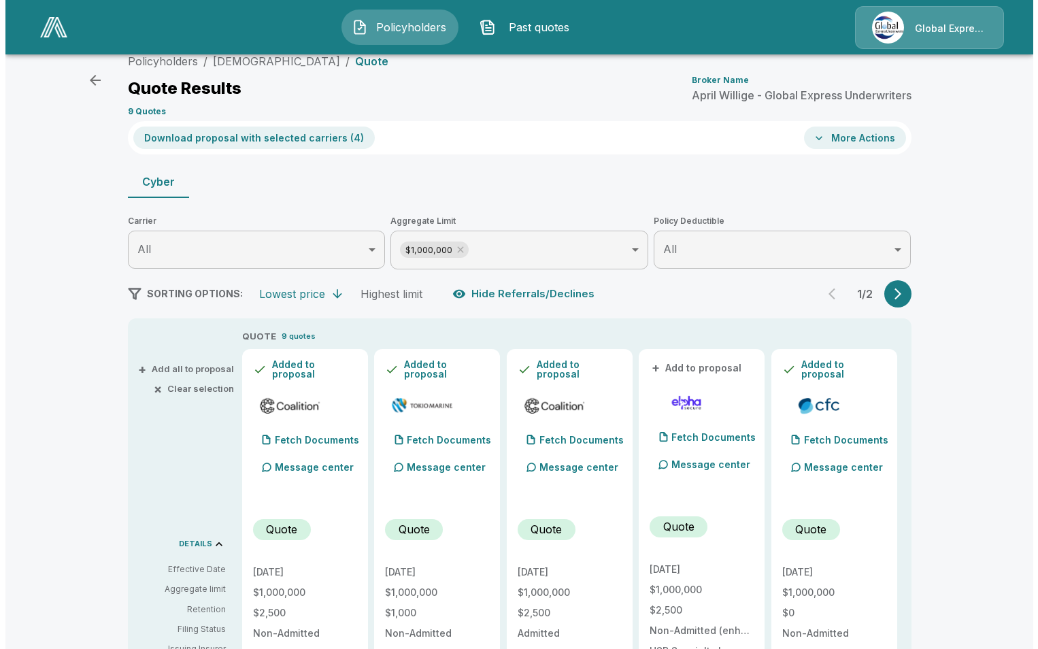
scroll to position [0, 0]
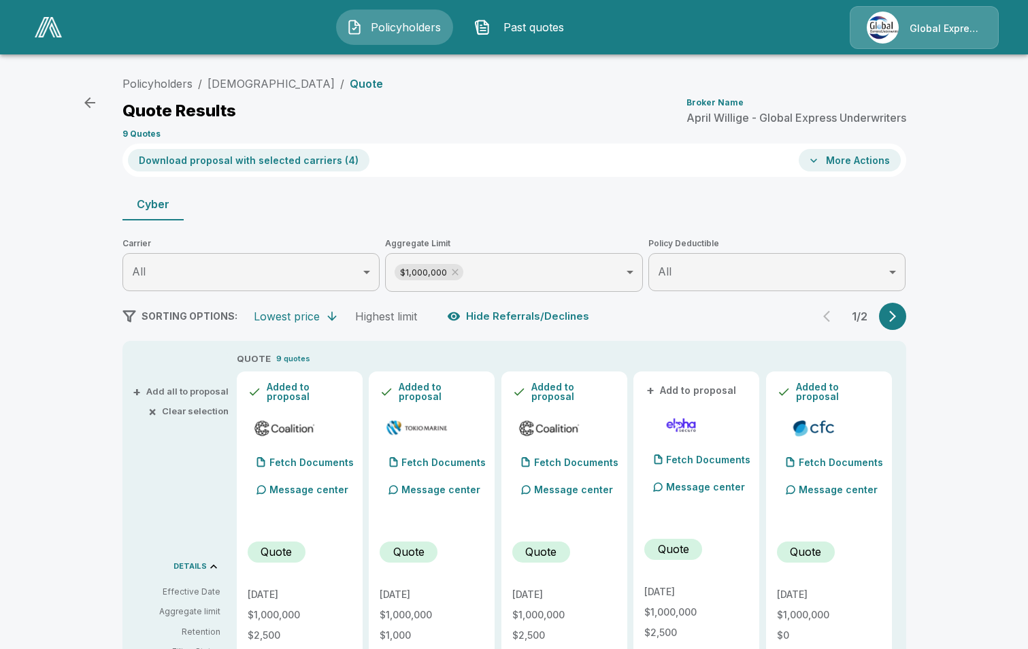
click at [291, 154] on button "Download proposal with selected carriers ( 4 )" at bounding box center [249, 160] width 242 height 22
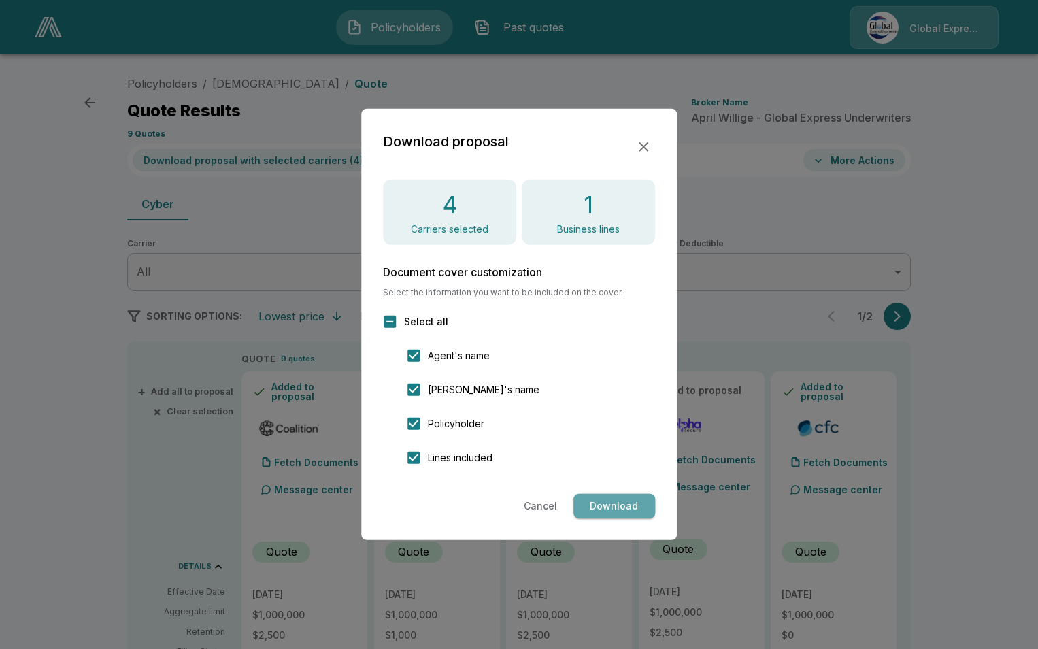
click at [615, 503] on button "Download" at bounding box center [615, 506] width 82 height 25
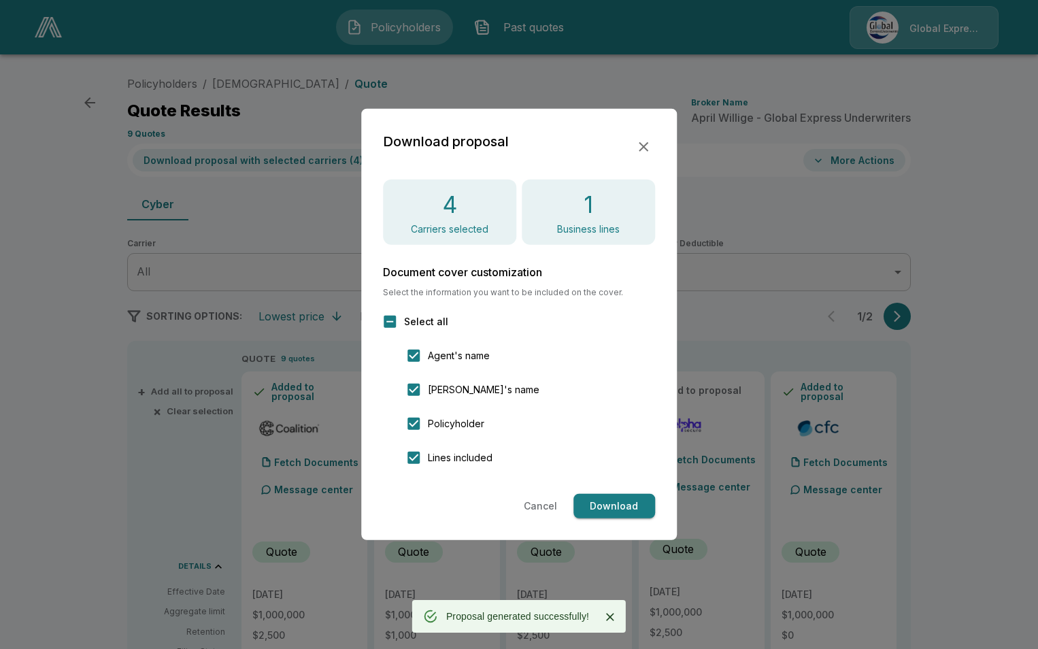
click at [644, 145] on icon "button" at bounding box center [644, 147] width 16 height 16
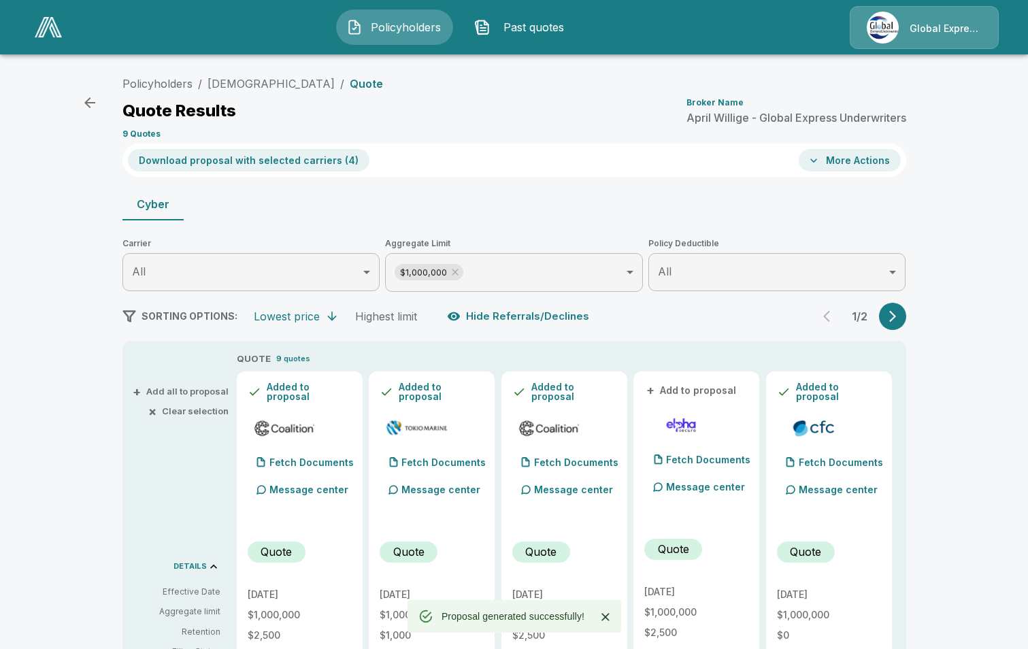
click at [853, 166] on button "More Actions" at bounding box center [850, 160] width 102 height 22
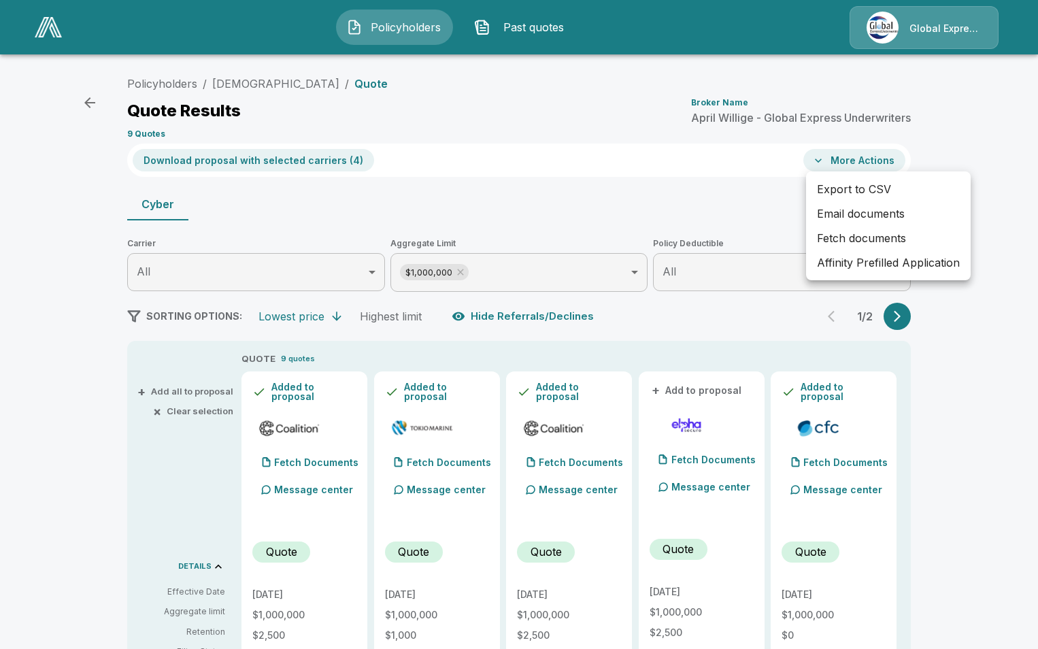
click at [871, 266] on li "Affinity Prefilled Application" at bounding box center [888, 262] width 165 height 24
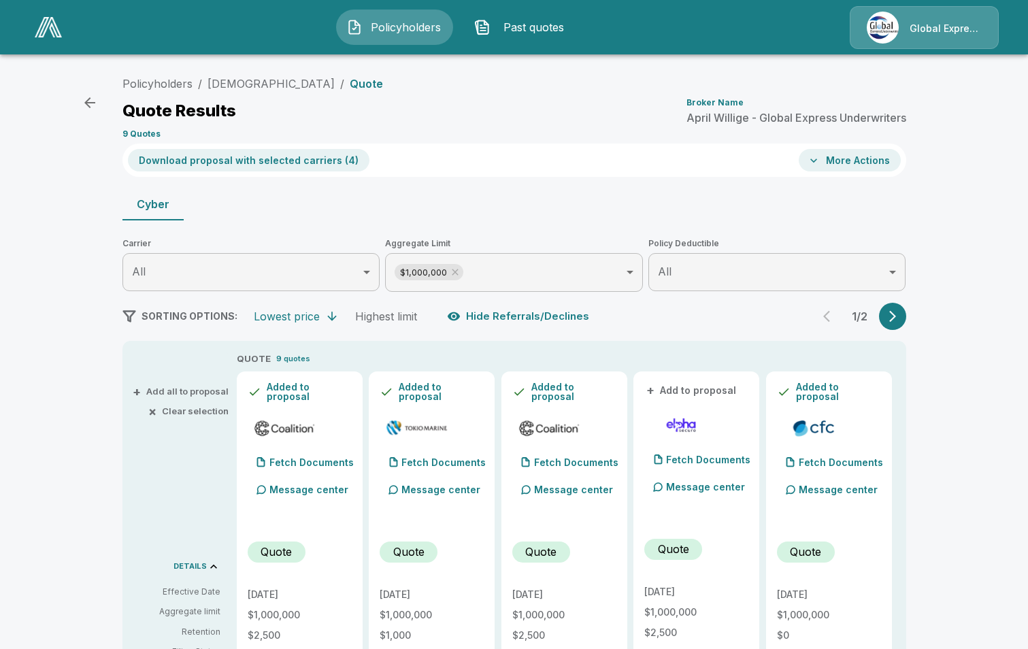
click at [876, 171] on div "Download proposal with selected carriers ( 4 ) More Actions" at bounding box center [514, 160] width 784 height 33
click at [875, 164] on button "More Actions" at bounding box center [850, 160] width 102 height 22
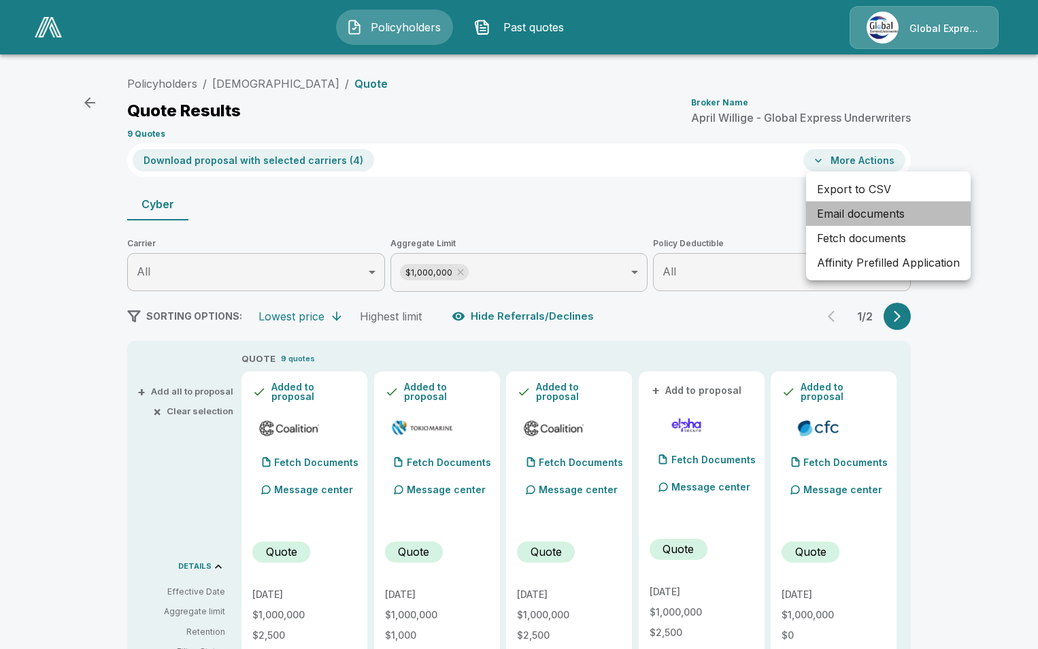
click at [828, 214] on li "Email documents" at bounding box center [888, 213] width 165 height 24
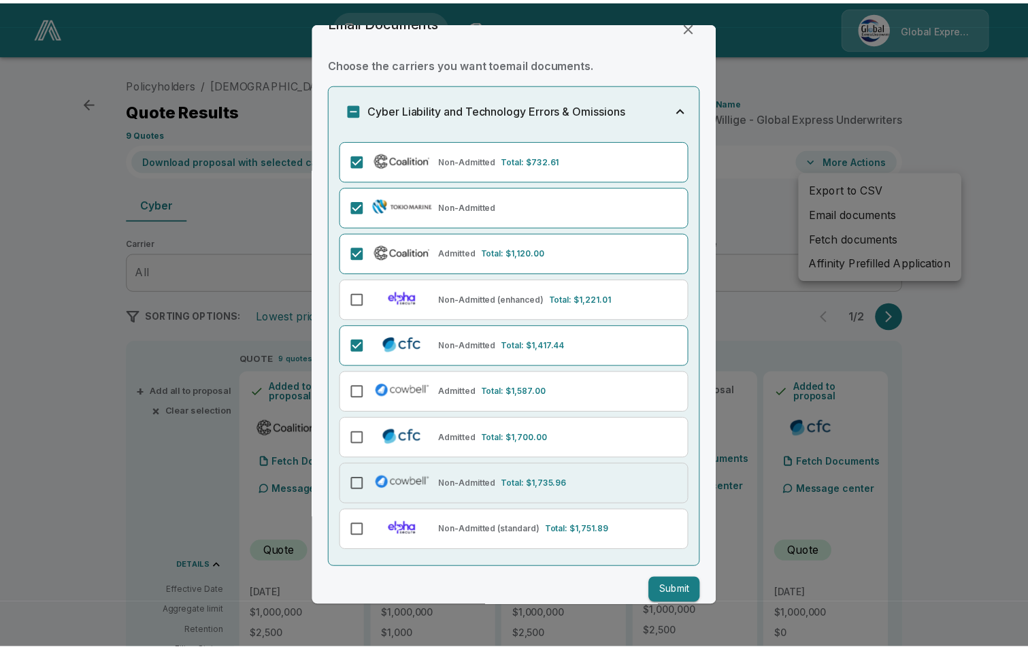
scroll to position [42, 0]
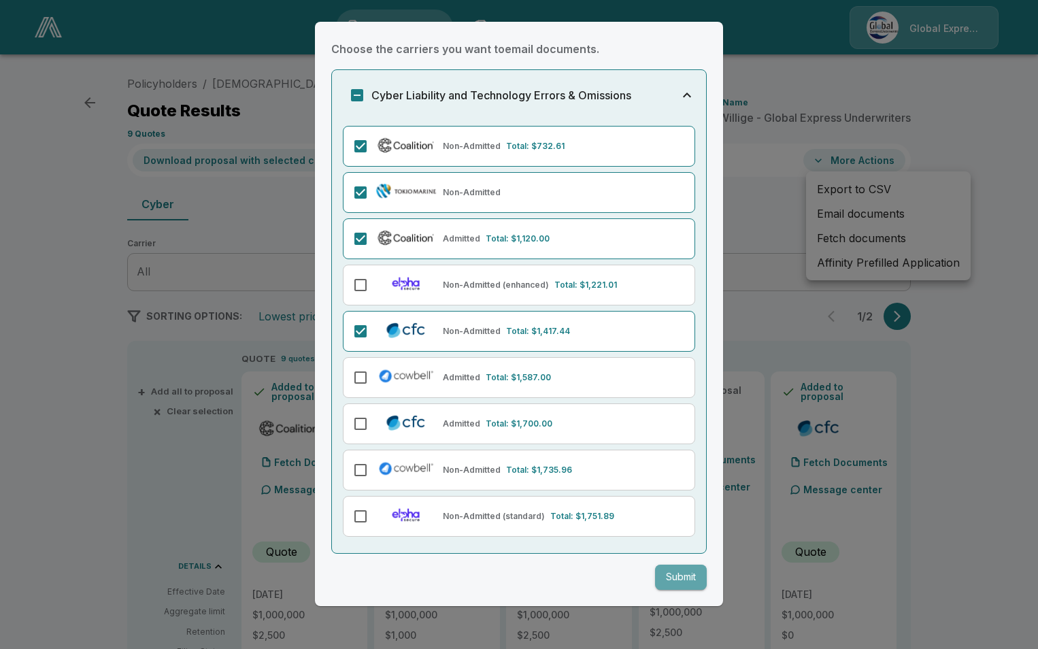
click at [669, 578] on button "Submit" at bounding box center [681, 577] width 52 height 25
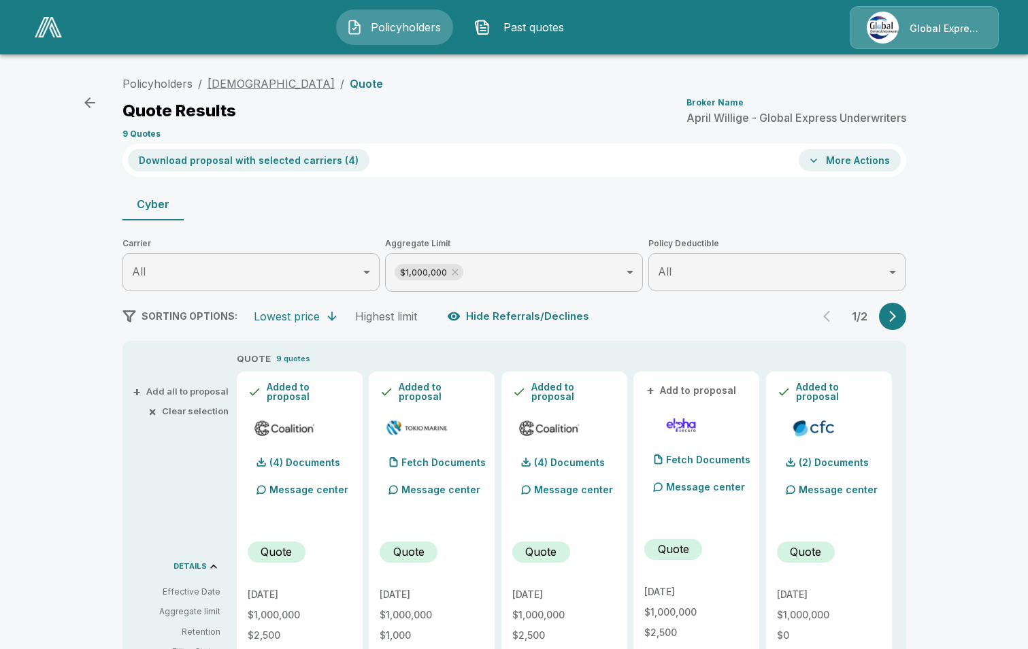
click at [280, 86] on link "Faith Lutheran Church" at bounding box center [271, 84] width 127 height 14
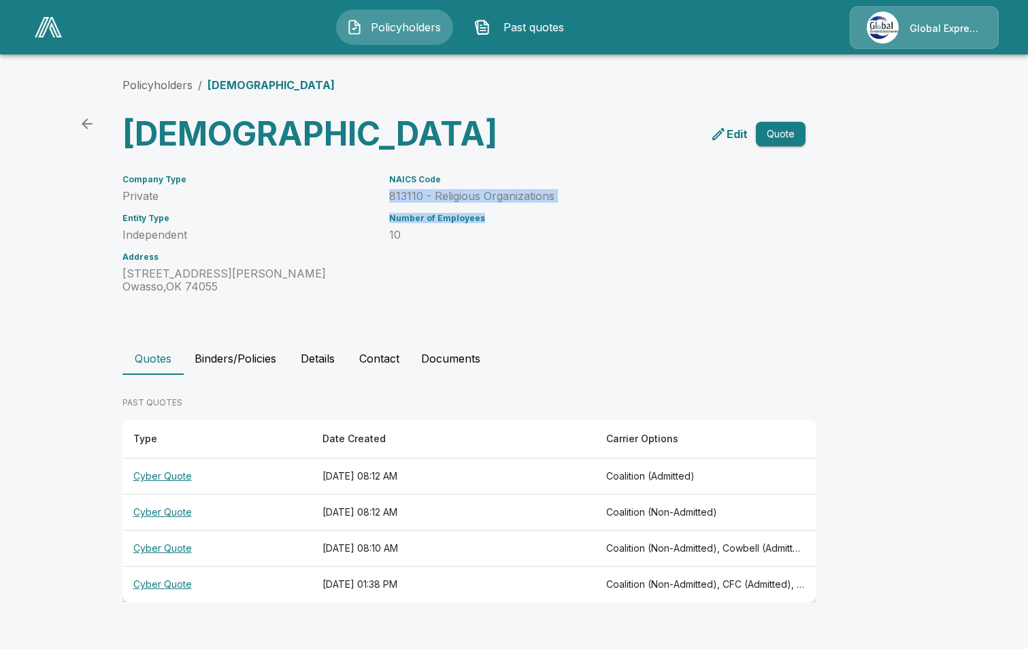
drag, startPoint x: 396, startPoint y: 233, endPoint x: 569, endPoint y: 242, distance: 173.0
click at [569, 242] on div "NAICS Code 813110 - Religious Organizations Number of Employees 10" at bounding box center [573, 226] width 400 height 135
drag, startPoint x: 569, startPoint y: 242, endPoint x: 447, endPoint y: 235, distance: 122.0
click at [450, 203] on p "813110 - Religious Organizations" at bounding box center [581, 196] width 384 height 13
drag, startPoint x: 396, startPoint y: 231, endPoint x: 561, endPoint y: 235, distance: 164.7
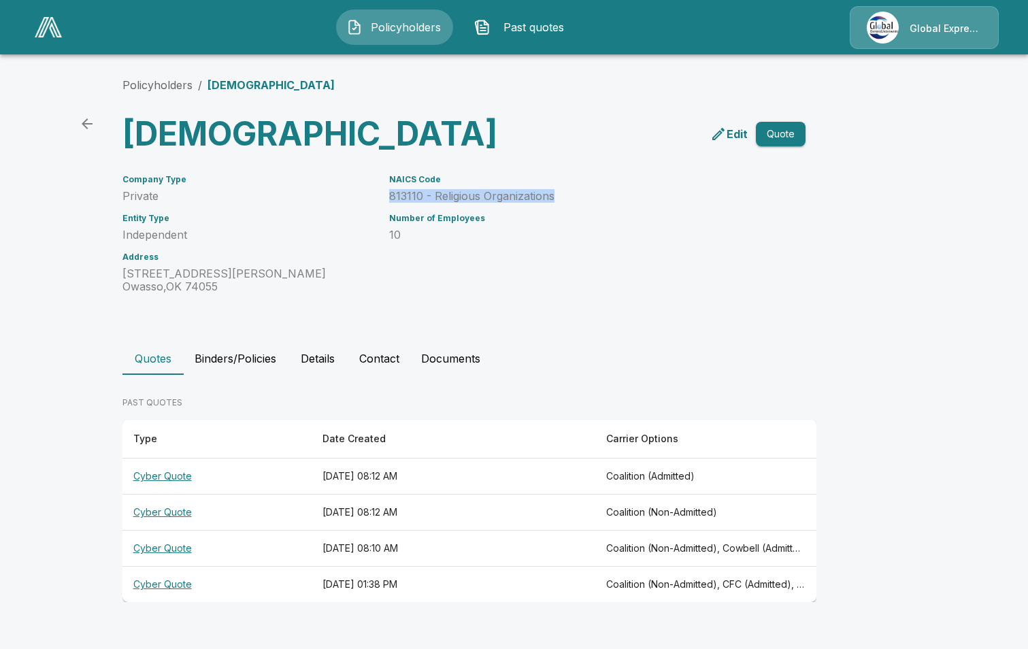
click at [561, 203] on p "813110 - Religious Organizations" at bounding box center [581, 196] width 384 height 13
copy p "813110 - Religious Organizations"
click at [147, 84] on link "Policyholders" at bounding box center [157, 85] width 70 height 14
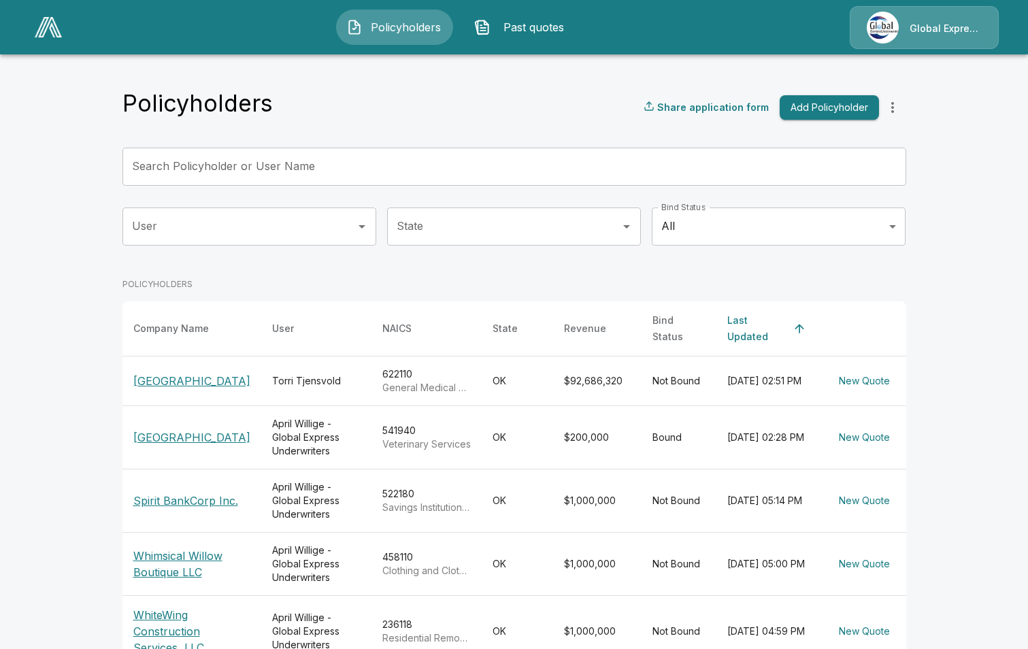
click at [383, 159] on input "Search Policyholder or User Name" at bounding box center [506, 167] width 769 height 38
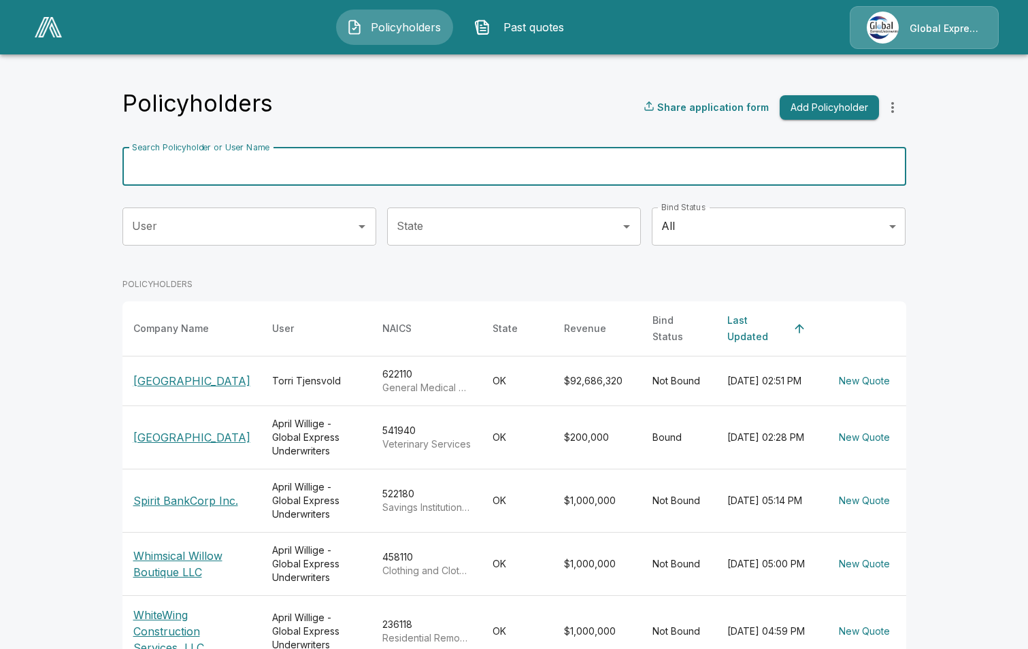
paste input "**********"
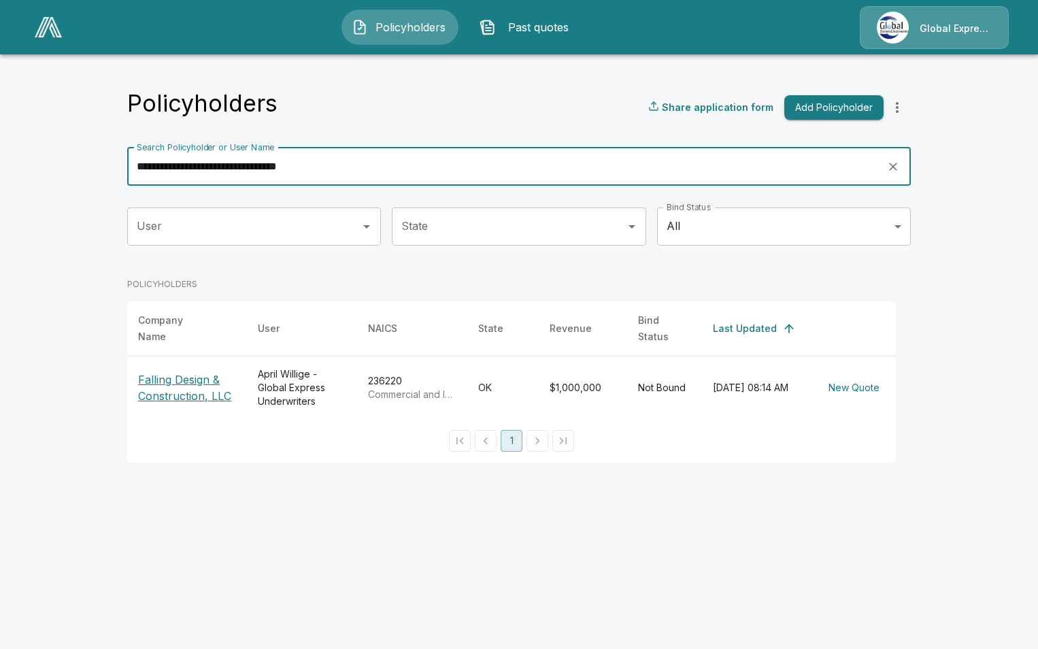
type input "**********"
click at [193, 385] on p "Falling Design & Construction, LLC" at bounding box center [187, 388] width 98 height 33
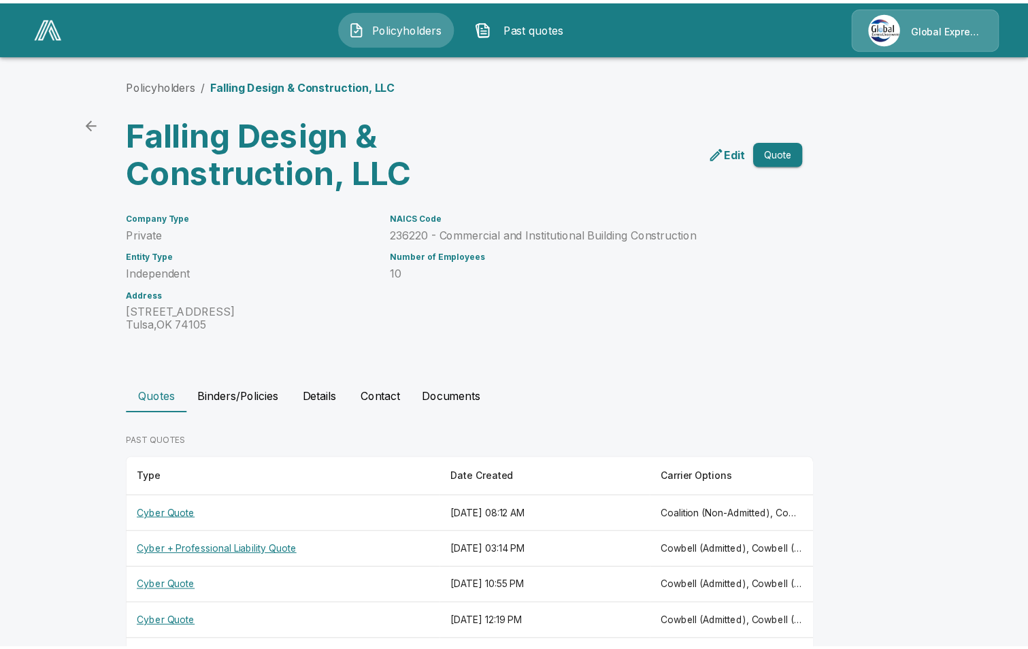
scroll to position [53, 0]
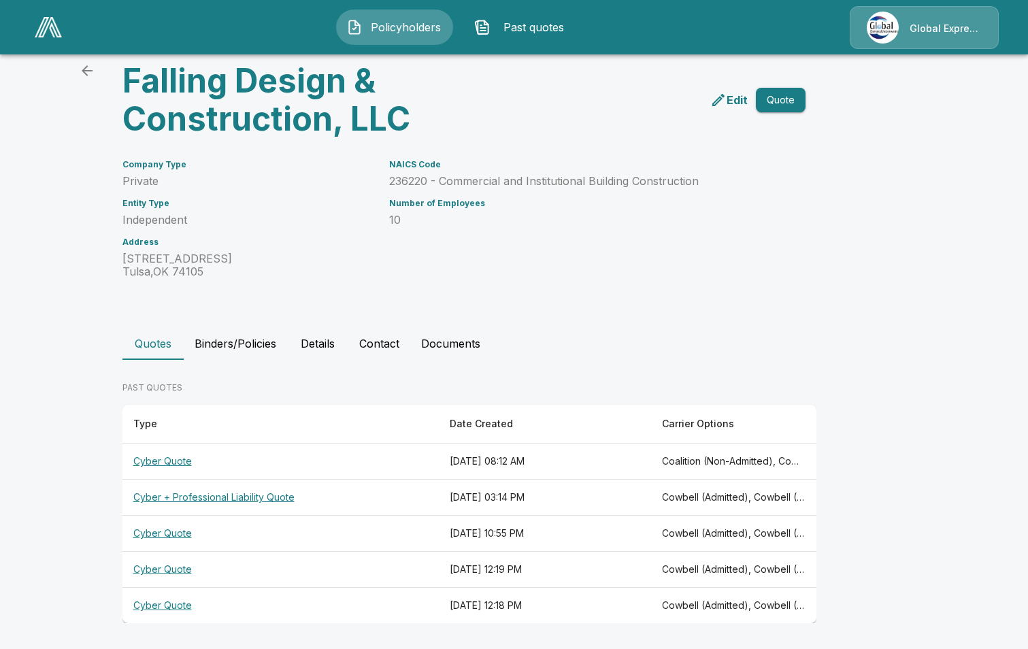
click at [167, 457] on th "Cyber Quote" at bounding box center [280, 462] width 317 height 36
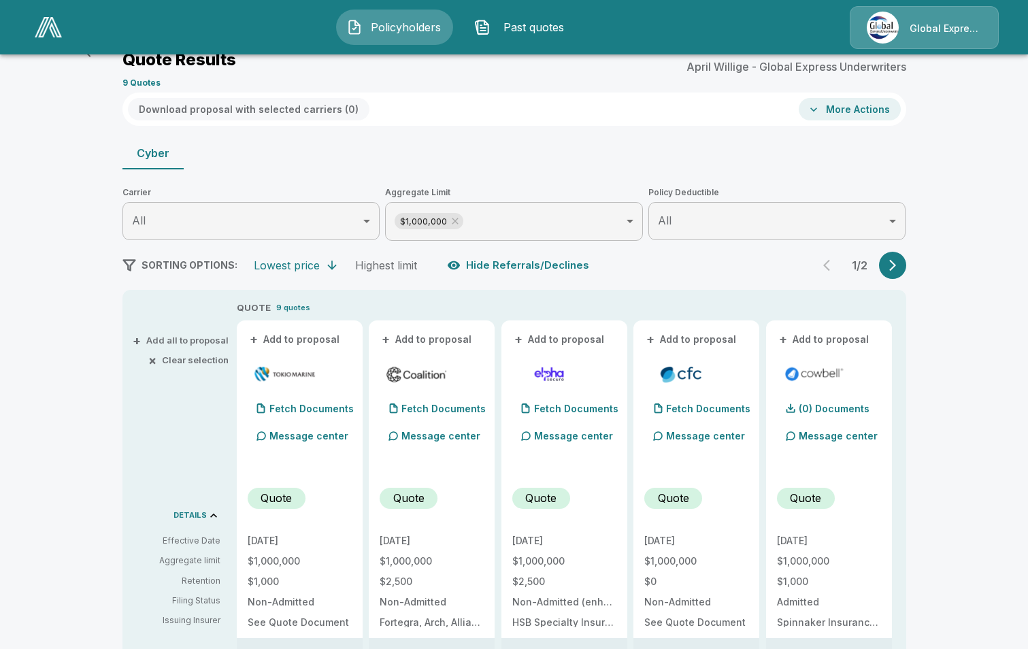
scroll to position [53, 0]
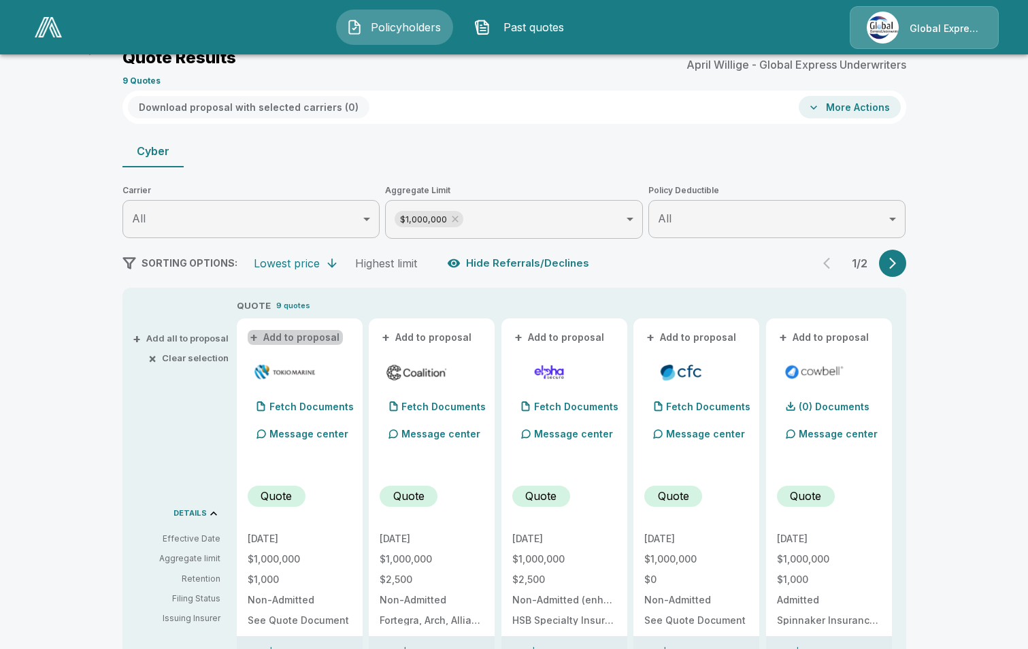
click at [322, 335] on button "+ Add to proposal" at bounding box center [295, 337] width 95 height 15
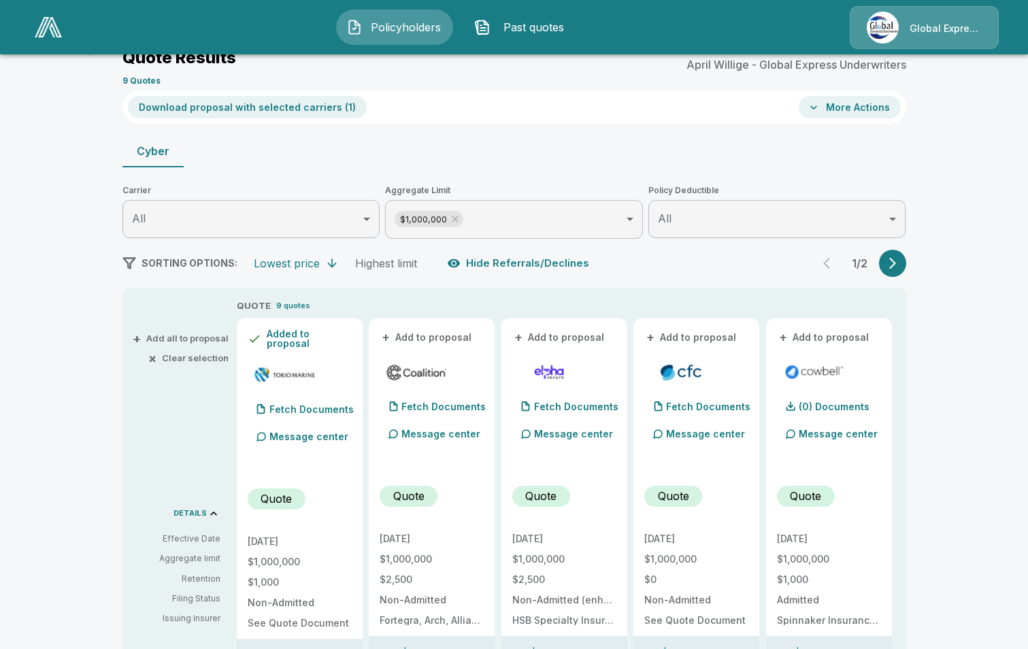
click at [429, 340] on button "+ Add to proposal" at bounding box center [427, 337] width 95 height 15
click at [702, 333] on button "+ Add to proposal" at bounding box center [691, 337] width 95 height 15
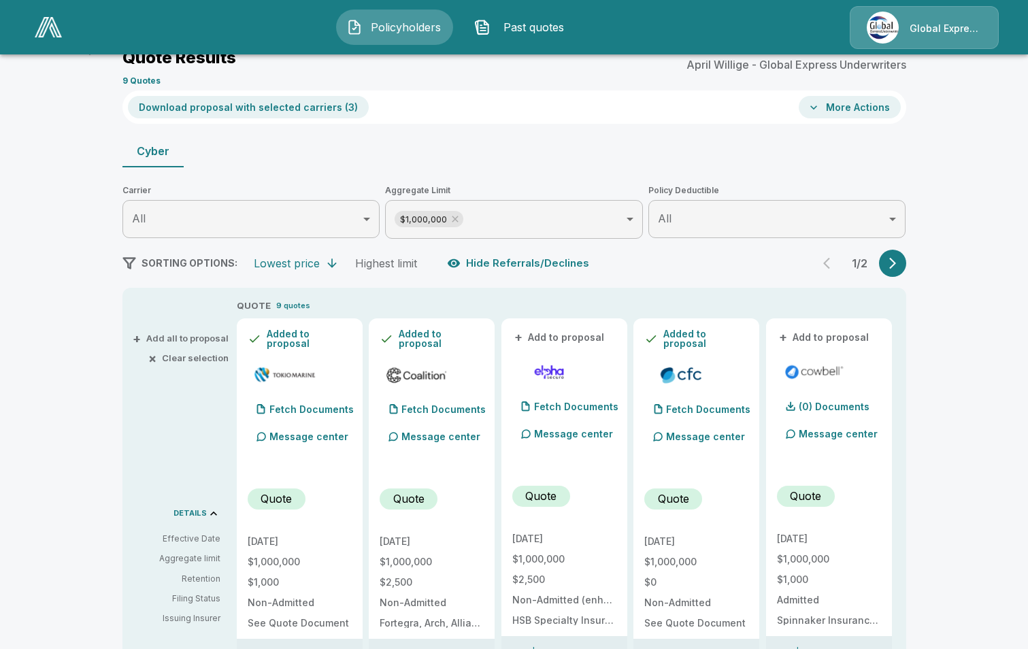
click at [821, 336] on button "+ Add to proposal" at bounding box center [824, 337] width 95 height 15
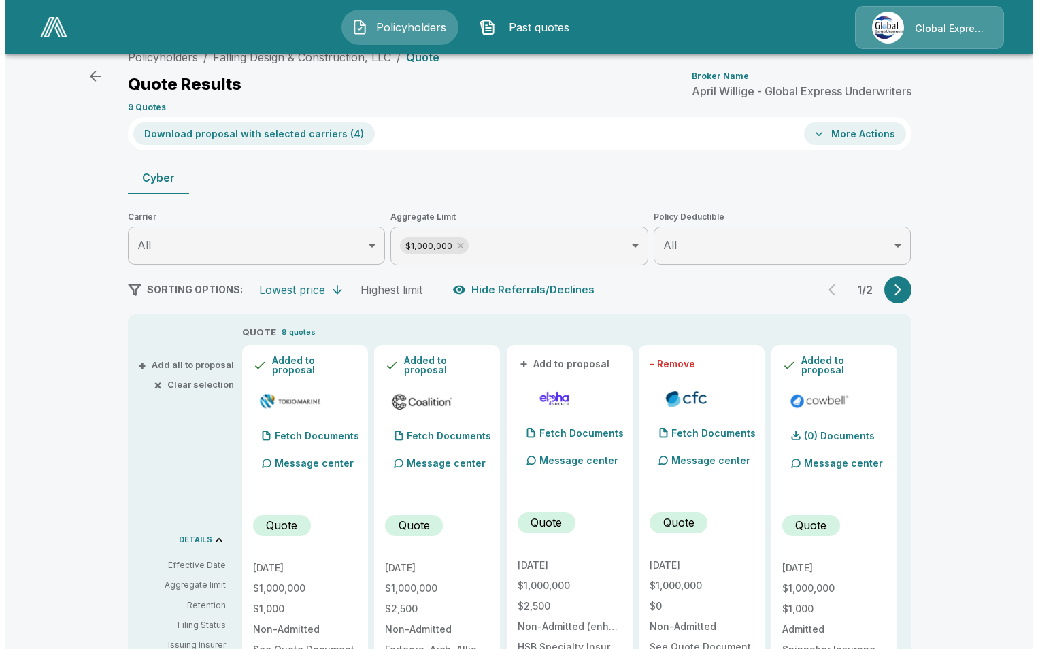
scroll to position [0, 0]
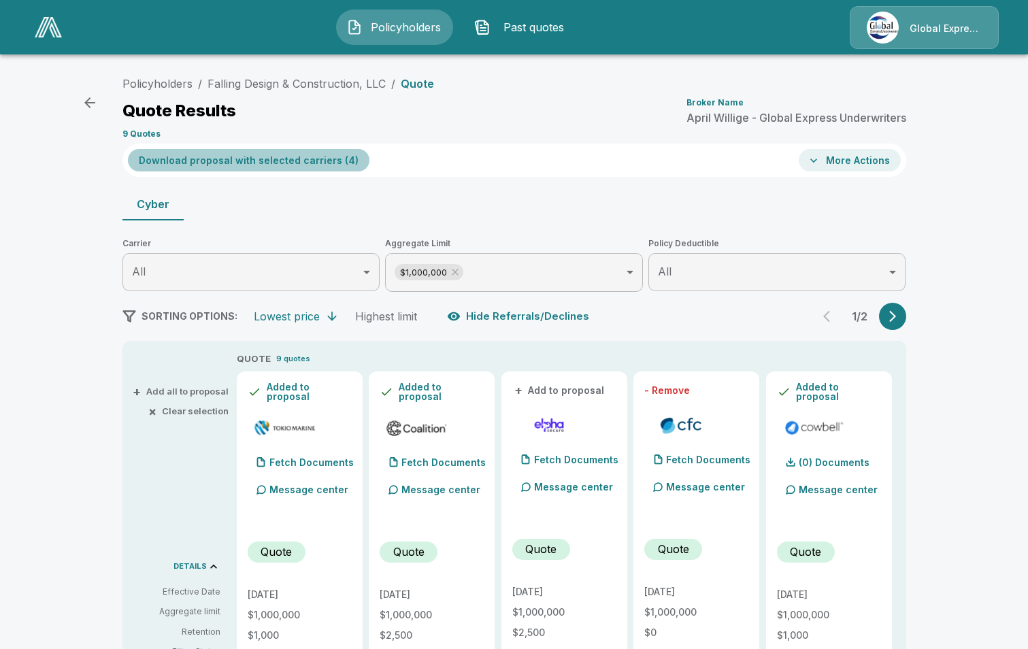
click at [281, 163] on button "Download proposal with selected carriers ( 4 )" at bounding box center [249, 160] width 242 height 22
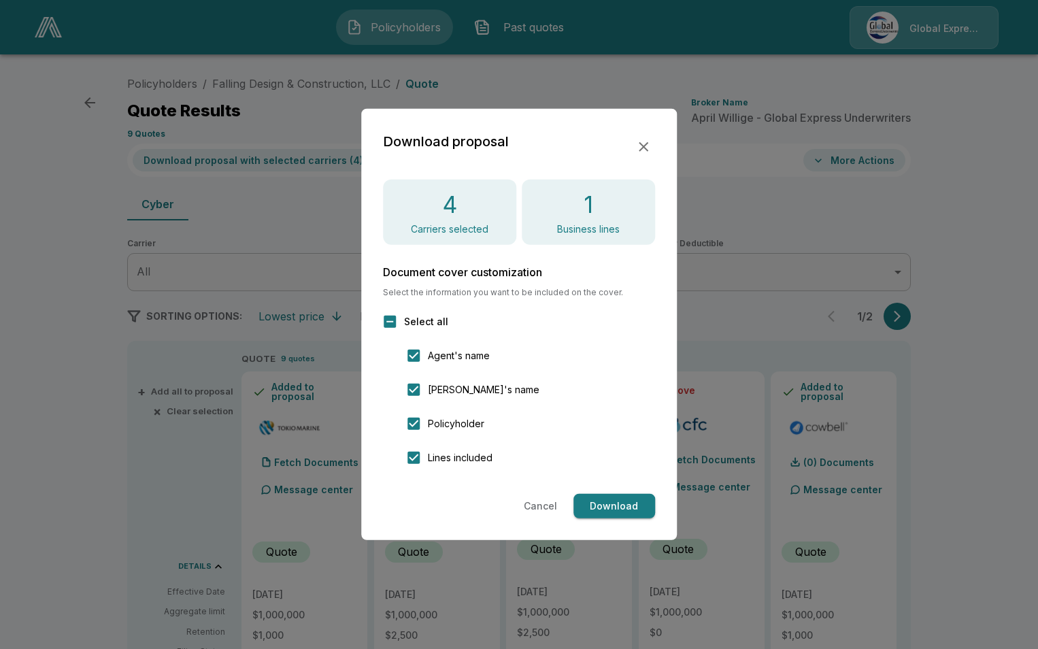
click at [608, 499] on button "Download" at bounding box center [615, 506] width 82 height 25
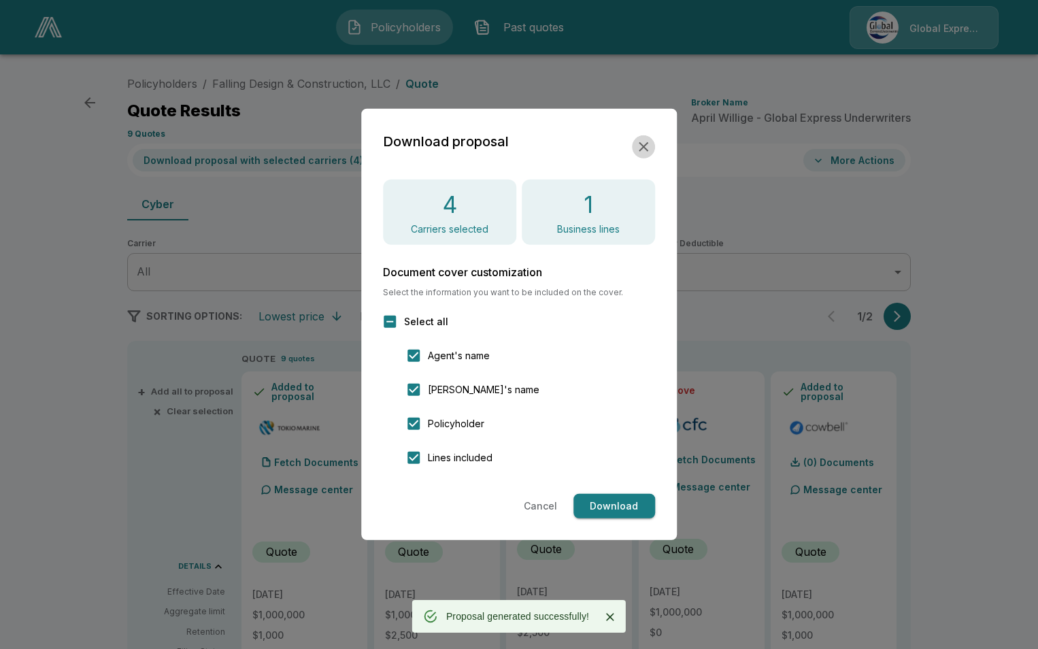
click at [646, 144] on icon "button" at bounding box center [644, 147] width 10 height 10
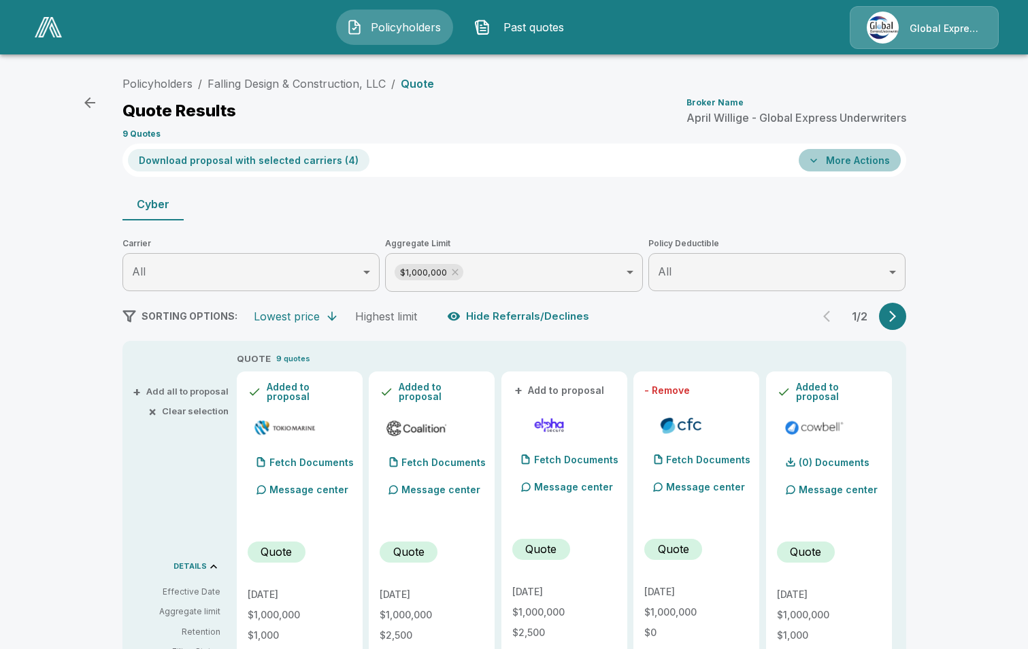
click at [854, 170] on button "More Actions" at bounding box center [850, 160] width 102 height 22
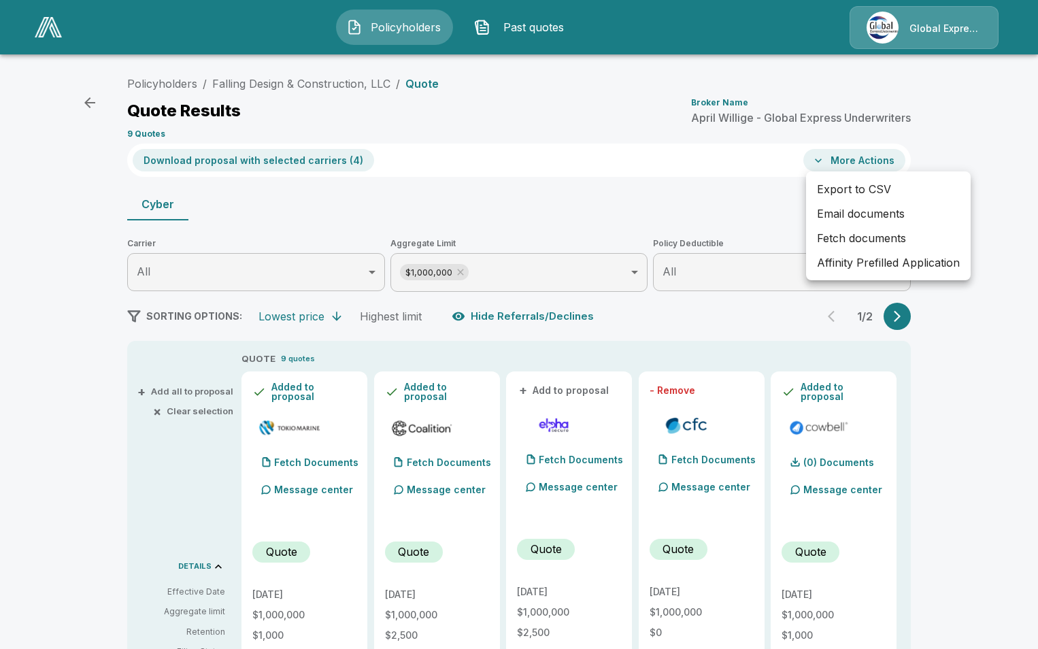
click at [855, 265] on li "Affinity Prefilled Application" at bounding box center [888, 262] width 165 height 24
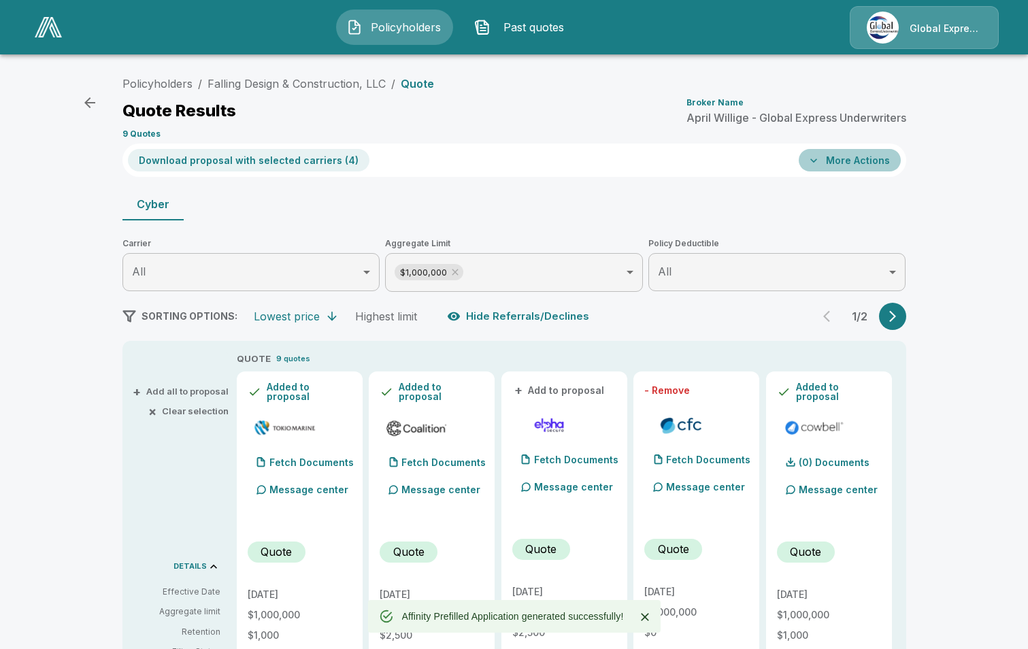
click at [872, 159] on button "More Actions" at bounding box center [850, 160] width 102 height 22
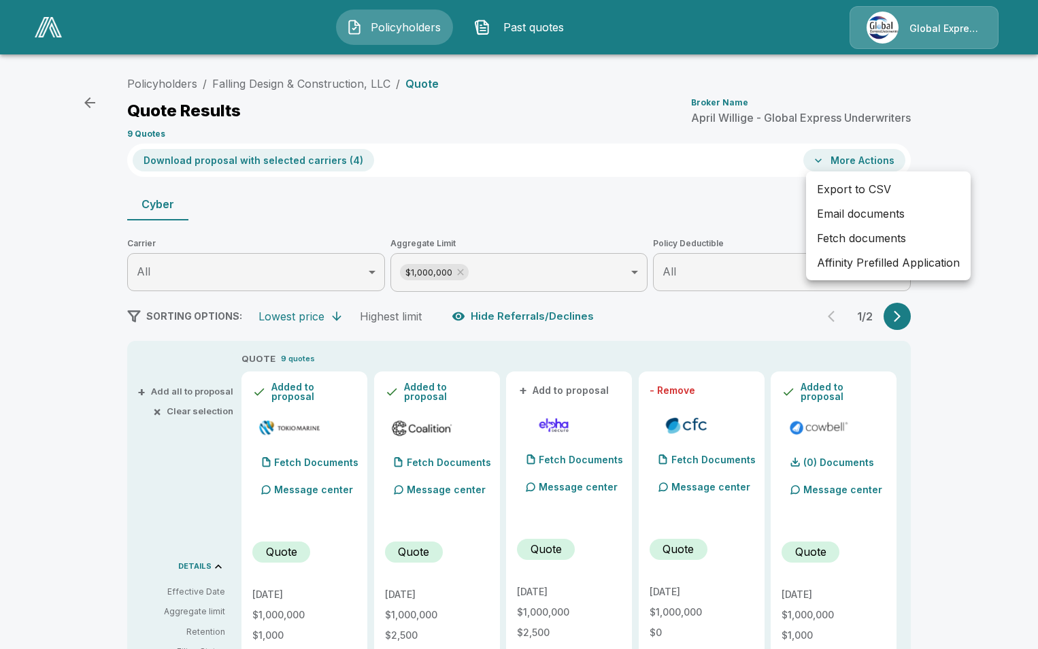
click at [866, 212] on li "Email documents" at bounding box center [888, 213] width 165 height 24
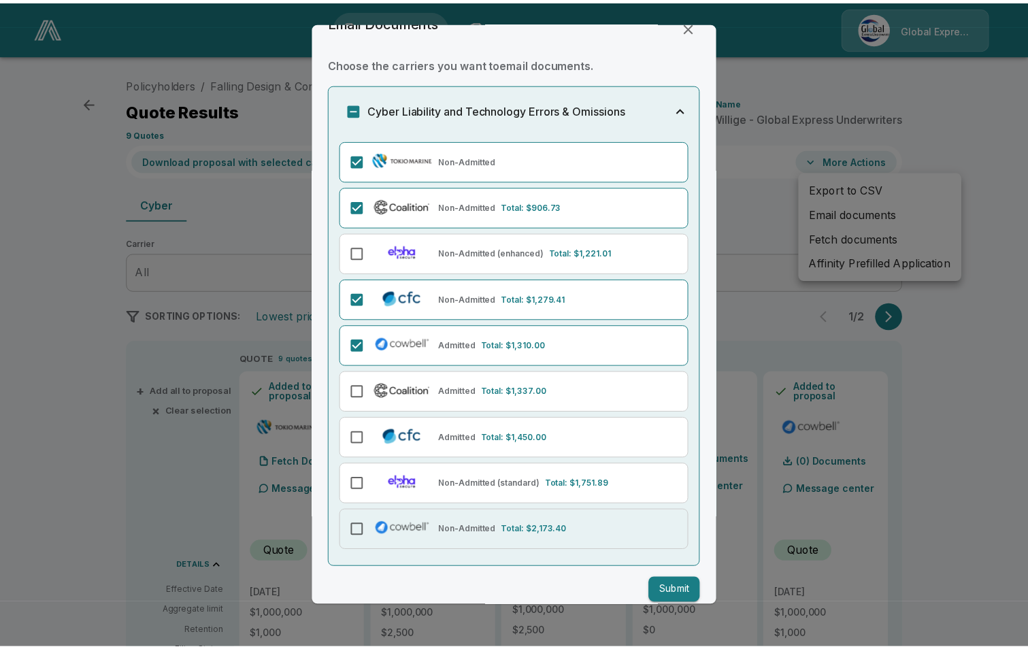
scroll to position [42, 0]
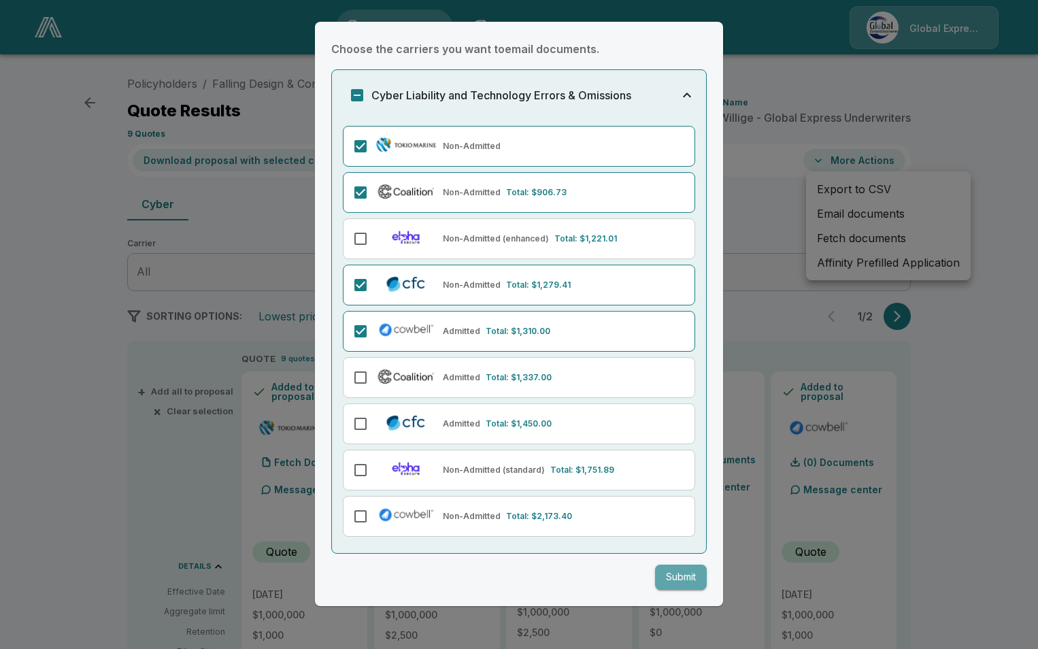
click at [657, 576] on button "Submit" at bounding box center [681, 577] width 52 height 25
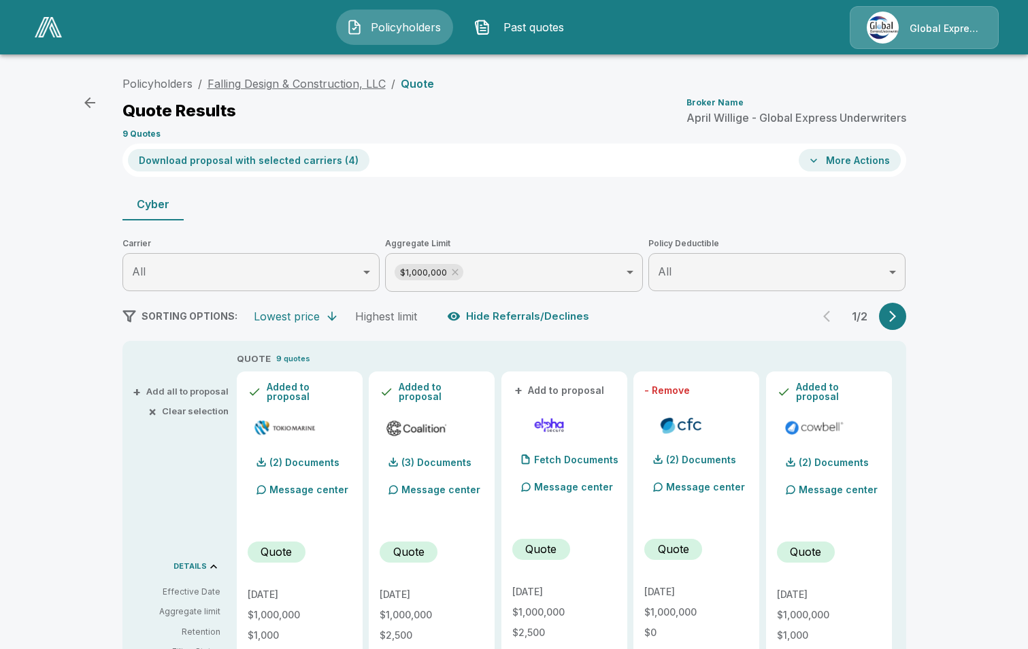
click at [240, 81] on link "Falling Design & Construction, LLC" at bounding box center [297, 84] width 178 height 14
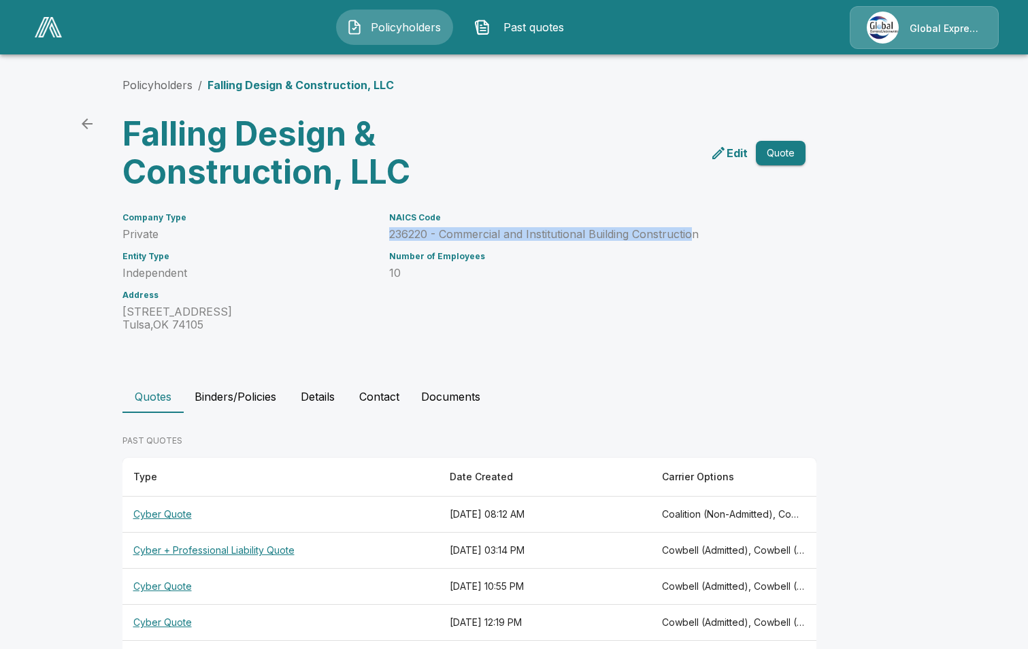
drag, startPoint x: 391, startPoint y: 231, endPoint x: 701, endPoint y: 239, distance: 309.7
click at [701, 239] on div "NAICS Code 236220 - Commercial and Institutional Building Construction Number o…" at bounding box center [573, 264] width 400 height 135
drag, startPoint x: 701, startPoint y: 239, endPoint x: 665, endPoint y: 235, distance: 35.6
drag, startPoint x: 665, startPoint y: 235, endPoint x: 717, endPoint y: 232, distance: 51.1
click at [717, 230] on p "236220 - Commercial and Institutional Building Construction" at bounding box center [581, 234] width 384 height 13
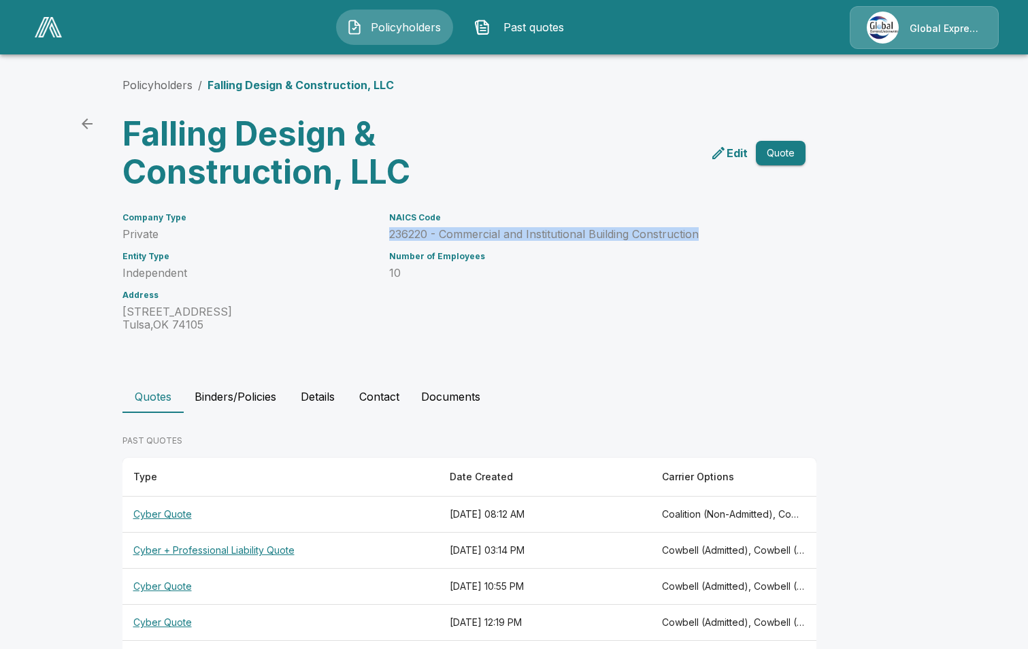
drag, startPoint x: 714, startPoint y: 235, endPoint x: 391, endPoint y: 233, distance: 323.2
click at [391, 233] on div "NAICS Code 236220 - Commercial and Institutional Building Construction Number o…" at bounding box center [573, 264] width 400 height 135
drag, startPoint x: 391, startPoint y: 233, endPoint x: 404, endPoint y: 233, distance: 12.3
copy p "236220 - Commercial and Institutional Building Construction"
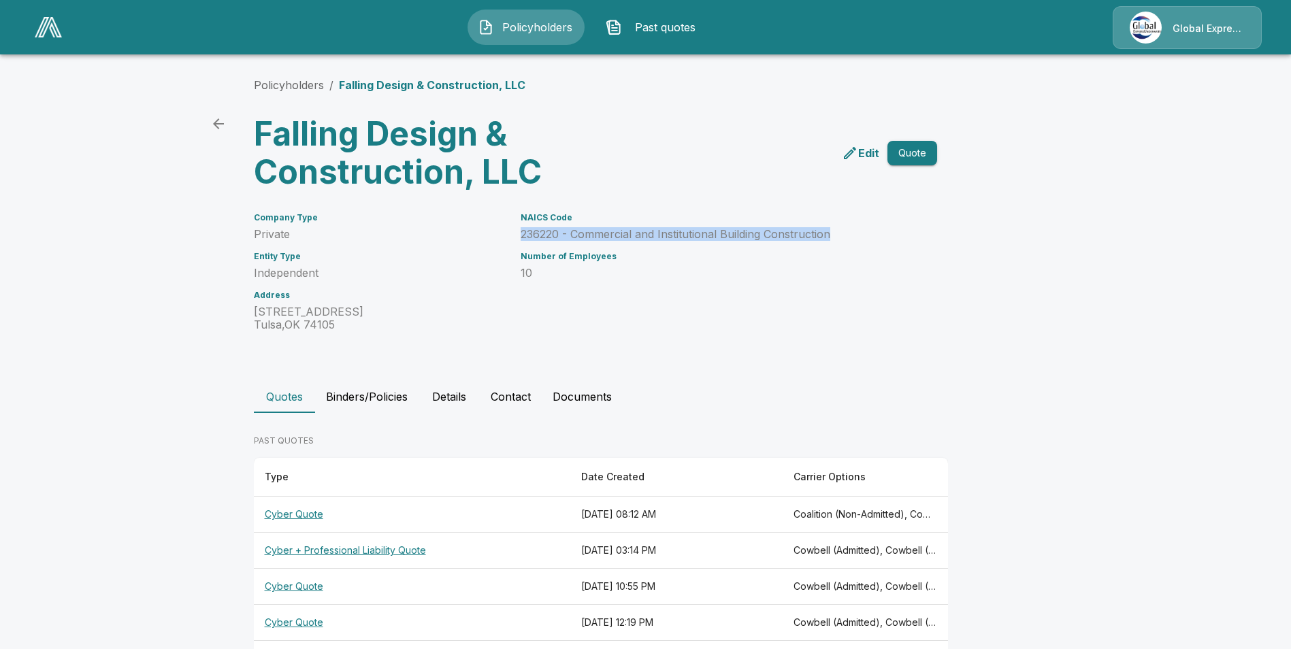
click at [391, 199] on main "Policyholders / Falling Design & Construction, LLC Falling Design & Constructio…" at bounding box center [645, 351] width 1291 height 702
click at [300, 88] on link "Policyholders" at bounding box center [289, 85] width 70 height 14
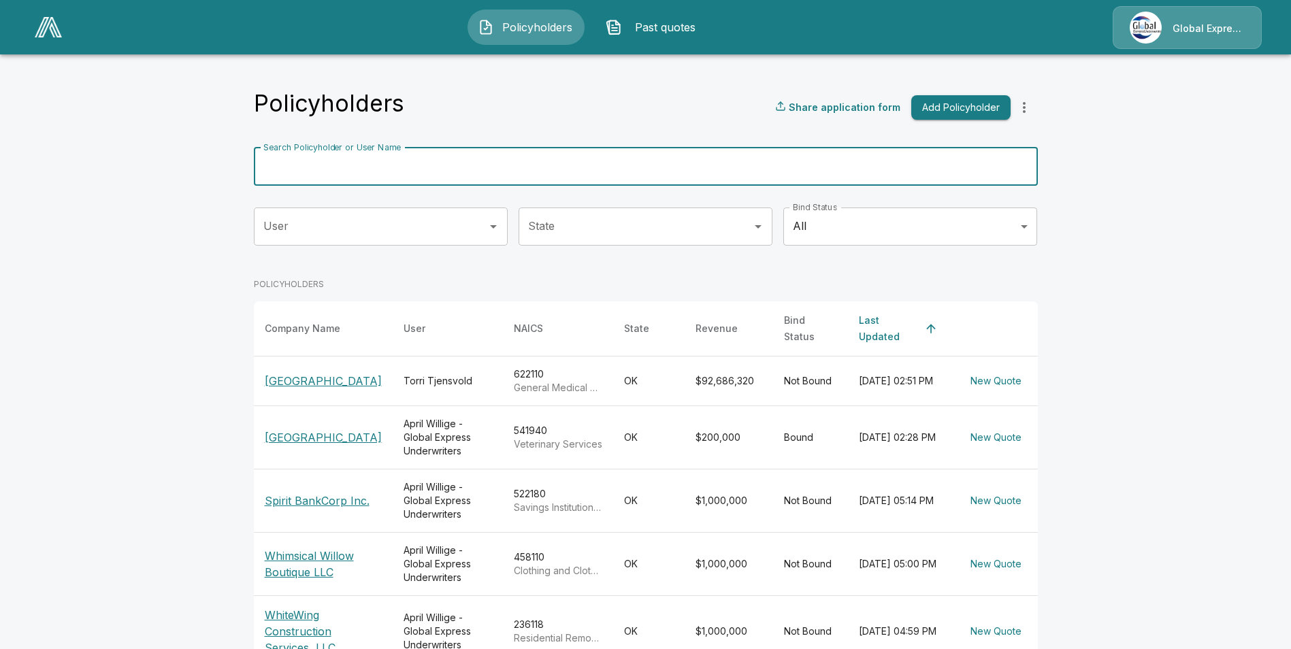
click at [389, 158] on div "Search Policyholder or User Name Search Policyholder or User Name" at bounding box center [646, 167] width 784 height 38
paste input "**********"
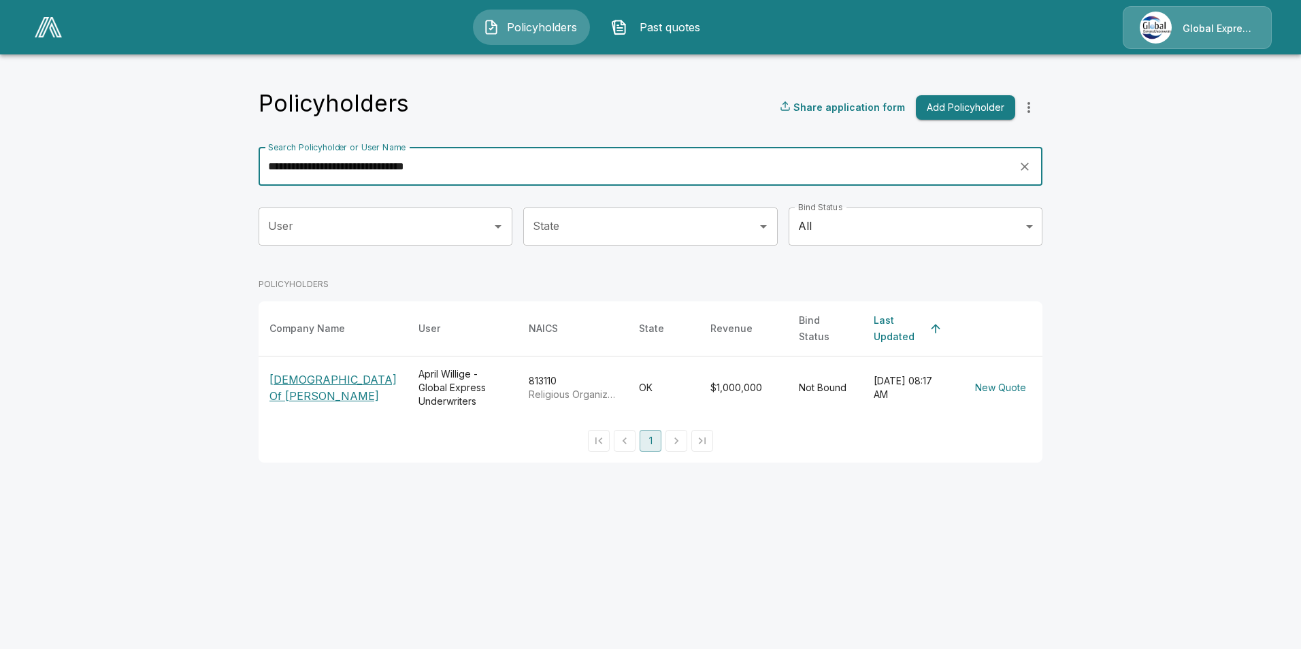
type input "**********"
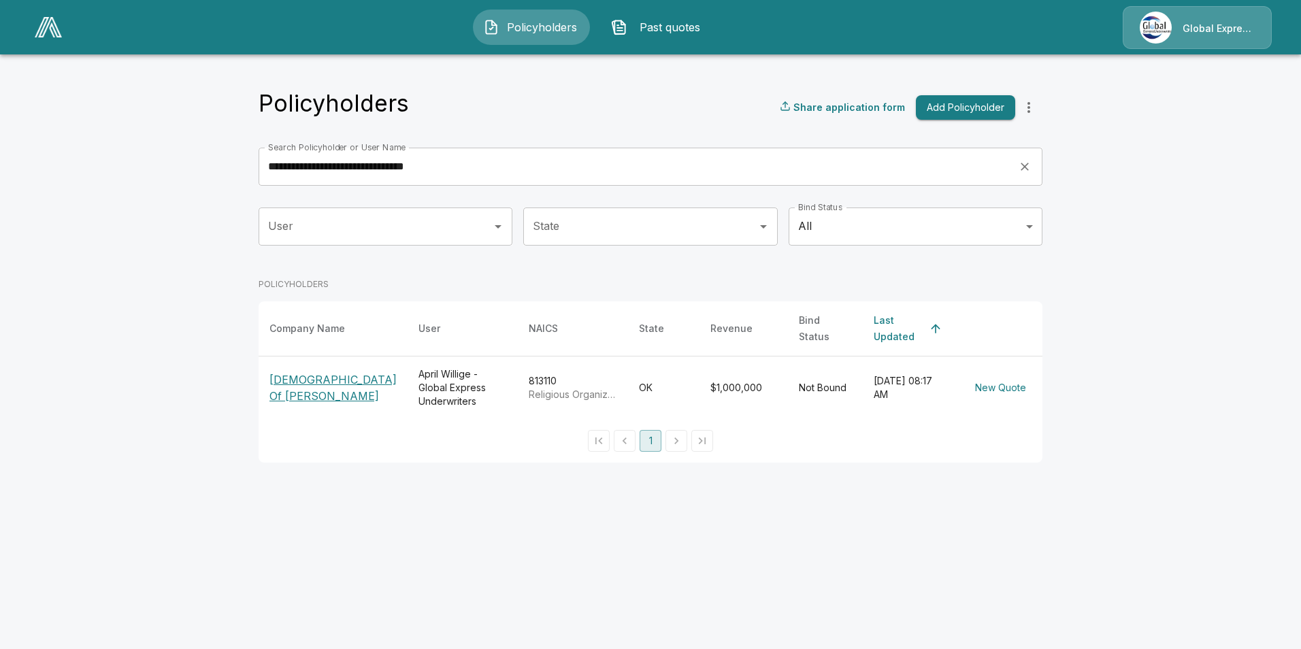
click at [293, 397] on p "[DEMOGRAPHIC_DATA] Of [PERSON_NAME]" at bounding box center [332, 388] width 127 height 33
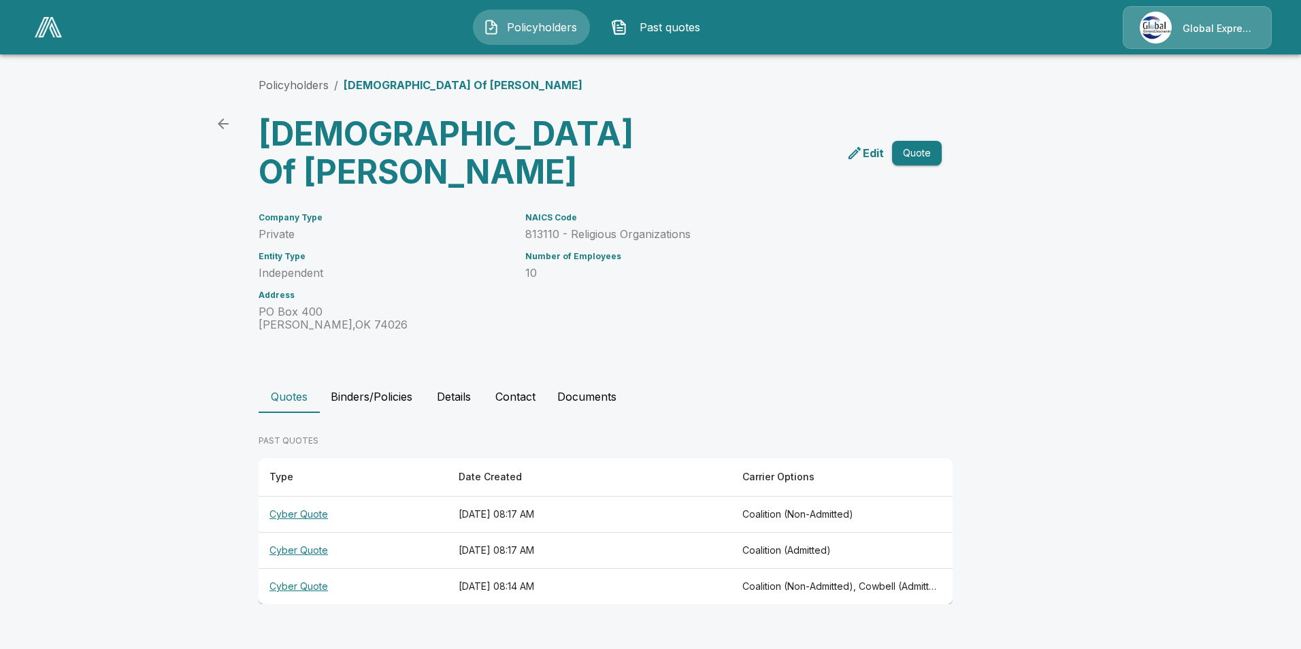
click at [291, 584] on th "Cyber Quote" at bounding box center [353, 587] width 189 height 36
click at [311, 512] on th "Cyber Quote" at bounding box center [353, 515] width 189 height 36
click at [497, 402] on button "Contact" at bounding box center [515, 396] width 62 height 33
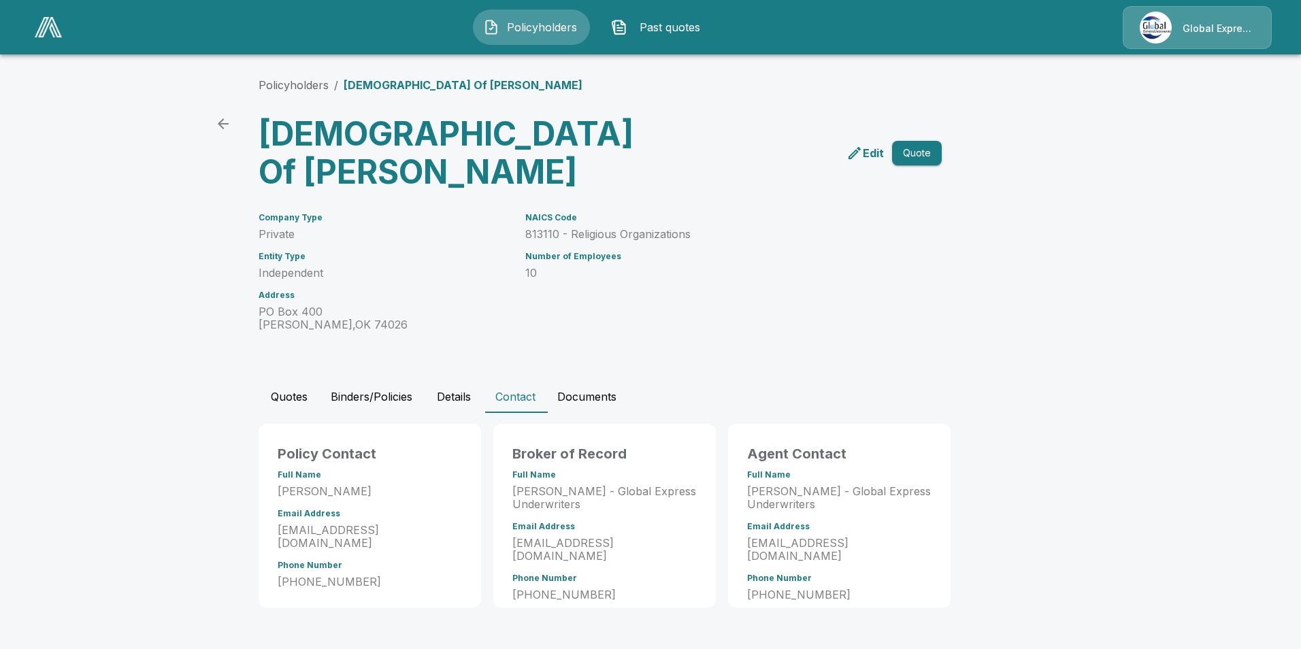
click at [290, 393] on button "Quotes" at bounding box center [289, 396] width 61 height 33
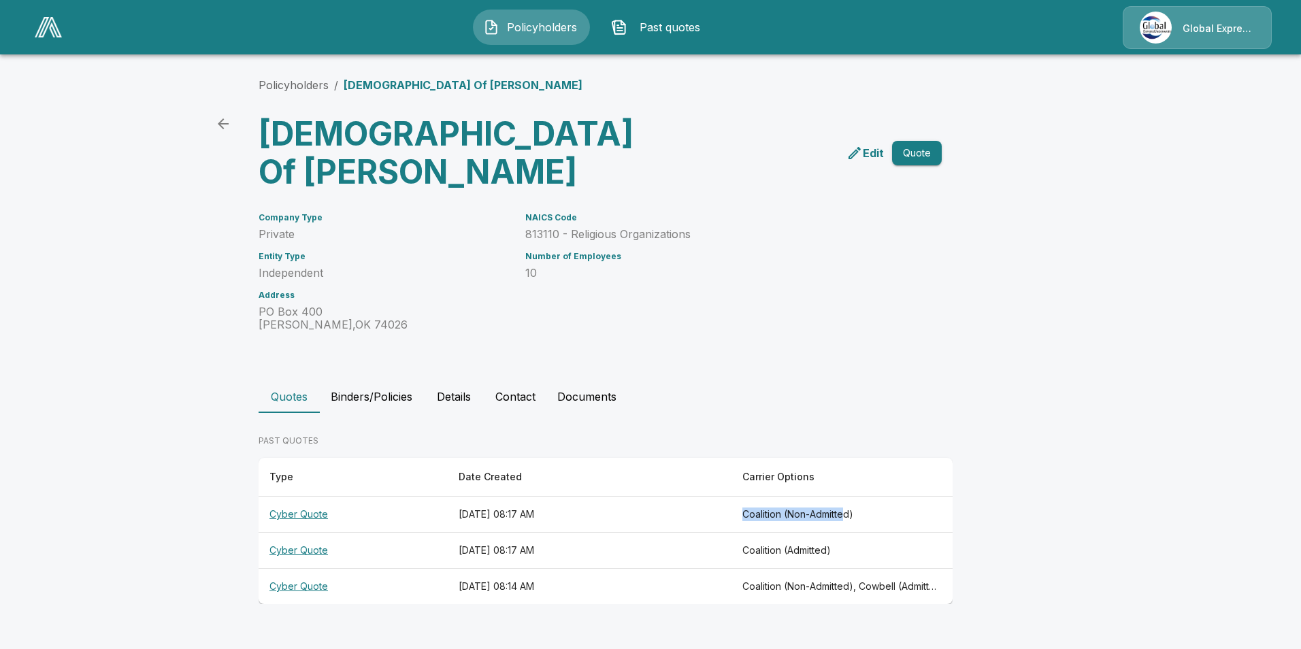
drag, startPoint x: 757, startPoint y: 511, endPoint x: 864, endPoint y: 519, distance: 107.1
click at [864, 519] on th "Coalition (Non-Admitted)" at bounding box center [842, 515] width 221 height 36
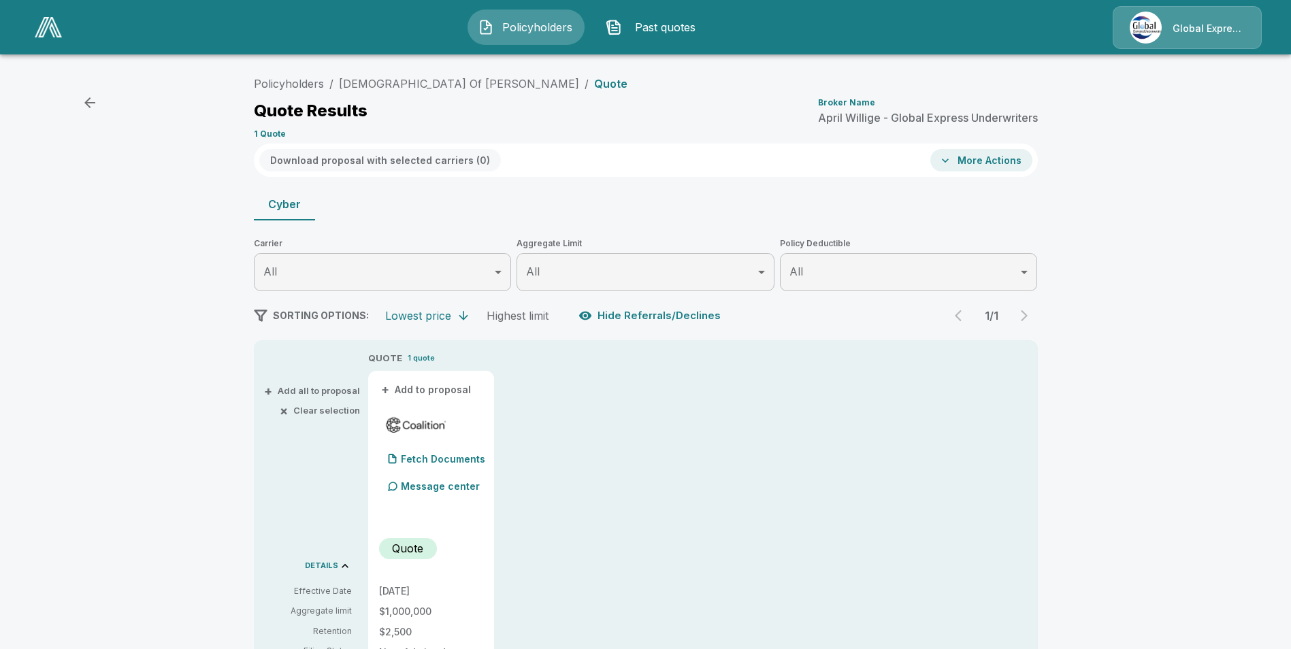
click at [93, 101] on icon "button" at bounding box center [90, 103] width 16 height 16
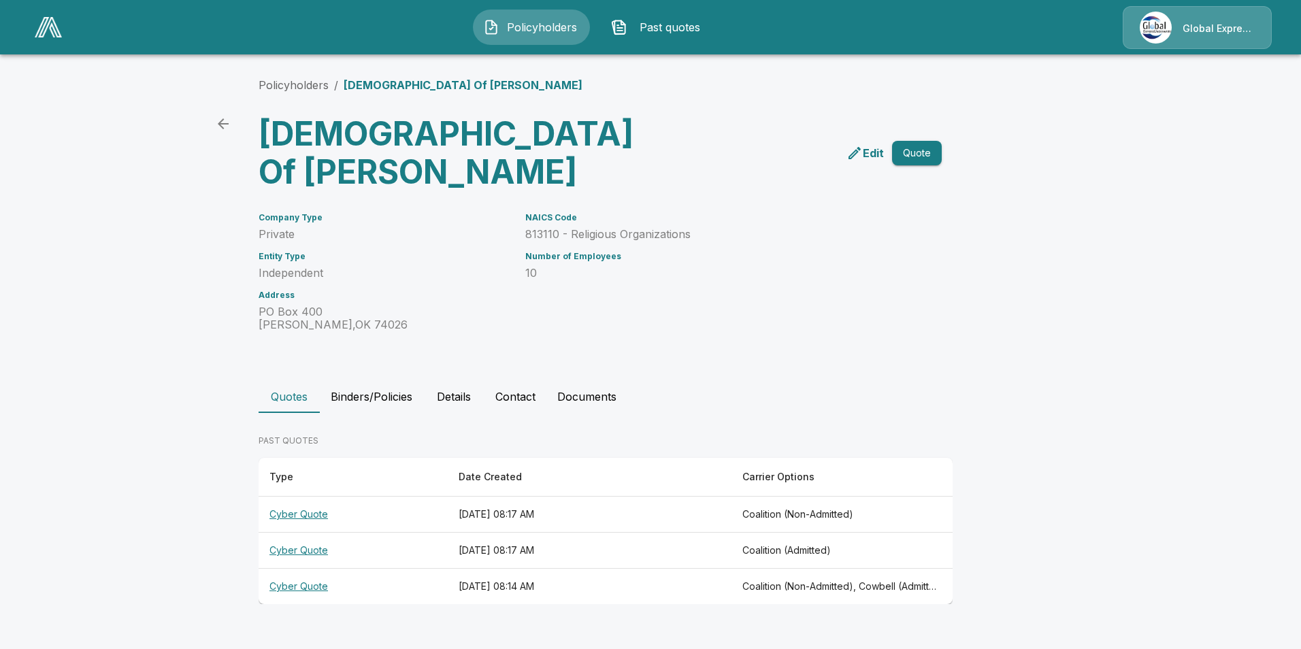
click at [309, 589] on th "Cyber Quote" at bounding box center [353, 587] width 189 height 36
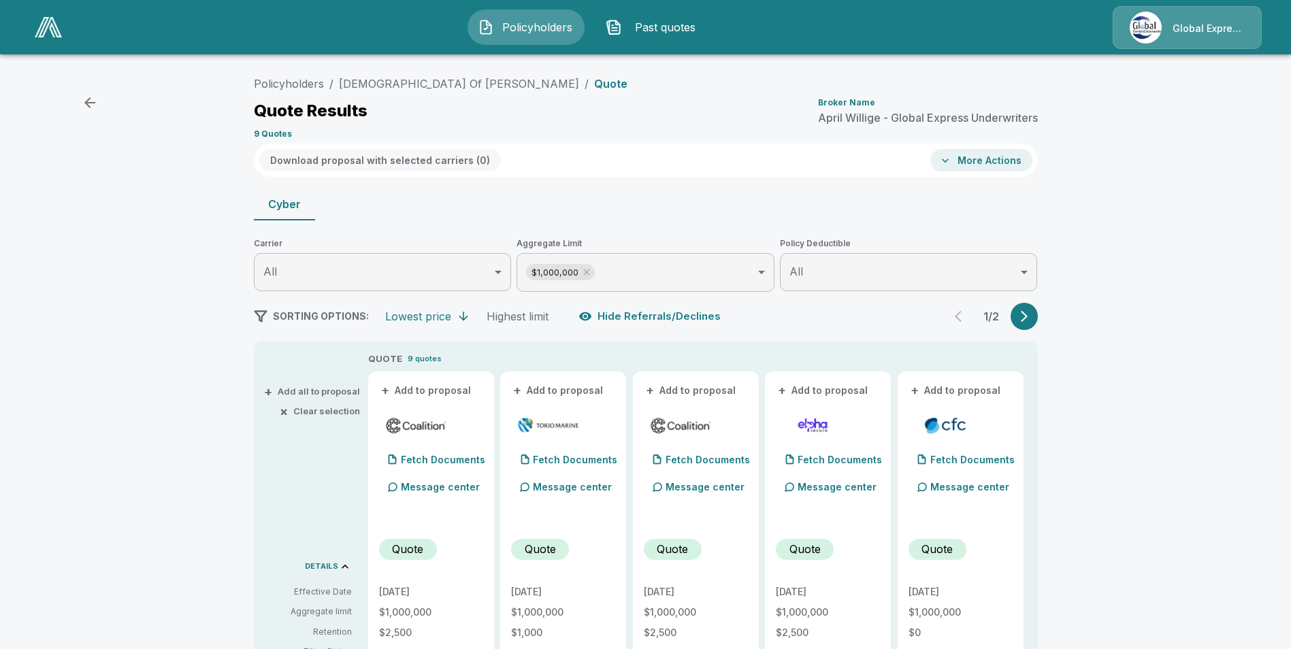
scroll to position [68, 0]
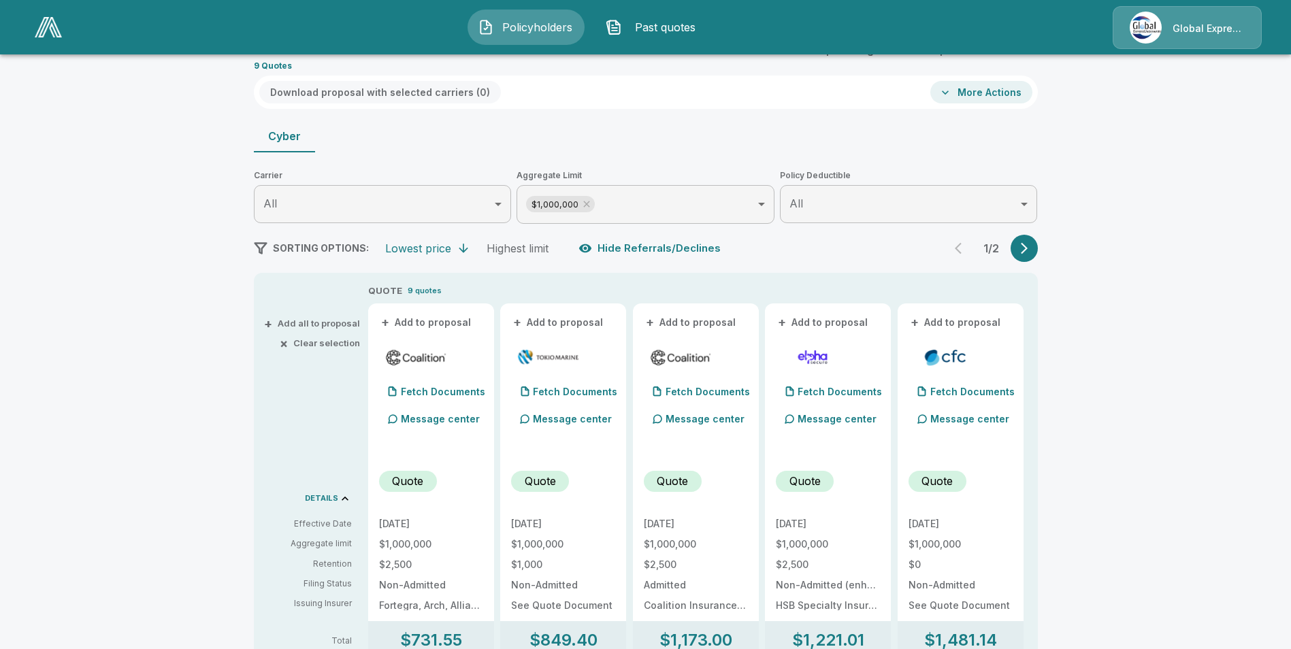
click at [438, 323] on button "+ Add to proposal" at bounding box center [426, 322] width 95 height 15
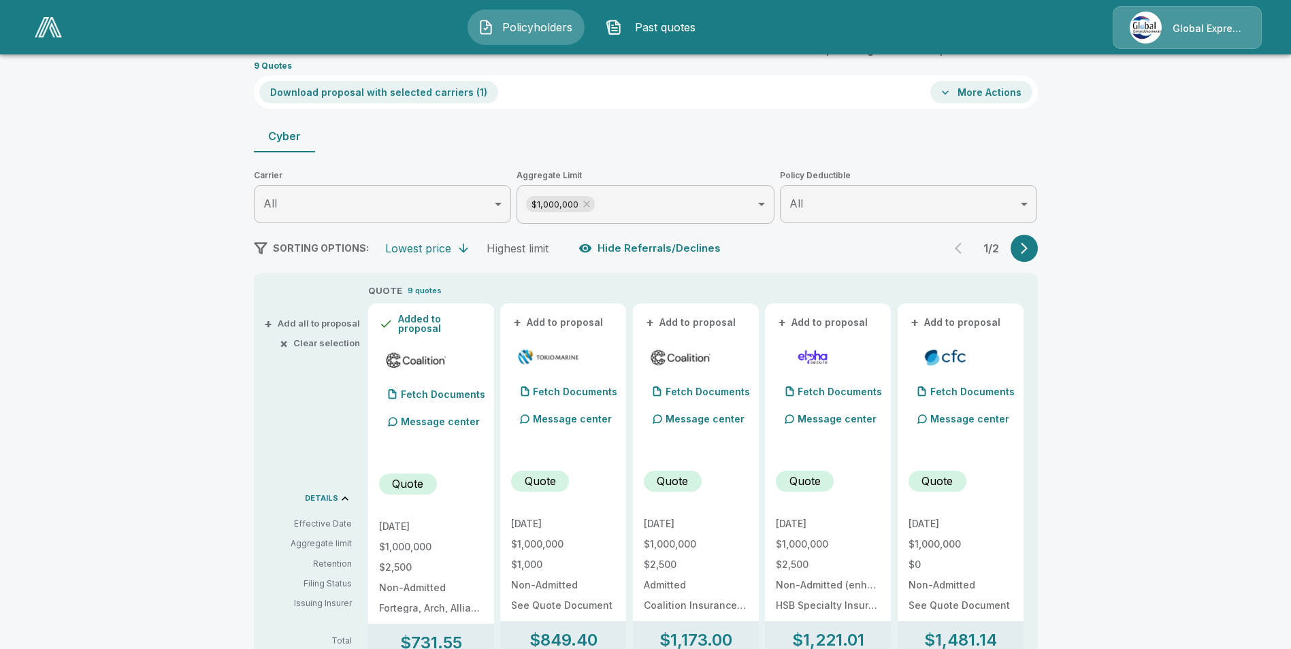
click at [568, 321] on button "+ Add to proposal" at bounding box center [558, 322] width 95 height 15
click at [708, 322] on button "+ Add to proposal" at bounding box center [691, 322] width 95 height 15
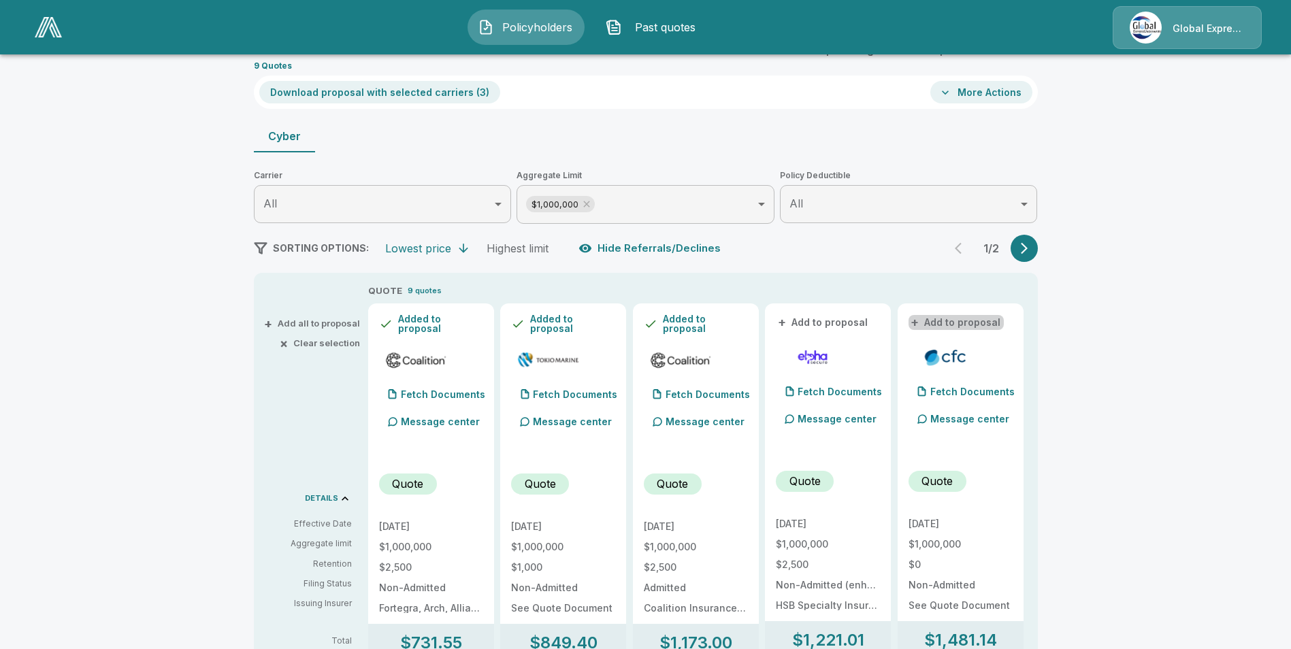
click at [963, 327] on button "+ Add to proposal" at bounding box center [955, 322] width 95 height 15
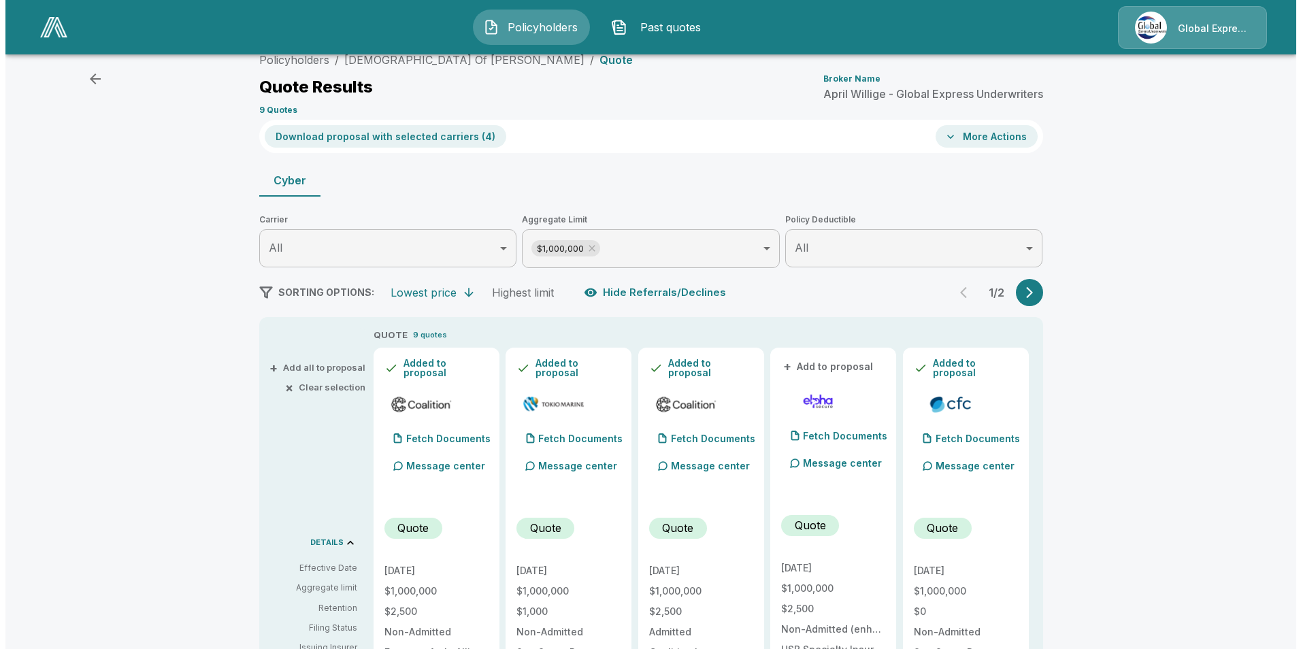
scroll to position [0, 0]
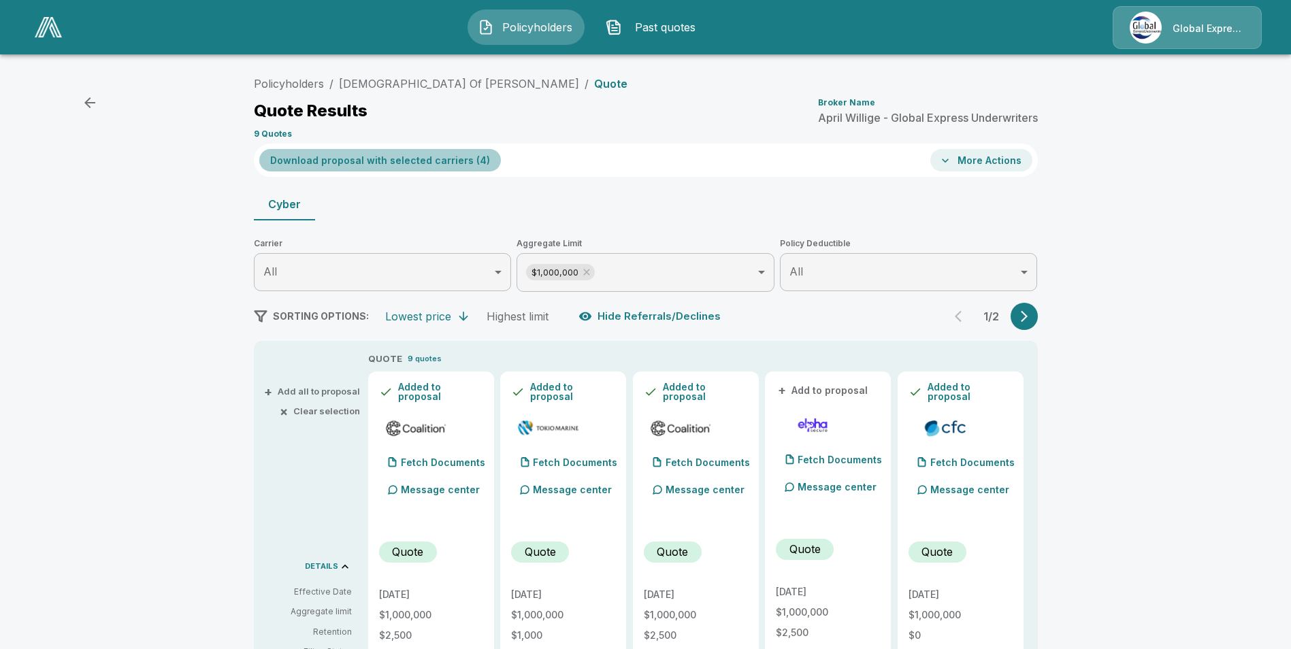
click at [414, 161] on button "Download proposal with selected carriers ( 4 )" at bounding box center [380, 160] width 242 height 22
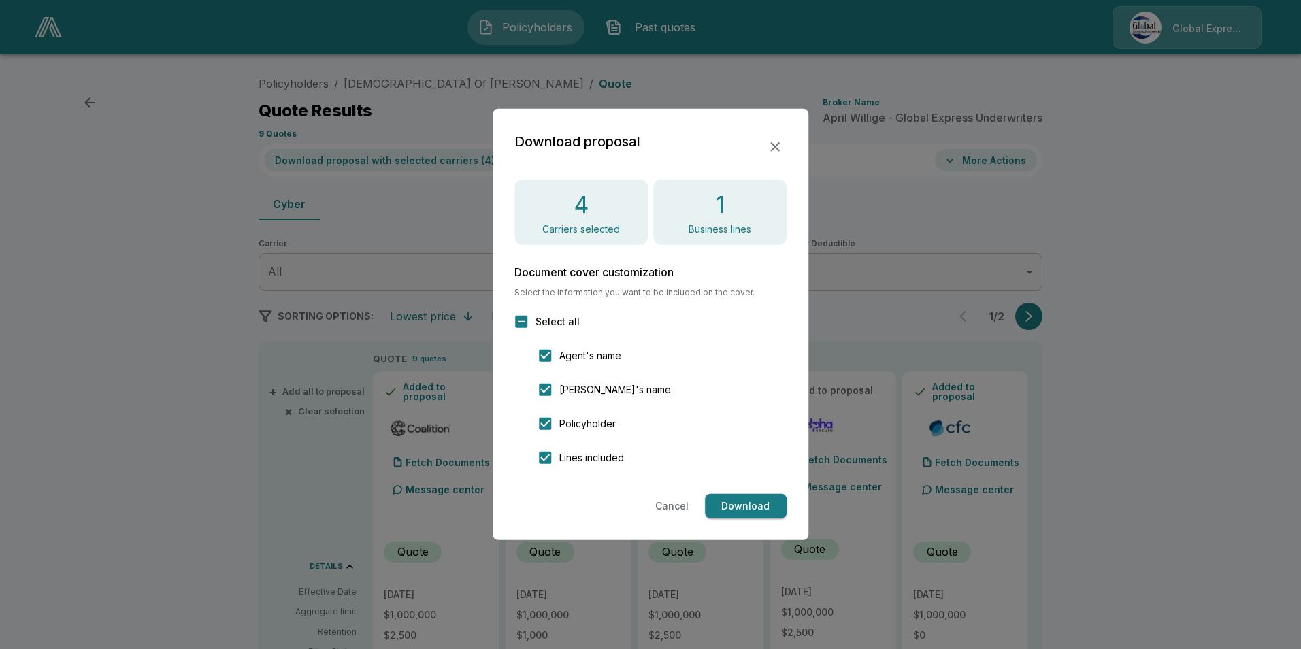
drag, startPoint x: 754, startPoint y: 508, endPoint x: 753, endPoint y: 497, distance: 10.9
click at [754, 508] on button "Download" at bounding box center [746, 506] width 82 height 25
click at [779, 147] on icon "button" at bounding box center [775, 147] width 16 height 16
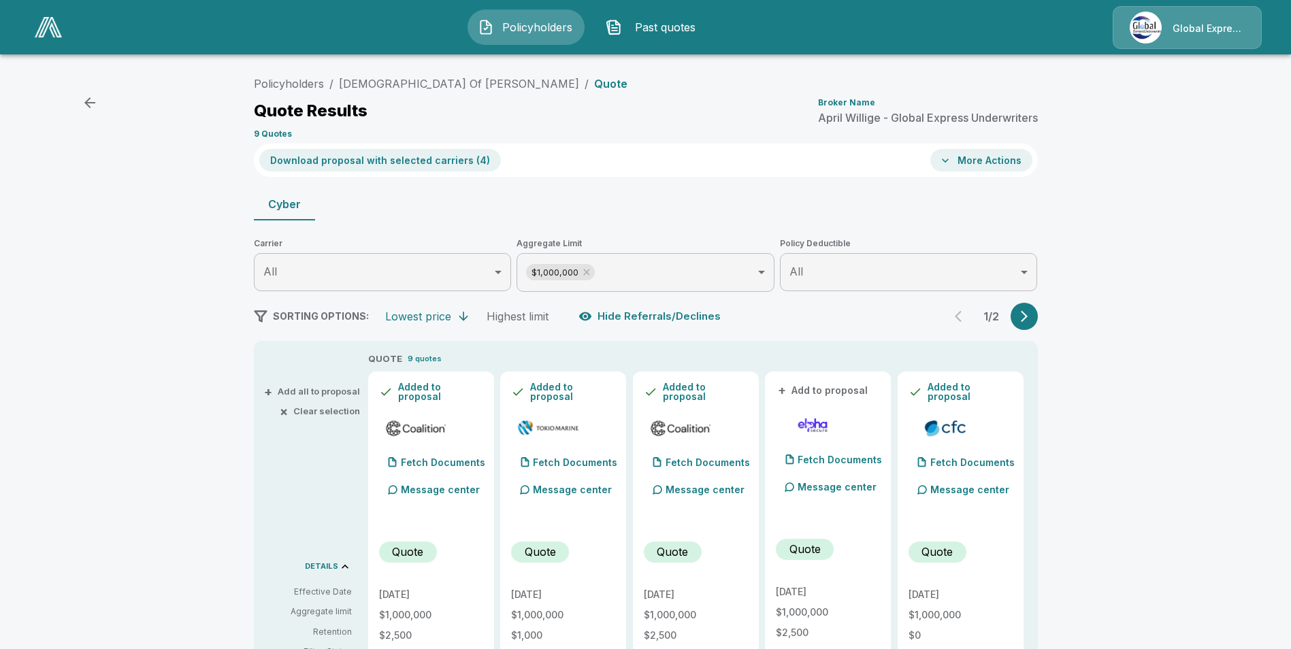
click at [972, 161] on button "More Actions" at bounding box center [981, 160] width 102 height 22
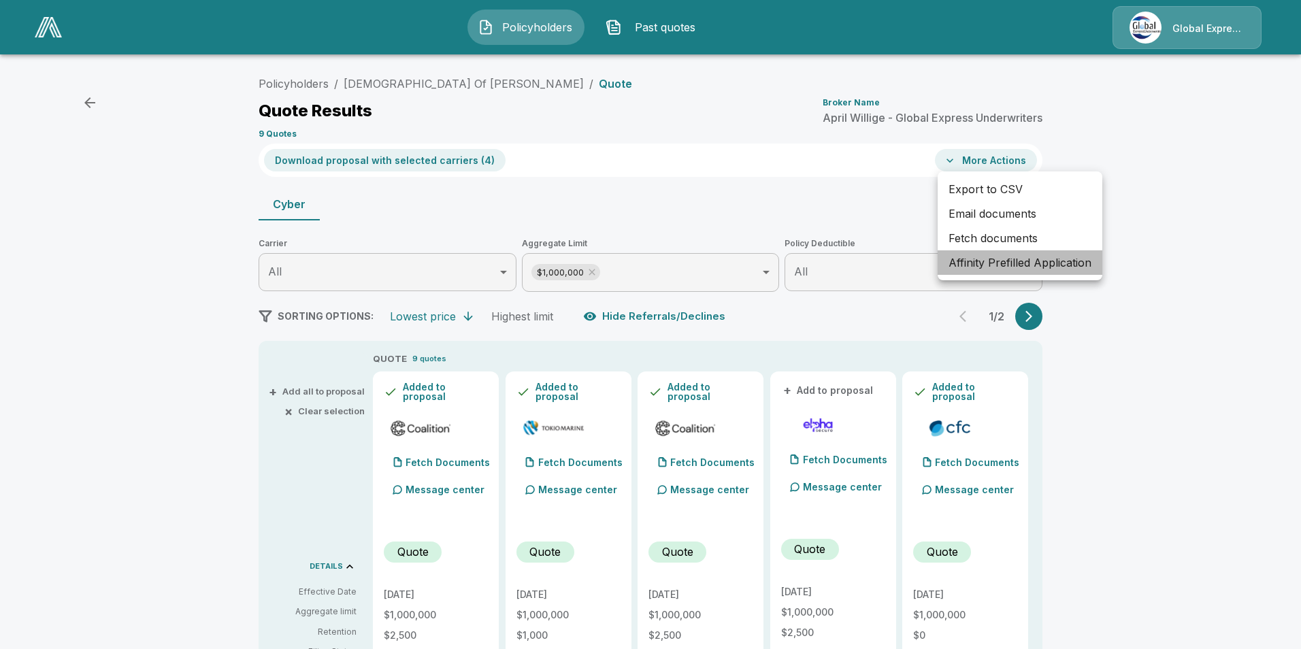
drag, startPoint x: 972, startPoint y: 267, endPoint x: 956, endPoint y: 242, distance: 29.1
click at [972, 266] on li "Affinity Prefilled Application" at bounding box center [1020, 262] width 165 height 24
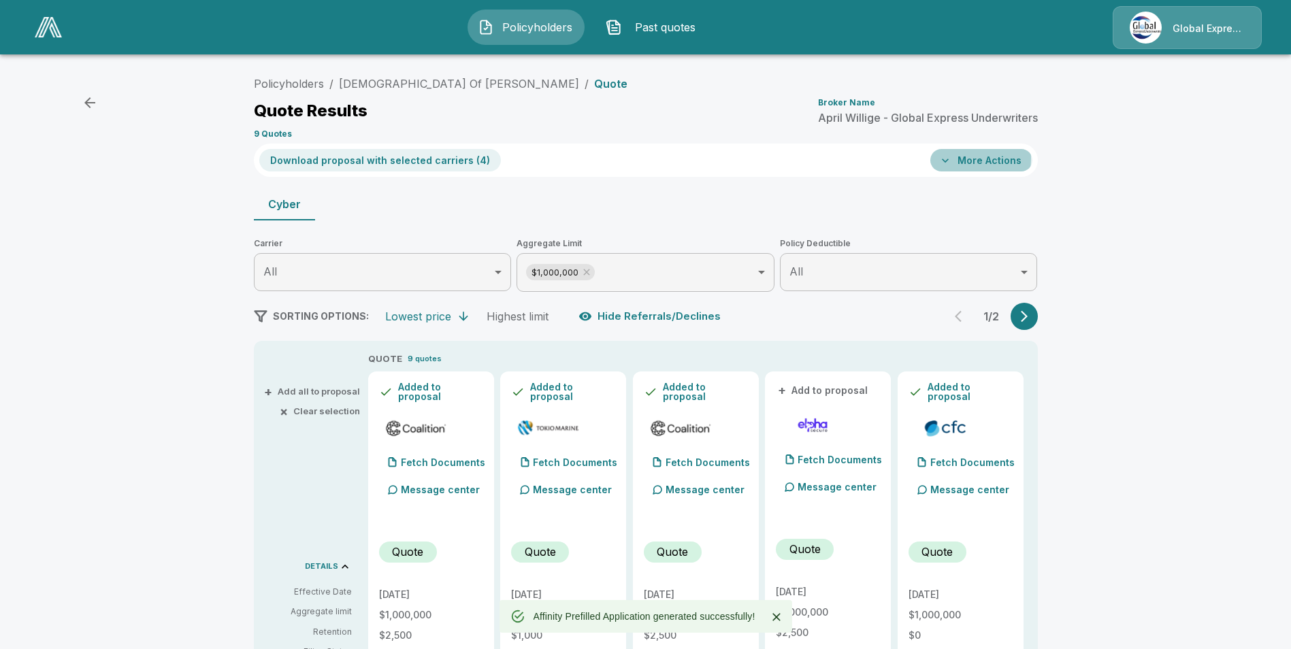
click at [963, 159] on button "More Actions" at bounding box center [981, 160] width 102 height 22
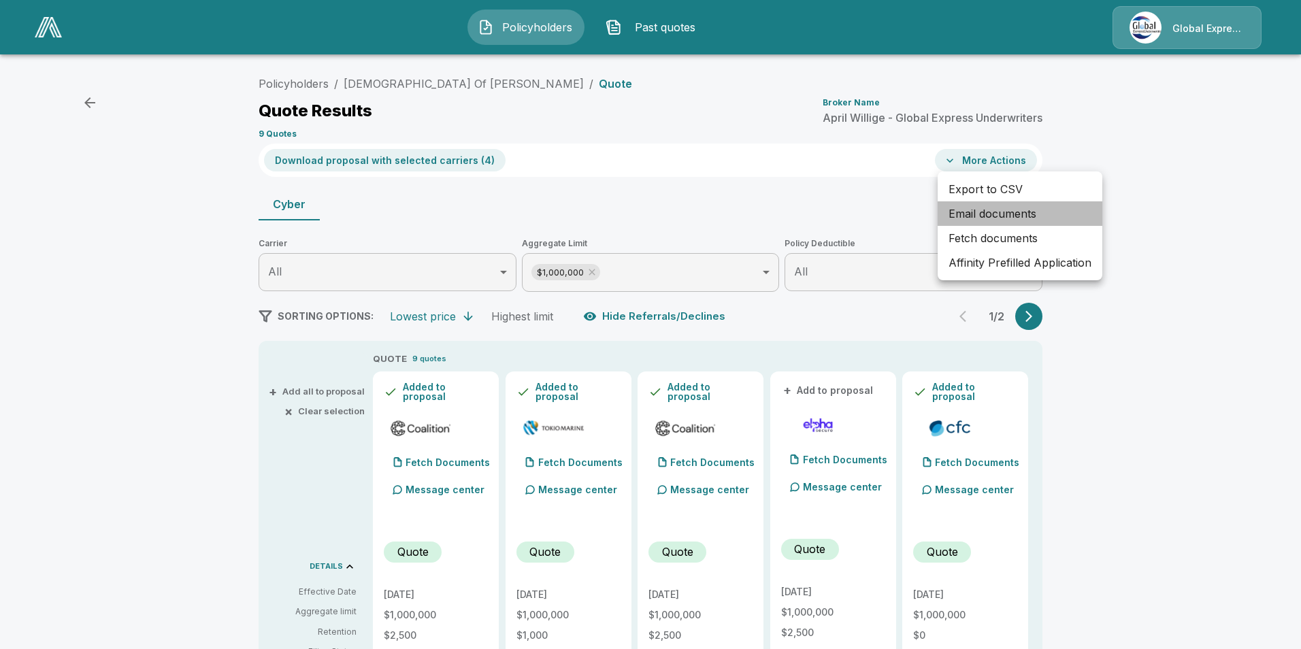
click at [970, 214] on li "Email documents" at bounding box center [1020, 213] width 165 height 24
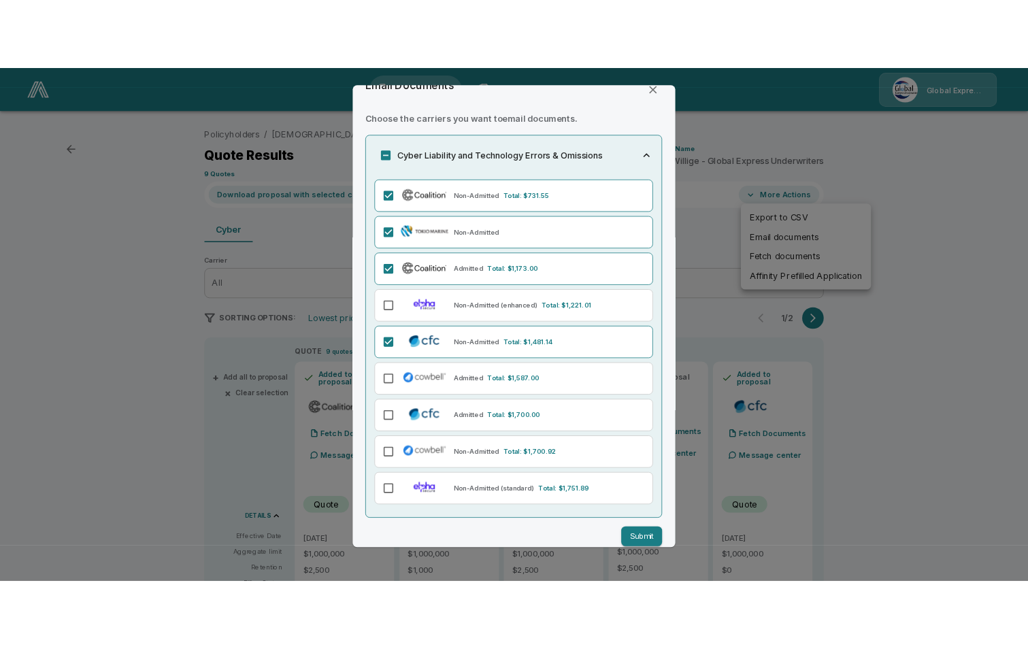
scroll to position [42, 0]
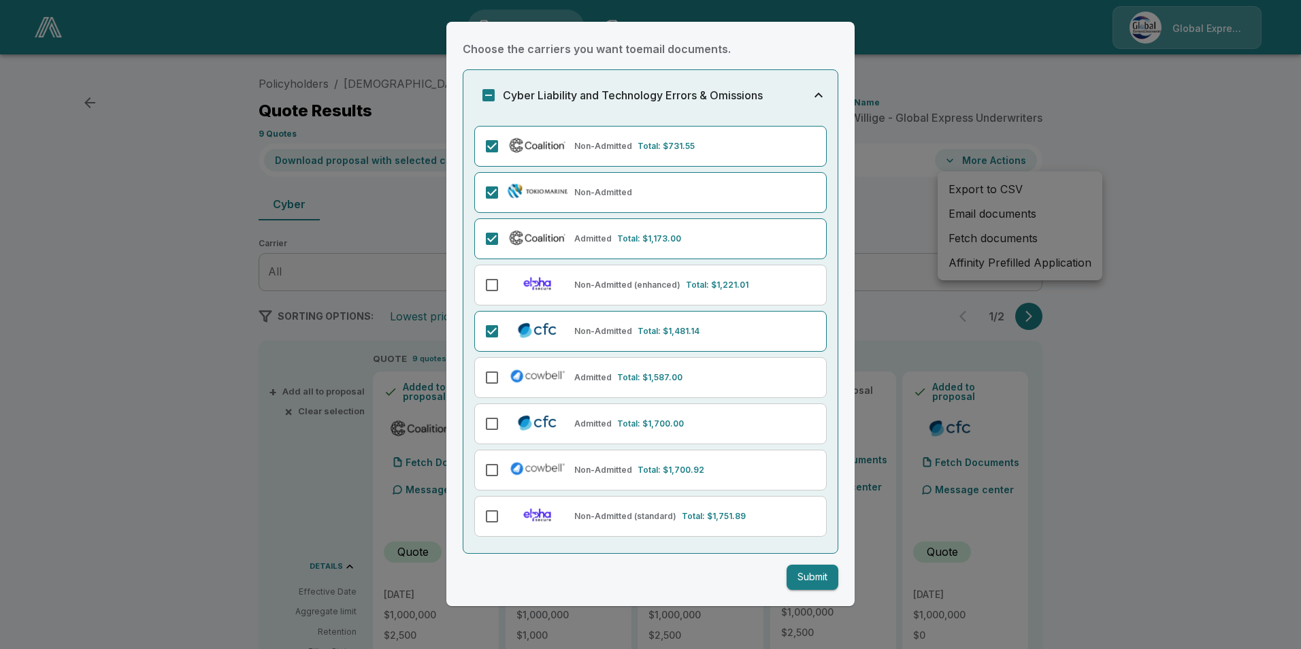
click at [801, 580] on button "Submit" at bounding box center [813, 577] width 52 height 25
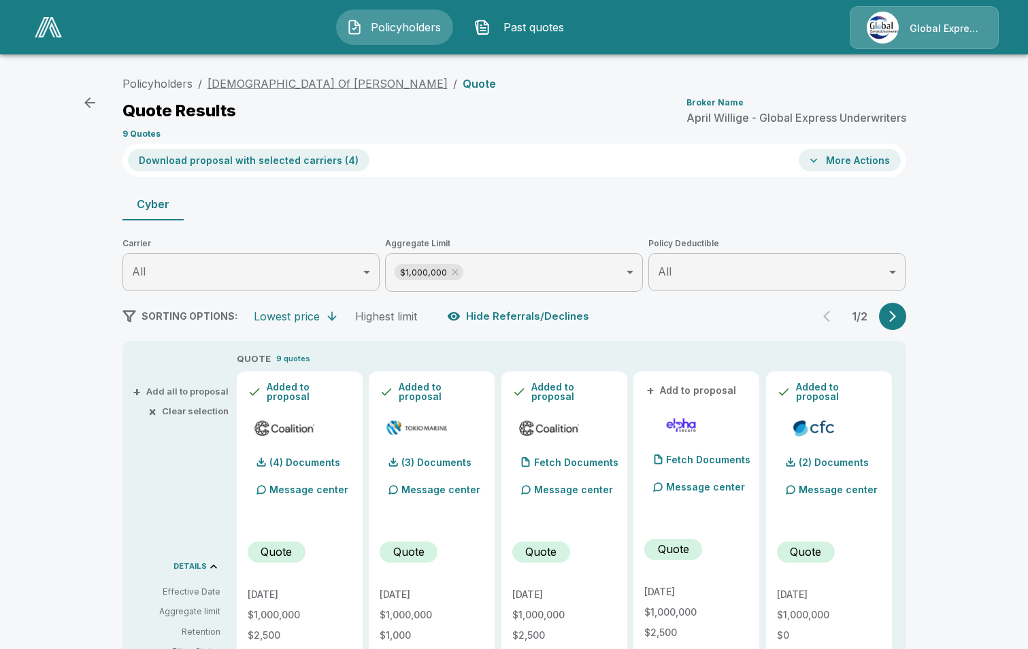
click at [325, 86] on link "First Baptist Church Of Davenport" at bounding box center [328, 84] width 240 height 14
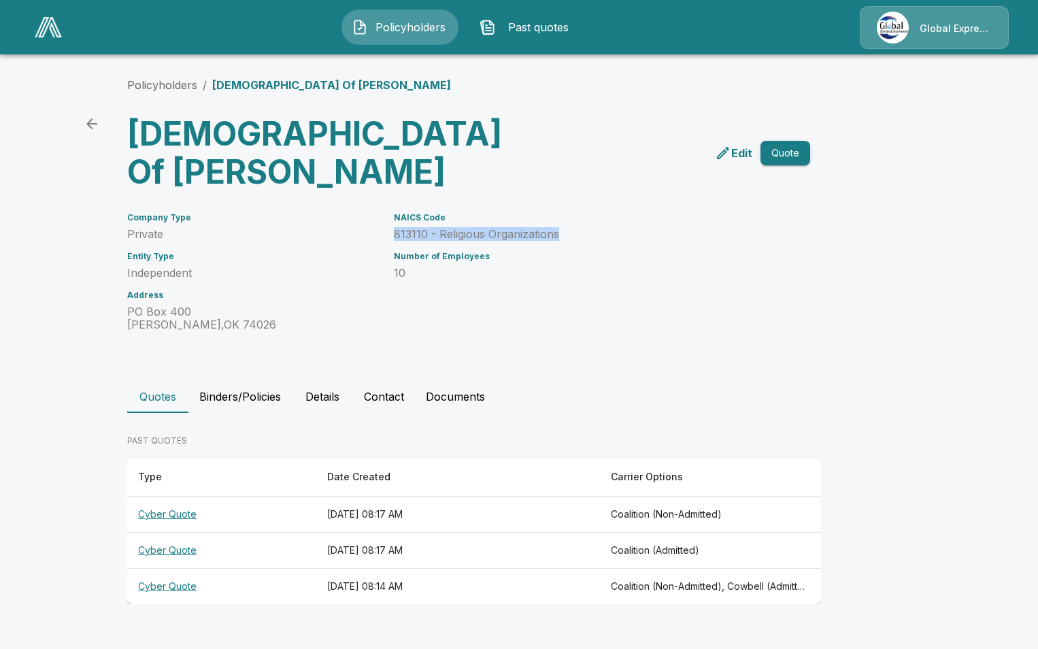
drag, startPoint x: 397, startPoint y: 233, endPoint x: 563, endPoint y: 232, distance: 166.7
click at [563, 232] on p "813110 - Religious Organizations" at bounding box center [586, 234] width 384 height 13
drag, startPoint x: 563, startPoint y: 232, endPoint x: 531, endPoint y: 231, distance: 32.7
copy p "813110 - Religious Organizations"
click at [147, 84] on link "Policyholders" at bounding box center [162, 85] width 70 height 14
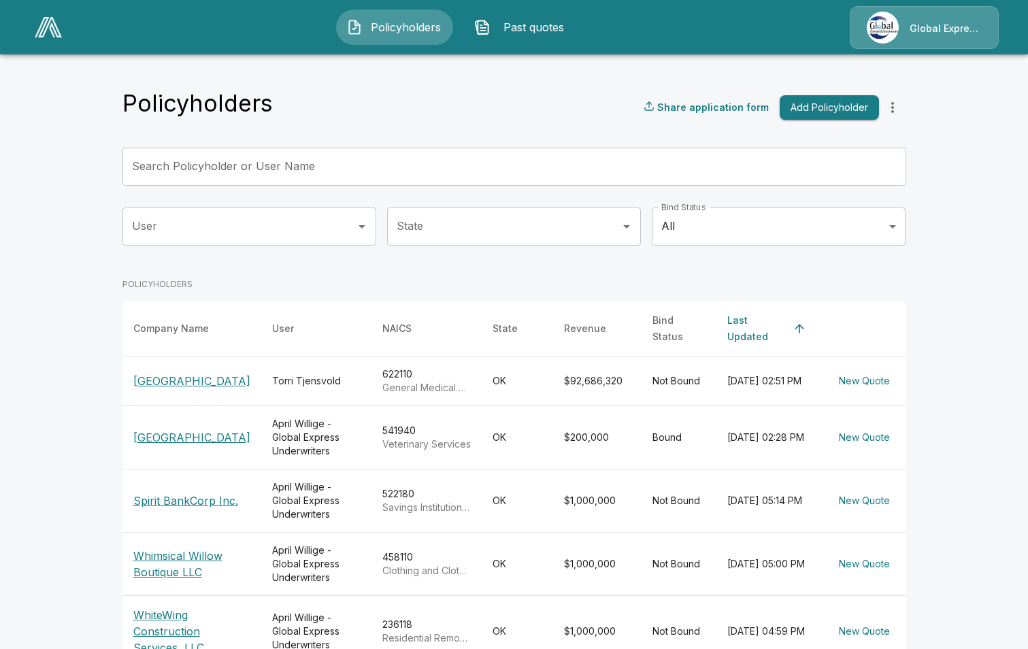
click at [352, 164] on input "Search Policyholder or User Name" at bounding box center [506, 167] width 769 height 38
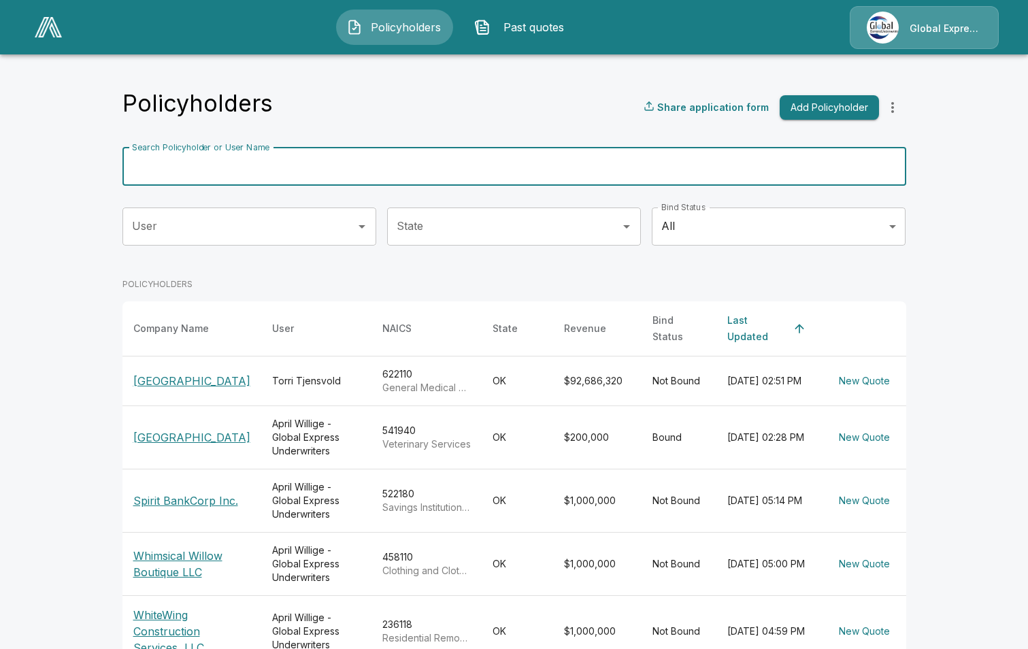
paste input "**********"
type input "**********"
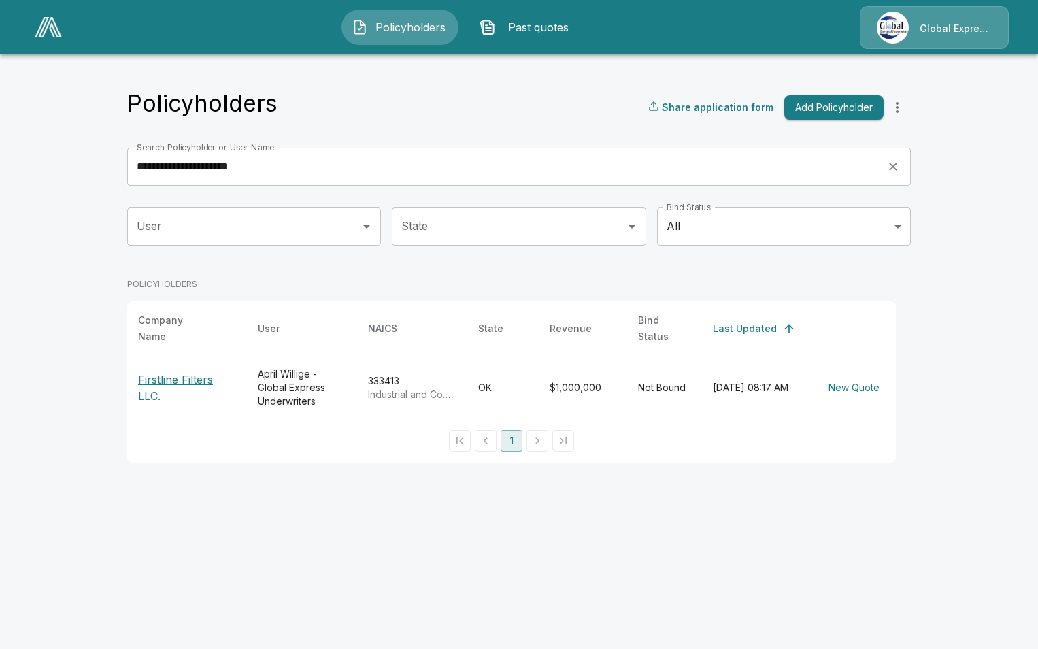
click at [189, 372] on p "Firstline Filters LLC." at bounding box center [187, 388] width 98 height 33
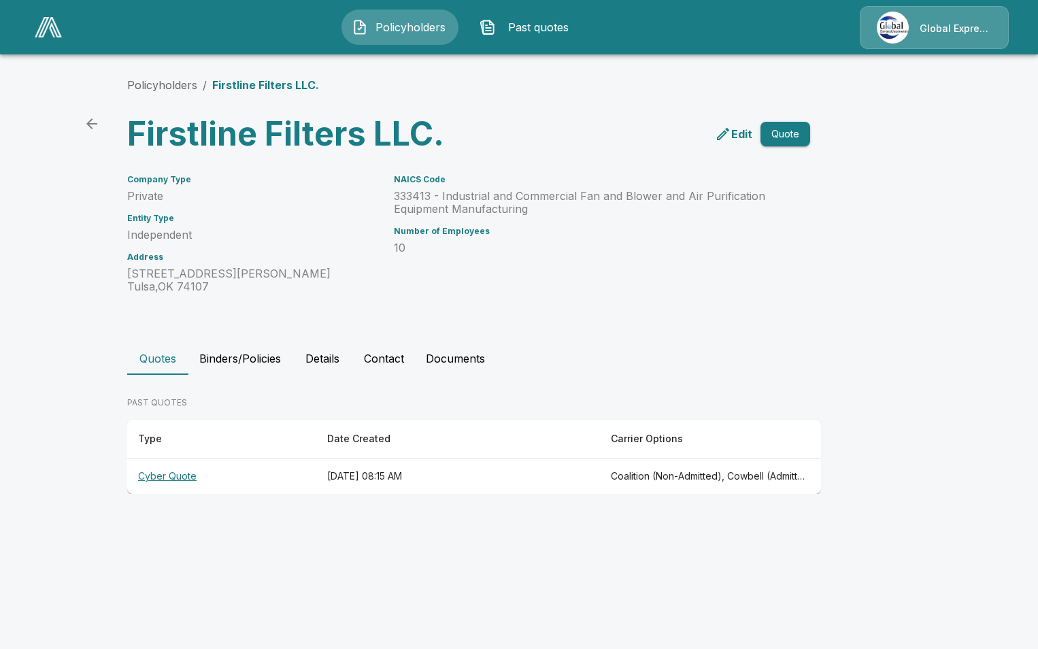
click at [142, 478] on th "Cyber Quote" at bounding box center [221, 477] width 189 height 36
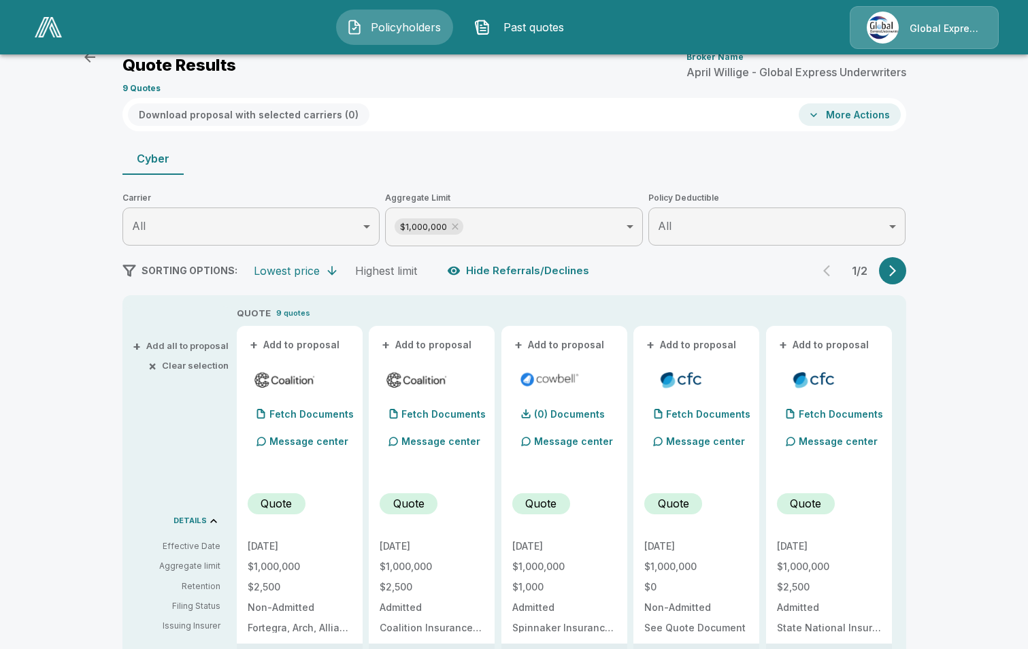
scroll to position [68, 0]
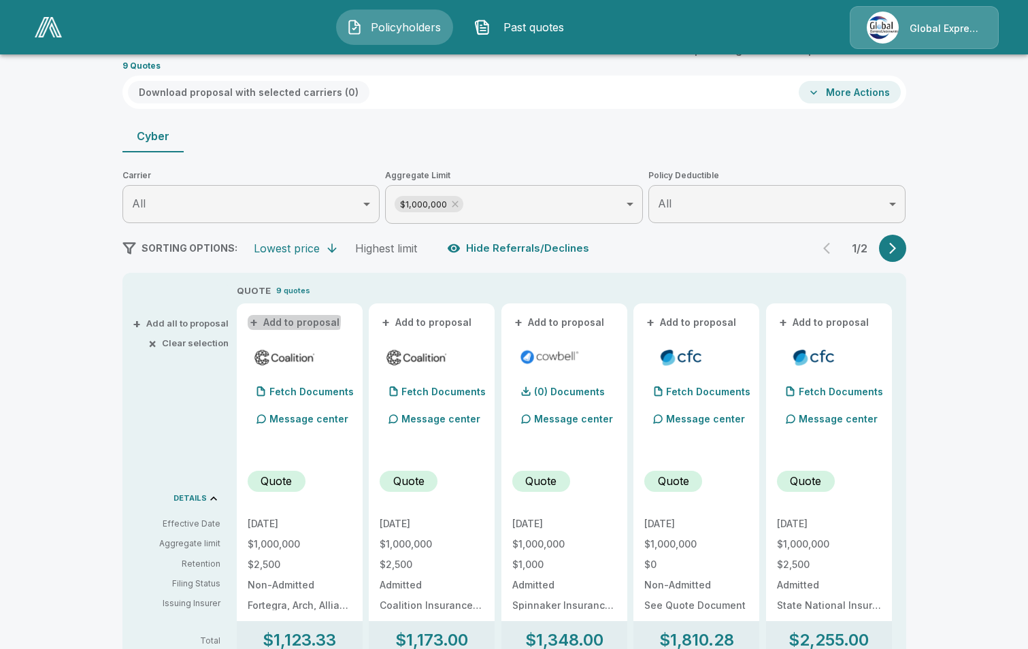
click at [298, 320] on button "+ Add to proposal" at bounding box center [295, 322] width 95 height 15
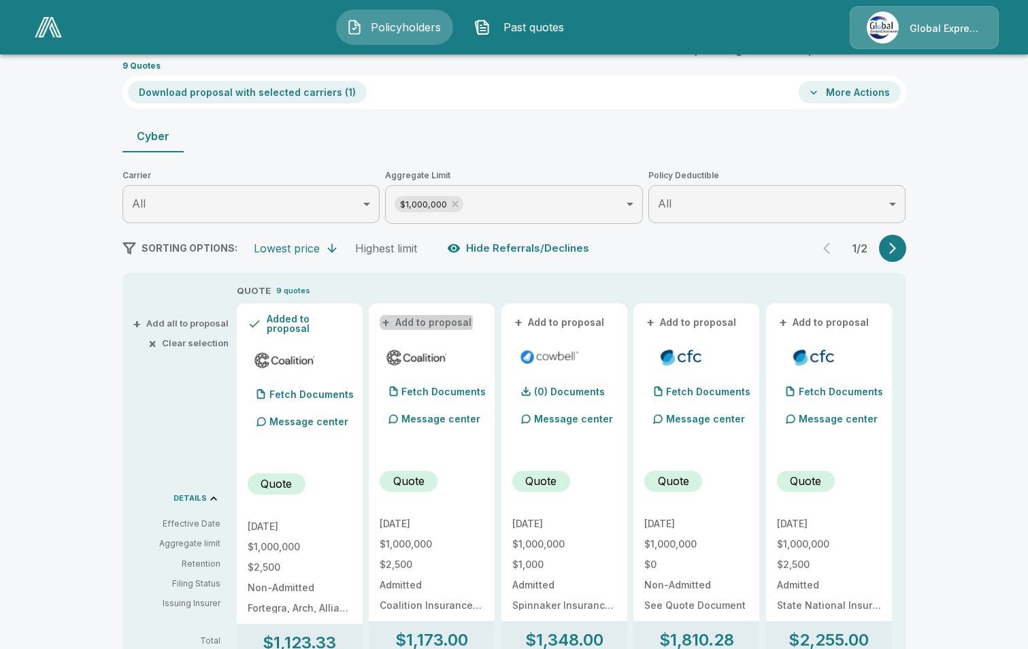
click at [424, 321] on button "+ Add to proposal" at bounding box center [427, 322] width 95 height 15
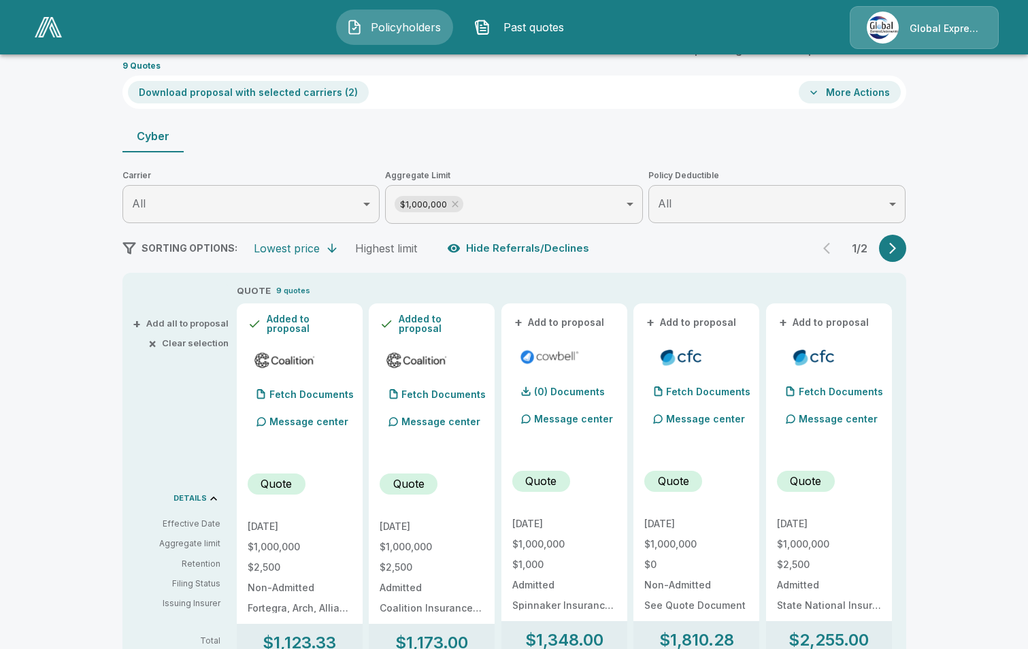
click at [557, 323] on button "+ Add to proposal" at bounding box center [559, 322] width 95 height 15
click at [680, 323] on button "+ Add to proposal" at bounding box center [691, 322] width 95 height 15
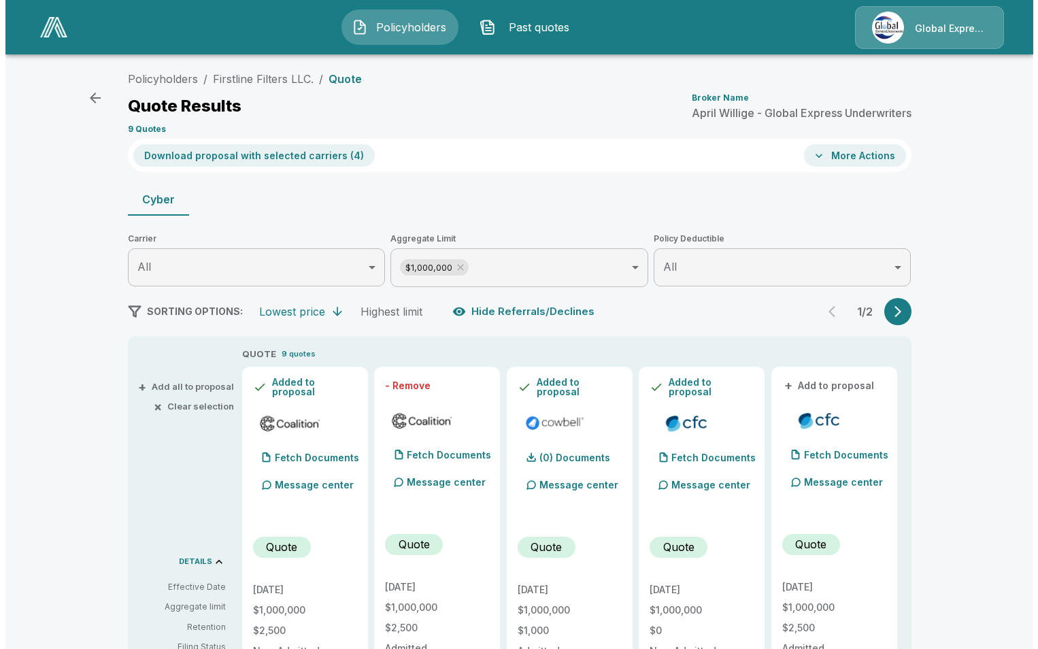
scroll to position [0, 0]
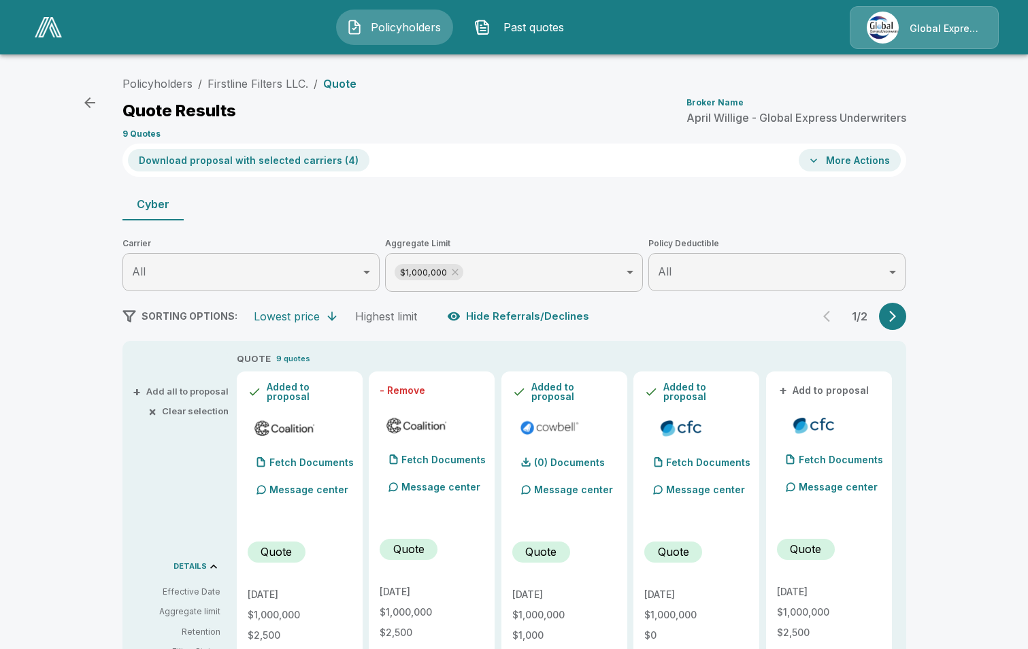
click at [216, 156] on button "Download proposal with selected carriers ( 4 )" at bounding box center [249, 160] width 242 height 22
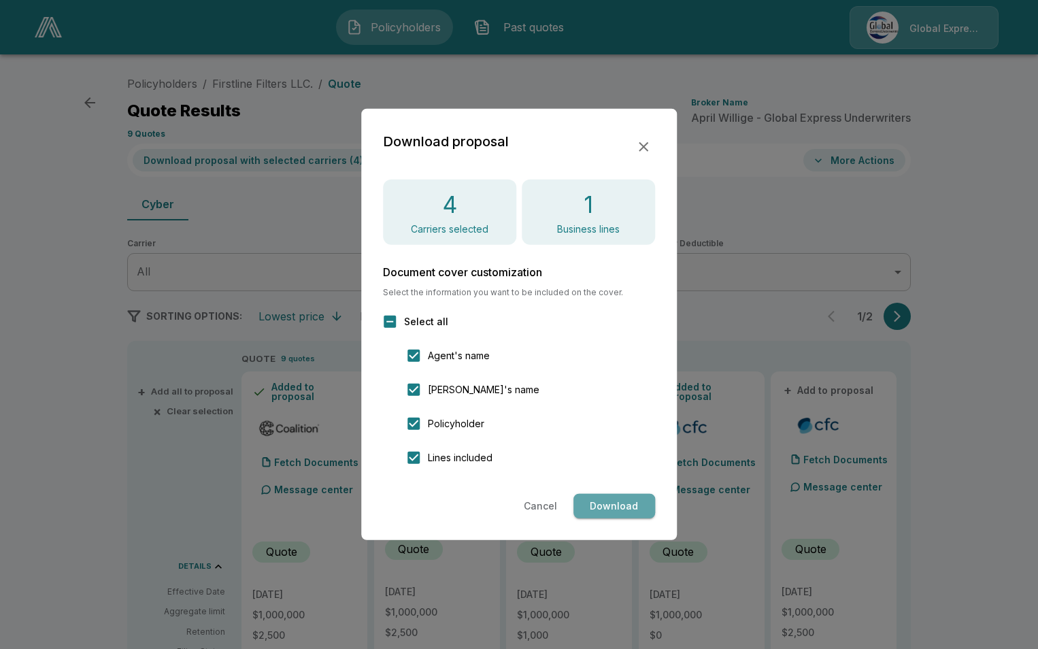
click at [616, 499] on button "Download" at bounding box center [615, 506] width 82 height 25
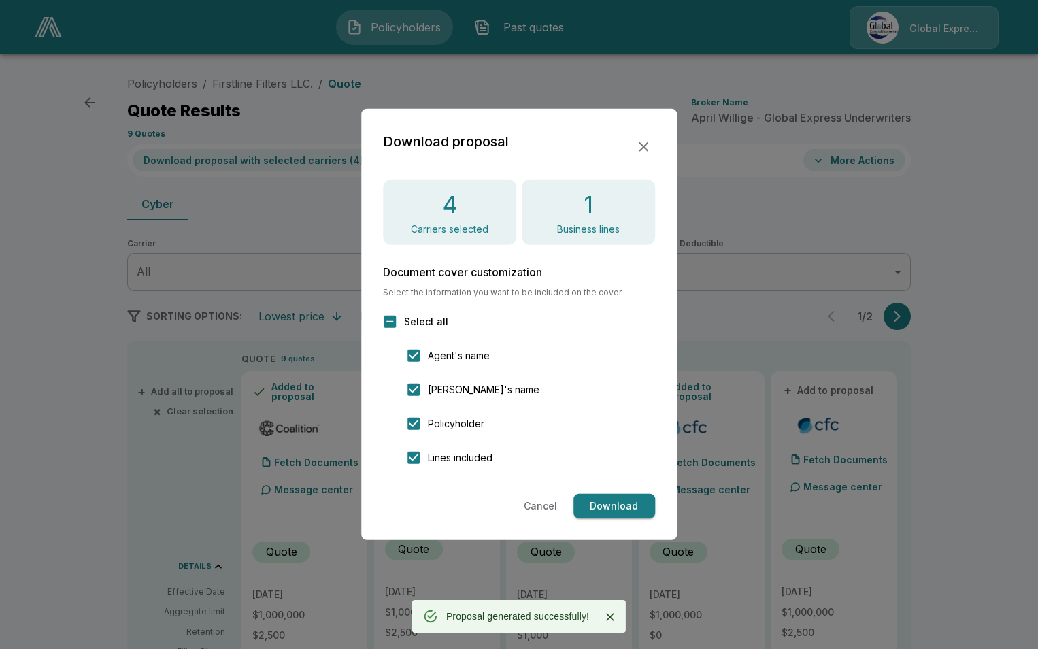
click at [642, 149] on icon "button" at bounding box center [644, 147] width 10 height 10
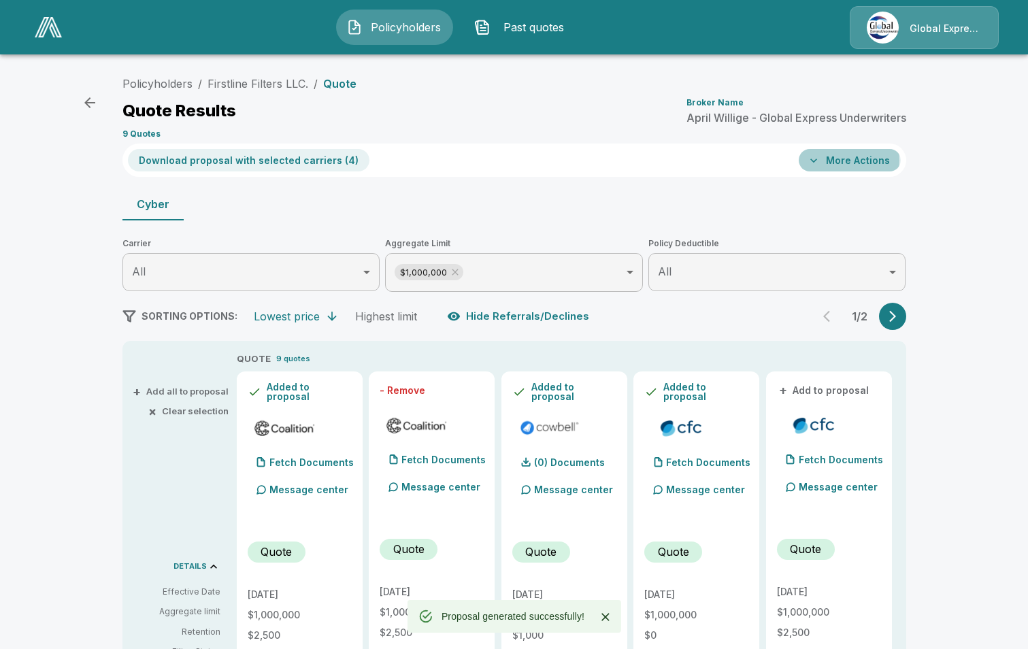
click at [837, 160] on button "More Actions" at bounding box center [850, 160] width 102 height 22
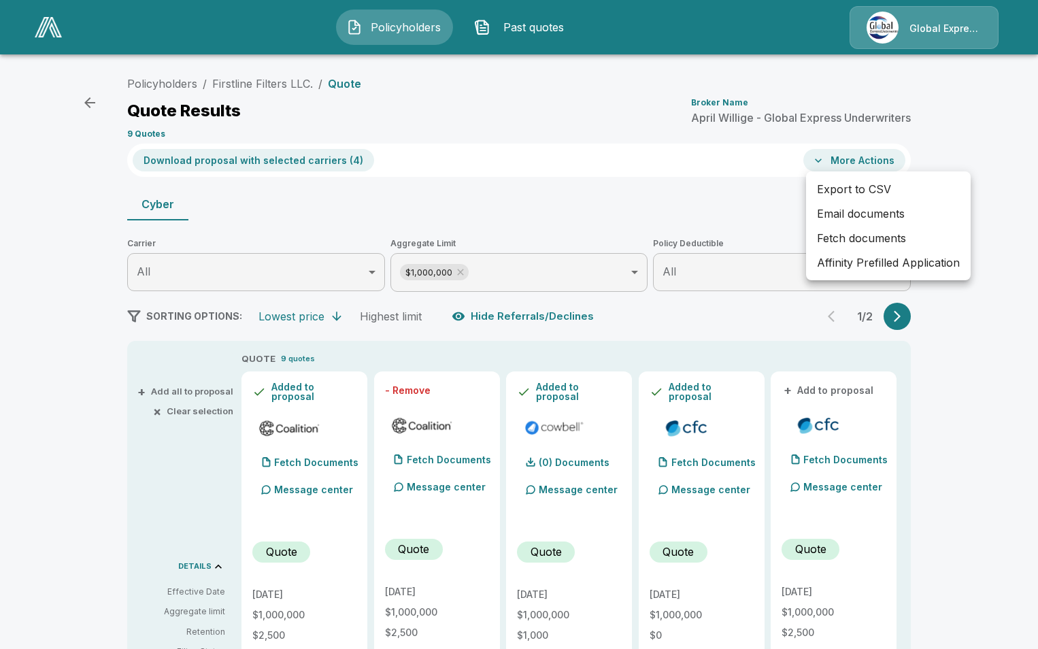
click at [855, 262] on li "Affinity Prefilled Application" at bounding box center [888, 262] width 165 height 24
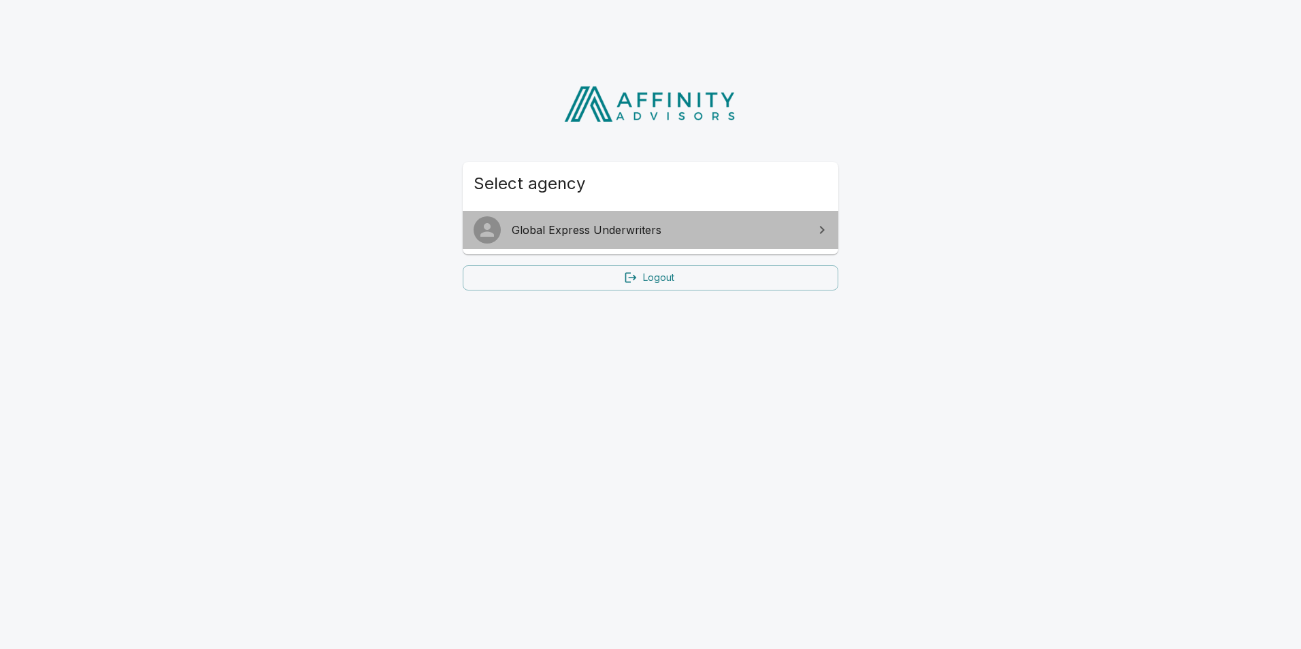
click at [561, 233] on span "Global Express Underwriters" at bounding box center [659, 230] width 294 height 16
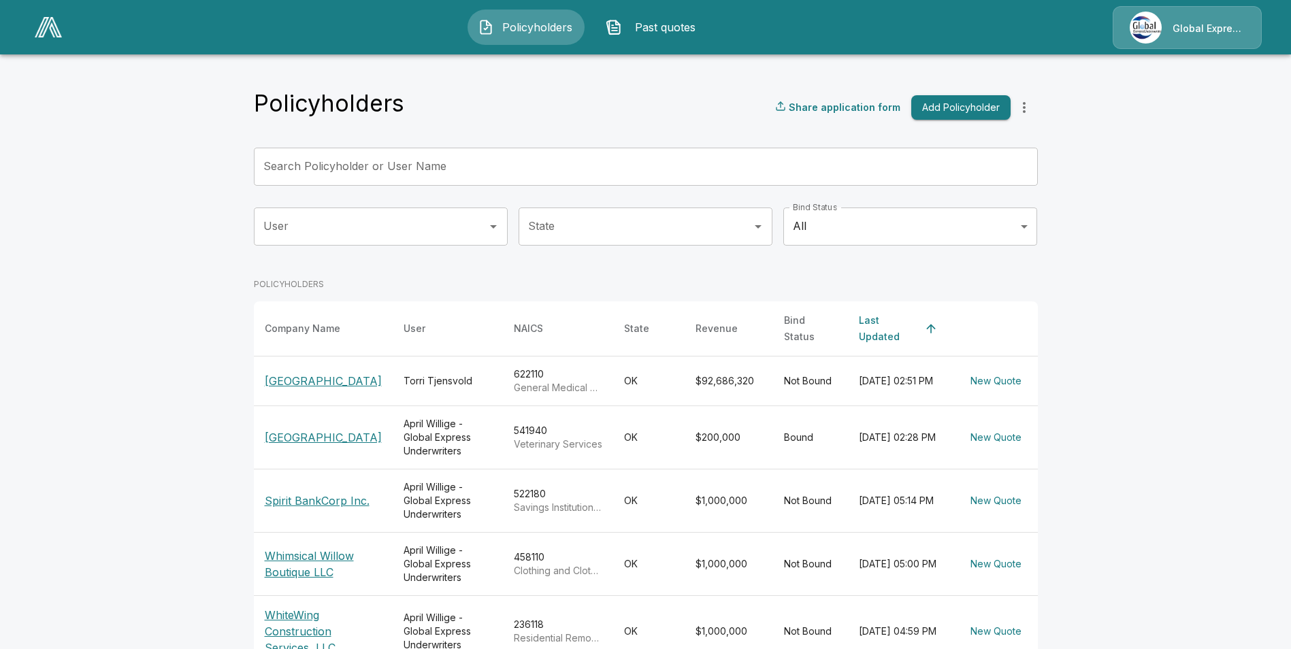
click at [325, 165] on input "Search Policyholder or User Name" at bounding box center [638, 167] width 769 height 38
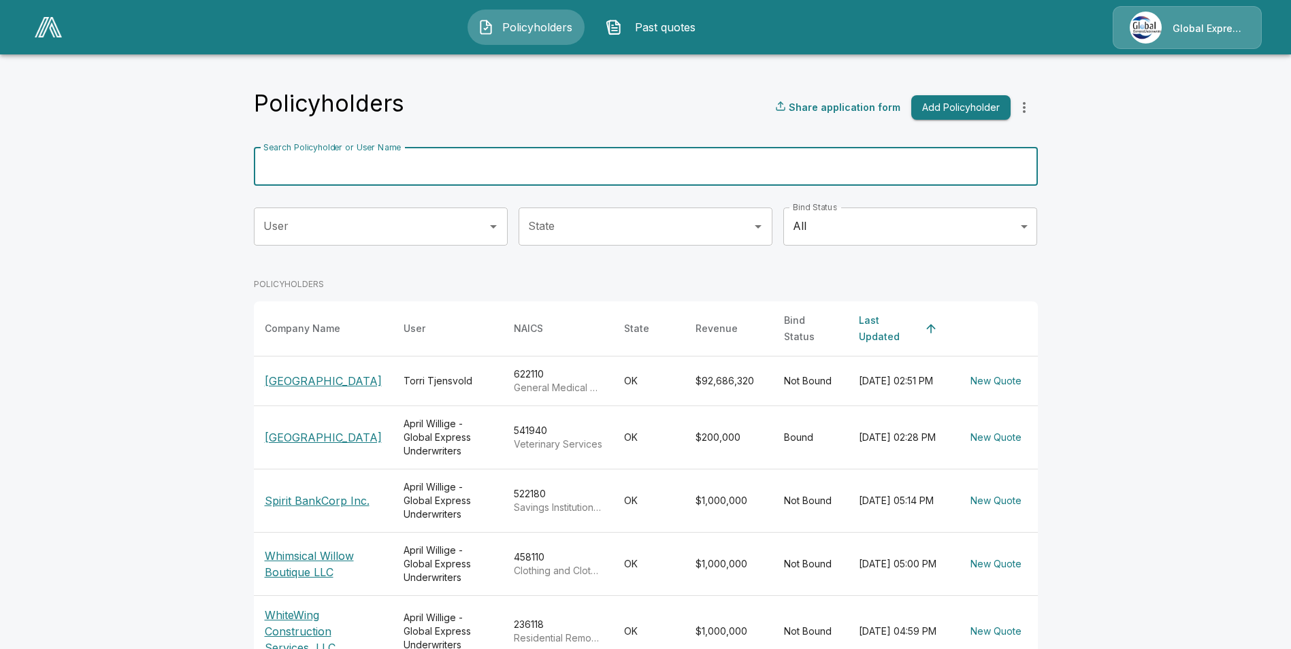
paste input "**********"
type input "**********"
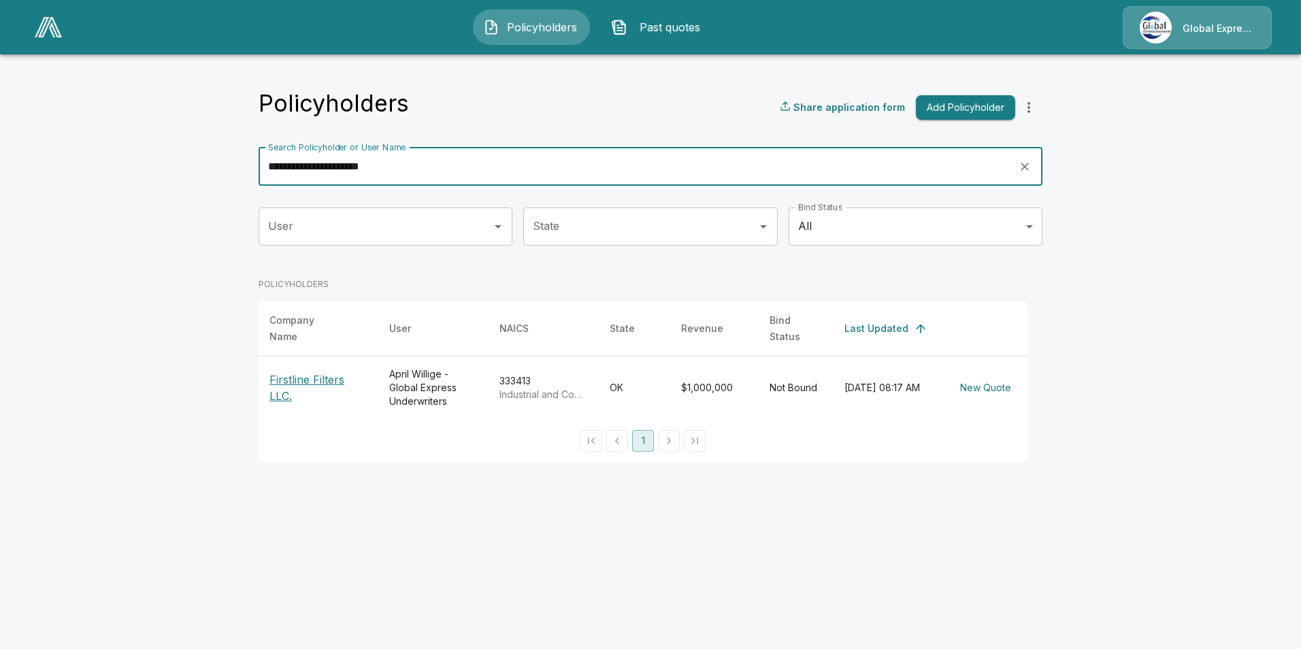
click at [316, 372] on p "Firstline Filters LLC." at bounding box center [318, 388] width 98 height 33
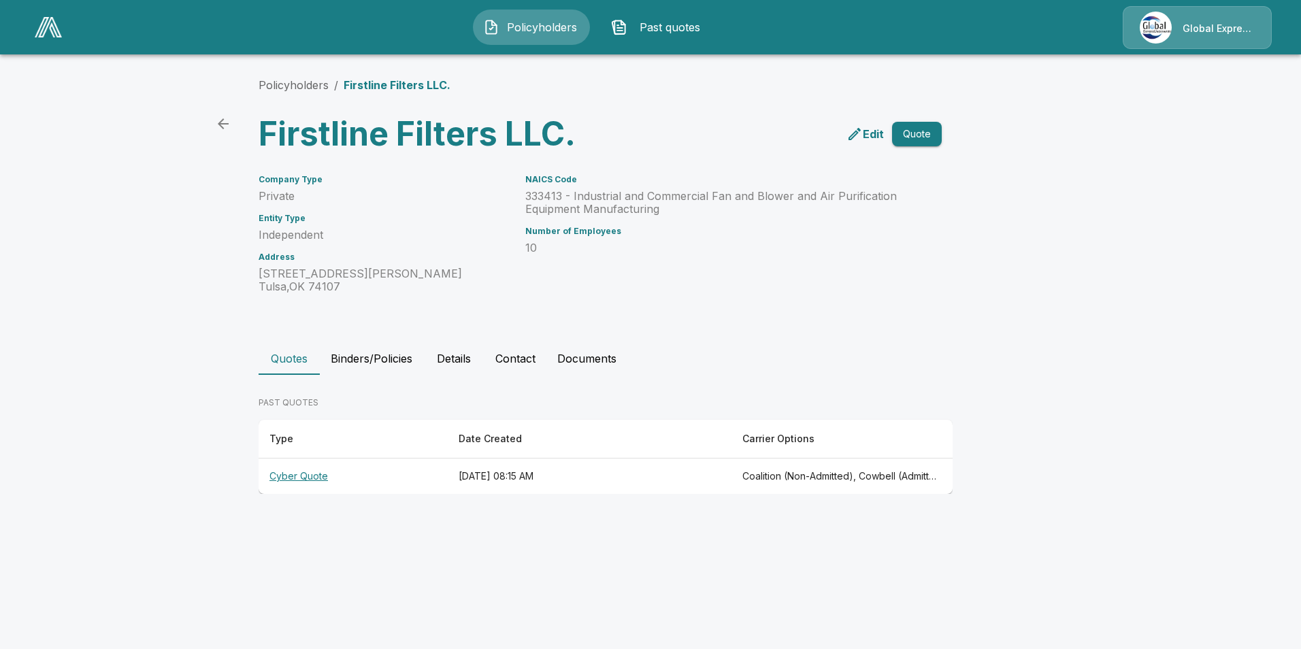
click at [313, 476] on th "Cyber Quote" at bounding box center [353, 477] width 189 height 36
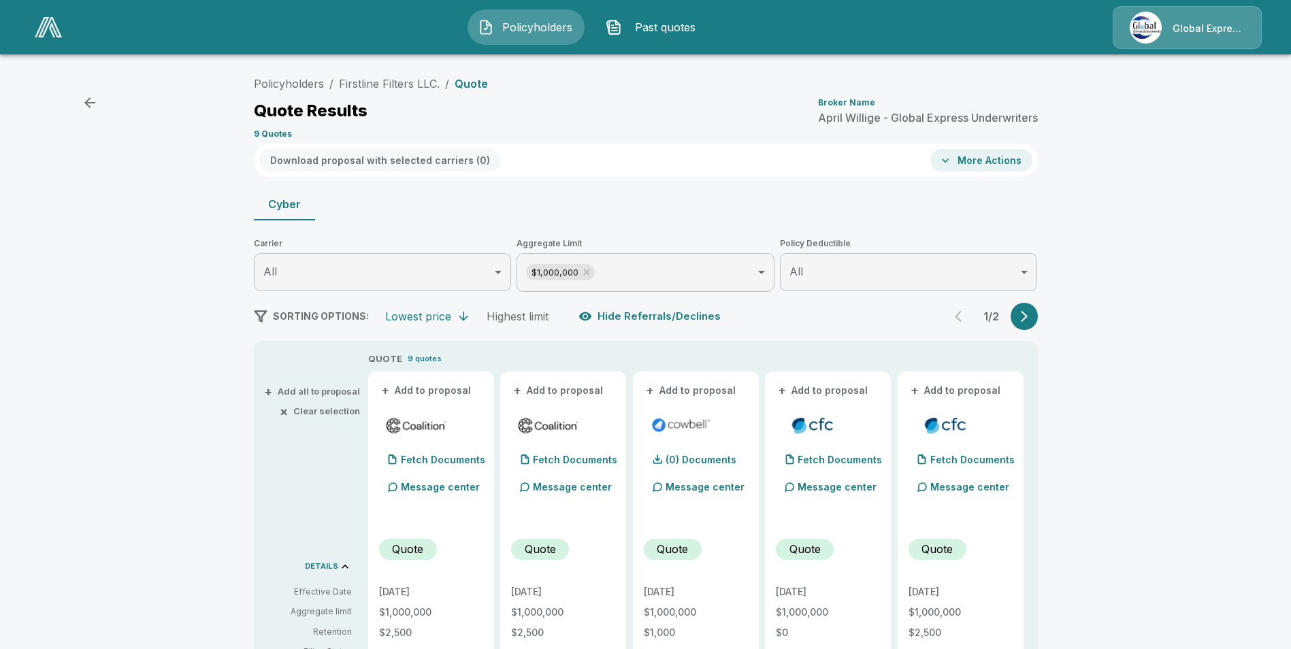
click at [432, 389] on button "+ Add to proposal" at bounding box center [426, 390] width 95 height 15
click at [563, 391] on button "+ Add to proposal" at bounding box center [558, 390] width 95 height 15
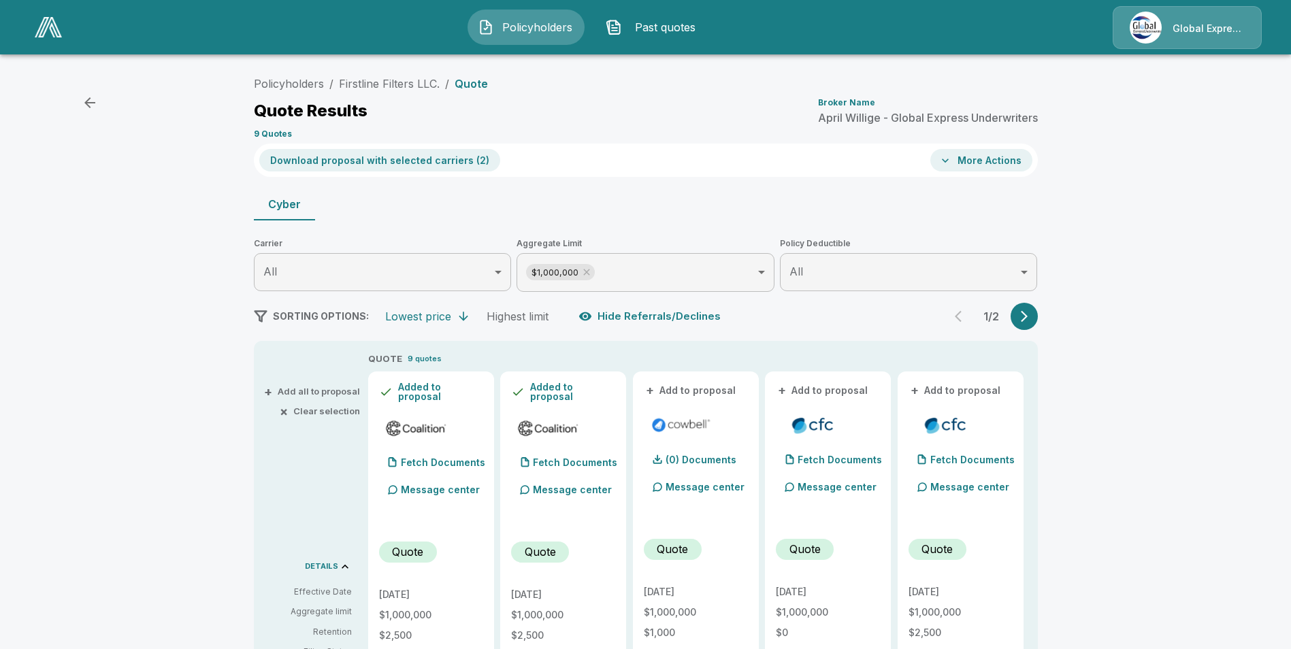
click at [727, 392] on button "+ Add to proposal" at bounding box center [691, 390] width 95 height 15
click at [830, 393] on button "+ Add to proposal" at bounding box center [823, 390] width 95 height 15
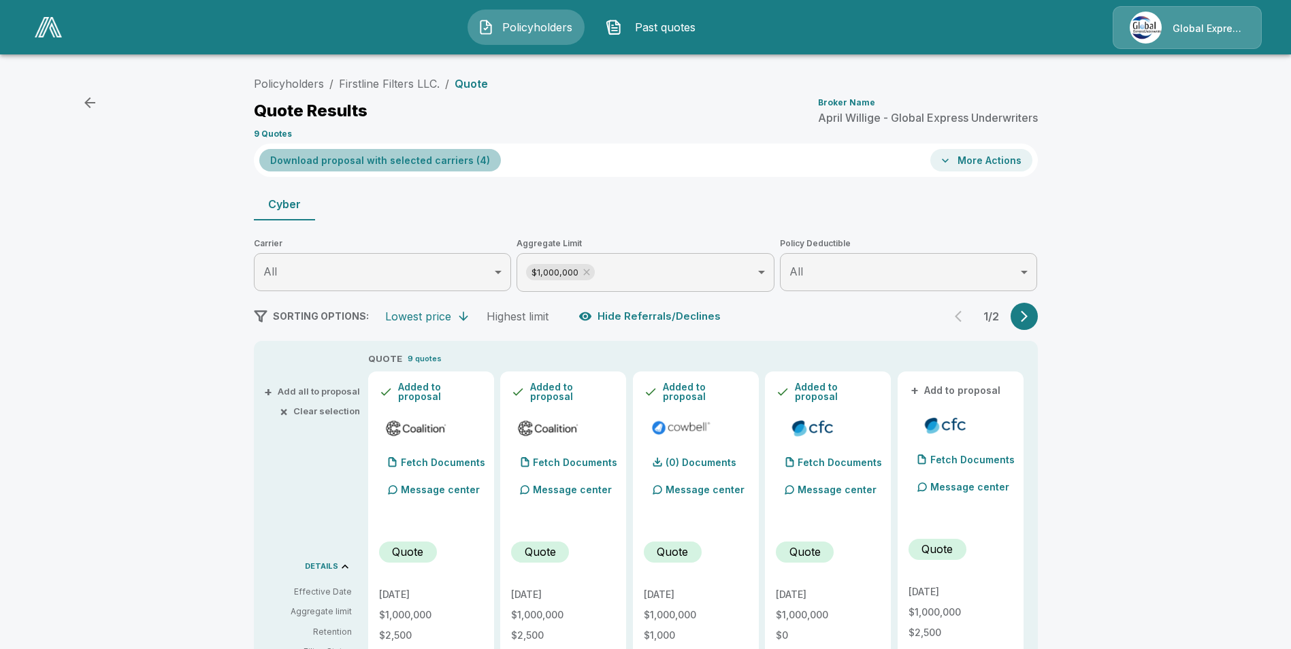
click at [456, 167] on button "Download proposal with selected carriers ( 4 )" at bounding box center [380, 160] width 242 height 22
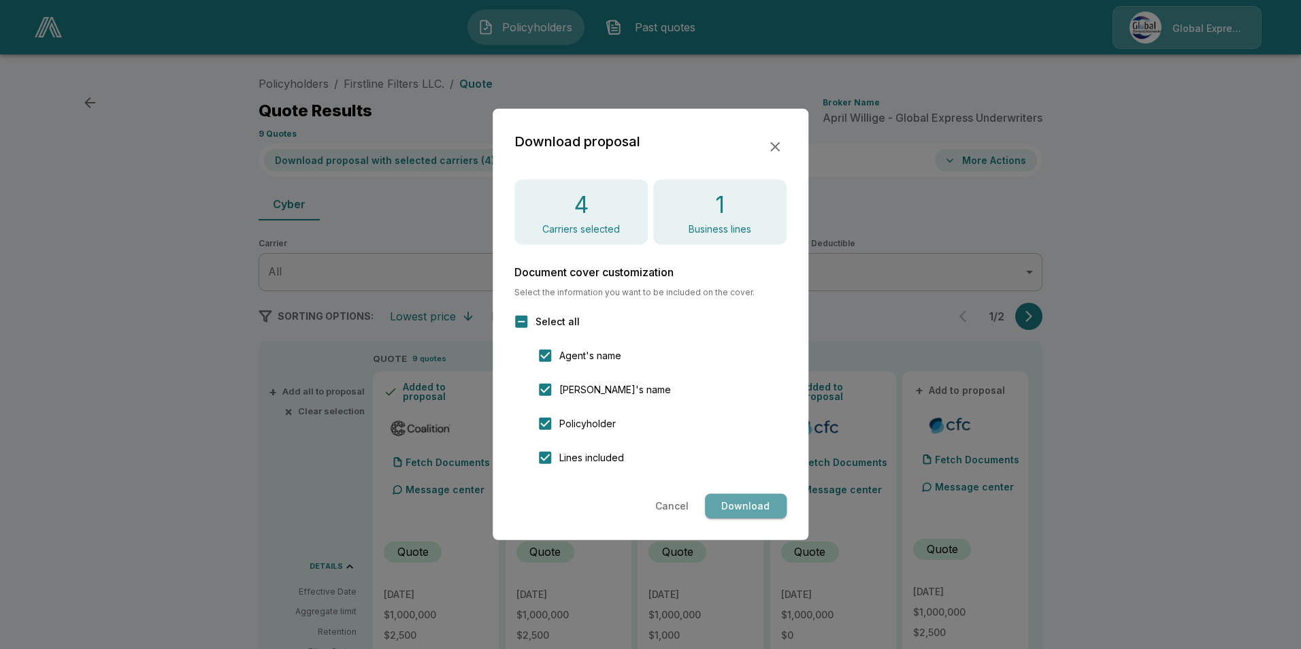
click at [755, 498] on button "Download" at bounding box center [746, 506] width 82 height 25
